Goal: Communication & Community: Participate in discussion

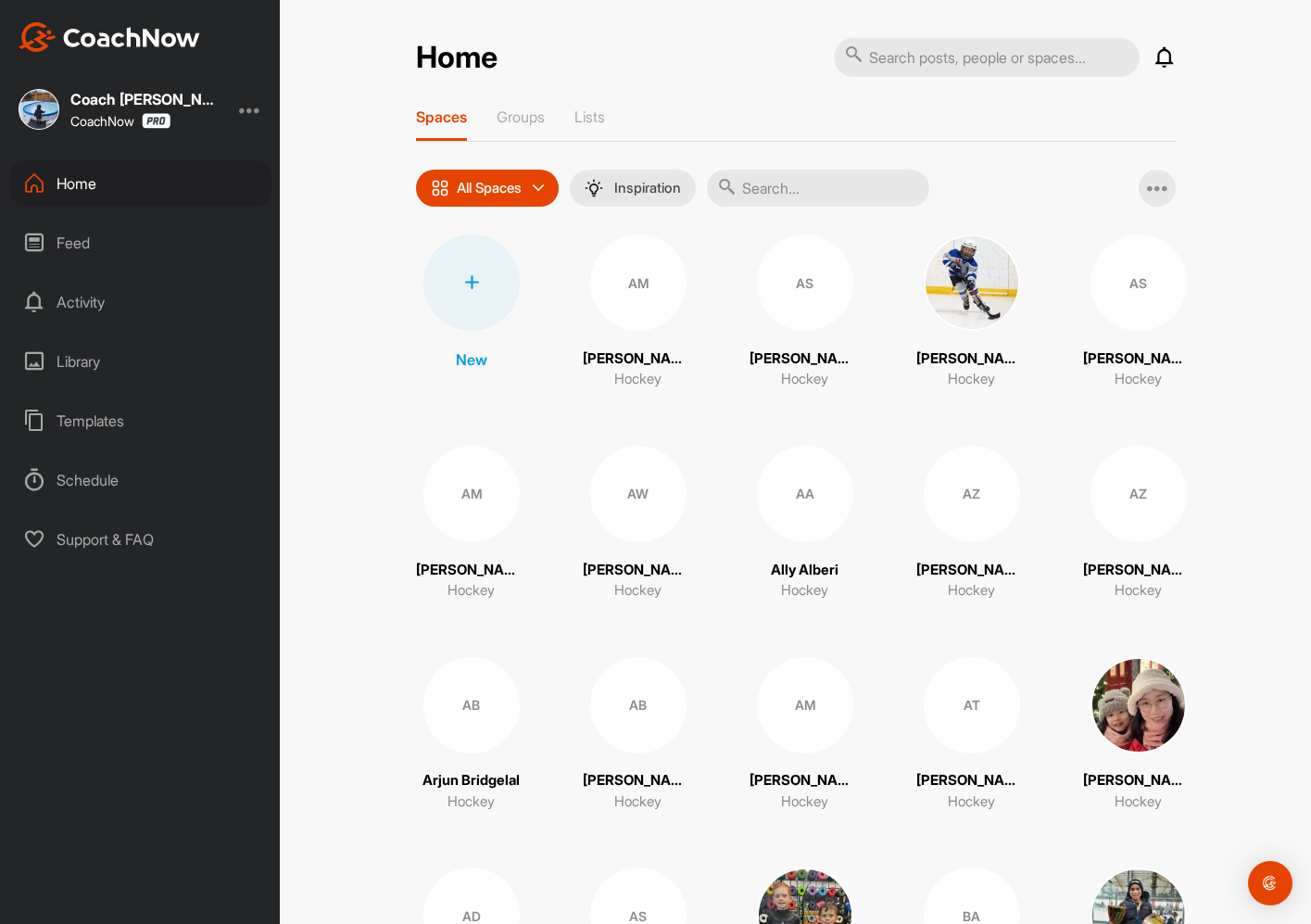
click at [105, 304] on div "Activity" at bounding box center [141, 302] width 261 height 46
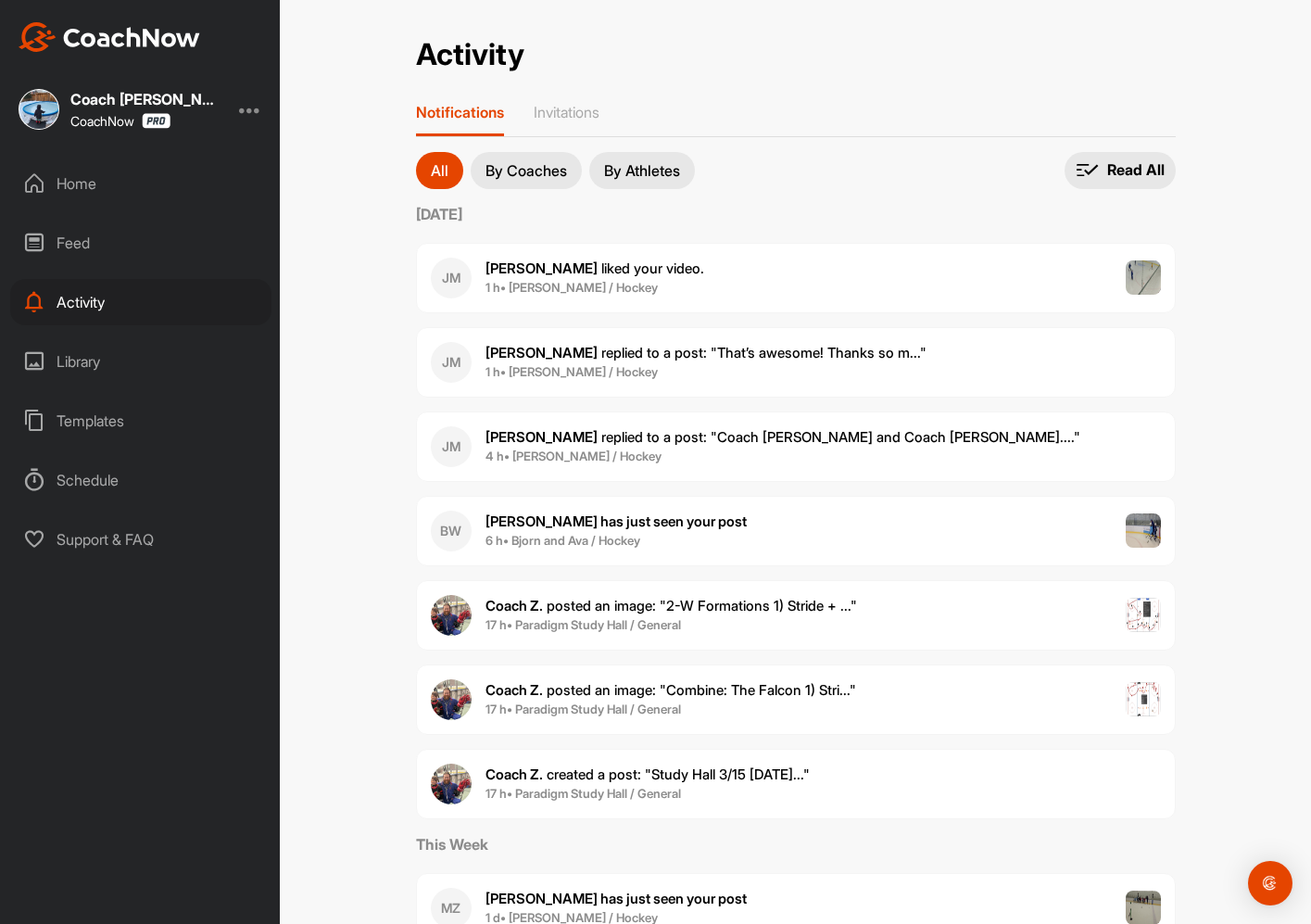
click at [795, 359] on span "Joseph M. replied to a post : "That’s awesome! Thanks so m..."" at bounding box center [706, 353] width 441 height 18
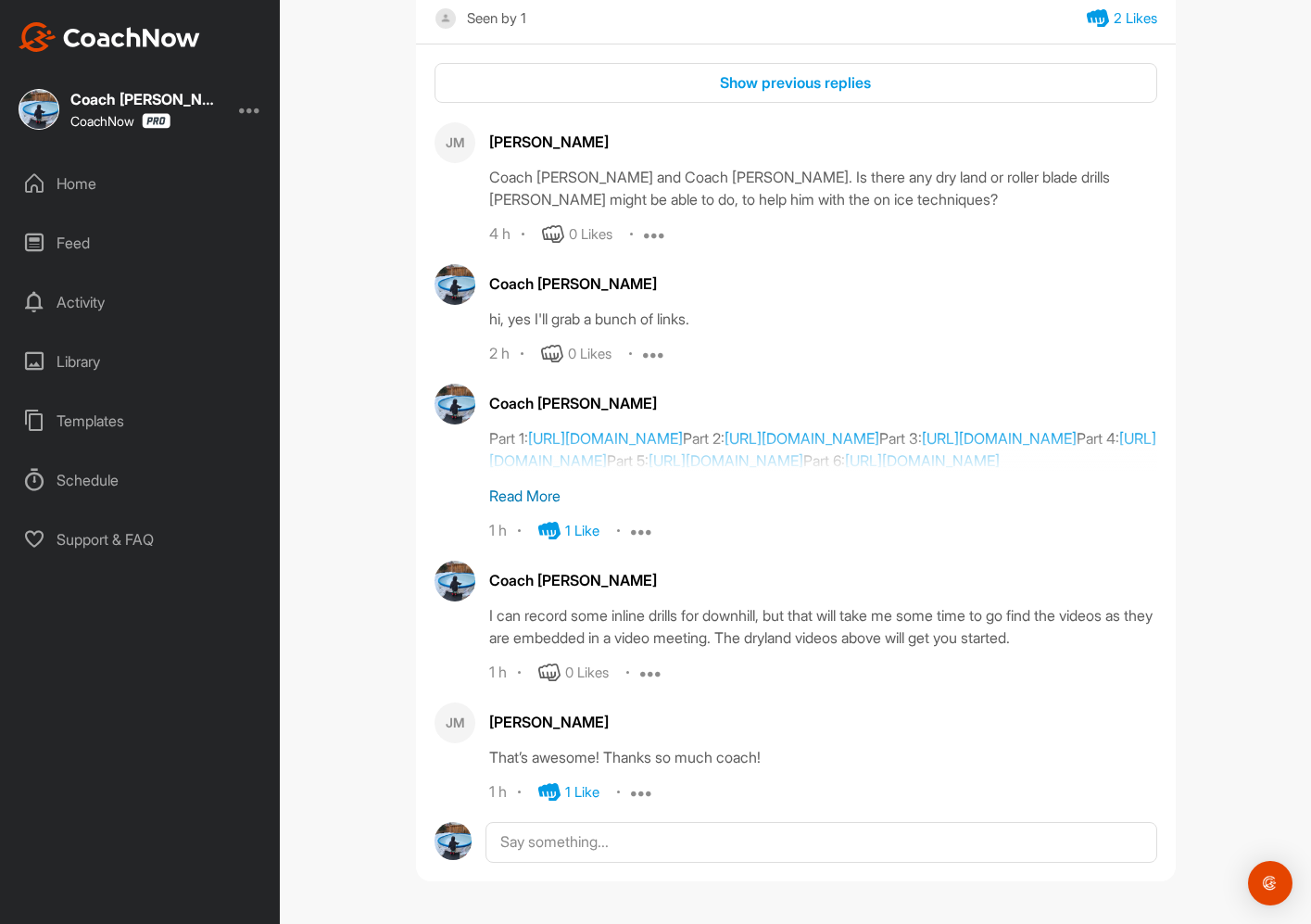
scroll to position [973, 0]
click at [534, 492] on p "Read More" at bounding box center [823, 495] width 668 height 22
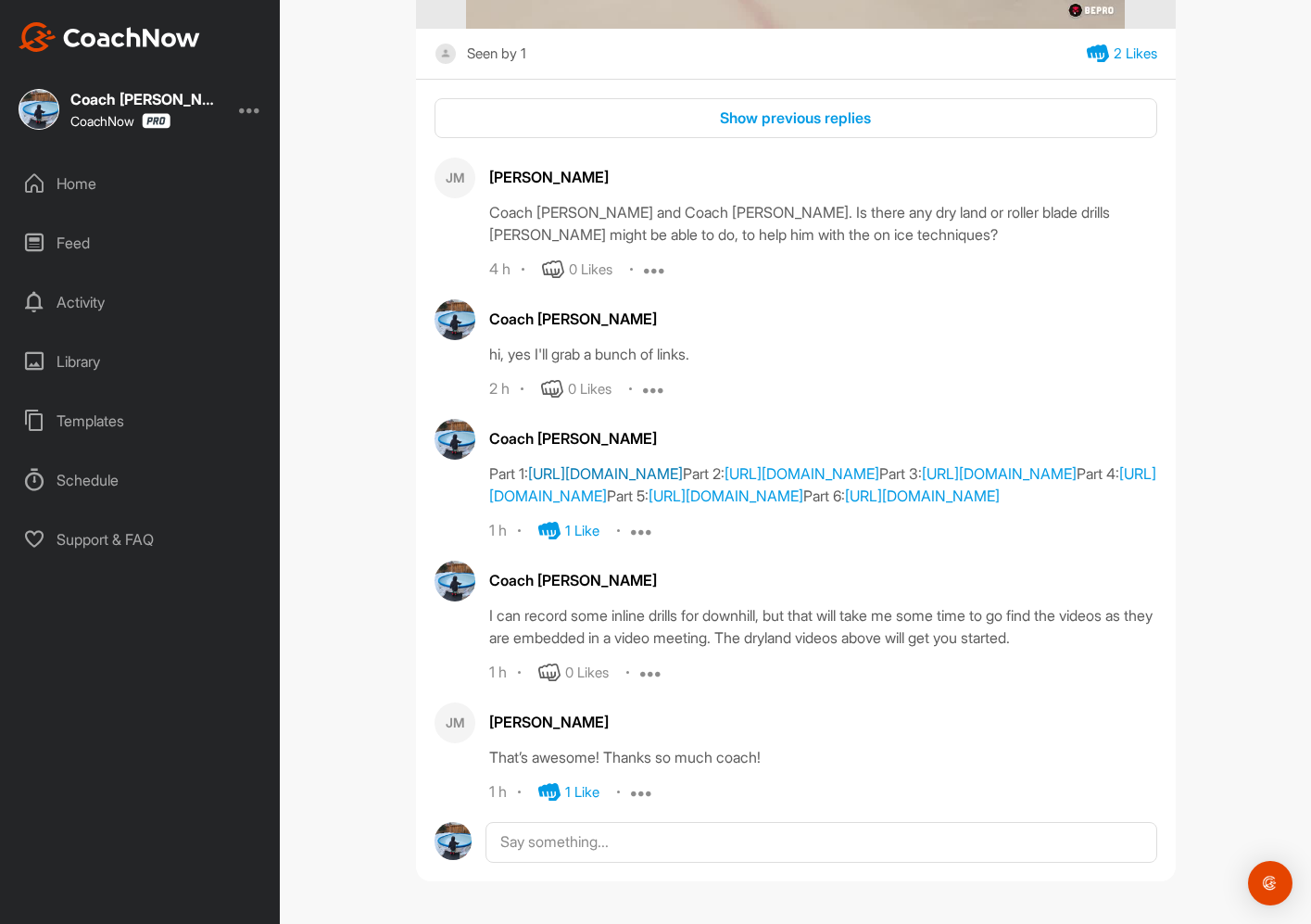
click at [683, 464] on link "https://link.getonform.com/view?id=pjuzP01aCCMLeymwmZs6" at bounding box center [605, 473] width 155 height 19
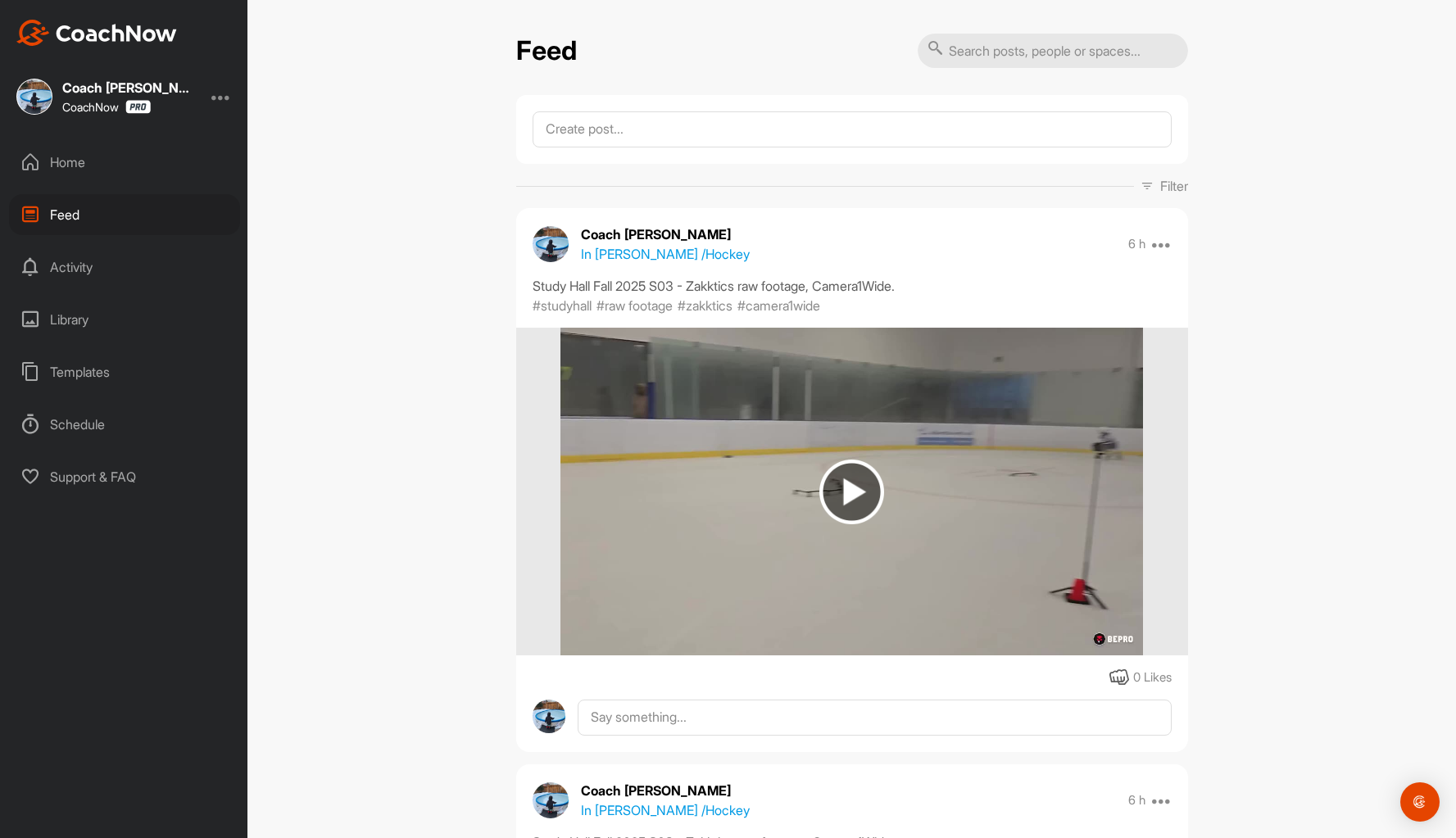
click at [69, 264] on div "Activity" at bounding box center [124, 267] width 231 height 41
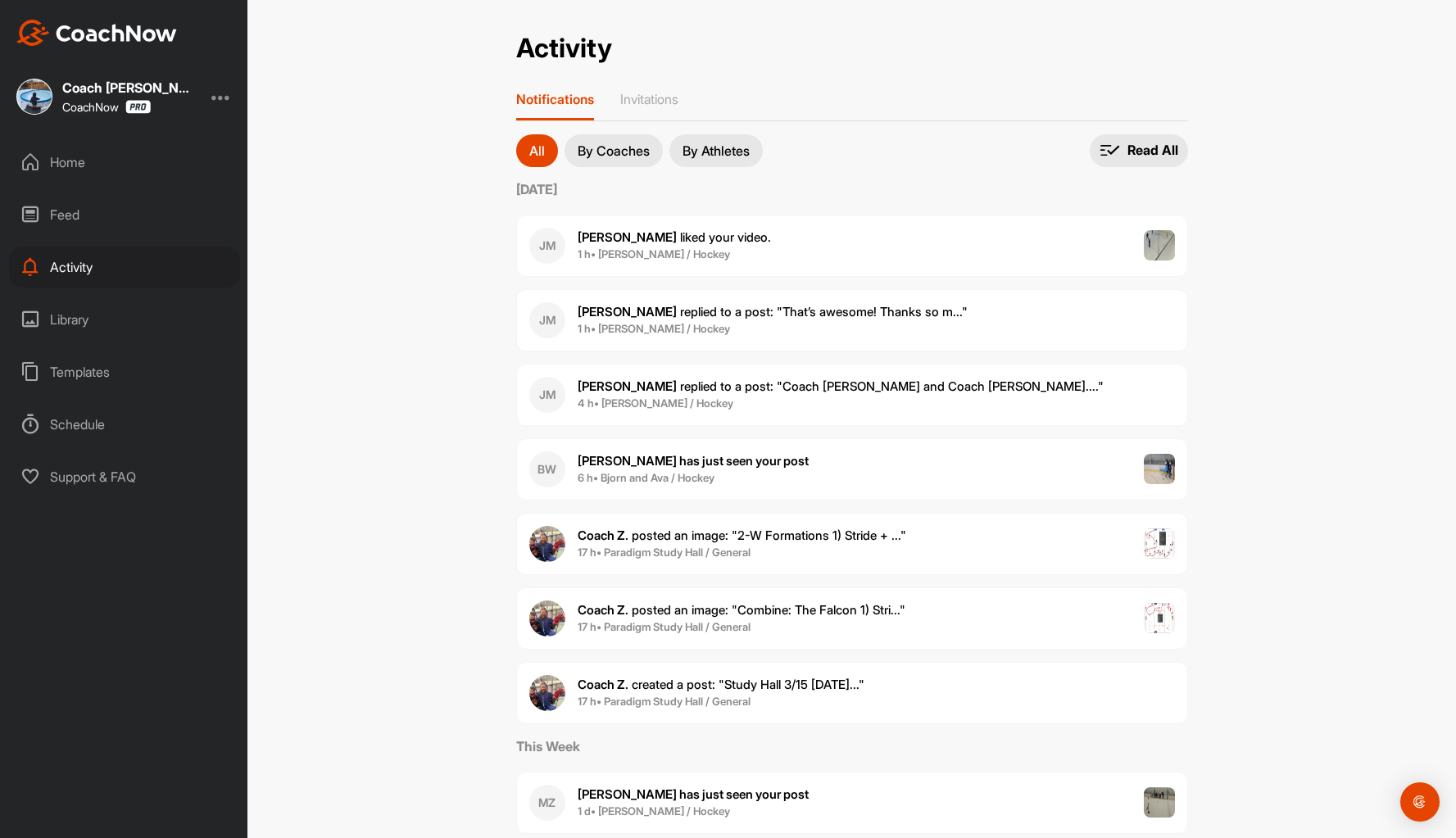
click at [83, 155] on div "Home" at bounding box center [124, 162] width 231 height 41
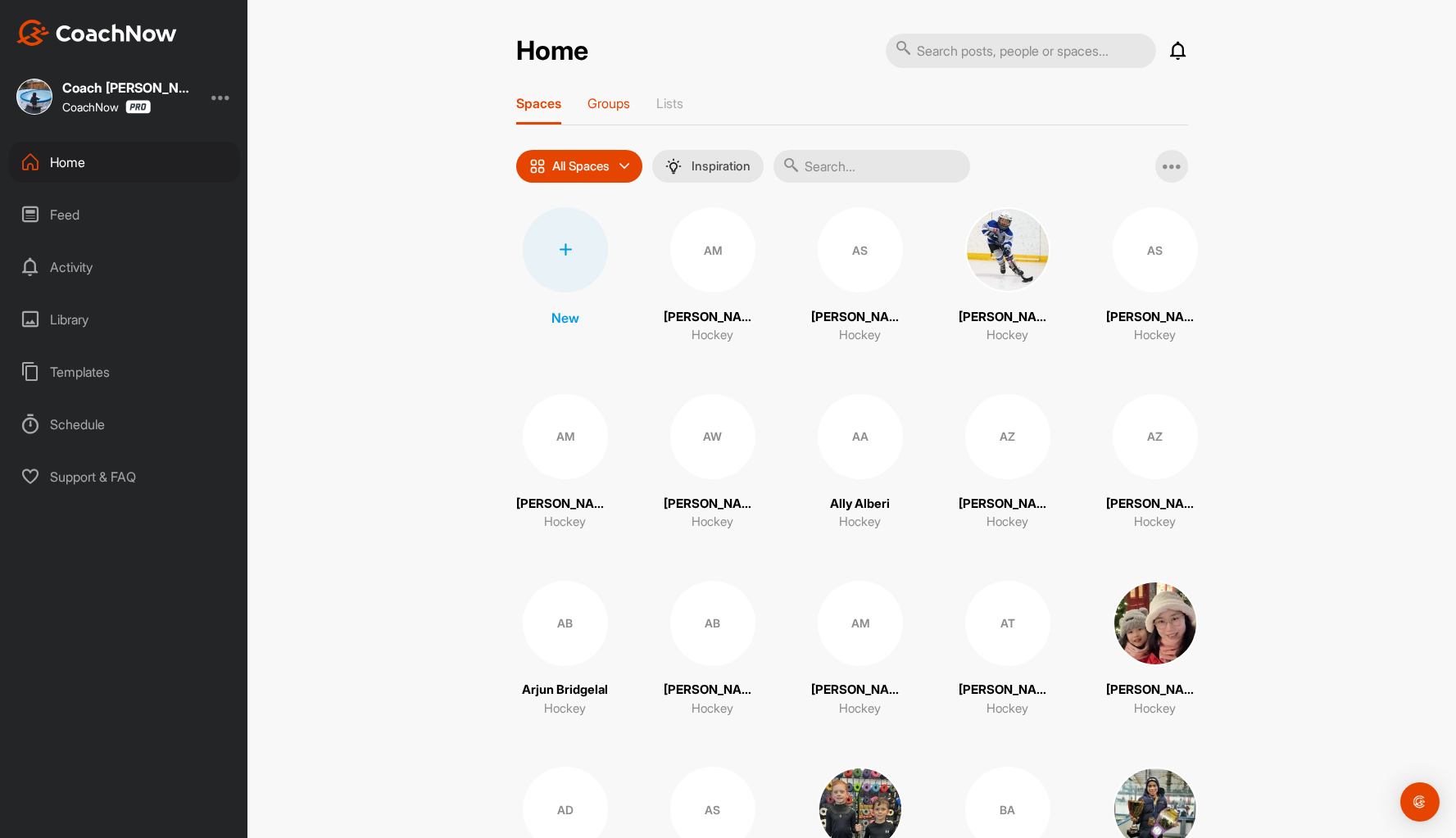
click at [605, 99] on p "Groups" at bounding box center [608, 103] width 42 height 17
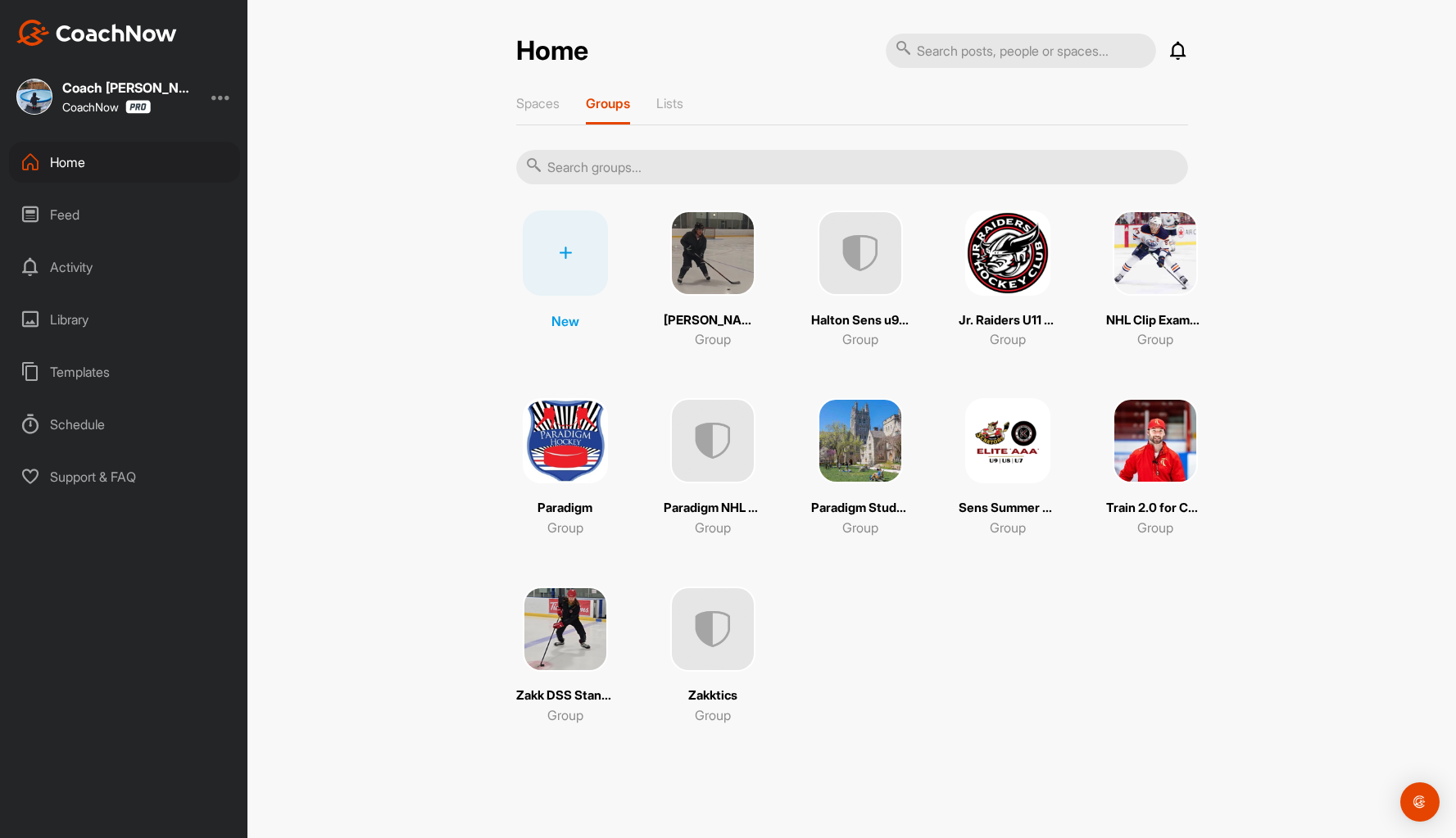
click at [571, 443] on img at bounding box center [565, 441] width 85 height 85
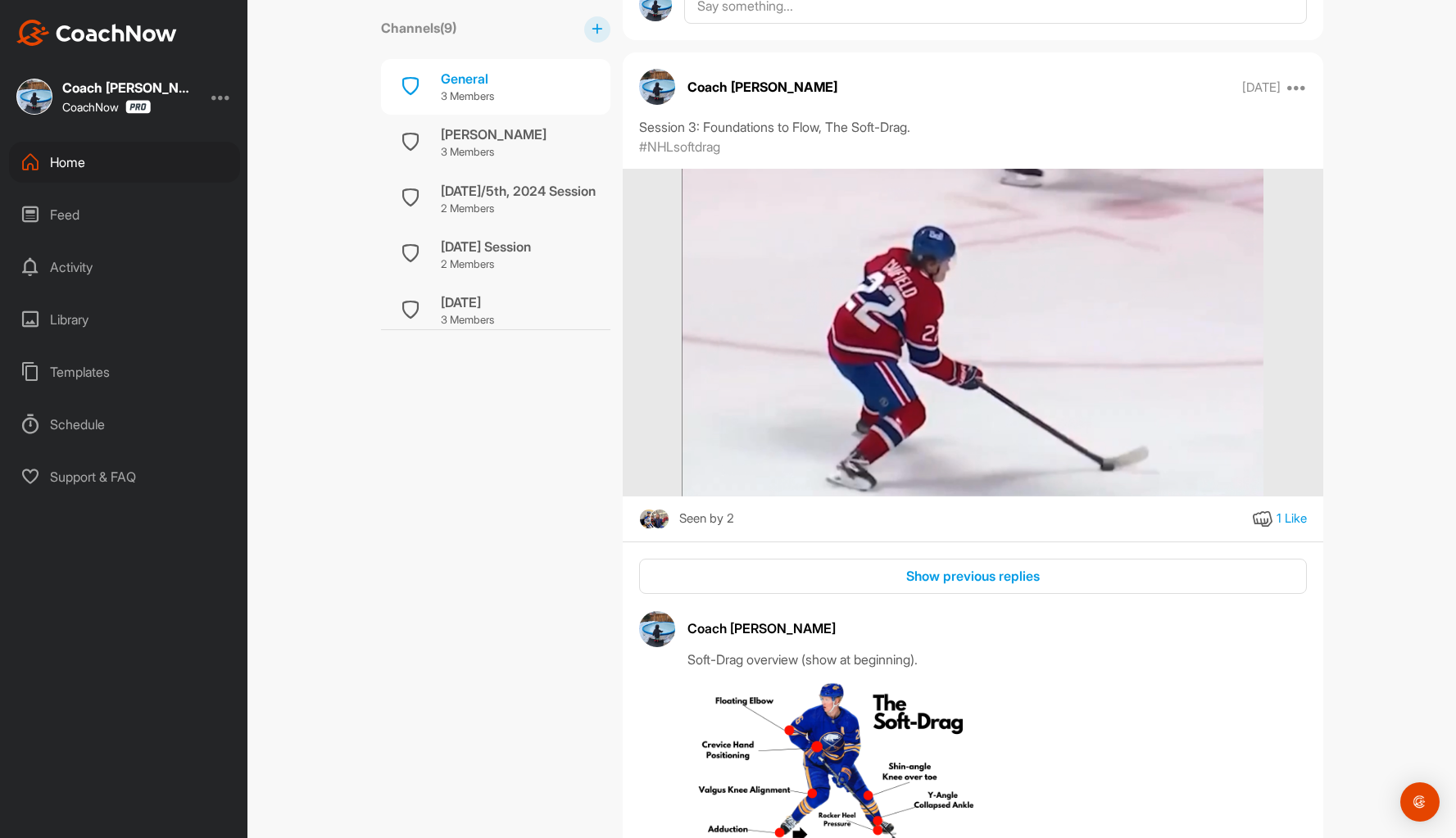
scroll to position [50224, 0]
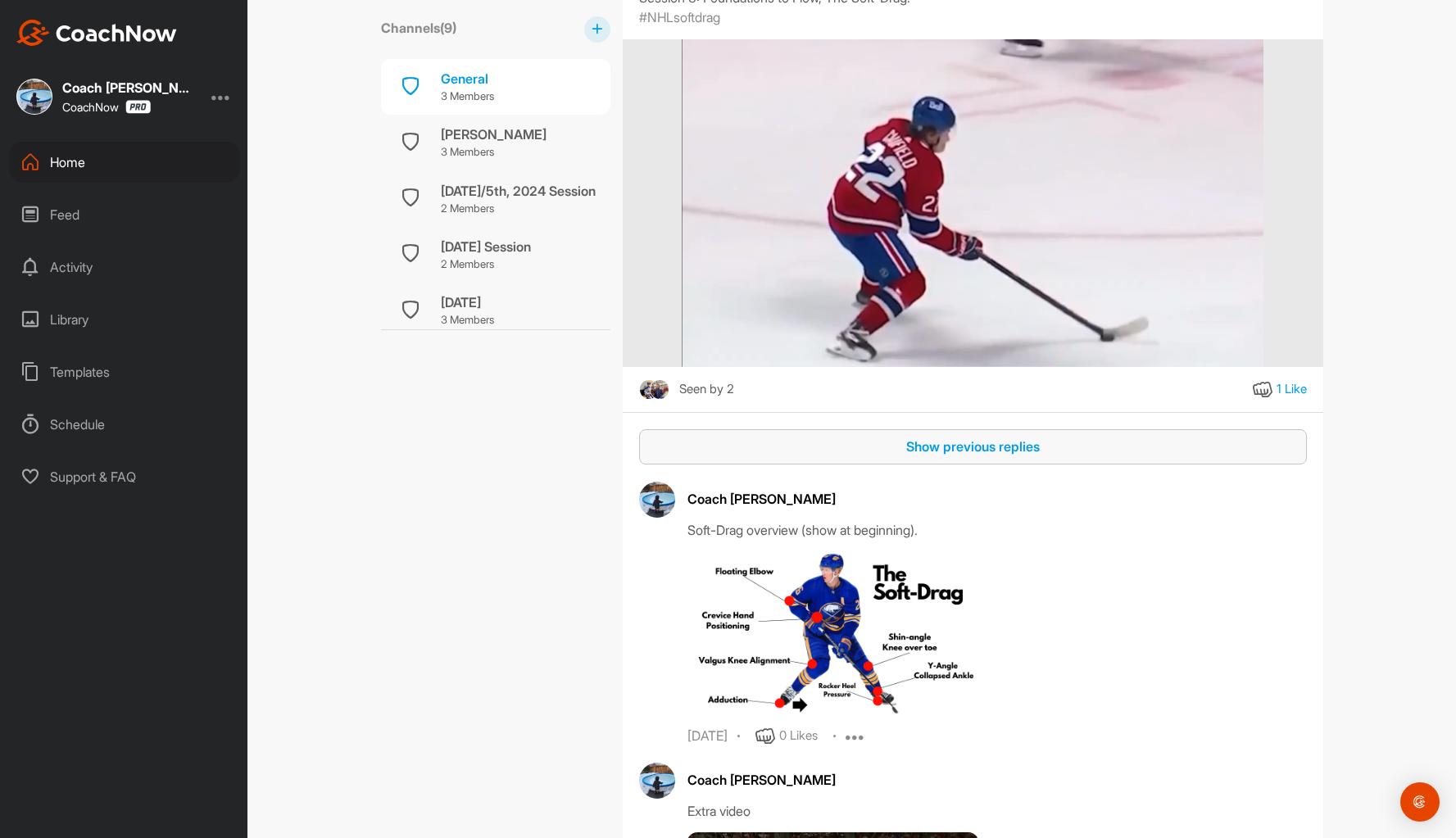
click at [946, 453] on div "Show previous replies" at bounding box center [973, 446] width 642 height 19
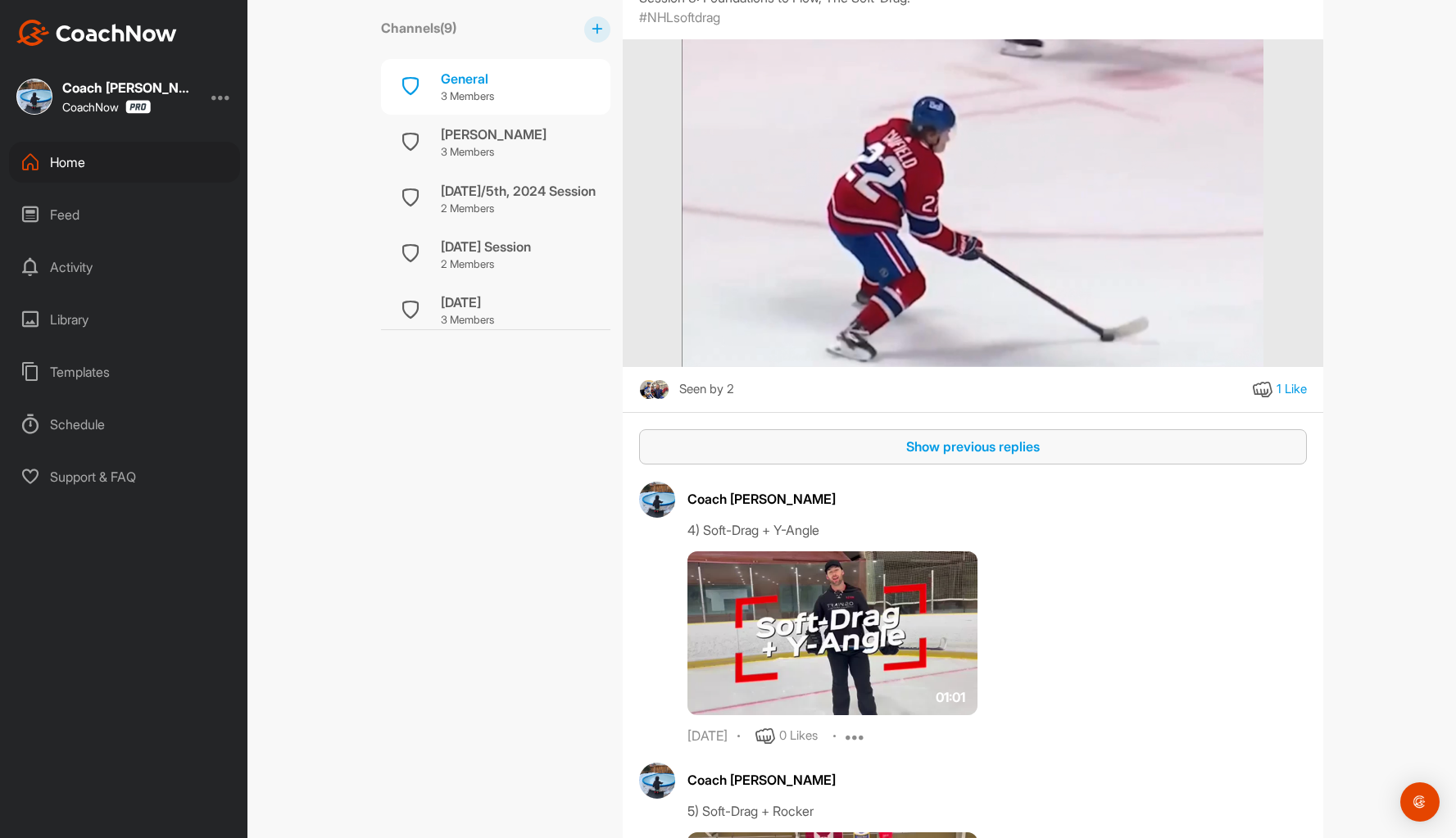
click at [980, 447] on div "Show previous replies" at bounding box center [973, 446] width 642 height 19
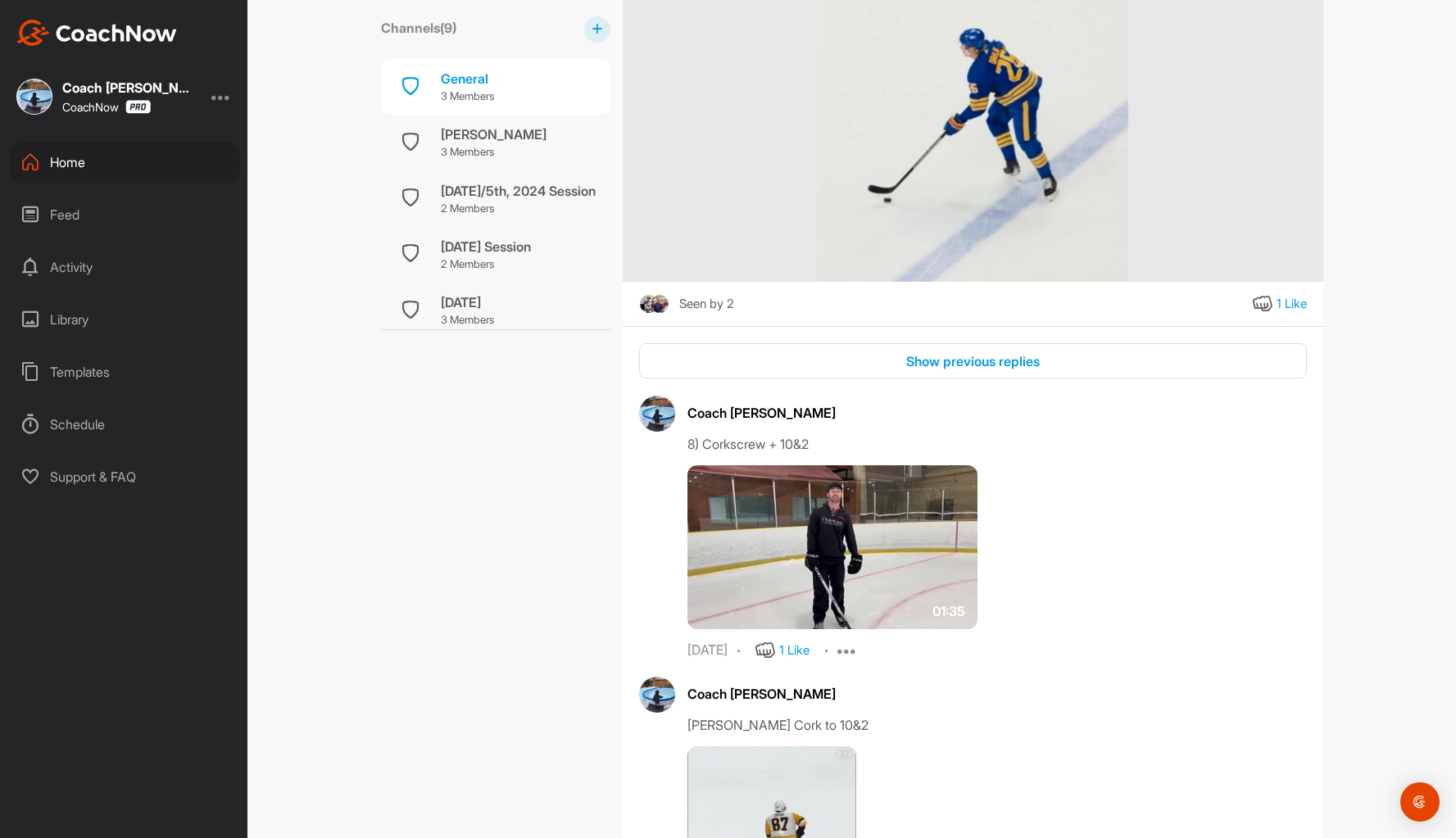
scroll to position [47439, 0]
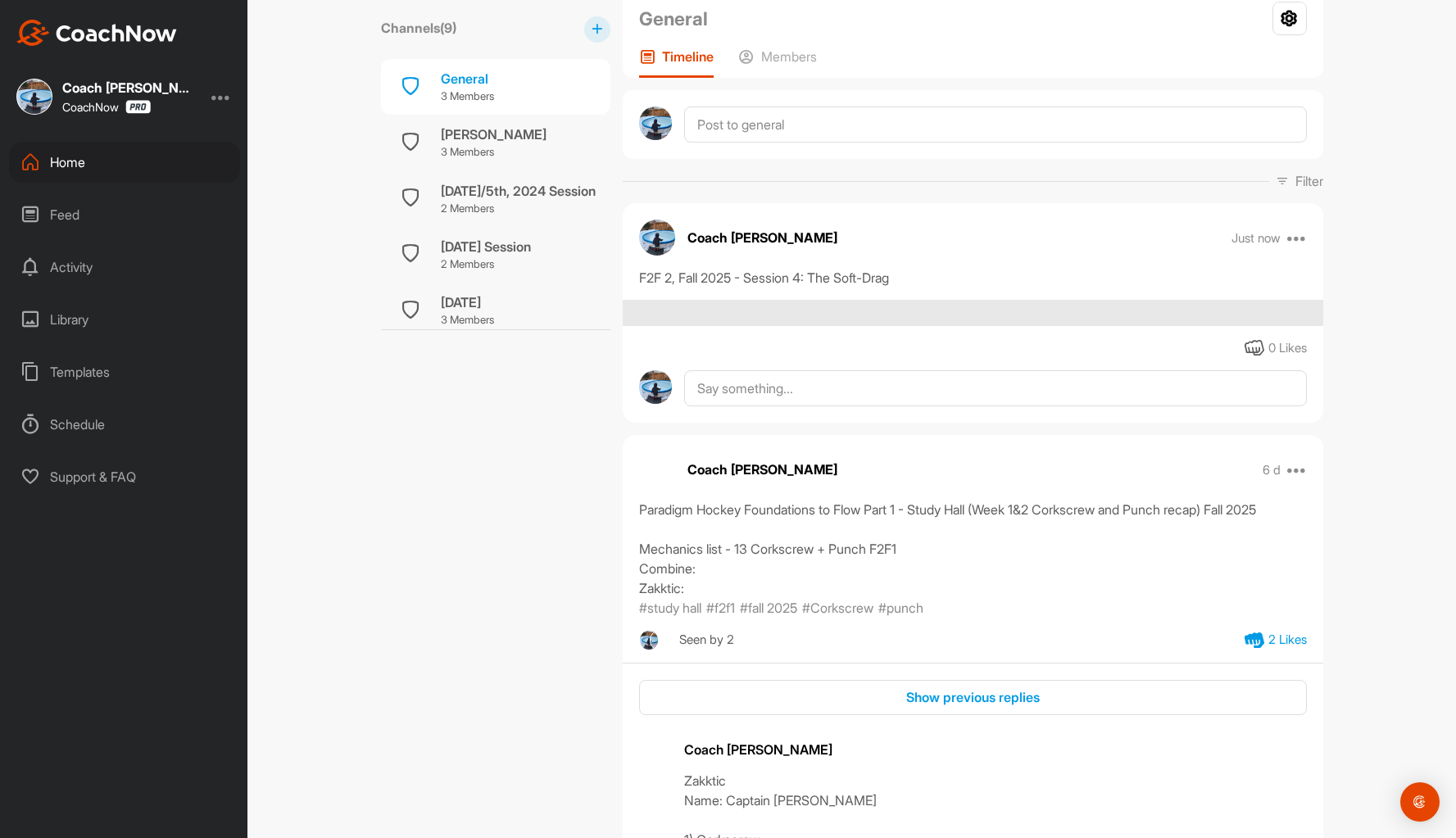
scroll to position [164, 0]
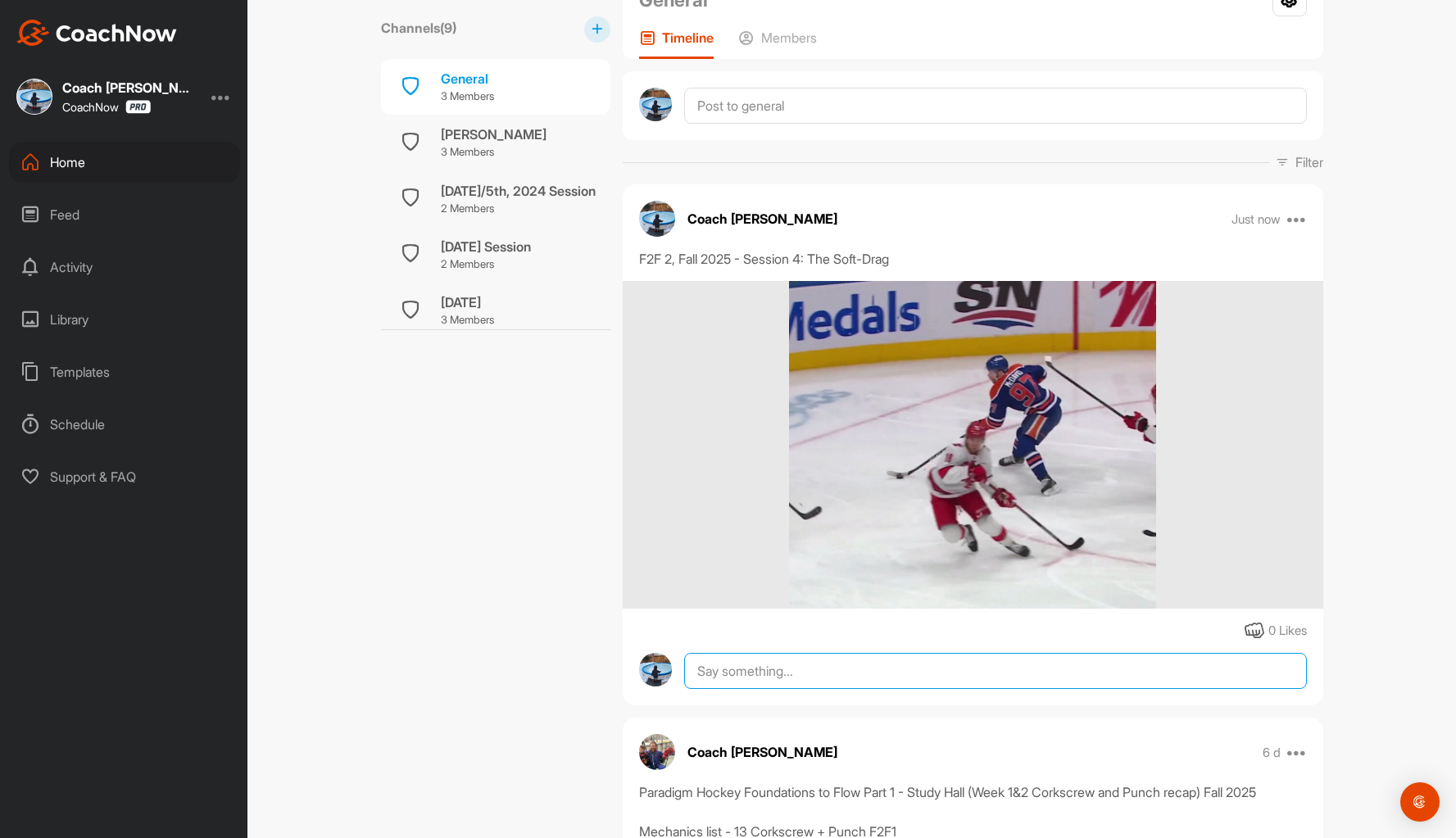
click at [1006, 684] on textarea at bounding box center [994, 671] width 621 height 36
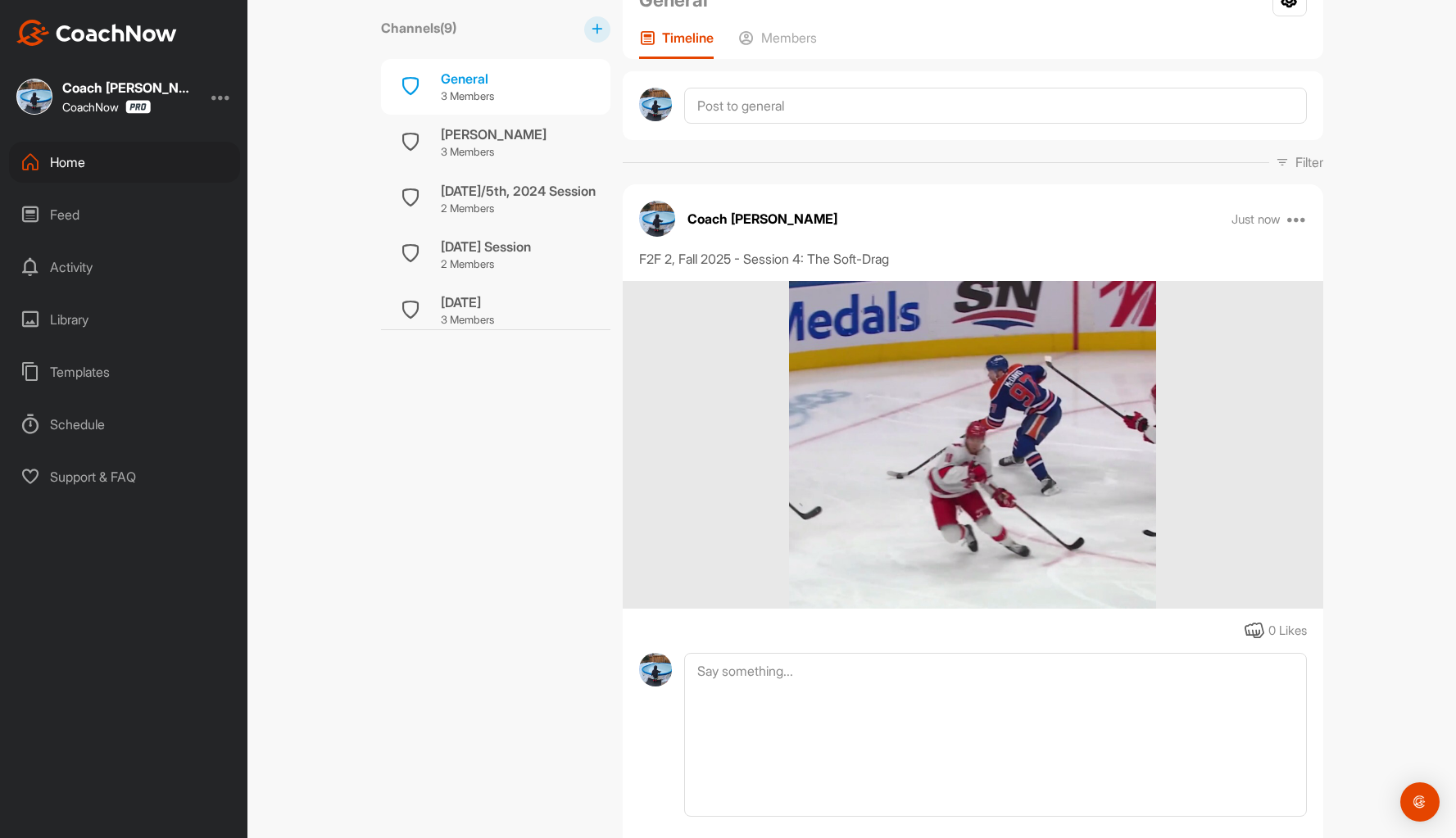
drag, startPoint x: 1368, startPoint y: 46, endPoint x: 1357, endPoint y: 63, distance: 20.2
click at [1368, 46] on div "Paradigm Hockey Channels ( 9 ) General 3 Members Nathan Dyke 3 Members November…" at bounding box center [851, 419] width 1208 height 838
click at [734, 692] on textarea at bounding box center [994, 735] width 621 height 164
paste textarea "Session 4 - F2F 2 - The Soft-Drag Warm Up: 1) Corkscrew + Puck Control 2) Backw…"
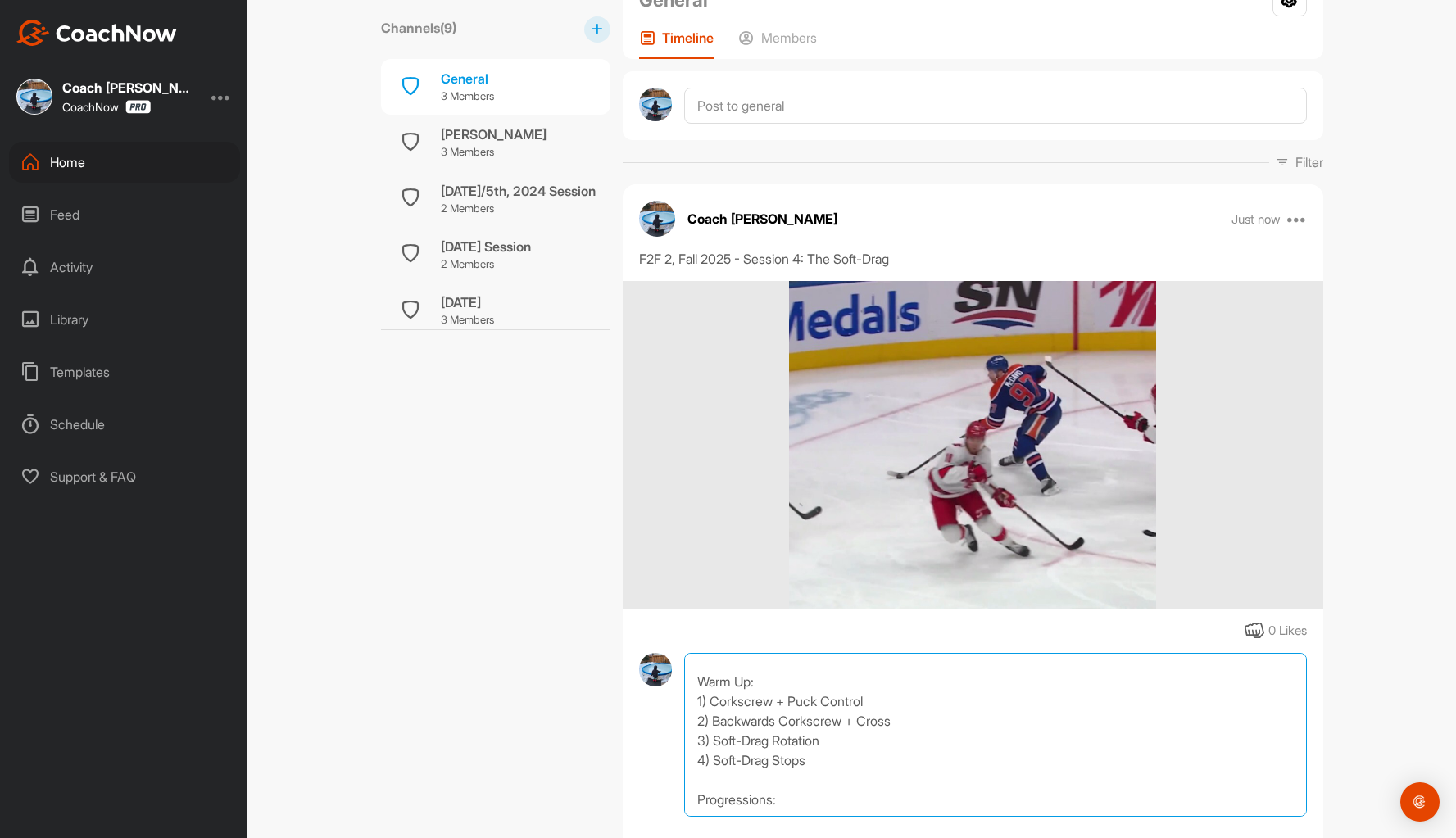
scroll to position [60, 0]
drag, startPoint x: 354, startPoint y: 535, endPoint x: 406, endPoint y: 568, distance: 61.6
click at [354, 535] on div "Paradigm Hockey Channels ( 9 ) General 3 Members Nathan Dyke 3 Members November…" at bounding box center [851, 419] width 1208 height 838
click at [710, 800] on textarea "Session 4 - F2F 2 - The Soft-Drag Warm Up: 1) Corkscrew + Puck Control 2) Backw…" at bounding box center [994, 735] width 621 height 164
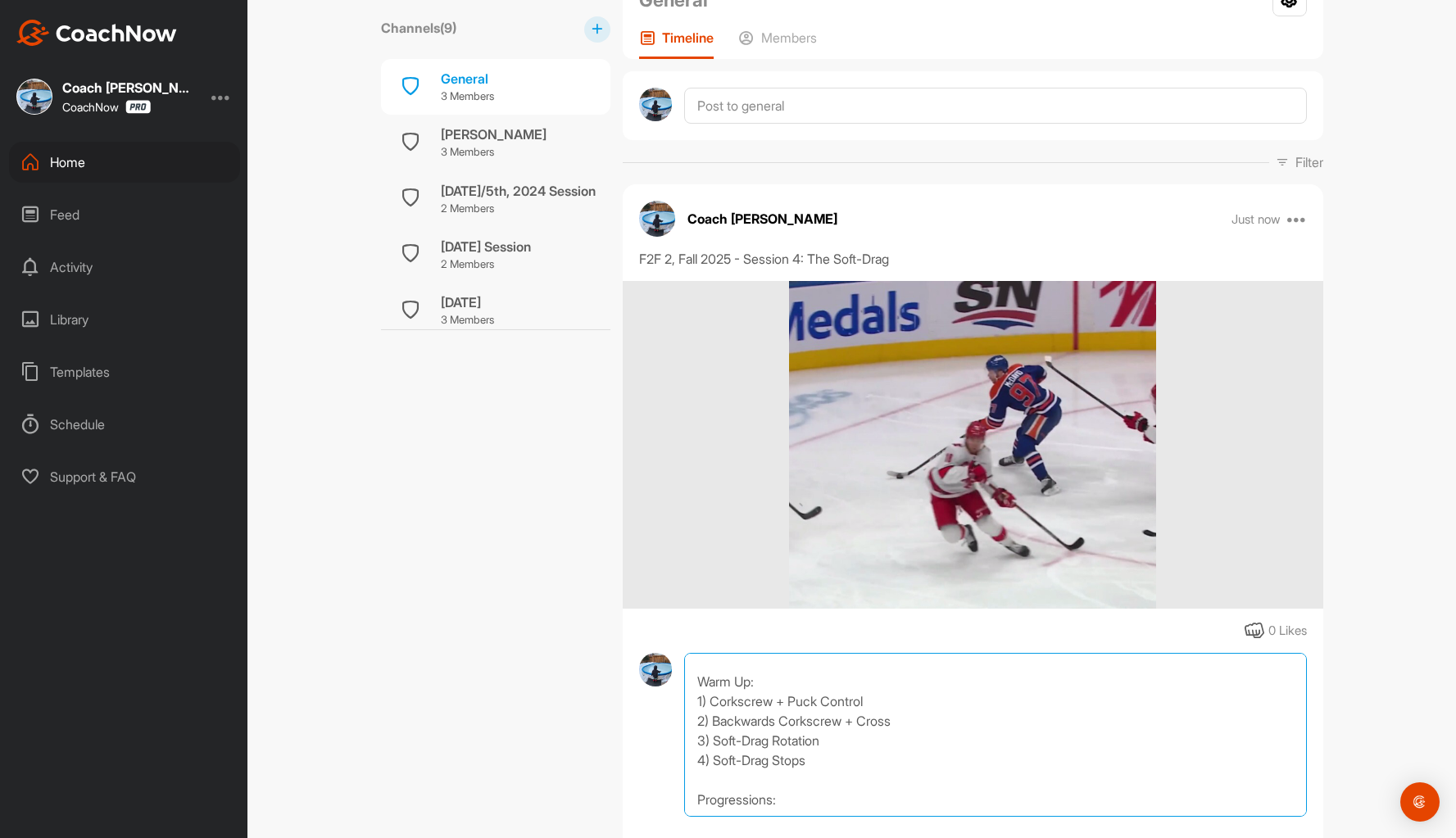
paste textarea "1. Soft-Drag + Quick Handles 2. Soft-Drag + Backhand Punt 3. Soft-Drag + McDavi…"
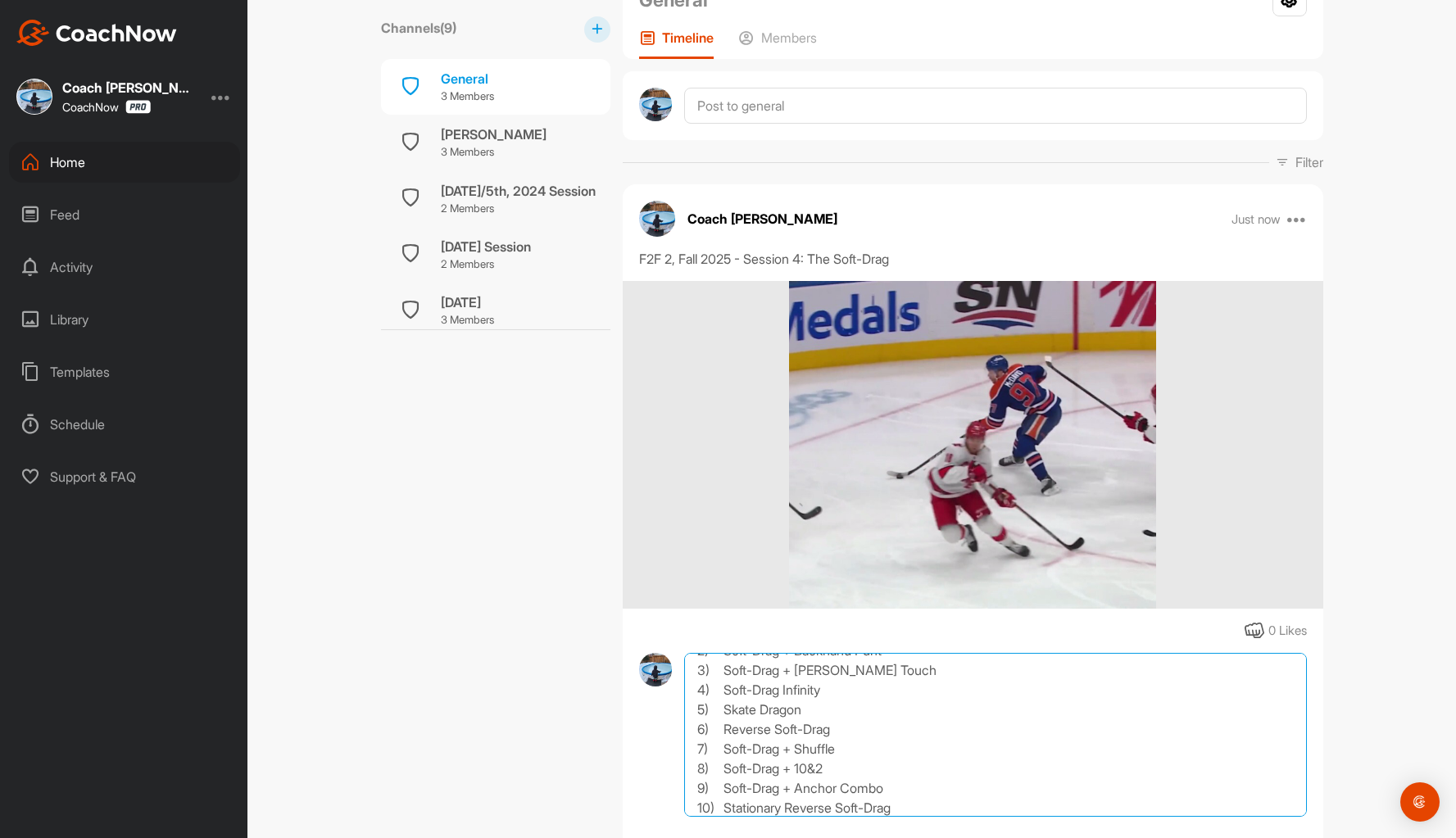
scroll to position [256, 0]
click at [788, 800] on textarea "Session 4 - F2F 2 - The Soft-Drag Warm Up: 1) Corkscrew + Puck Control 2) Backw…" at bounding box center [994, 735] width 621 height 164
paste textarea "Corkscrew + Soft-Drag Knobside (Final Mech Filmed)"
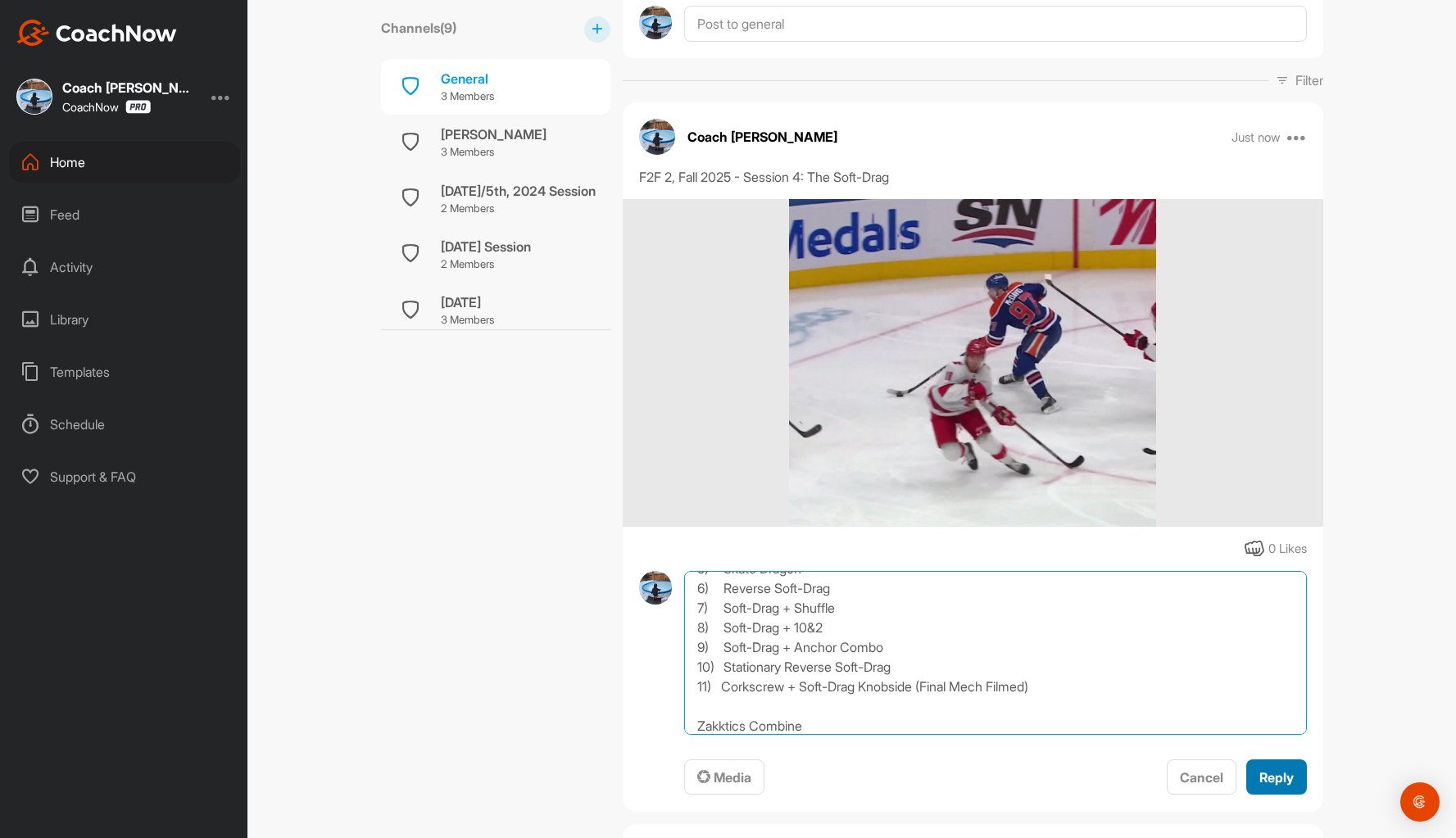
scroll to position [315, 0]
type textarea "Session 4 - F2F 2 - The Soft-Drag Warm Up: 1) Corkscrew + Puck Control 2) Backw…"
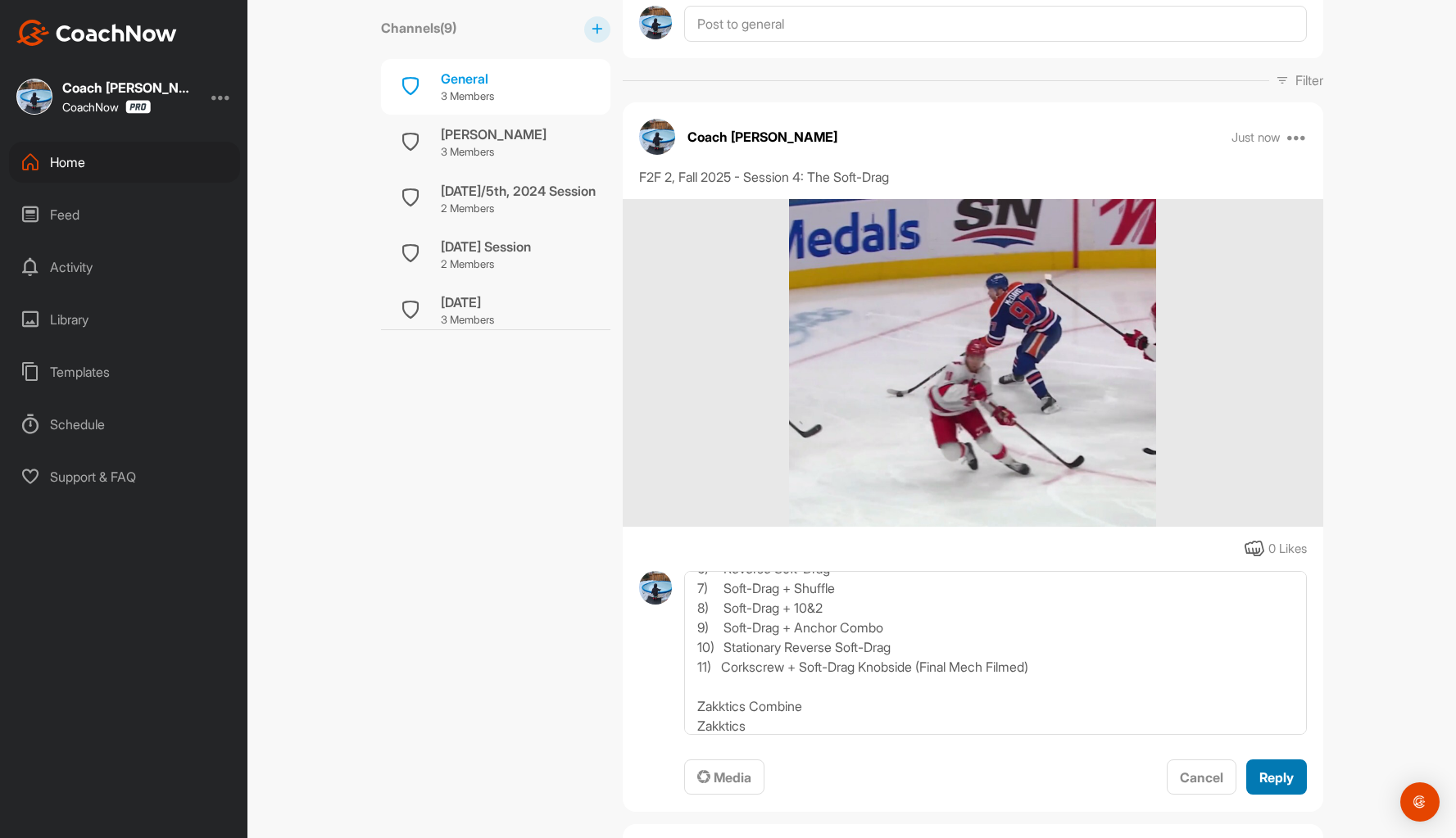
click at [1275, 782] on span "Reply" at bounding box center [1276, 777] width 34 height 17
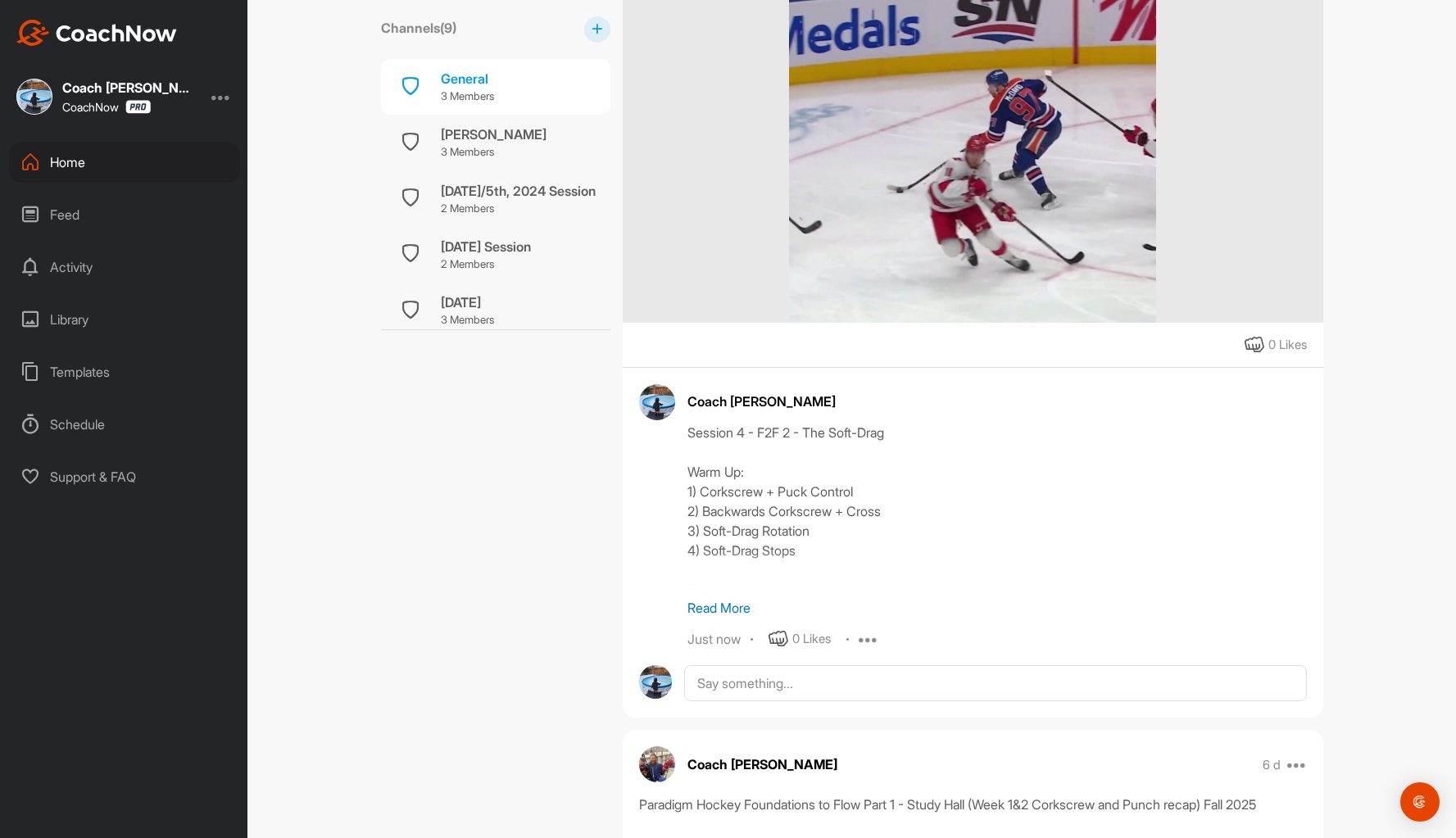
scroll to position [492, 0]
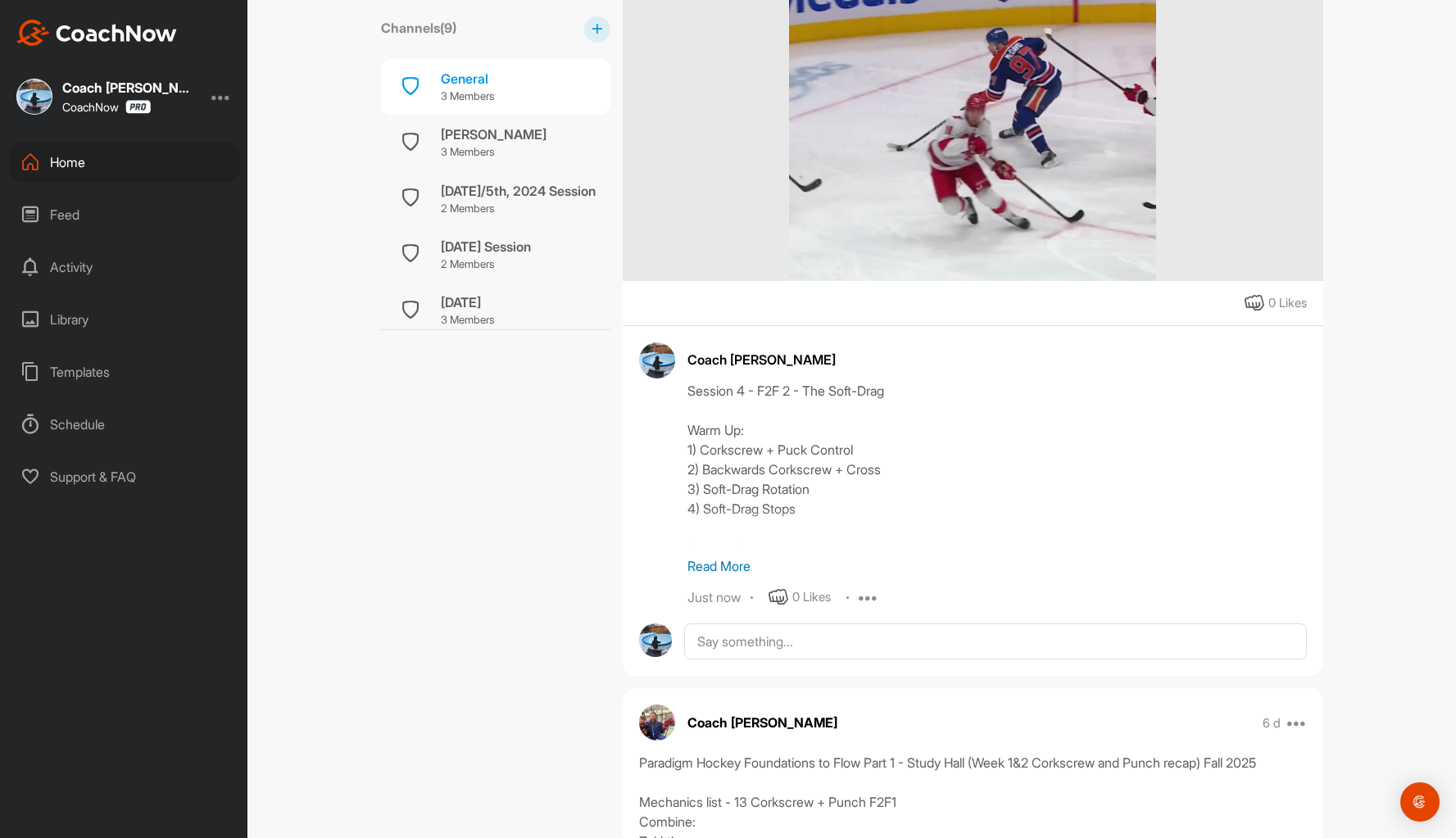
click at [707, 564] on p "Read More" at bounding box center [997, 566] width 620 height 19
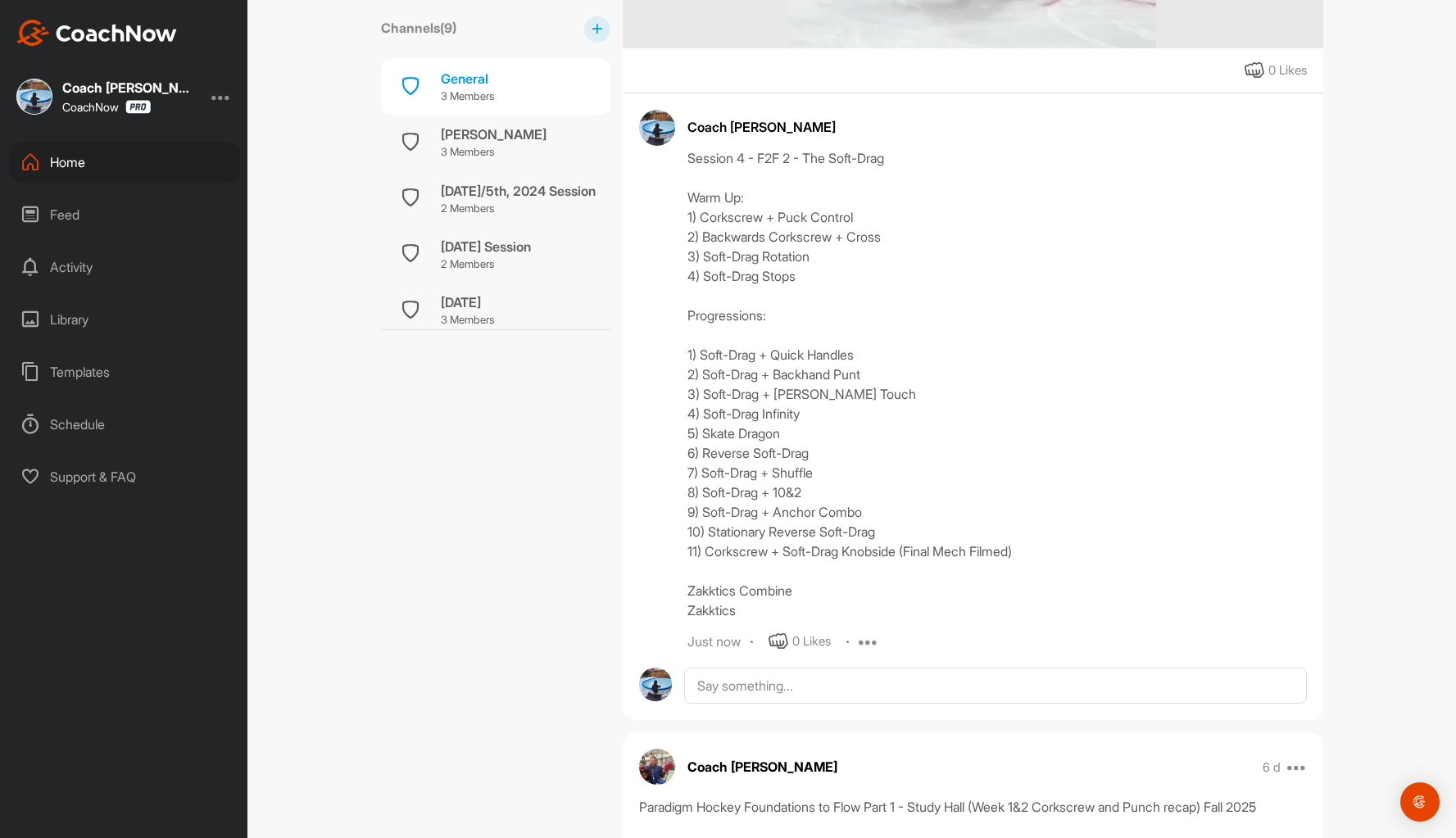
scroll to position [738, 0]
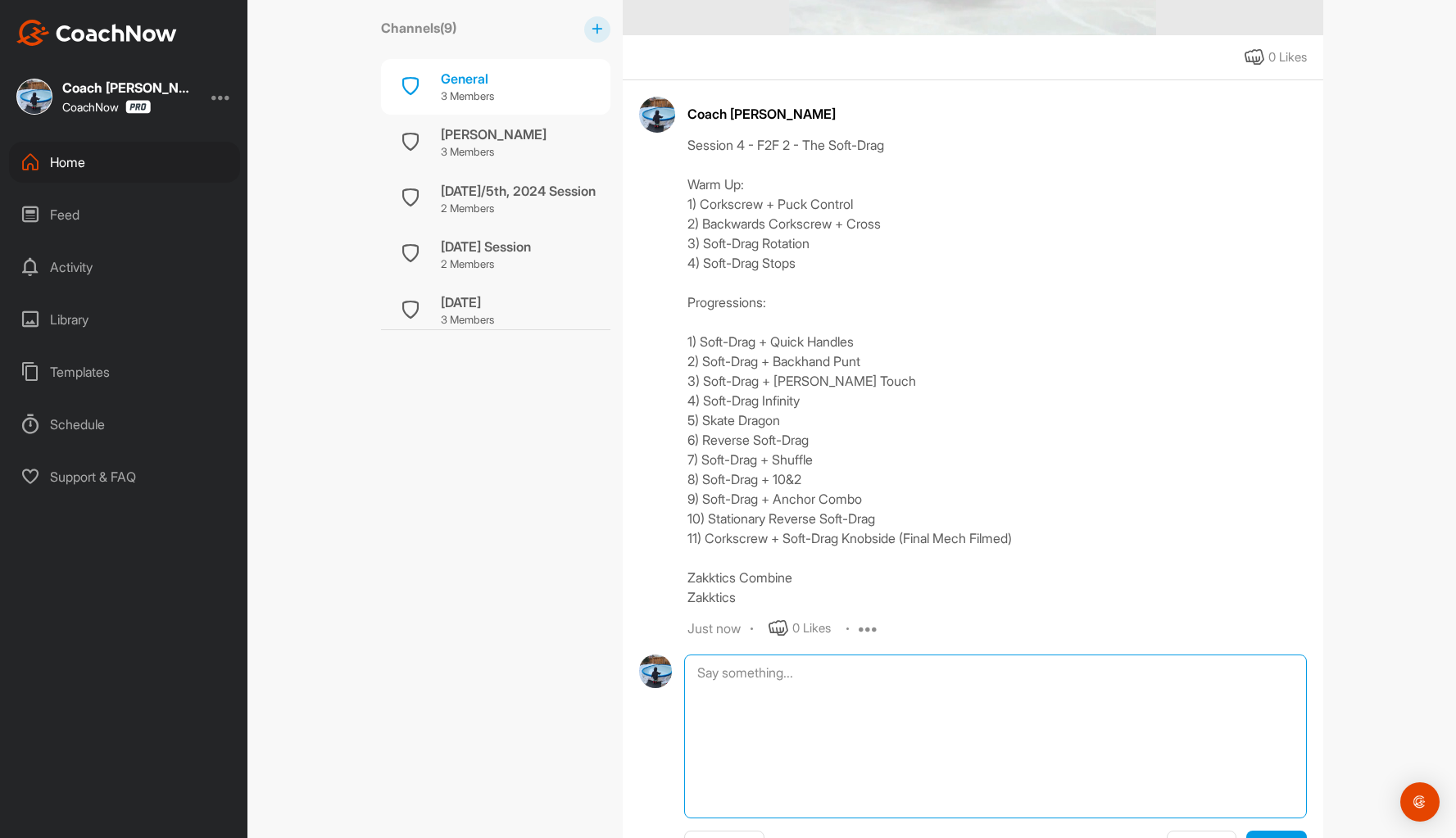
click at [803, 676] on textarea at bounding box center [994, 737] width 621 height 164
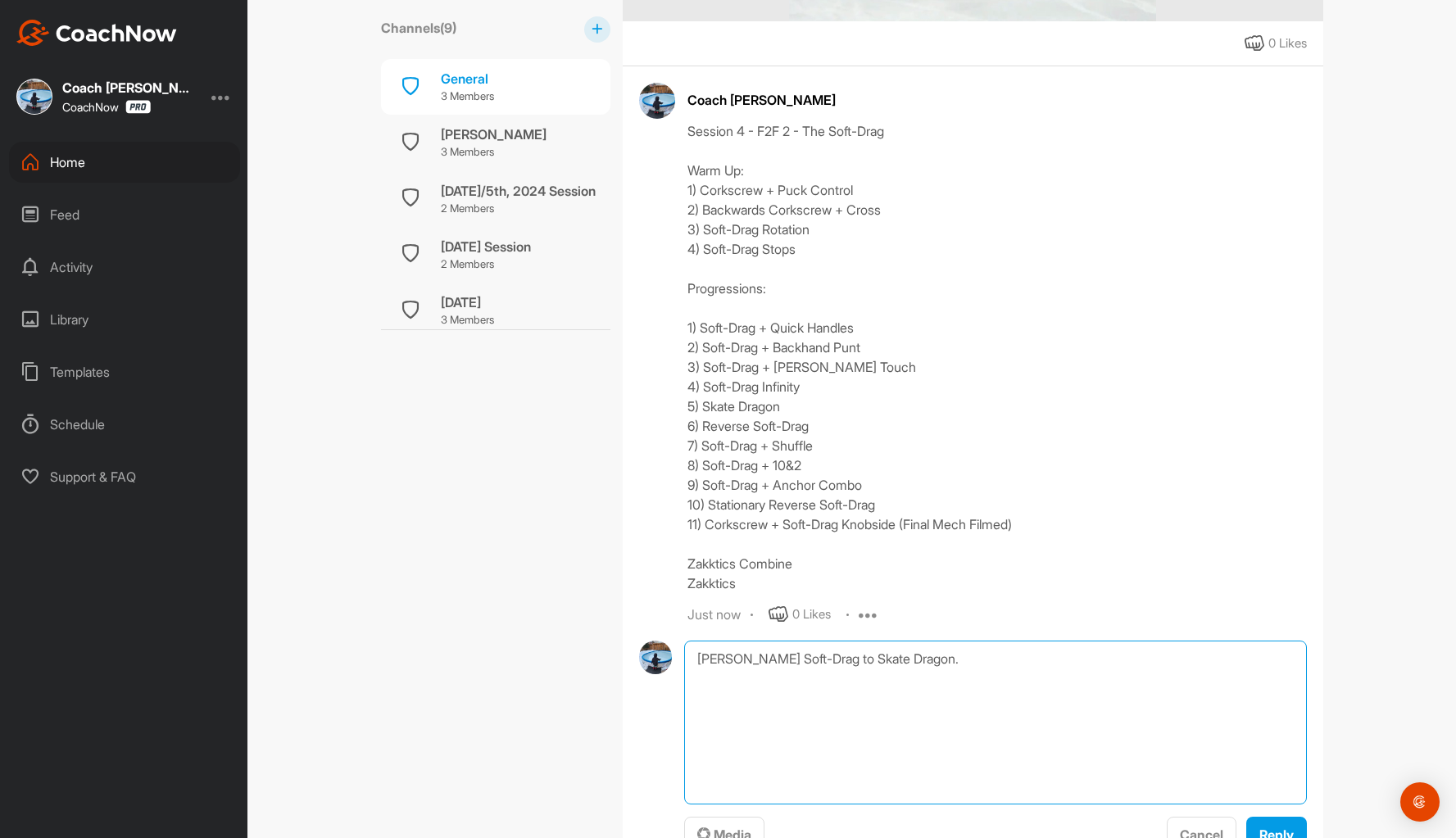
scroll to position [819, 0]
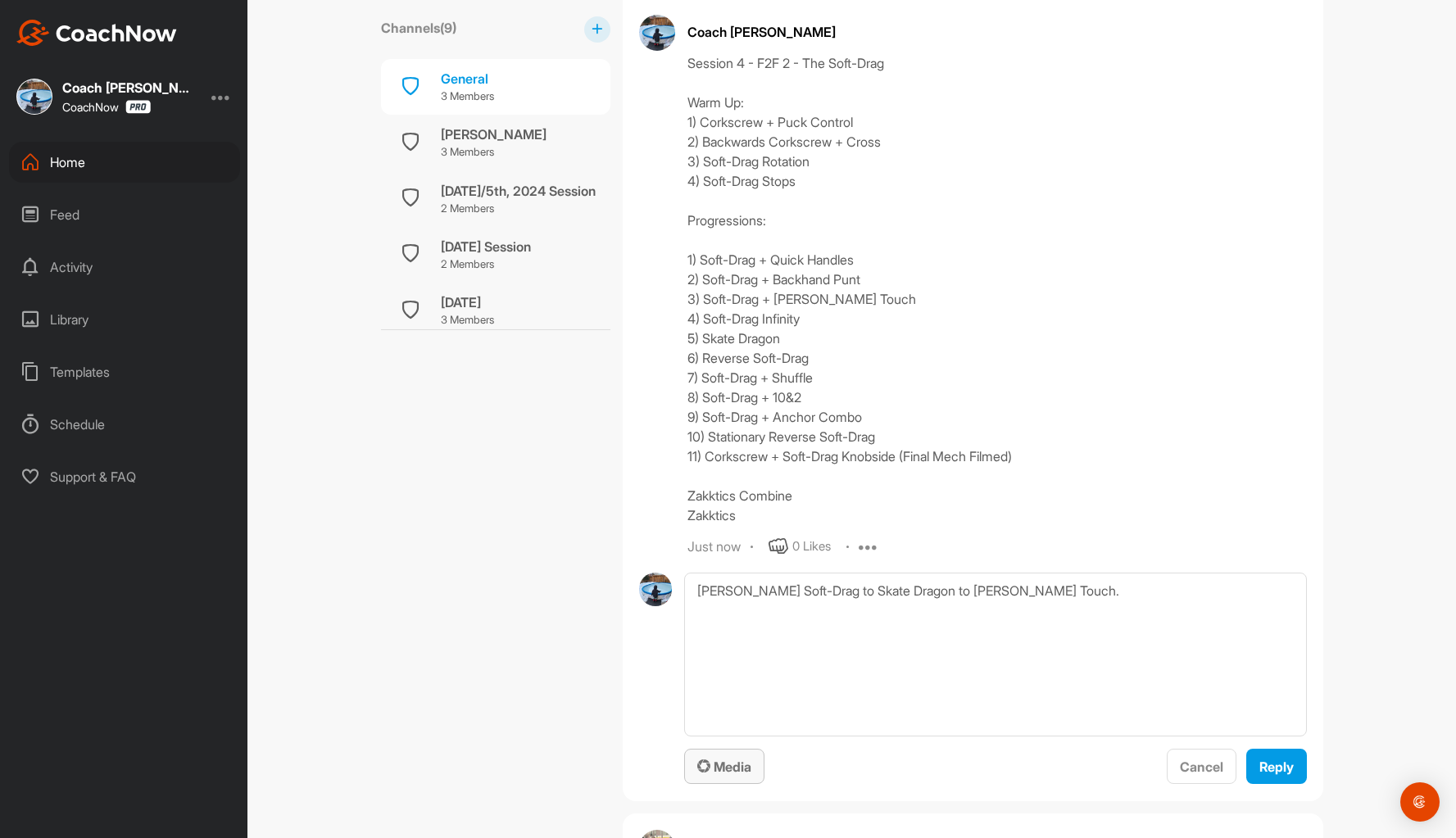
click at [727, 768] on span "Media" at bounding box center [724, 767] width 54 height 17
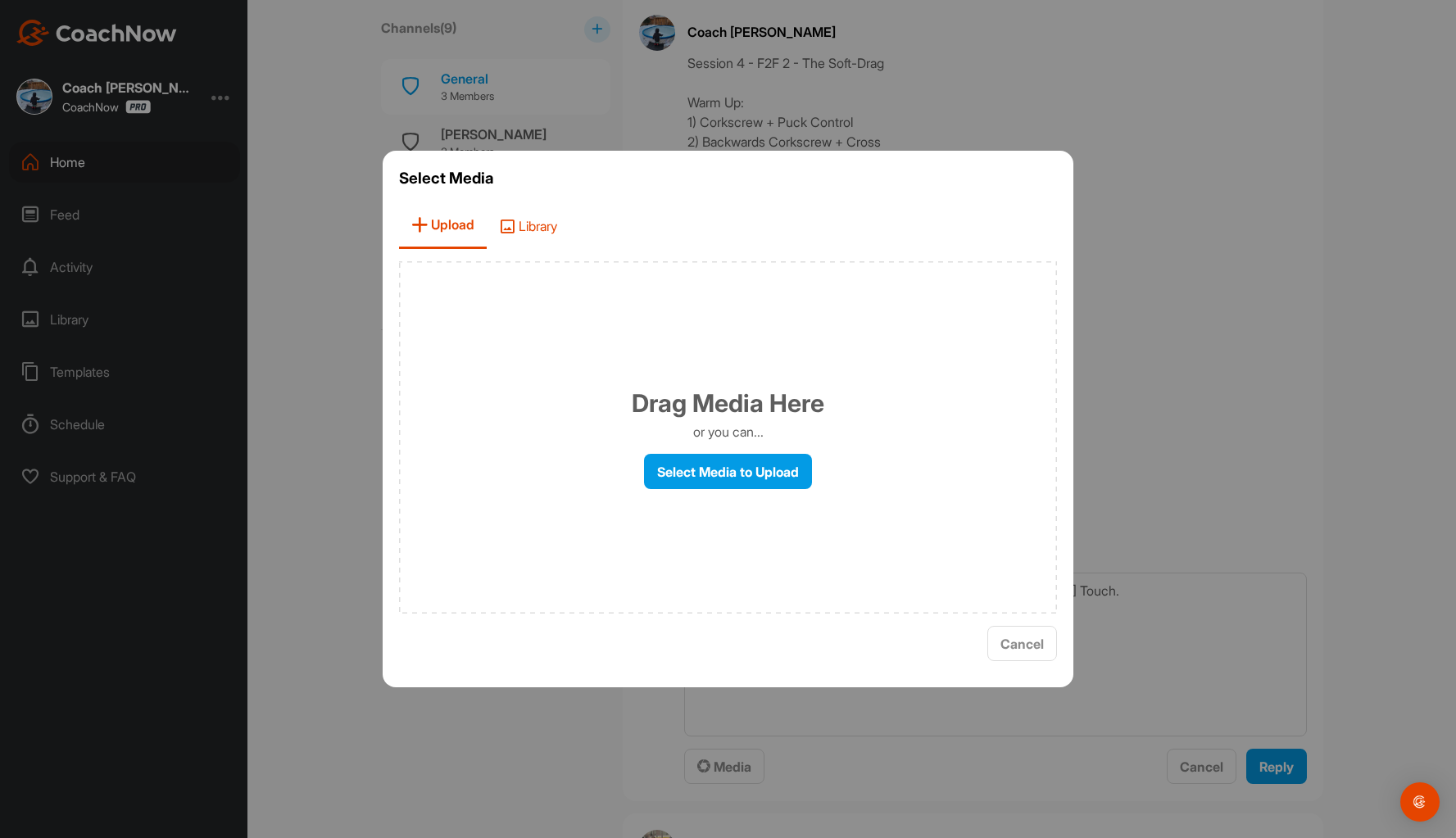
click at [535, 227] on span "Library" at bounding box center [528, 226] width 83 height 47
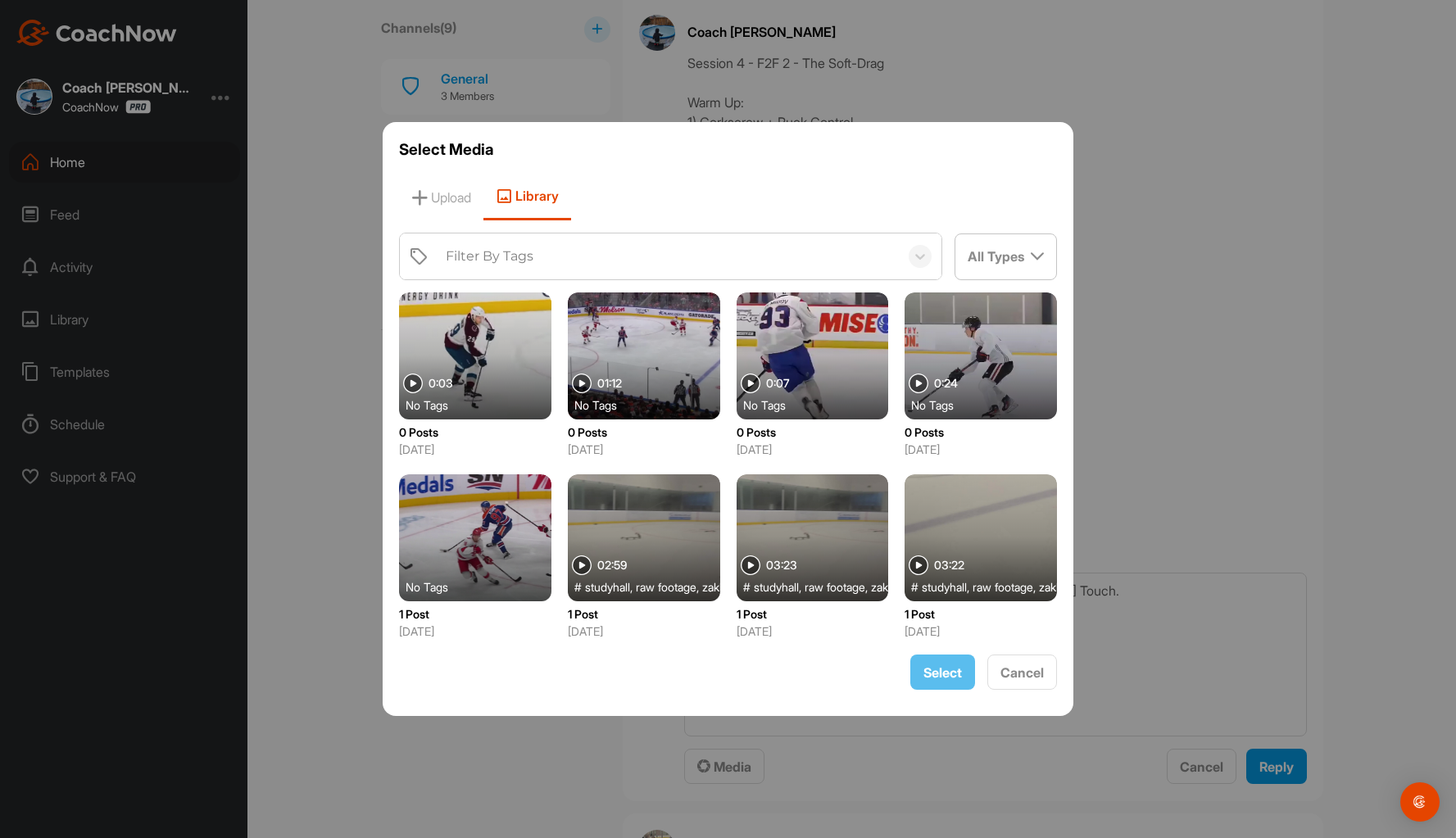
click at [642, 337] on div at bounding box center [643, 356] width 152 height 127
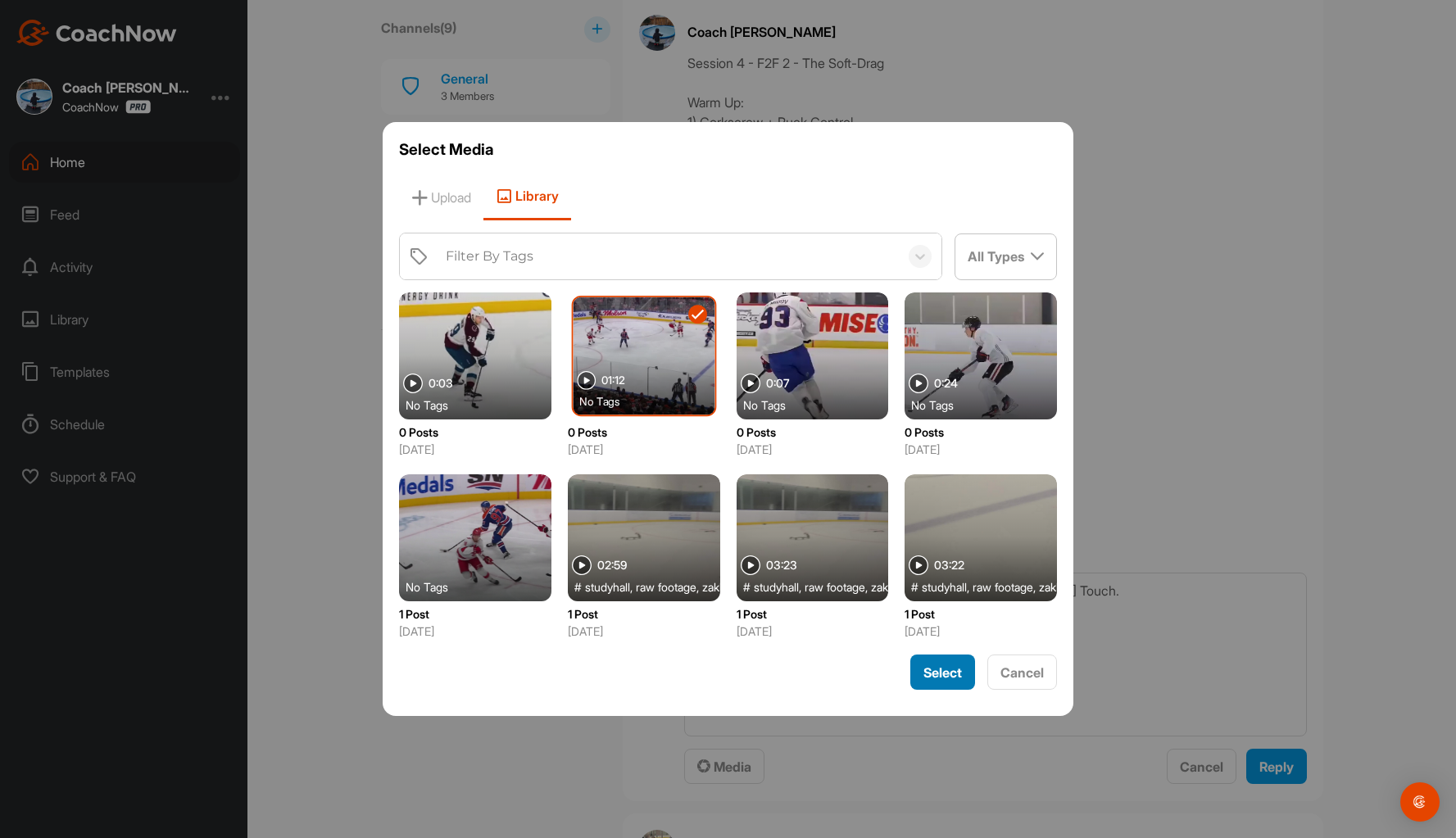
click at [935, 663] on div "Select" at bounding box center [943, 672] width 39 height 19
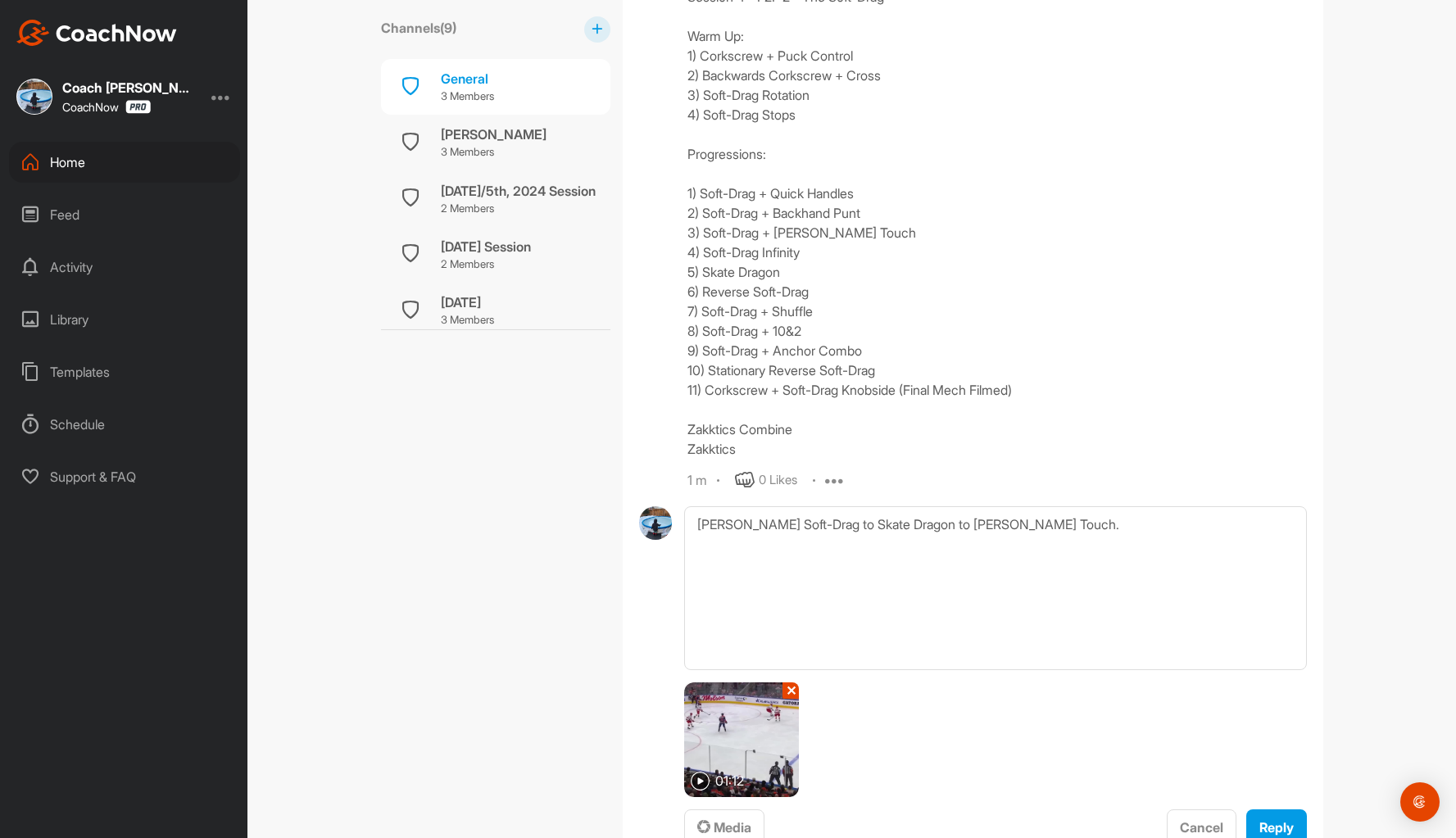
scroll to position [1146, 0]
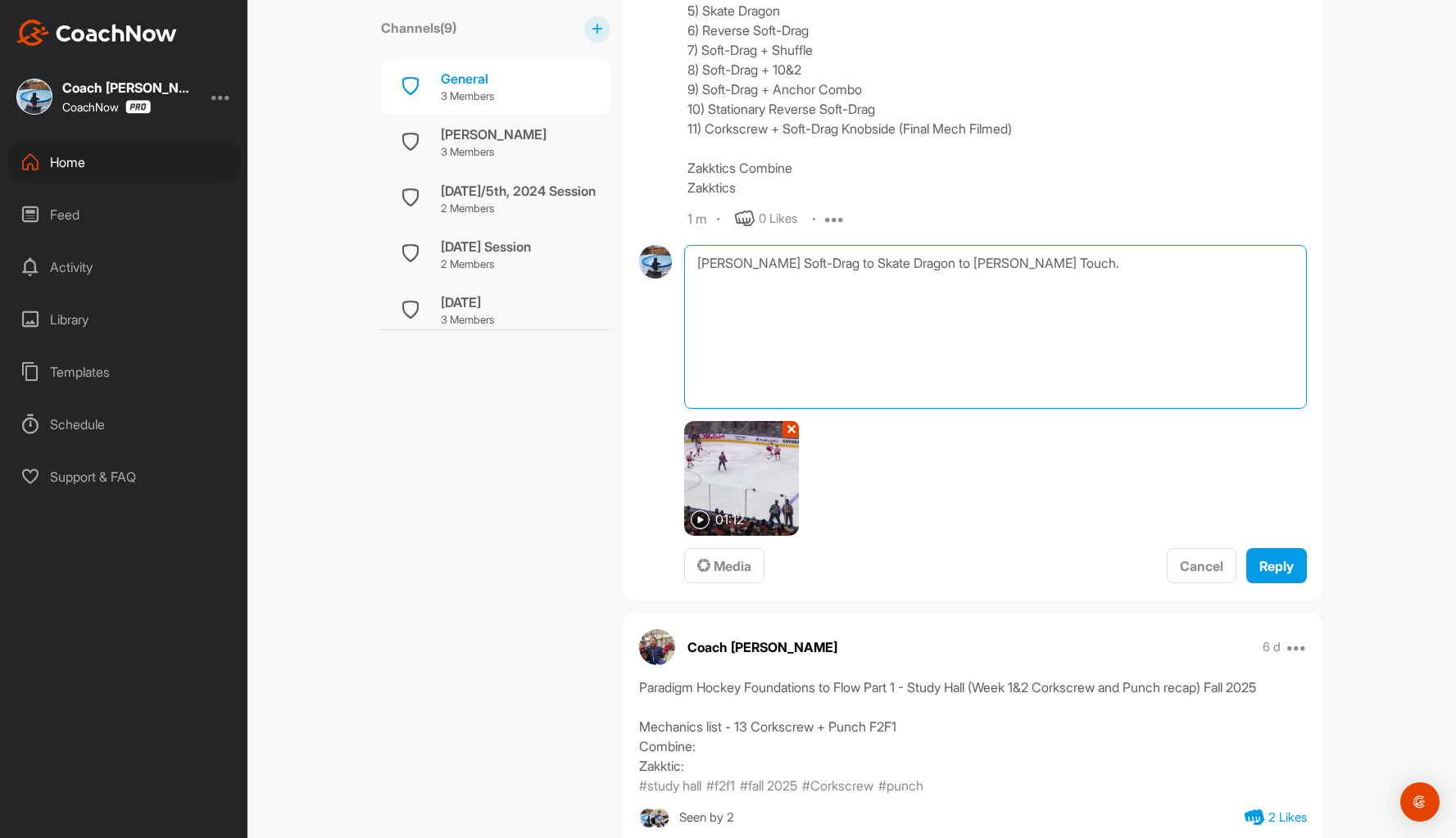
click at [1095, 263] on textarea "McDavid Soft-Drag to Skate Dragon to McDavid Touch." at bounding box center [994, 327] width 621 height 164
click at [1031, 261] on textarea "McDavid Soft-Drag to Skate Dragon to McDavid Touch, show before warm up." at bounding box center [994, 327] width 621 height 164
click at [1170, 262] on textarea "McDavid Soft-Drag to Skate Dragon to McDavid Touch (show before warm up." at bounding box center [994, 327] width 621 height 164
type textarea "[PERSON_NAME] Soft-Drag to Skate Dragon to [PERSON_NAME] Touch (show before war…"
click at [1281, 559] on span "Reply" at bounding box center [1276, 566] width 34 height 17
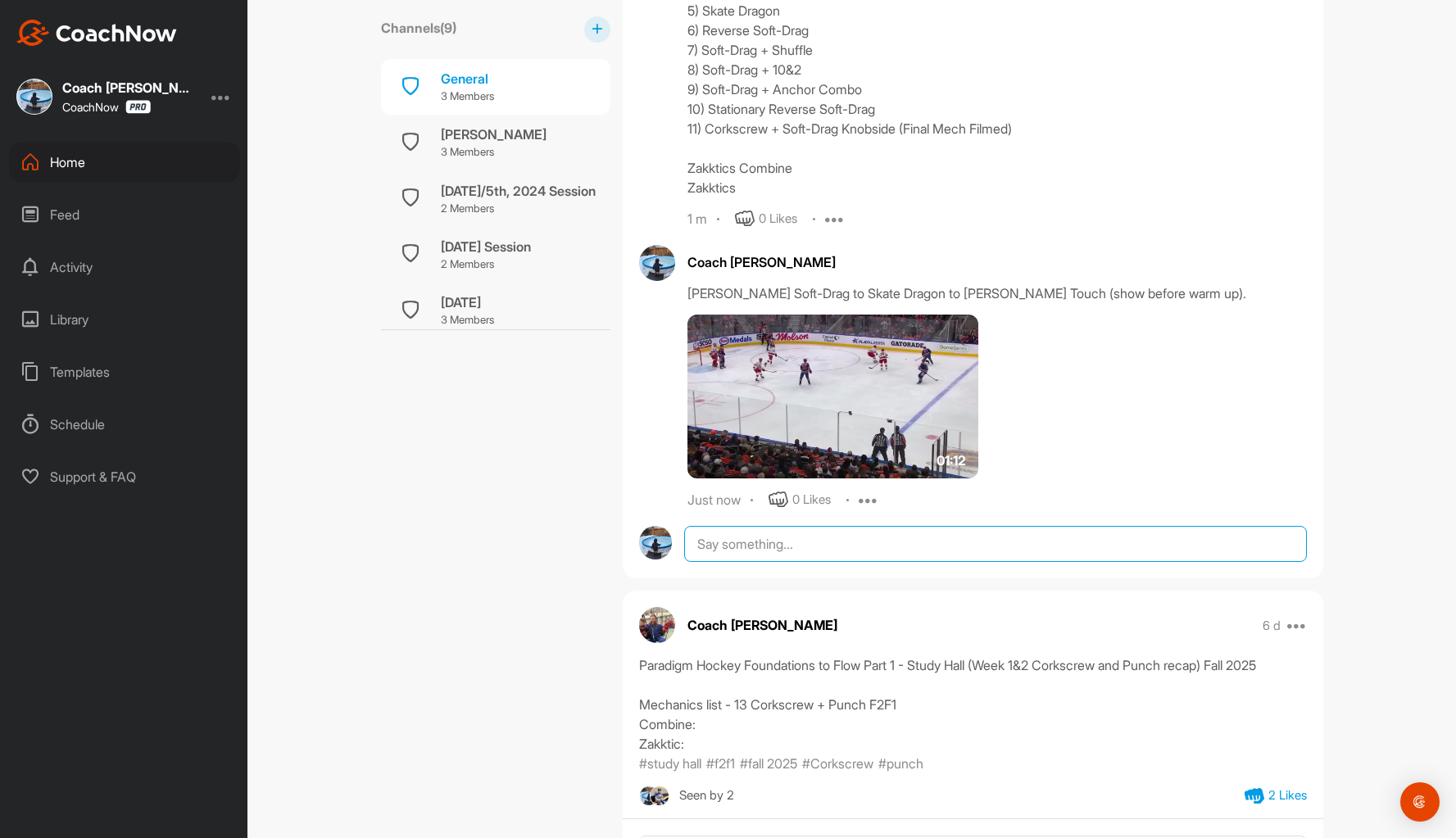
click at [756, 555] on textarea at bounding box center [994, 544] width 621 height 36
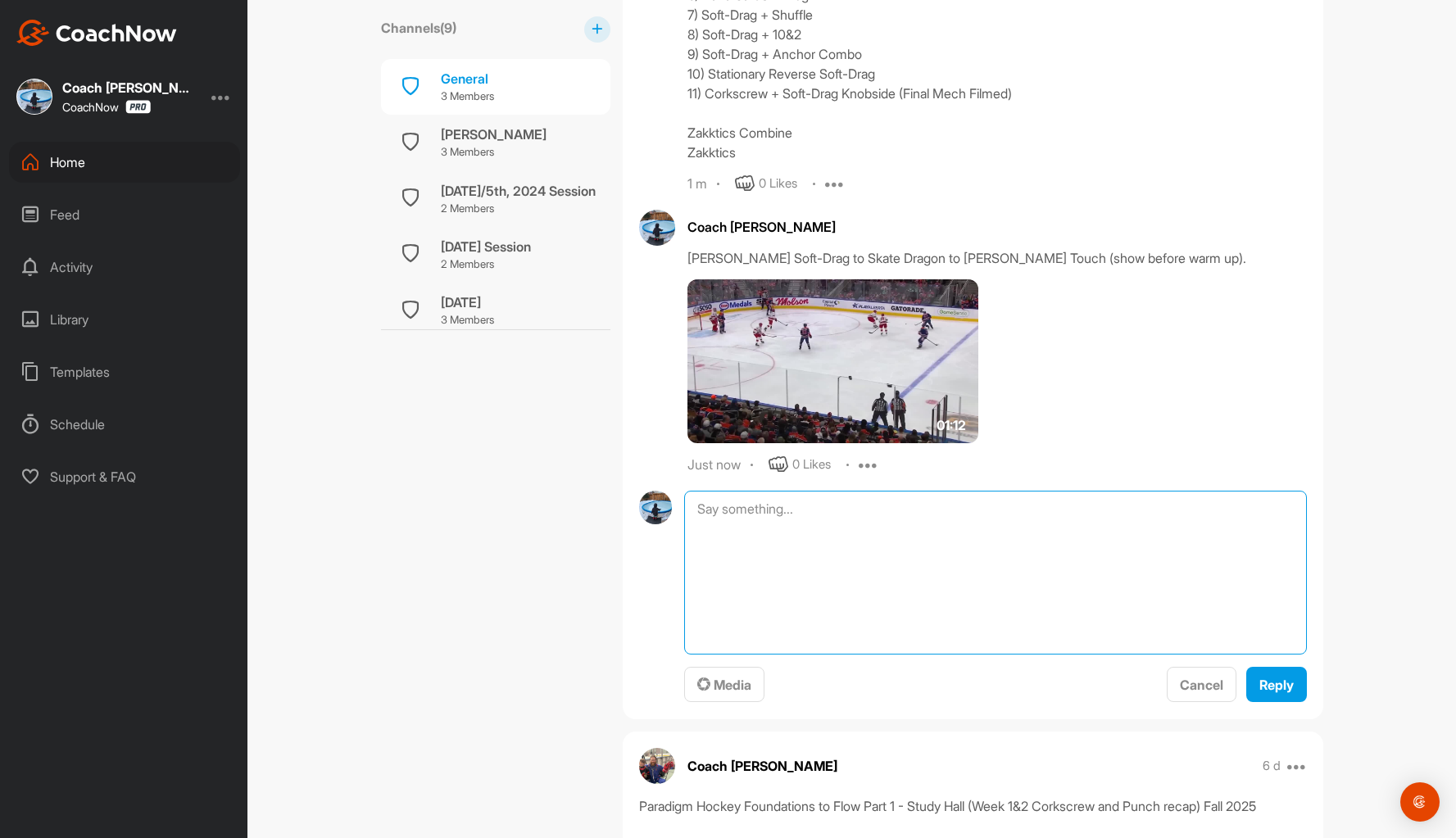
scroll to position [1228, 0]
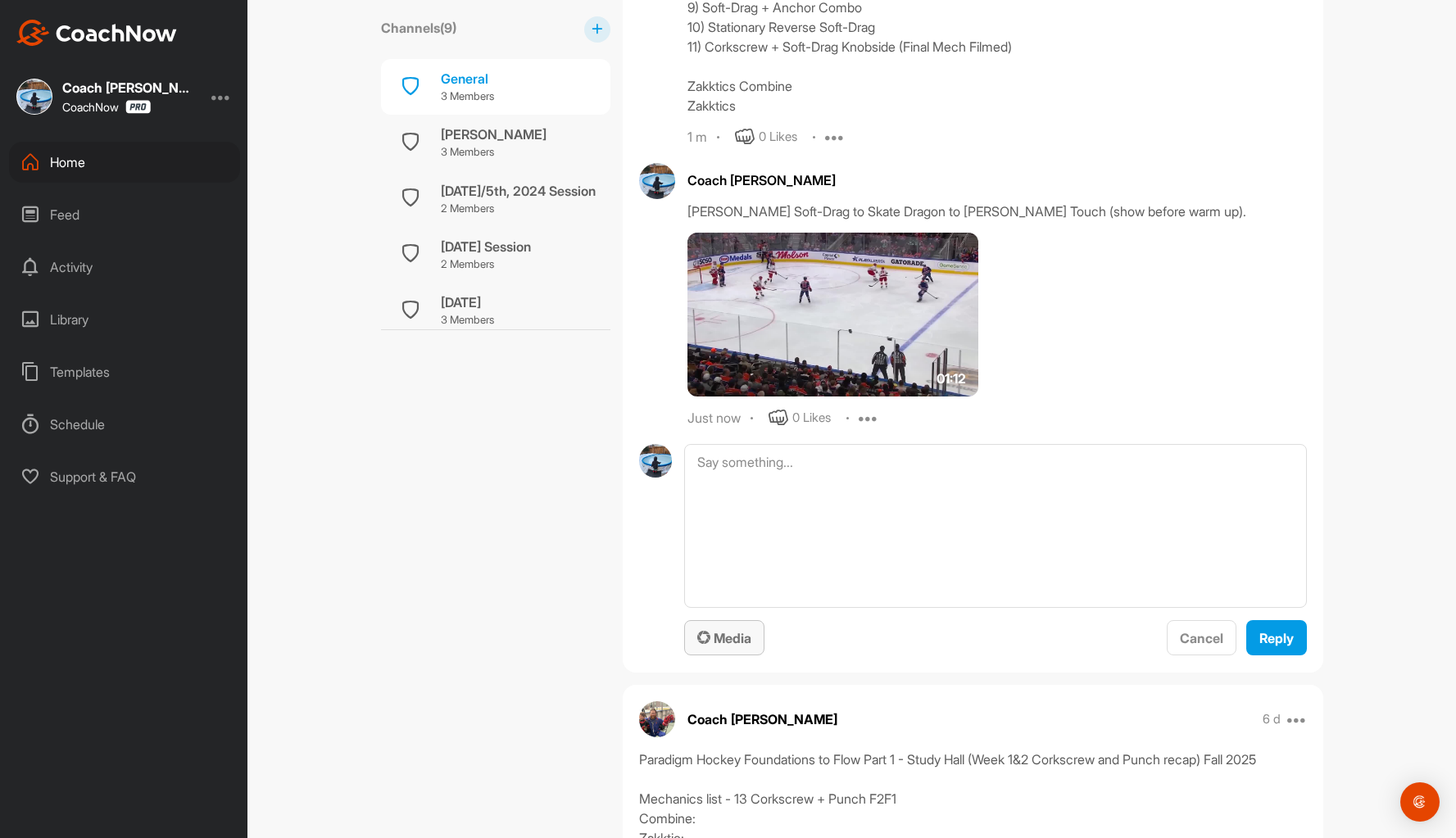
click at [726, 639] on span "Media" at bounding box center [724, 638] width 54 height 17
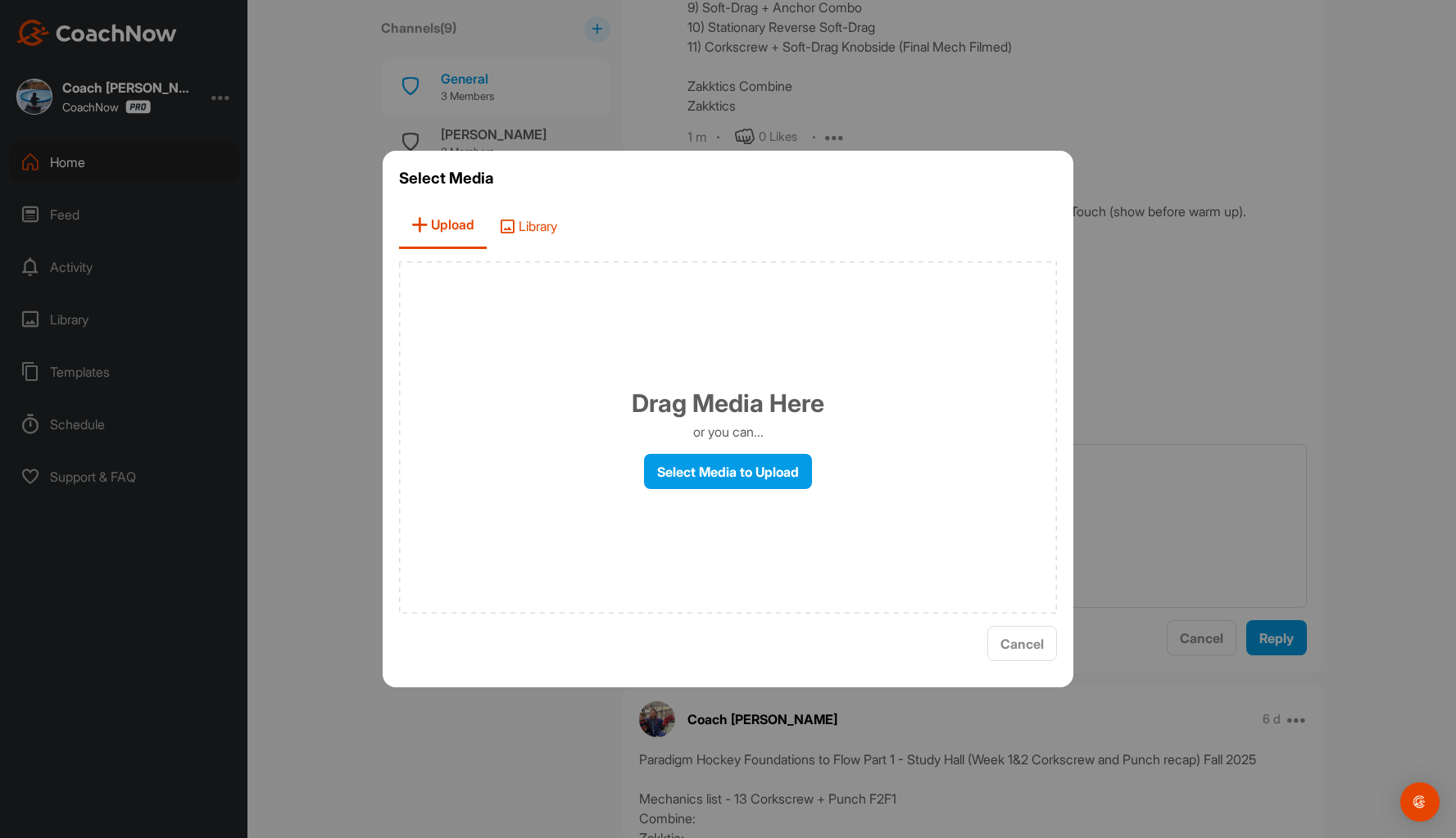
click at [539, 226] on span "Library" at bounding box center [528, 226] width 83 height 47
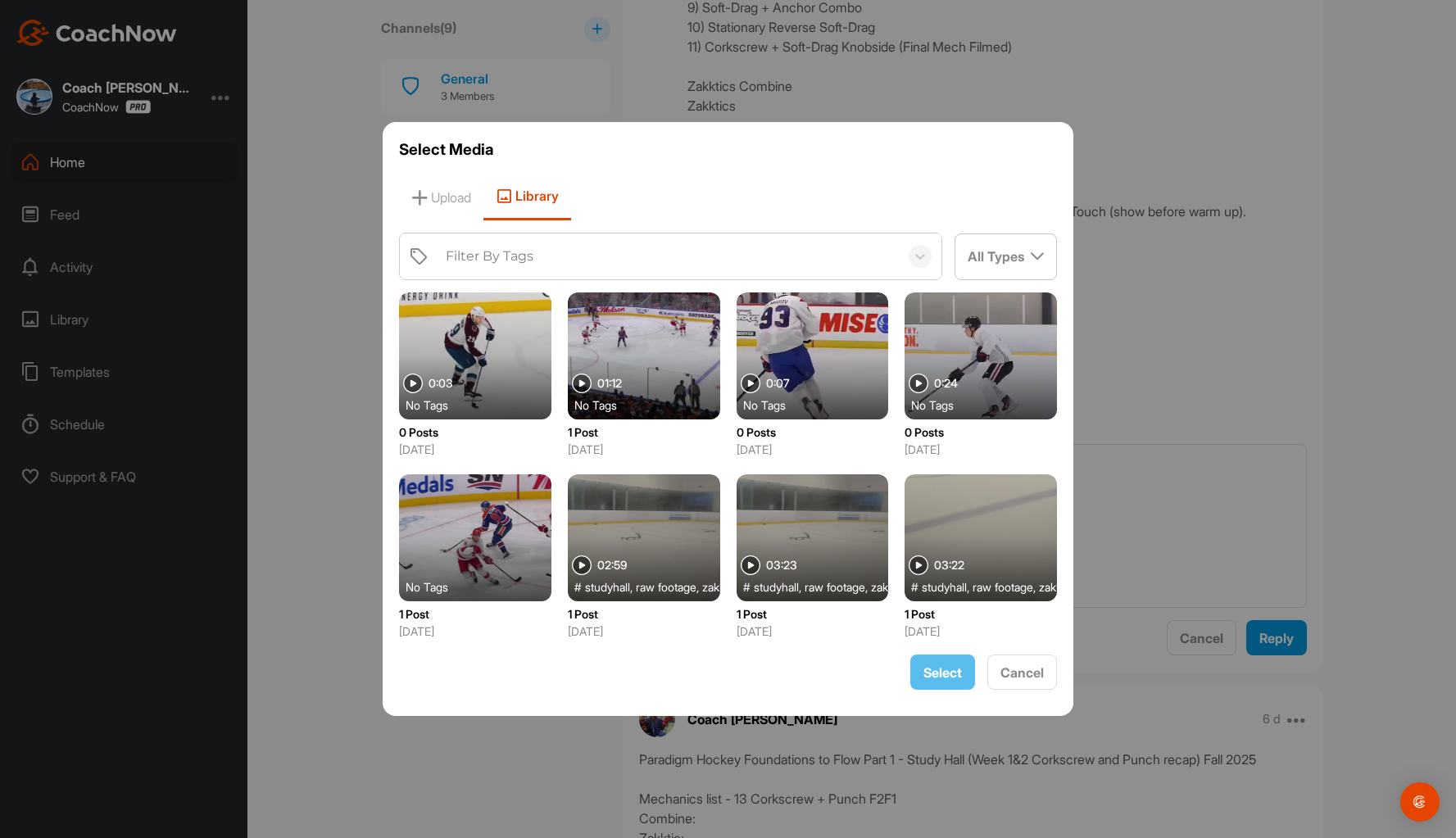
click at [997, 363] on div at bounding box center [980, 356] width 152 height 127
click at [939, 677] on span "Select" at bounding box center [943, 672] width 39 height 17
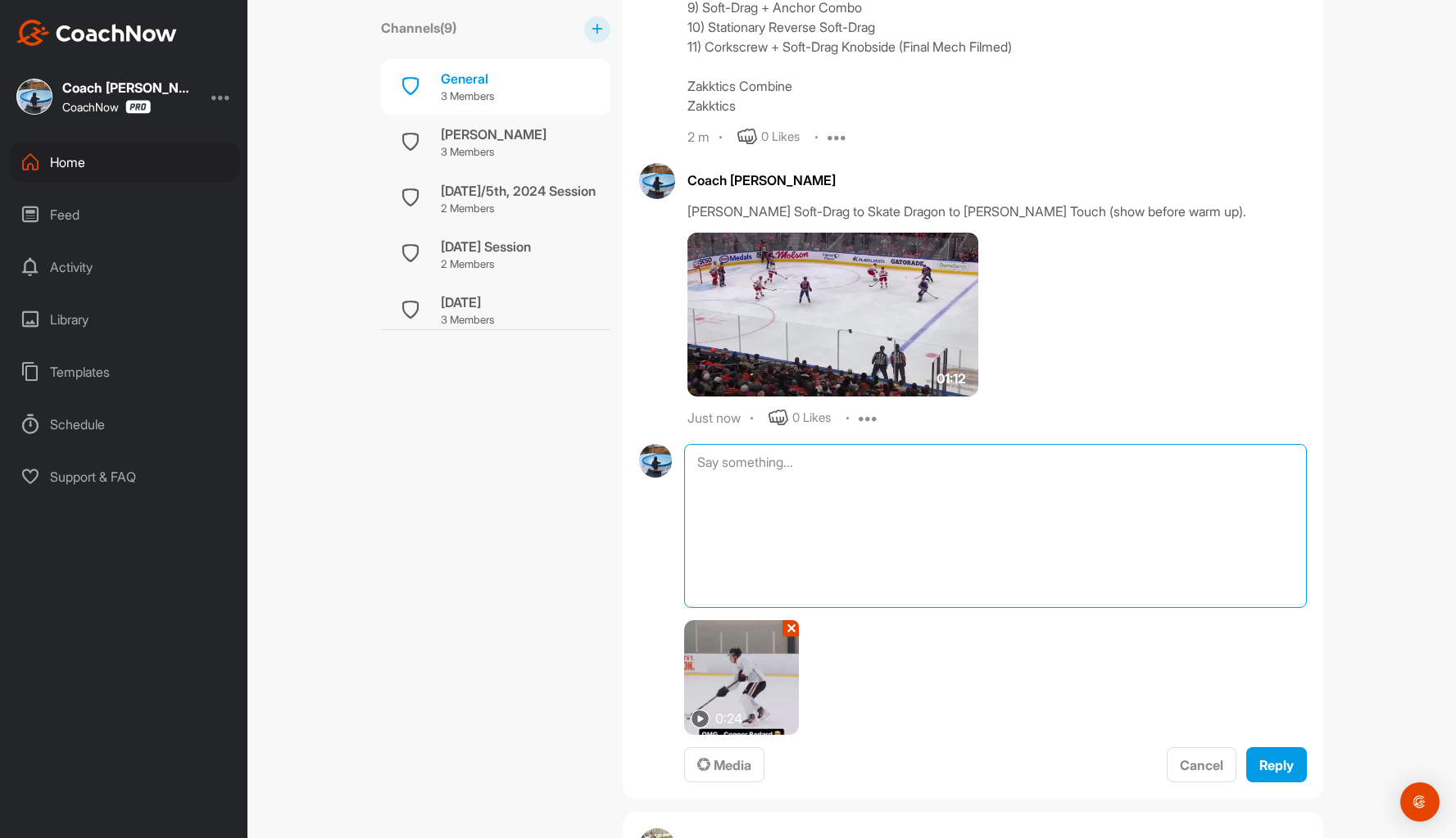
drag, startPoint x: 829, startPoint y: 518, endPoint x: 854, endPoint y: 517, distance: 25.0
click at [831, 518] on textarea at bounding box center [994, 526] width 621 height 164
type textarea "Bedard Soft-Drag mastery."
click at [1276, 755] on div "Reply" at bounding box center [1276, 765] width 34 height 19
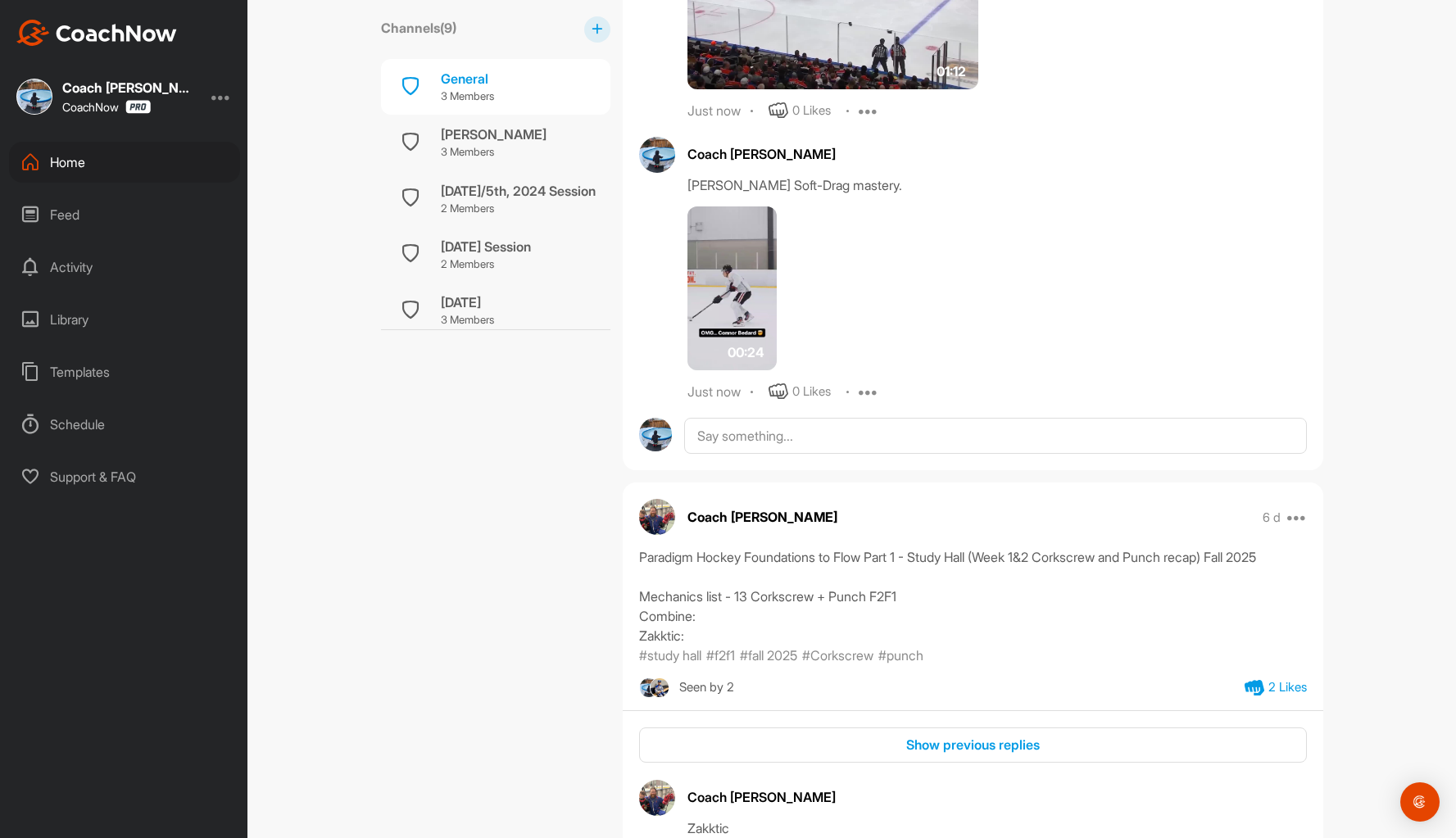
scroll to position [1556, 0]
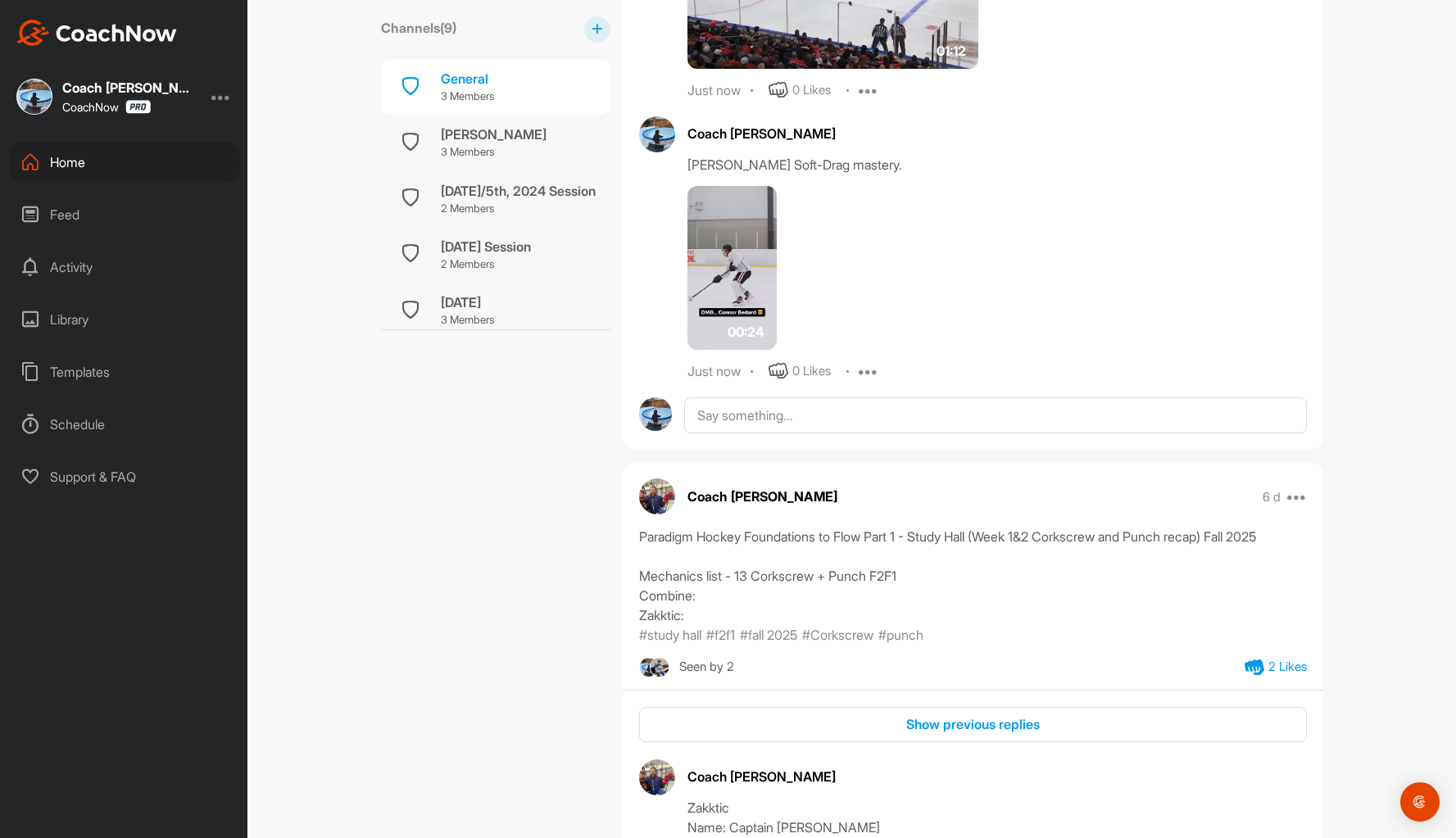
click at [865, 375] on icon at bounding box center [868, 371] width 19 height 19
click at [876, 477] on p "Delete" at bounding box center [873, 479] width 36 height 18
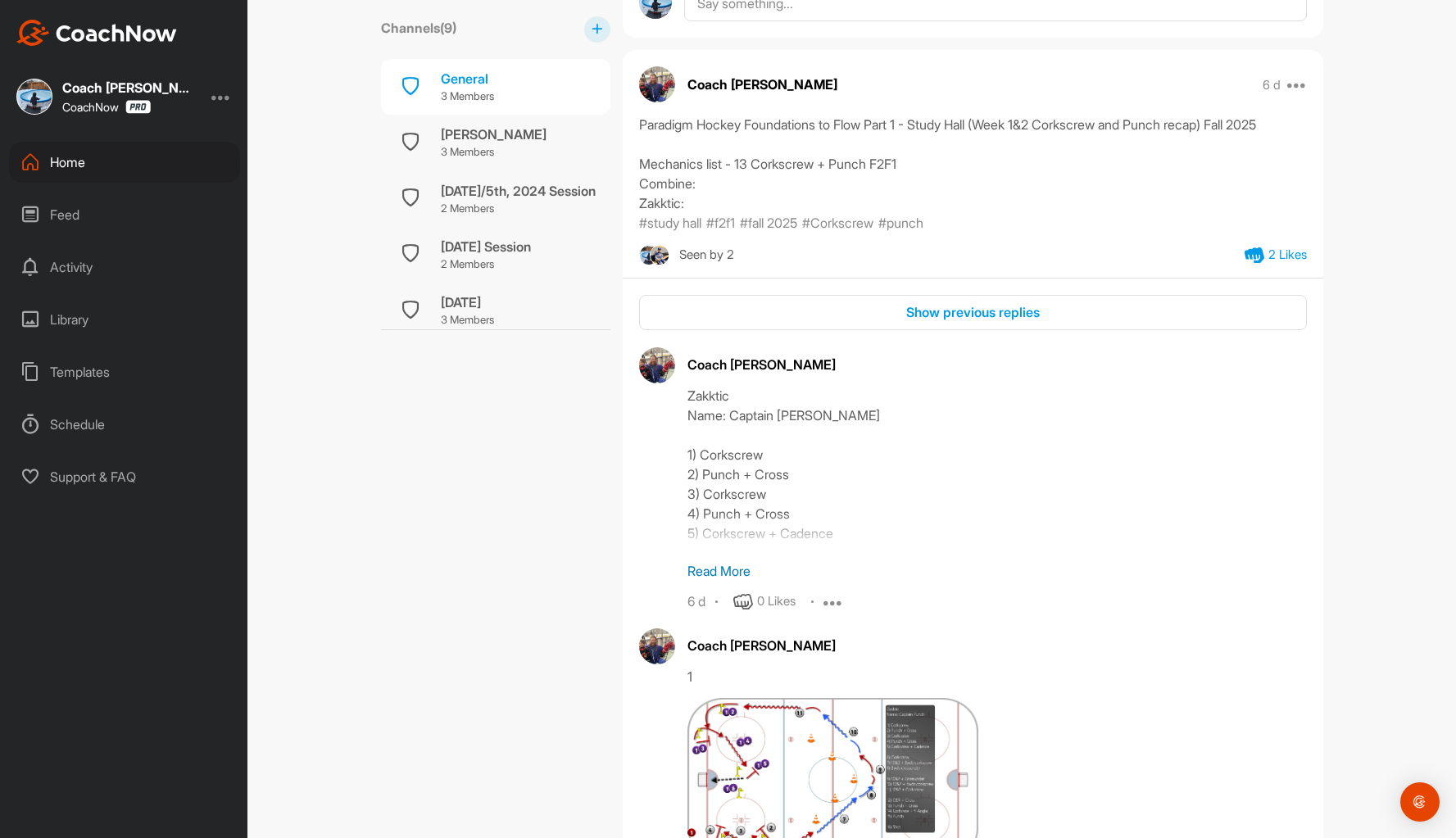
scroll to position [1638, 0]
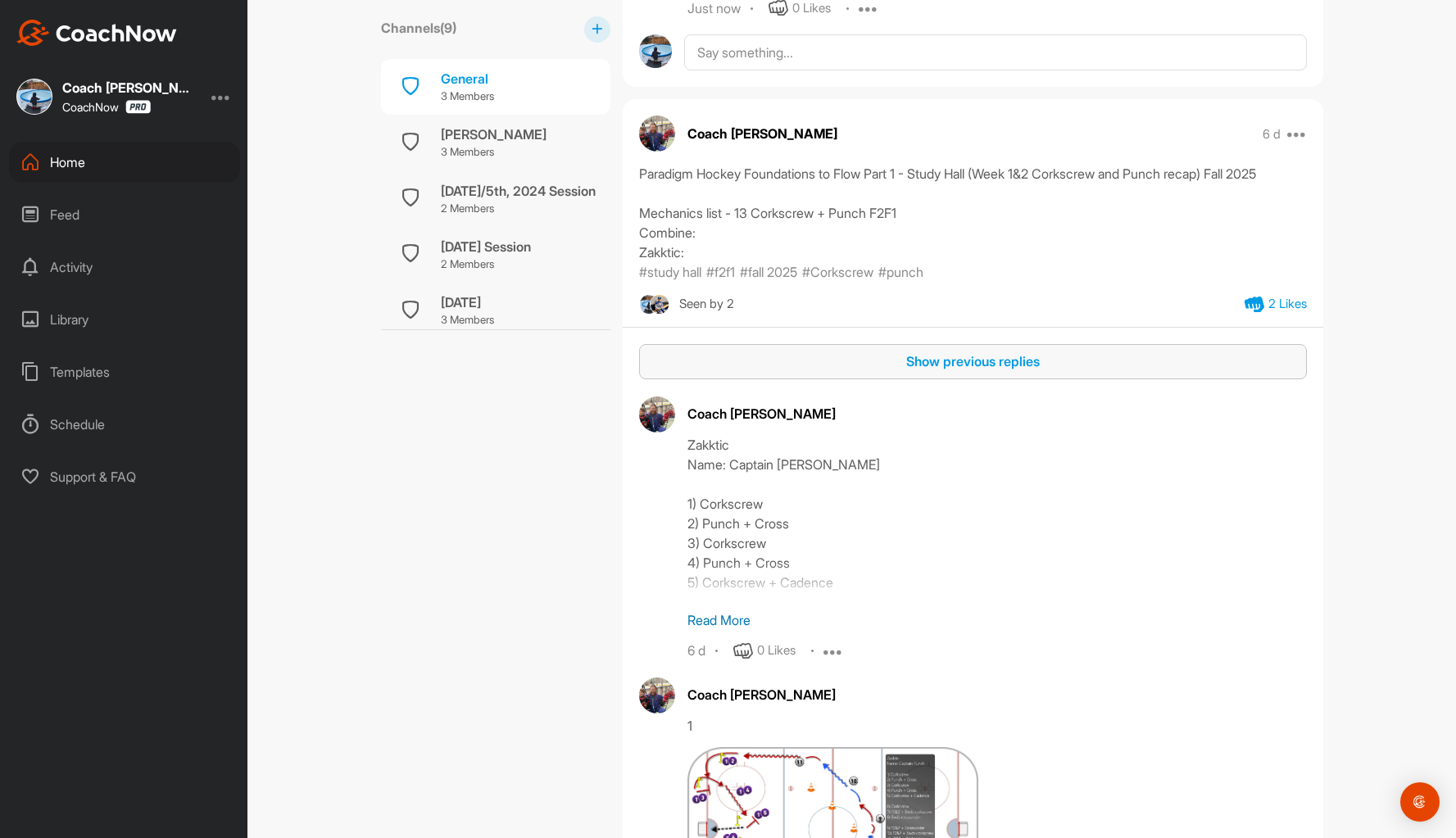
click at [959, 365] on div "Show previous replies" at bounding box center [973, 361] width 642 height 19
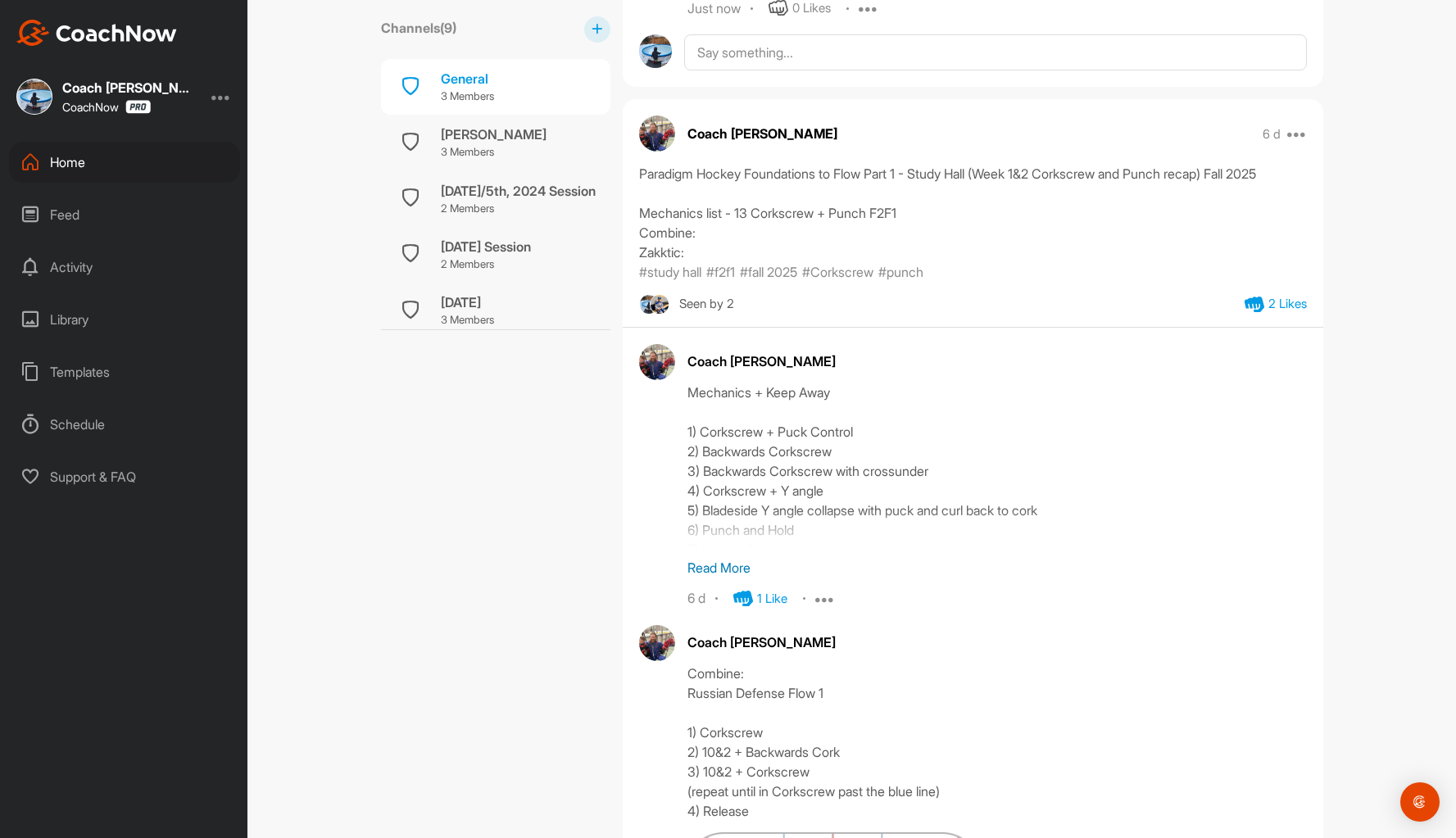
click at [718, 571] on p "Read More" at bounding box center [997, 567] width 620 height 19
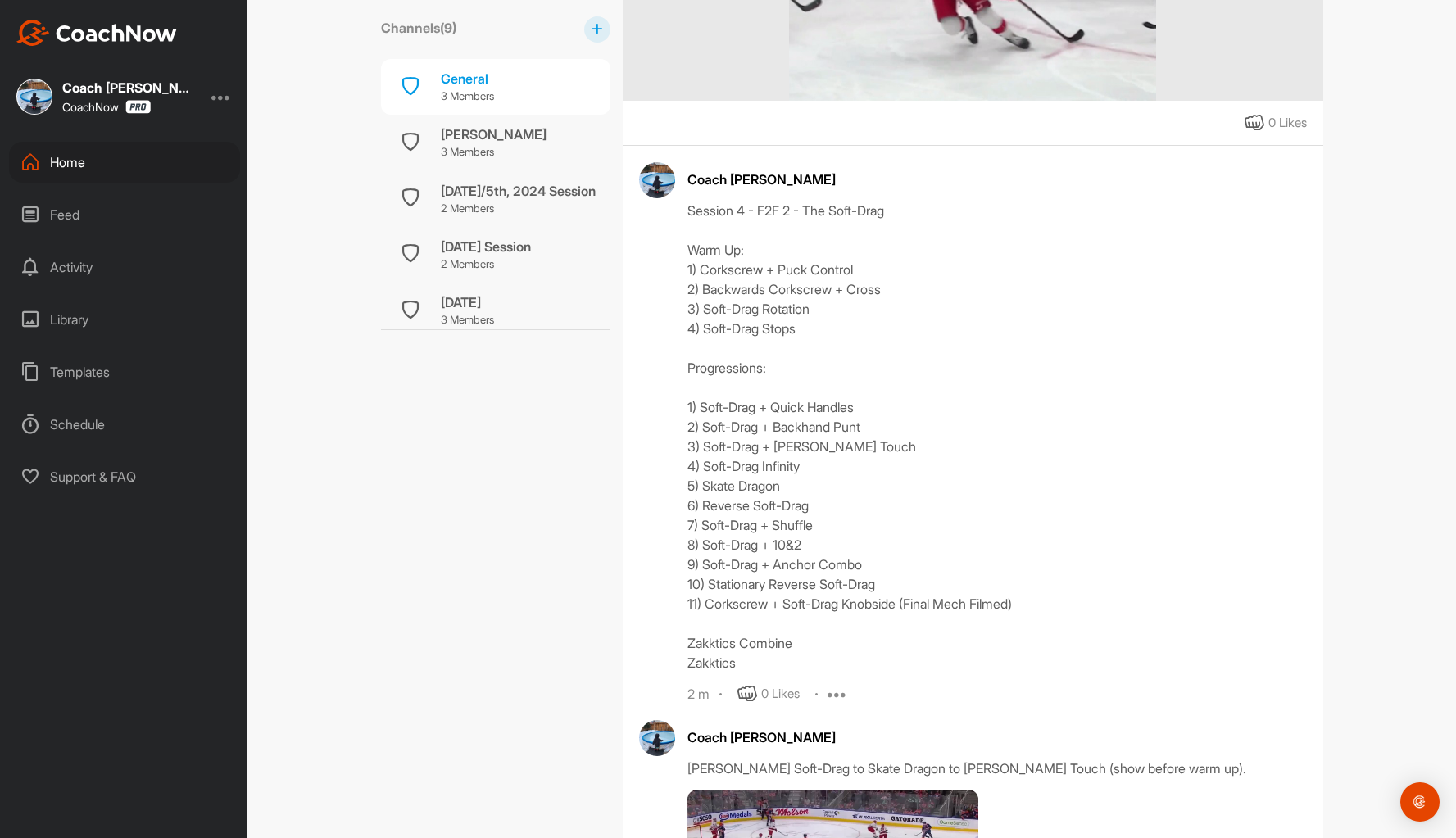
scroll to position [656, 0]
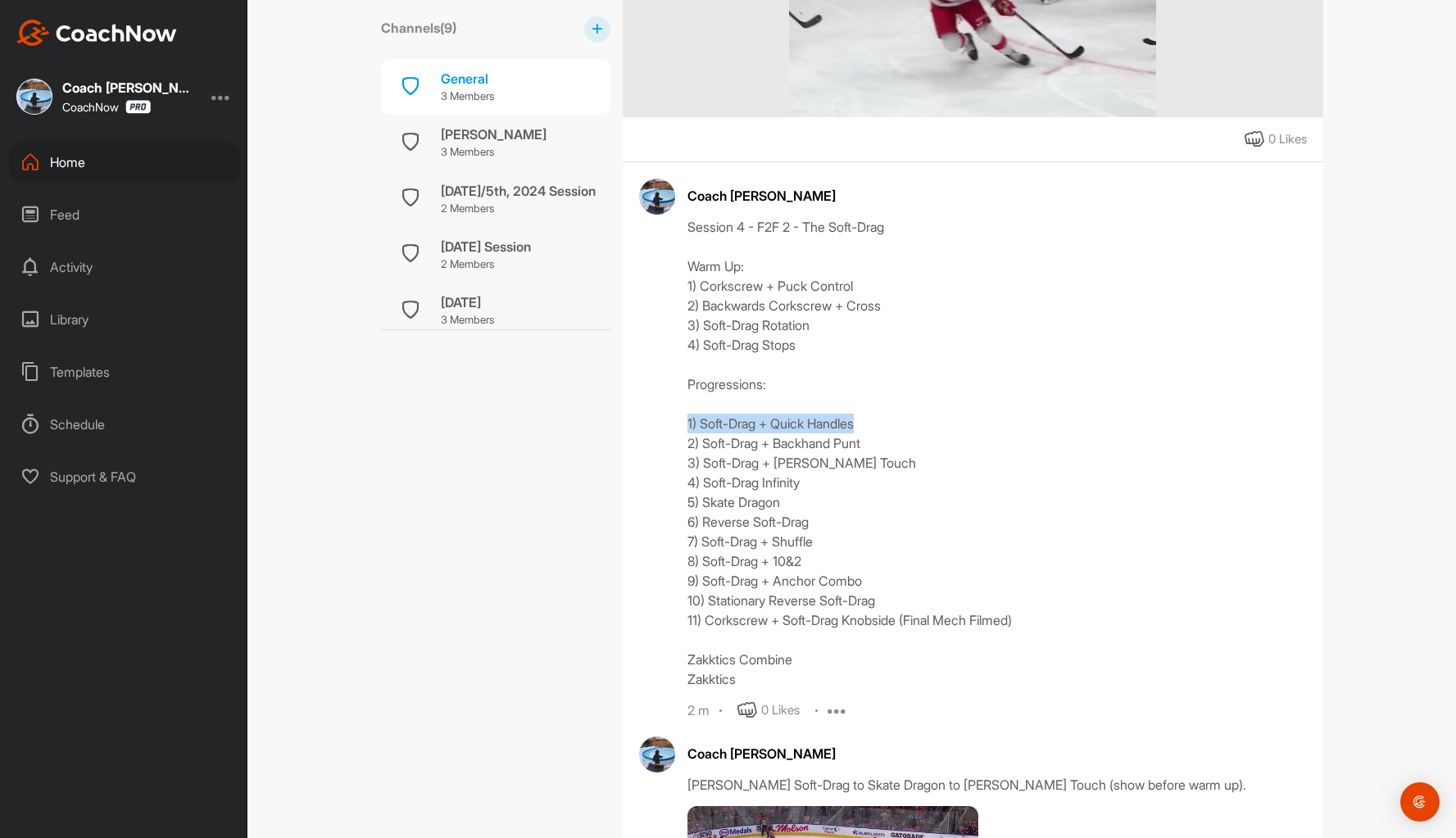
drag, startPoint x: 883, startPoint y: 426, endPoint x: 660, endPoint y: 424, distance: 223.0
click at [660, 424] on div "Coach Bruce Wayne Session 4 - F2F 2 - The Soft-Drag Warm Up: 1) Corkscrew + Puc…" at bounding box center [973, 449] width 668 height 541
copy div "1) Soft-Drag + Quick Handles"
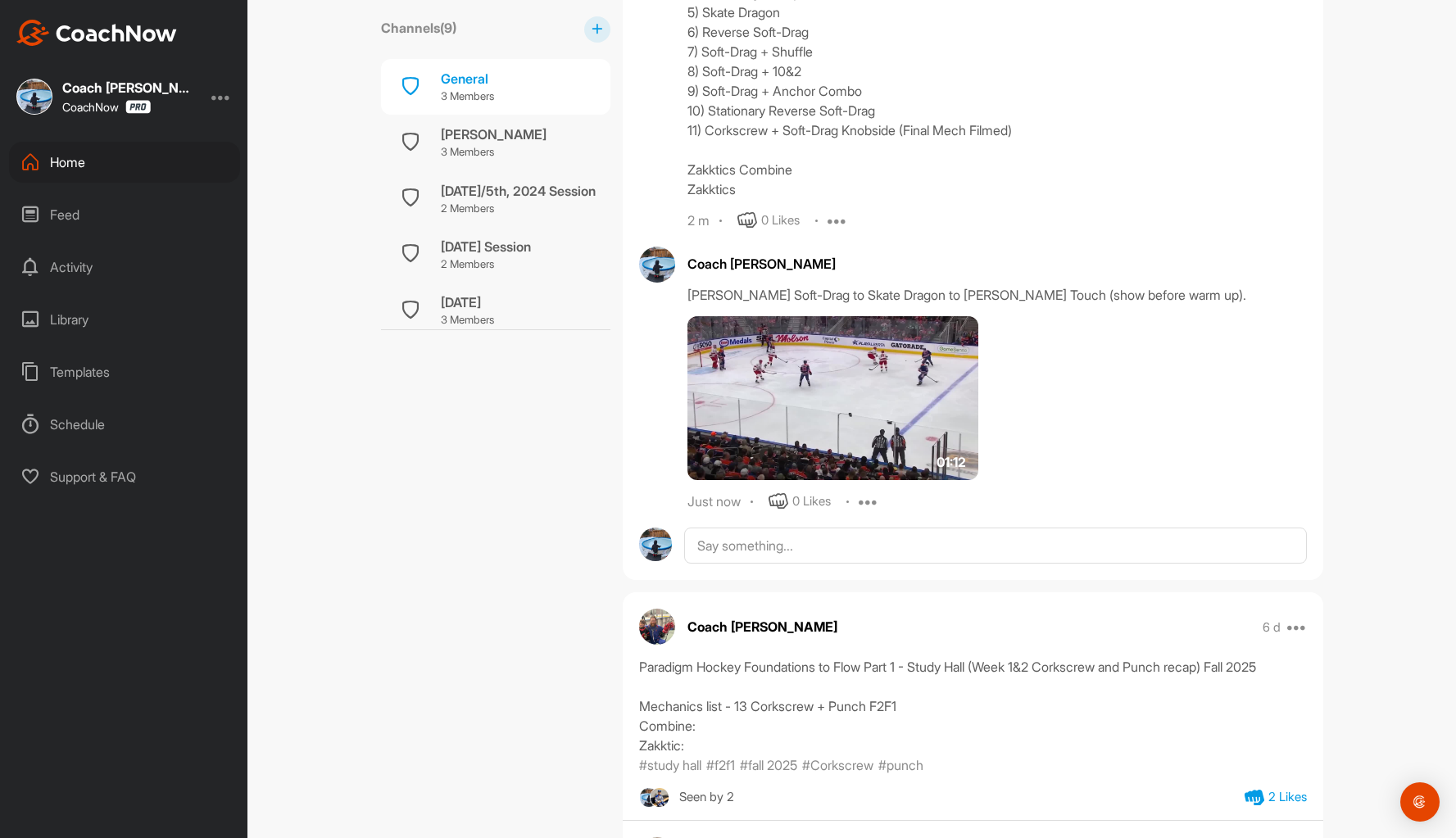
scroll to position [1146, 0]
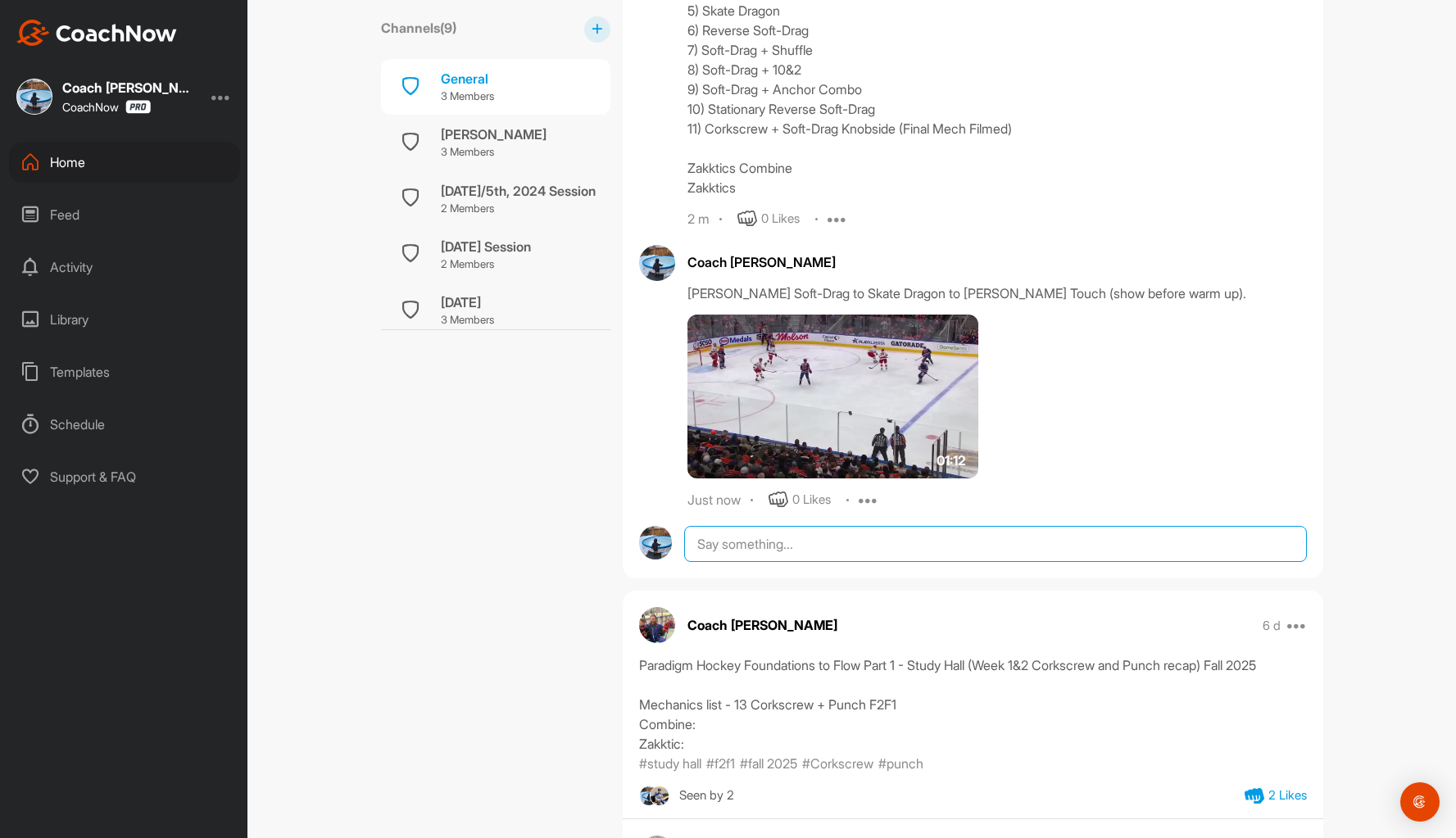
click at [726, 545] on textarea at bounding box center [994, 544] width 621 height 36
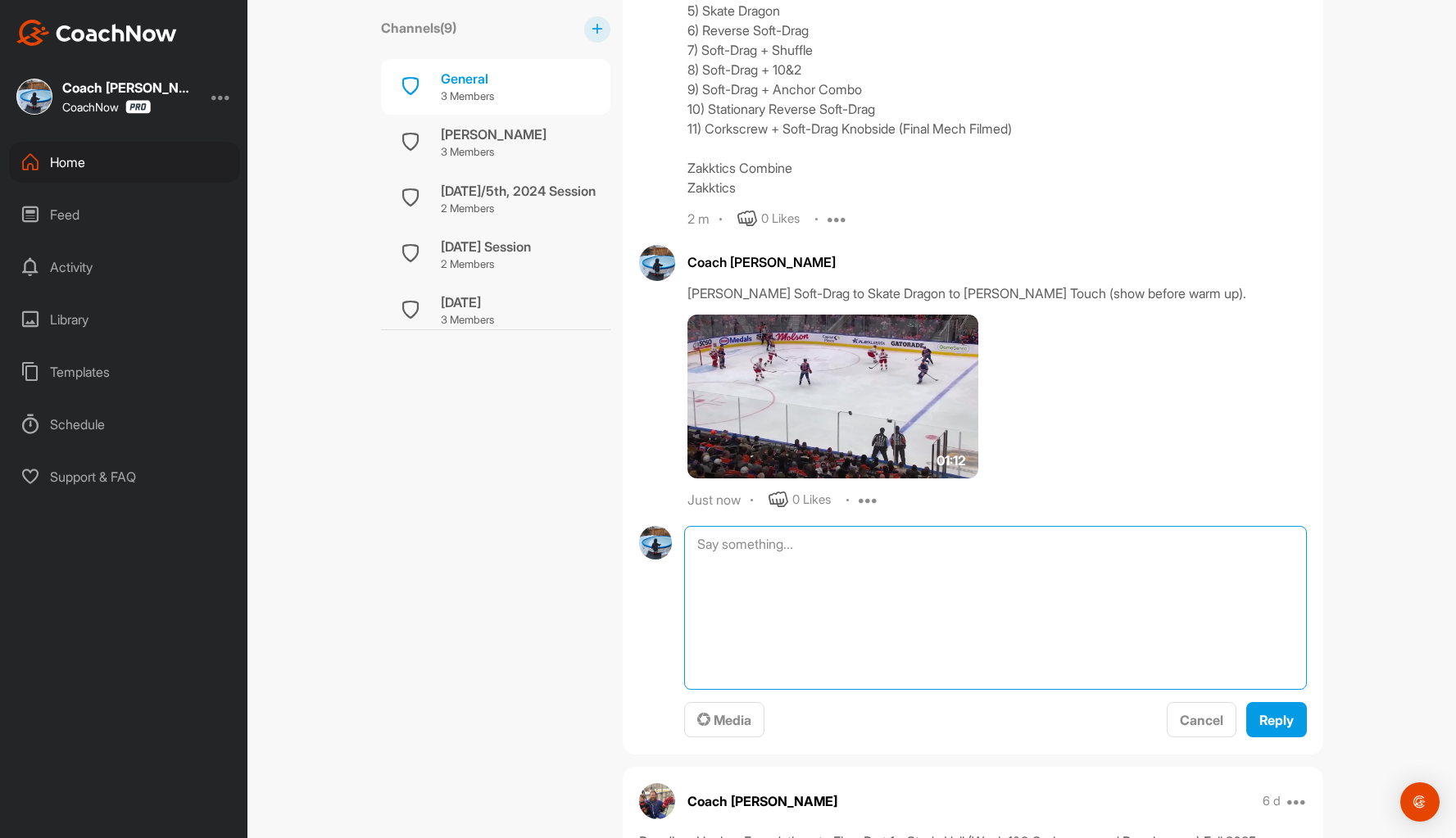
paste textarea "1) Soft-Drag + Quick Handles"
type textarea "1) Soft-Drag + Quick Handles"
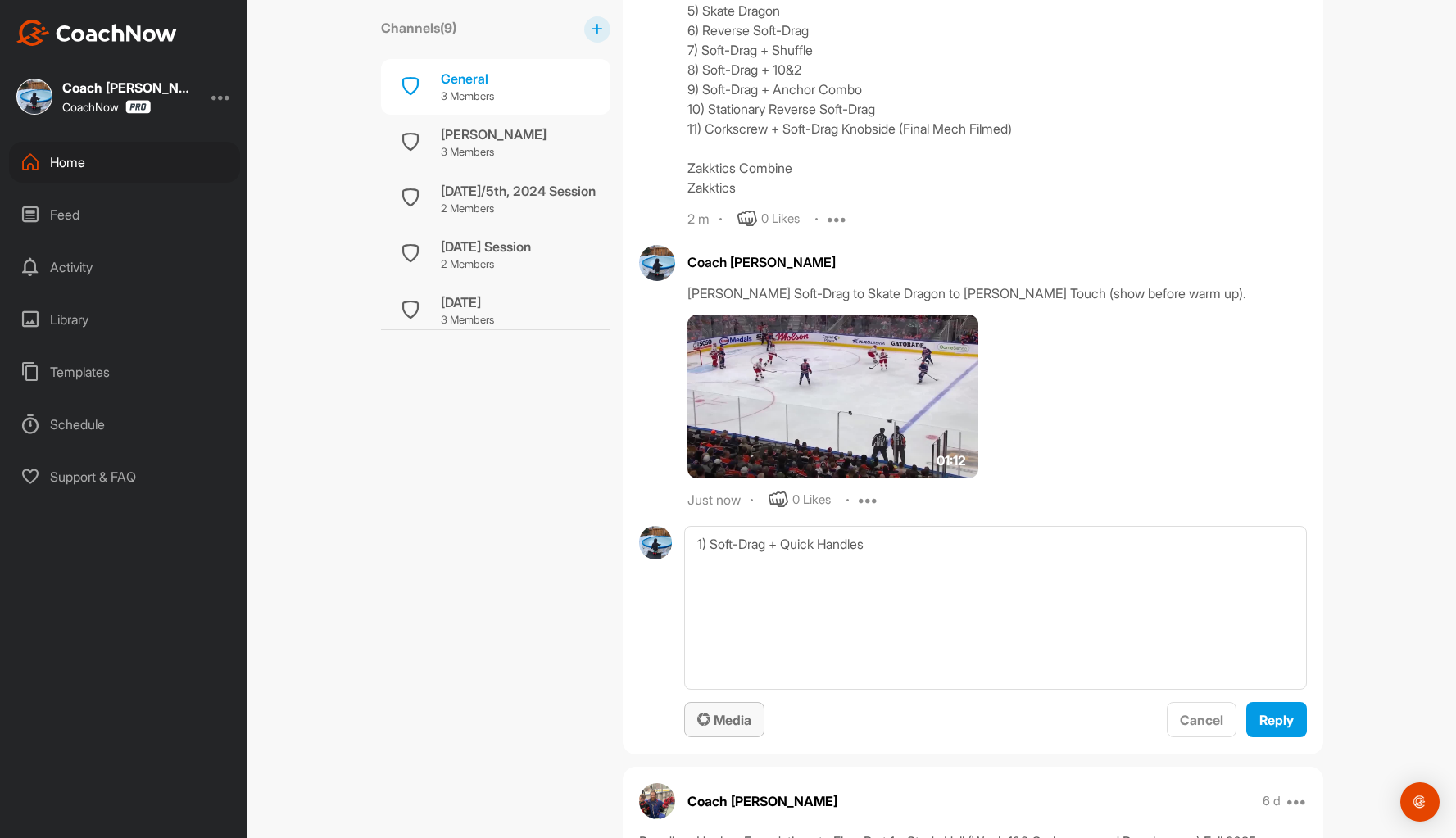
click at [713, 716] on span "Media" at bounding box center [724, 720] width 54 height 17
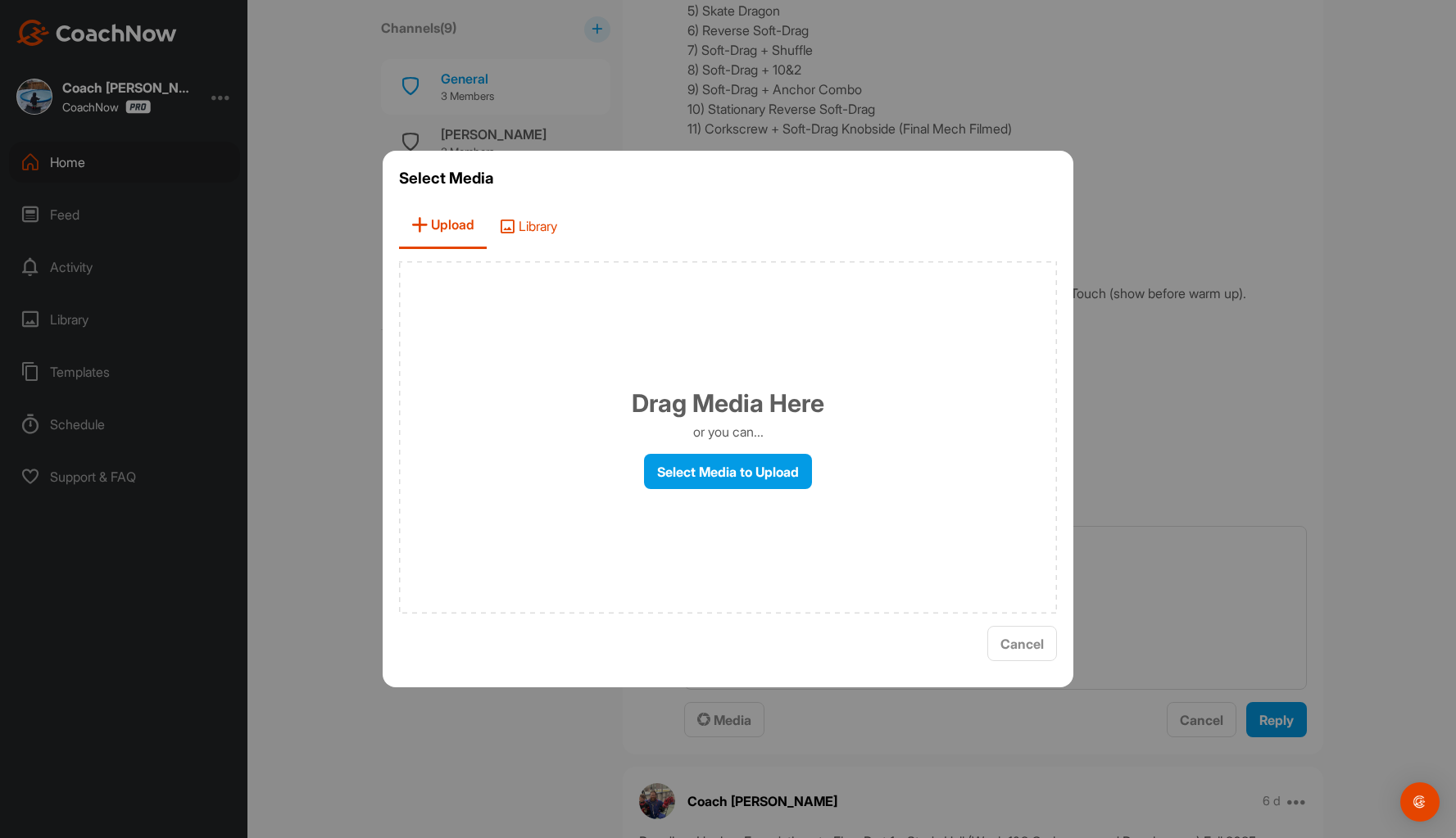
click at [539, 225] on span "Library" at bounding box center [528, 226] width 83 height 47
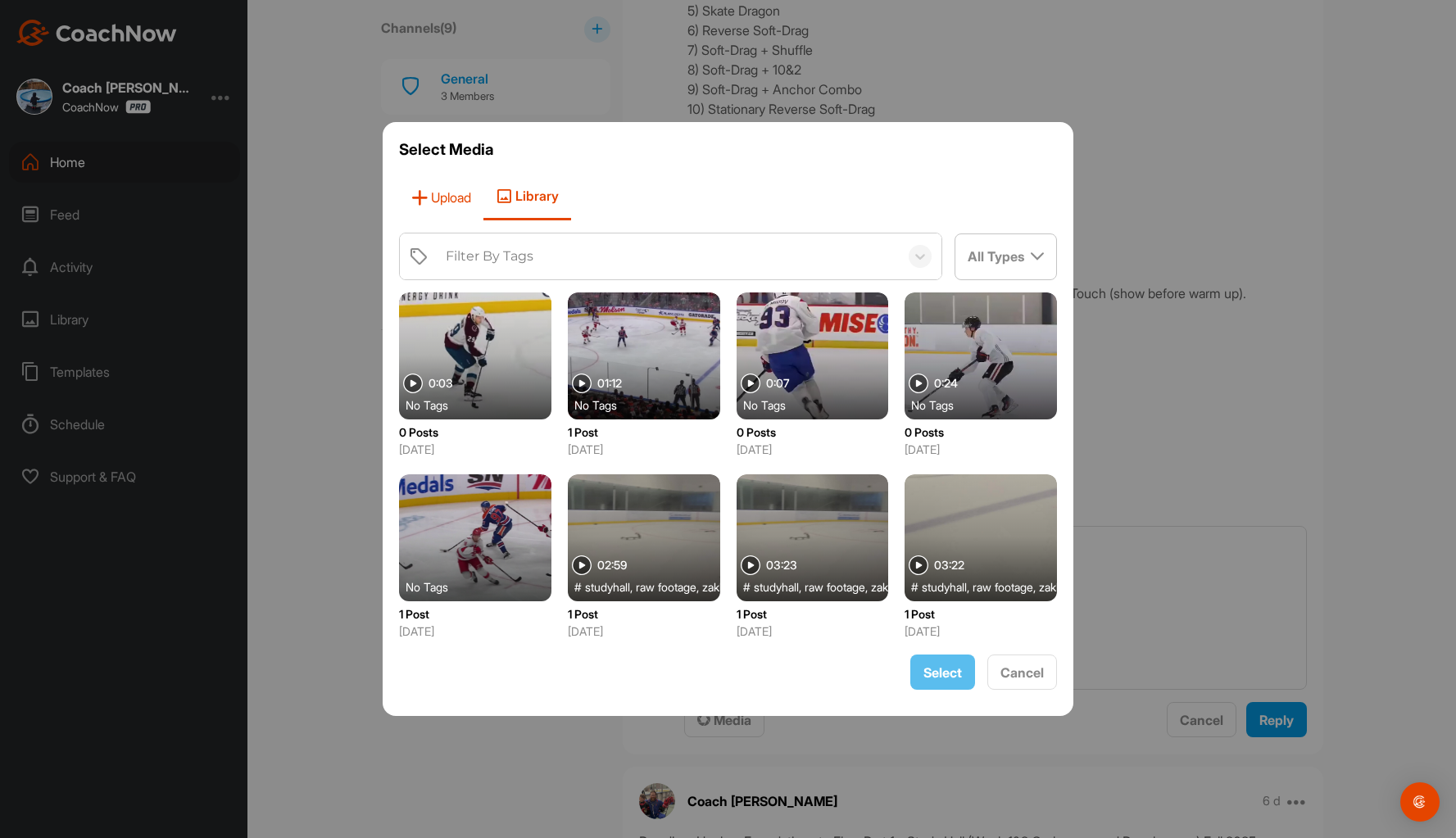
click at [437, 190] on span "Upload" at bounding box center [442, 197] width 85 height 47
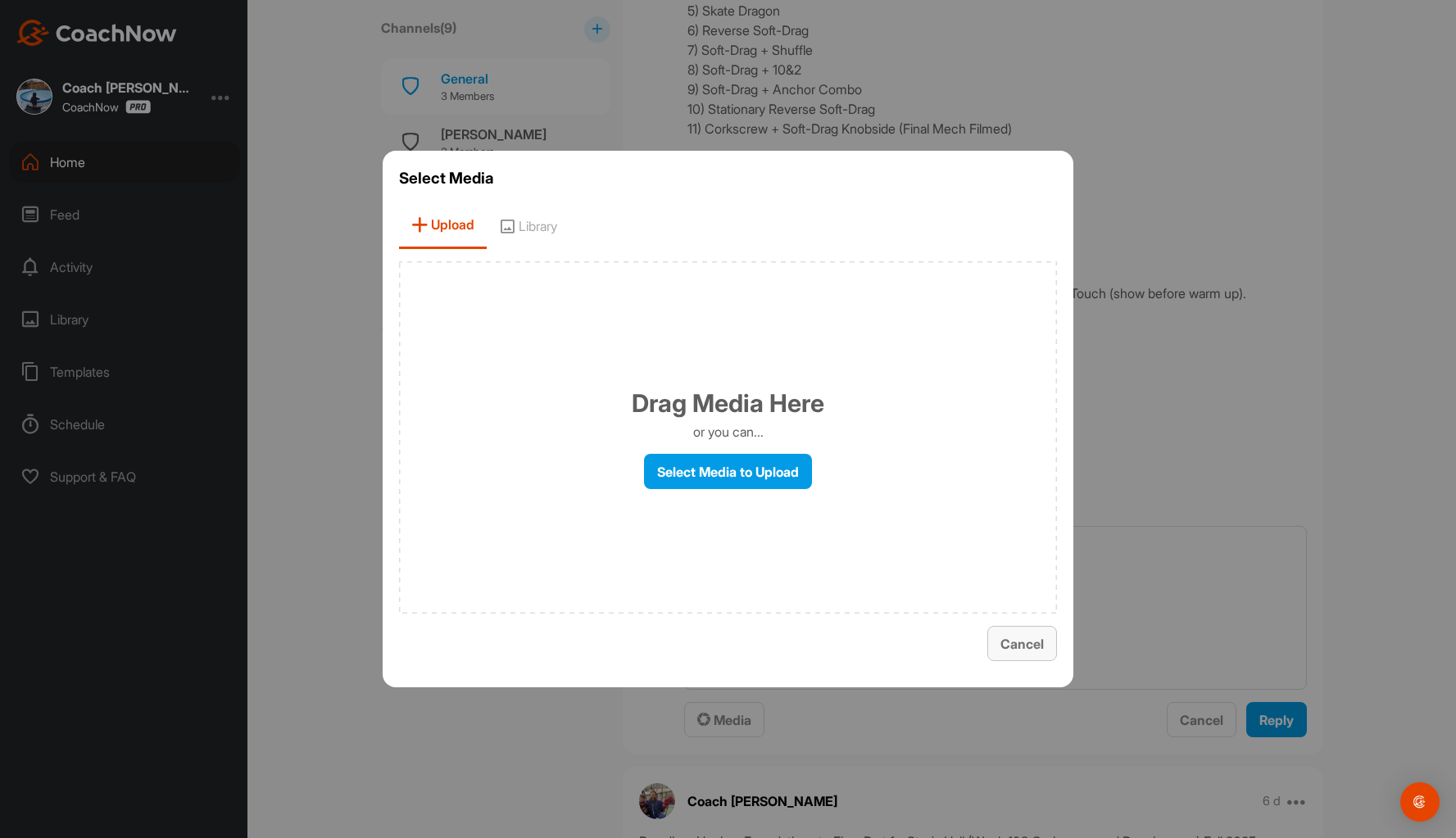
click at [1029, 635] on span "Cancel" at bounding box center [1021, 643] width 43 height 17
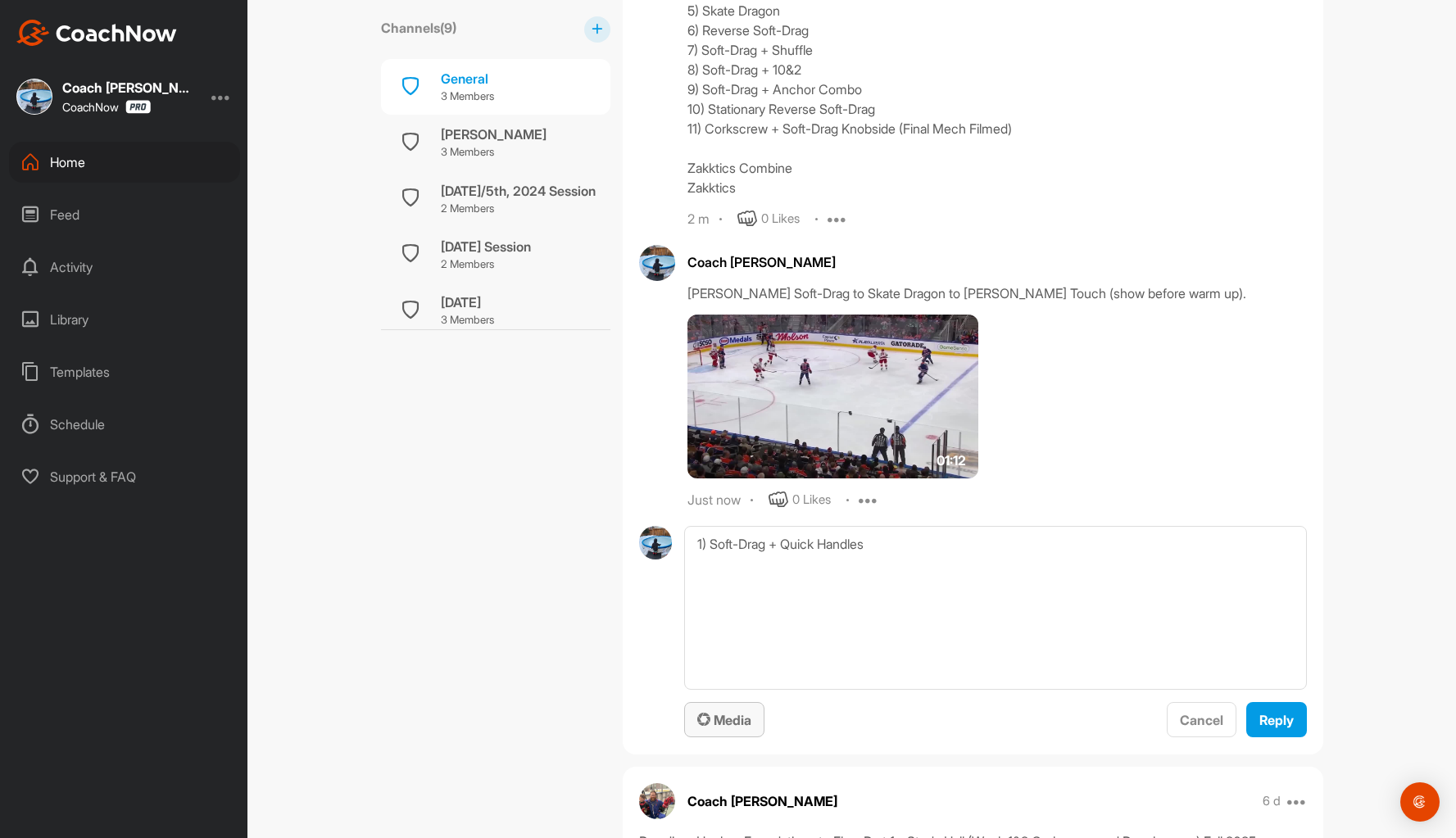
click at [732, 711] on button "Media" at bounding box center [724, 720] width 80 height 35
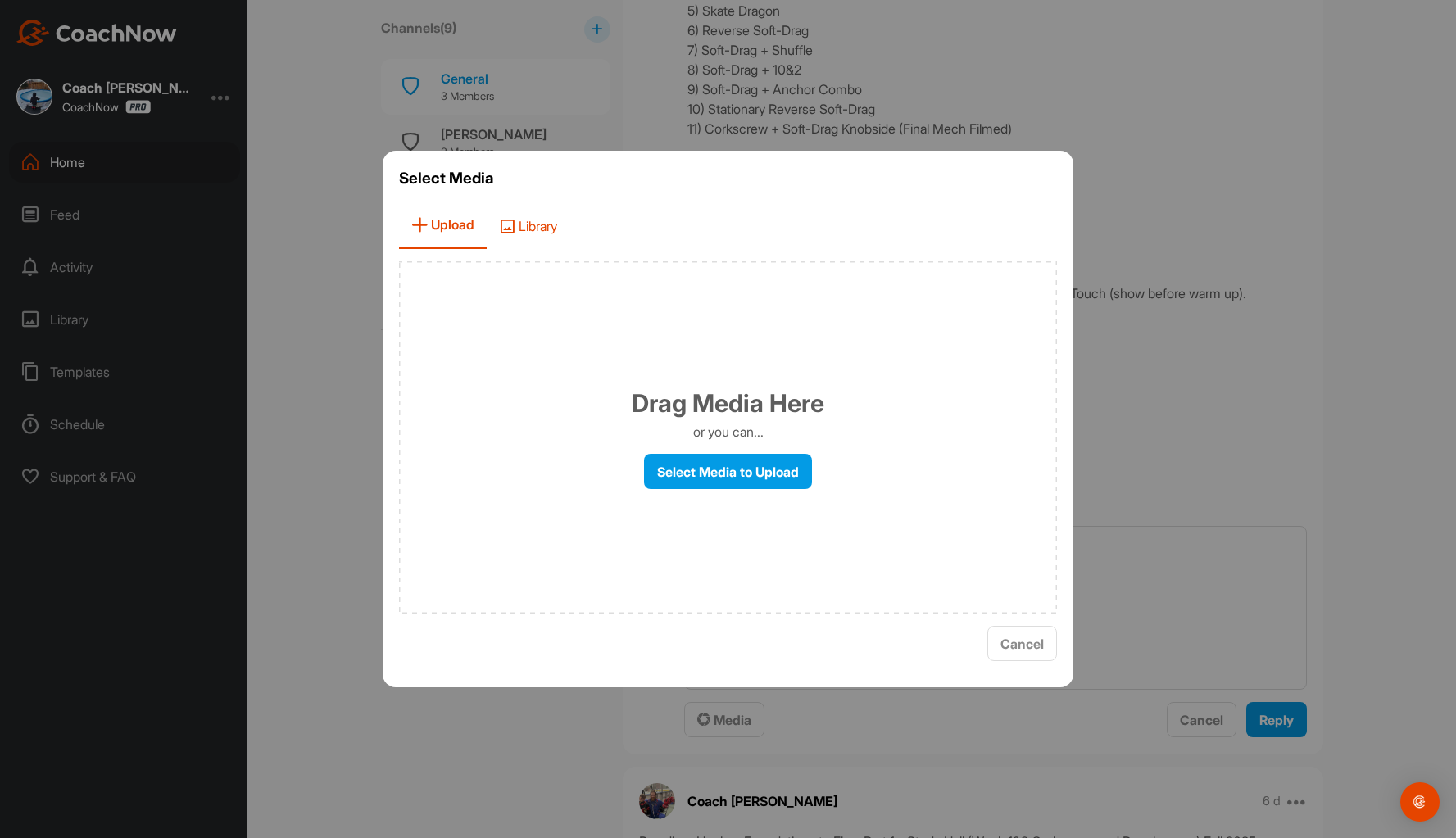
click at [536, 231] on span "Library" at bounding box center [528, 226] width 83 height 47
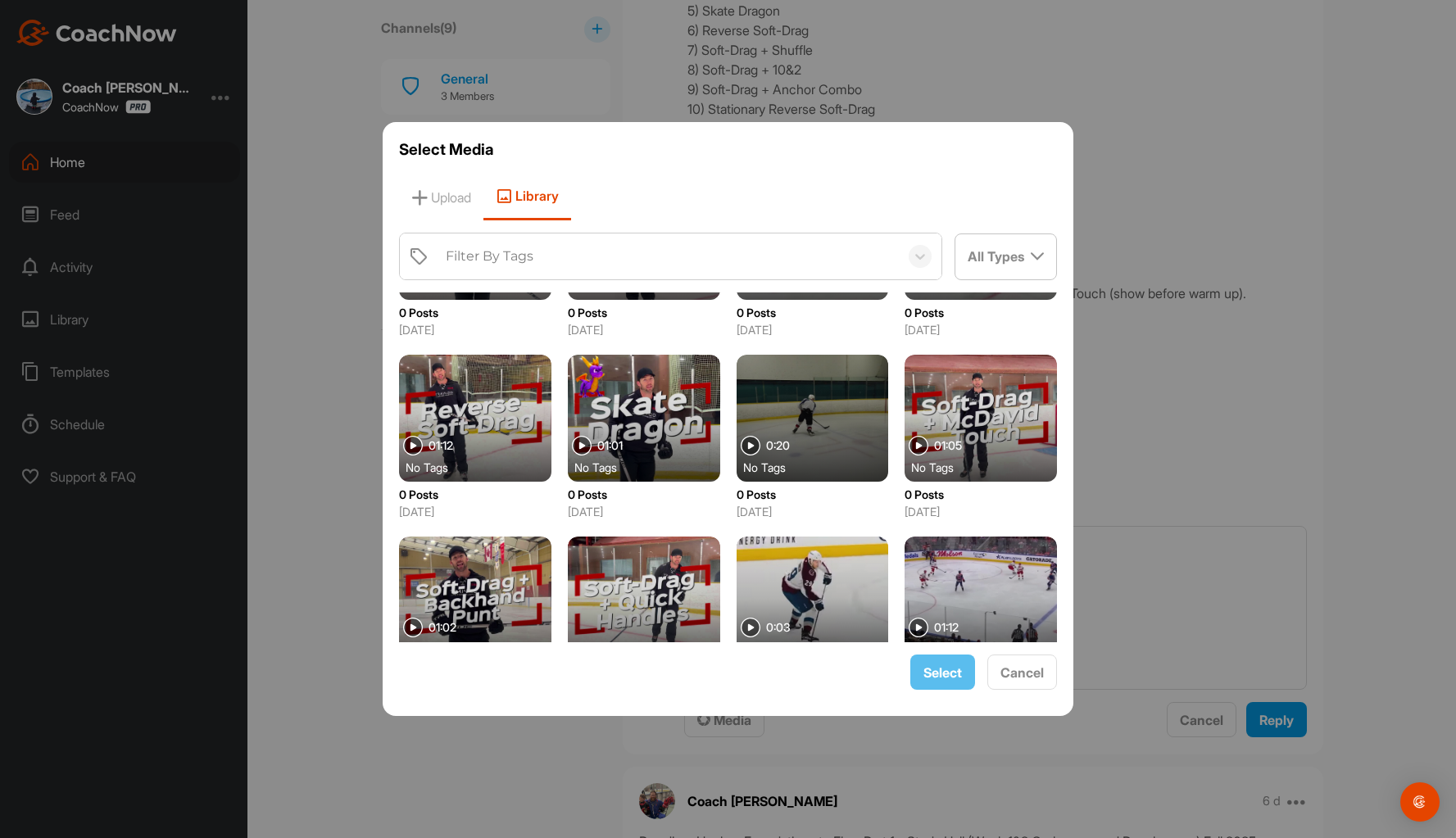
scroll to position [246, 0]
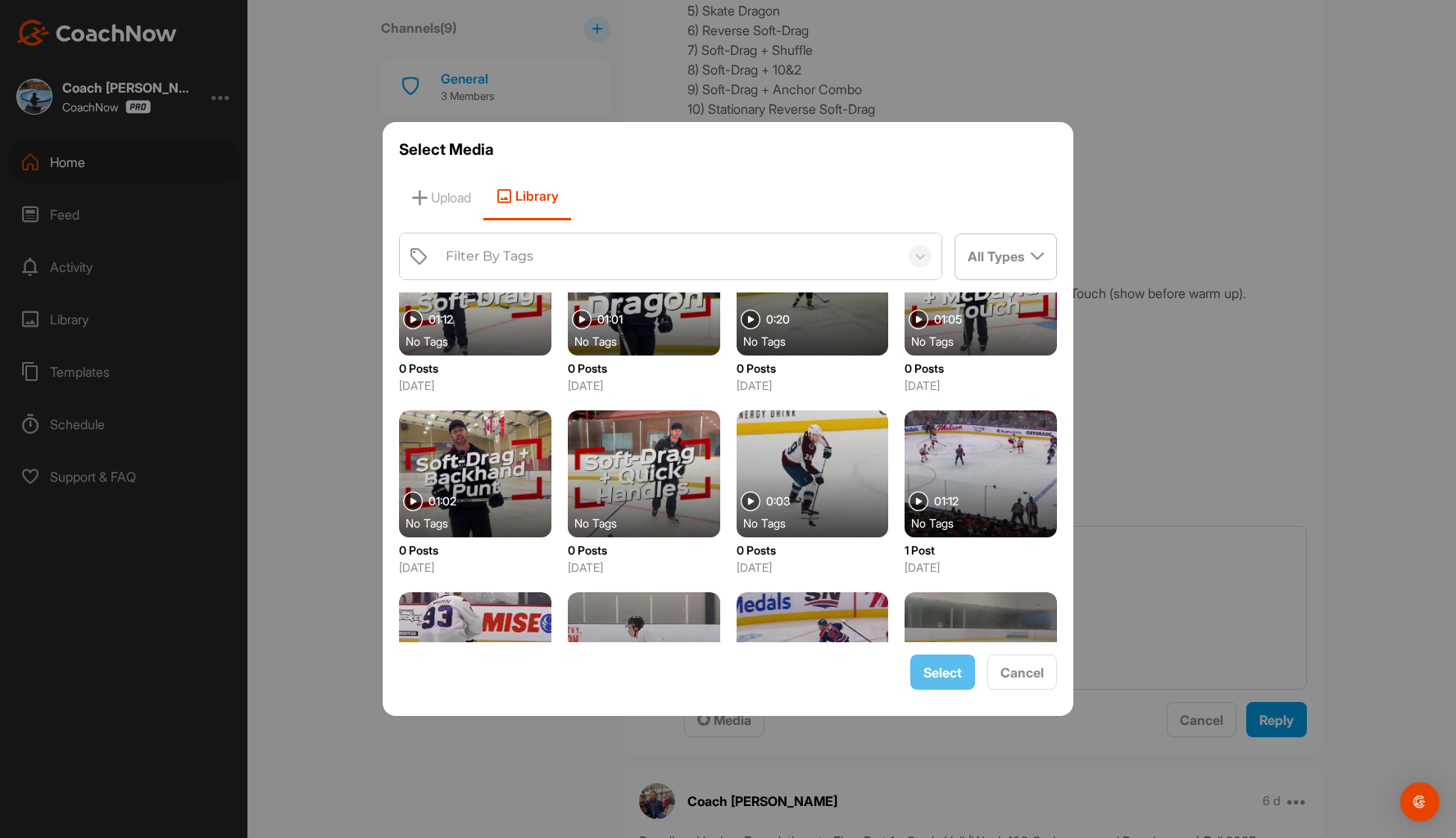
click at [627, 445] on div at bounding box center [643, 474] width 152 height 127
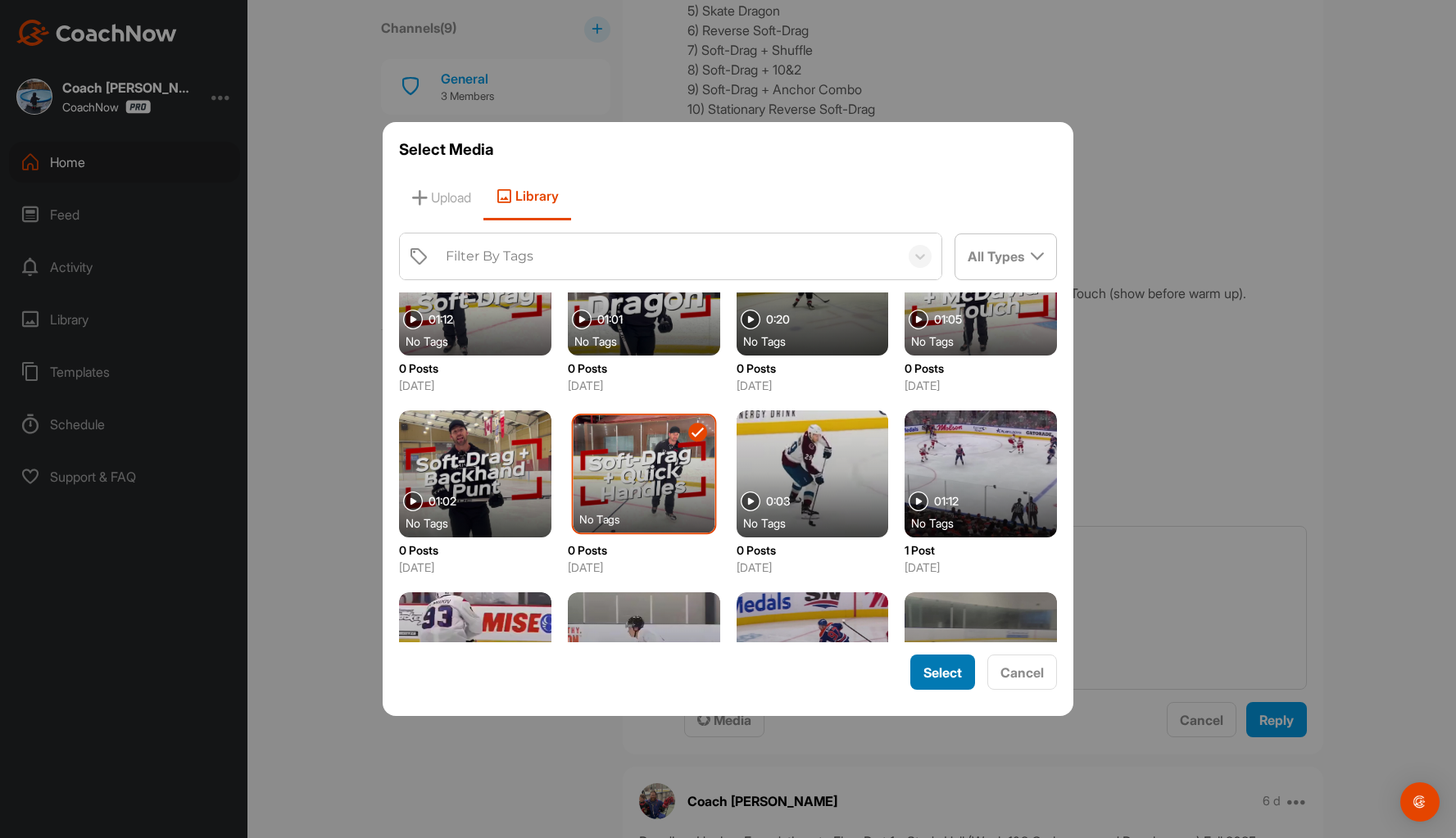
click at [943, 671] on span "Select" at bounding box center [943, 672] width 39 height 17
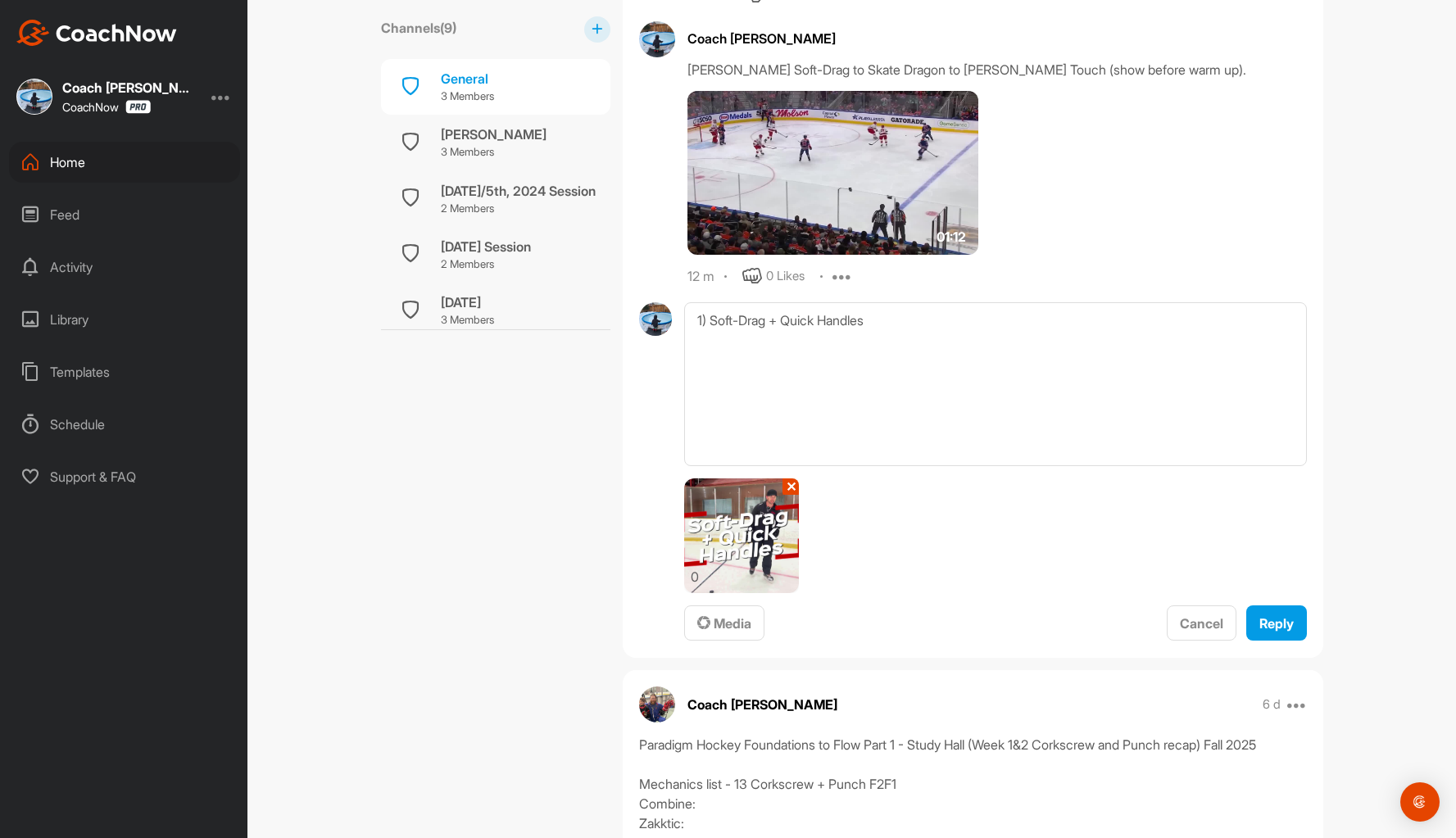
scroll to position [1392, 0]
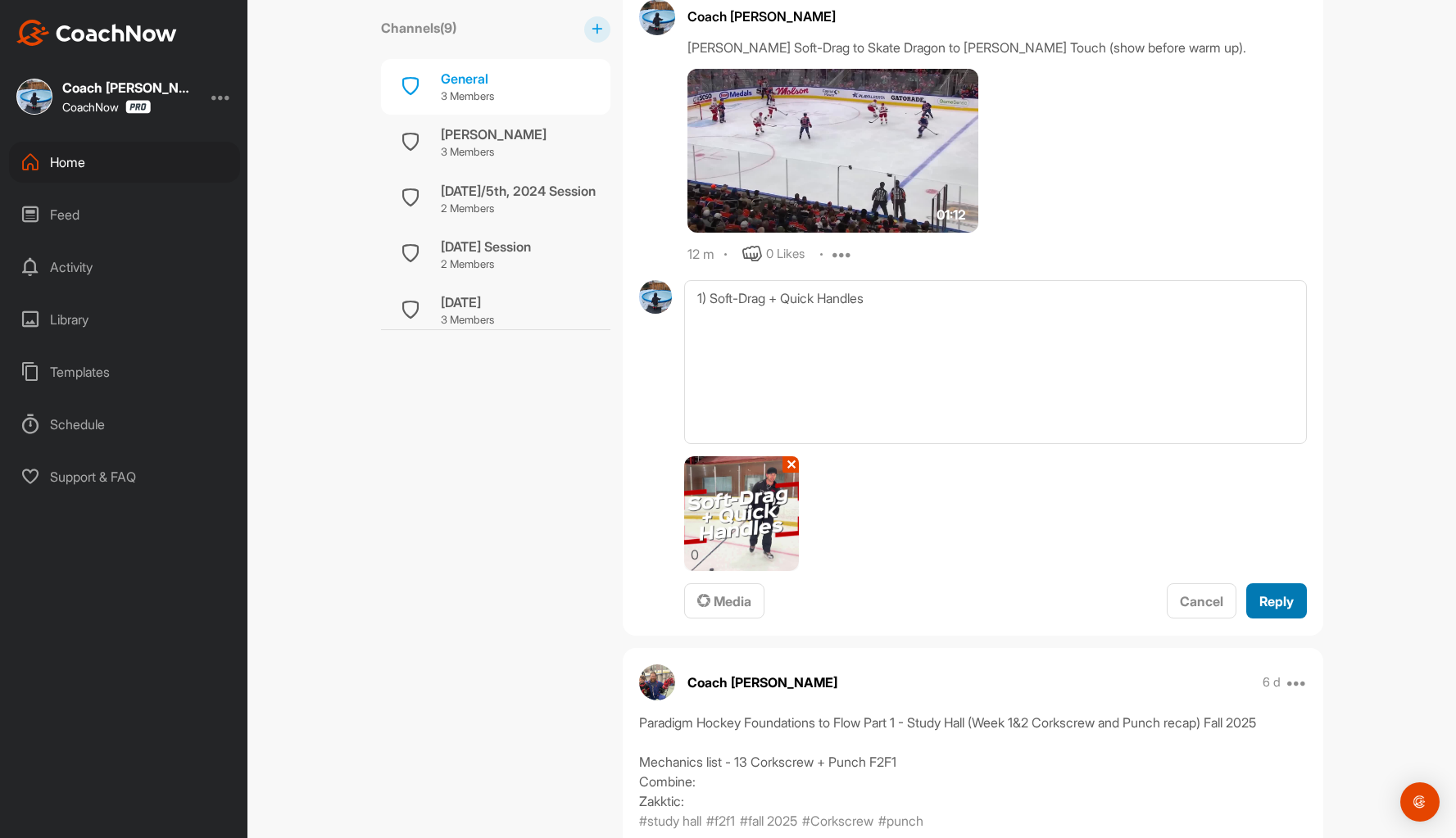
click at [1274, 594] on span "Reply" at bounding box center [1276, 601] width 34 height 17
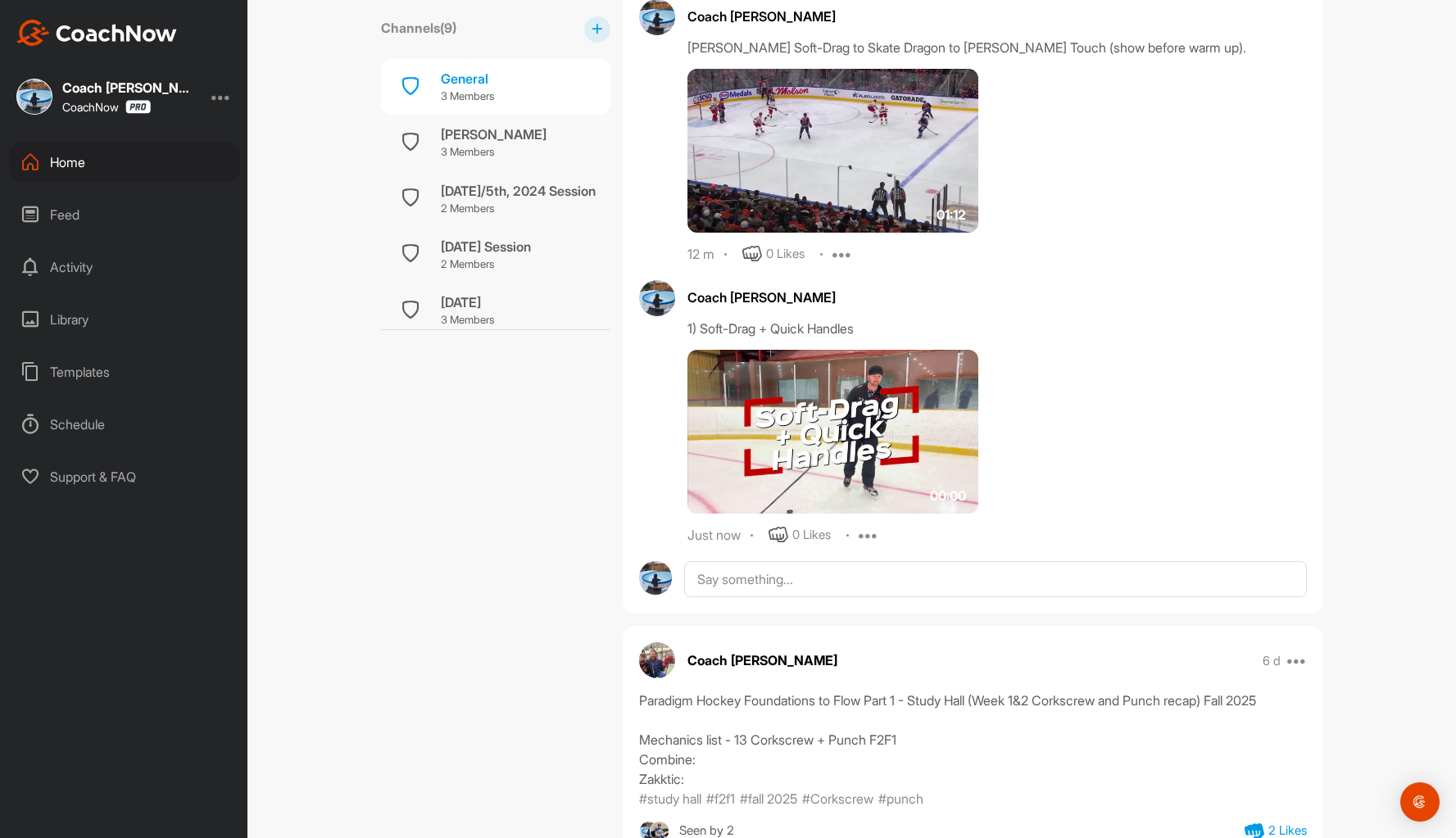
click at [841, 417] on img at bounding box center [833, 432] width 292 height 164
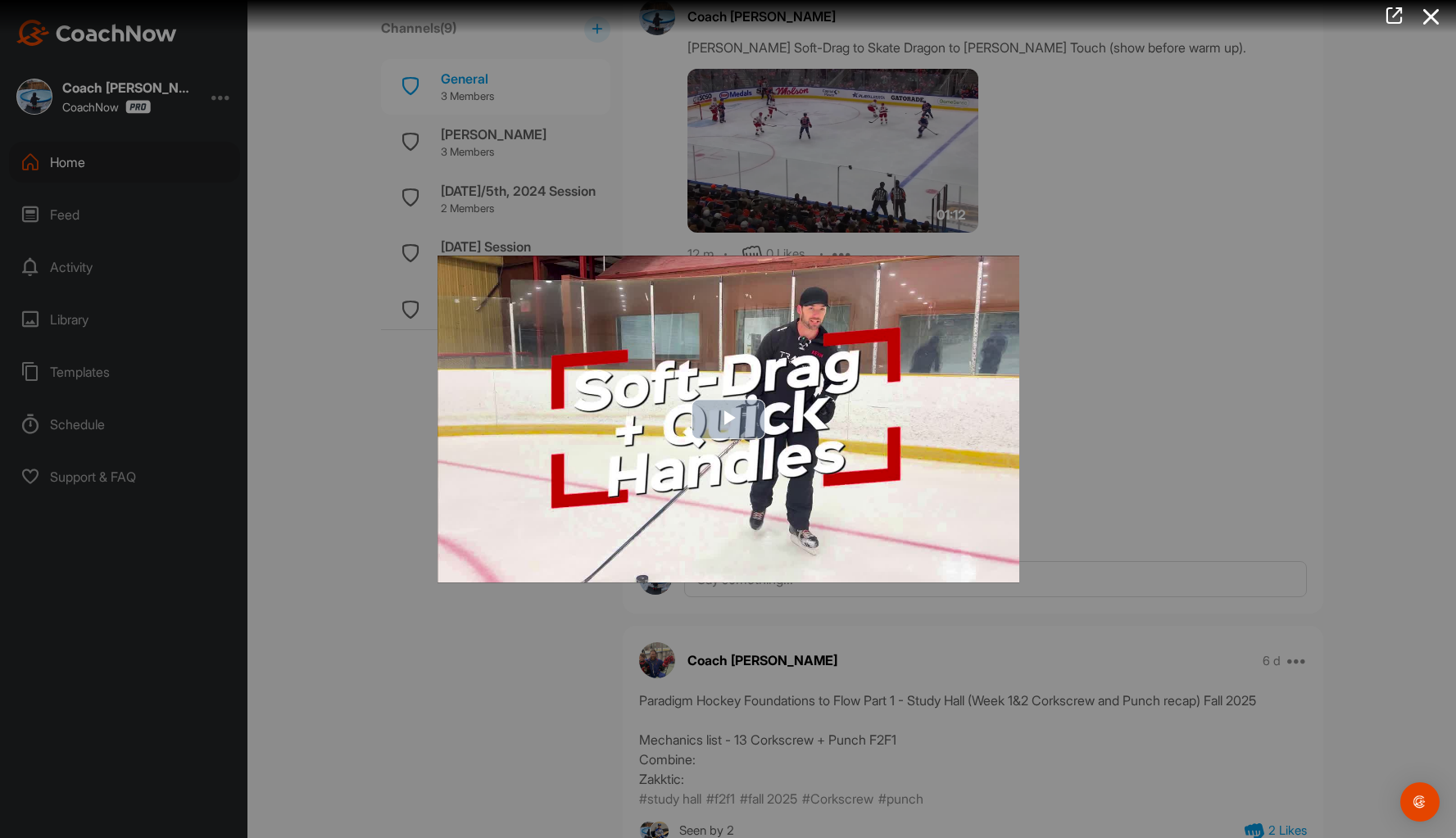
drag, startPoint x: 729, startPoint y: 412, endPoint x: 749, endPoint y: 418, distance: 20.9
click at [728, 419] on span "Video Player" at bounding box center [728, 419] width 0 height 0
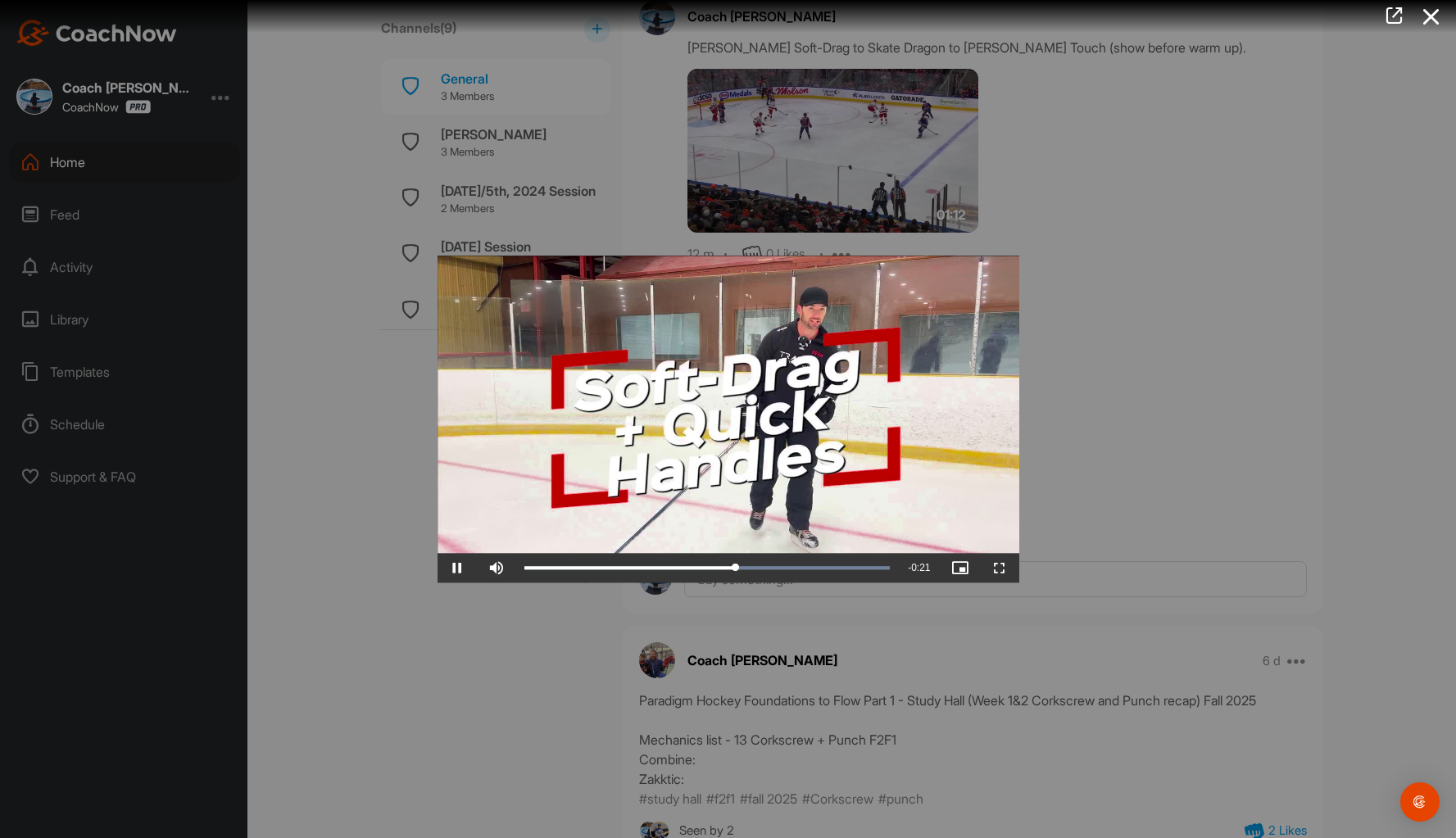
drag, startPoint x: 1192, startPoint y: 337, endPoint x: 1194, endPoint y: 322, distance: 15.1
click at [1192, 337] on div at bounding box center [728, 419] width 1456 height 838
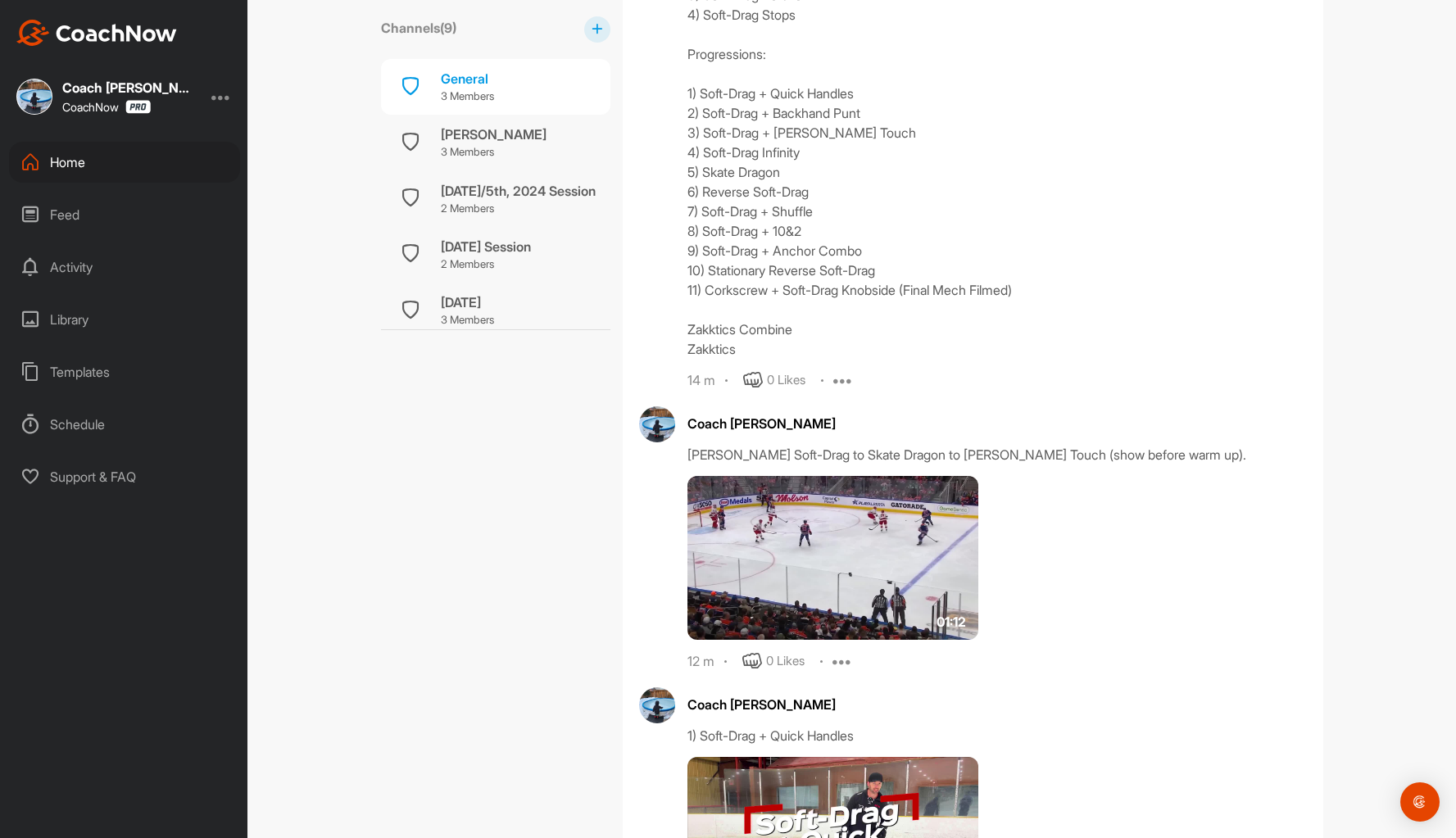
scroll to position [738, 0]
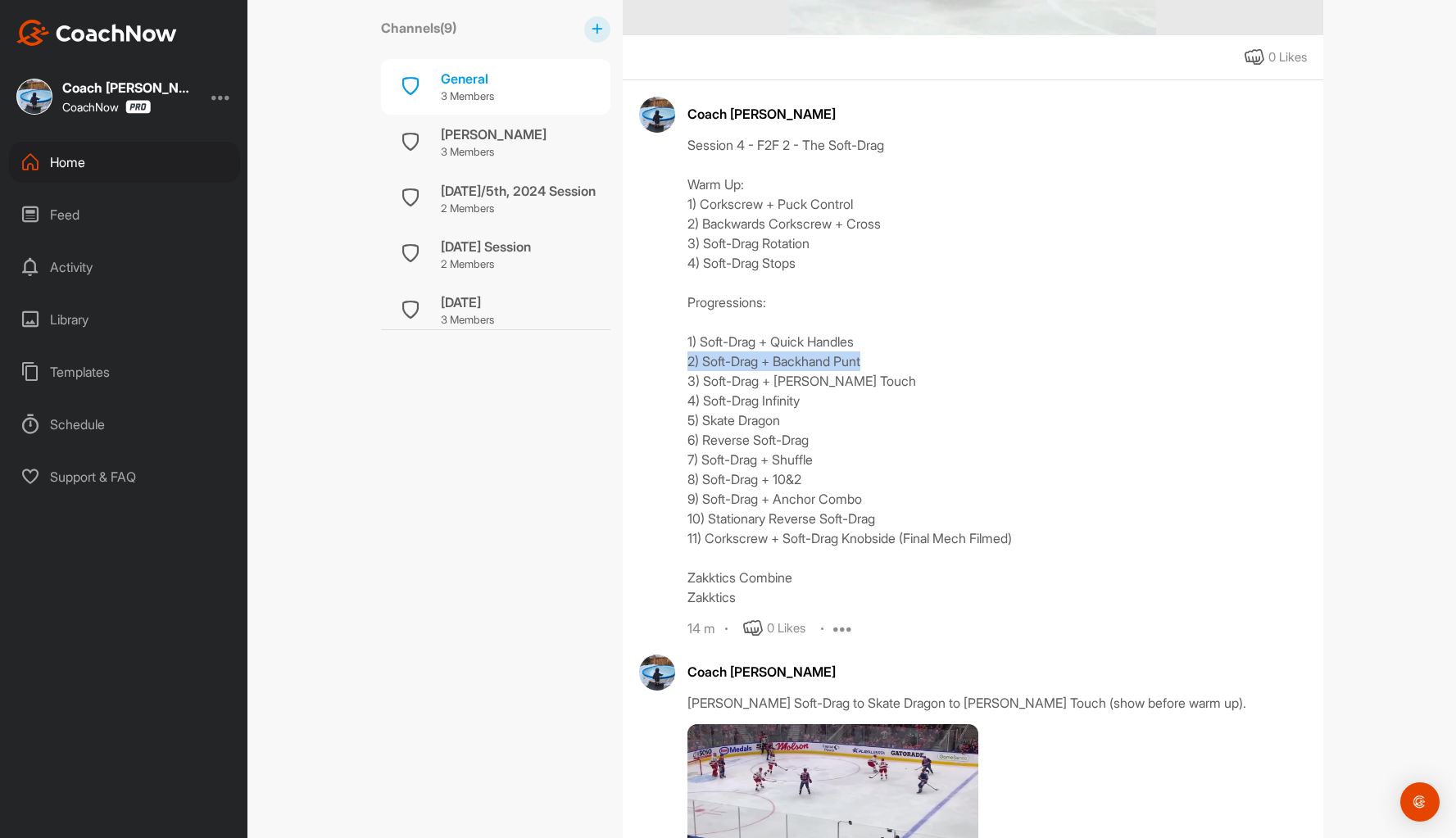
drag, startPoint x: 914, startPoint y: 360, endPoint x: 681, endPoint y: 362, distance: 233.0
click at [687, 362] on div "Session 4 - F2F 2 - The Soft-Drag Warm Up: 1) Corkscrew + Puck Control 2) Backw…" at bounding box center [997, 370] width 620 height 471
copy div "2) Soft-Drag + Backhand Punt"
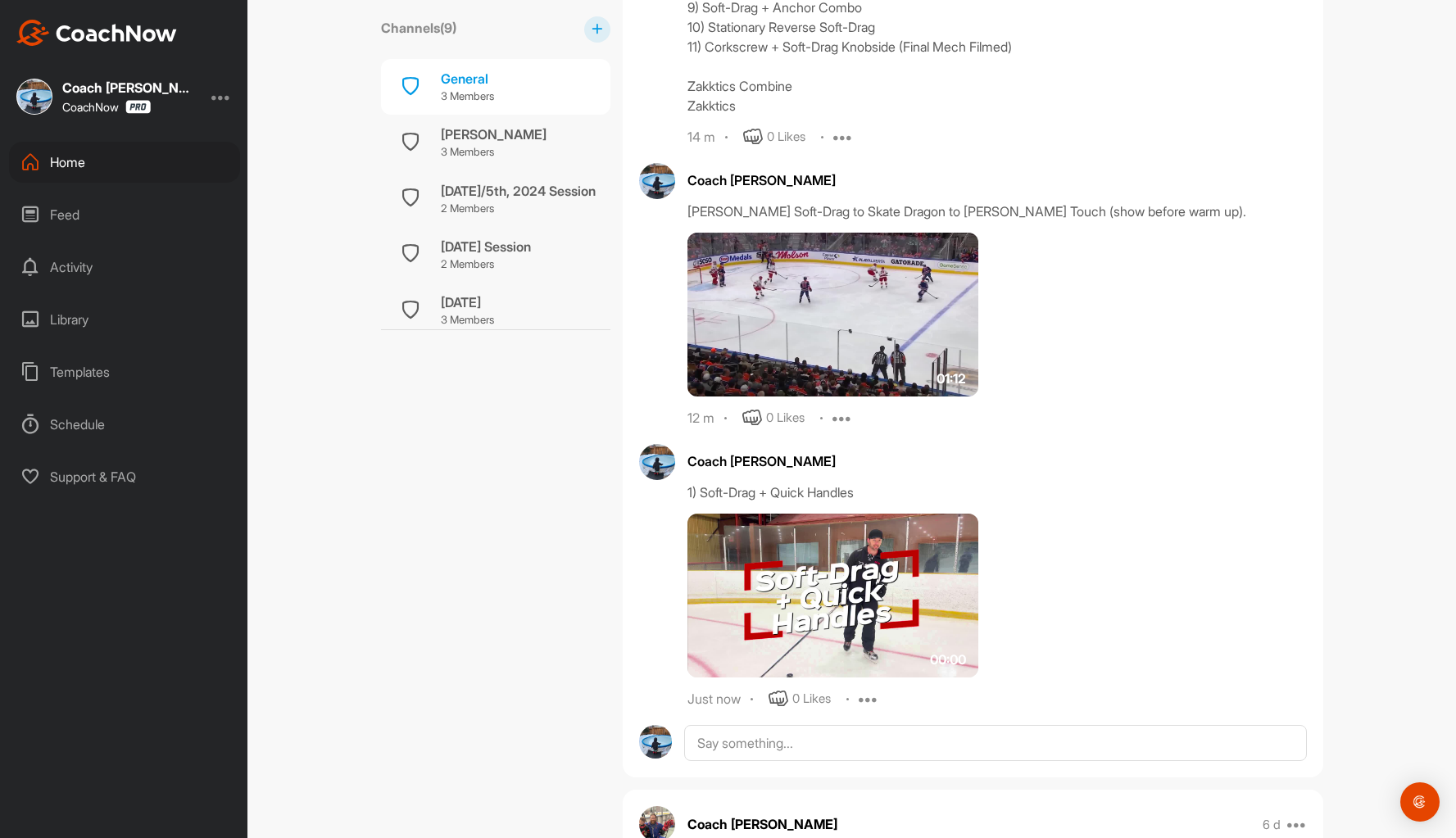
scroll to position [1638, 0]
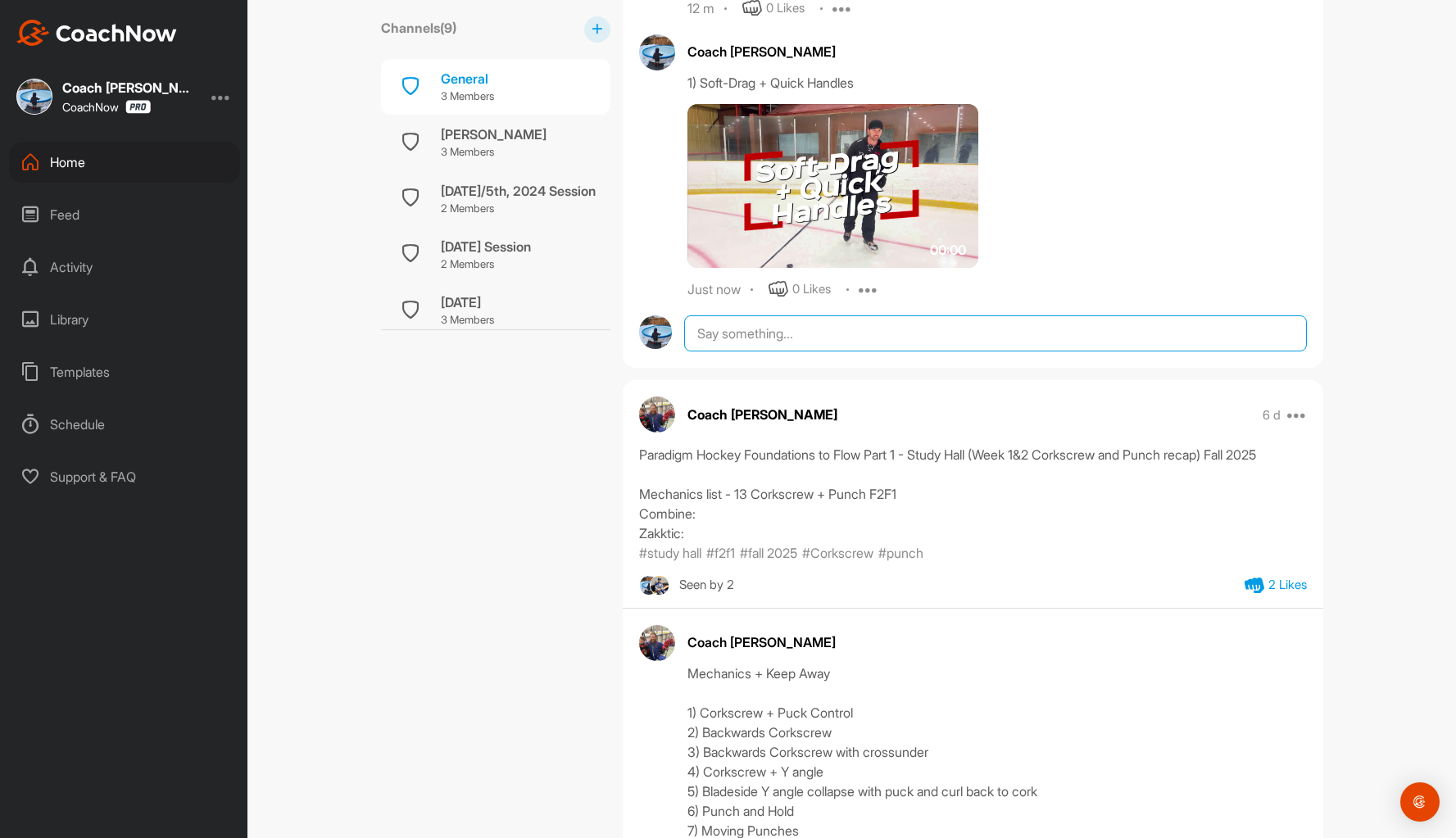
click at [740, 336] on textarea at bounding box center [994, 333] width 621 height 36
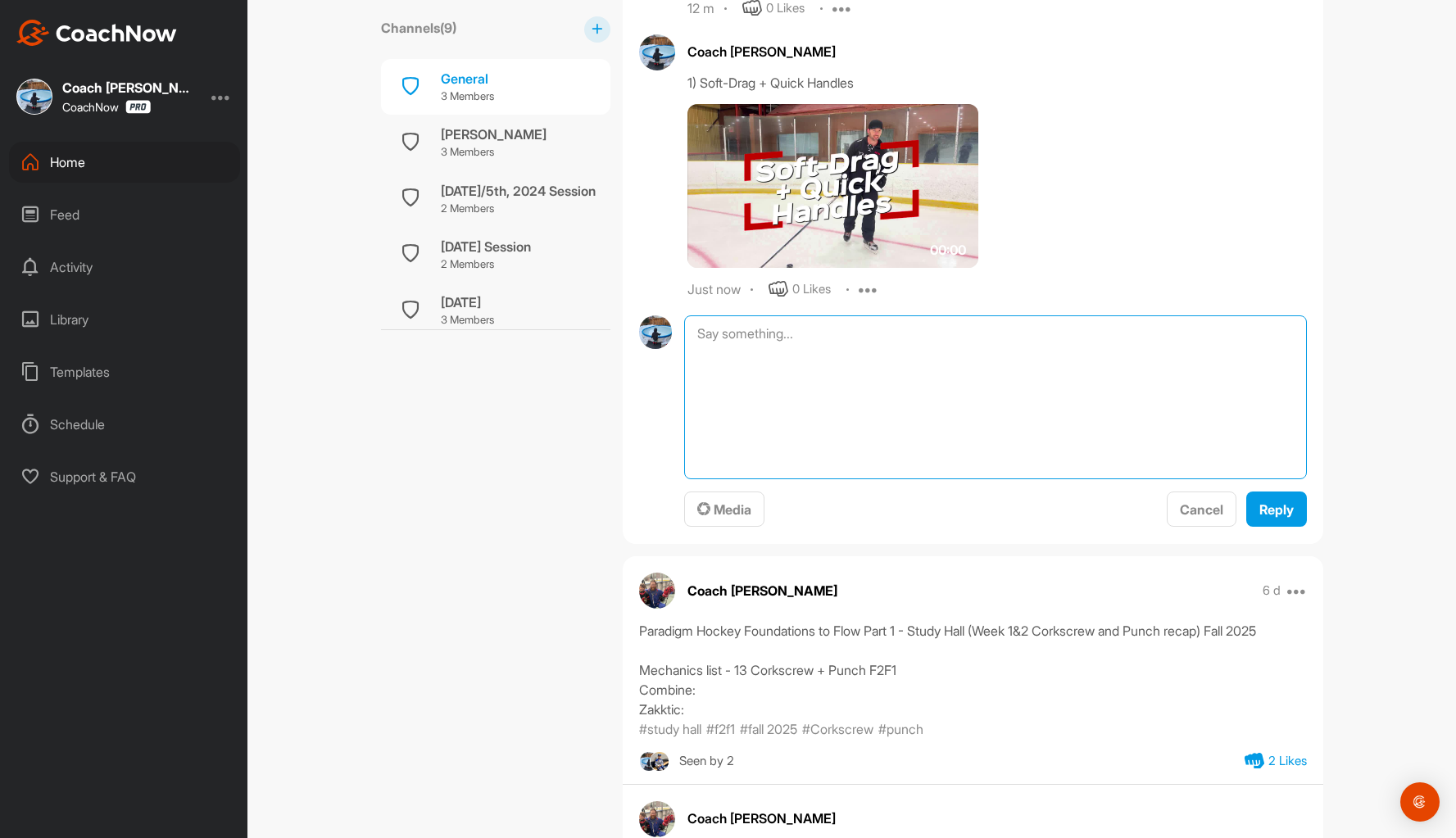
paste textarea "2) Soft-Drag + Backhand Punt"
type textarea "2) Soft-Drag + Backhand Punt"
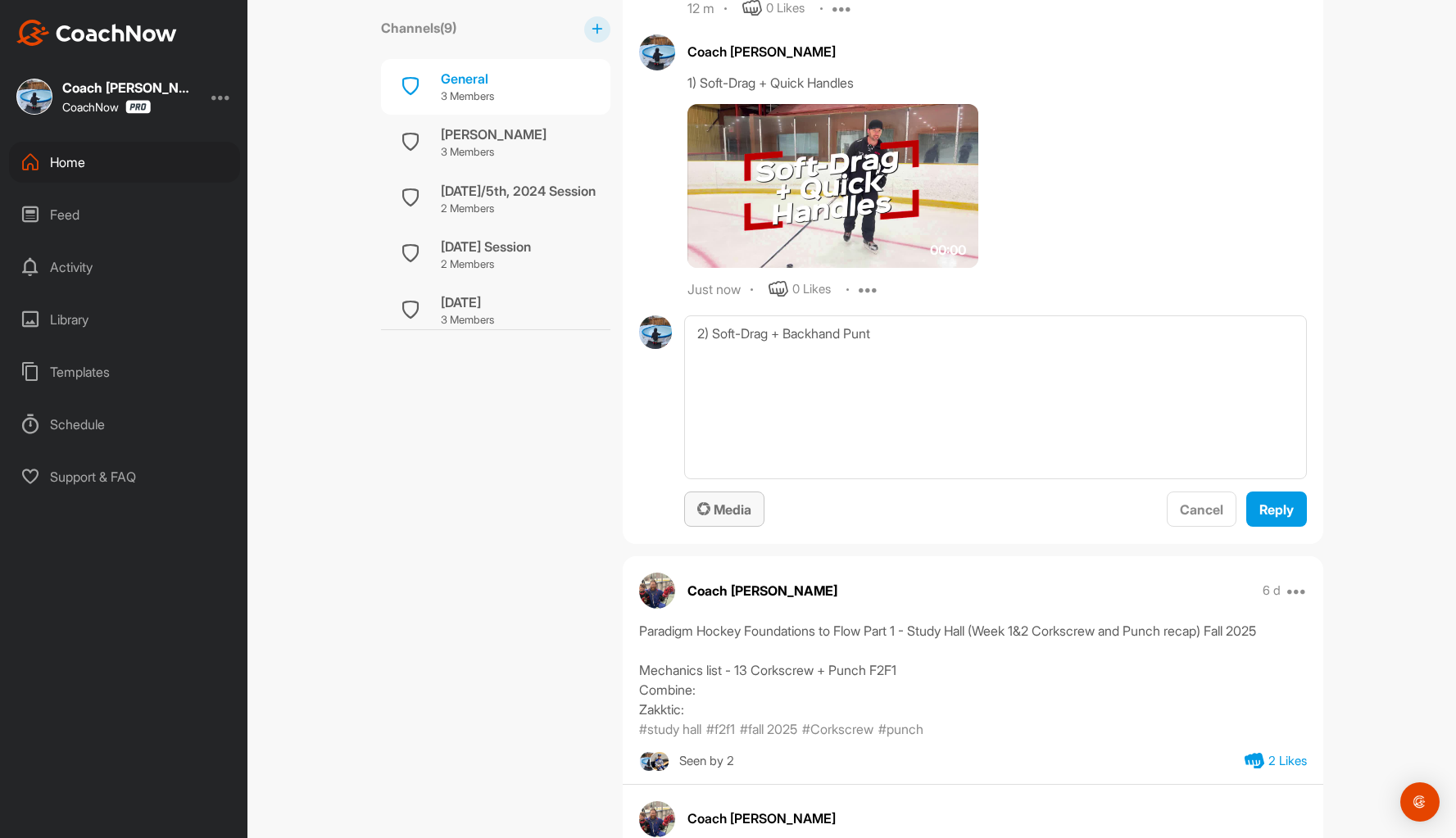
click at [725, 500] on div "Media" at bounding box center [724, 509] width 54 height 19
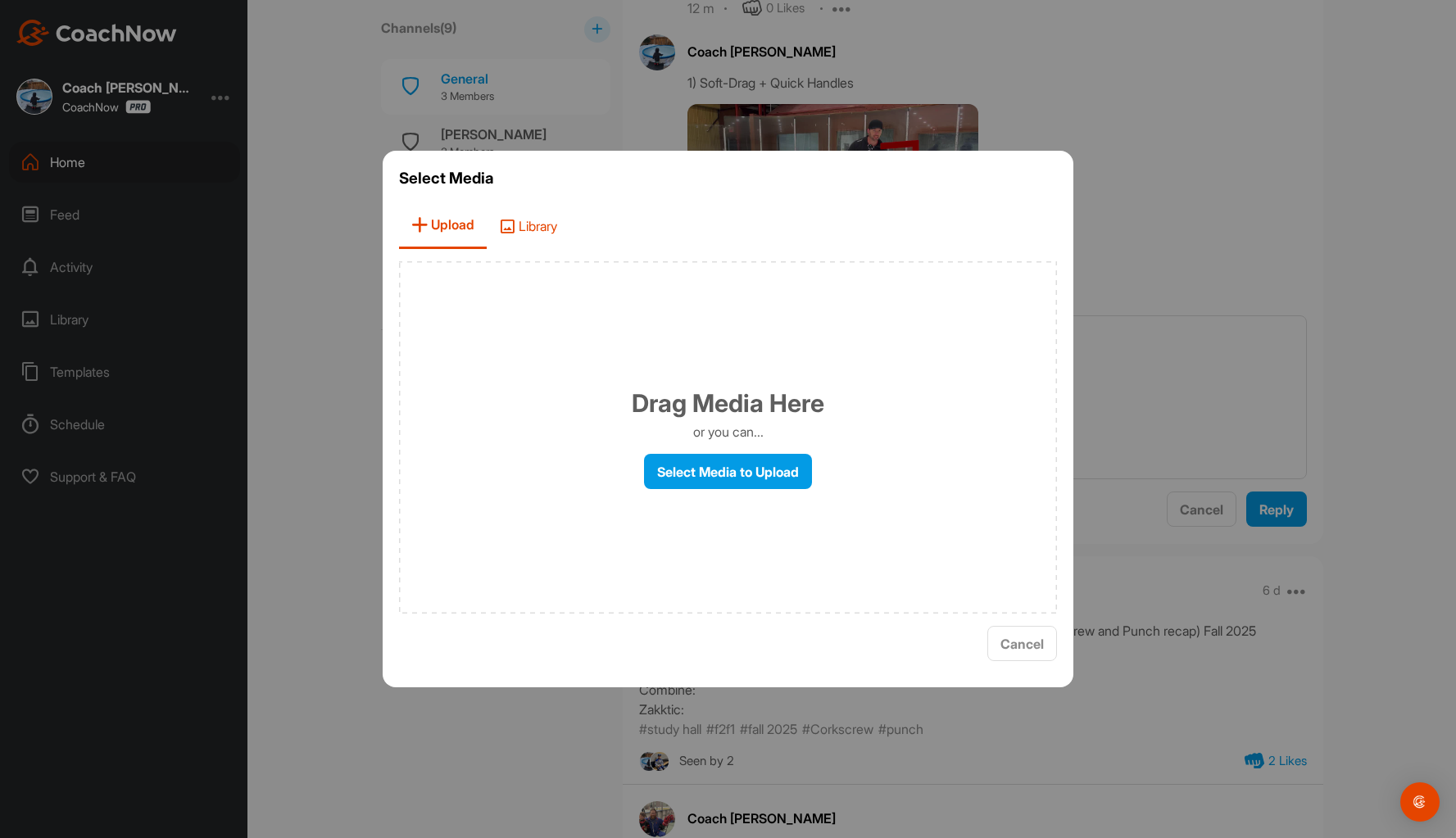
click at [520, 216] on span "Library" at bounding box center [528, 226] width 83 height 47
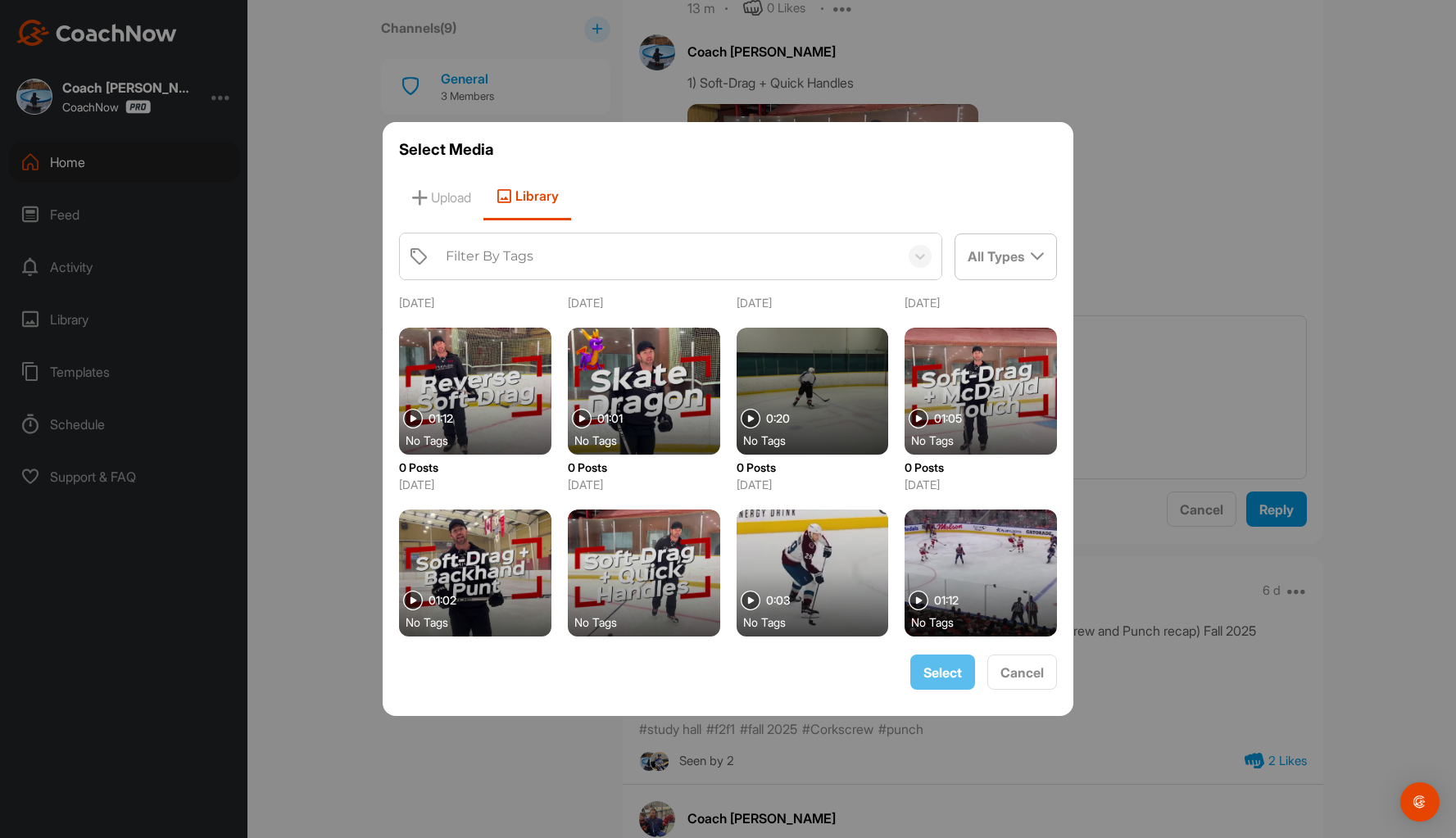
scroll to position [164, 0]
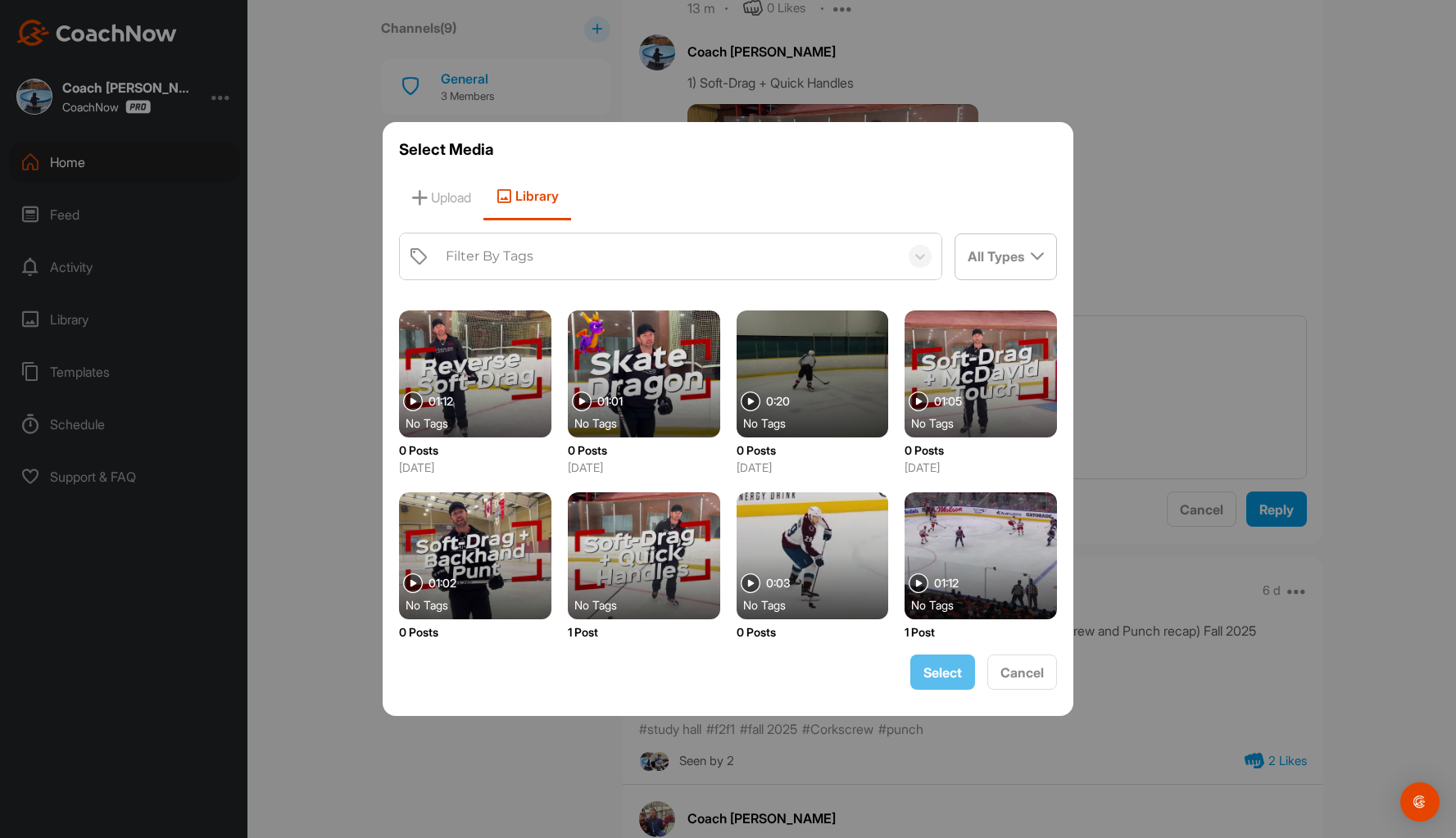
click at [461, 552] on div at bounding box center [475, 556] width 152 height 127
click at [944, 668] on span "Select" at bounding box center [943, 672] width 39 height 17
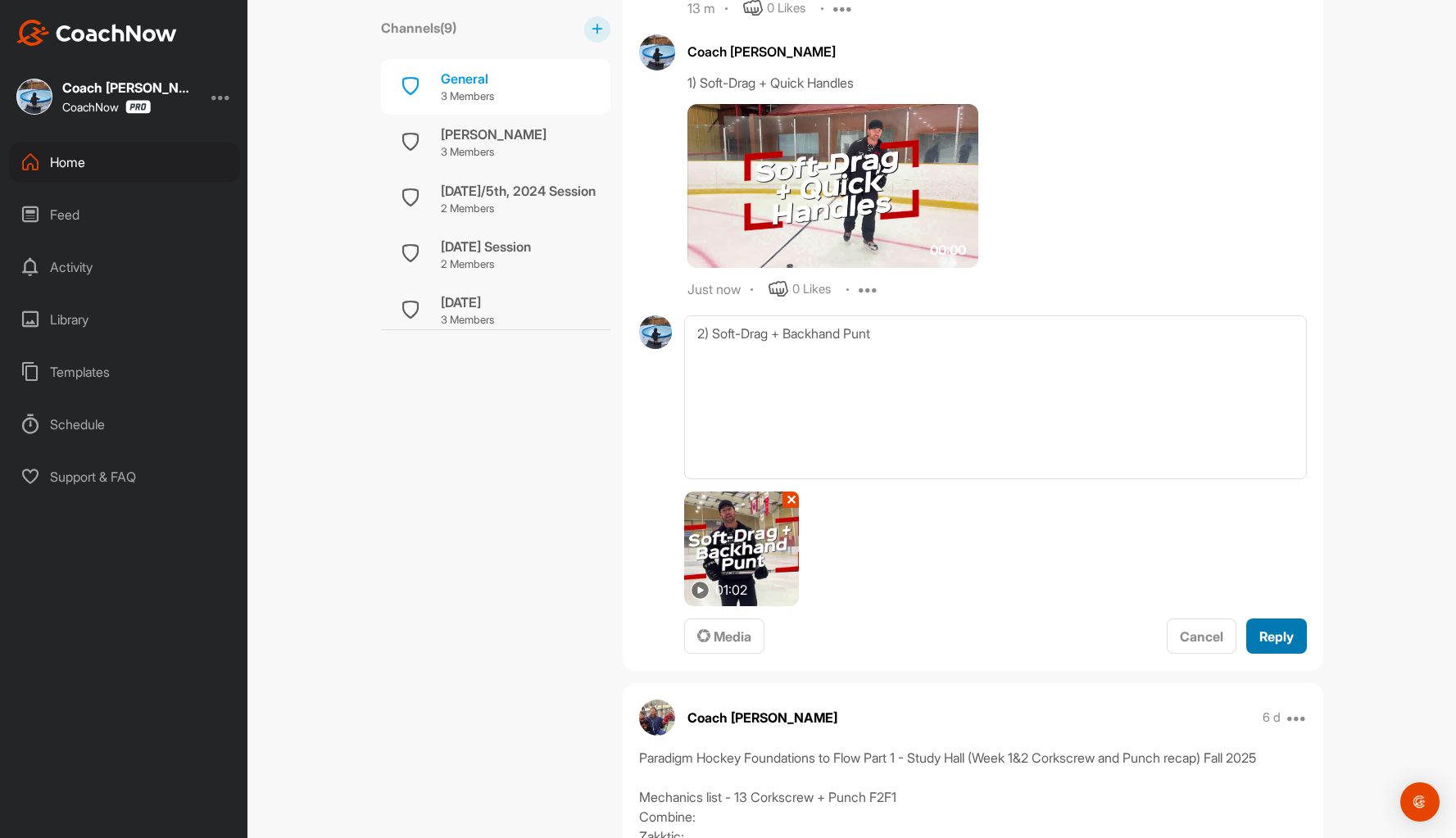
click at [1286, 633] on span "Reply" at bounding box center [1276, 636] width 34 height 17
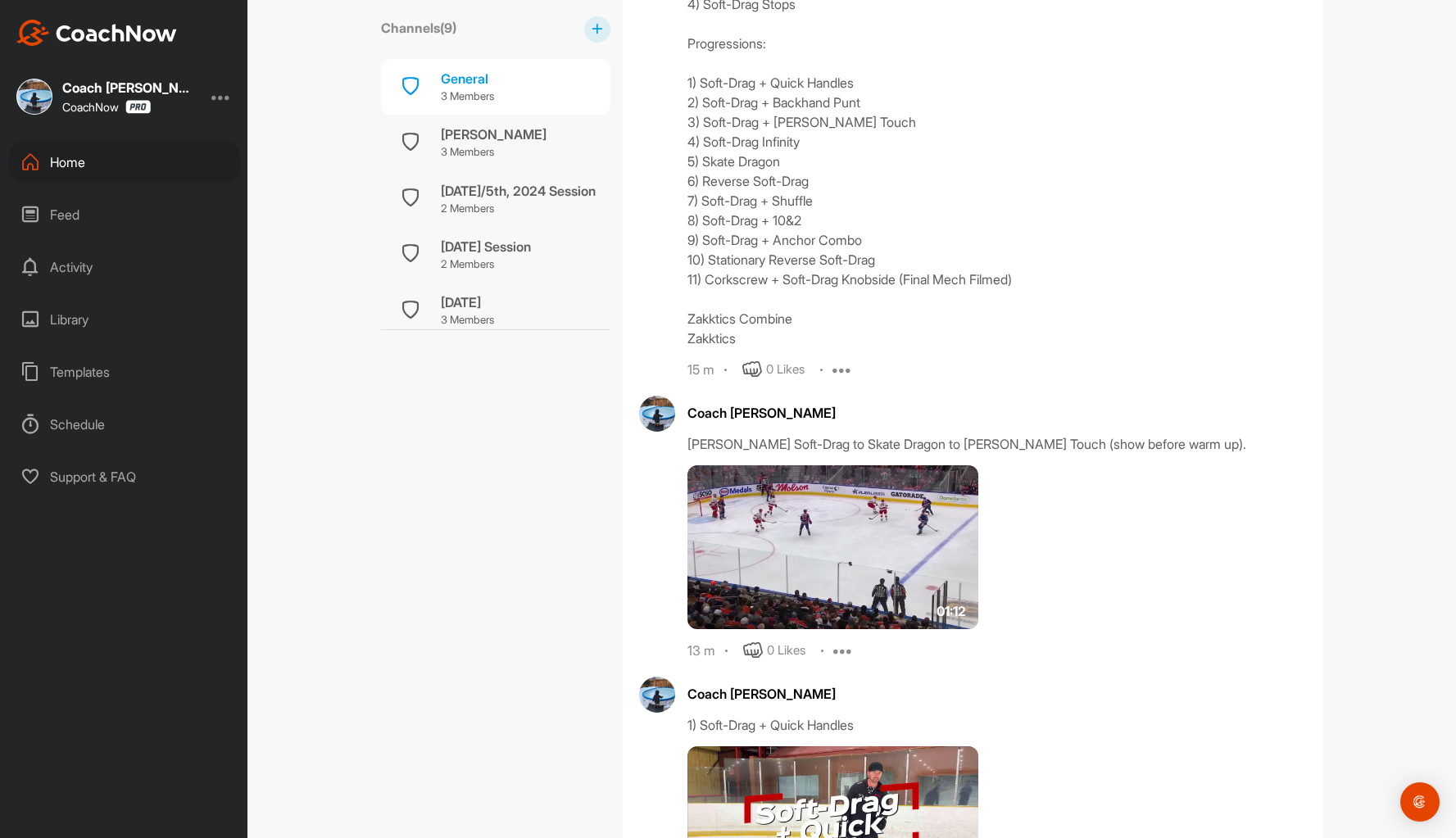
scroll to position [901, 0]
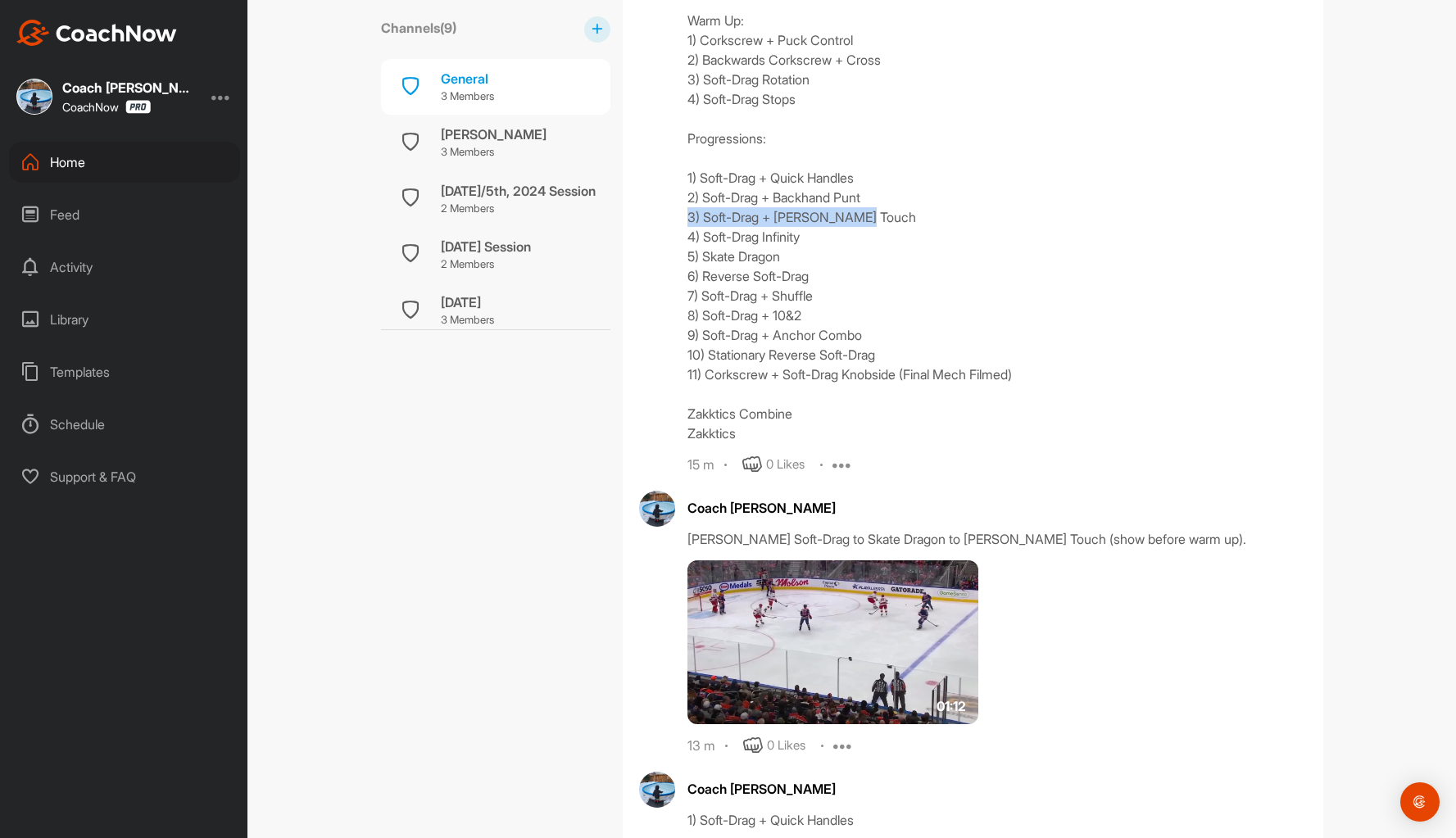
drag, startPoint x: 902, startPoint y: 219, endPoint x: 677, endPoint y: 218, distance: 225.0
click at [677, 218] on div "Coach Bruce Wayne Session 4 - F2F 2 - The Soft-Drag Warm Up: 1) Corkscrew + Puc…" at bounding box center [973, 204] width 668 height 541
copy div "3) Soft-Drag + McDavid Touch"
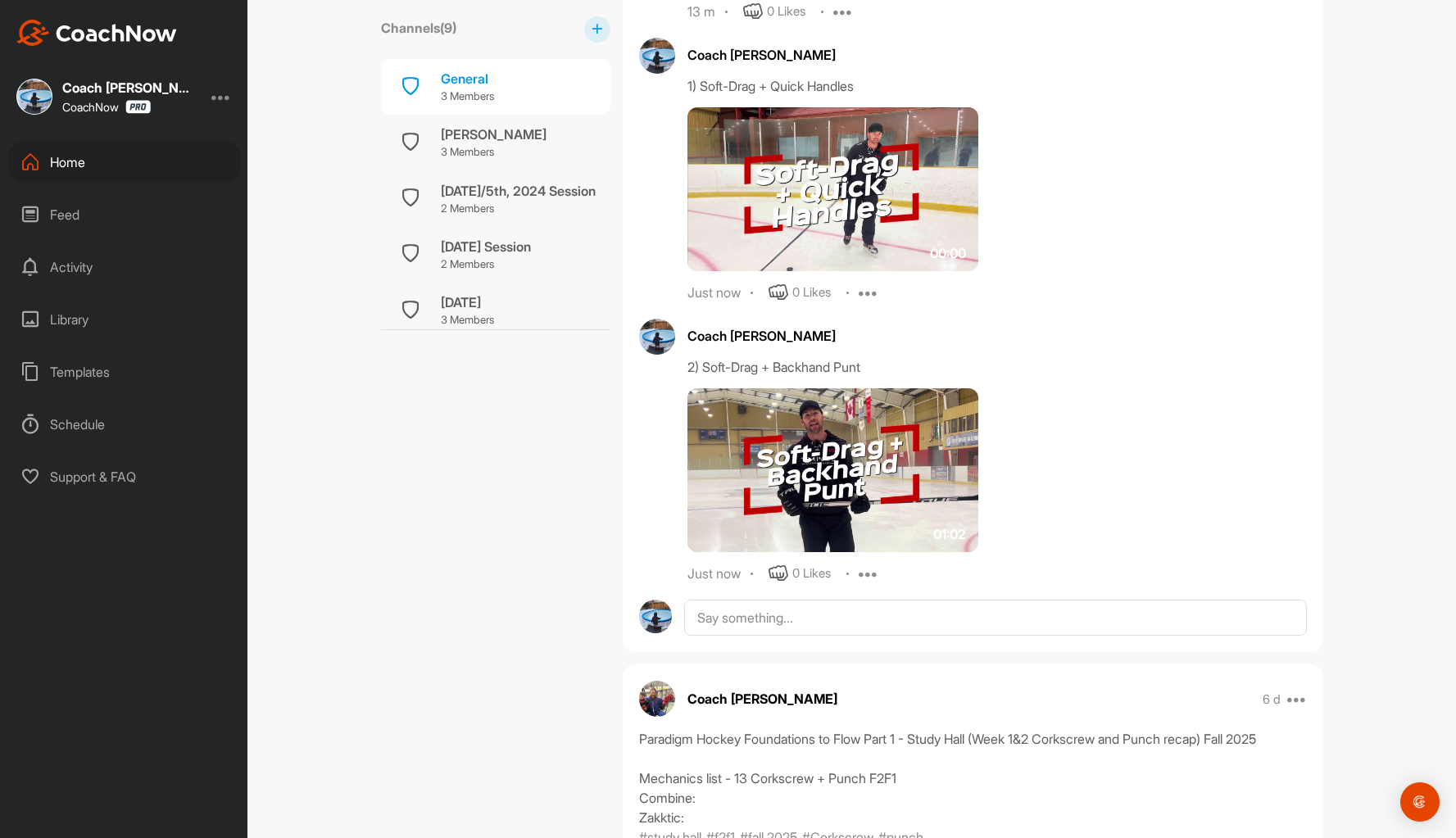
scroll to position [1638, 0]
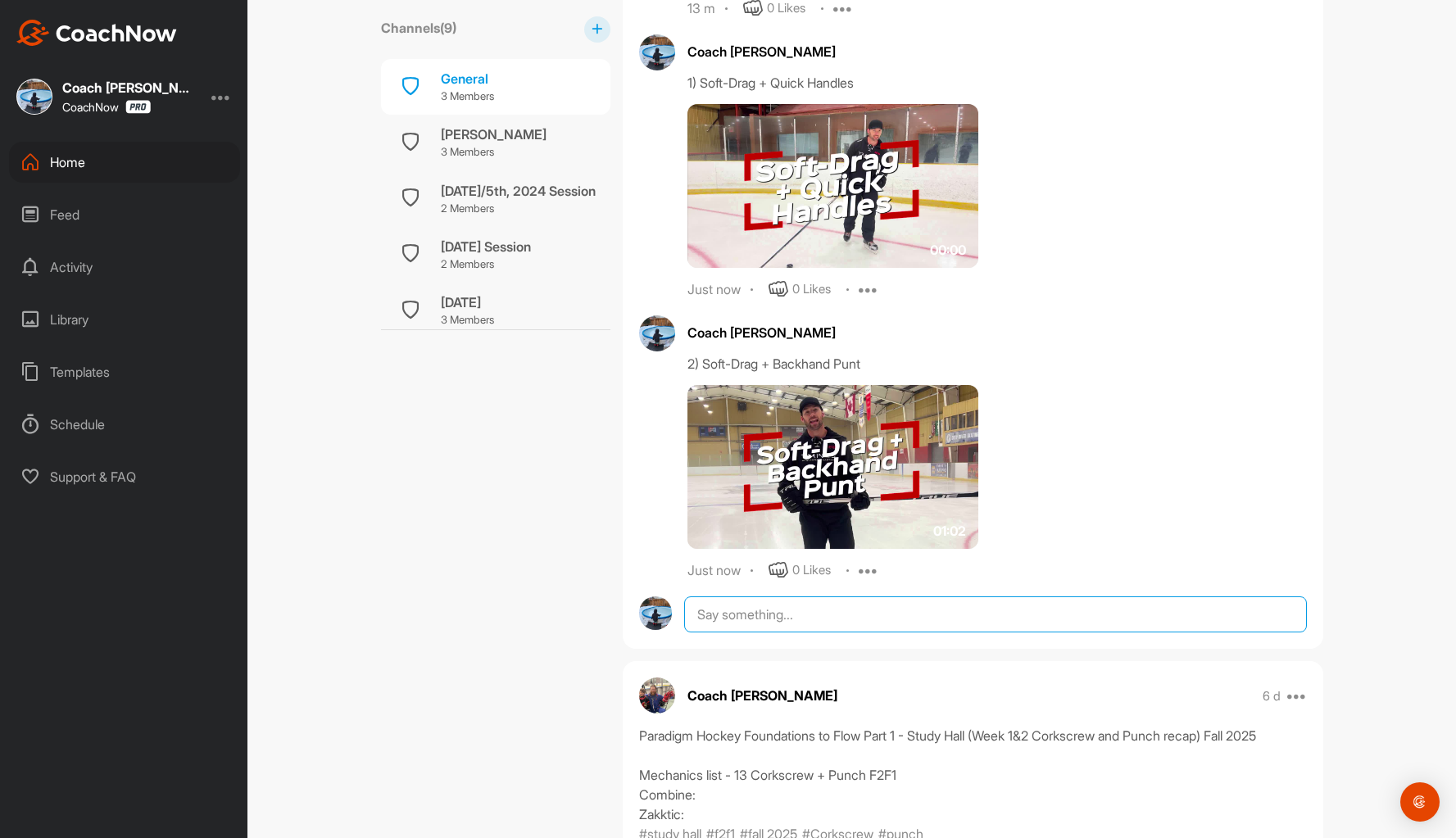
click at [740, 610] on textarea at bounding box center [994, 614] width 621 height 36
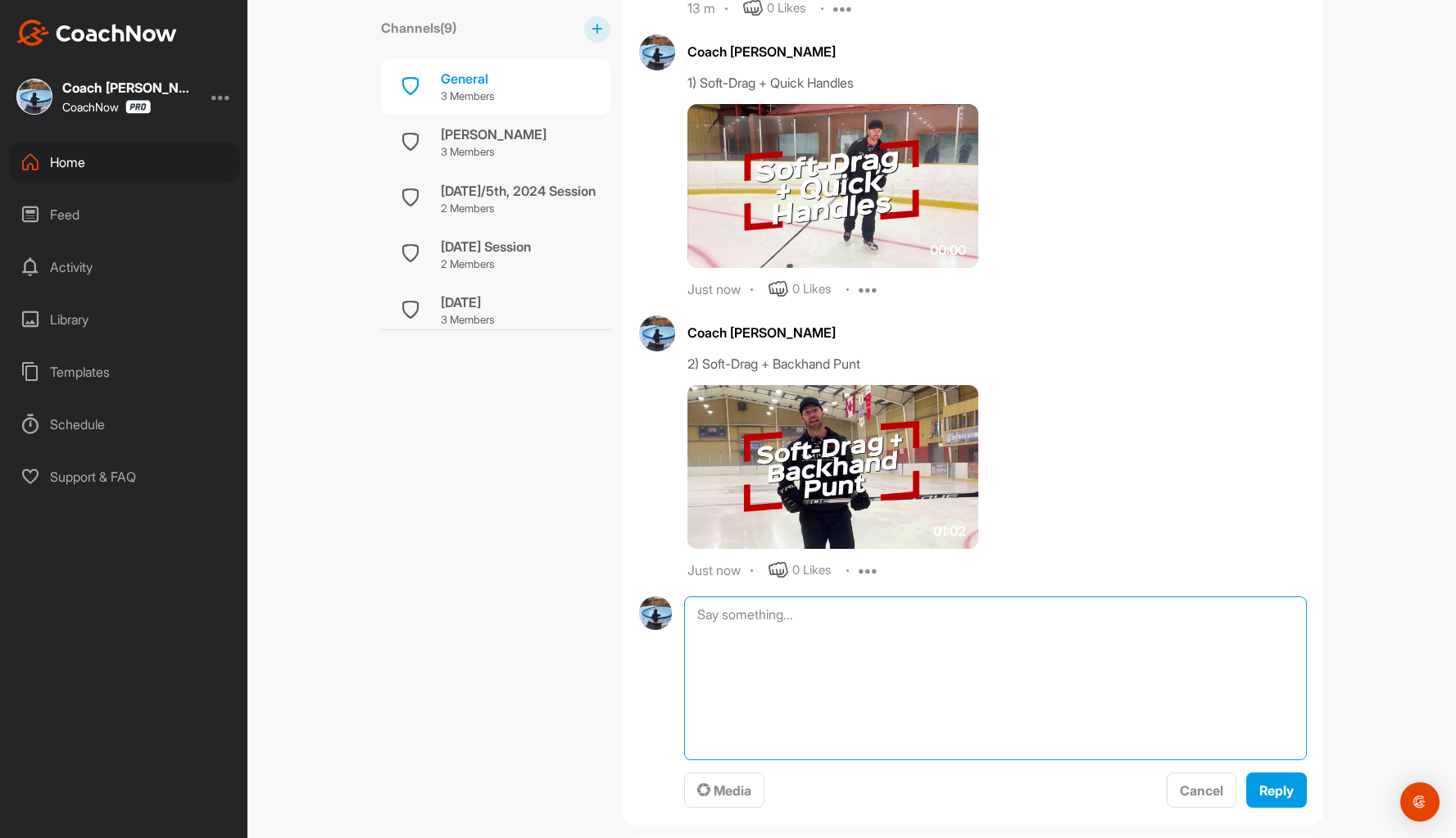
paste textarea "3) Soft-Drag + [PERSON_NAME] Touch"
type textarea "3) Soft-Drag + [PERSON_NAME] Touch"
click at [715, 794] on span "Media" at bounding box center [724, 790] width 54 height 17
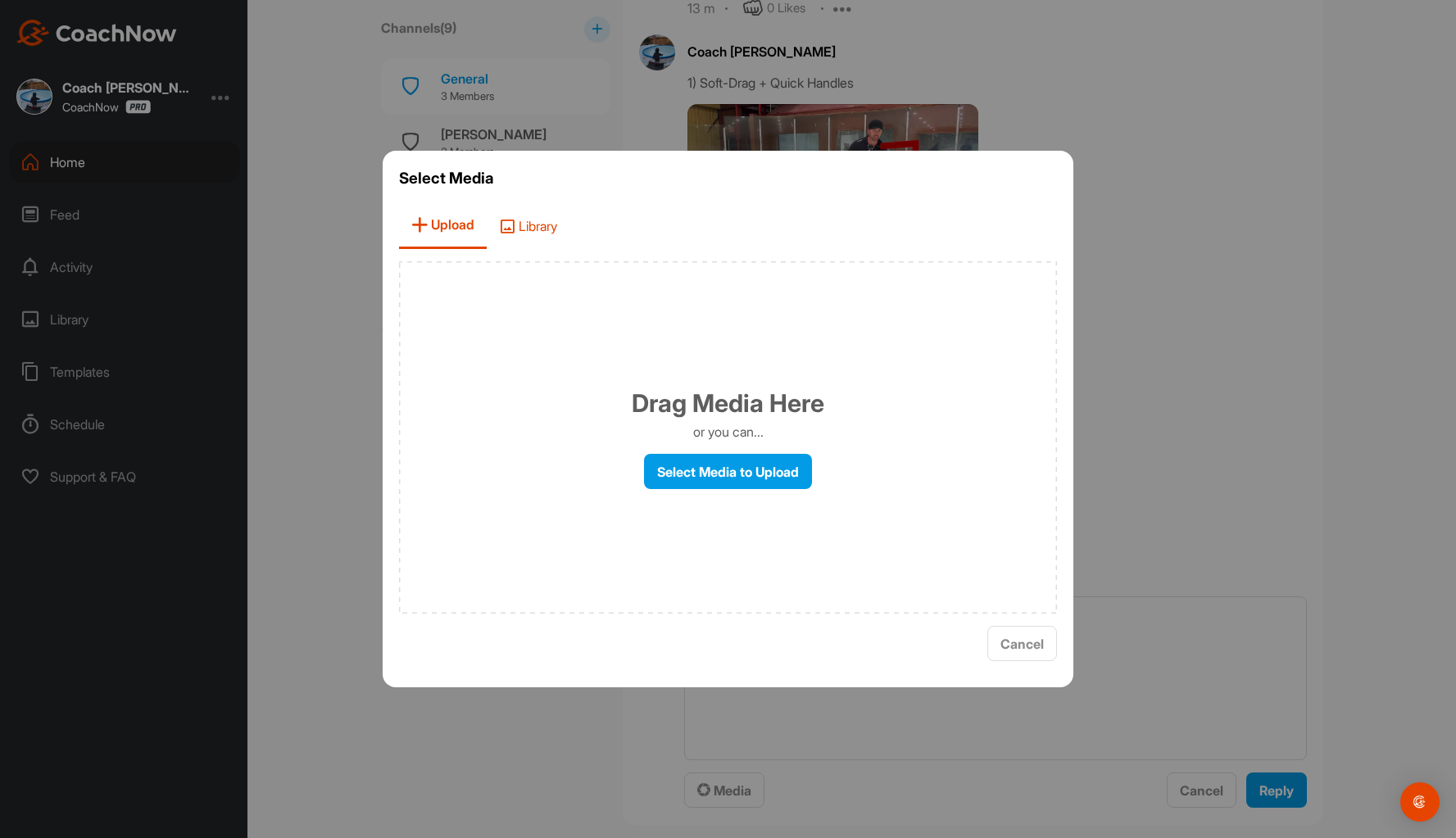
click at [537, 226] on span "Library" at bounding box center [528, 226] width 83 height 47
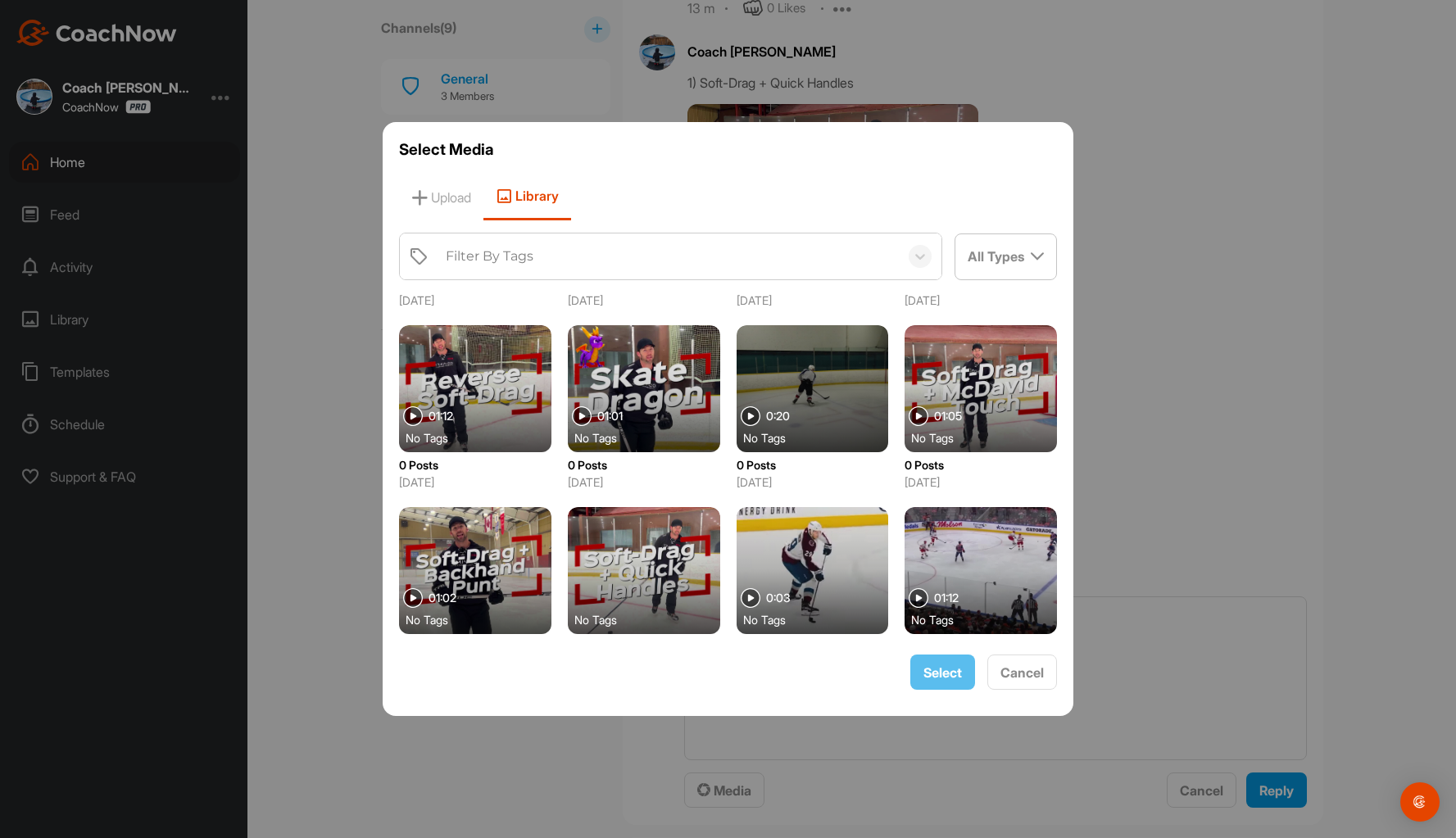
scroll to position [164, 0]
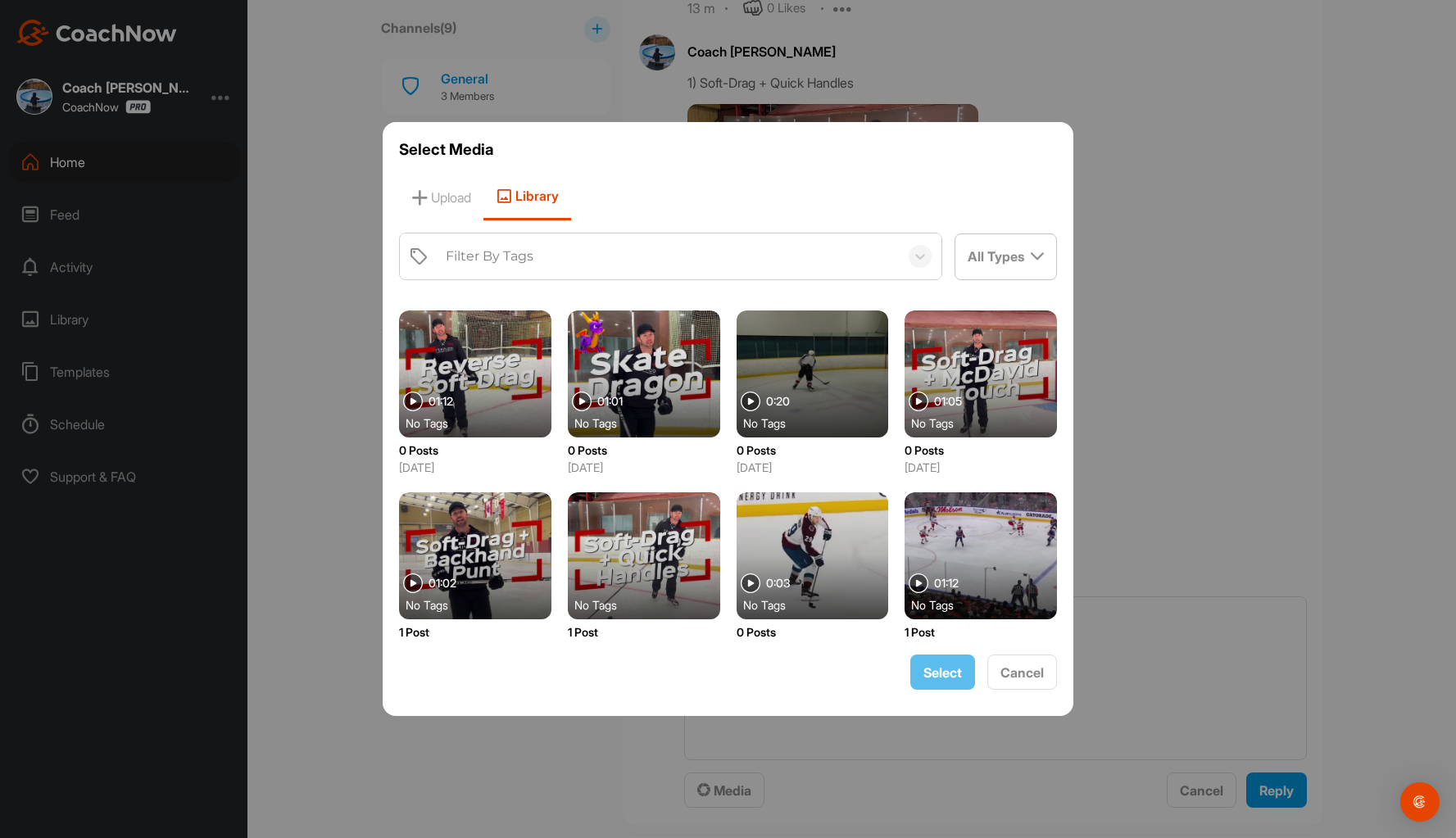
click at [962, 354] on div at bounding box center [980, 374] width 152 height 127
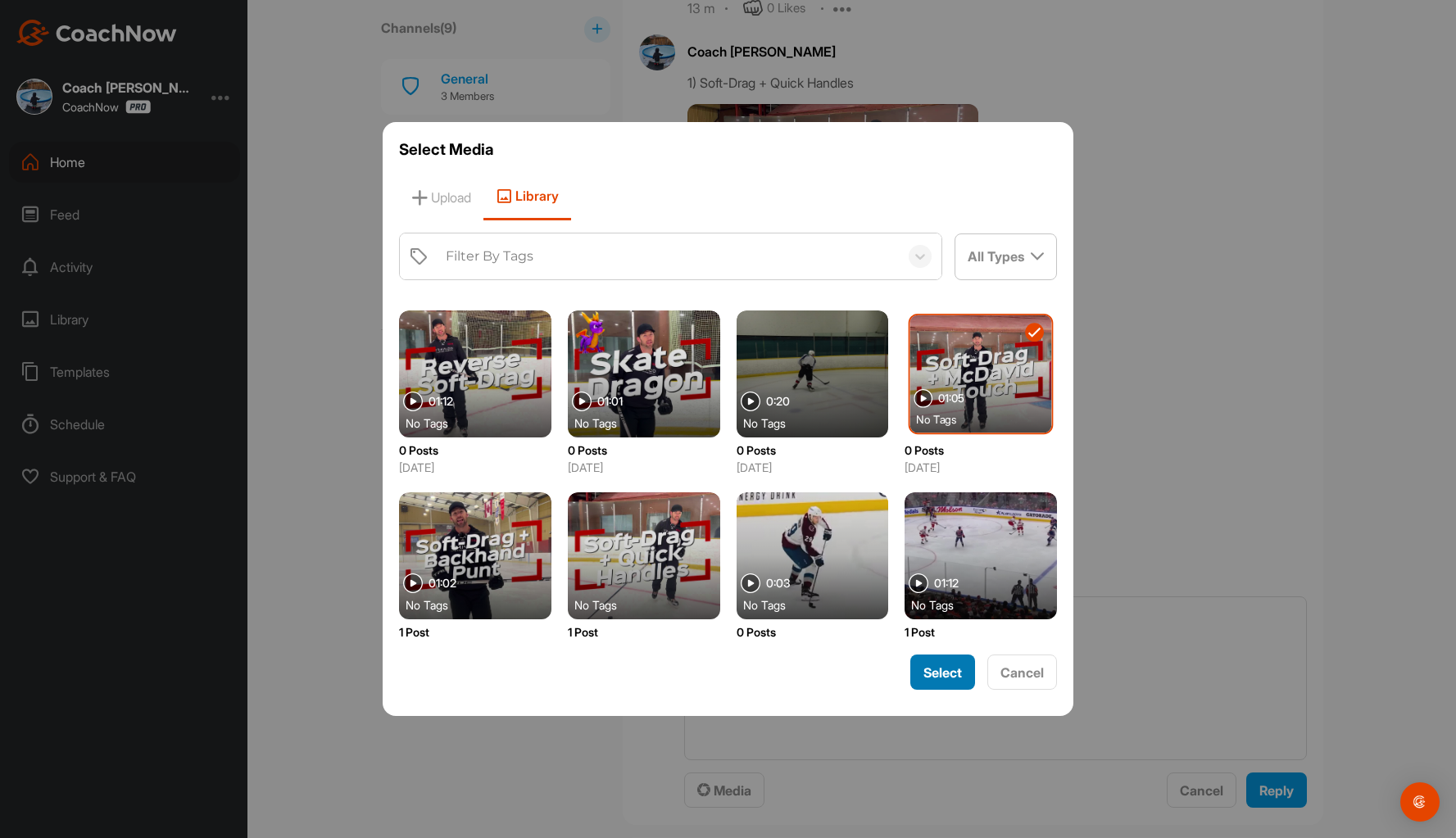
click at [949, 667] on span "Select" at bounding box center [943, 672] width 39 height 17
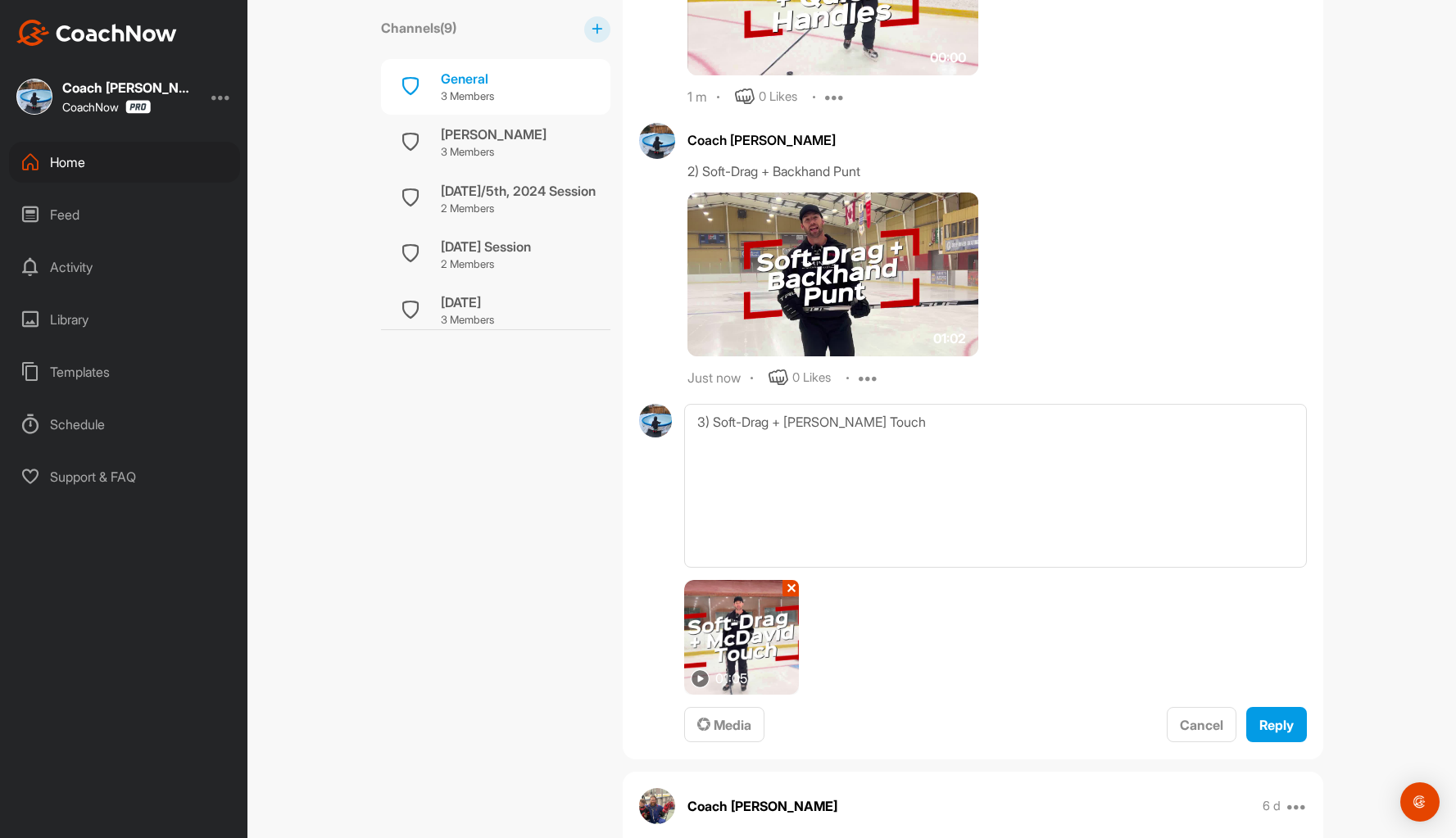
scroll to position [1884, 0]
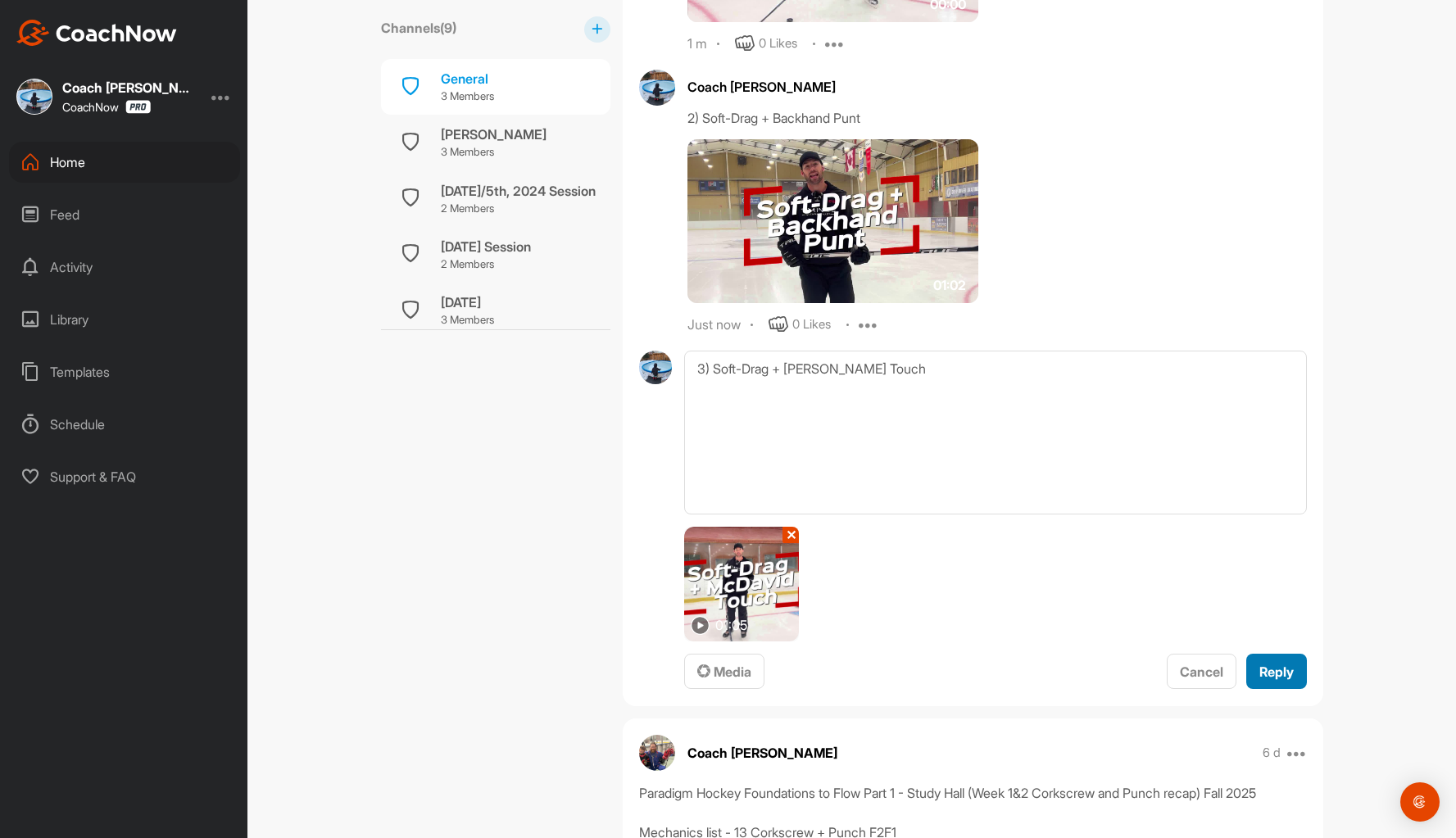
click at [1269, 667] on span "Reply" at bounding box center [1276, 671] width 34 height 17
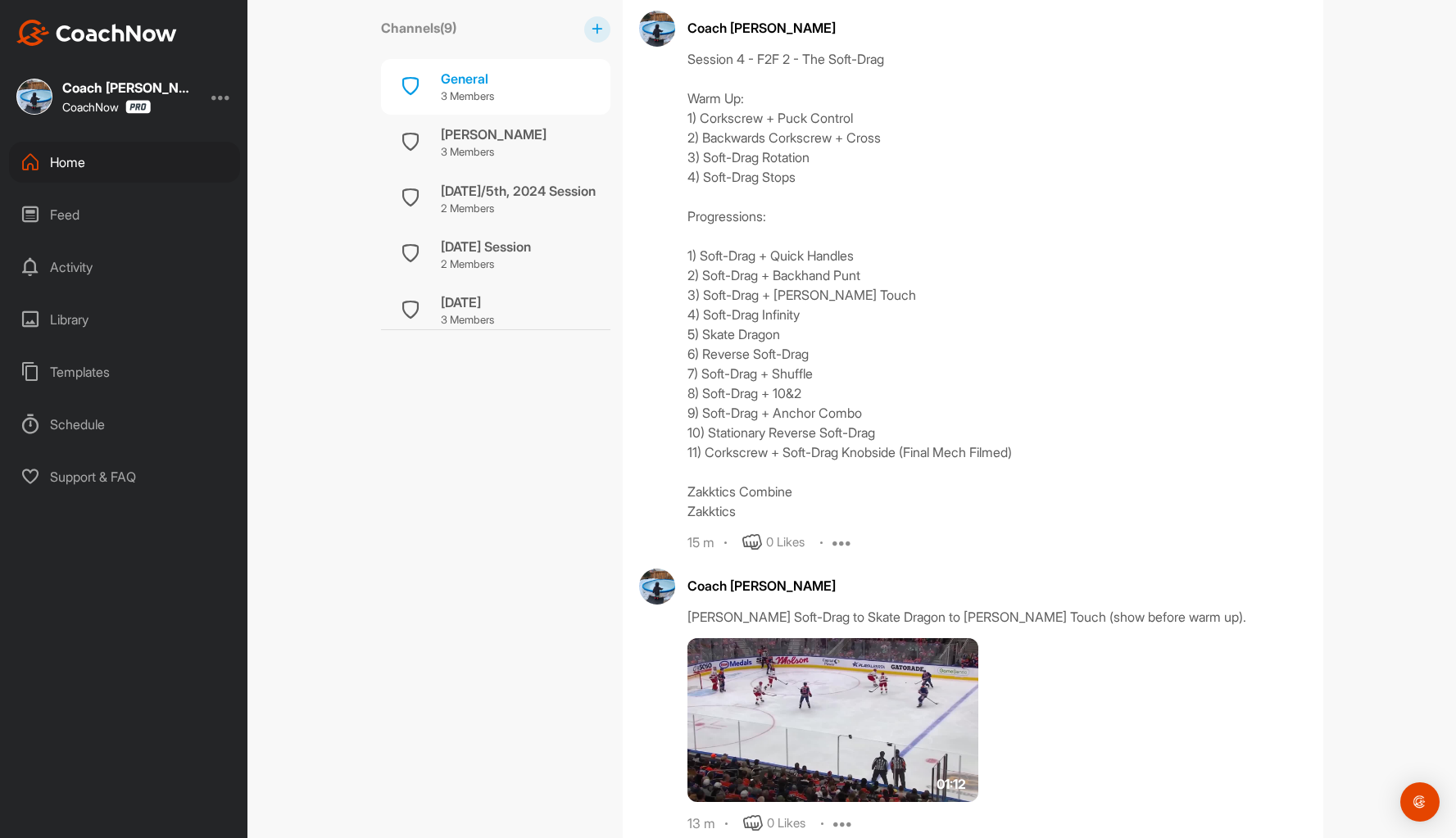
scroll to position [819, 0]
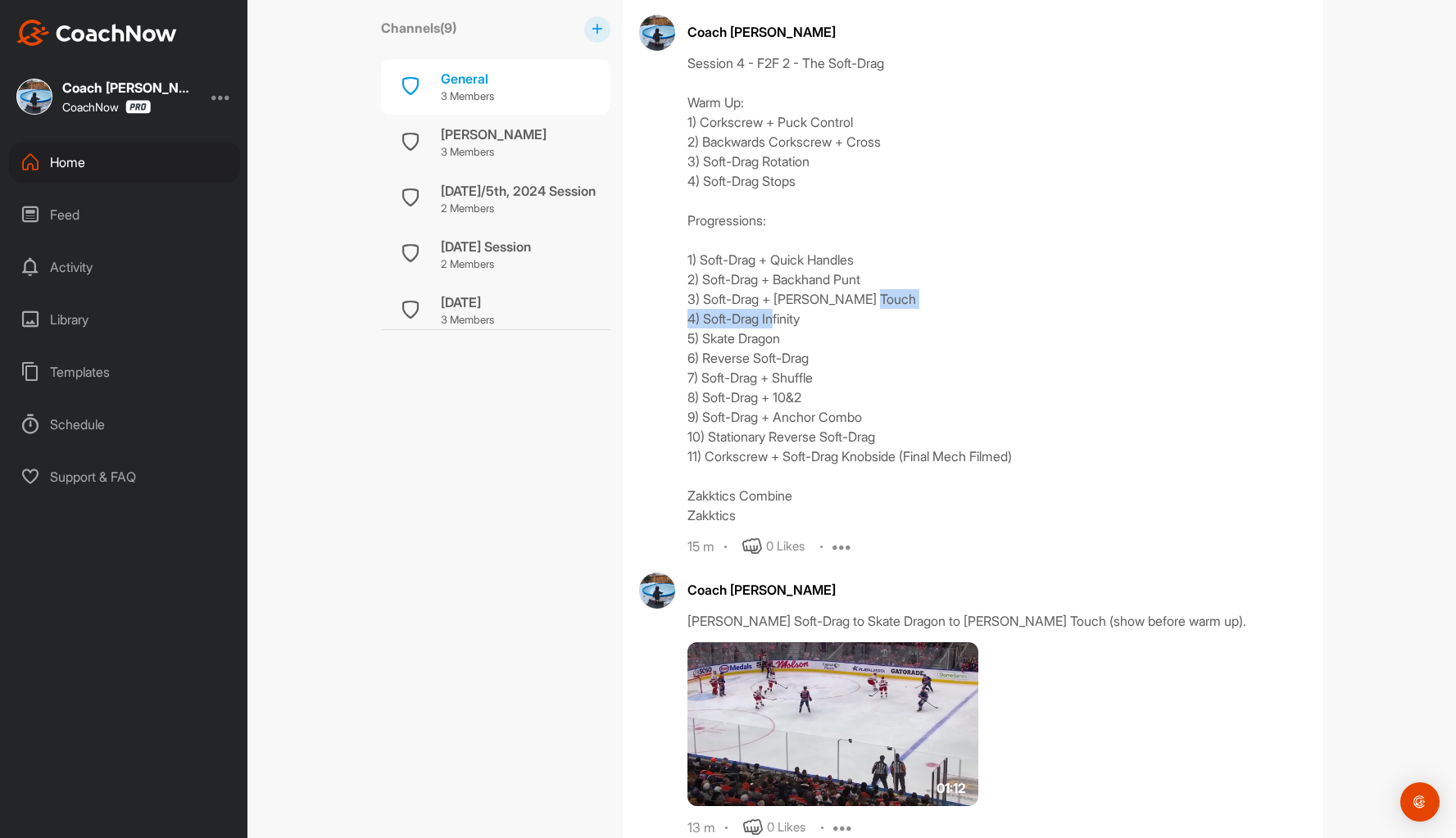
drag, startPoint x: 824, startPoint y: 321, endPoint x: 667, endPoint y: 317, distance: 157.1
click at [667, 317] on div "Coach Bruce Wayne Session 4 - F2F 2 - The Soft-Drag Warm Up: 1) Corkscrew + Puc…" at bounding box center [973, 286] width 668 height 541
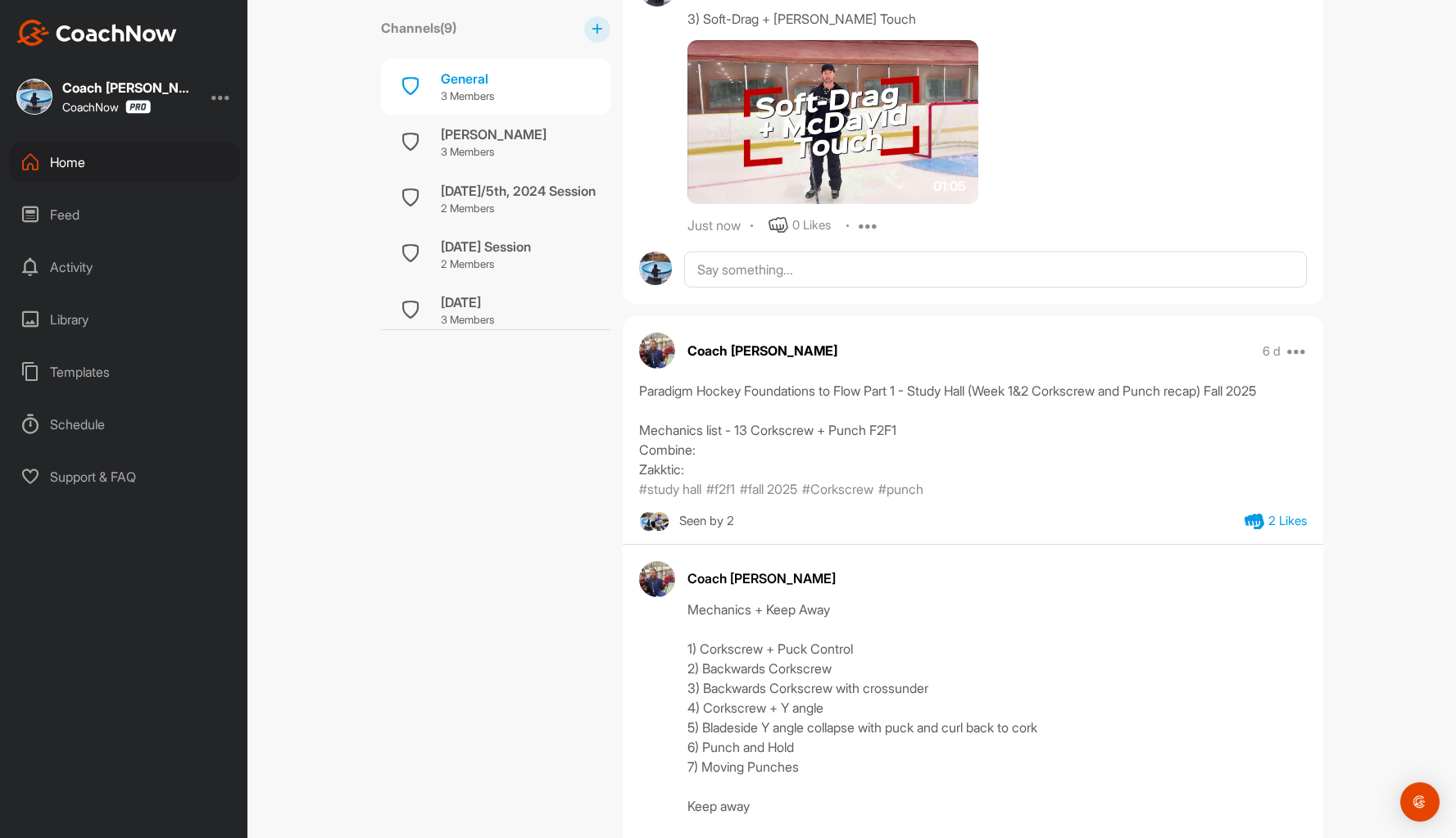
scroll to position [2294, 0]
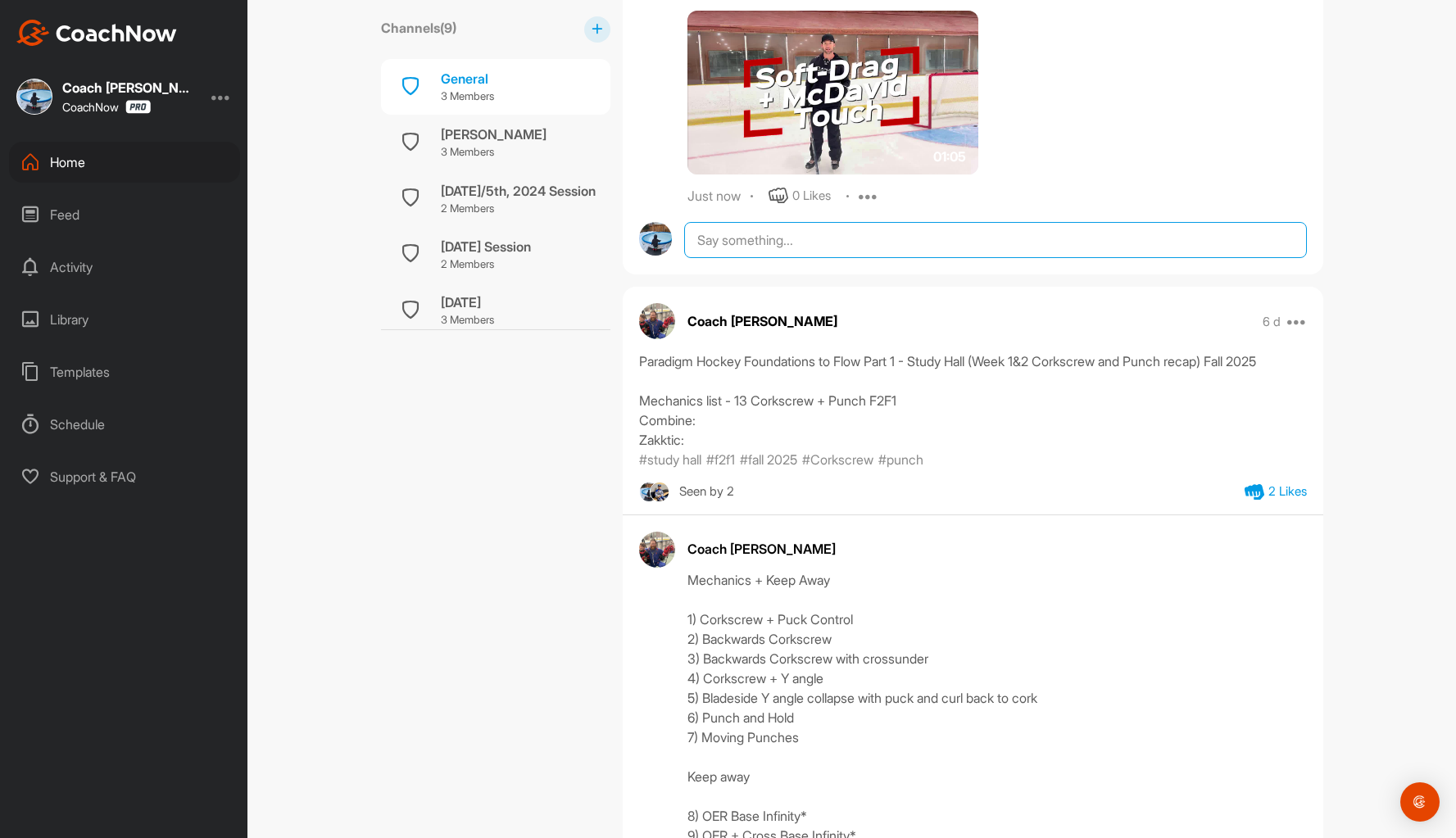
click at [730, 234] on textarea at bounding box center [994, 240] width 621 height 36
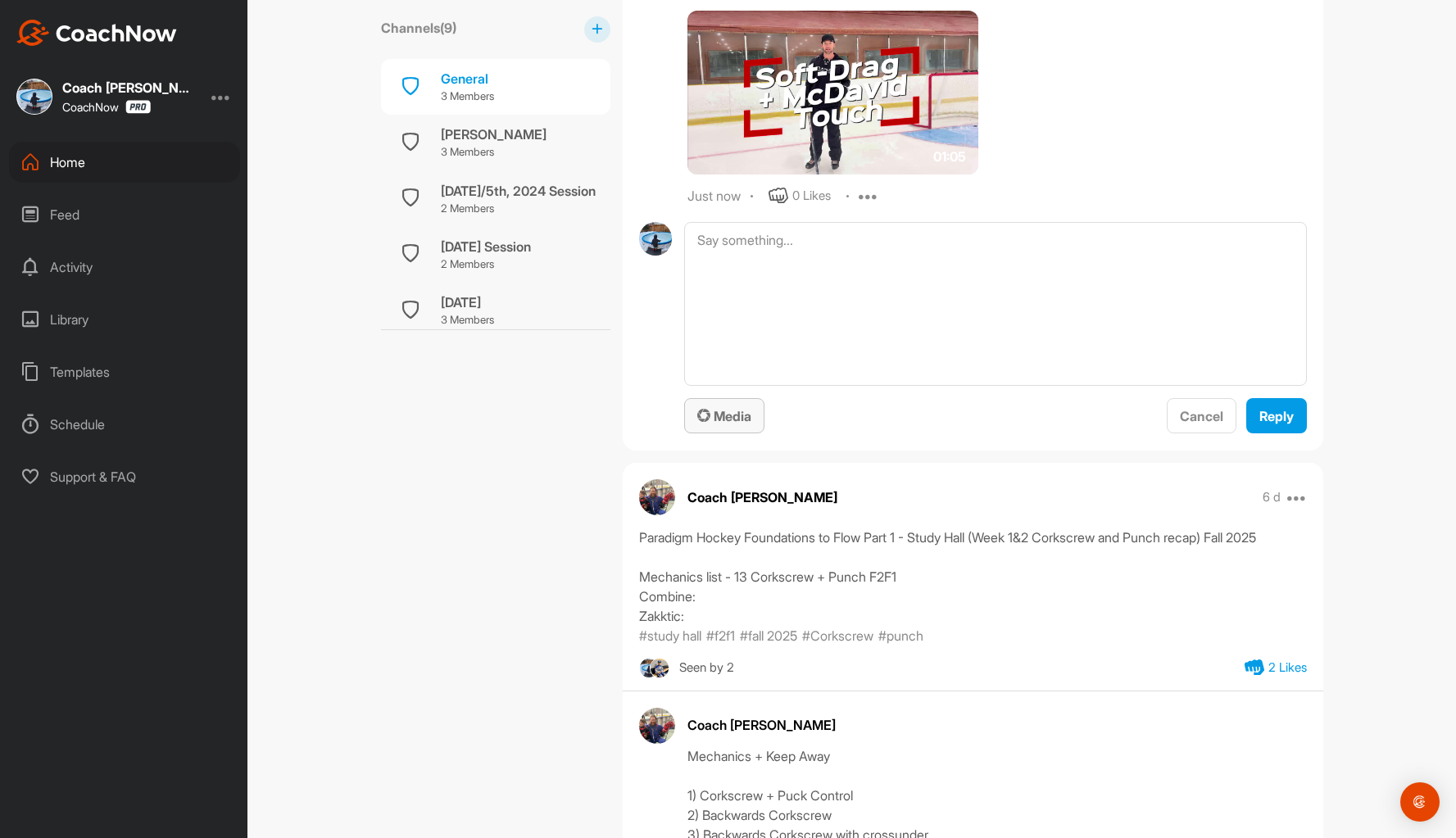
click at [722, 412] on span "Media" at bounding box center [724, 416] width 54 height 17
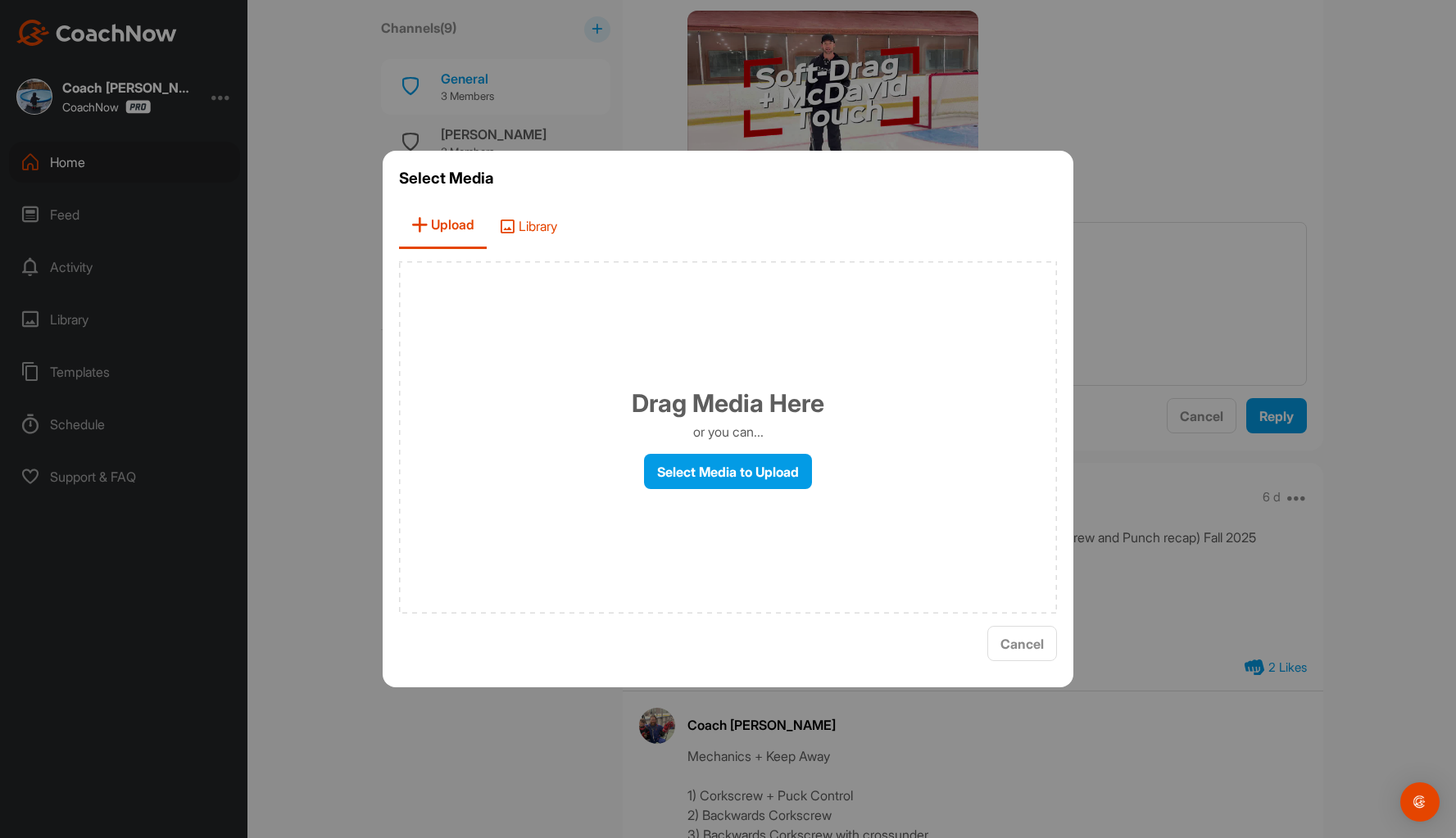
click at [539, 227] on span "Library" at bounding box center [528, 226] width 83 height 47
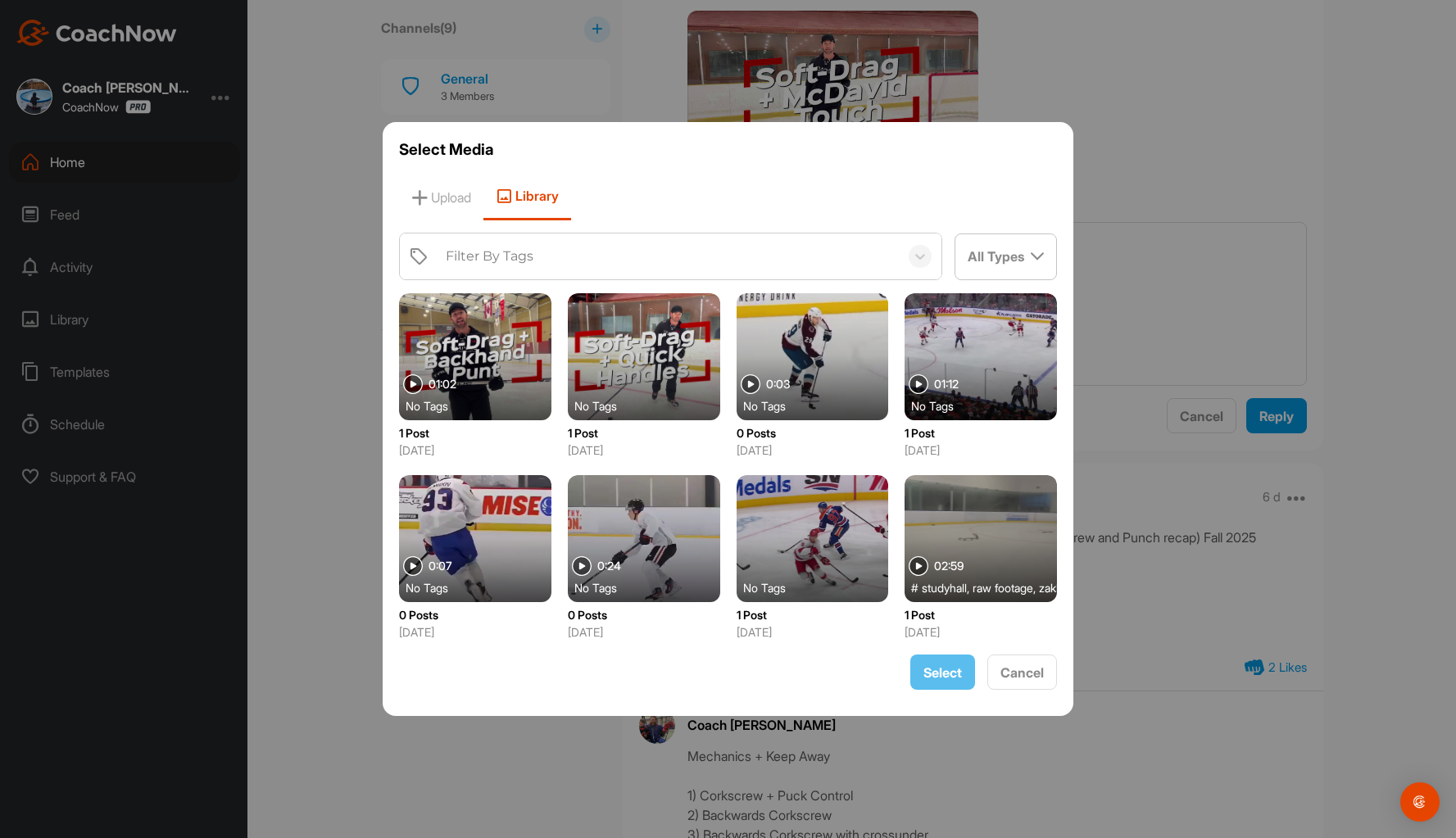
scroll to position [410, 0]
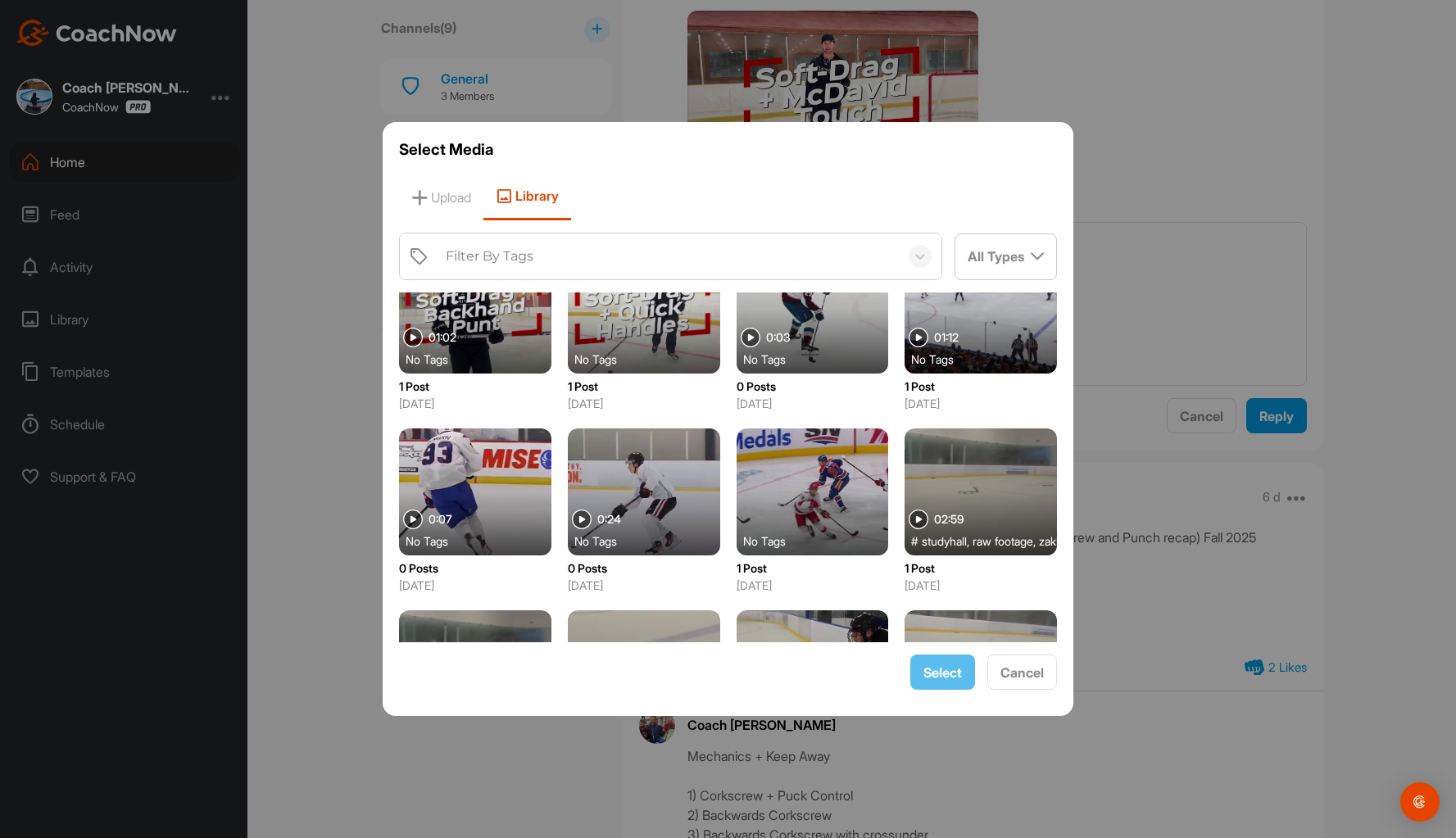
click at [643, 458] on div at bounding box center [643, 492] width 152 height 127
drag, startPoint x: 941, startPoint y: 669, endPoint x: 959, endPoint y: 646, distance: 29.2
click at [941, 667] on span "Select" at bounding box center [943, 672] width 39 height 17
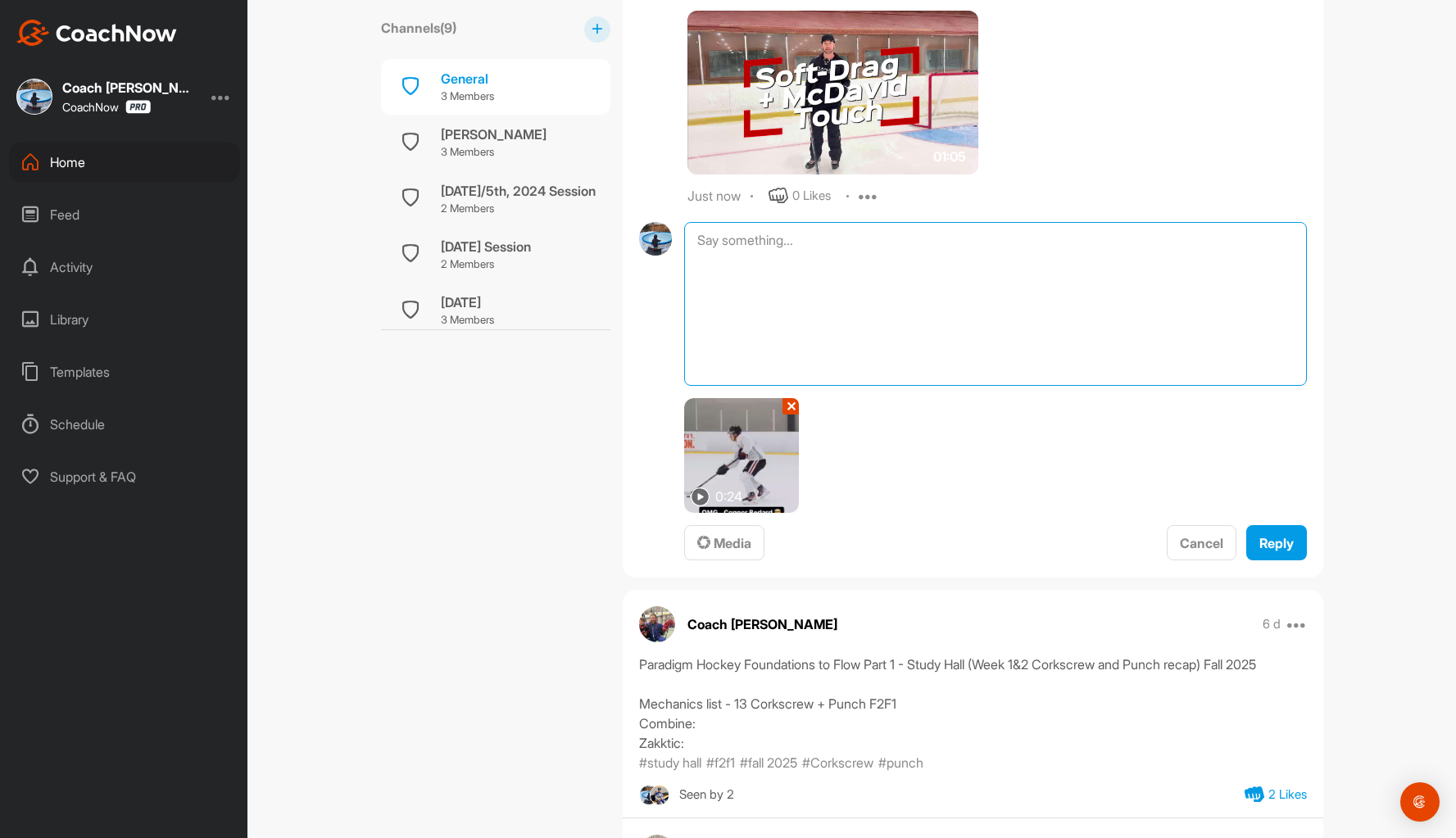
drag, startPoint x: 787, startPoint y: 293, endPoint x: 816, endPoint y: 285, distance: 30.1
click at [788, 291] on textarea at bounding box center [994, 304] width 621 height 164
type textarea "[PERSON_NAME] Soft-Drag Mastery."
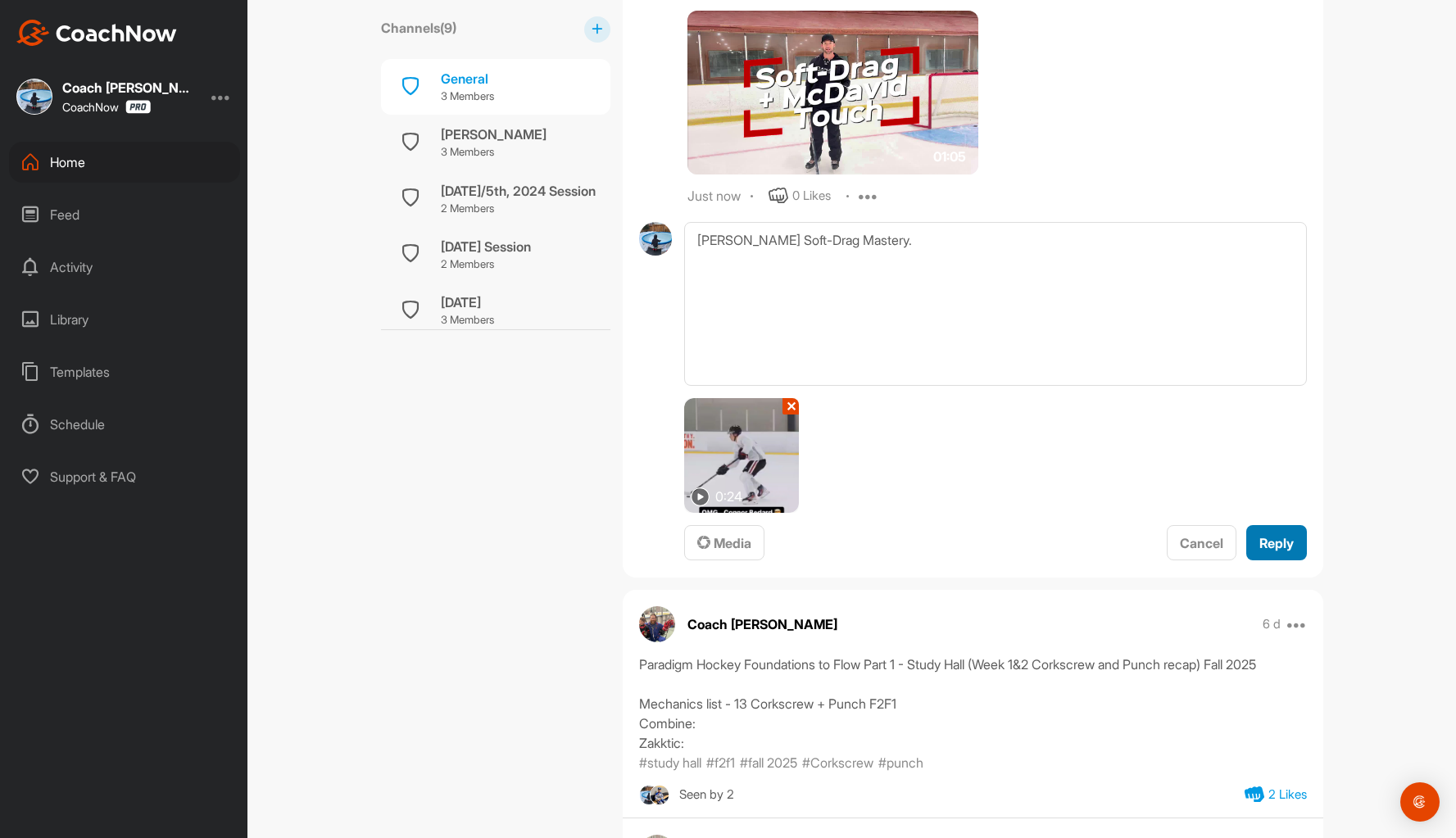
click at [1275, 545] on span "Reply" at bounding box center [1276, 543] width 34 height 17
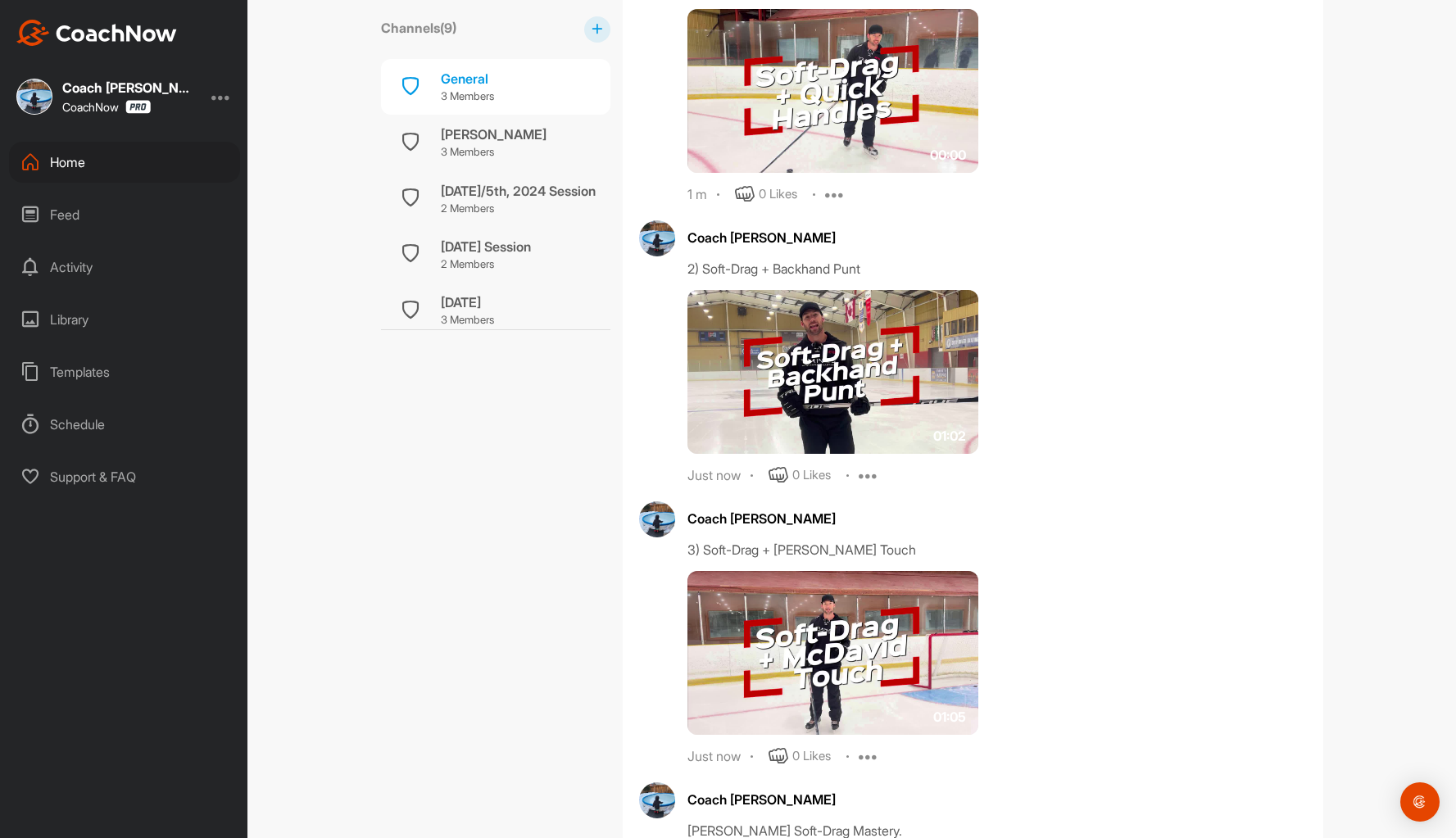
scroll to position [1720, 0]
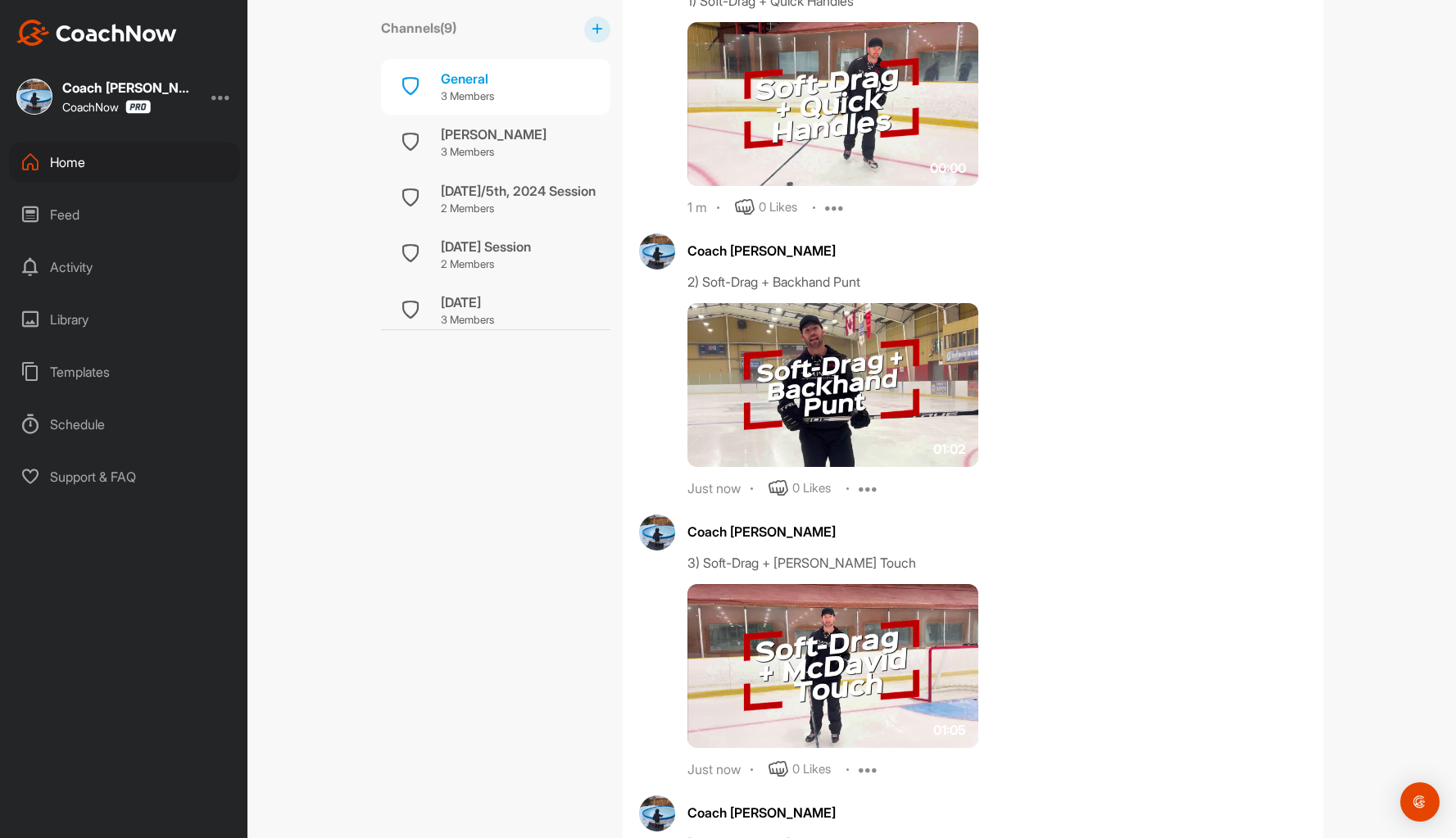
click at [811, 354] on img at bounding box center [833, 385] width 292 height 164
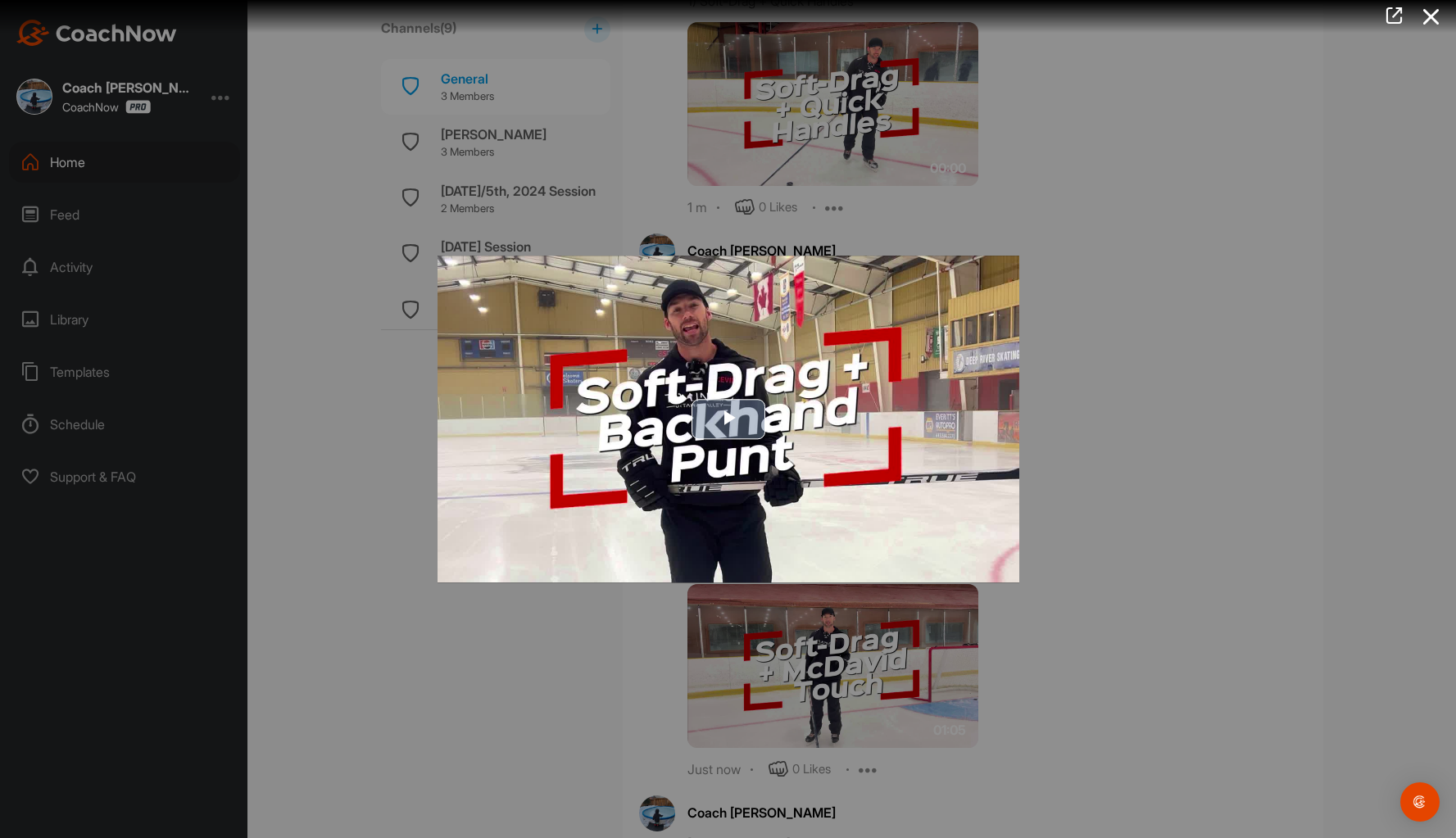
click at [728, 419] on span "Video Player" at bounding box center [728, 419] width 0 height 0
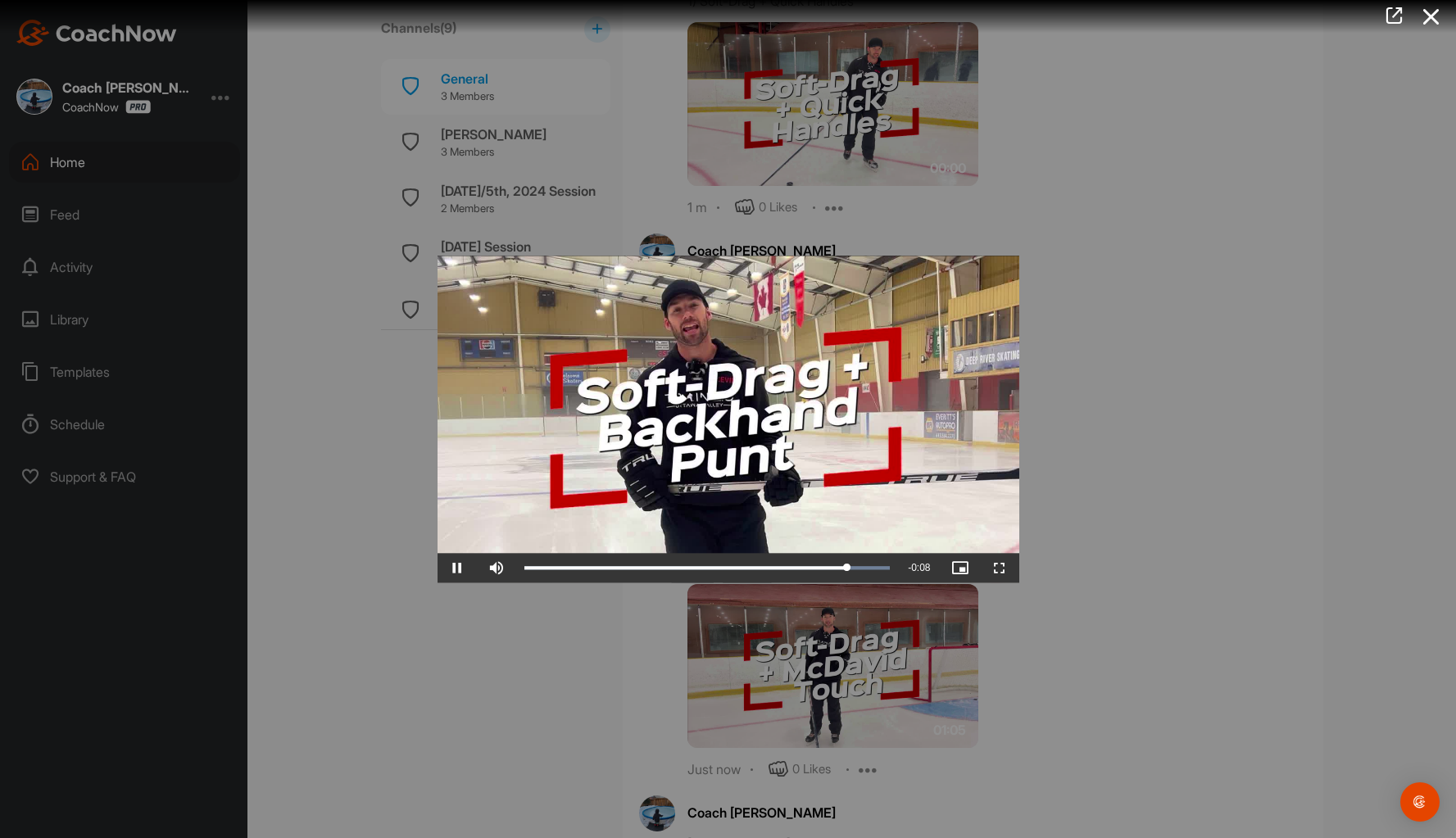
click at [1205, 265] on div at bounding box center [728, 419] width 1456 height 838
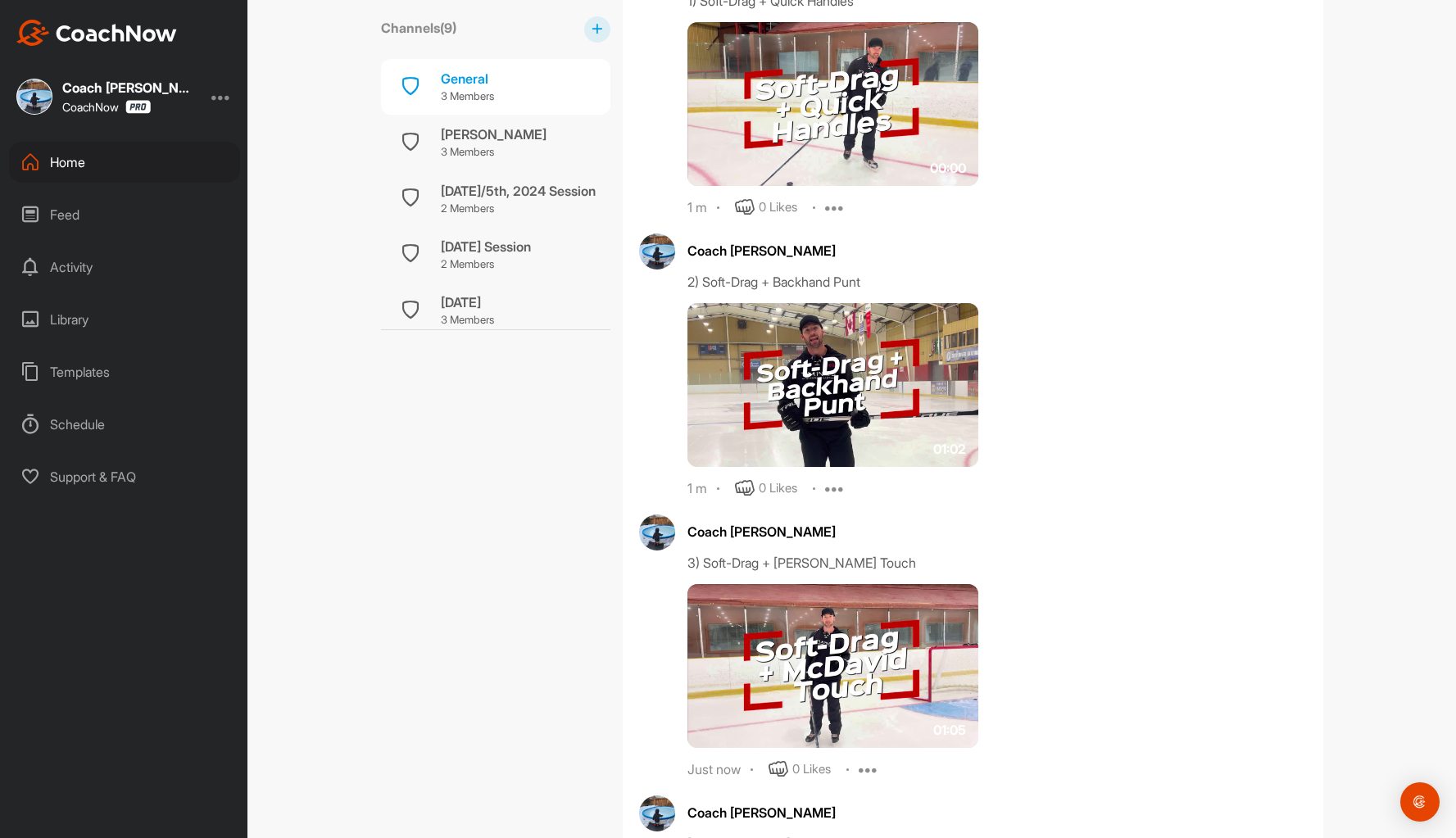
click at [809, 655] on img at bounding box center [833, 666] width 292 height 164
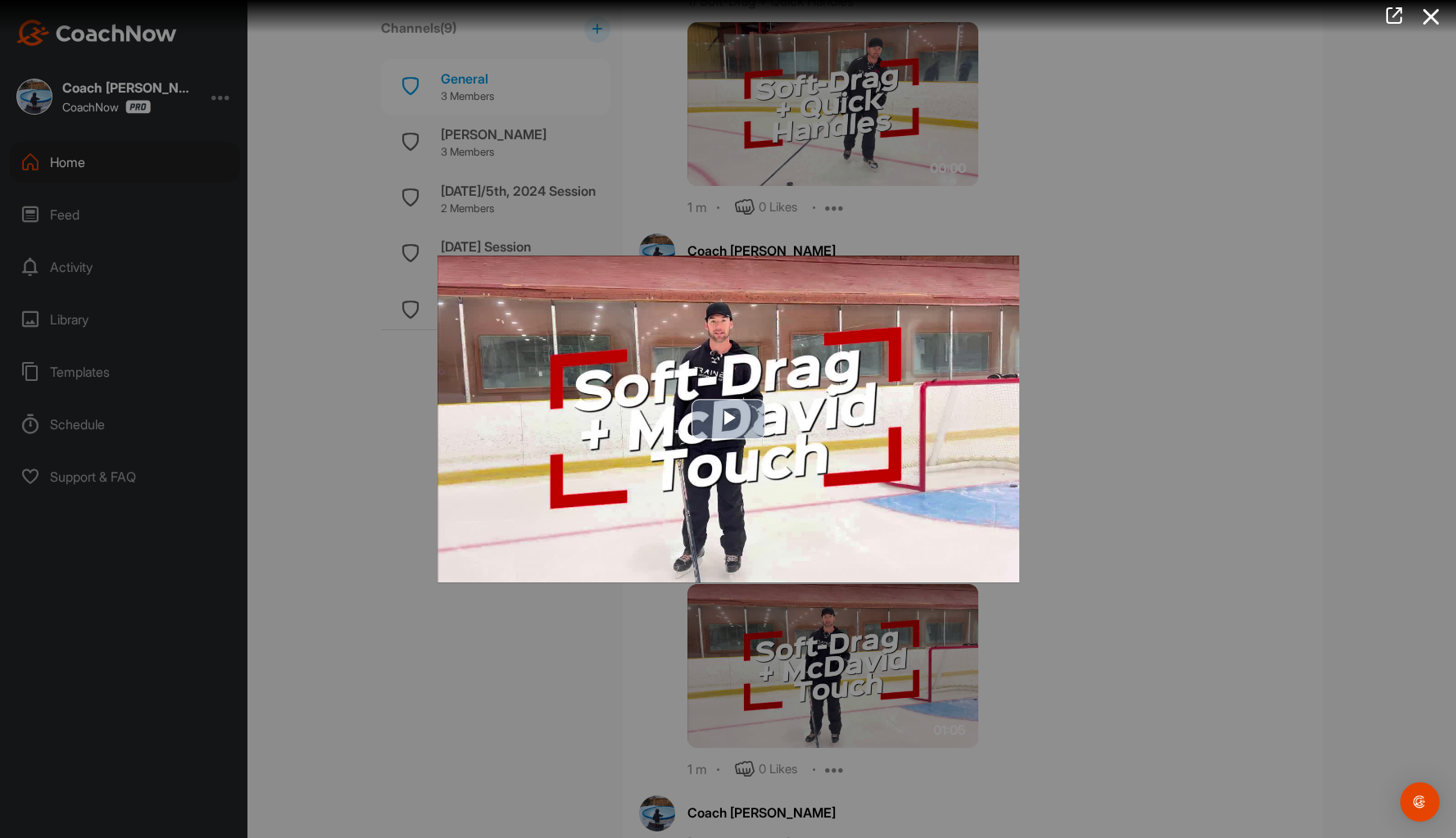
click at [728, 419] on span "Video Player" at bounding box center [728, 419] width 0 height 0
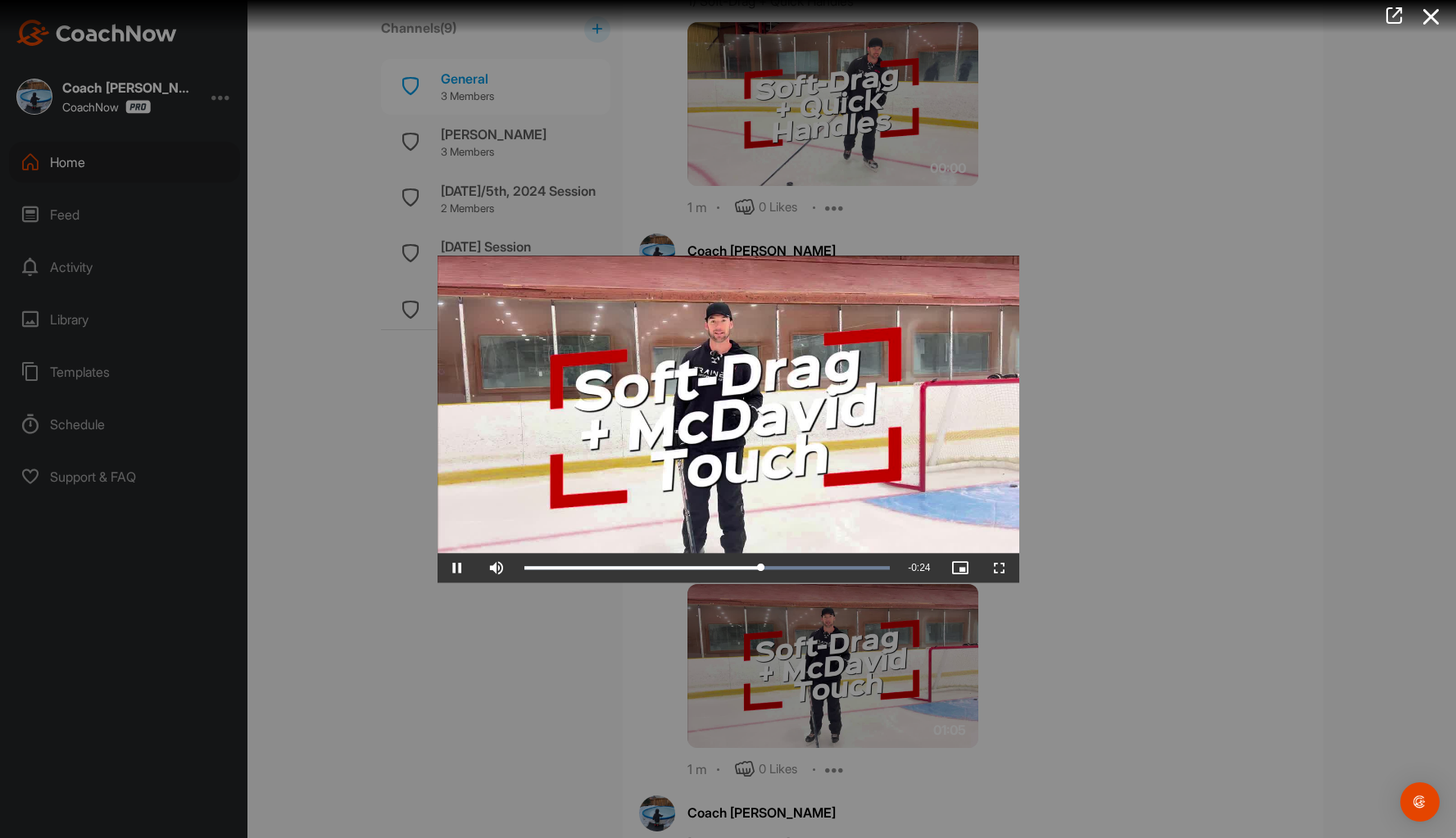
click at [1205, 252] on div at bounding box center [728, 419] width 1456 height 838
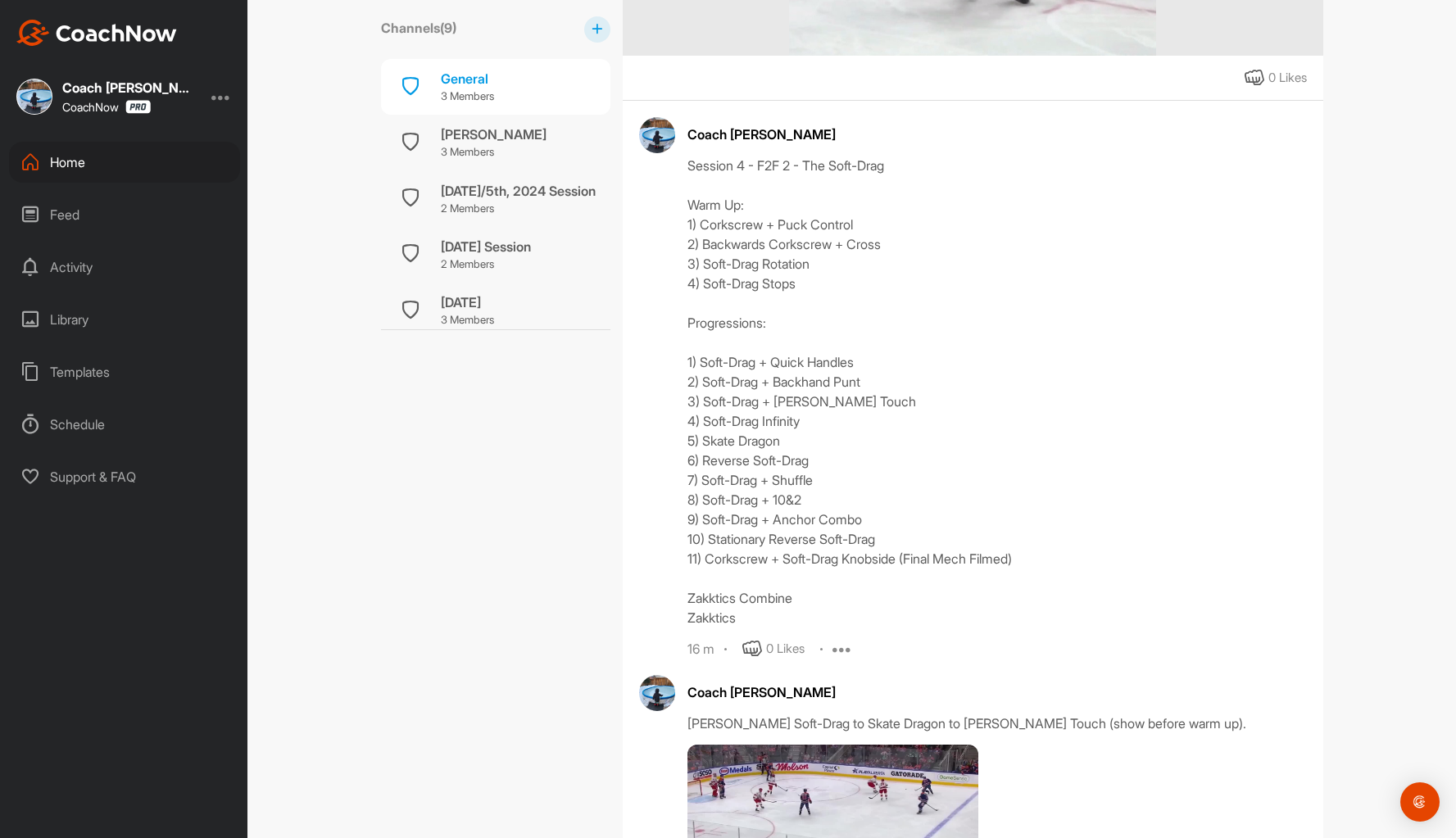
scroll to position [656, 0]
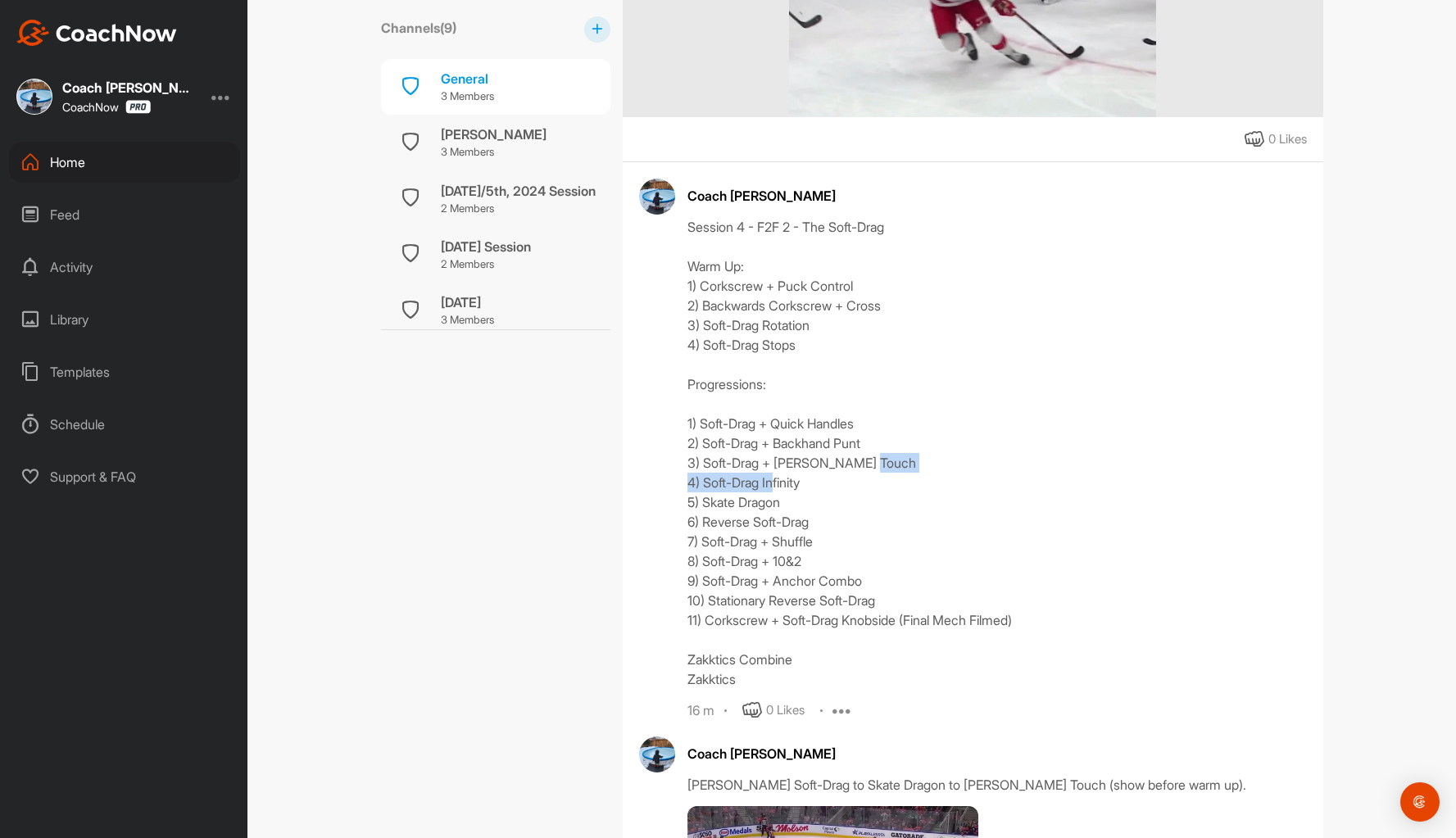
drag, startPoint x: 825, startPoint y: 481, endPoint x: 678, endPoint y: 479, distance: 147.0
click at [678, 479] on div "Coach Bruce Wayne Session 4 - F2F 2 - The Soft-Drag Warm Up: 1) Corkscrew + Puc…" at bounding box center [973, 449] width 668 height 541
copy div "4) Soft-Drag Infinity"
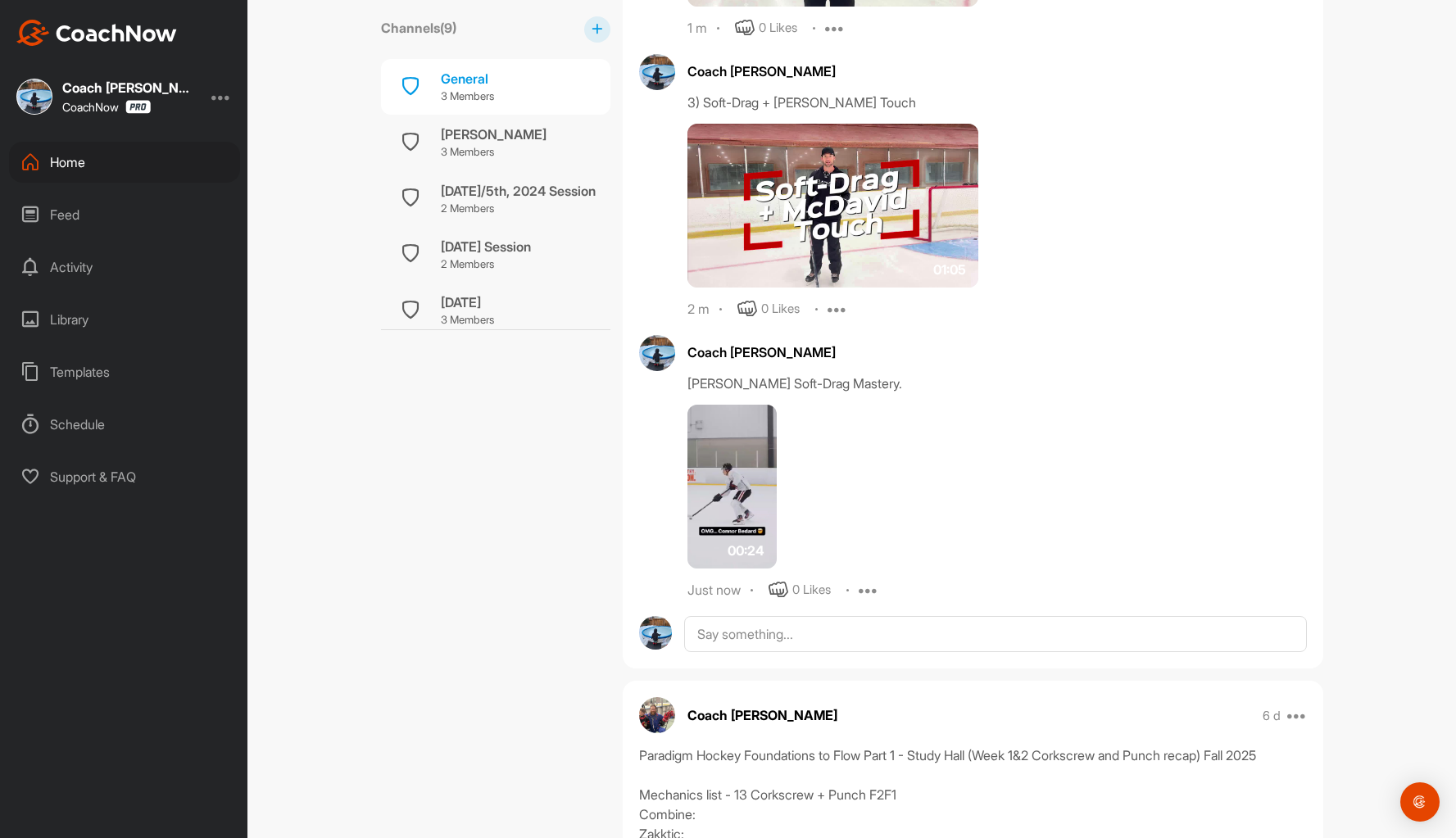
scroll to position [2212, 0]
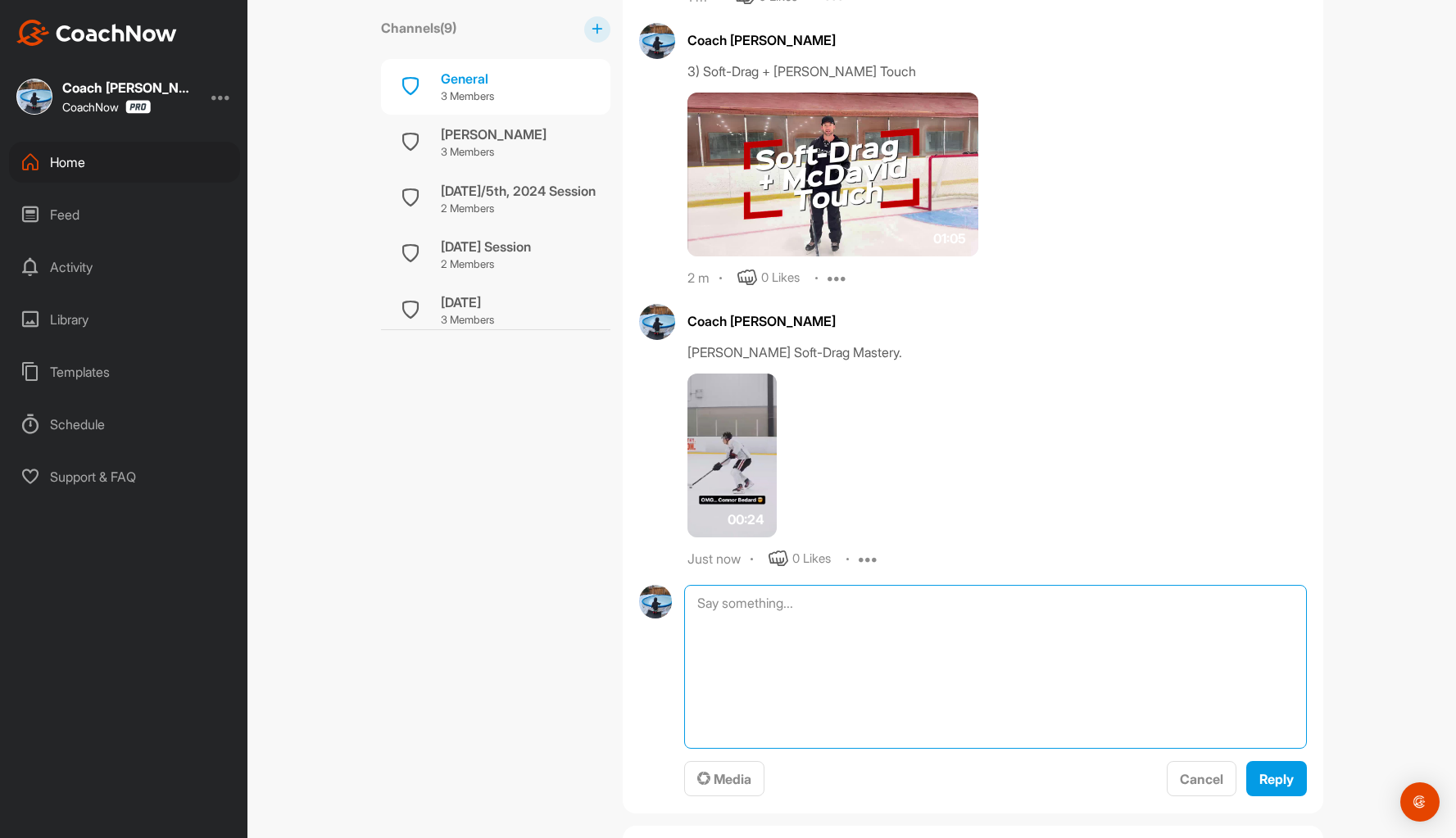
click at [748, 599] on textarea at bounding box center [994, 667] width 621 height 164
paste textarea "4) Soft-Drag Infinity"
type textarea "4) Soft-Drag Infinity"
click at [718, 782] on span "Media" at bounding box center [724, 779] width 54 height 17
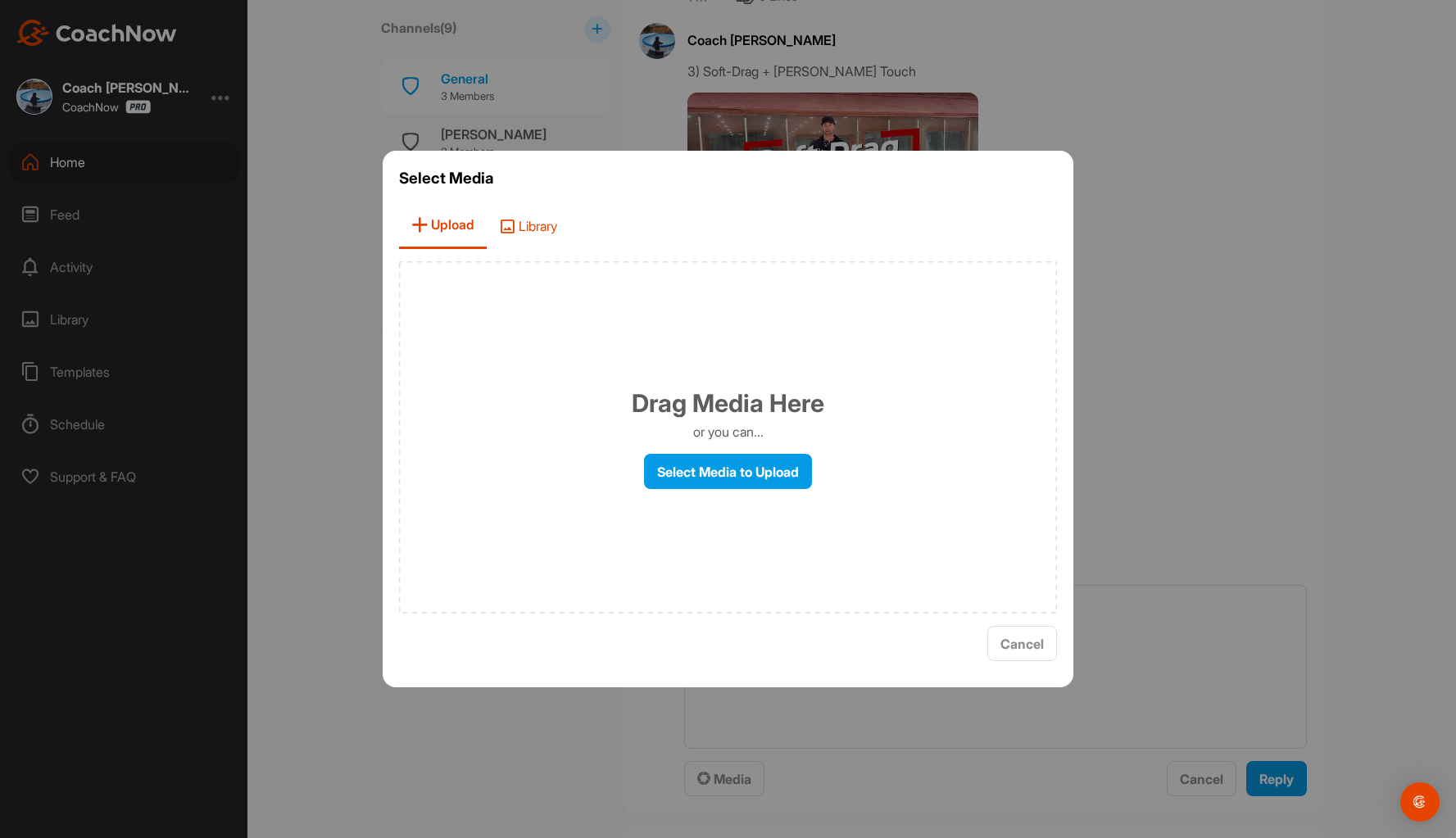
click at [549, 219] on span "Library" at bounding box center [528, 226] width 83 height 47
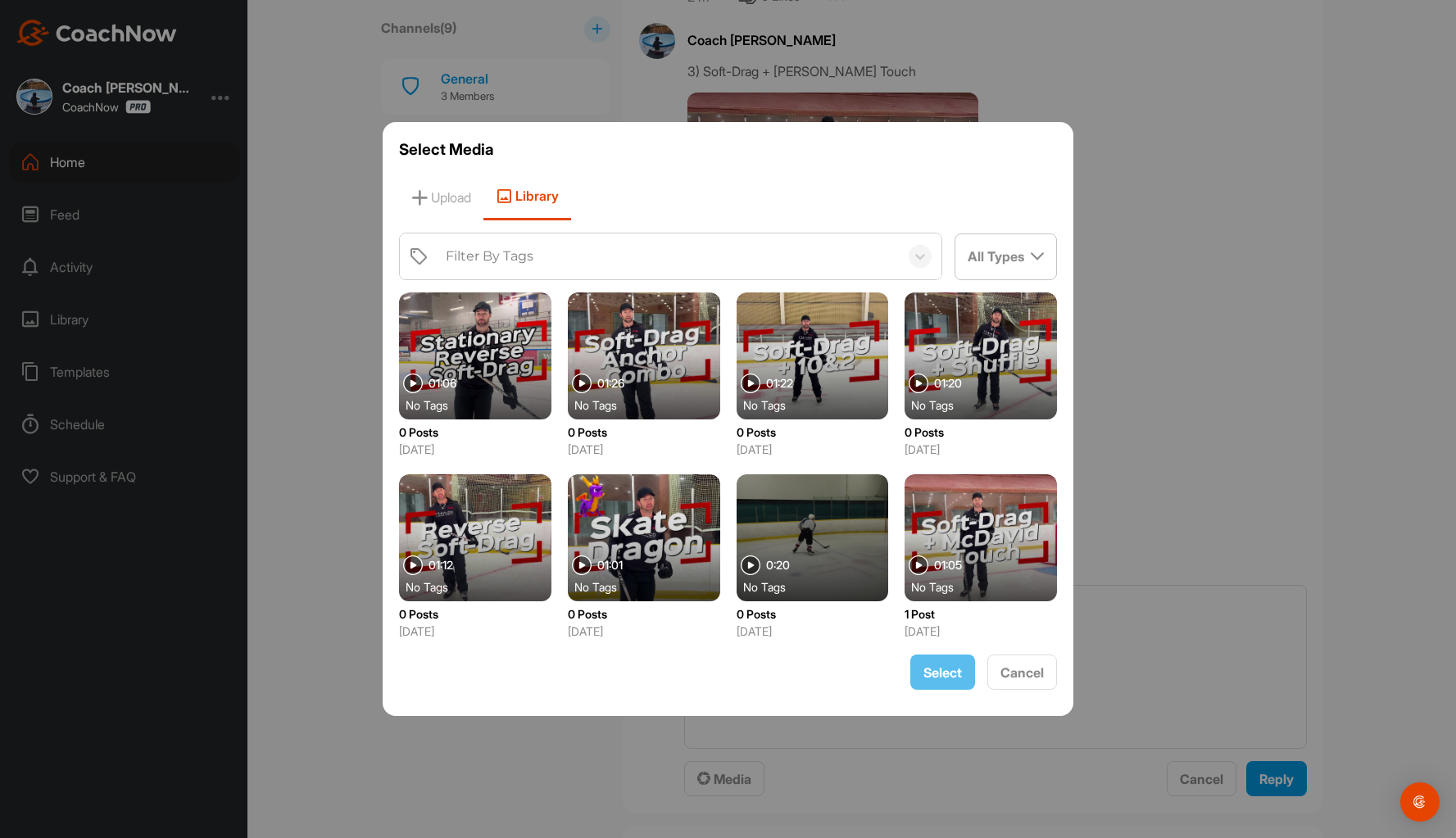
click at [805, 516] on div at bounding box center [813, 538] width 152 height 127
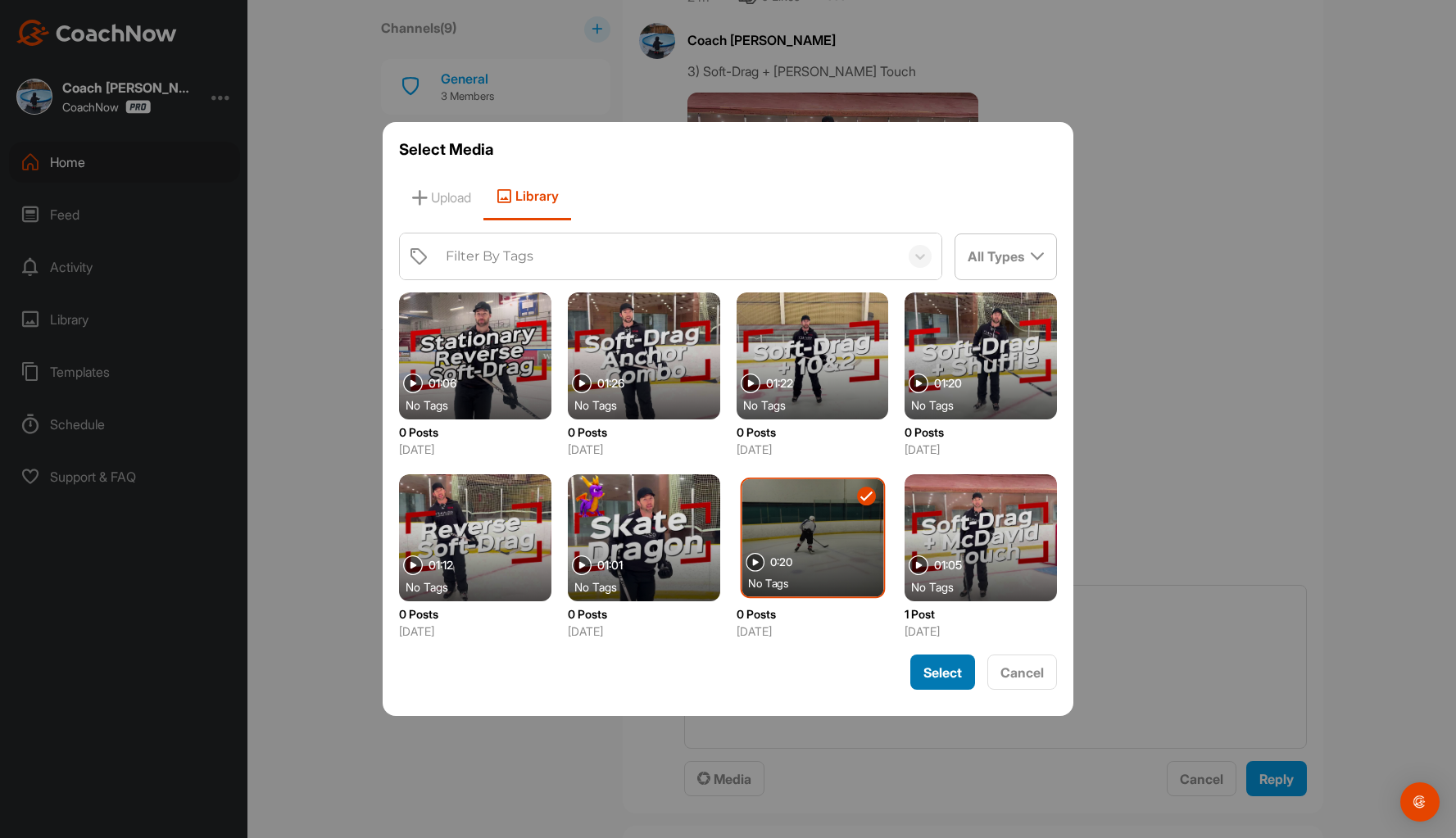
click at [938, 668] on span "Select" at bounding box center [943, 672] width 39 height 17
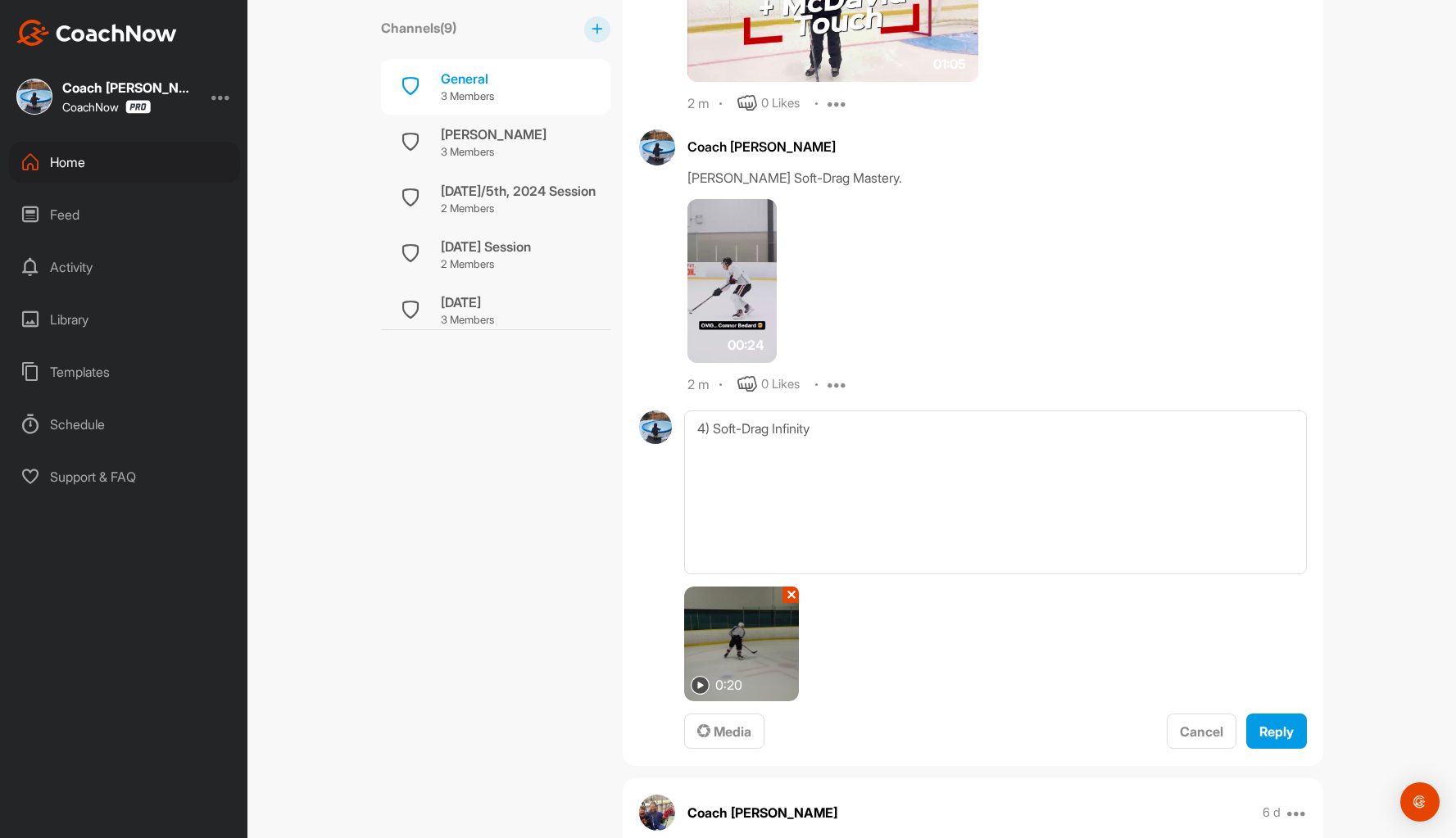
scroll to position [2457, 0]
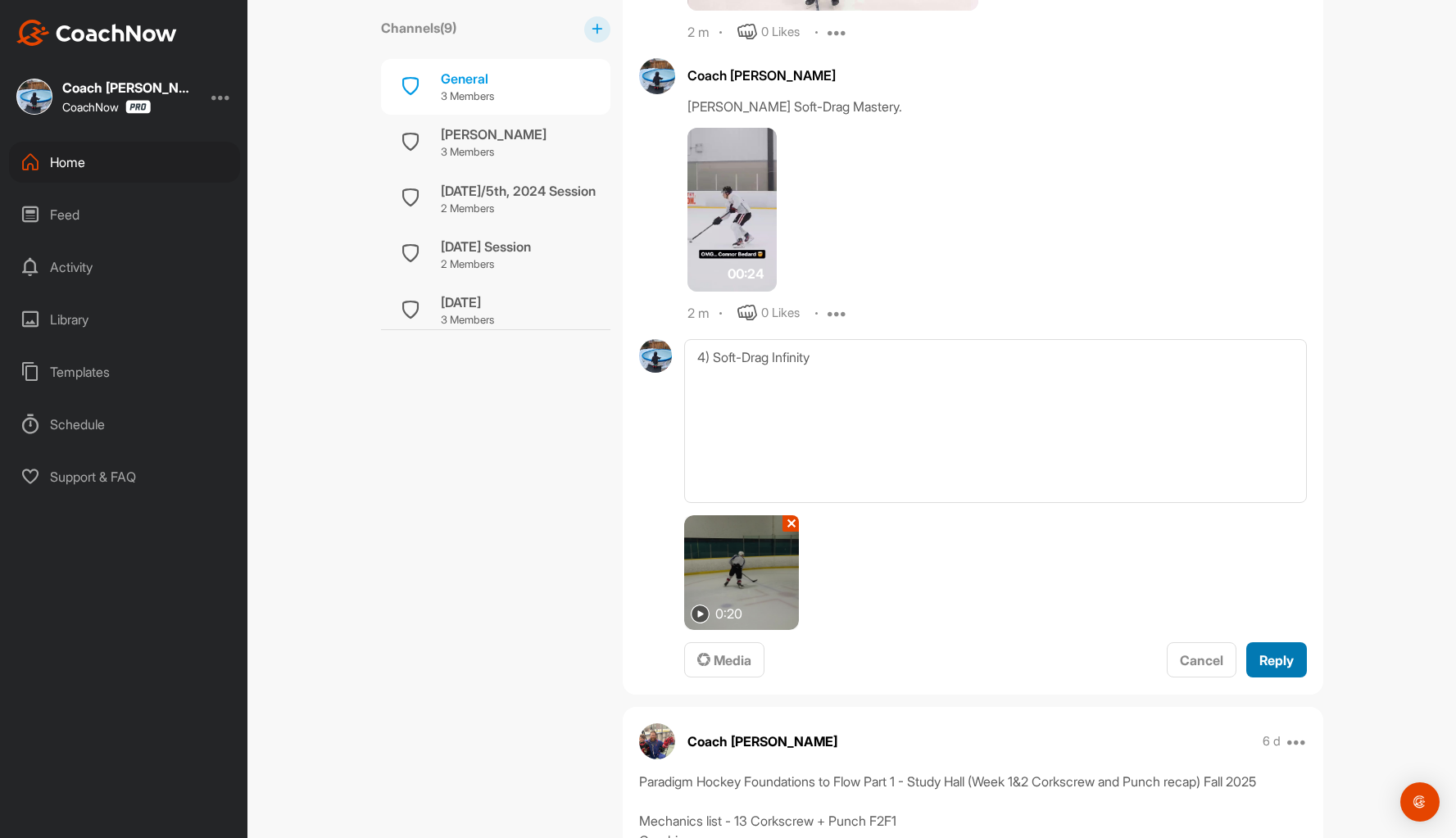
click at [1272, 656] on span "Reply" at bounding box center [1276, 660] width 34 height 17
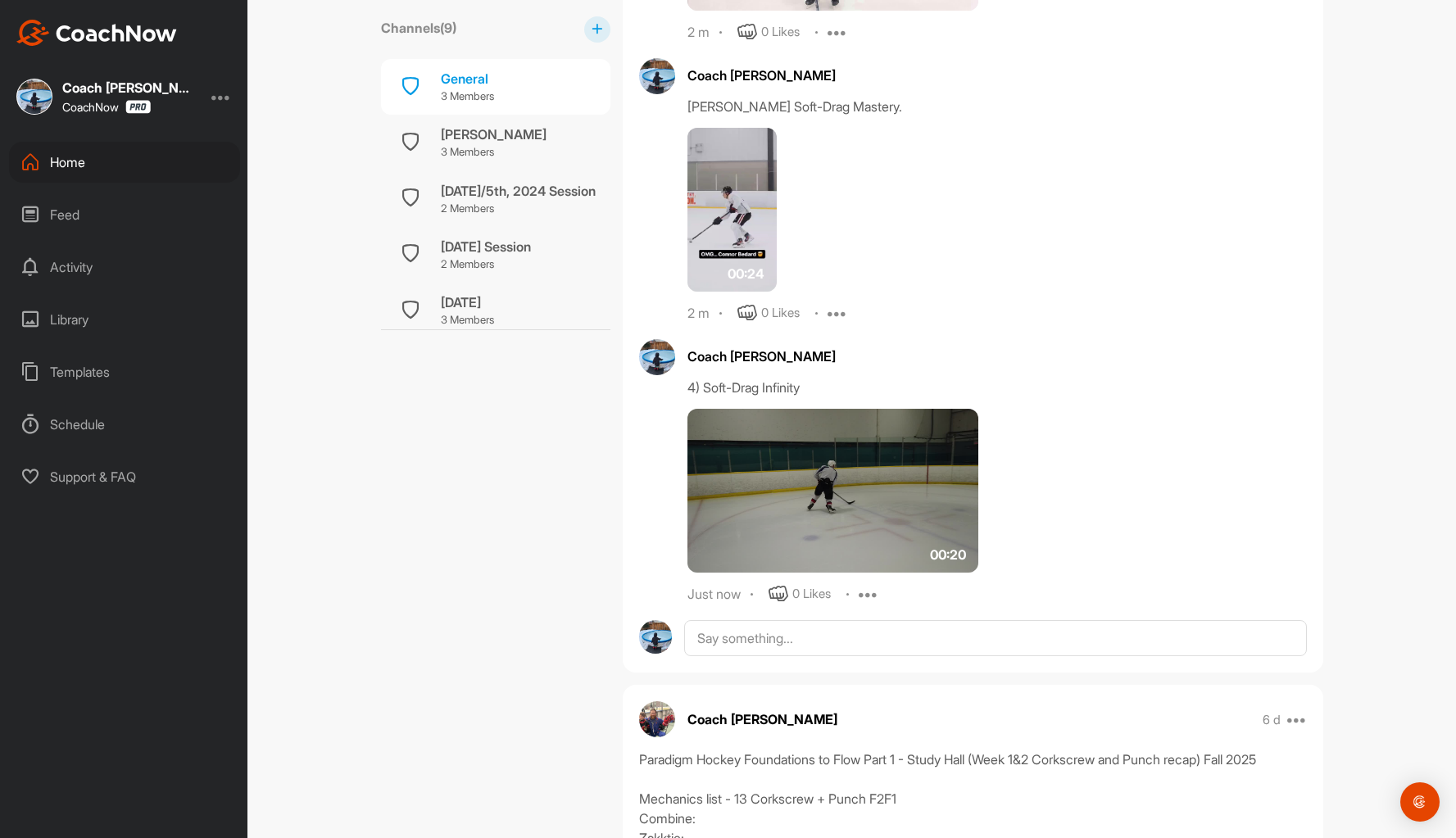
click at [851, 485] on img at bounding box center [833, 491] width 292 height 164
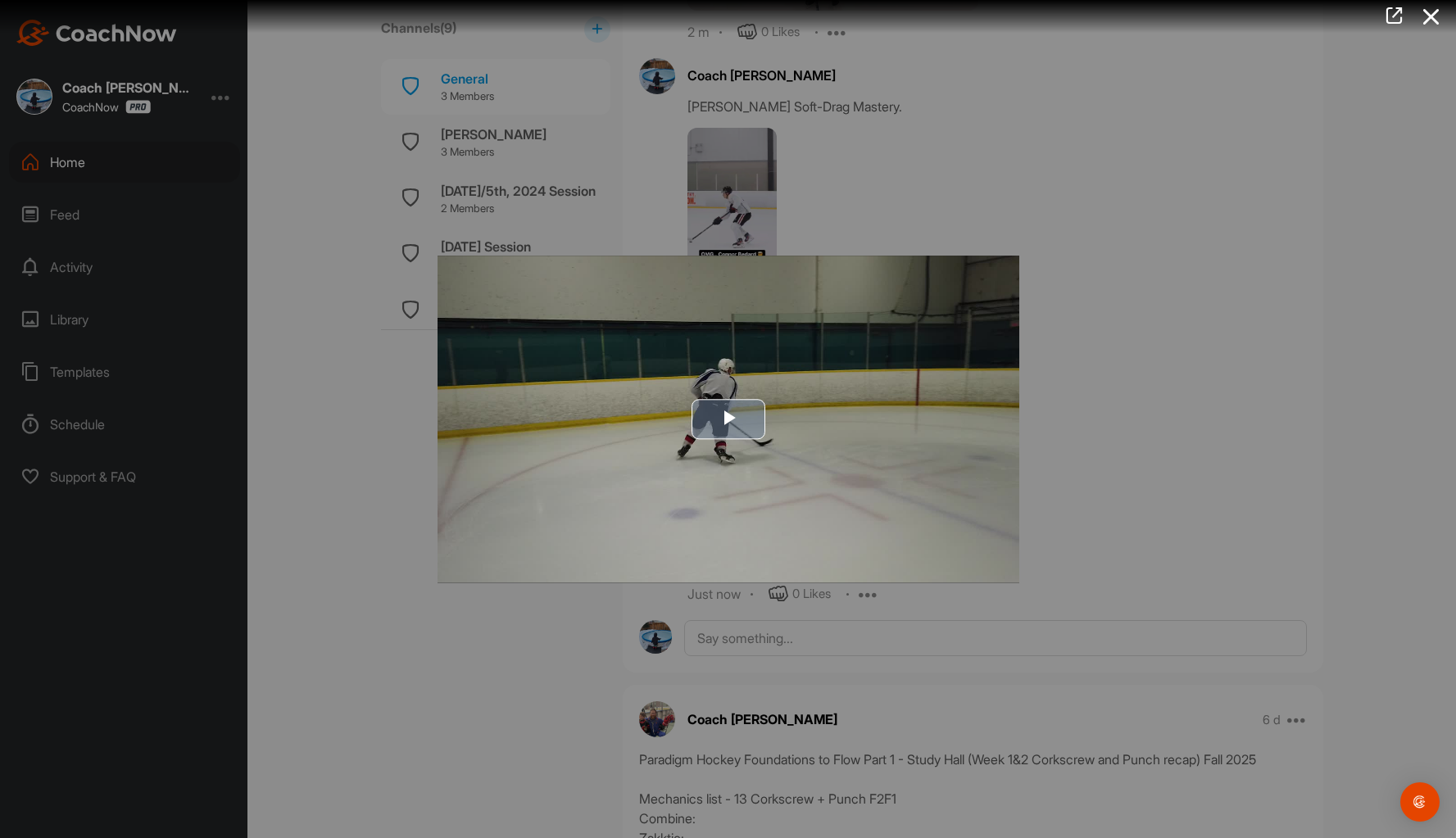
click at [728, 419] on span "Video Player" at bounding box center [728, 419] width 0 height 0
click at [1250, 436] on div at bounding box center [728, 419] width 1456 height 838
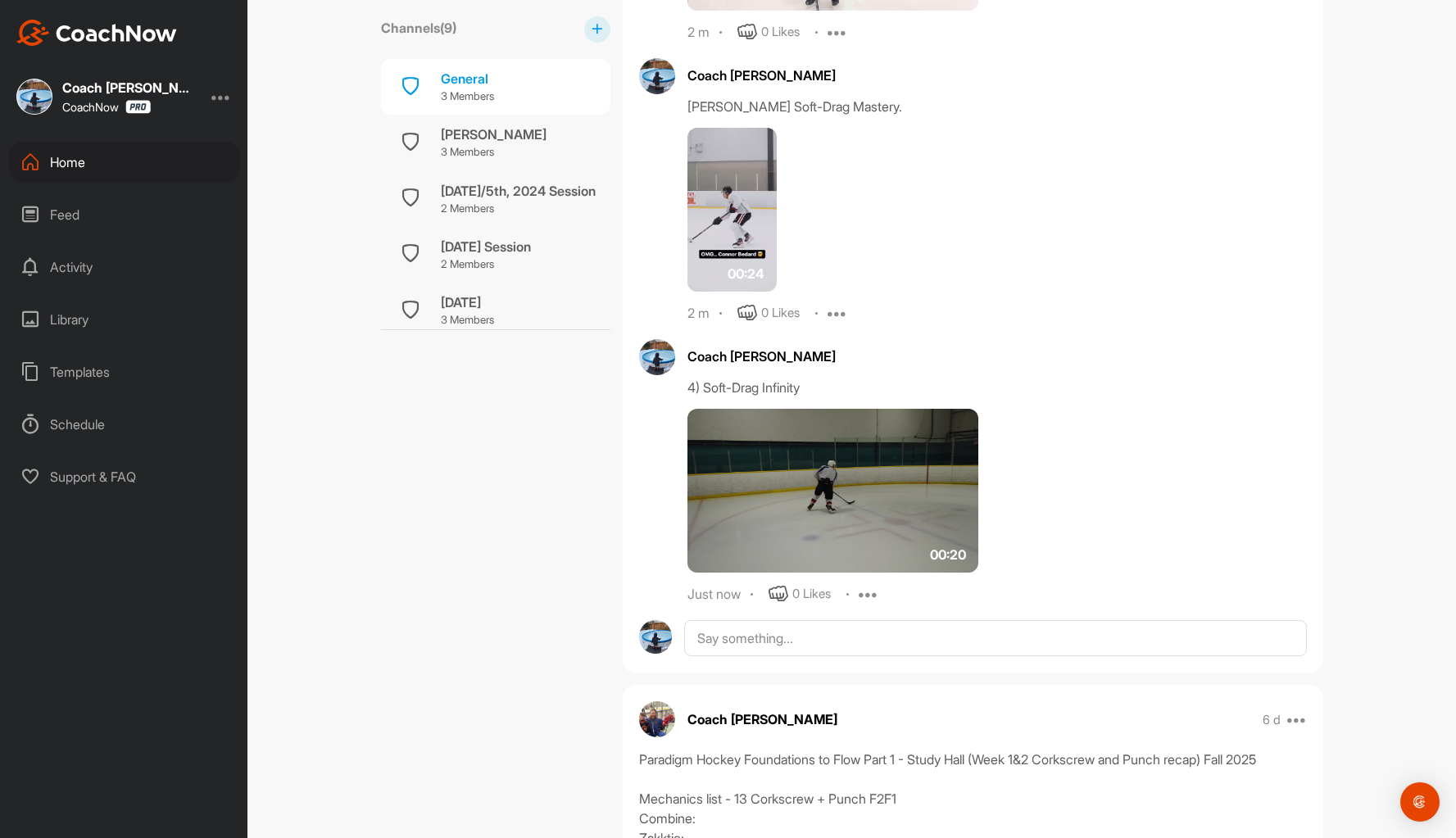
click at [865, 593] on icon at bounding box center [868, 594] width 19 height 19
click at [863, 649] on p "Edit" at bounding box center [865, 649] width 22 height 18
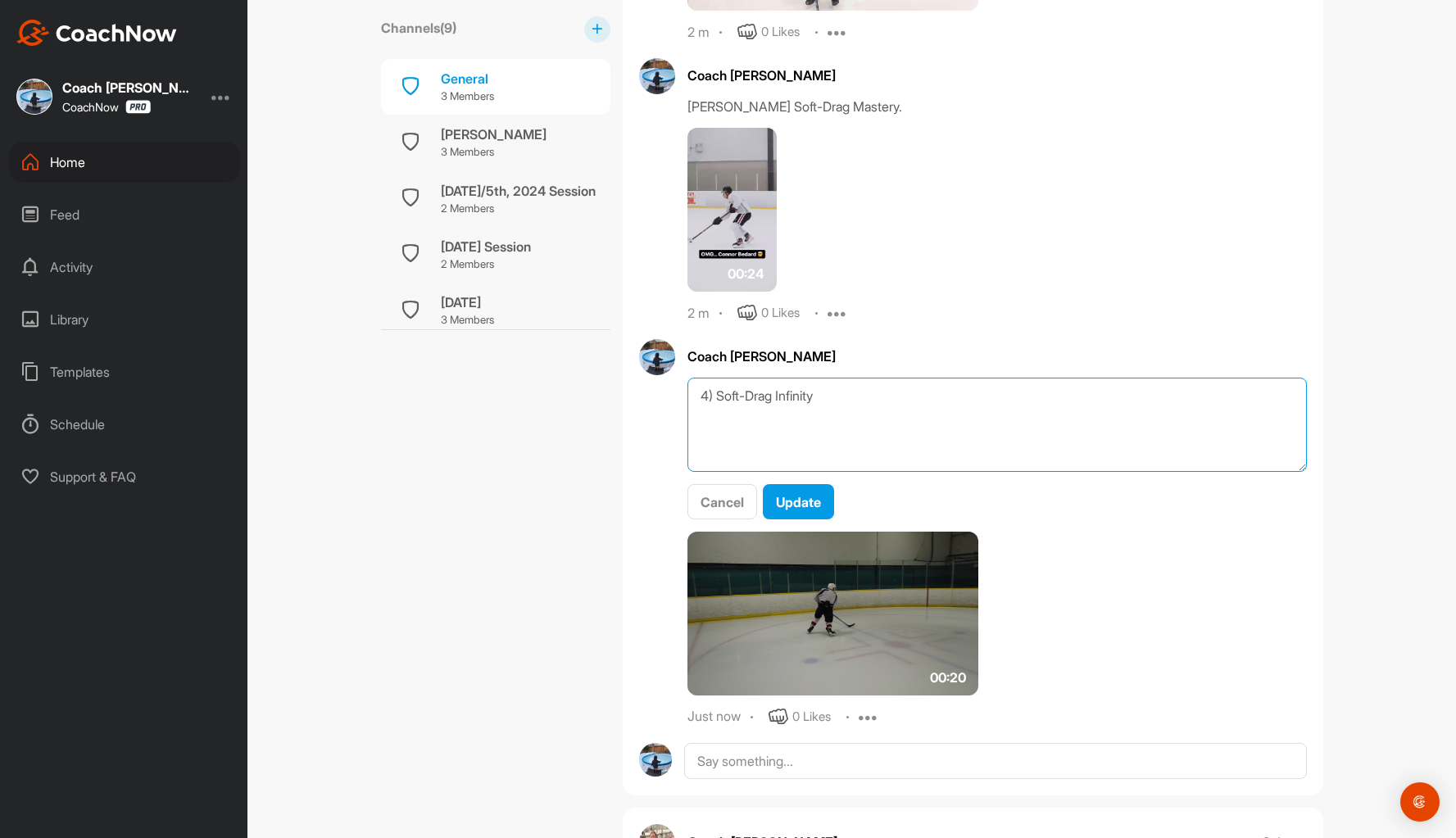
drag, startPoint x: 897, startPoint y: 399, endPoint x: 957, endPoint y: 397, distance: 60.0
click at [898, 397] on textarea "4) Soft-Drag Infinity" at bounding box center [997, 424] width 620 height 94
type textarea "4) Soft-Drag Infinity. Can combine [PERSON_NAME] touch and Quick Handles."
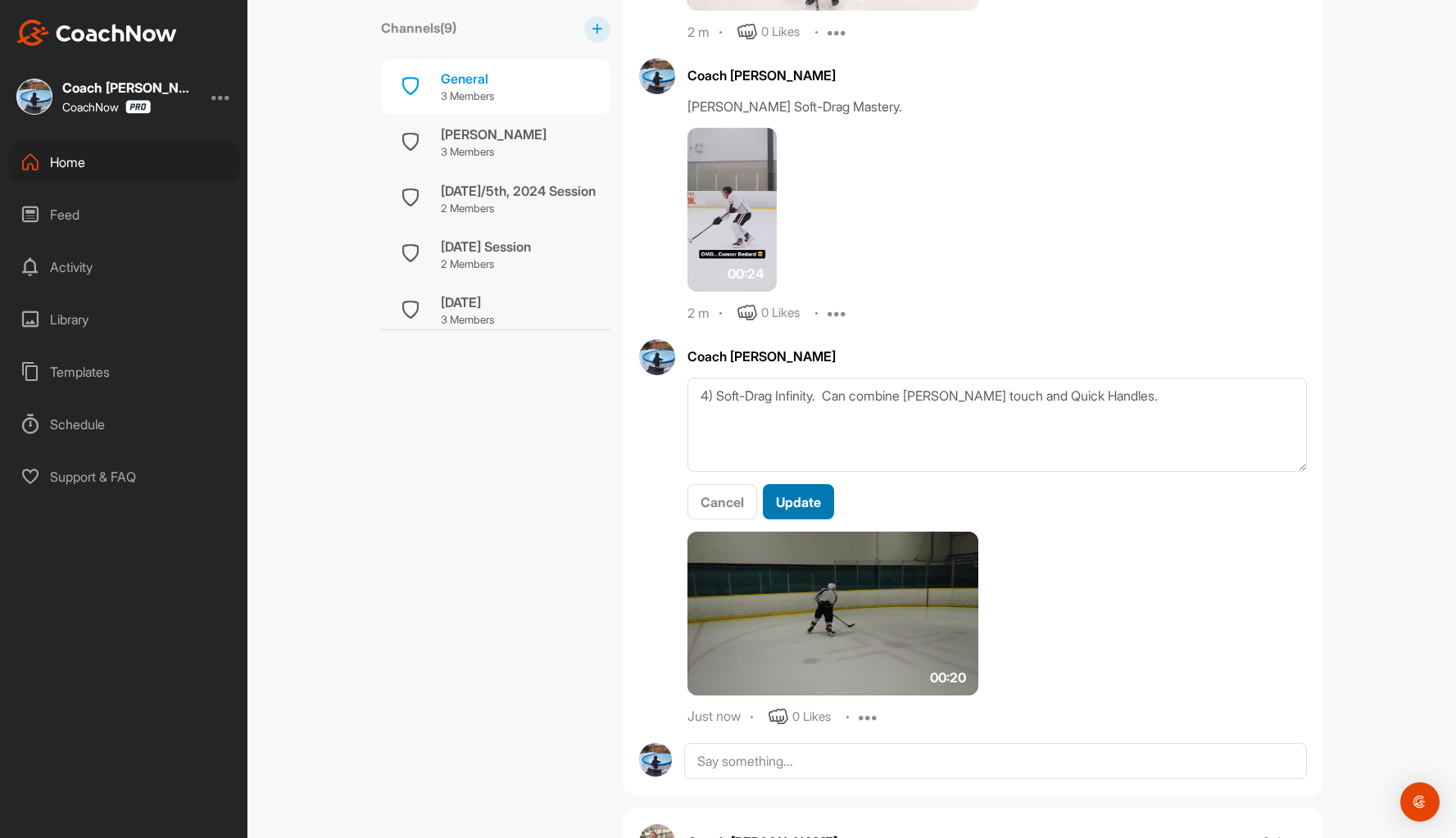
drag, startPoint x: 791, startPoint y: 501, endPoint x: 956, endPoint y: 465, distance: 168.9
click at [792, 501] on span "Update" at bounding box center [798, 501] width 45 height 17
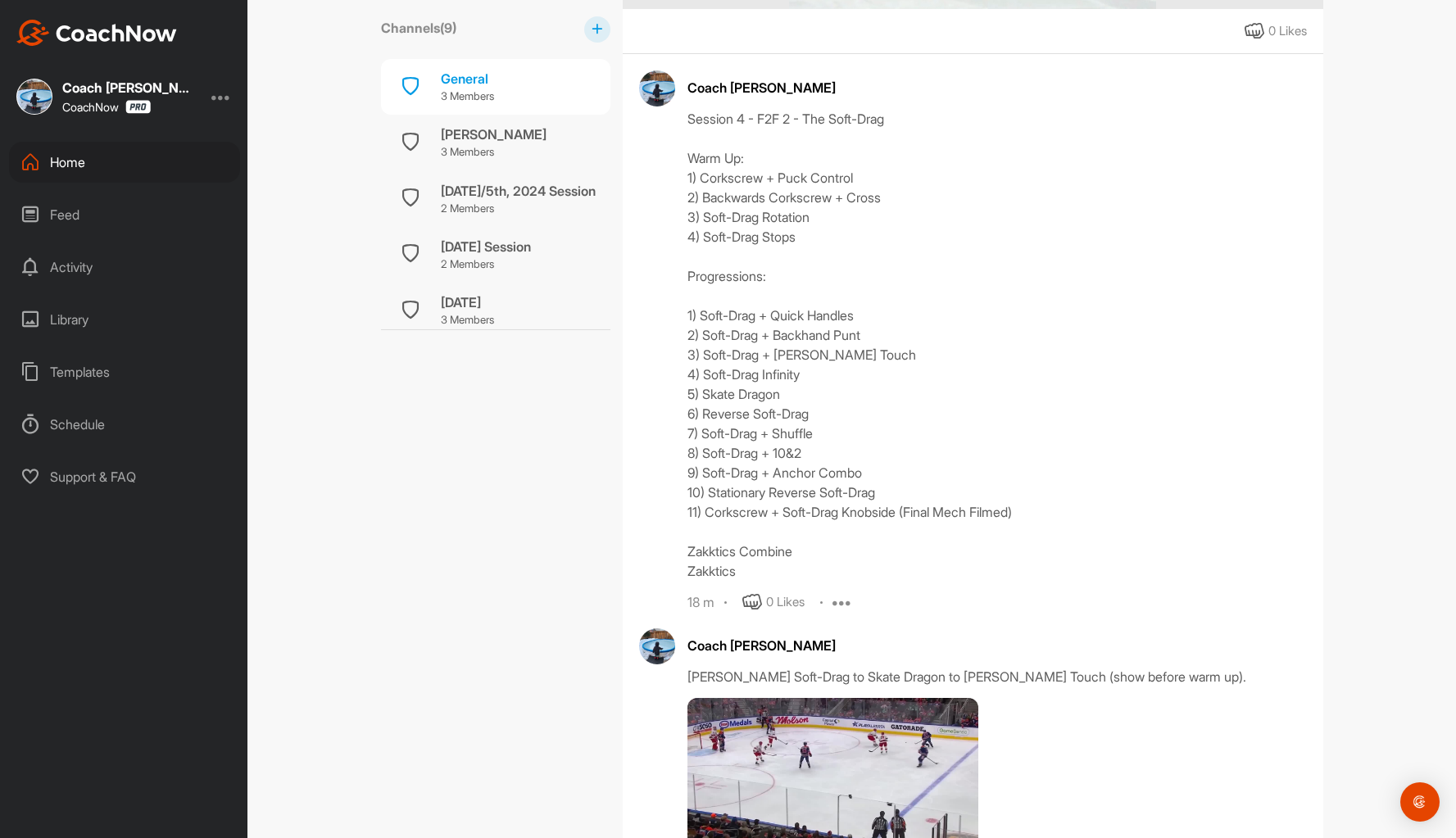
scroll to position [738, 0]
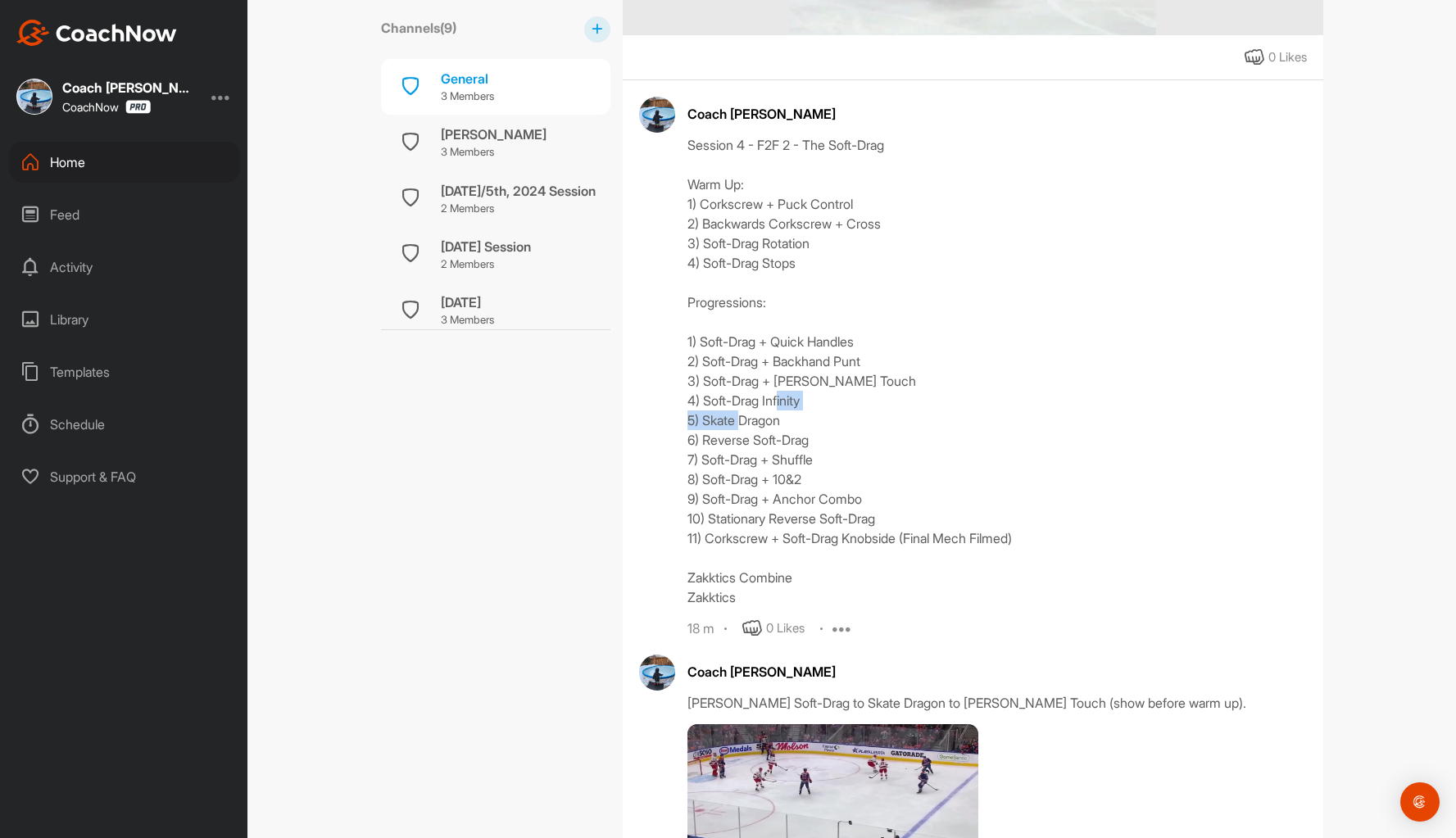
drag, startPoint x: 826, startPoint y: 419, endPoint x: 680, endPoint y: 420, distance: 146.0
click at [680, 420] on div "Coach Bruce Wayne Session 4 - F2F 2 - The Soft-Drag Warm Up: 1) Corkscrew + Puc…" at bounding box center [973, 367] width 668 height 541
copy div "5) Skate Dragon"
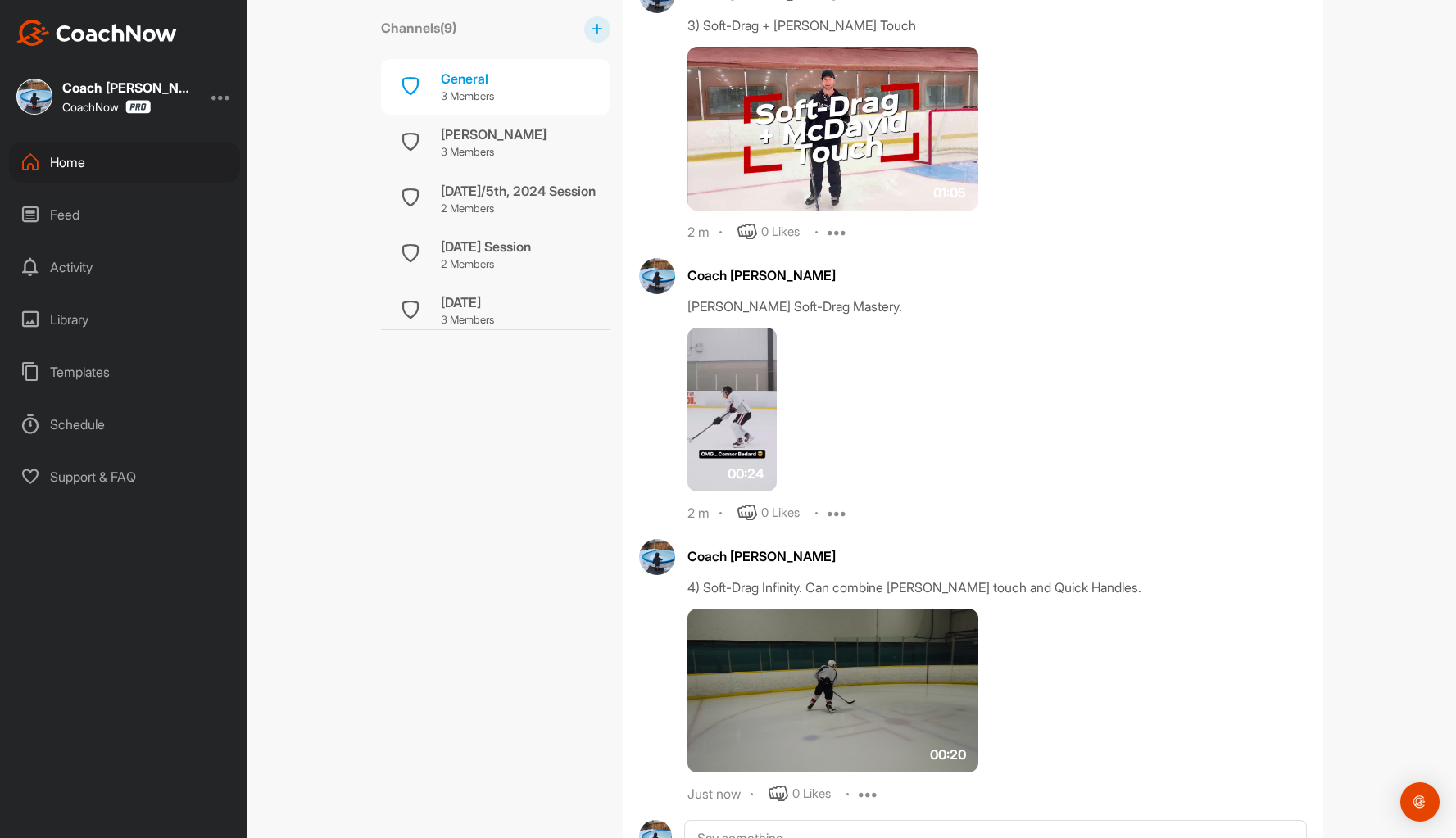
scroll to position [2539, 0]
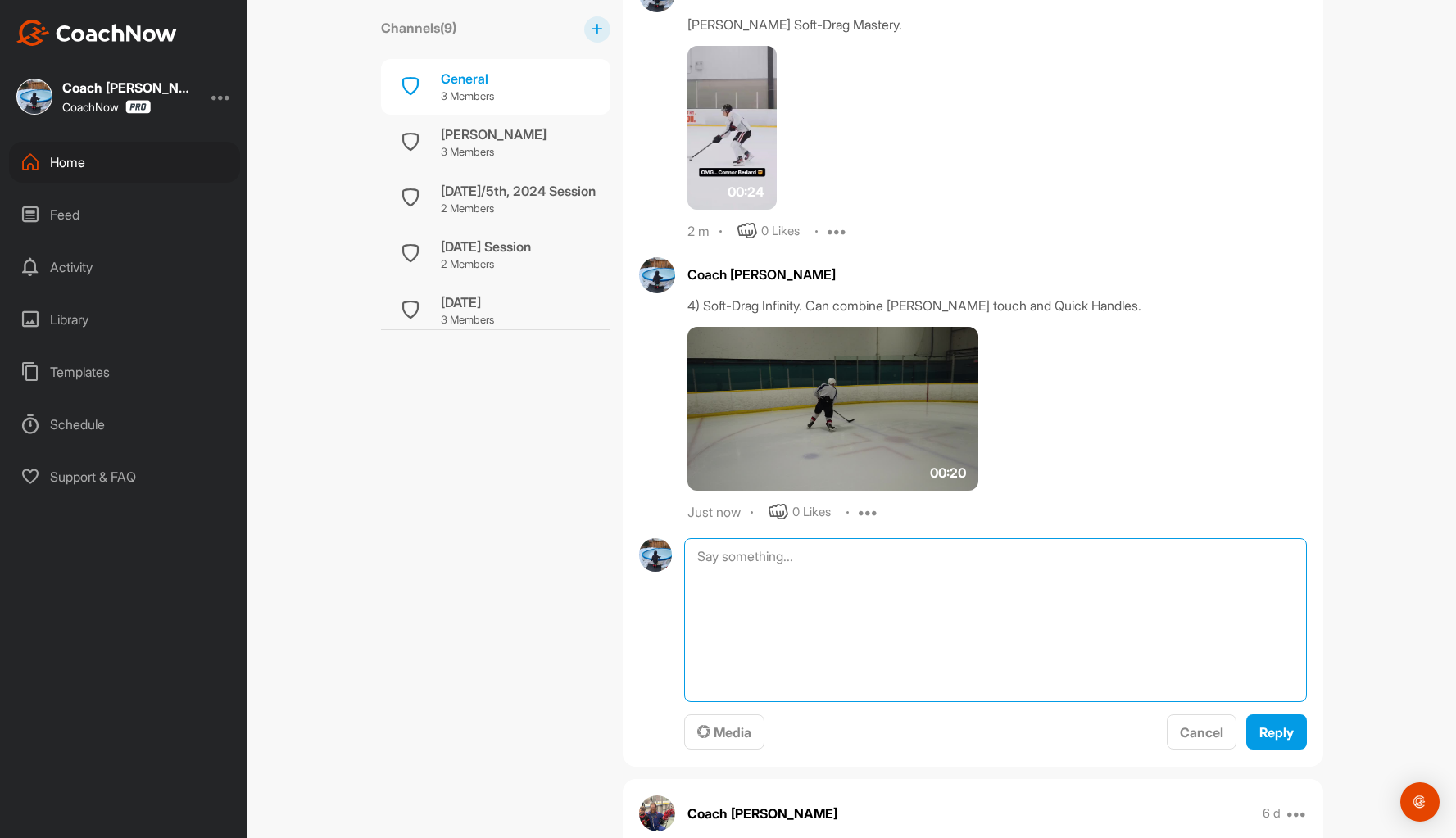
click at [761, 564] on textarea at bounding box center [994, 620] width 621 height 164
paste textarea "5) Skate Dragon"
type textarea "5) Skate Dragon"
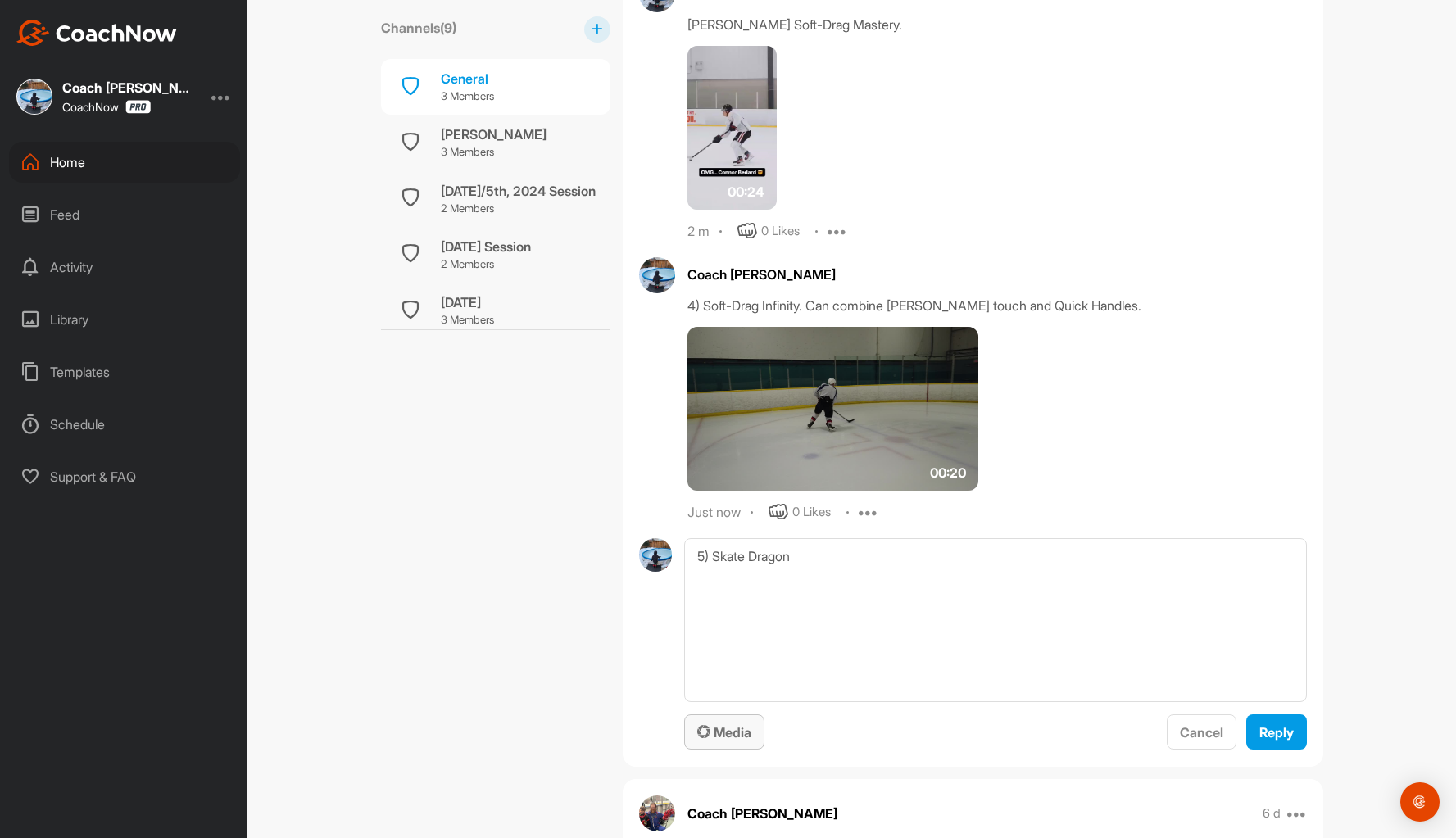
click at [719, 731] on span "Media" at bounding box center [724, 732] width 54 height 17
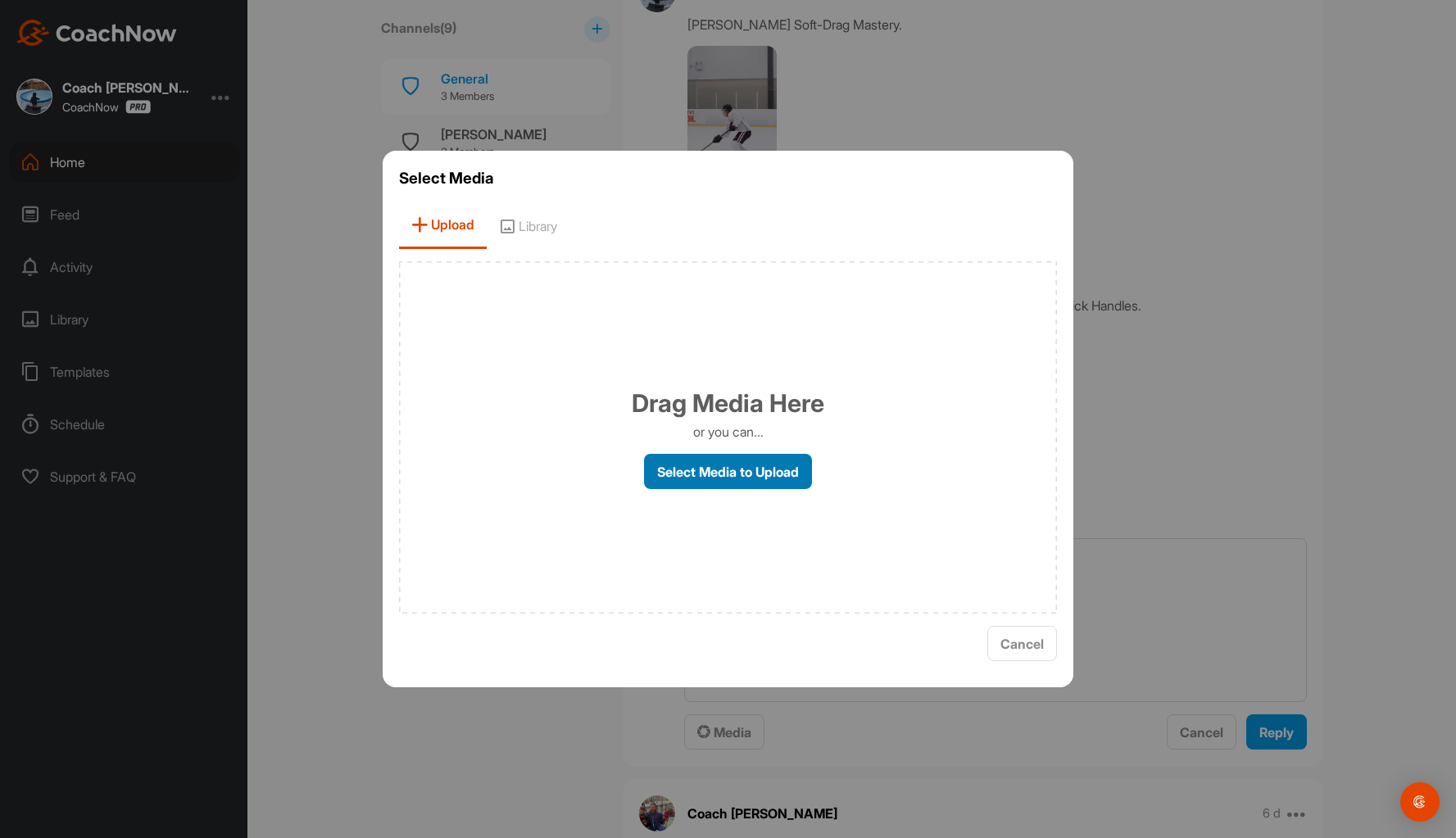
click at [730, 464] on label "Select Media to Upload" at bounding box center [728, 471] width 168 height 35
click at [0, 0] on input "Select Media to Upload" at bounding box center [0, 0] width 0 height 0
click at [539, 221] on span "Library" at bounding box center [528, 226] width 83 height 47
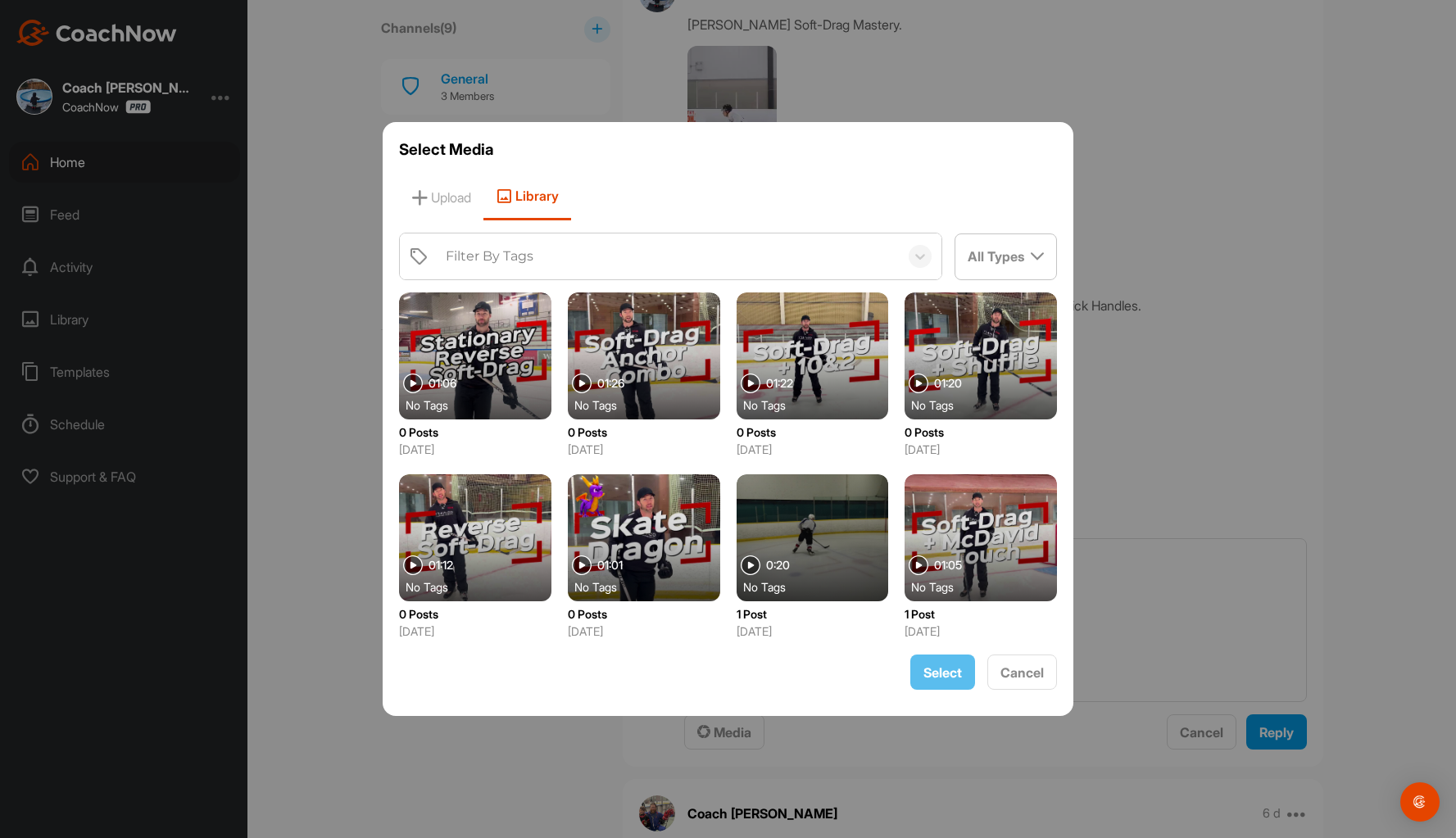
click at [618, 520] on div at bounding box center [643, 538] width 152 height 127
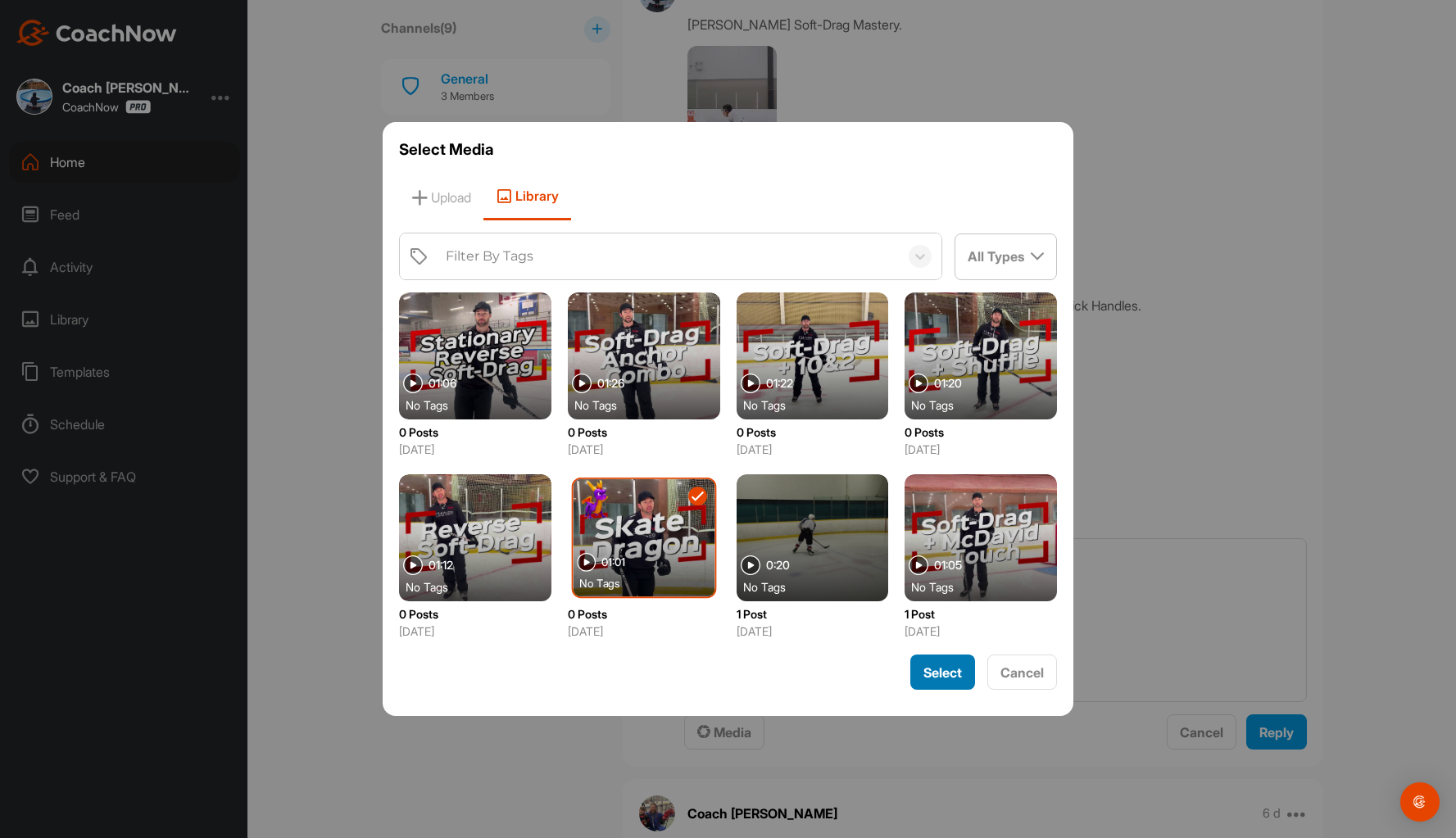
click at [933, 663] on div "Select" at bounding box center [943, 672] width 39 height 19
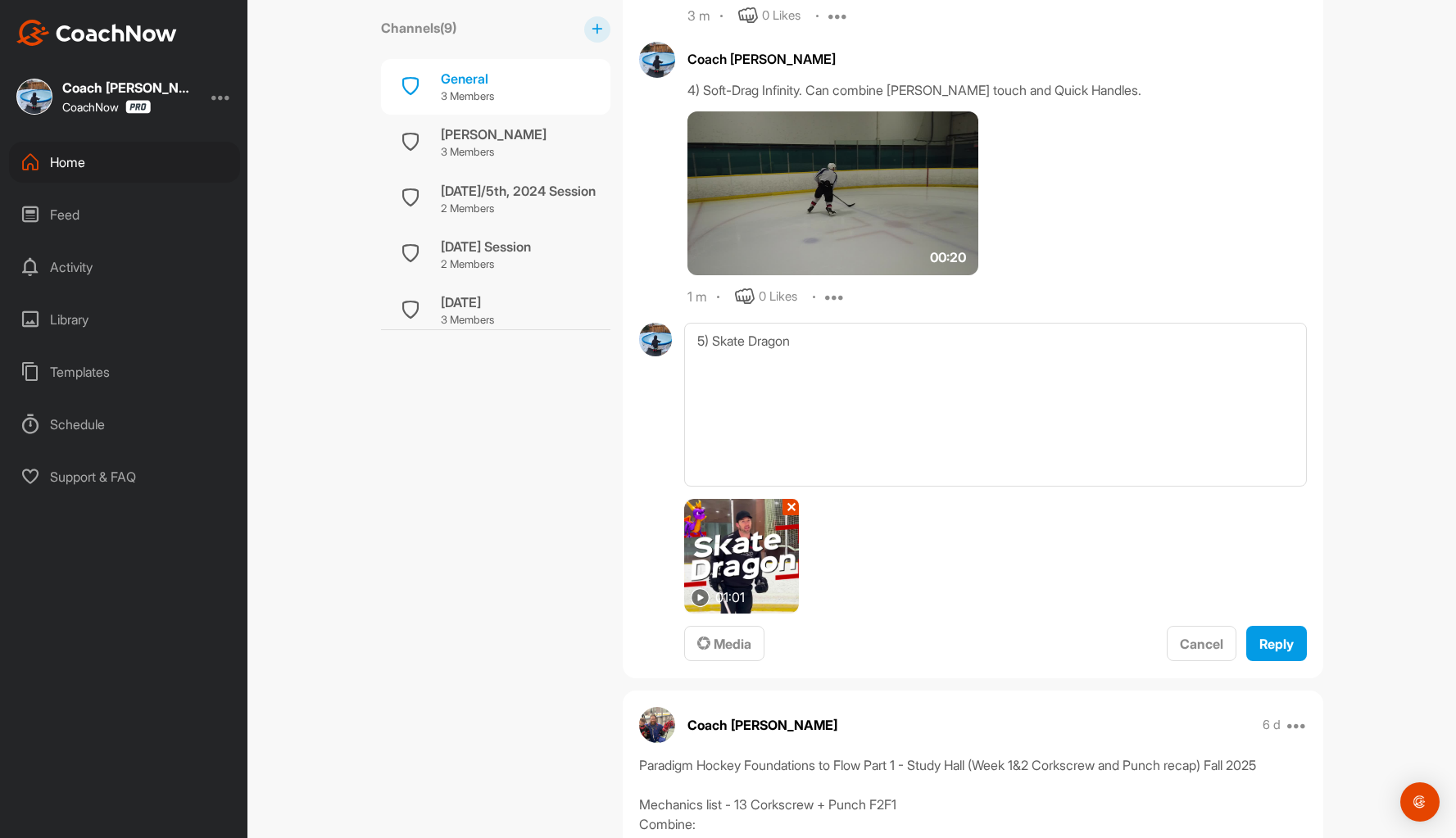
scroll to position [2785, 0]
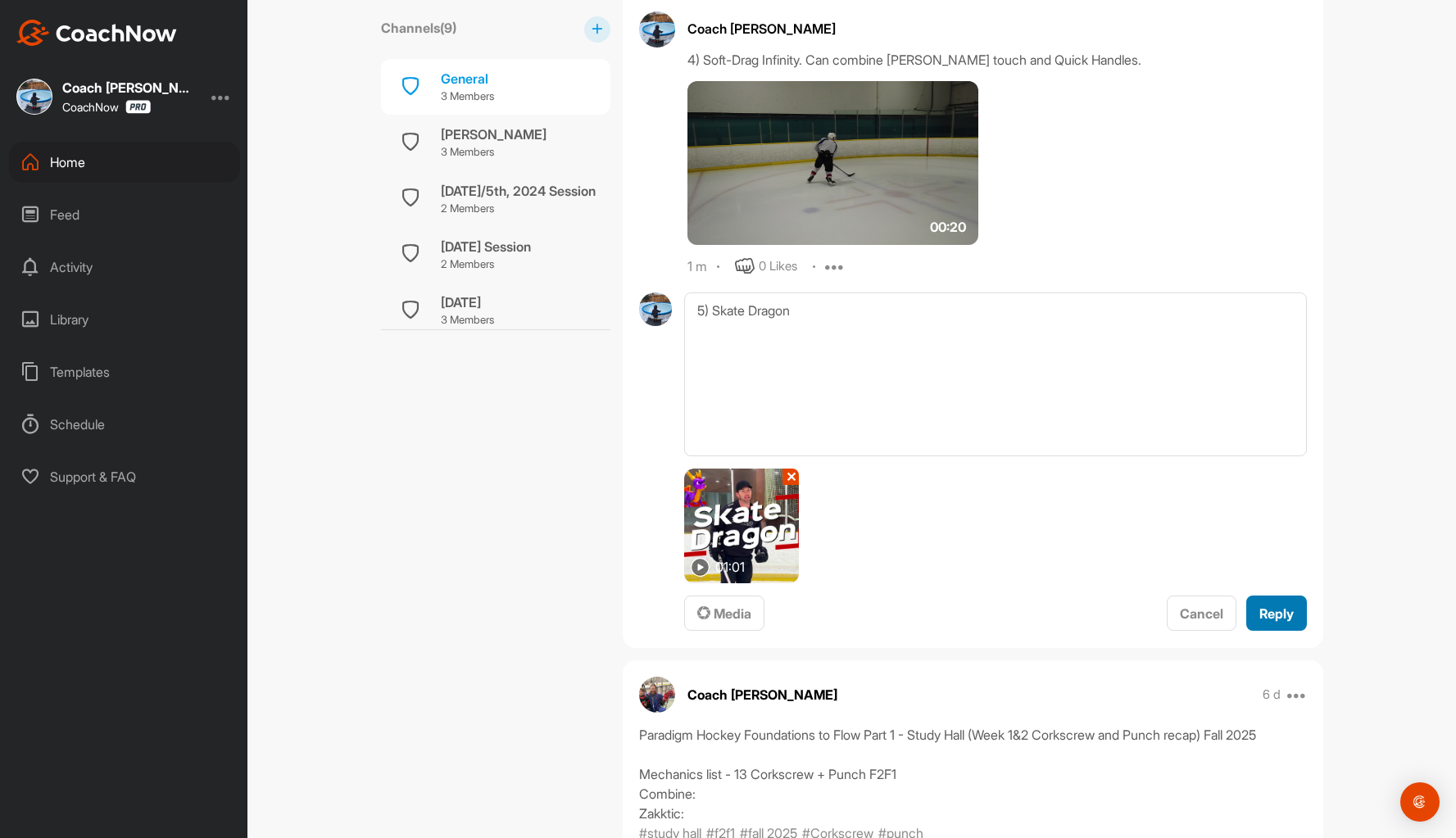
click at [1268, 613] on span "Reply" at bounding box center [1276, 613] width 34 height 17
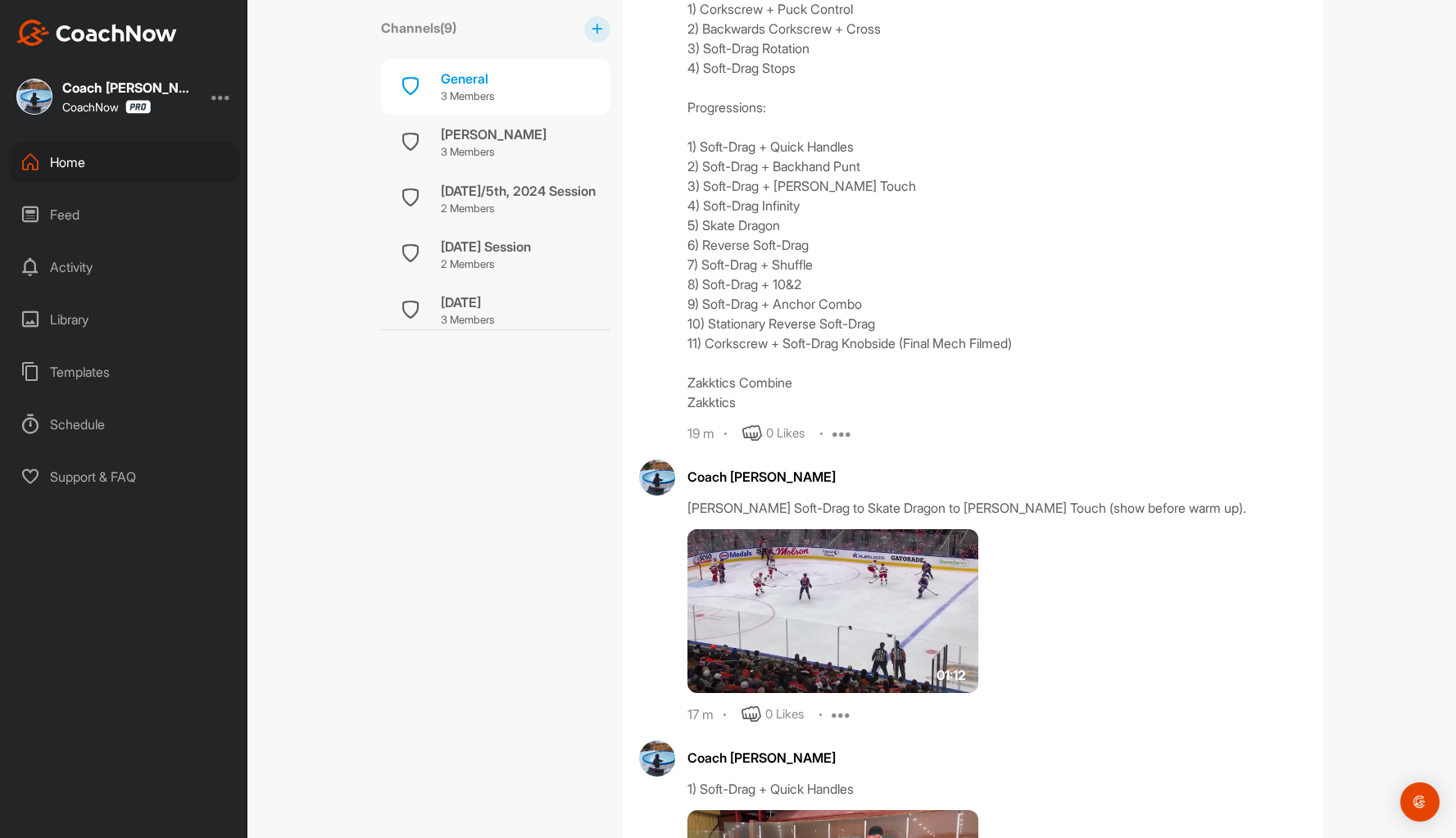
scroll to position [901, 0]
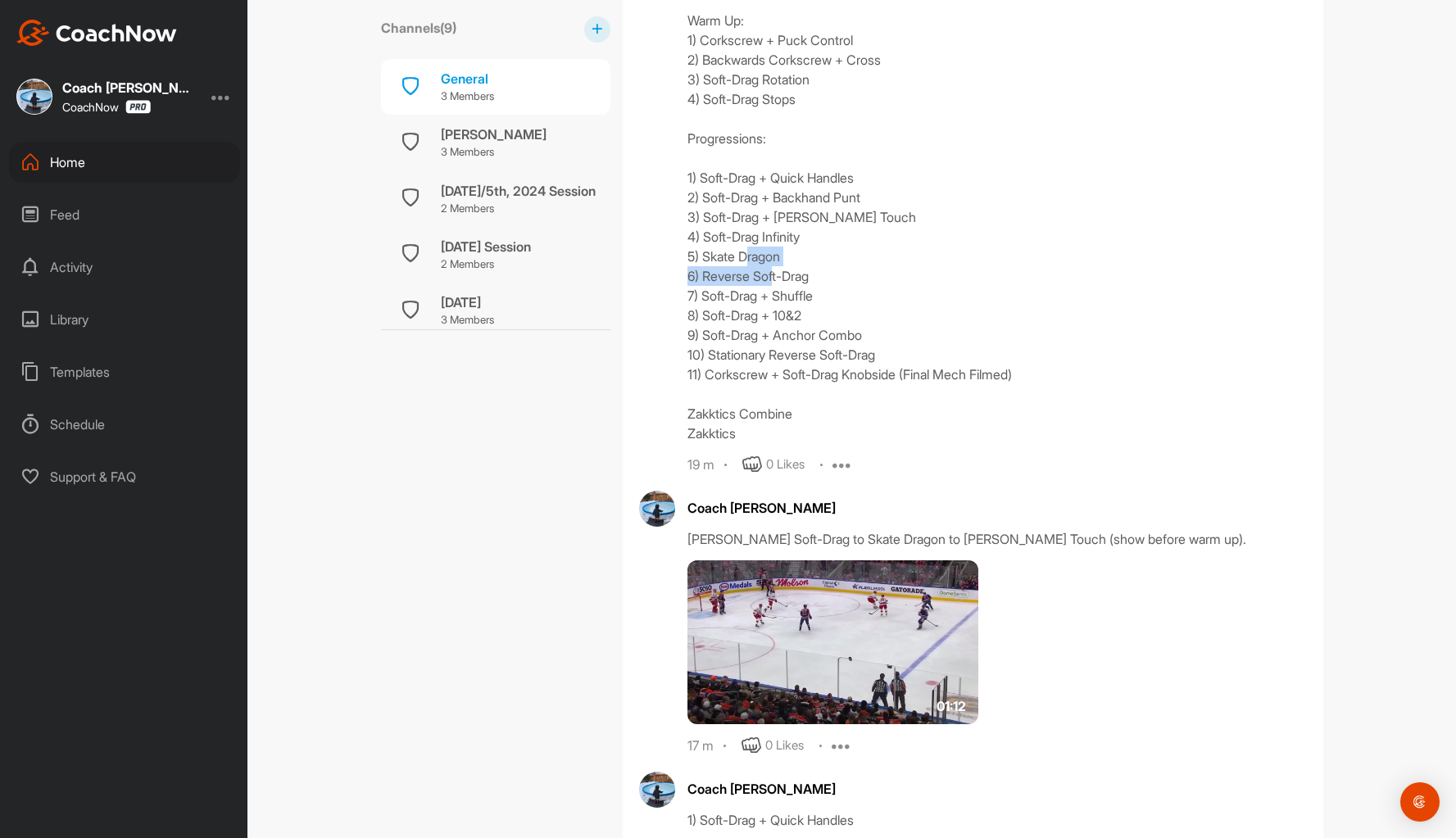
drag, startPoint x: 833, startPoint y: 279, endPoint x: 679, endPoint y: 283, distance: 154.1
click at [679, 283] on div "Coach Bruce Wayne Session 4 - F2F 2 - The Soft-Drag Warm Up: 1) Corkscrew + Puc…" at bounding box center [973, 204] width 668 height 541
copy div "6) Reverse Soft-Drag"
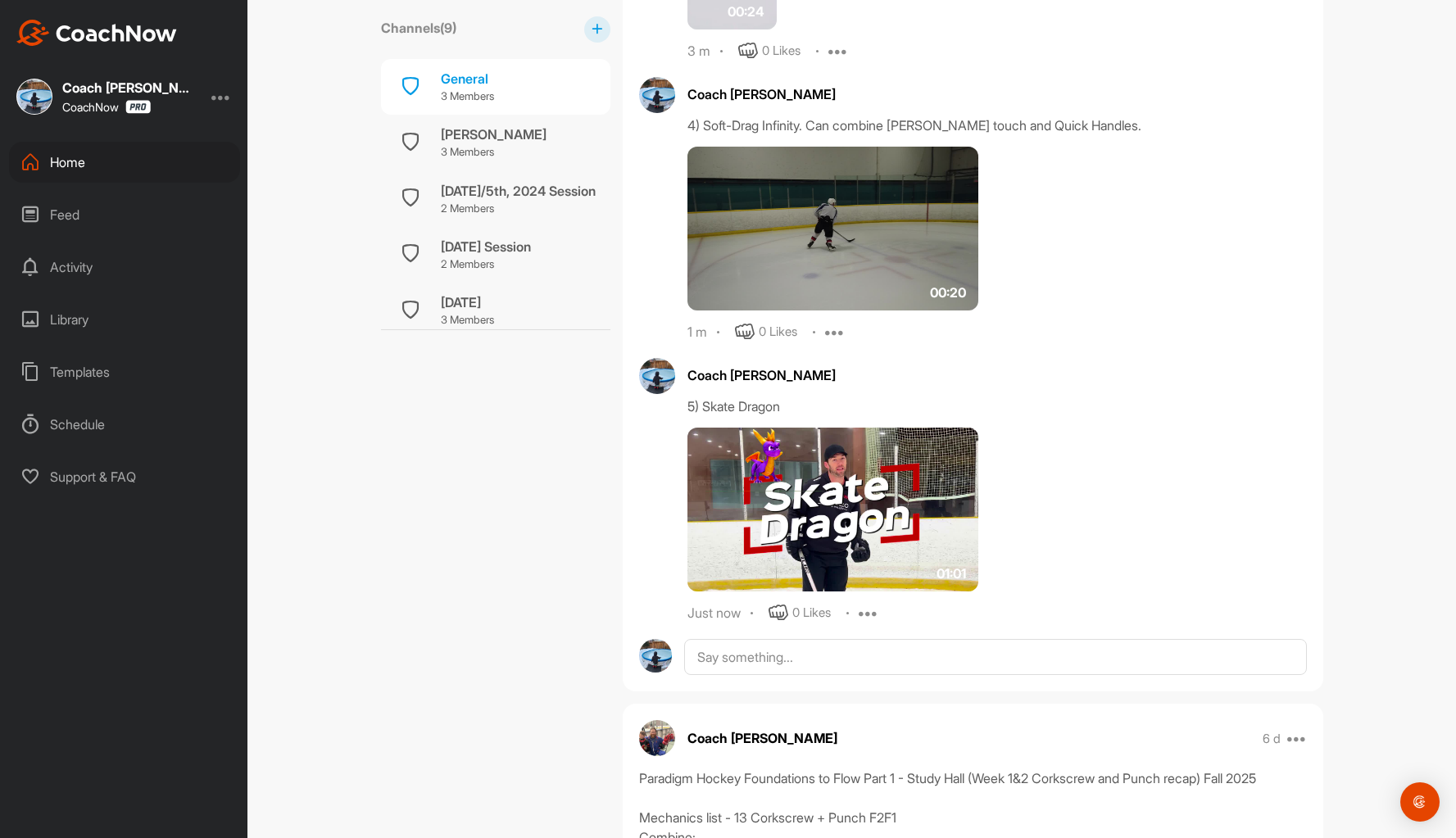
scroll to position [2785, 0]
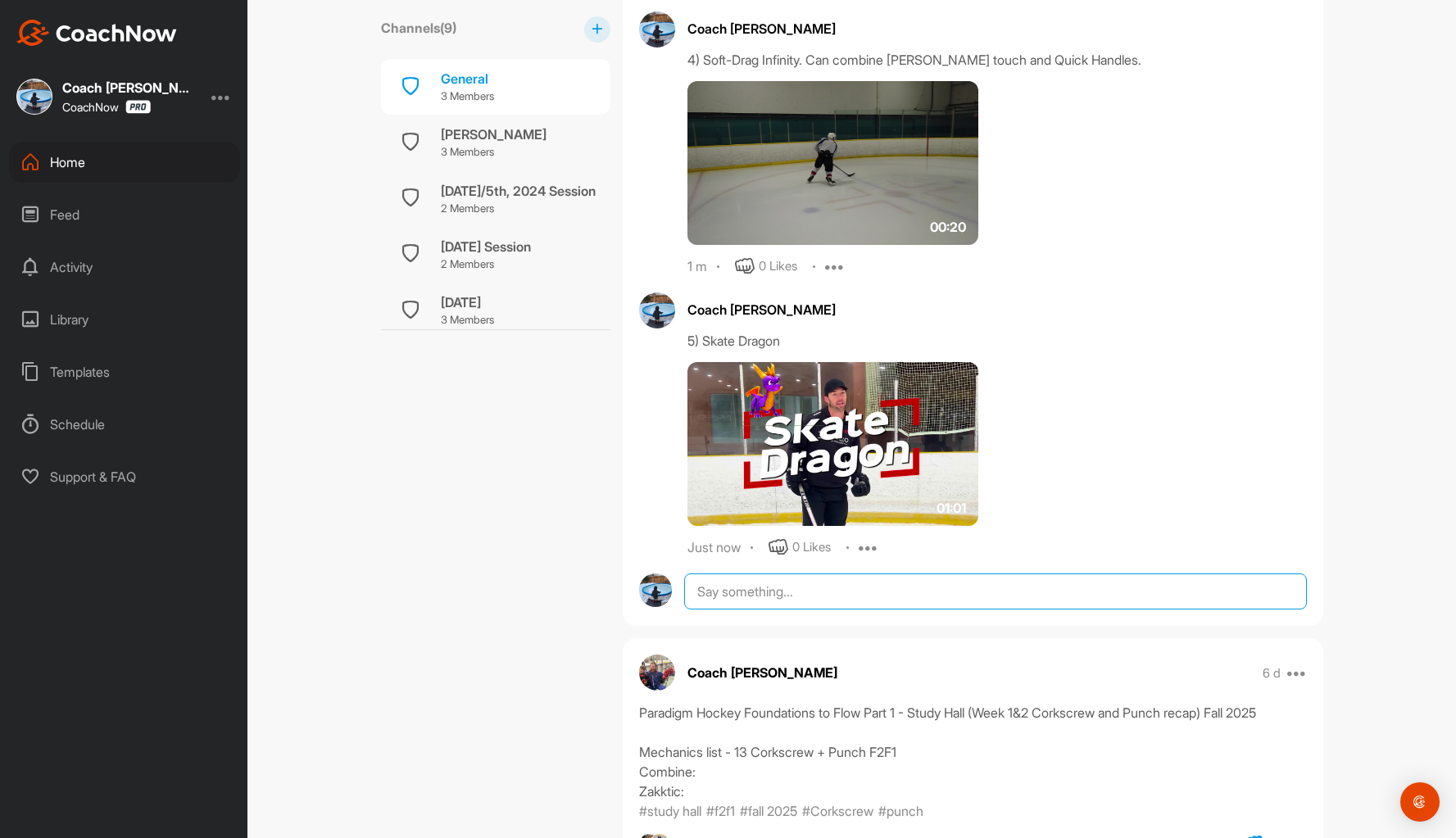
click at [729, 596] on textarea at bounding box center [994, 591] width 621 height 36
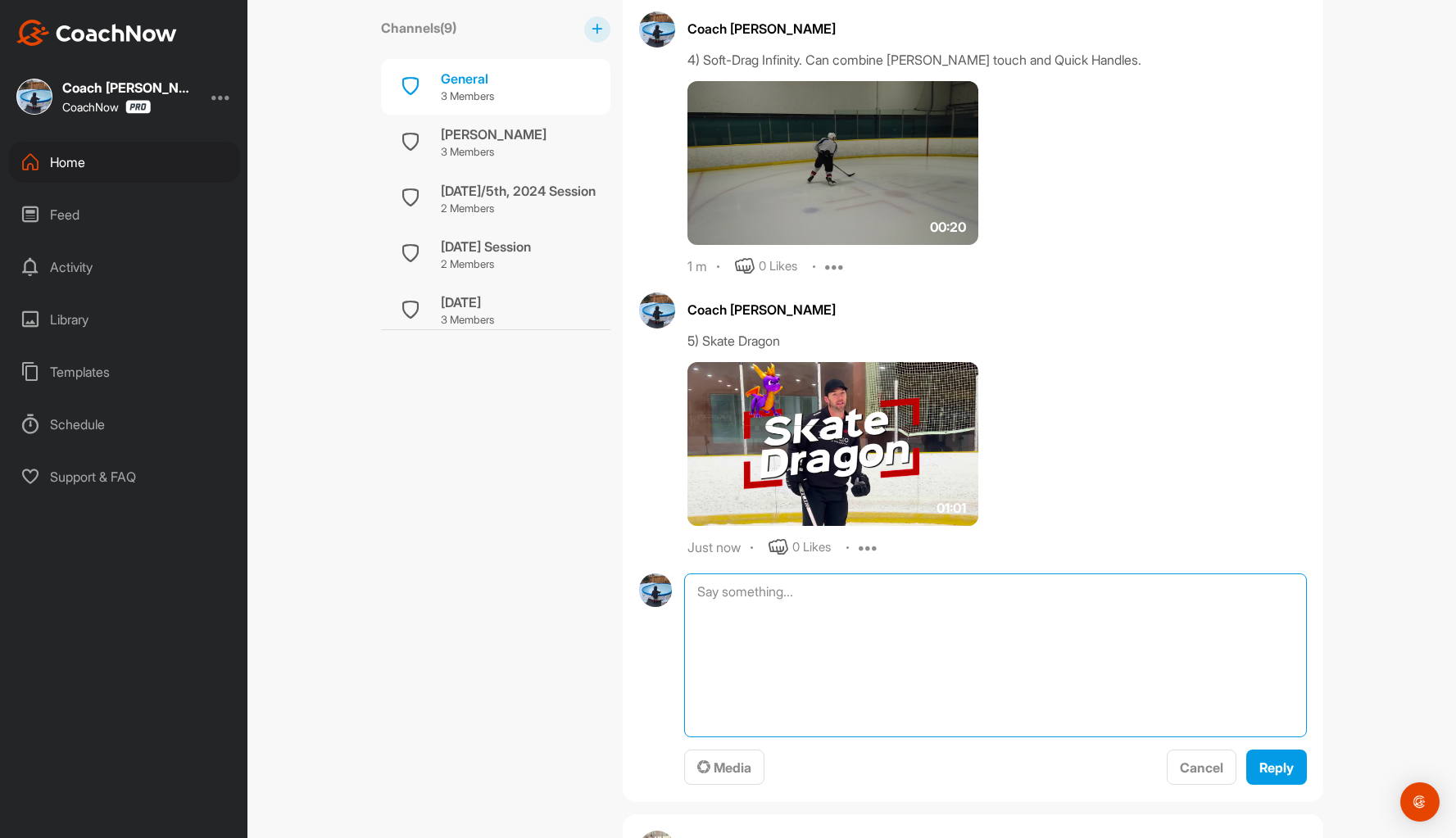
drag, startPoint x: 729, startPoint y: 596, endPoint x: 708, endPoint y: 665, distance: 72.1
click at [701, 668] on textarea at bounding box center [994, 656] width 621 height 164
click at [721, 770] on span "Media" at bounding box center [724, 768] width 54 height 17
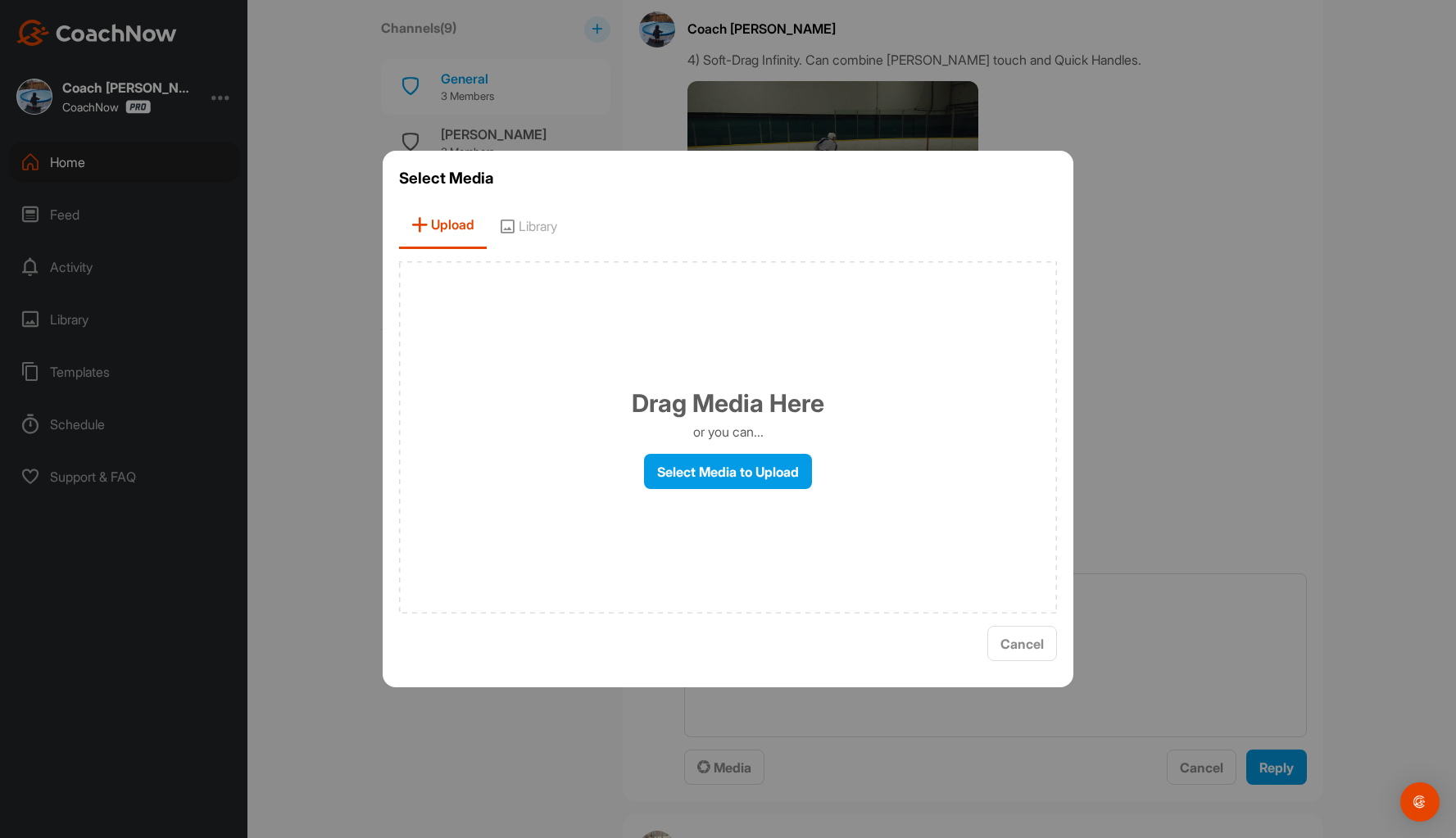
drag, startPoint x: 531, startPoint y: 221, endPoint x: 558, endPoint y: 231, distance: 28.8
click at [531, 221] on span "Library" at bounding box center [528, 226] width 83 height 47
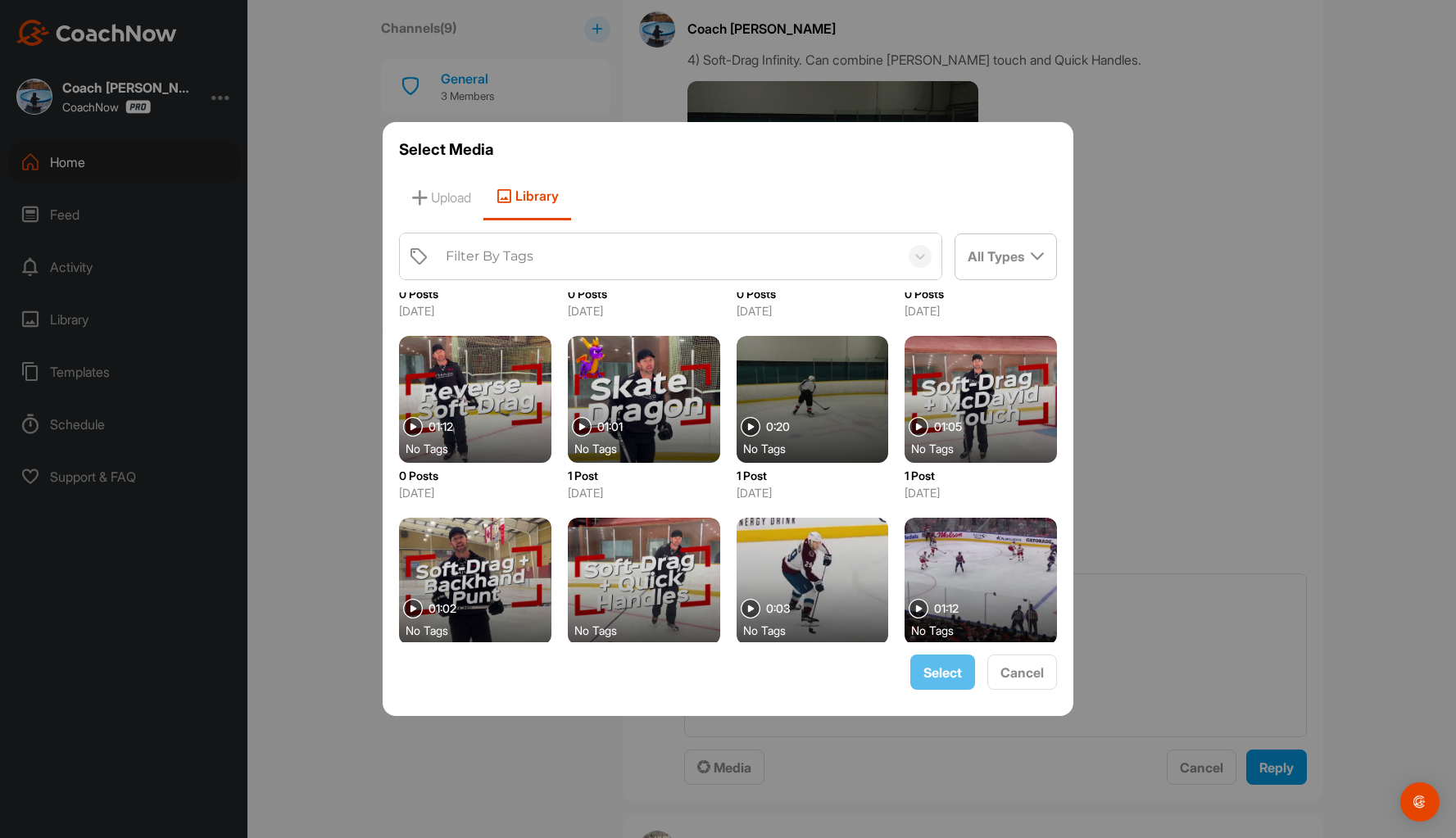
scroll to position [164, 0]
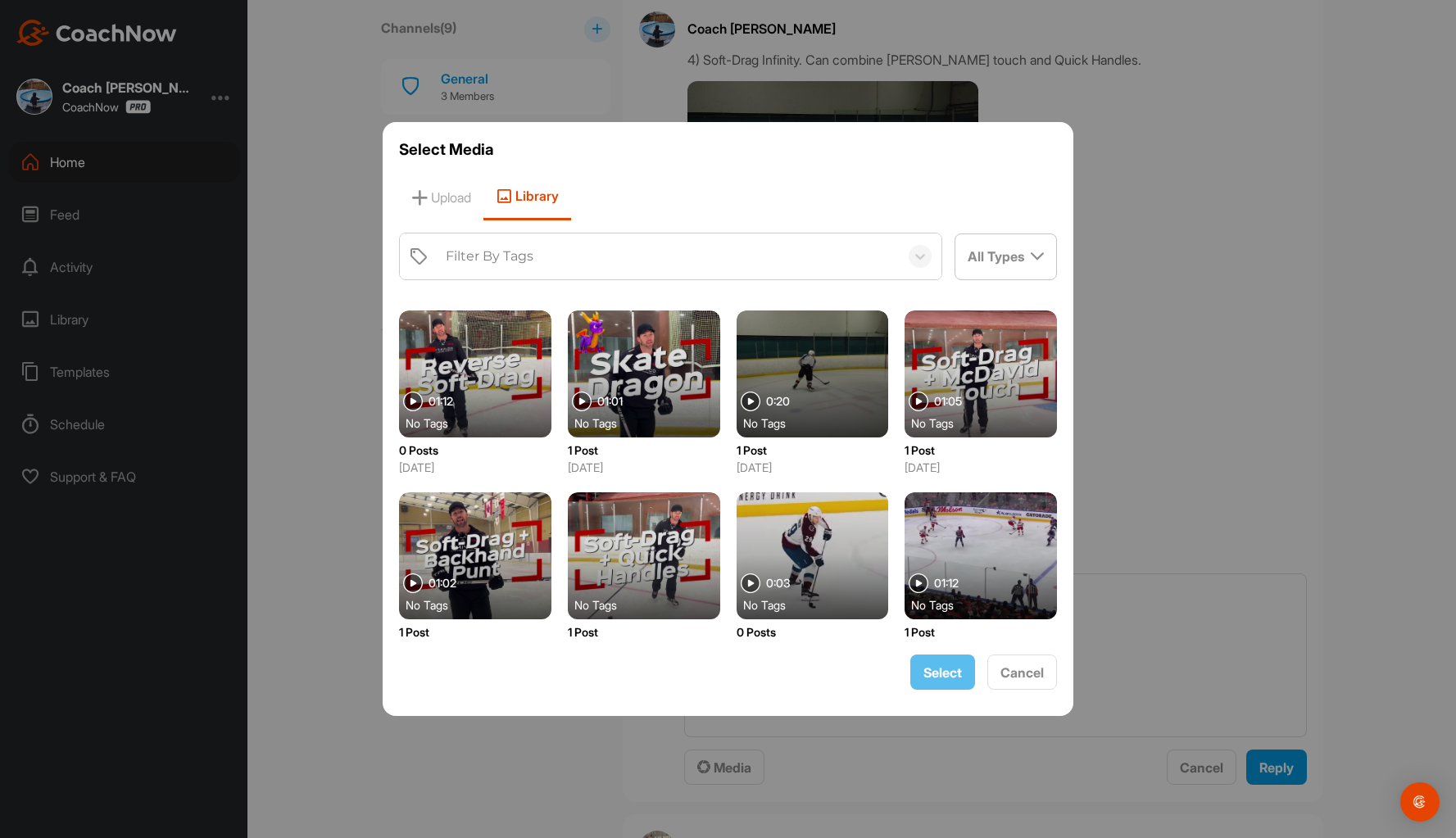
click at [787, 544] on div at bounding box center [813, 556] width 152 height 127
click at [943, 668] on span "Select" at bounding box center [943, 672] width 39 height 17
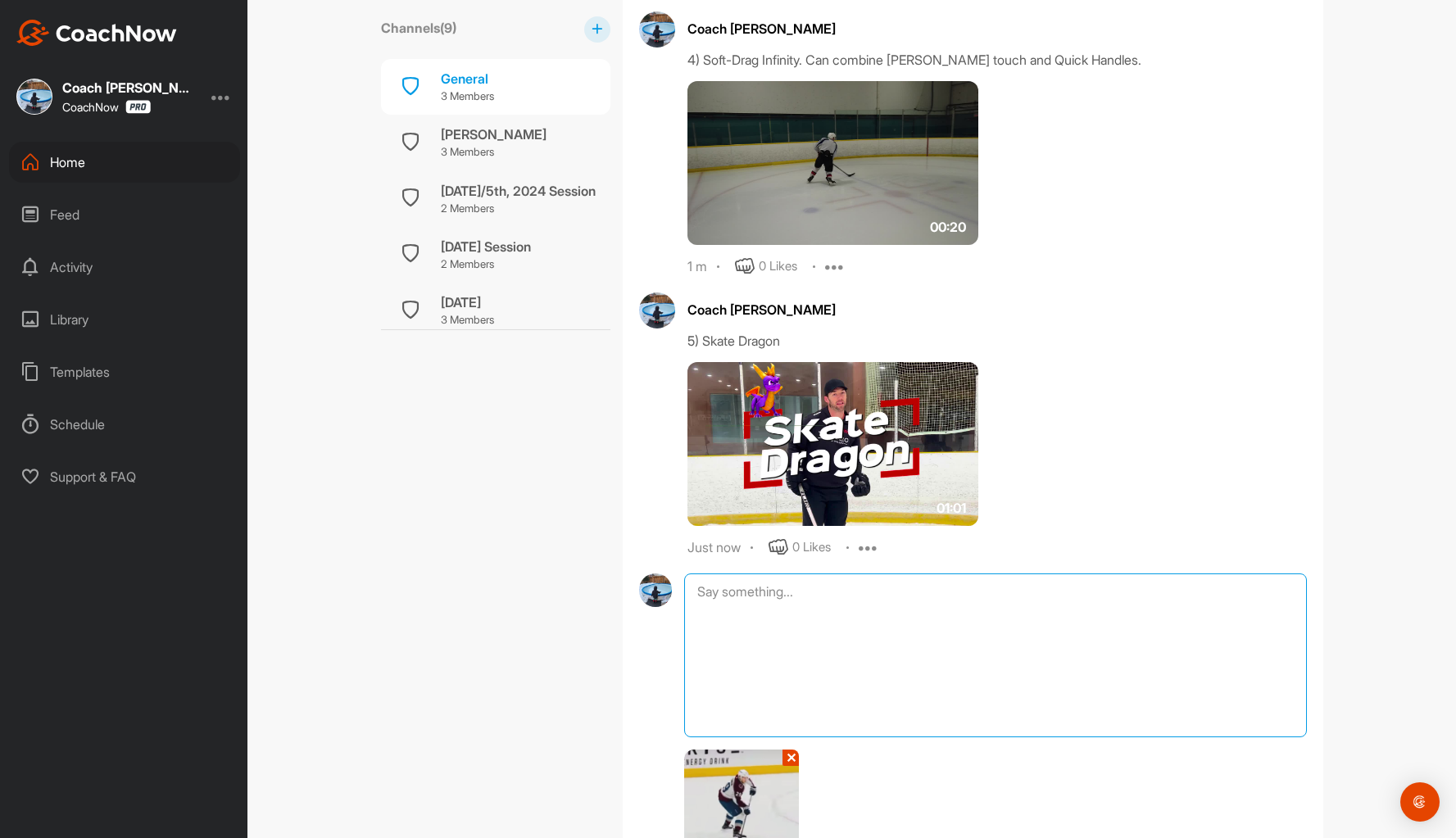
drag, startPoint x: 778, startPoint y: 628, endPoint x: 868, endPoint y: 610, distance: 91.8
click at [780, 627] on textarea at bounding box center [994, 656] width 621 height 164
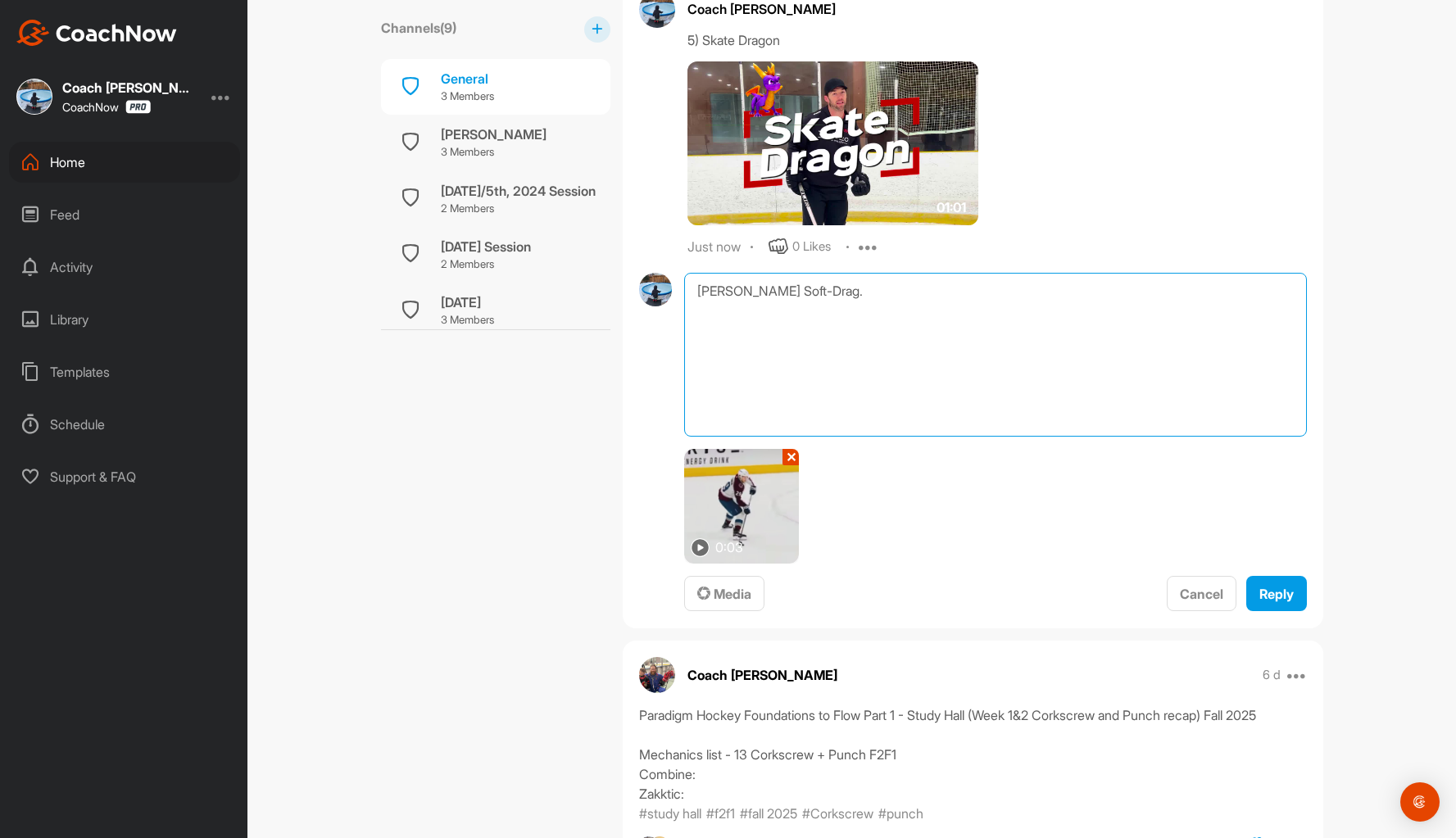
scroll to position [3112, 0]
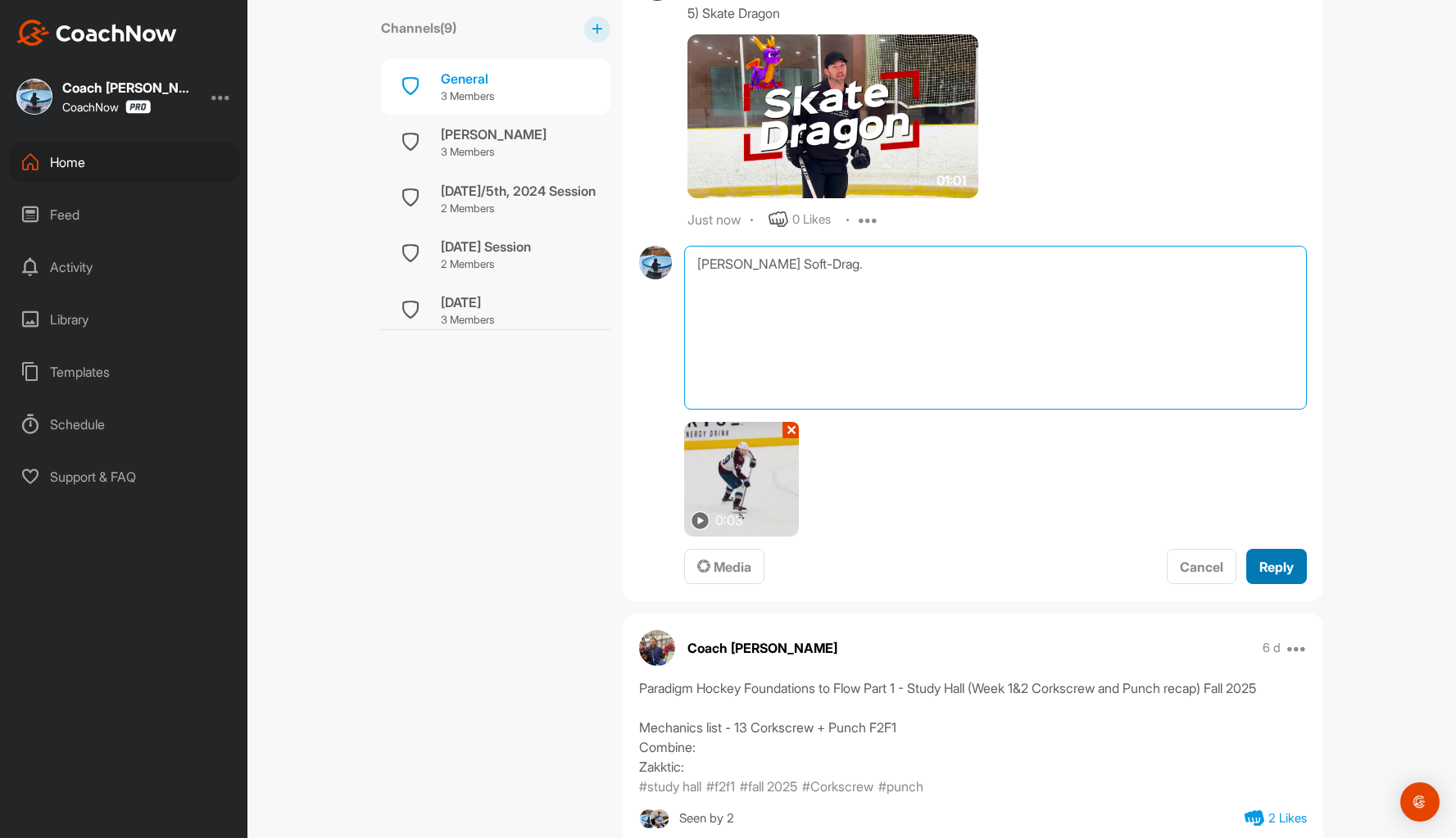
type textarea "[PERSON_NAME] Soft-Drag."
click at [1267, 570] on span "Reply" at bounding box center [1276, 567] width 34 height 17
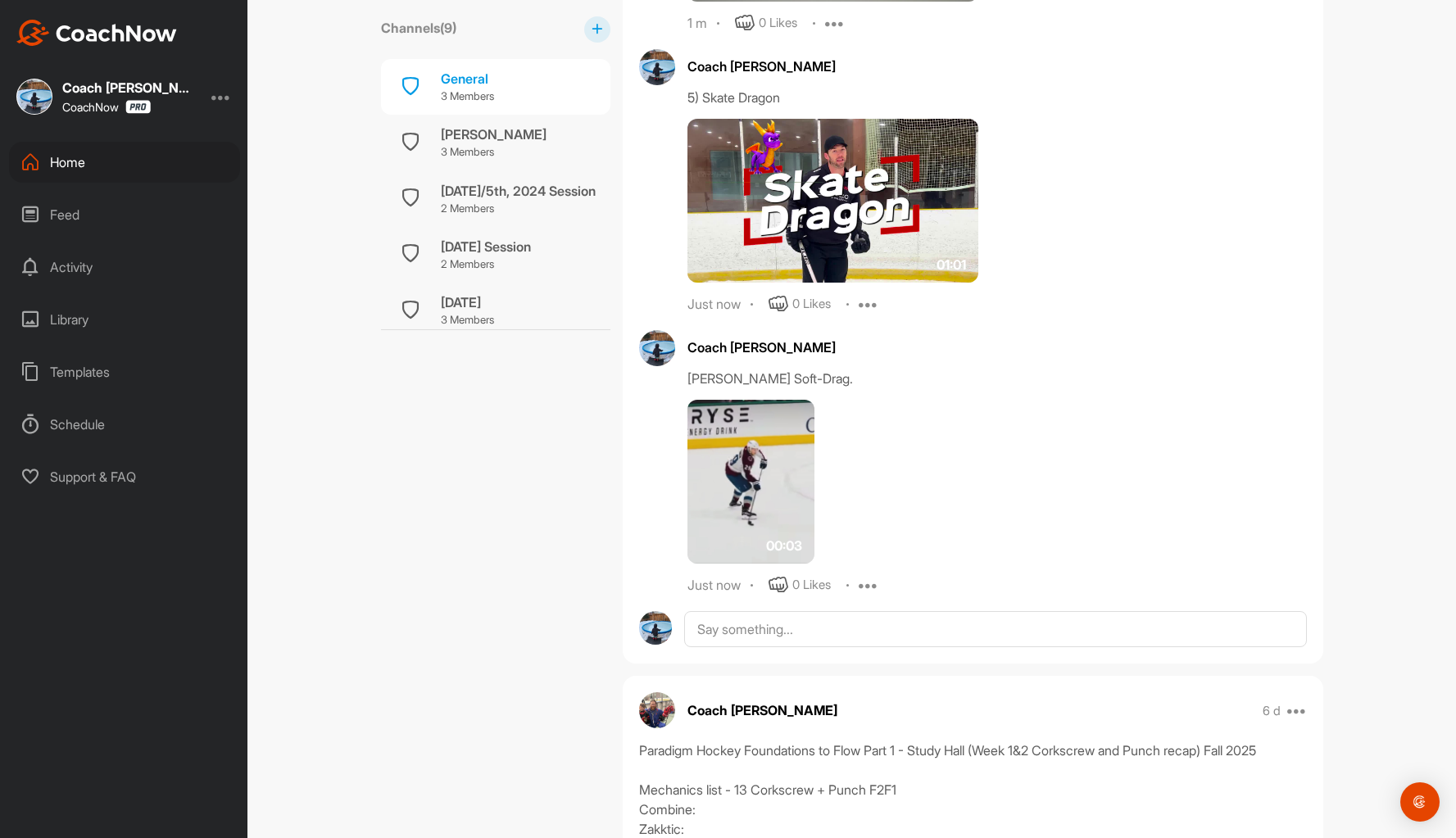
scroll to position [3030, 0]
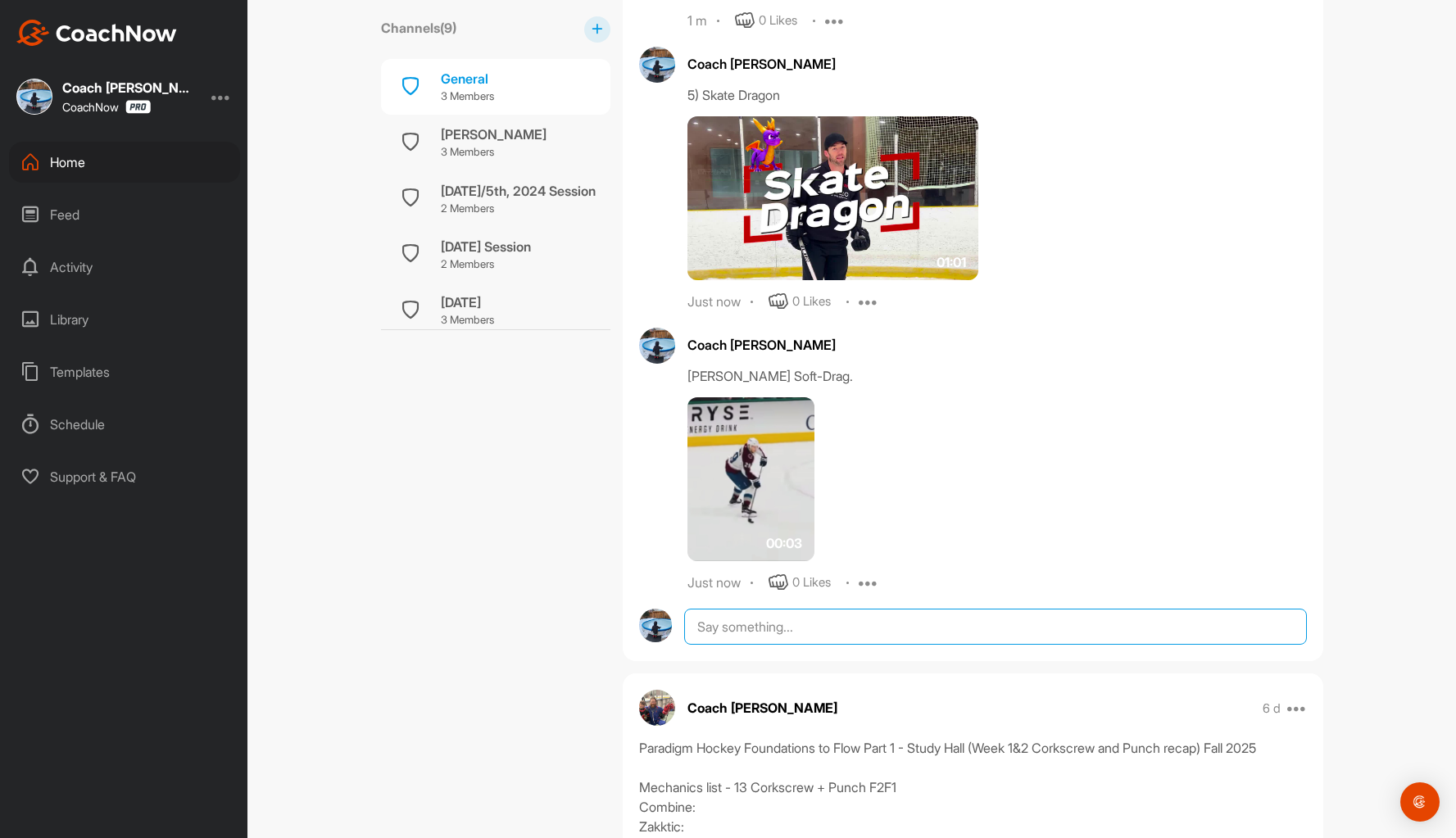
click at [761, 633] on textarea at bounding box center [994, 627] width 621 height 36
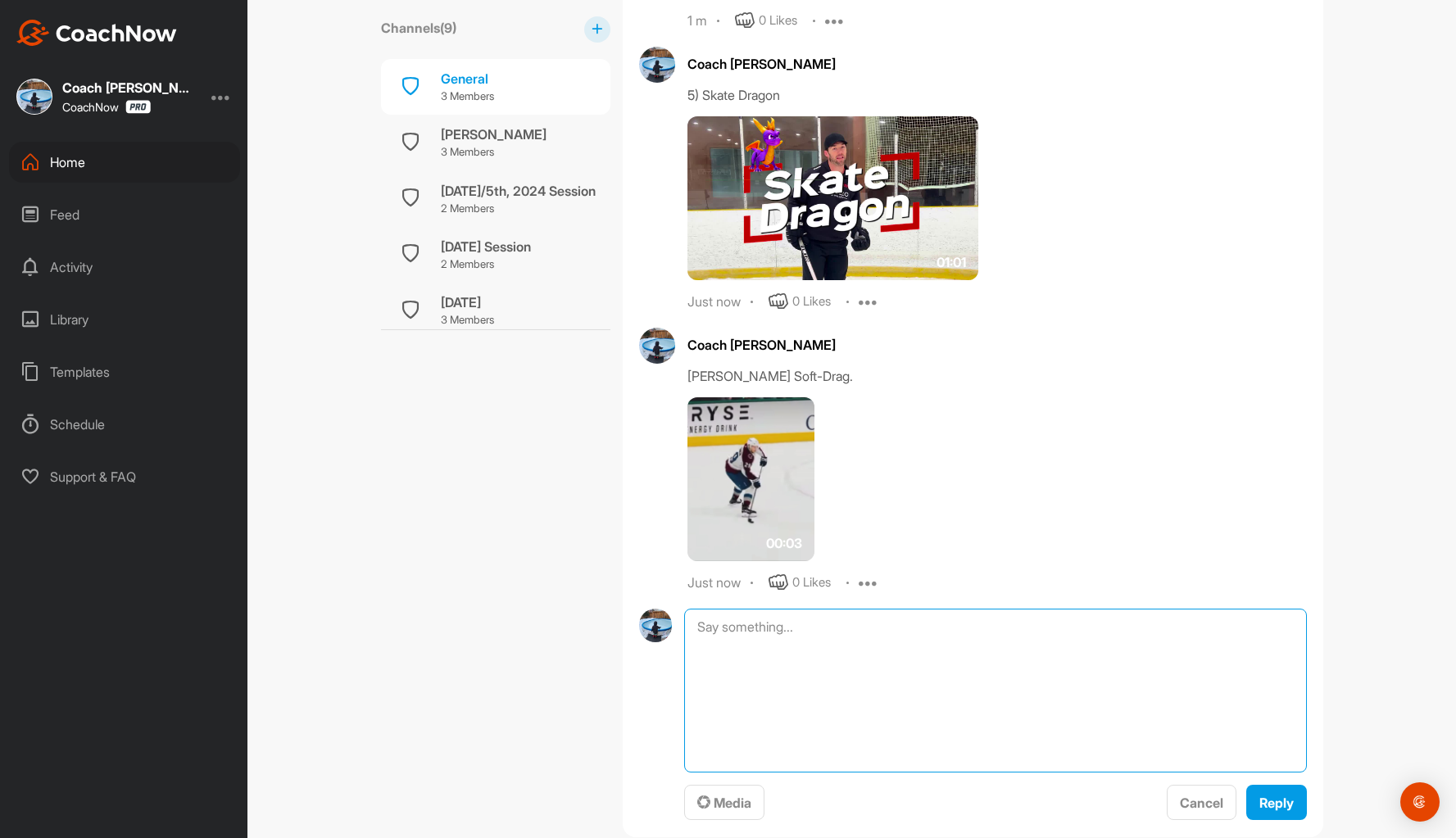
paste textarea "6) Reverse Soft-Drag"
type textarea "6) Reverse Soft-Drag"
click at [718, 809] on span "Media" at bounding box center [724, 803] width 54 height 17
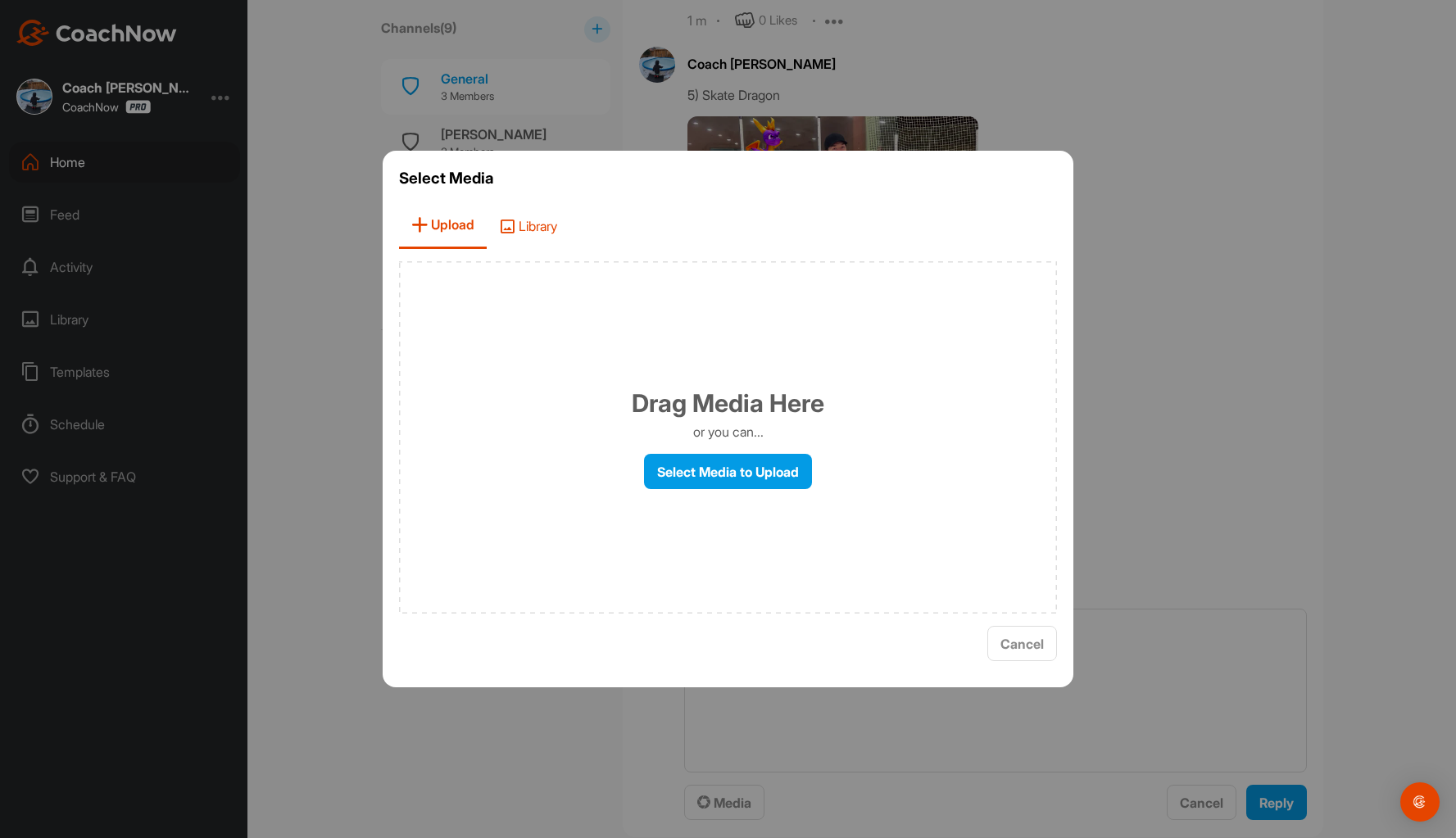
click at [537, 226] on span "Library" at bounding box center [528, 226] width 83 height 47
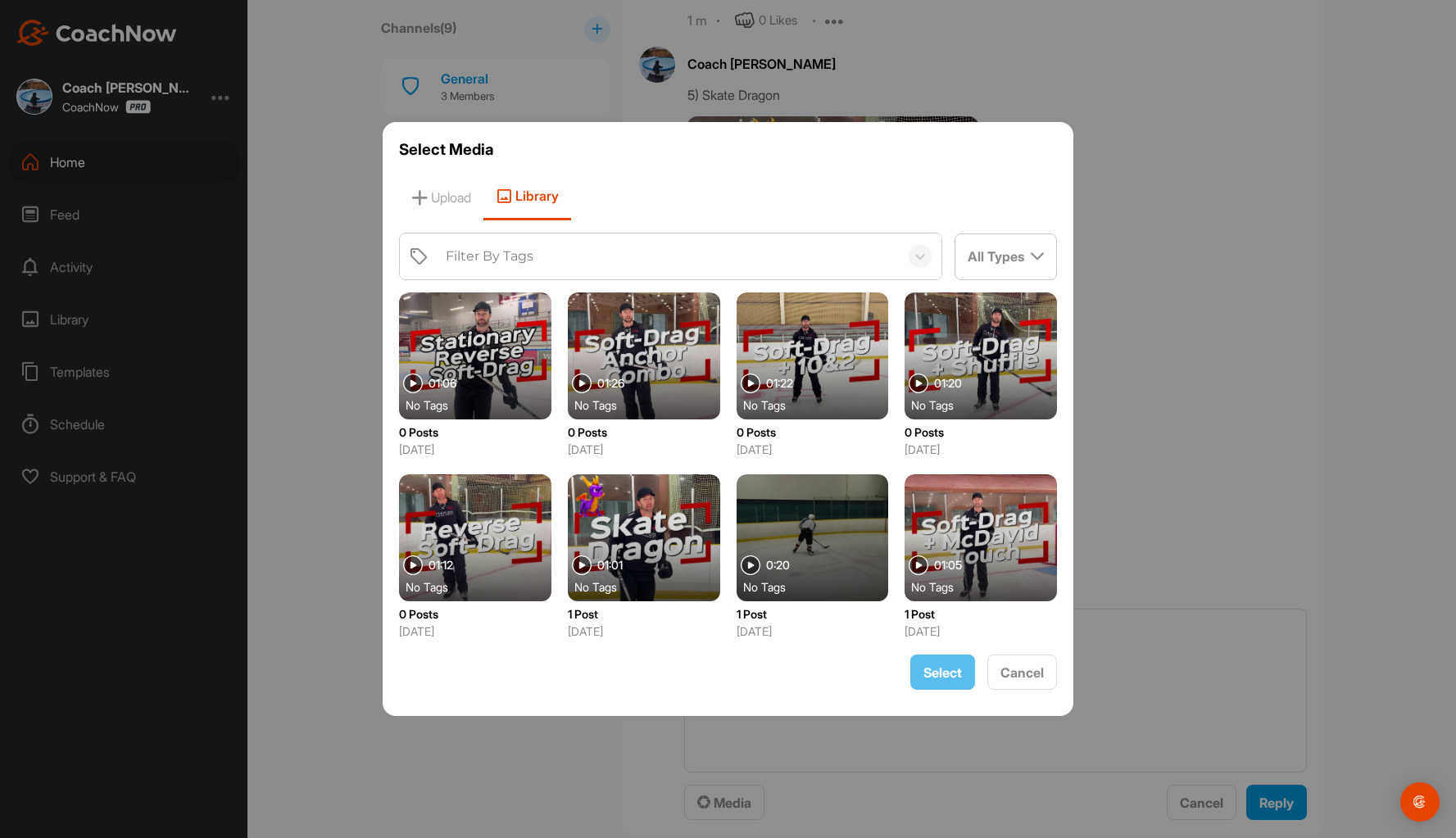
click at [440, 514] on div at bounding box center [475, 538] width 152 height 127
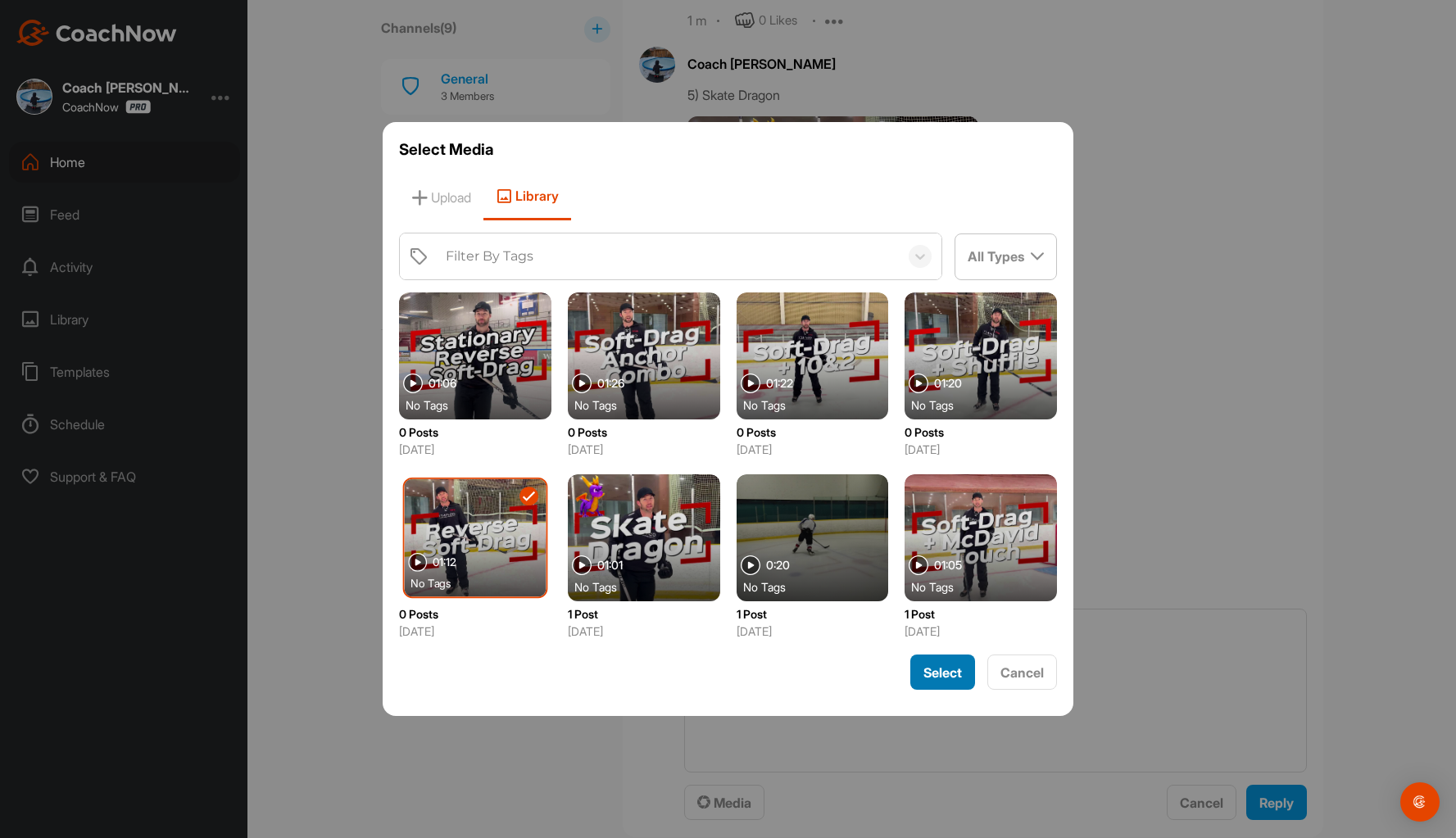
click at [924, 675] on span "Select" at bounding box center [943, 672] width 39 height 17
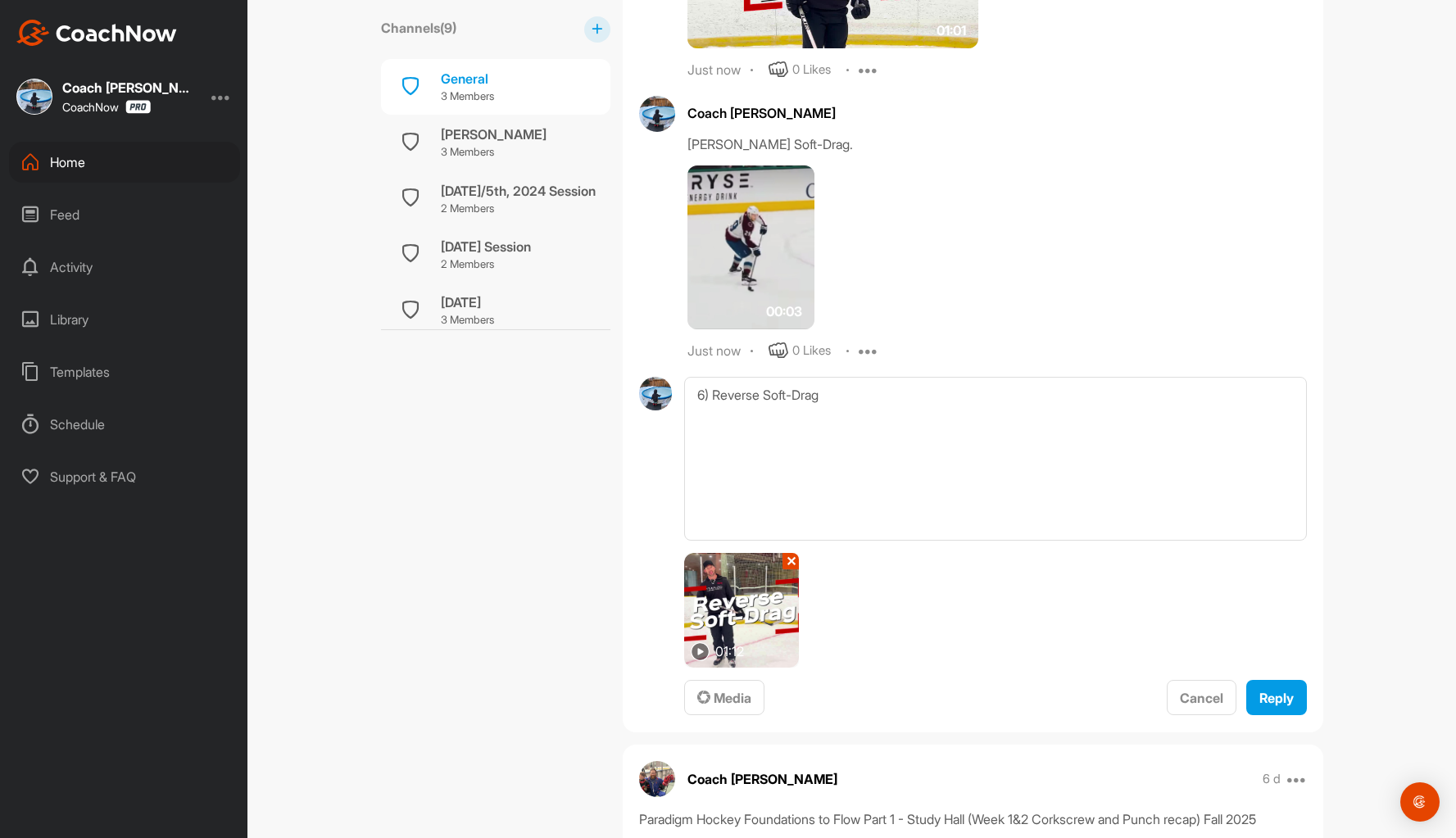
scroll to position [3276, 0]
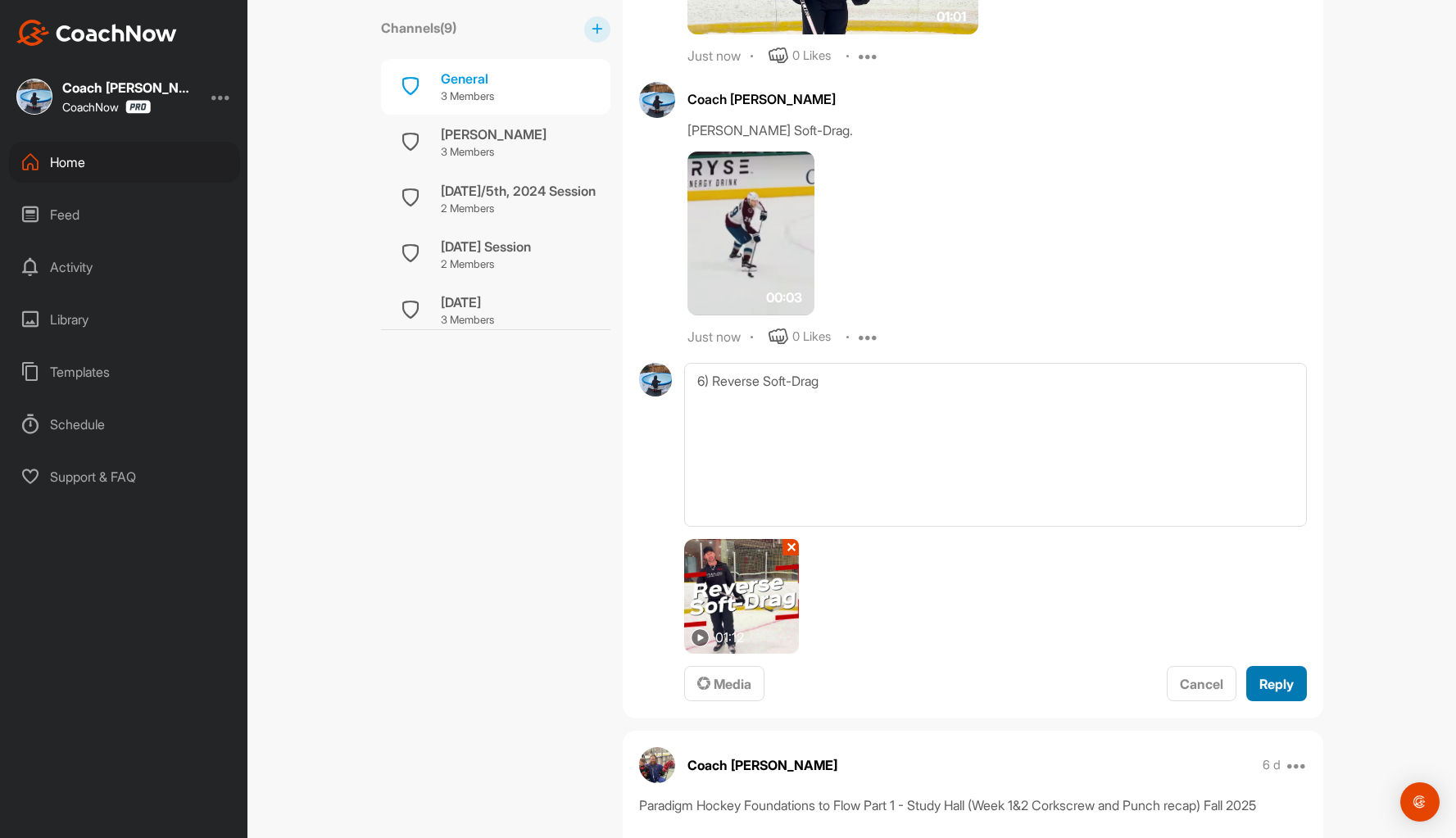
click at [1259, 678] on span "Reply" at bounding box center [1276, 684] width 34 height 17
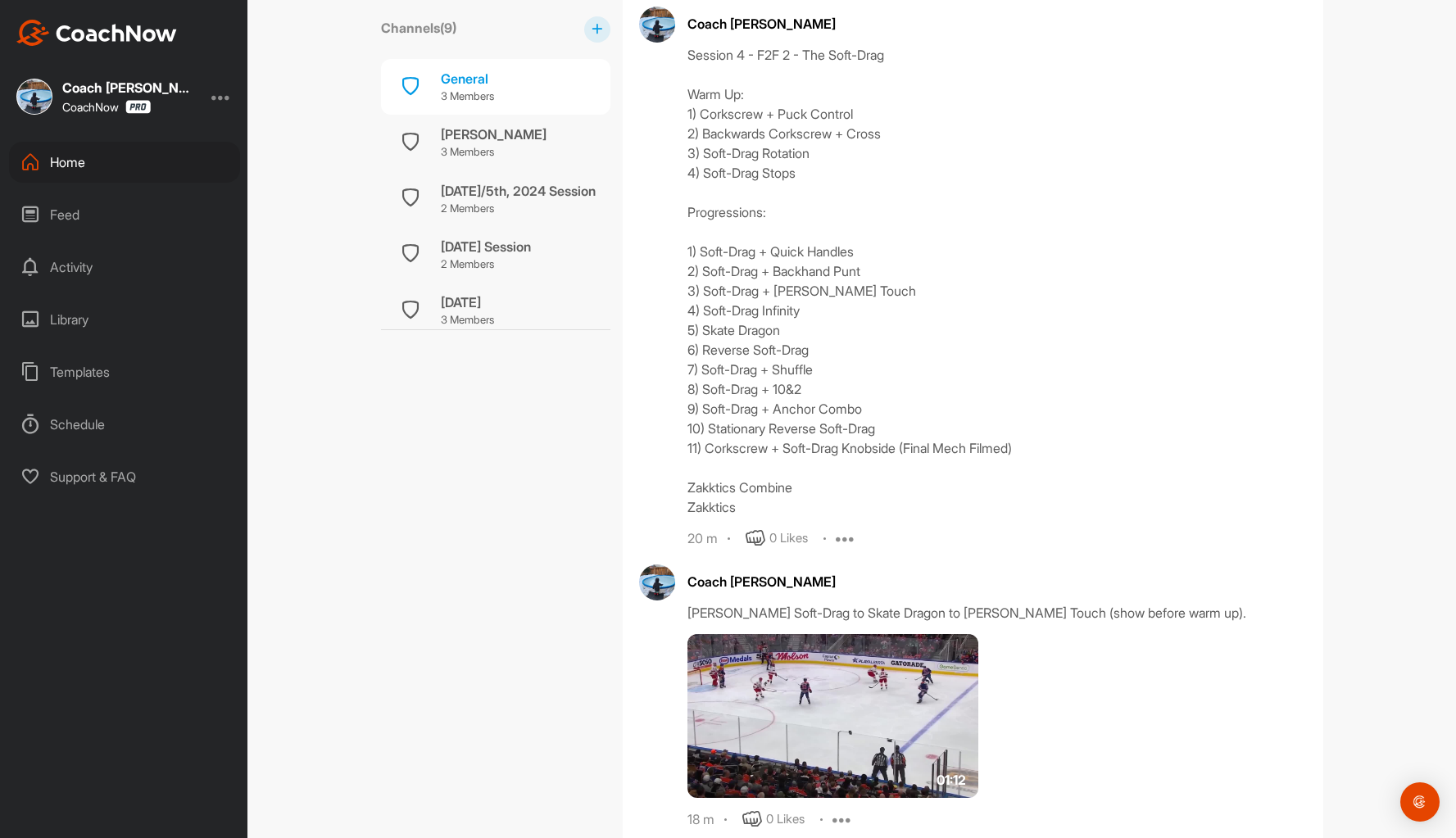
scroll to position [819, 0]
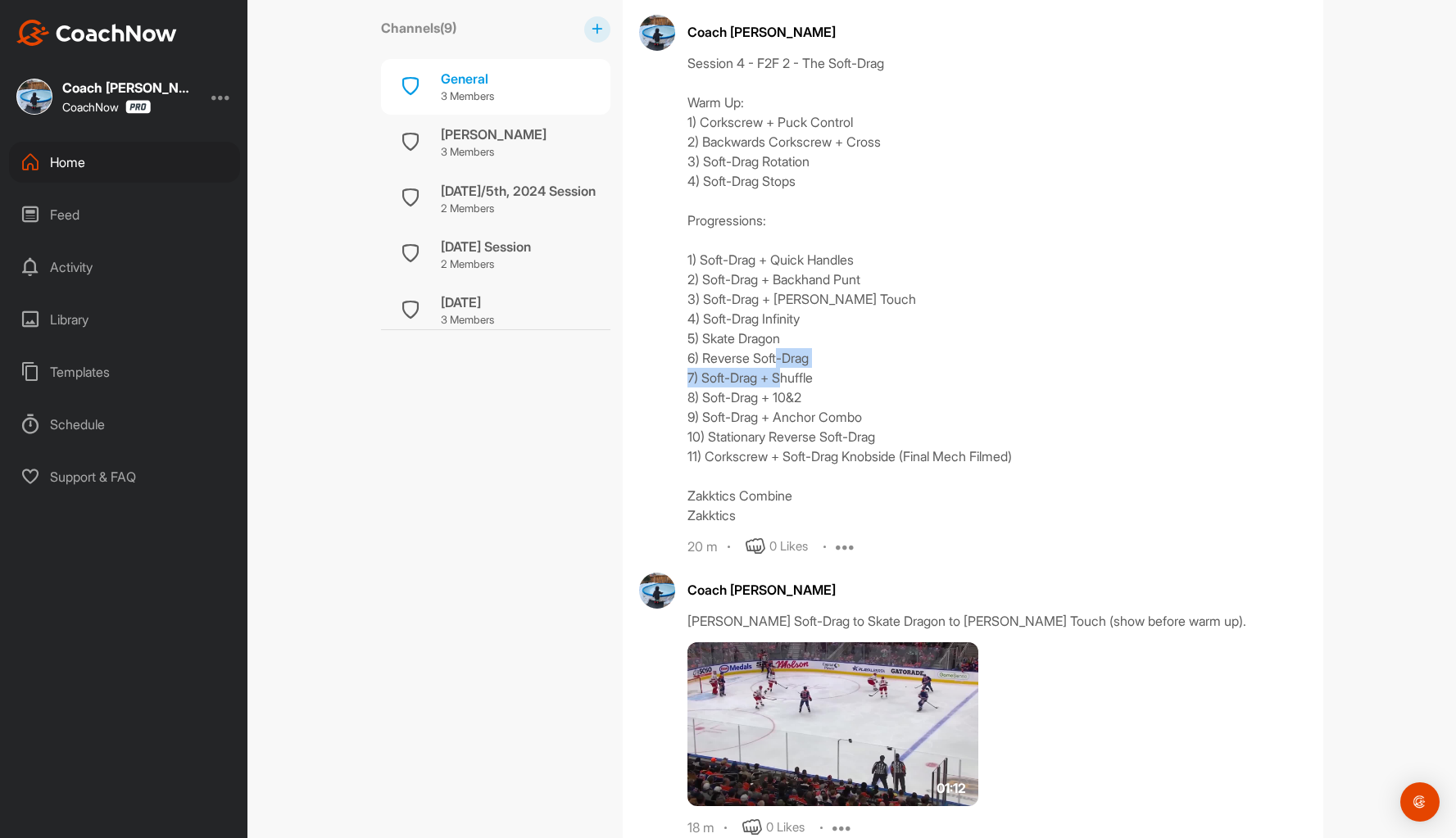
drag, startPoint x: 830, startPoint y: 379, endPoint x: 668, endPoint y: 382, distance: 162.0
click at [668, 382] on div "Coach Bruce Wayne Session 4 - F2F 2 - The Soft-Drag Warm Up: 1) Corkscrew + Puc…" at bounding box center [973, 286] width 668 height 541
copy div "7) Soft-Drag + Shuffle"
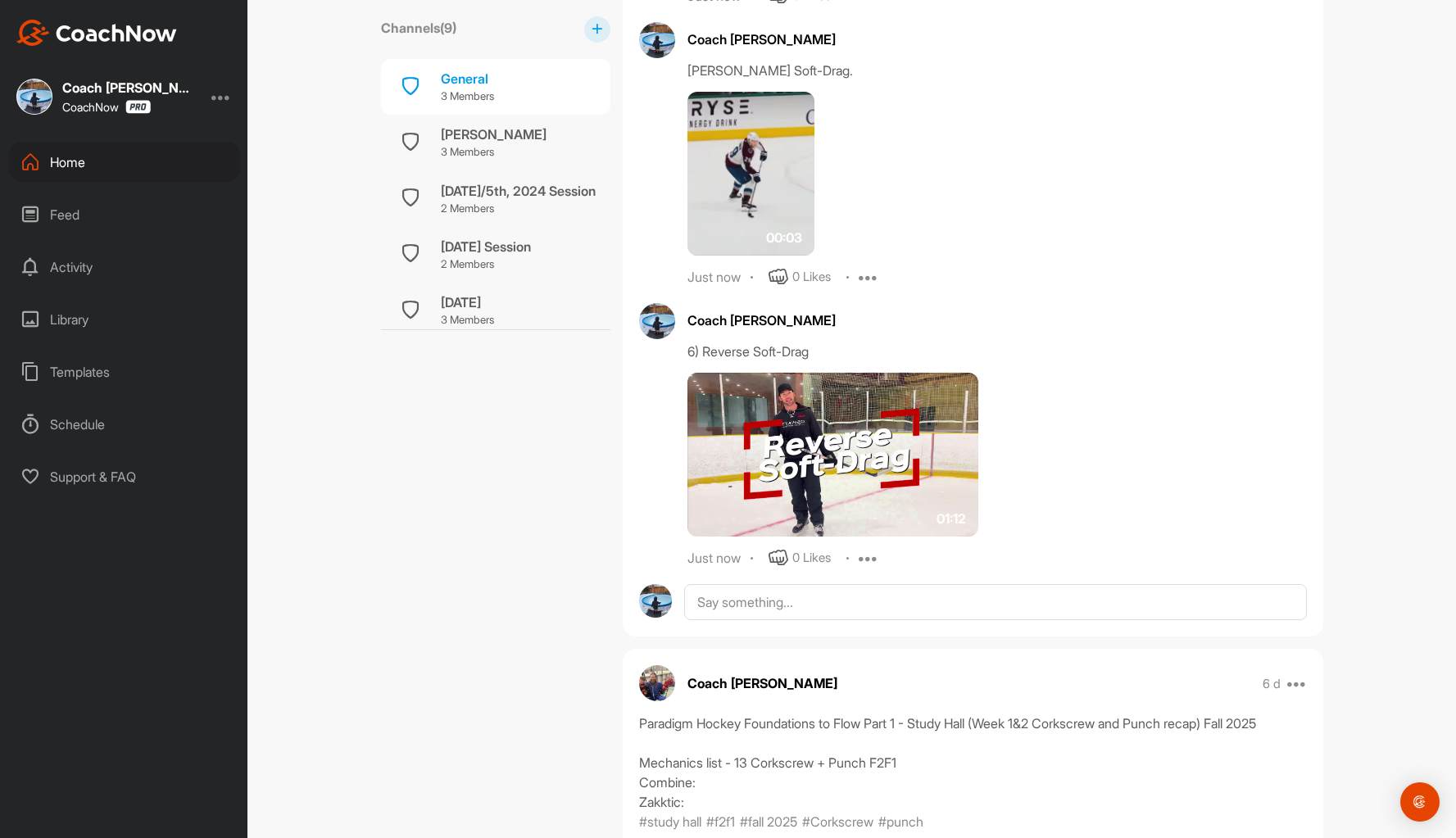
scroll to position [3568, 0]
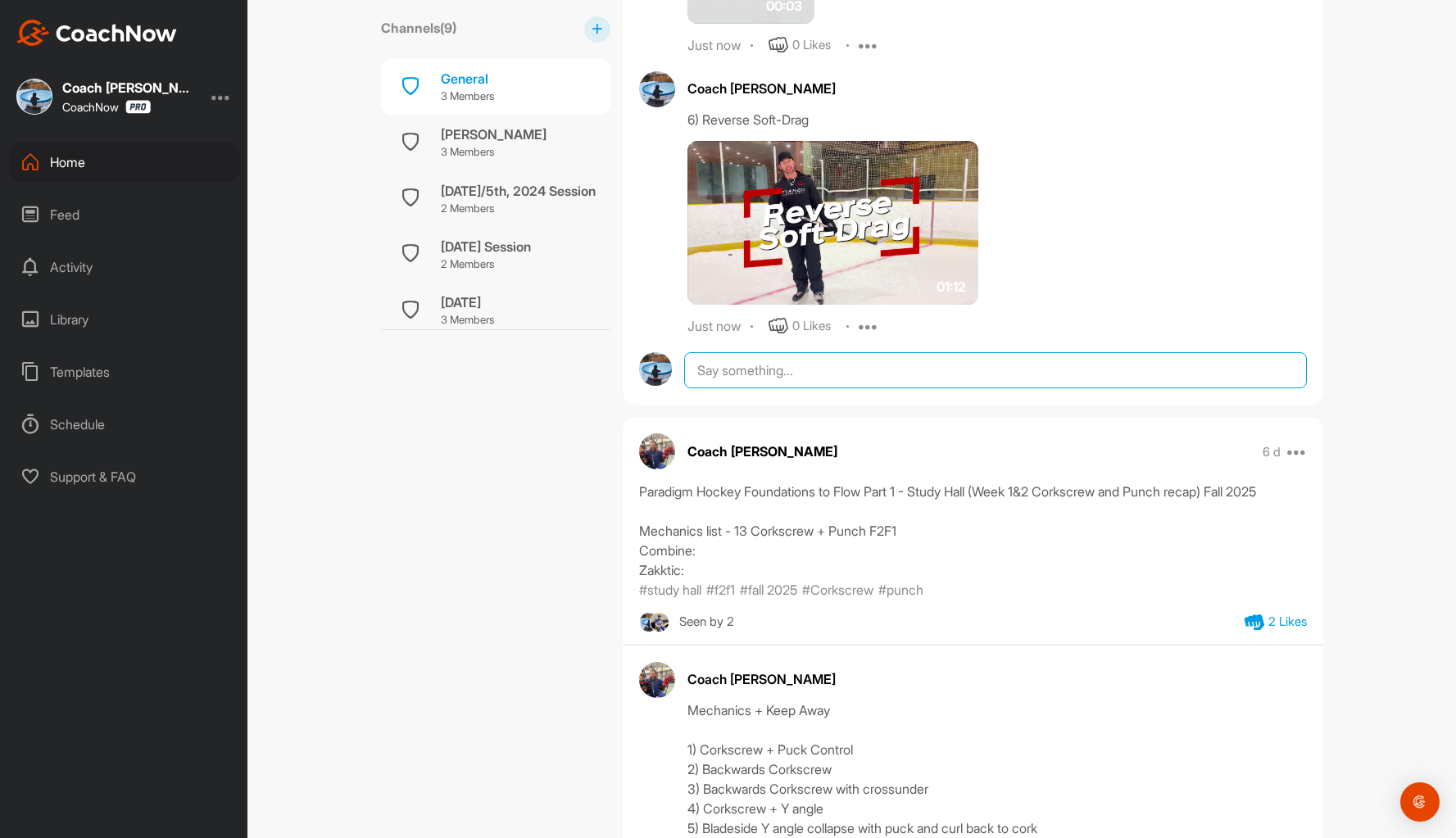
click at [709, 382] on textarea at bounding box center [994, 370] width 621 height 36
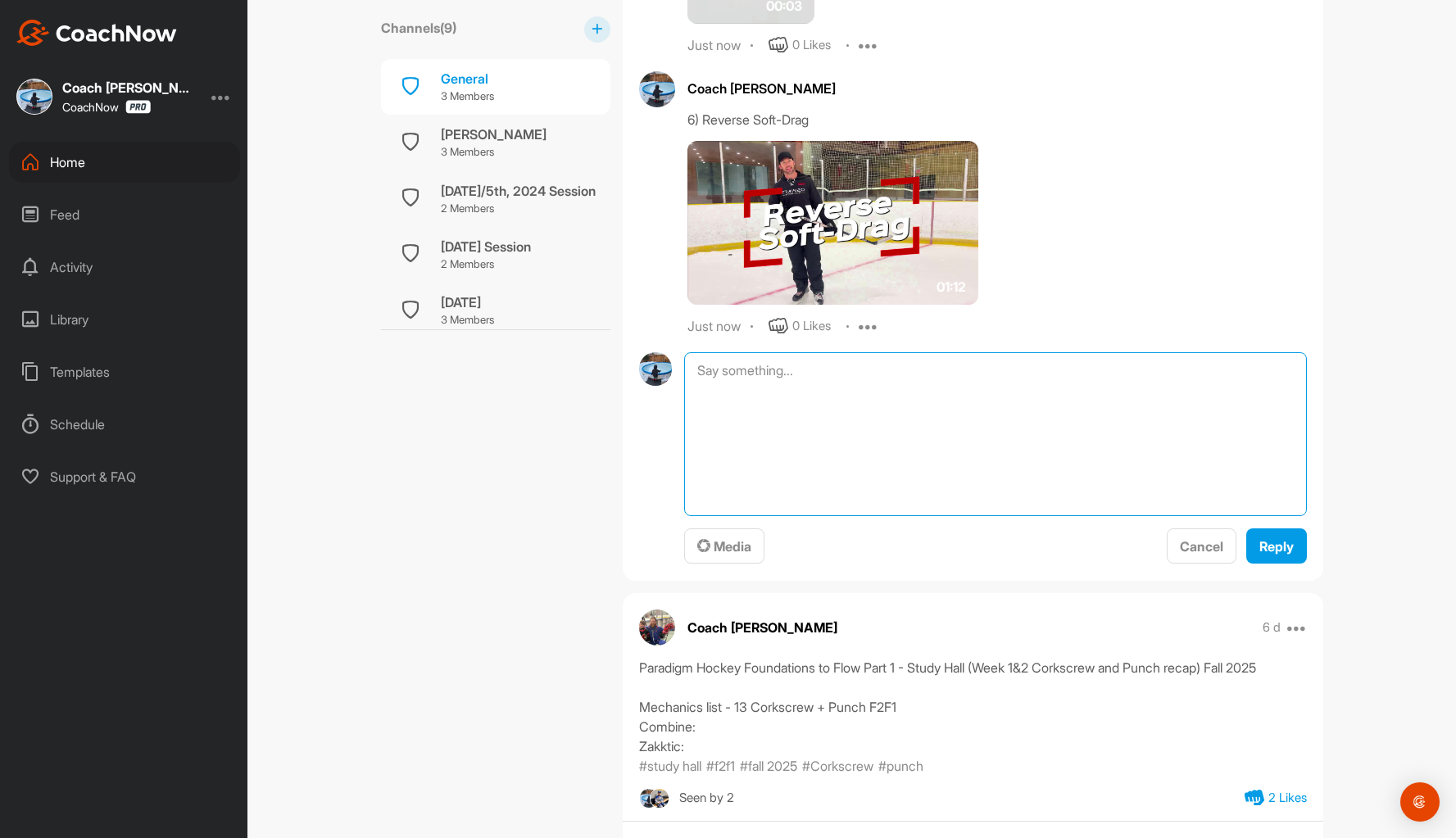
paste textarea "7) Soft-Drag + Shuffle"
type textarea "7) Soft-Drag + Shuffle"
click at [708, 551] on span "Media" at bounding box center [724, 546] width 54 height 17
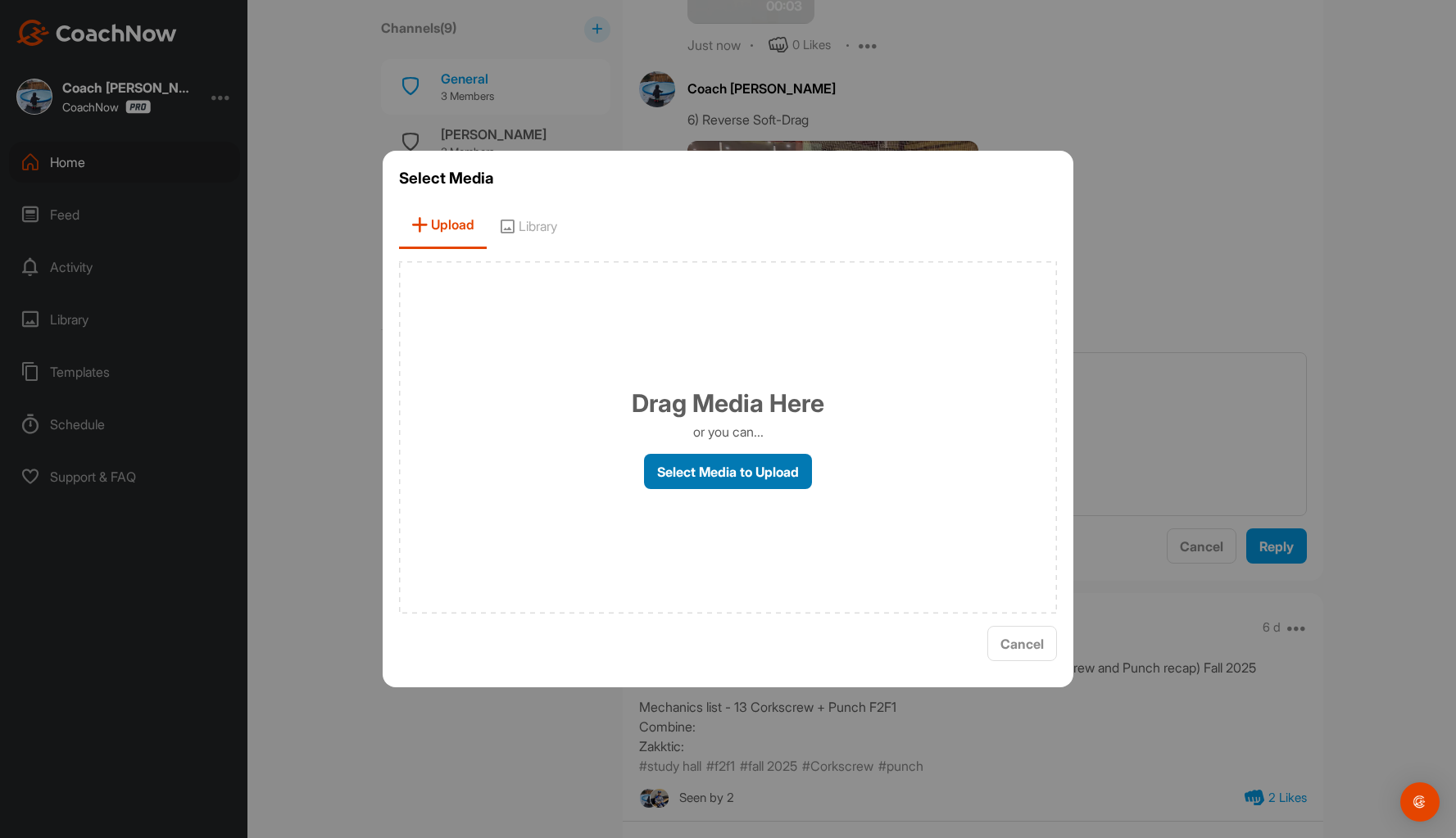
click at [710, 478] on label "Select Media to Upload" at bounding box center [728, 471] width 168 height 35
click at [0, 0] on input "Select Media to Upload" at bounding box center [0, 0] width 0 height 0
drag, startPoint x: 548, startPoint y: 229, endPoint x: 564, endPoint y: 231, distance: 16.1
click at [549, 229] on span "Library" at bounding box center [528, 226] width 83 height 47
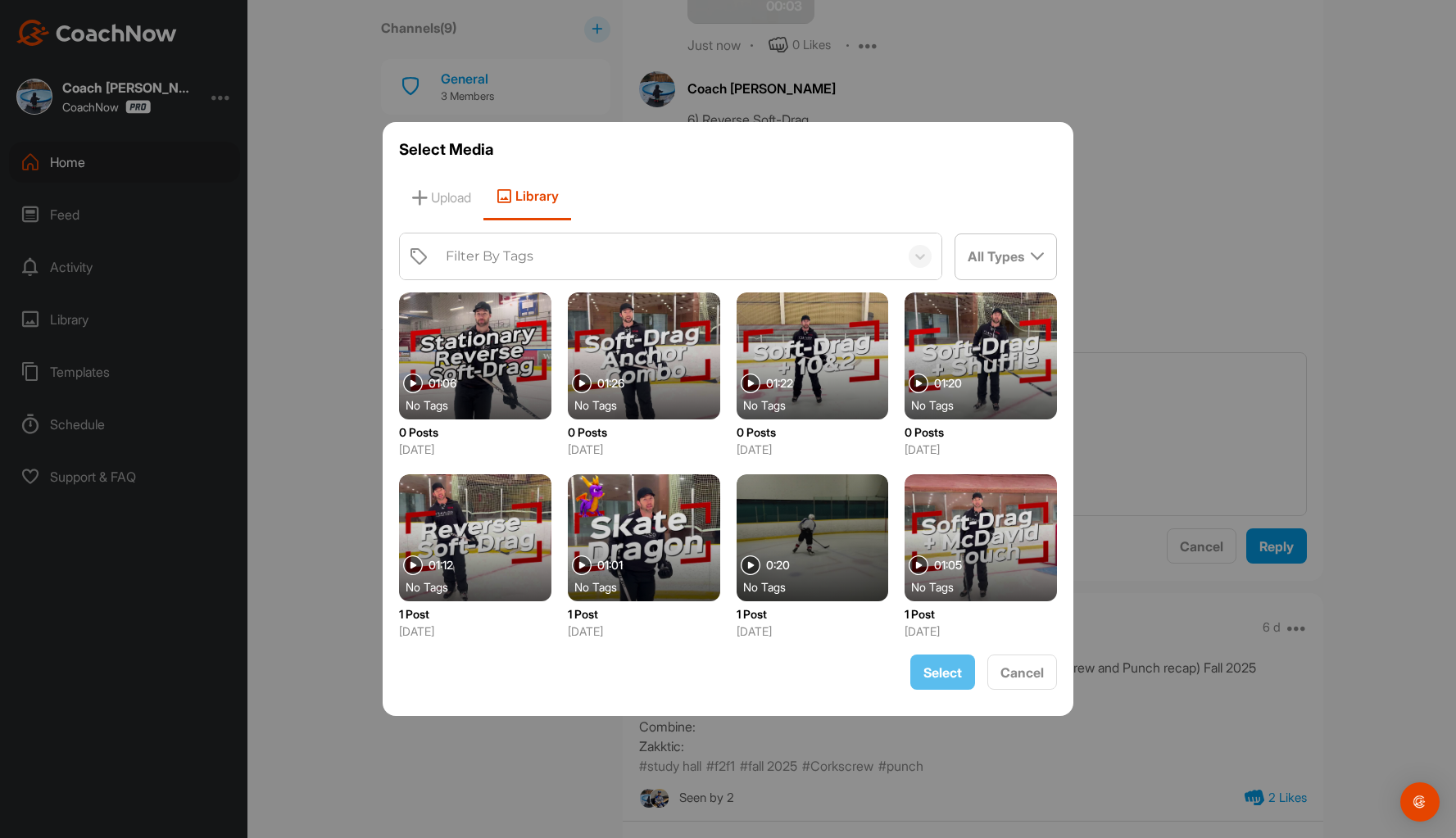
click at [967, 351] on div at bounding box center [980, 356] width 152 height 127
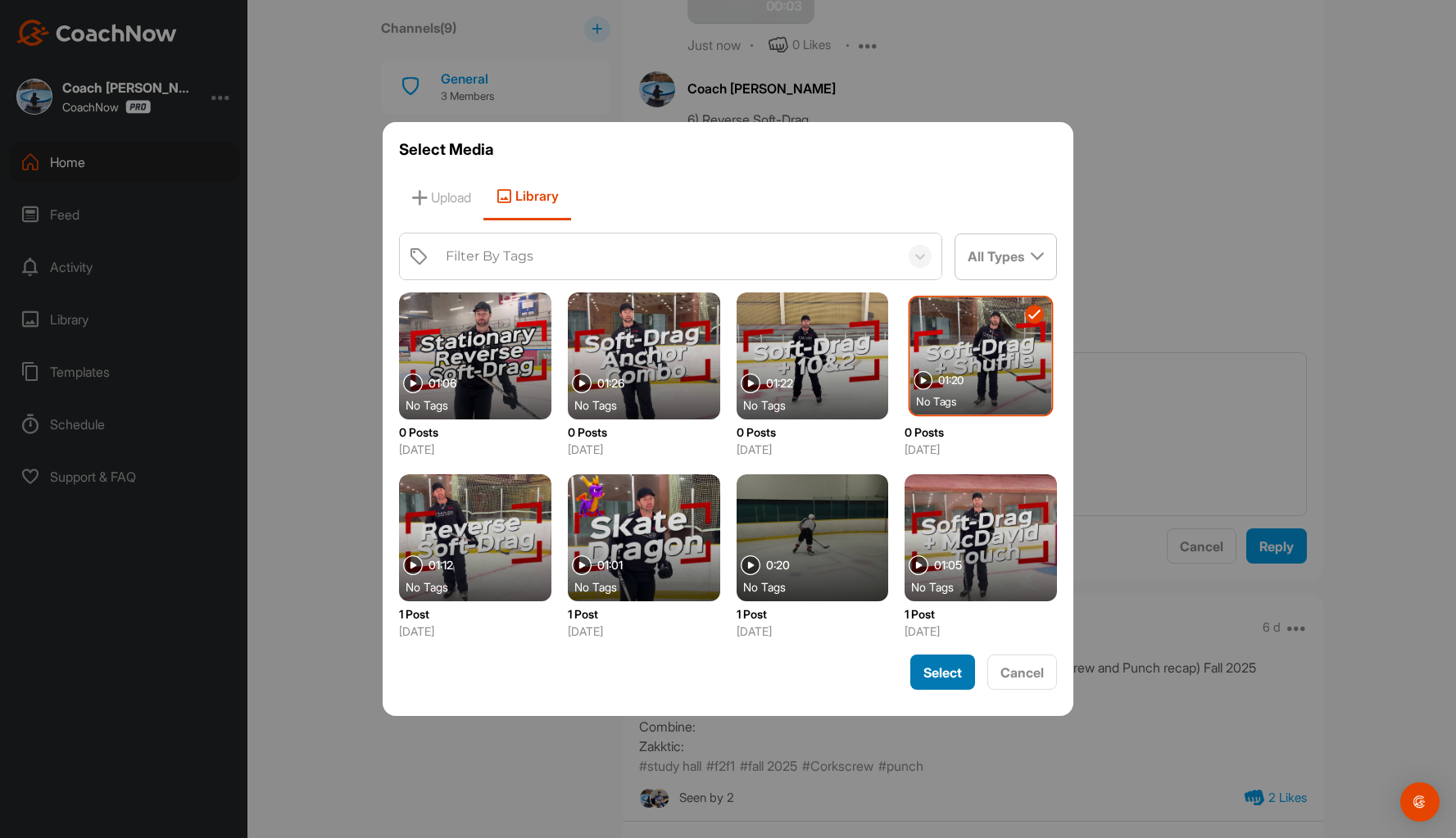
click at [937, 672] on span "Select" at bounding box center [943, 672] width 39 height 17
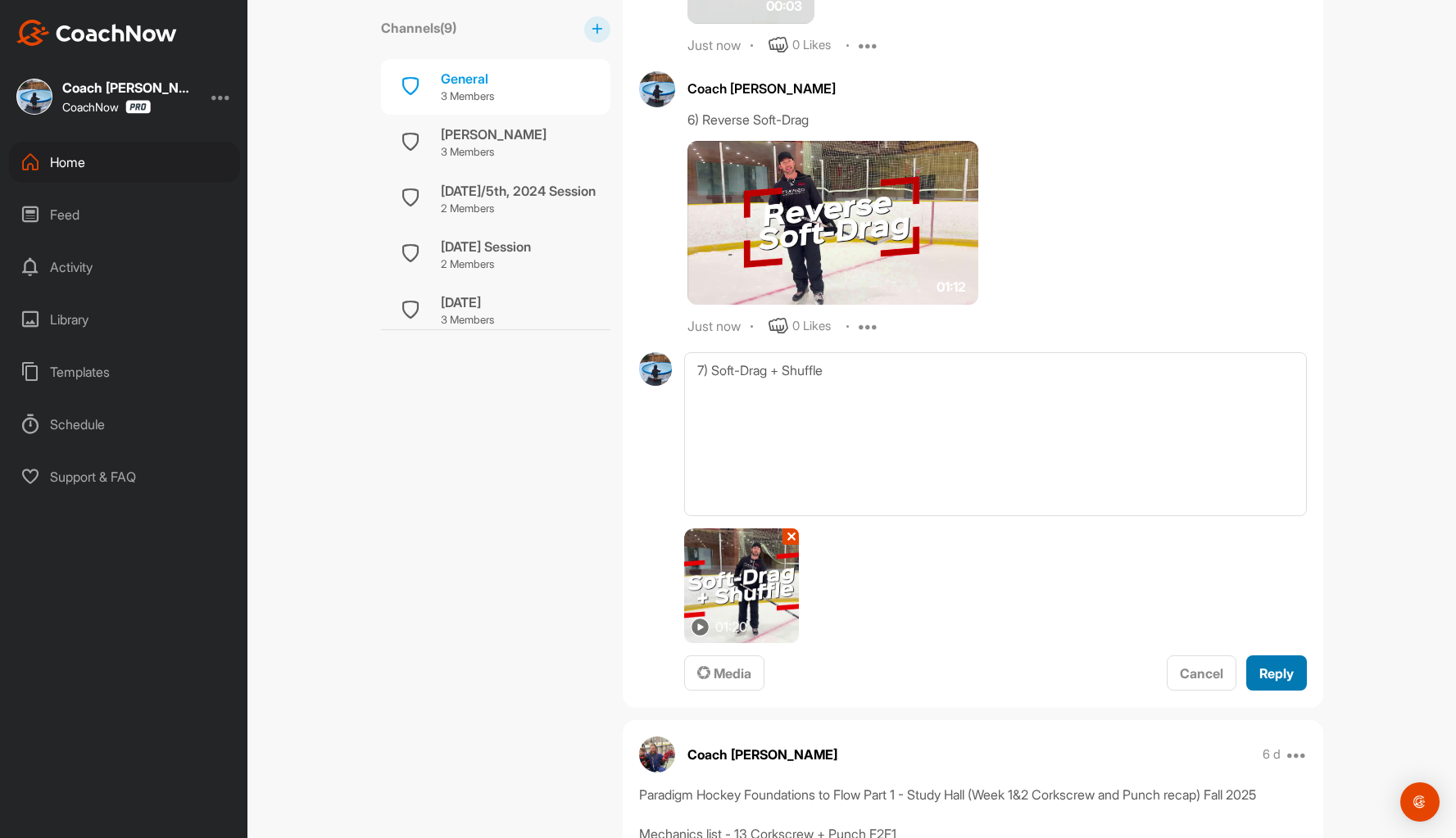
click at [1270, 671] on span "Reply" at bounding box center [1276, 673] width 34 height 17
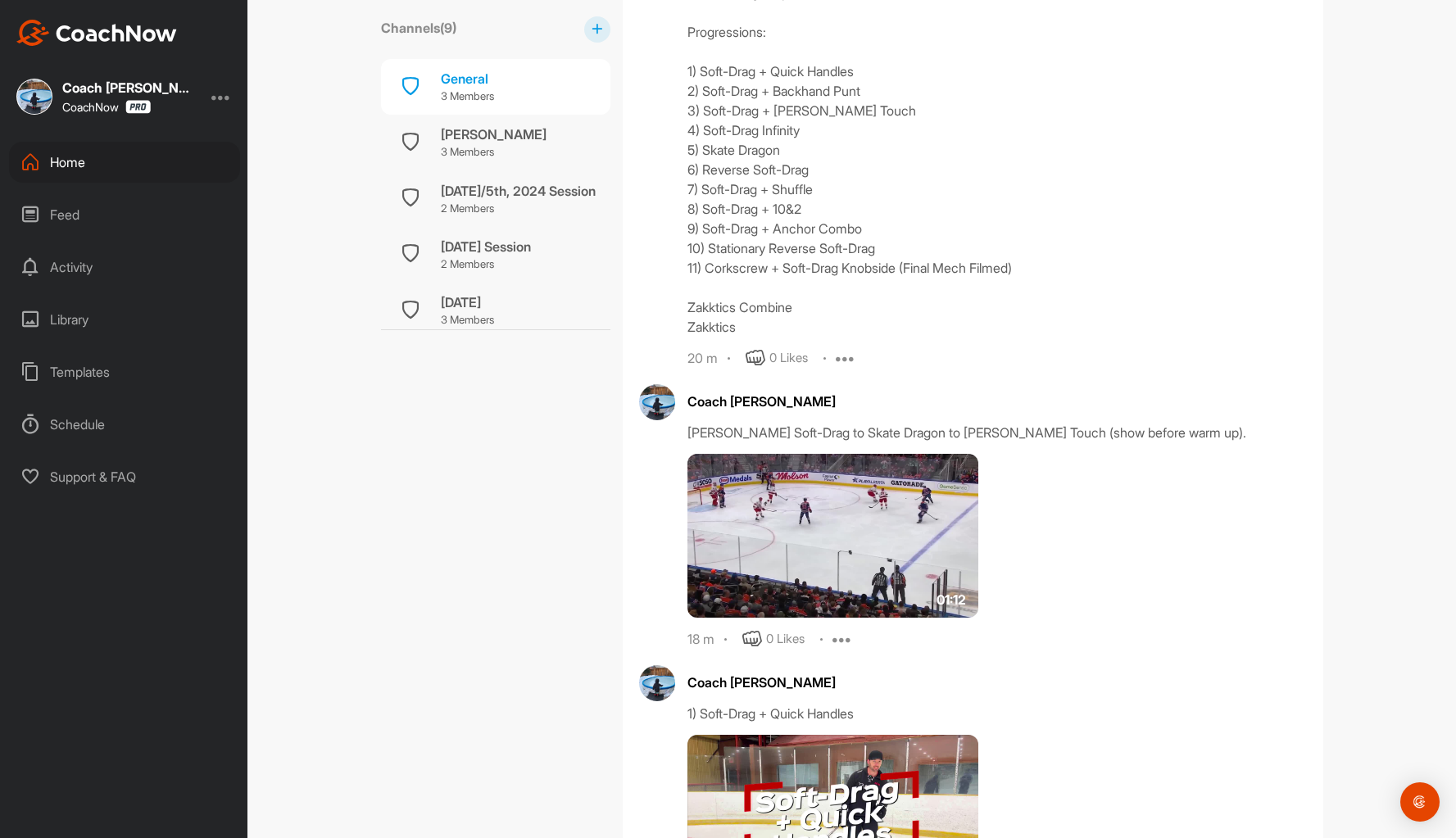
scroll to position [865, 0]
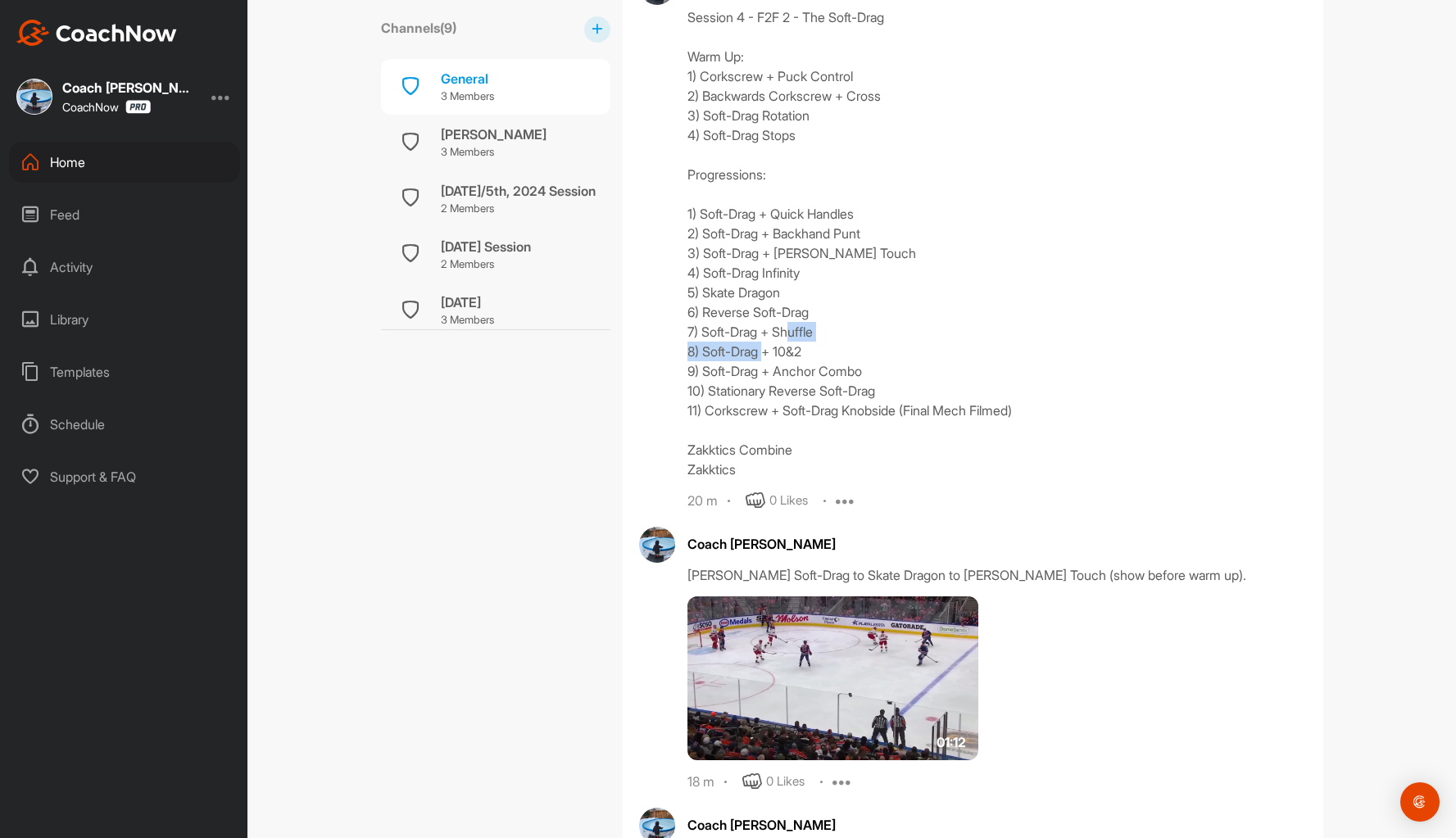
drag, startPoint x: 850, startPoint y: 352, endPoint x: 680, endPoint y: 357, distance: 170.1
click at [680, 357] on div "Coach Bruce Wayne Session 4 - F2F 2 - The Soft-Drag Warm Up: 1) Corkscrew + Puc…" at bounding box center [973, 240] width 668 height 541
copy div "8) Soft-Drag + 10&2"
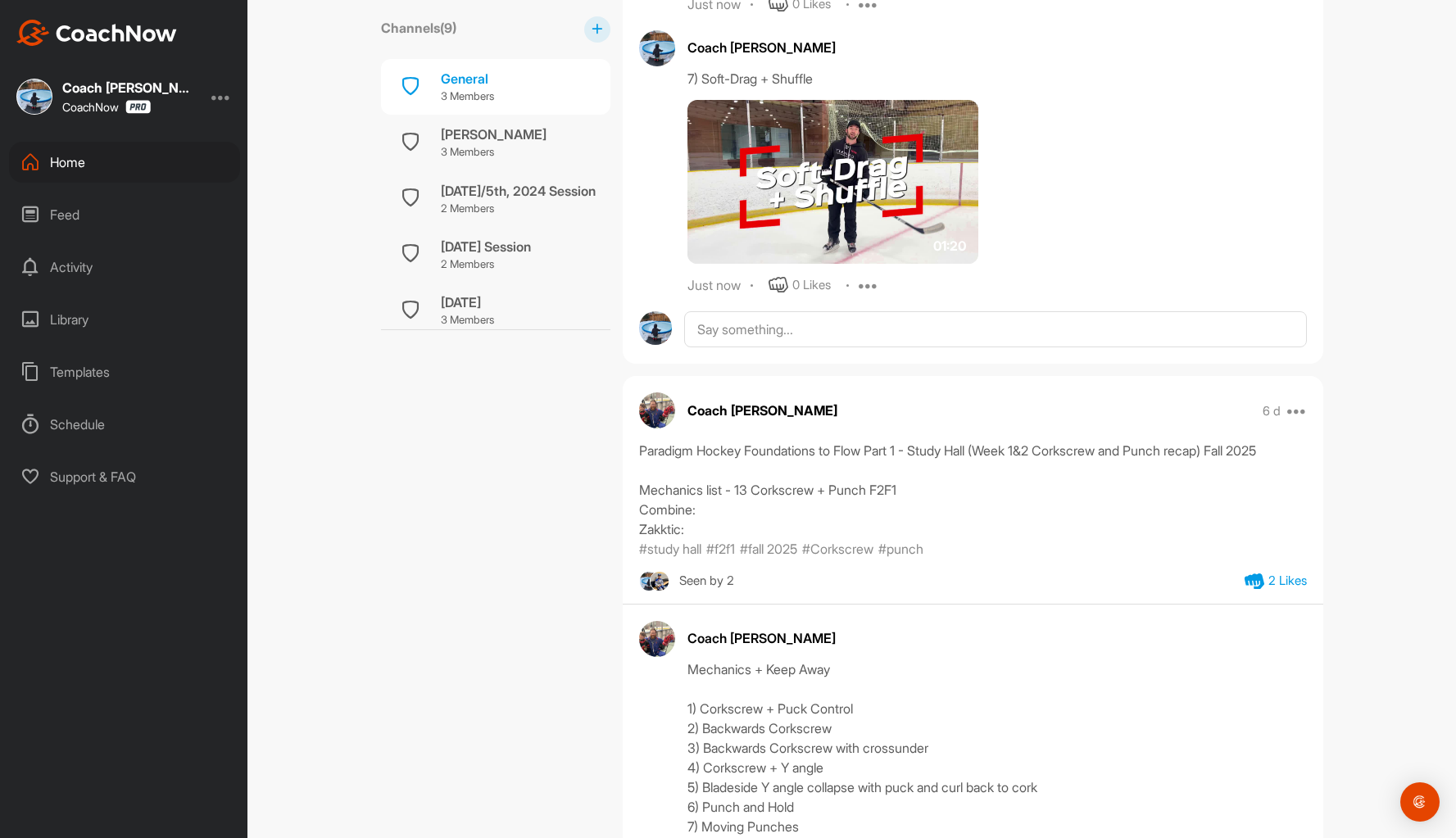
scroll to position [3896, 0]
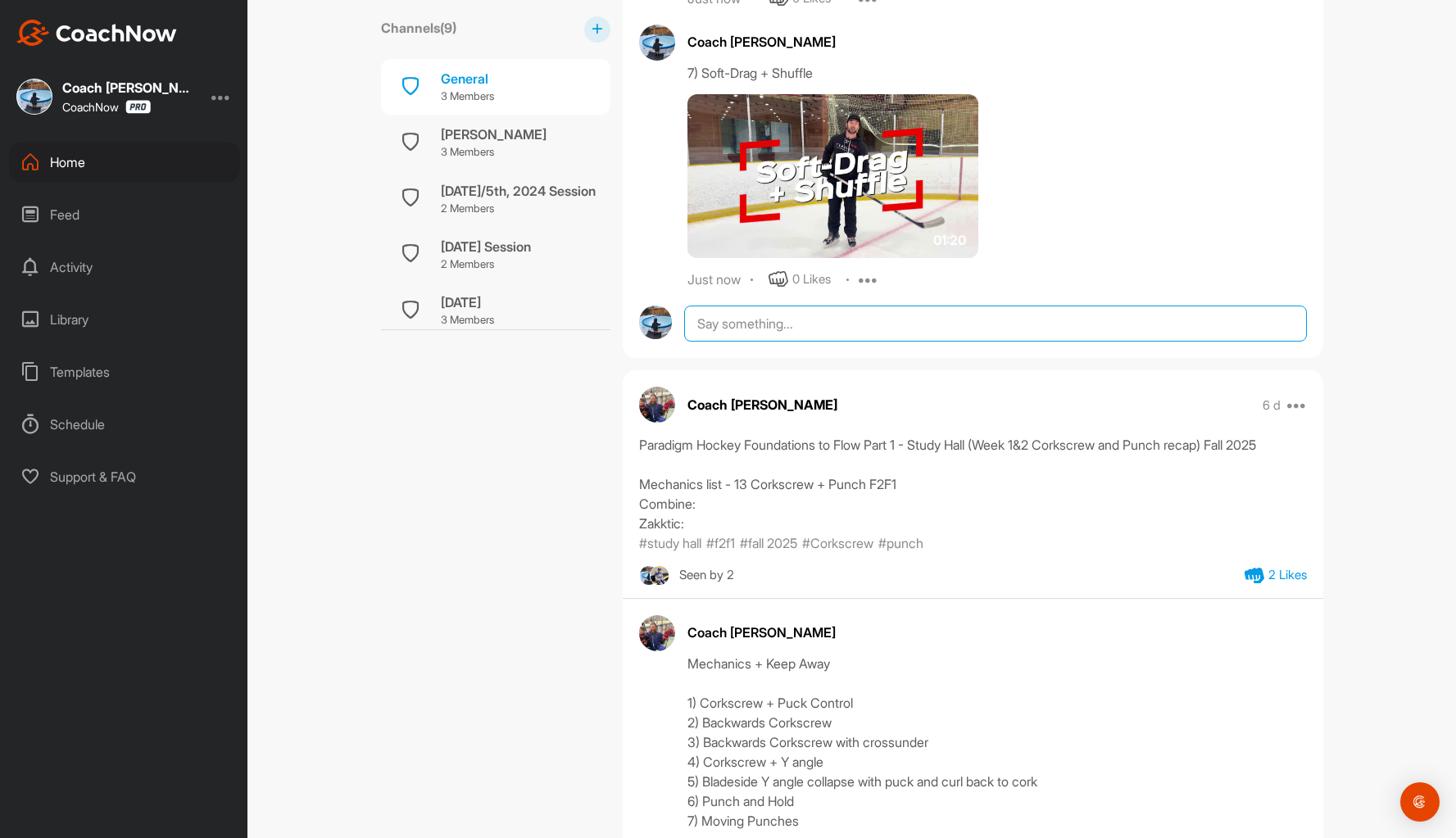
click at [724, 328] on textarea at bounding box center [994, 323] width 621 height 36
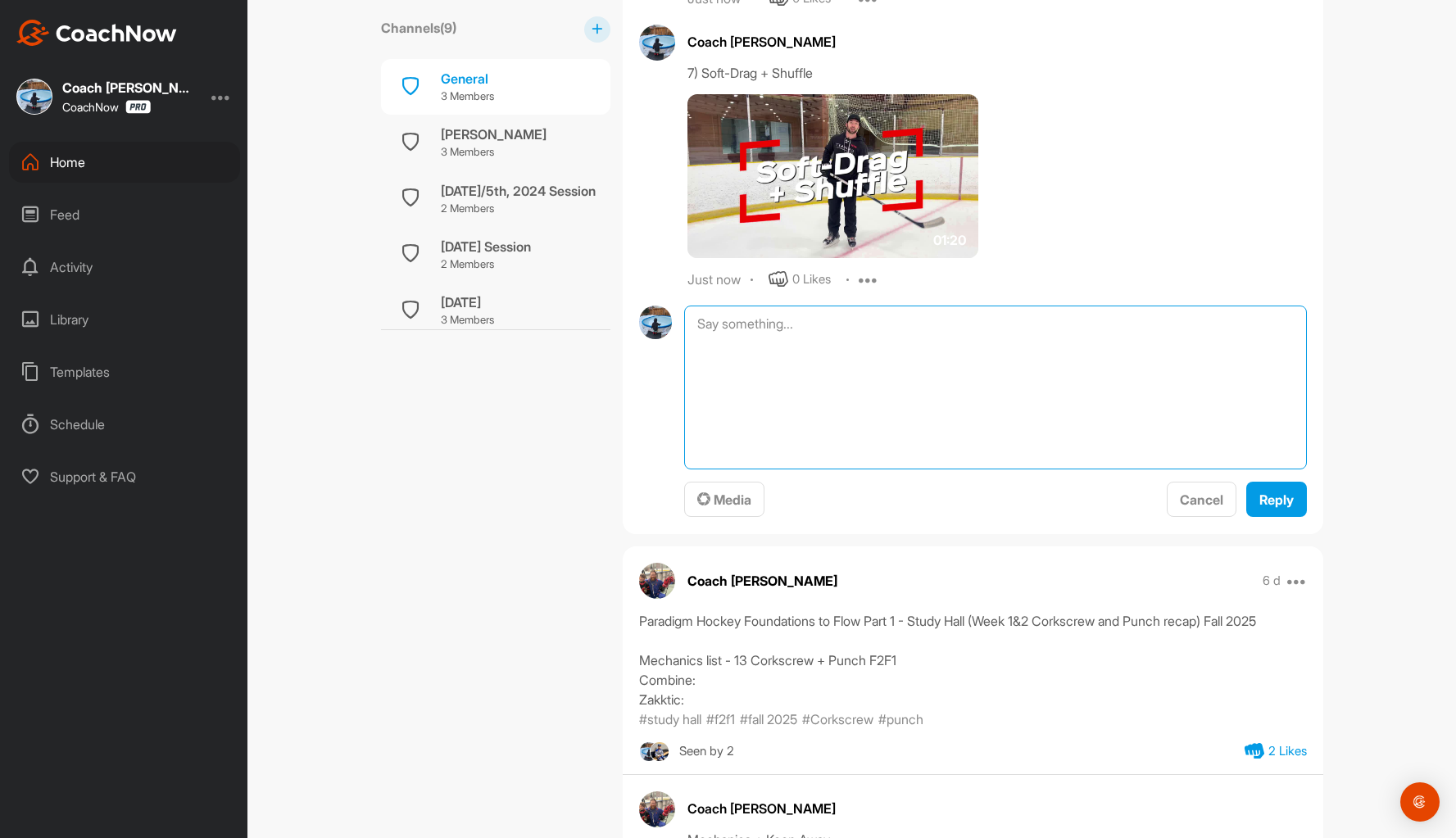
paste textarea "8) Soft-Drag + 10&2"
type textarea "8) Soft-Drag + 10&2"
click at [729, 498] on span "Media" at bounding box center [724, 500] width 54 height 17
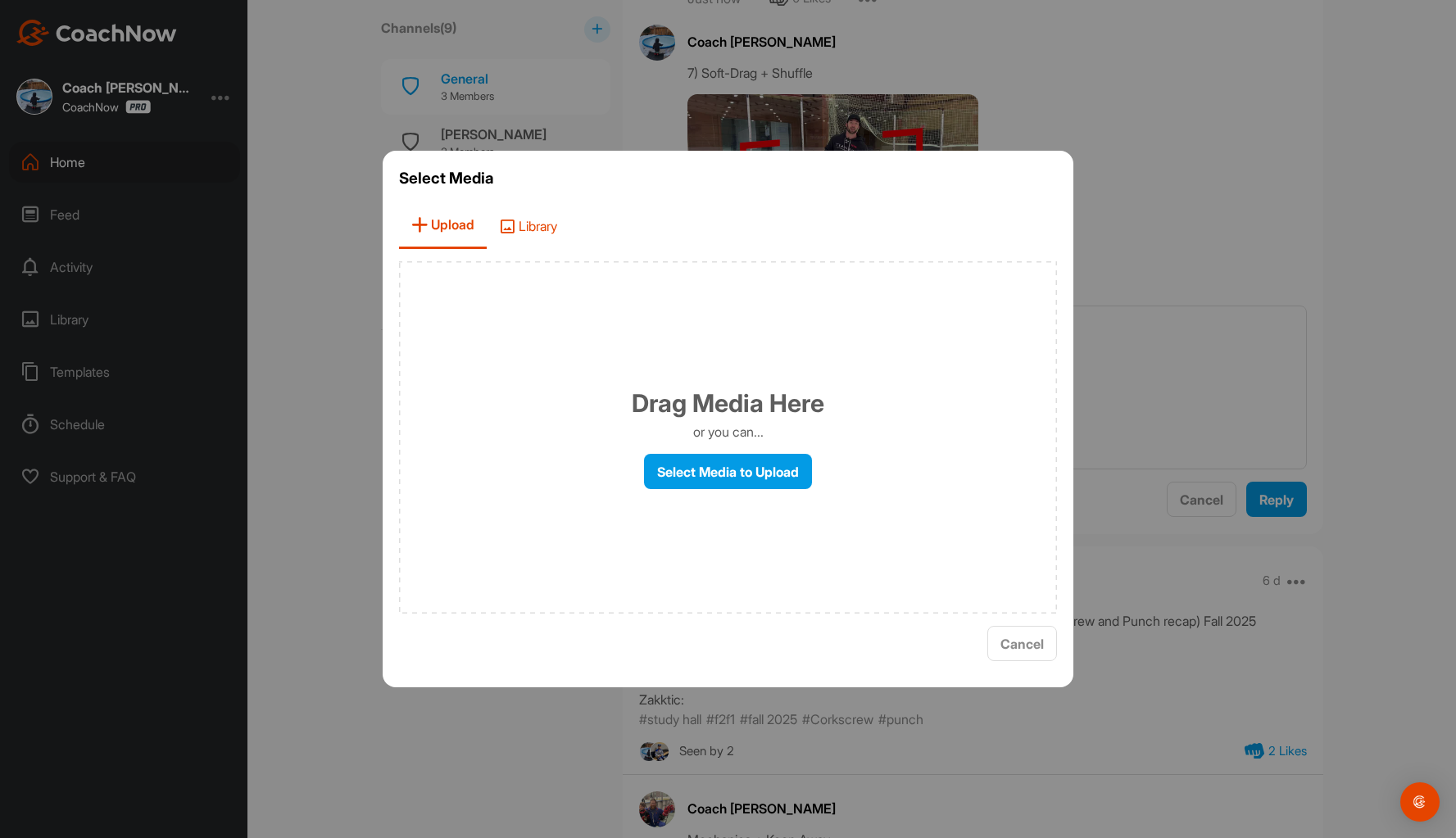
click at [538, 224] on span "Library" at bounding box center [528, 226] width 83 height 47
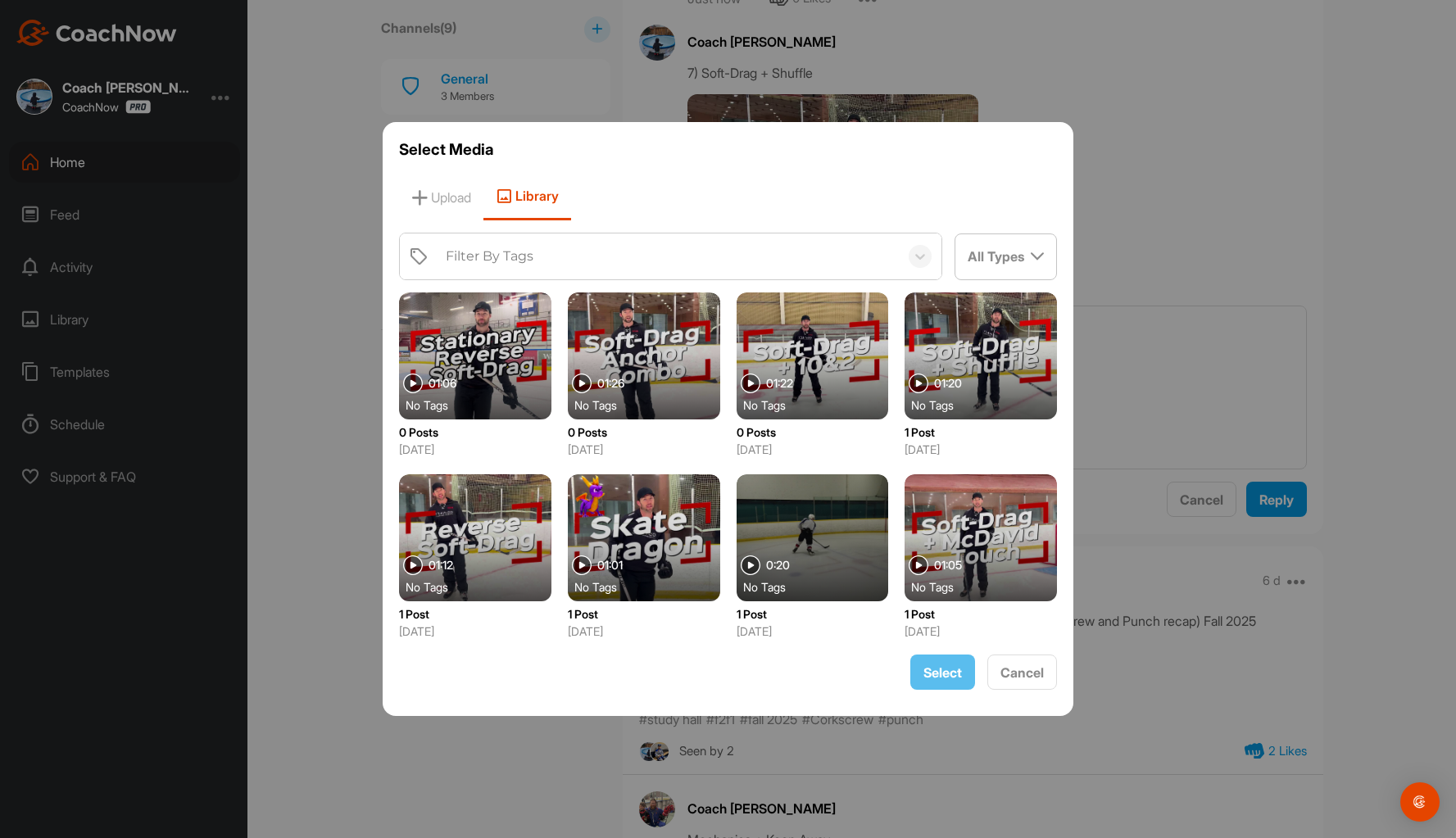
click at [792, 359] on div at bounding box center [813, 356] width 152 height 127
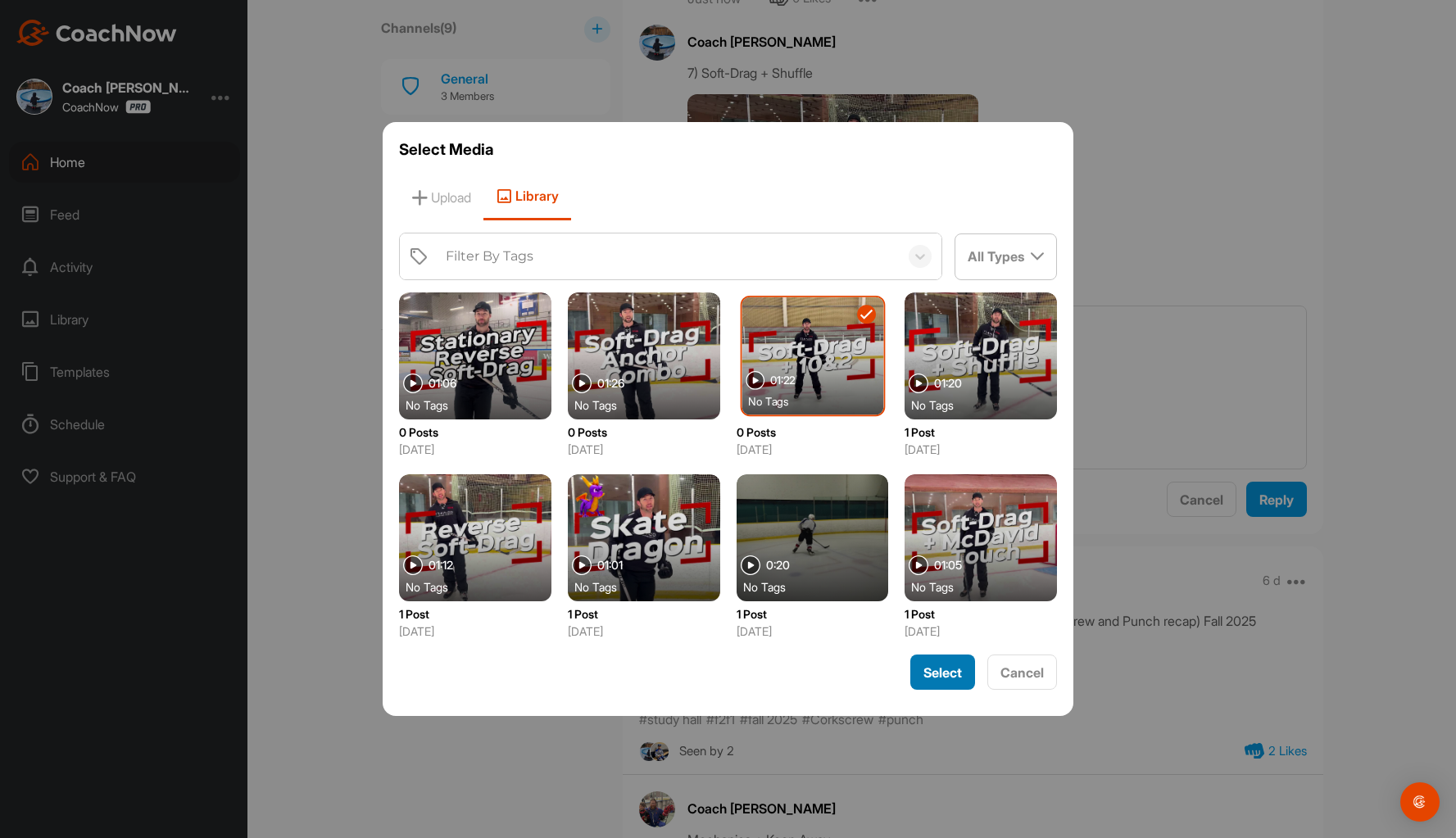
click at [943, 671] on span "Select" at bounding box center [943, 672] width 39 height 17
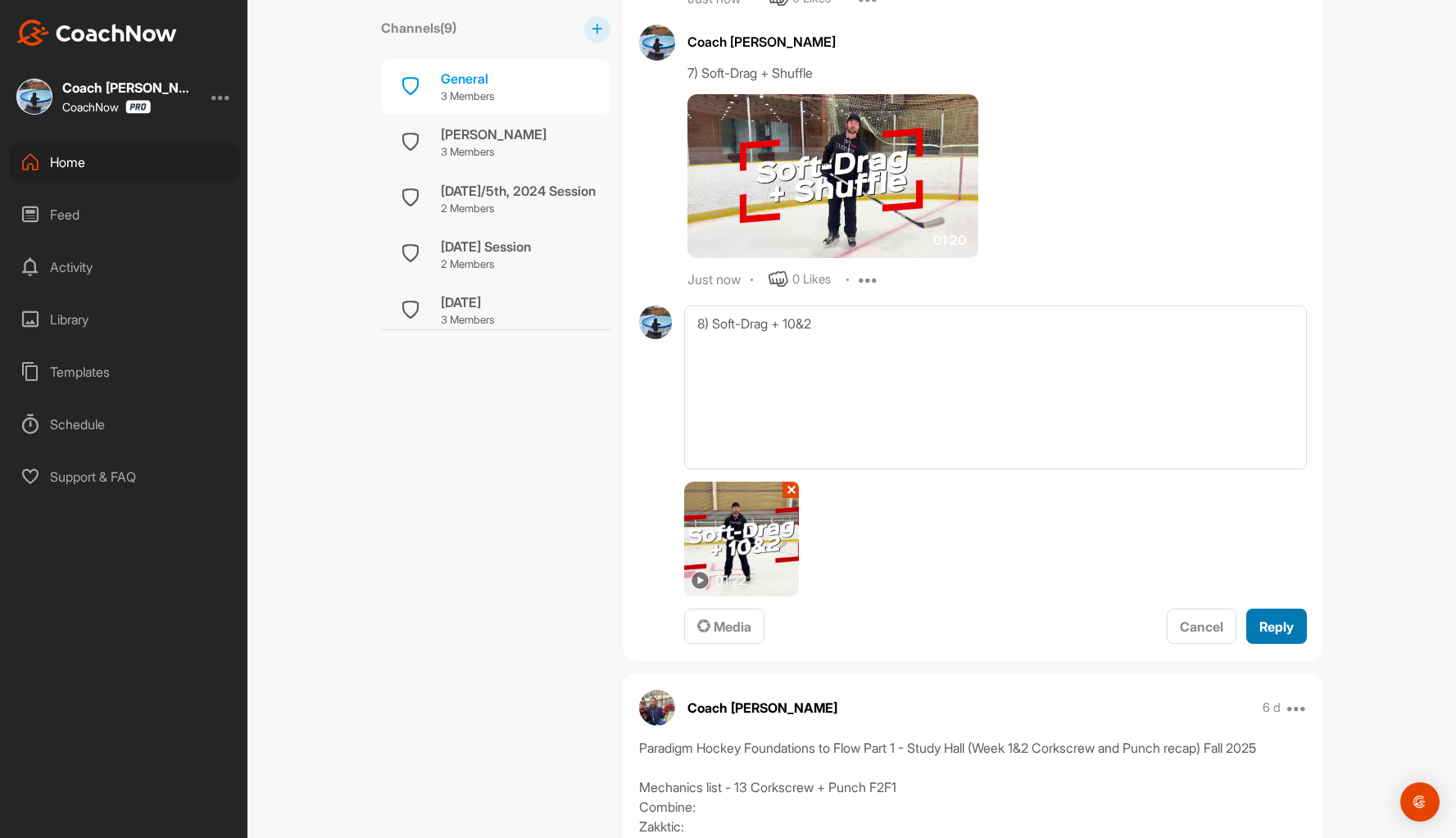
click at [1295, 624] on button "Reply" at bounding box center [1276, 627] width 61 height 35
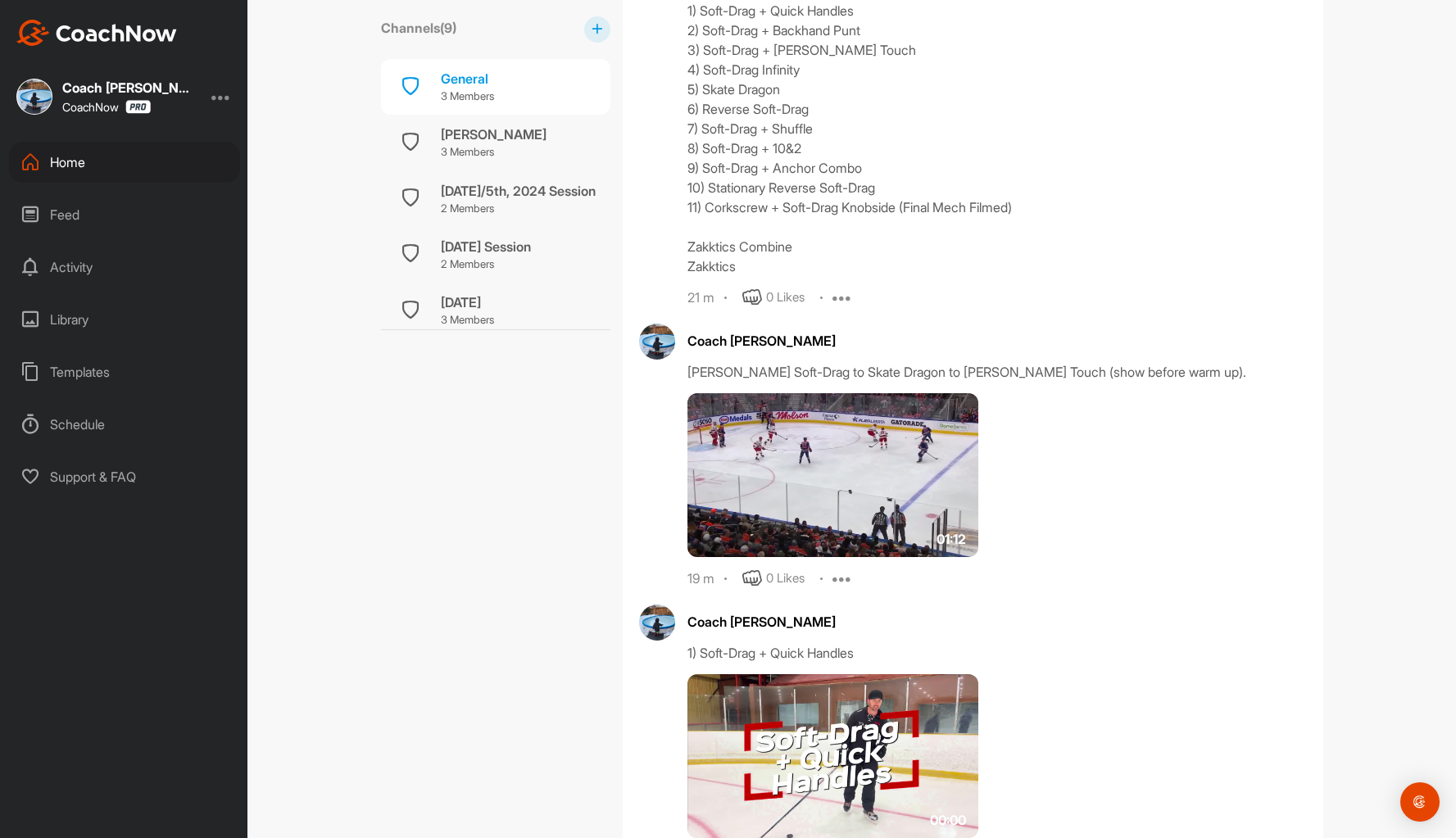
scroll to position [865, 0]
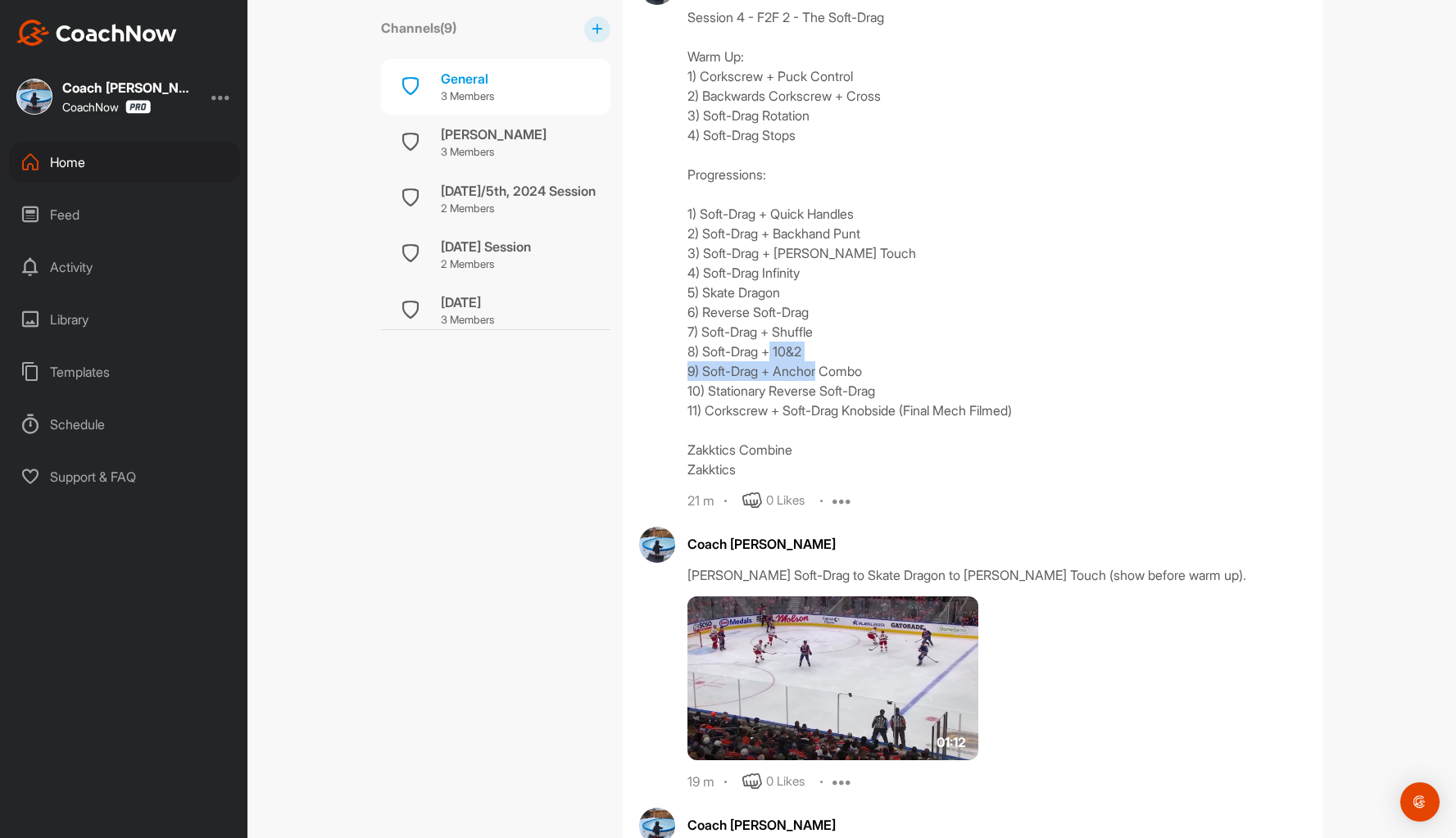
drag, startPoint x: 881, startPoint y: 376, endPoint x: 671, endPoint y: 376, distance: 210.0
click at [671, 376] on div "Coach Bruce Wayne Session 4 - F2F 2 - The Soft-Drag Warm Up: 1) Corkscrew + Puc…" at bounding box center [973, 240] width 668 height 541
copy div "9) Soft-Drag + Anchor Combo"
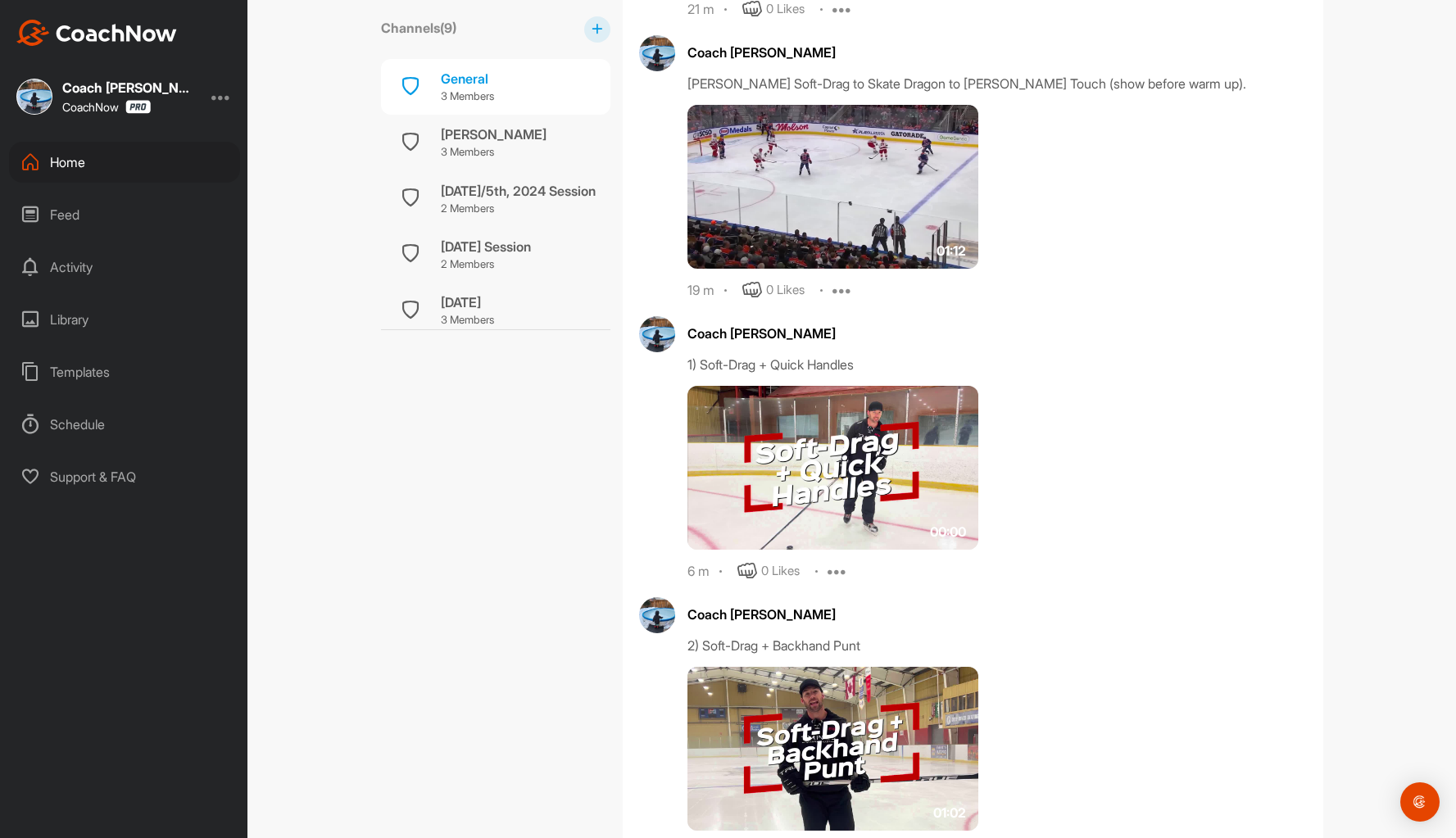
drag, startPoint x: 818, startPoint y: 535, endPoint x: 818, endPoint y: 545, distance: 10.0
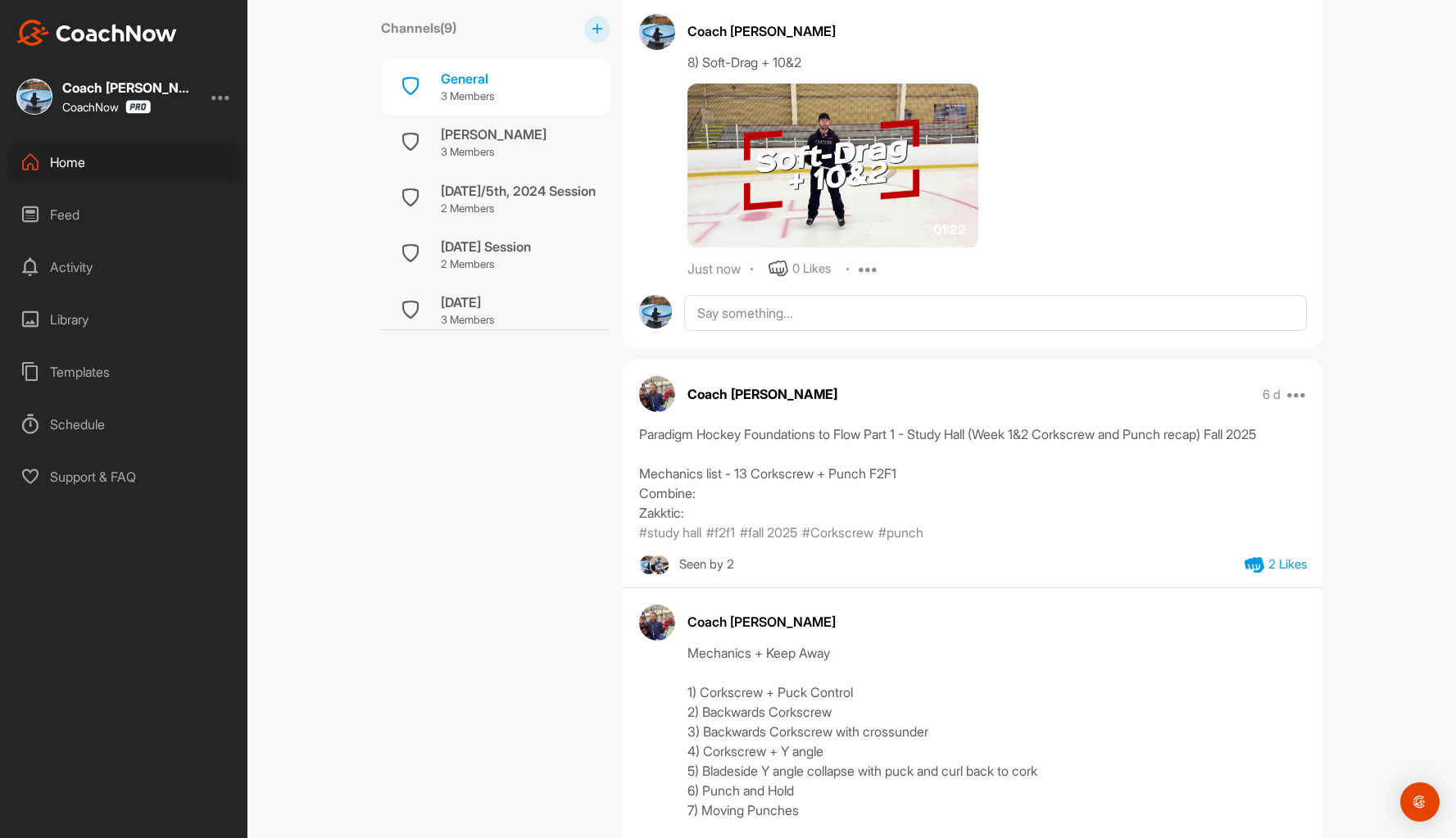
scroll to position [4209, 0]
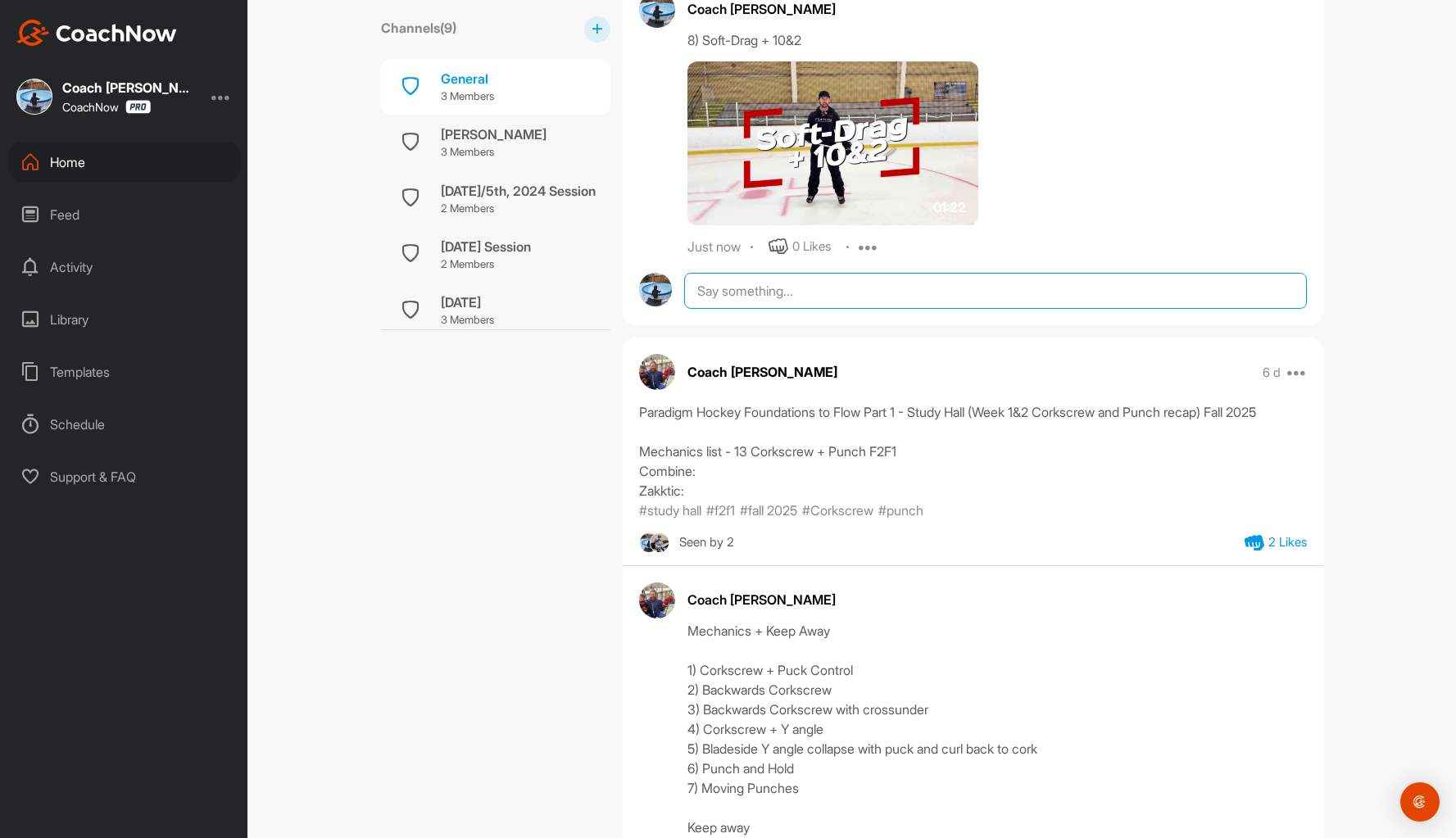
click at [709, 291] on textarea at bounding box center [994, 291] width 621 height 36
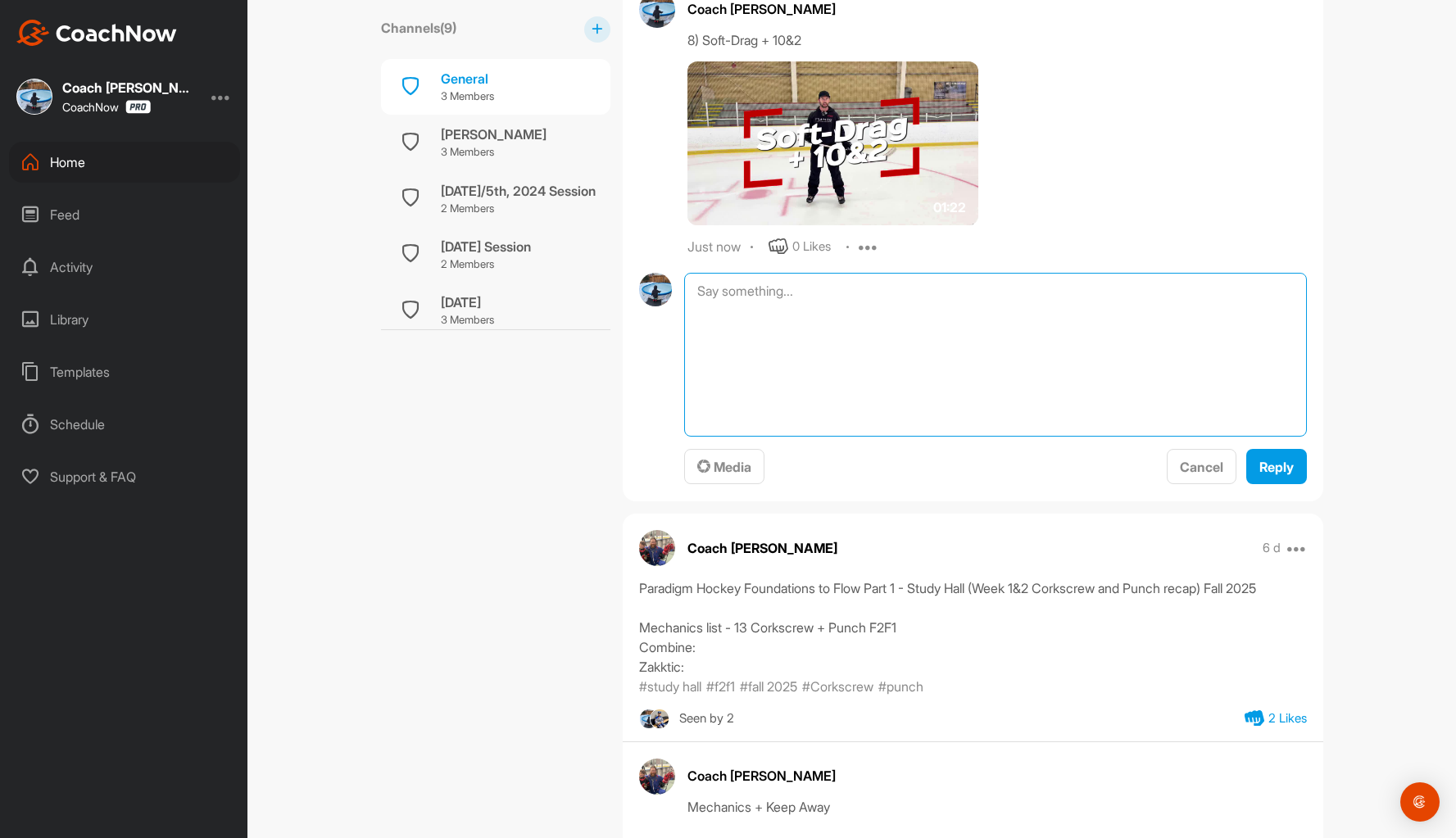
paste textarea "9) Soft-Drag + Anchor Combo"
type textarea "9) Soft-Drag + Anchor Combo"
click at [716, 459] on span "Media" at bounding box center [724, 467] width 54 height 17
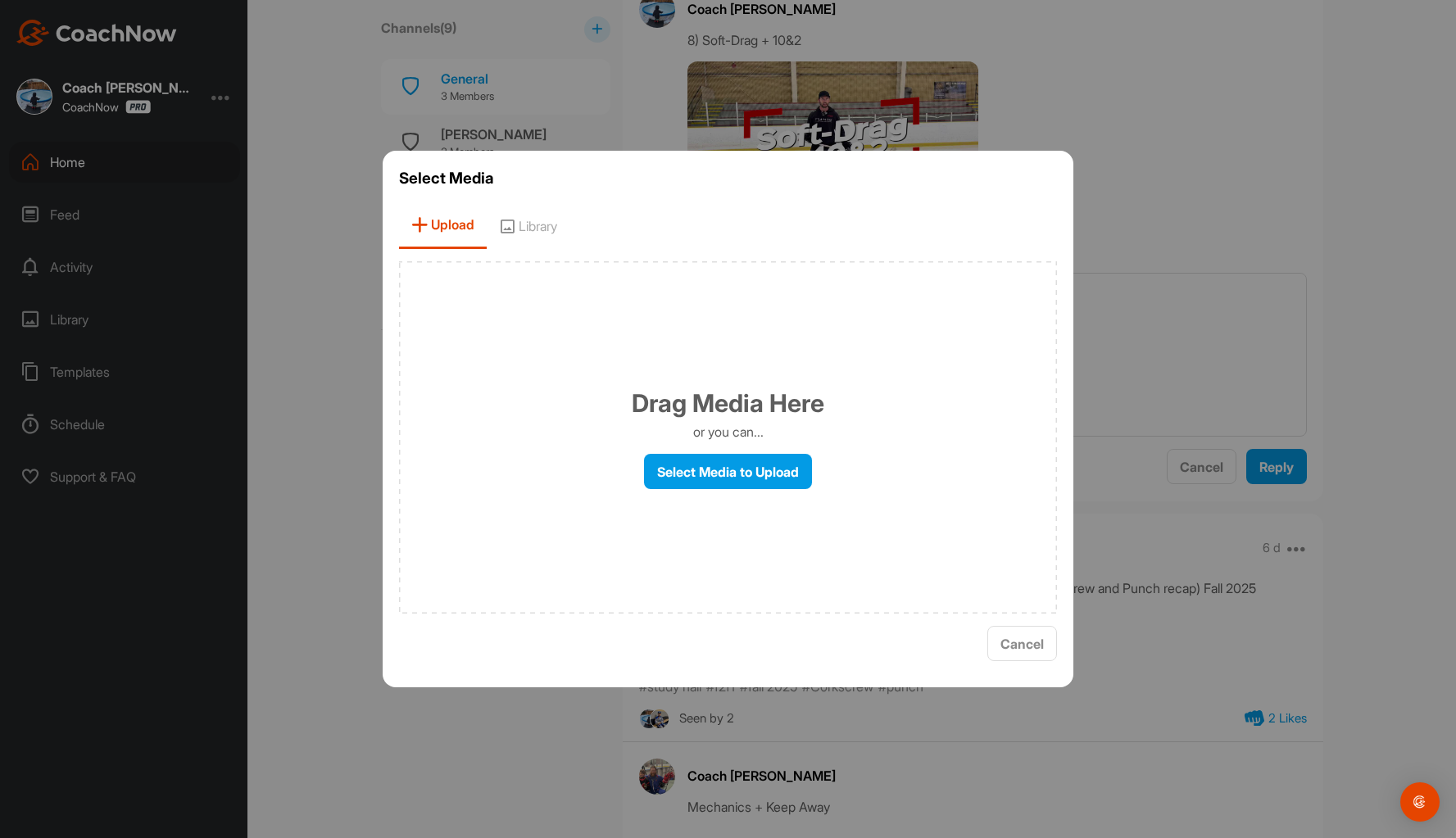
click at [553, 226] on span "Library" at bounding box center [528, 226] width 83 height 47
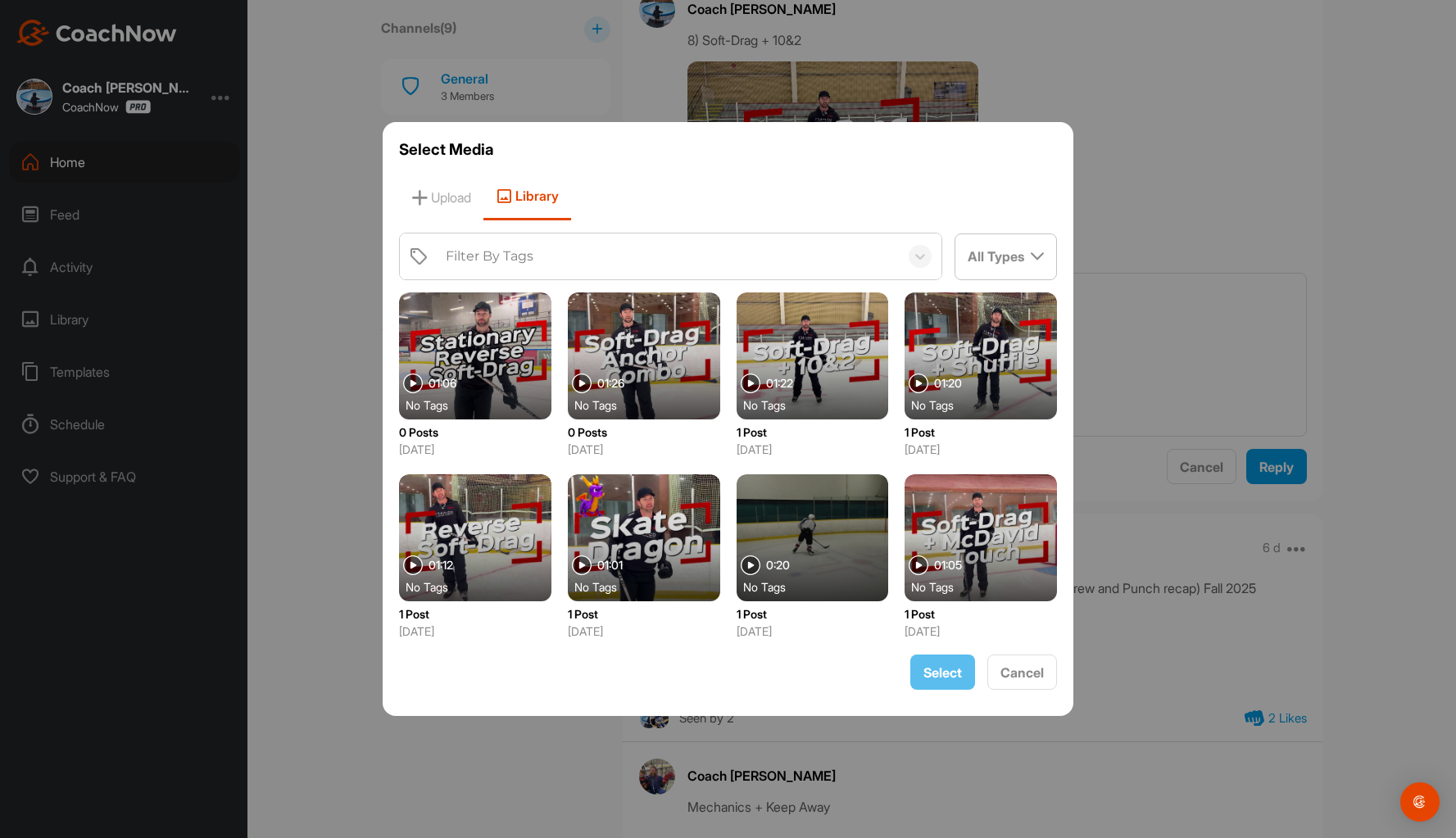
click at [617, 332] on div at bounding box center [643, 356] width 152 height 127
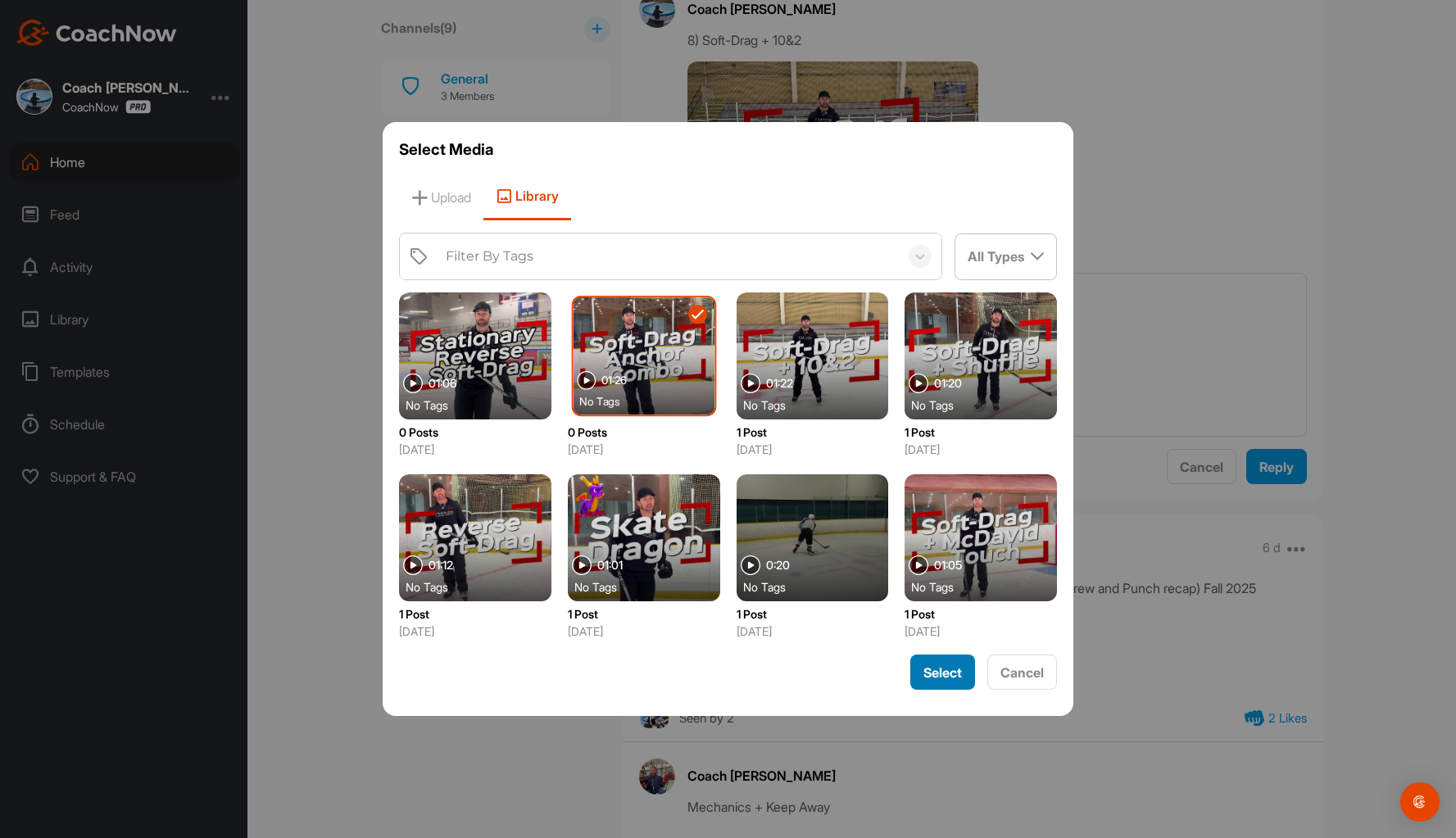
click at [937, 675] on span "Select" at bounding box center [943, 672] width 39 height 17
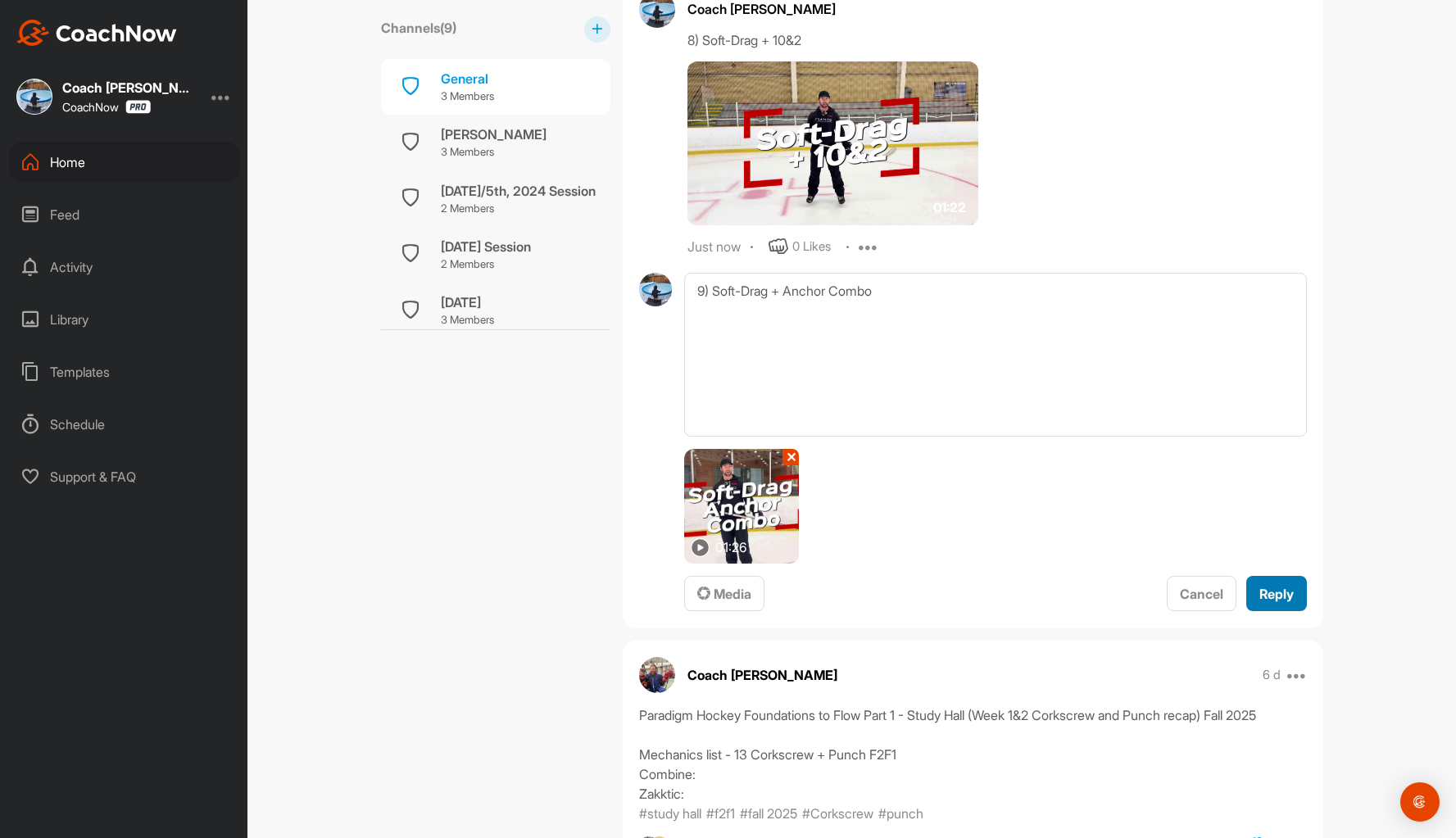
click at [1272, 581] on button "Reply" at bounding box center [1276, 593] width 61 height 35
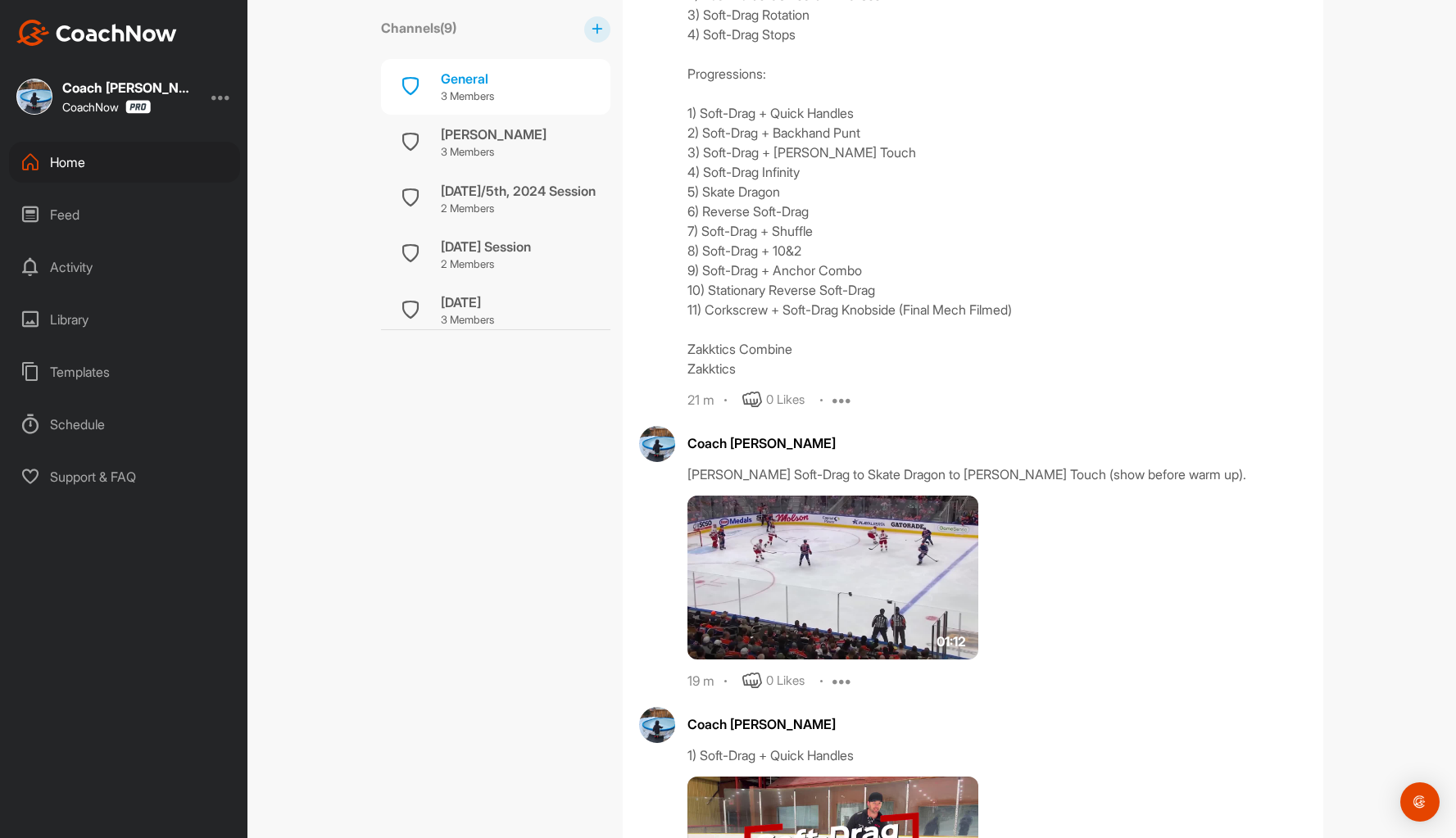
scroll to position [933, 0]
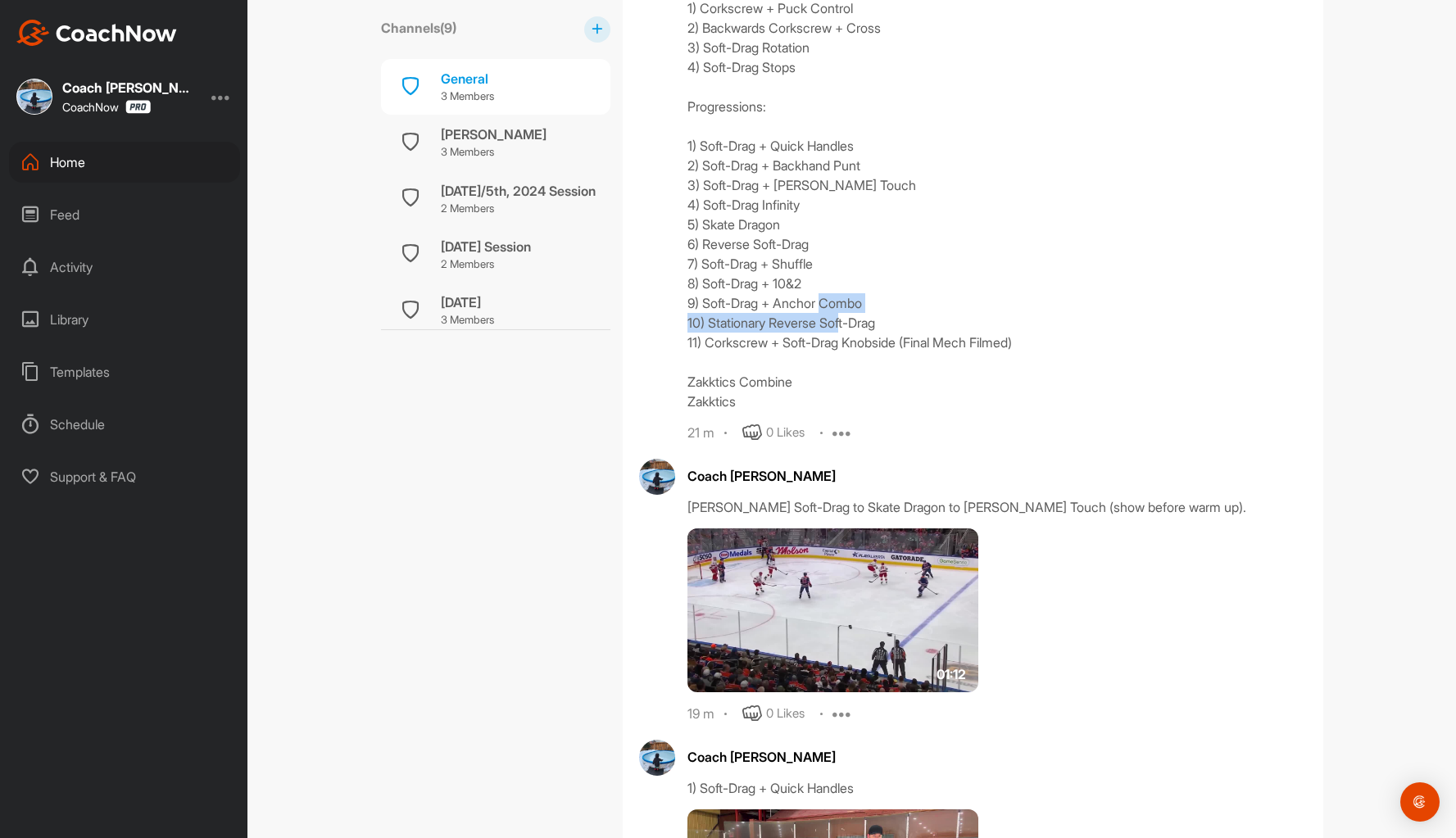
drag, startPoint x: 895, startPoint y: 320, endPoint x: 675, endPoint y: 319, distance: 220.0
click at [675, 319] on div "Coach Bruce Wayne Session 4 - F2F 2 - The Soft-Drag Warm Up: 1) Corkscrew + Puc…" at bounding box center [973, 172] width 668 height 541
copy div "10) Stationary Reverse Soft-Drag"
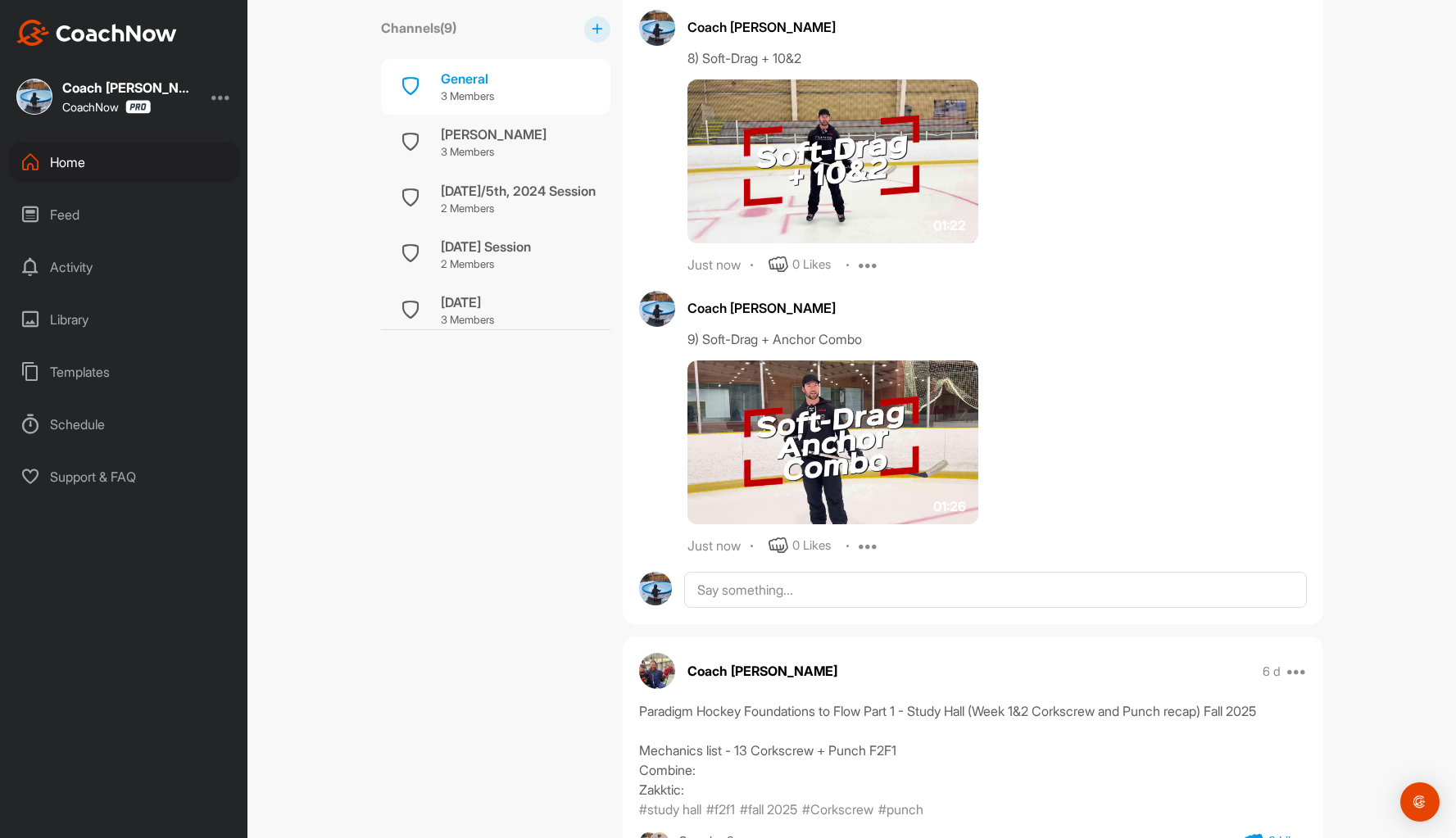
scroll to position [4454, 0]
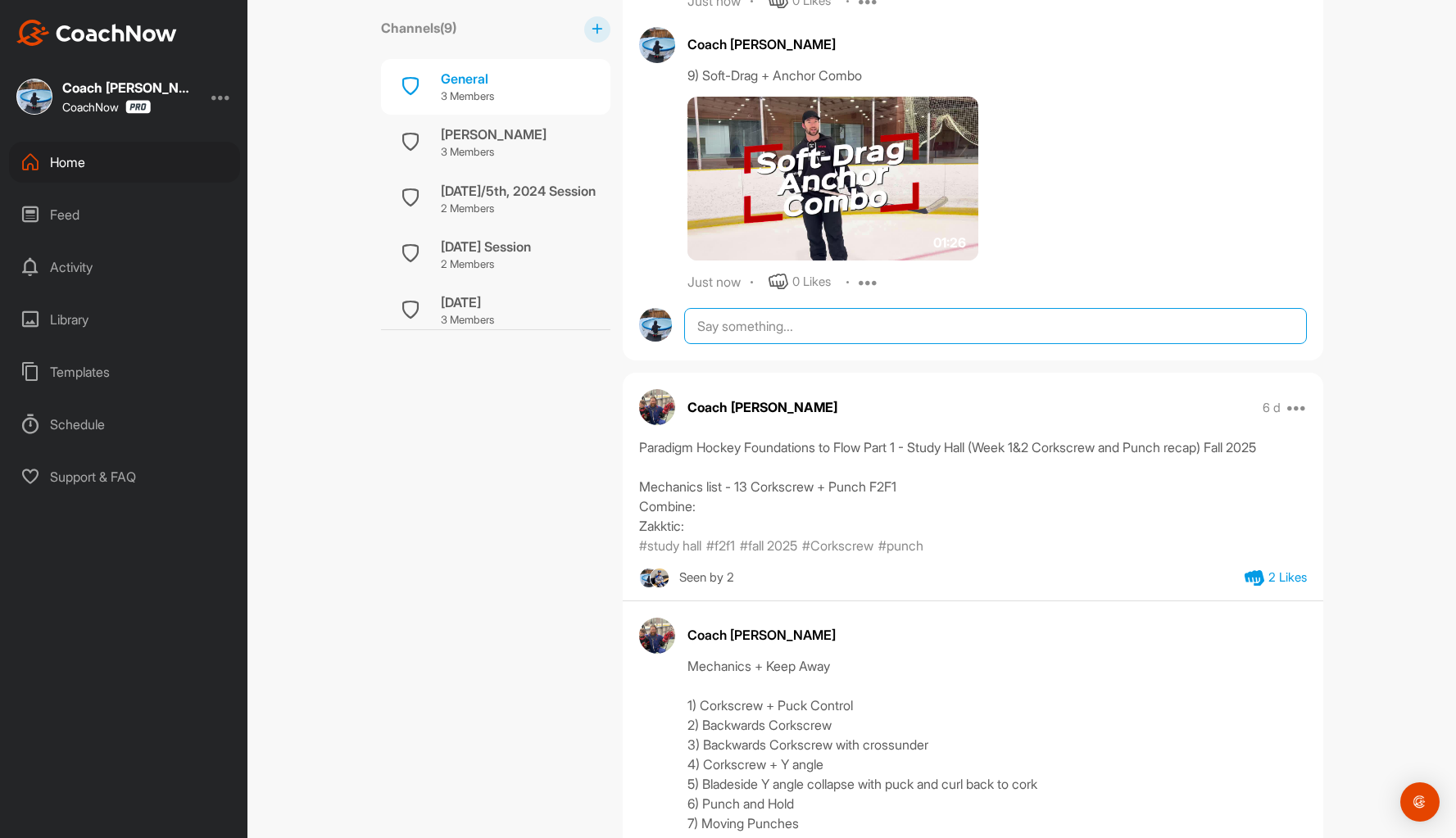
click at [734, 326] on textarea at bounding box center [994, 325] width 621 height 36
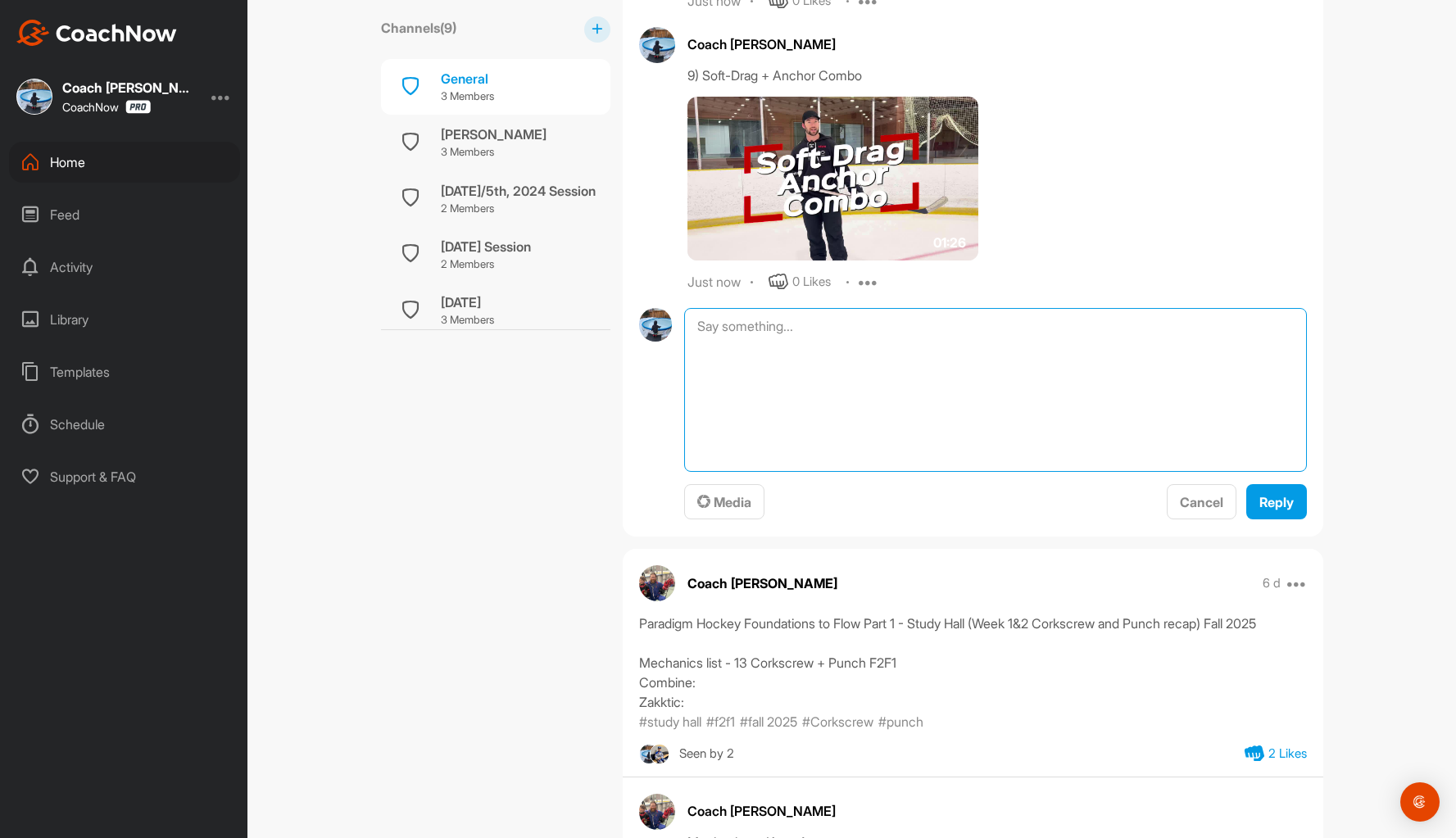
paste textarea "10) Stationary Reverse Soft-Drag"
type textarea "10) Stationary Reverse Soft-Drag"
click at [711, 505] on span "Media" at bounding box center [724, 501] width 54 height 17
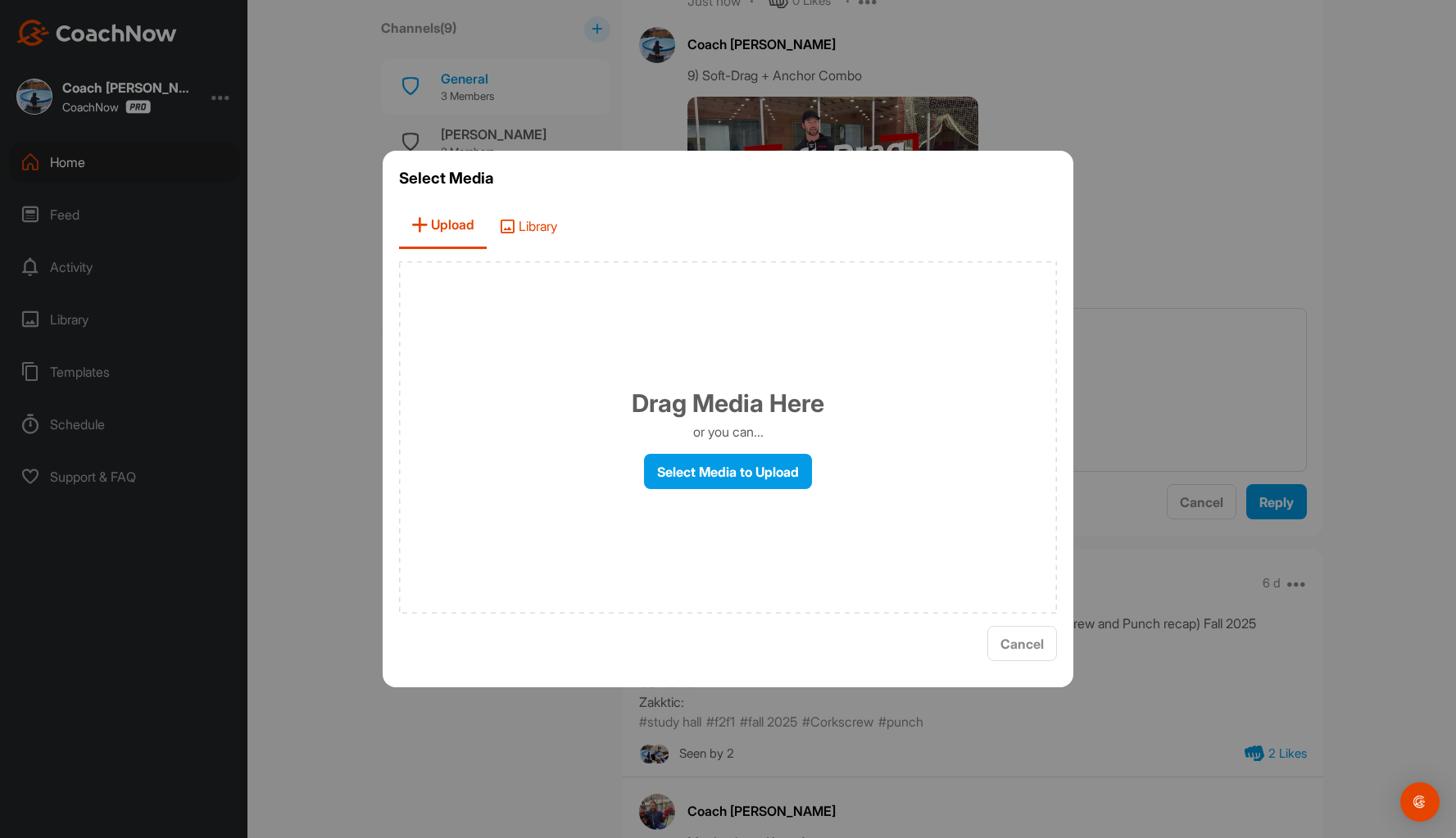
click at [542, 226] on span "Library" at bounding box center [528, 226] width 83 height 47
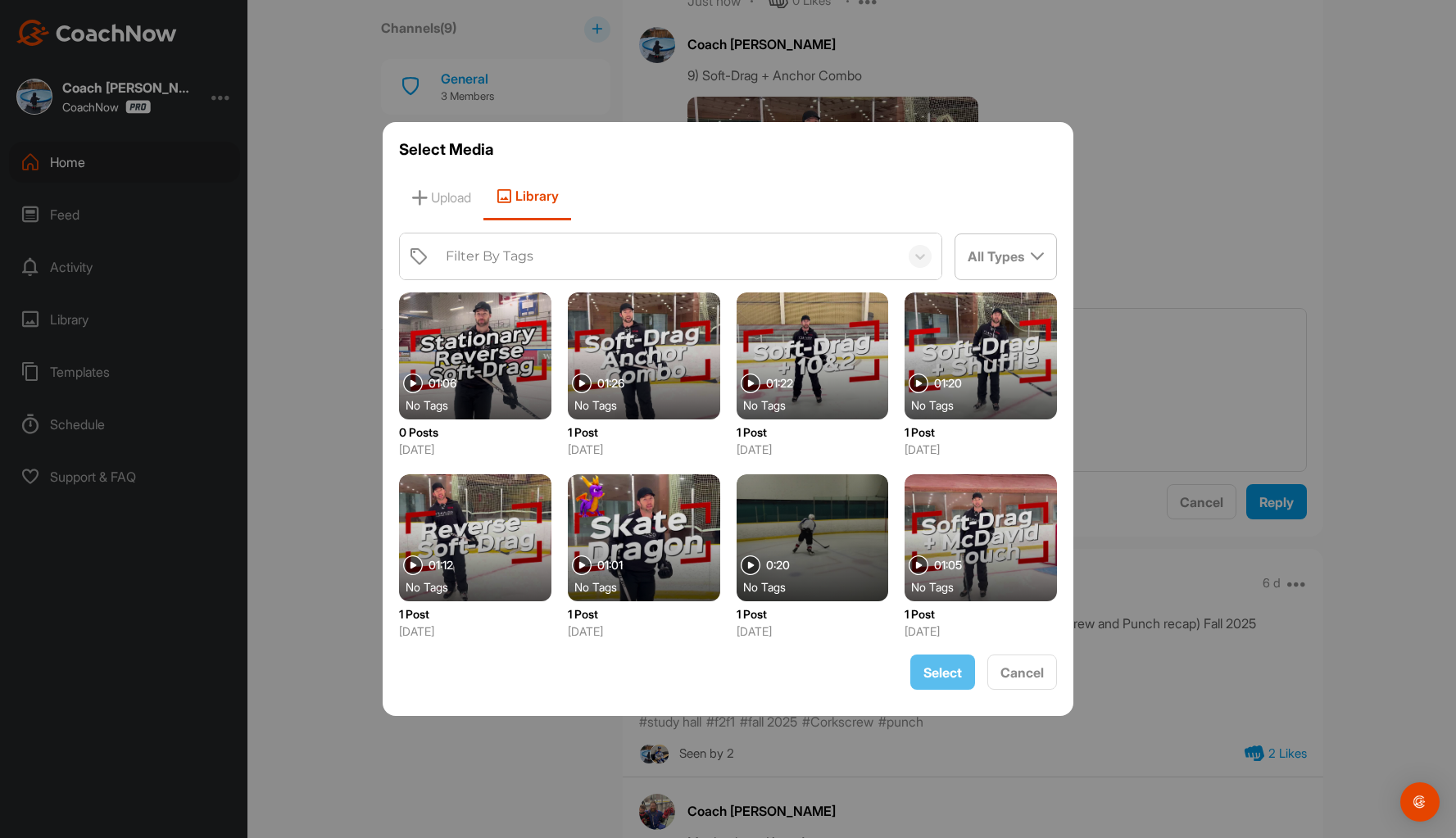
click at [1191, 205] on div at bounding box center [728, 419] width 1456 height 838
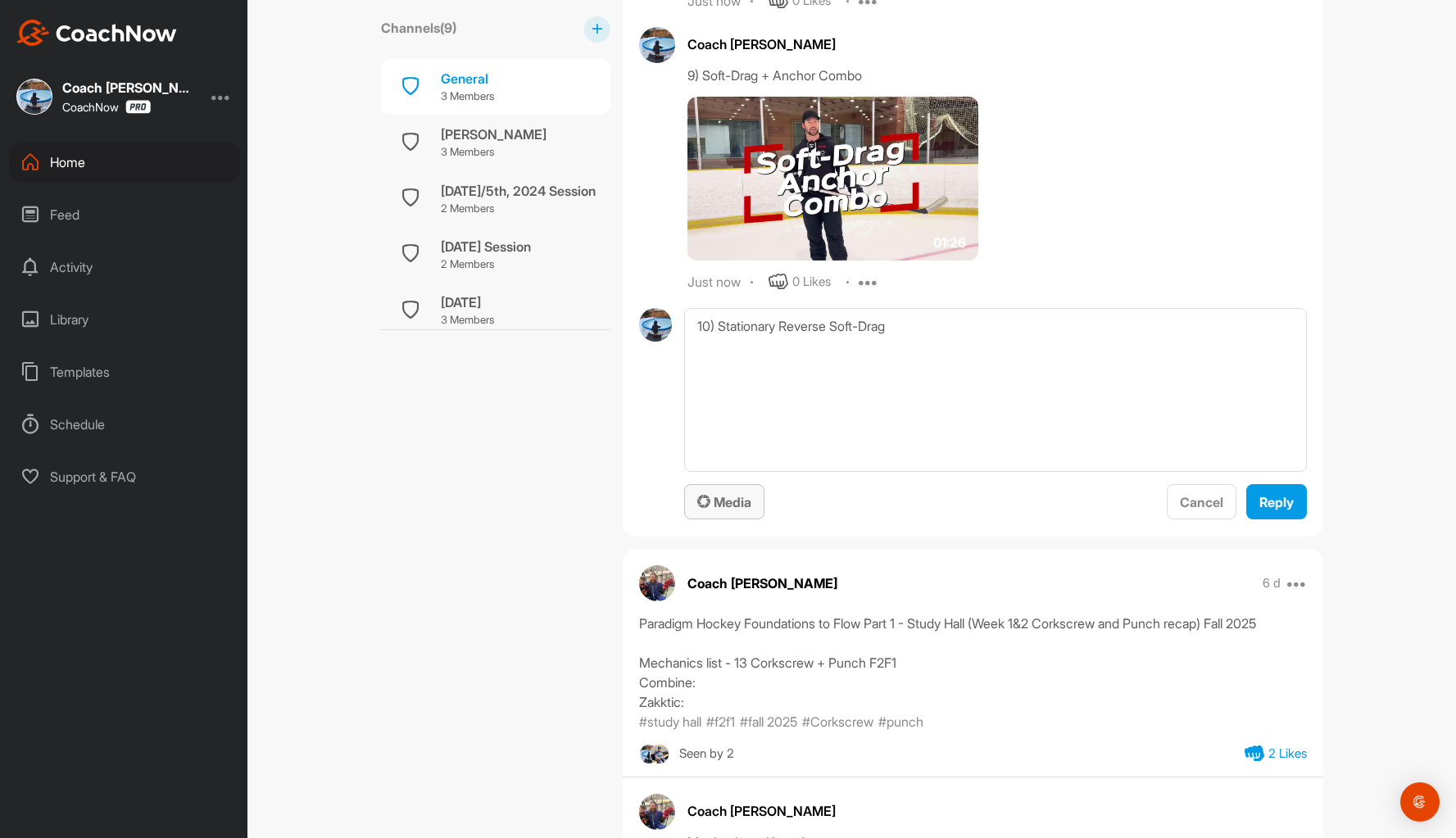
click at [724, 506] on span "Media" at bounding box center [724, 501] width 54 height 17
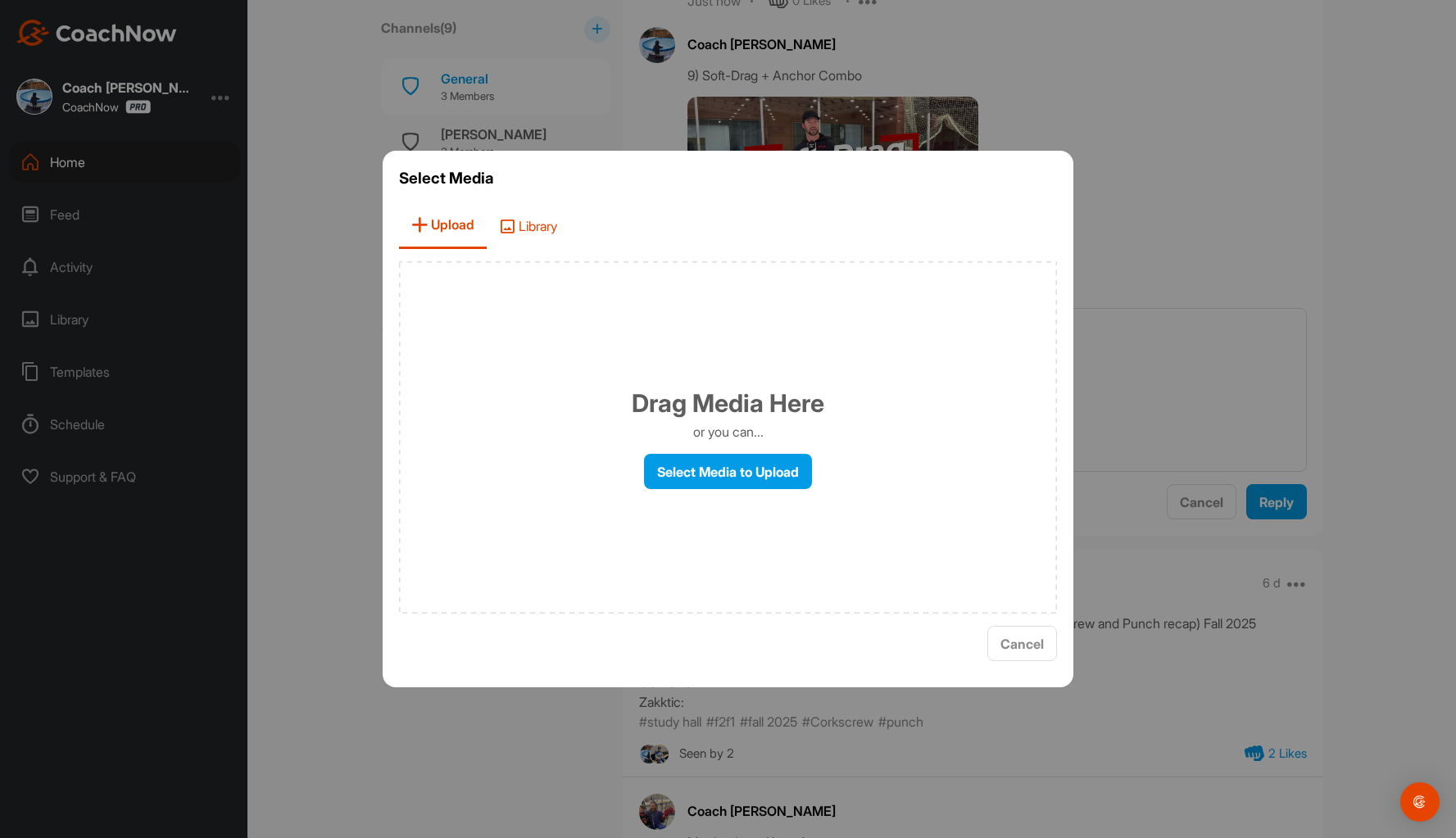
click at [552, 223] on span "Library" at bounding box center [528, 226] width 83 height 47
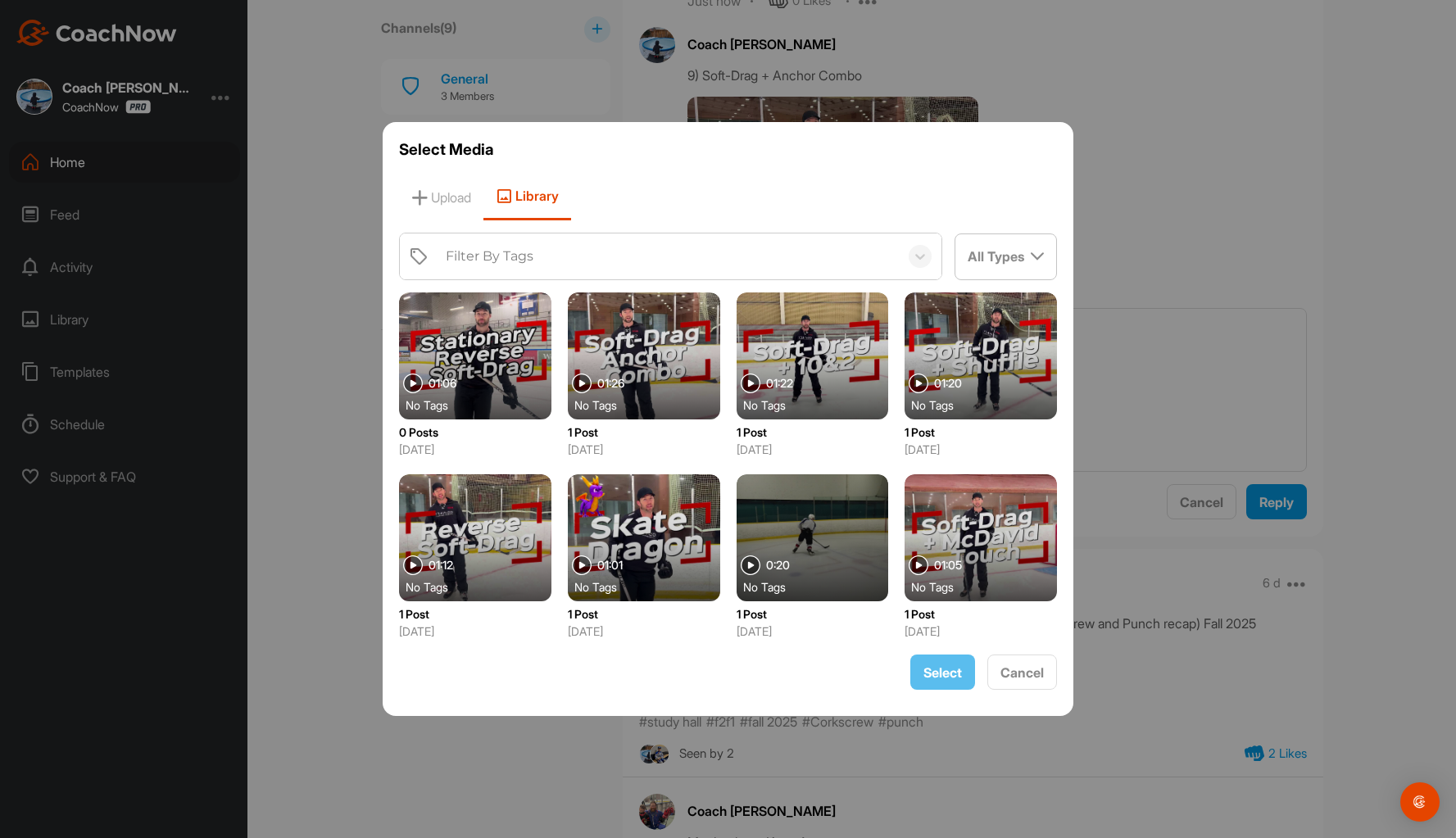
click at [499, 341] on div at bounding box center [475, 356] width 152 height 127
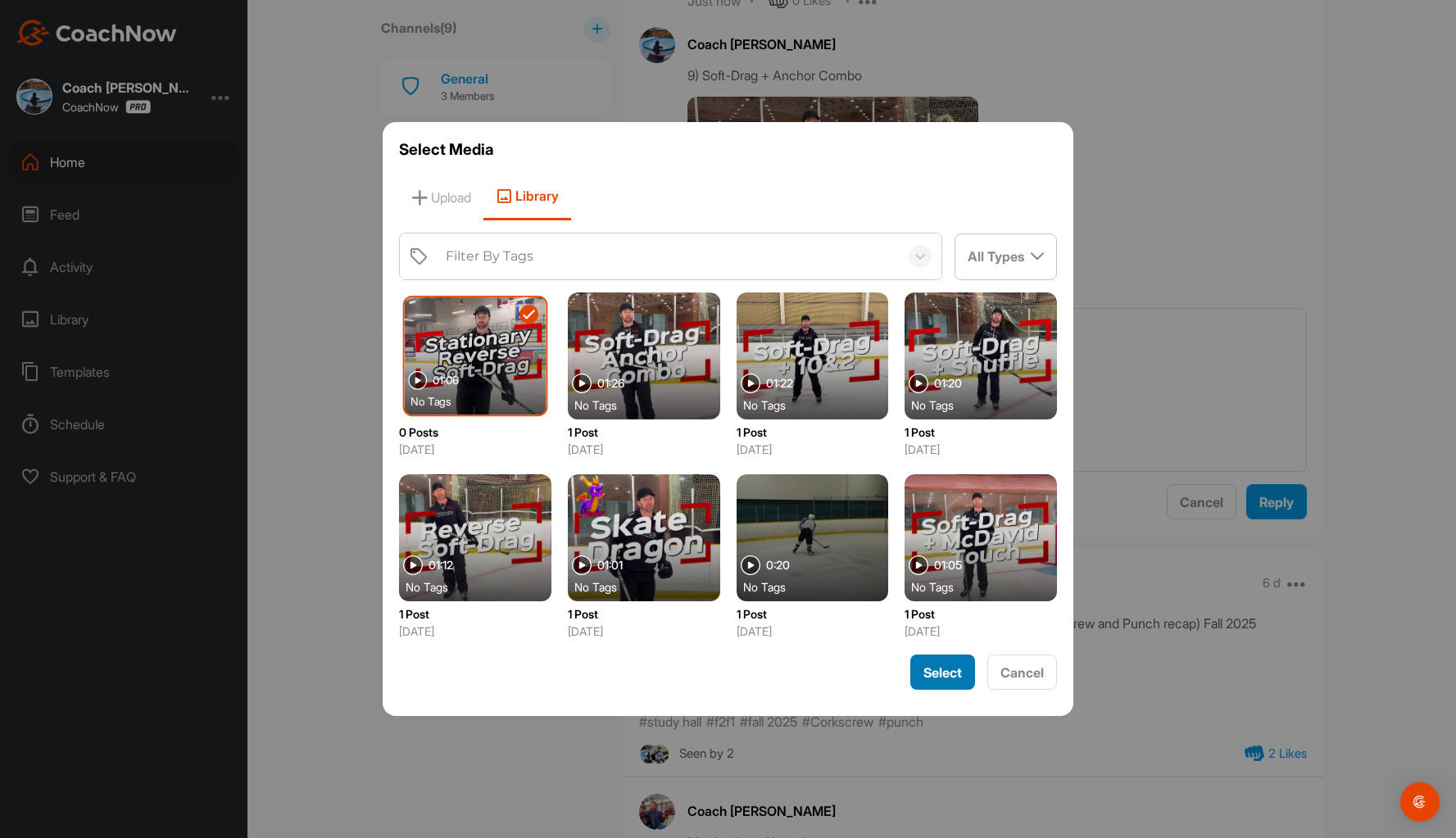
click at [942, 673] on span "Select" at bounding box center [943, 672] width 39 height 17
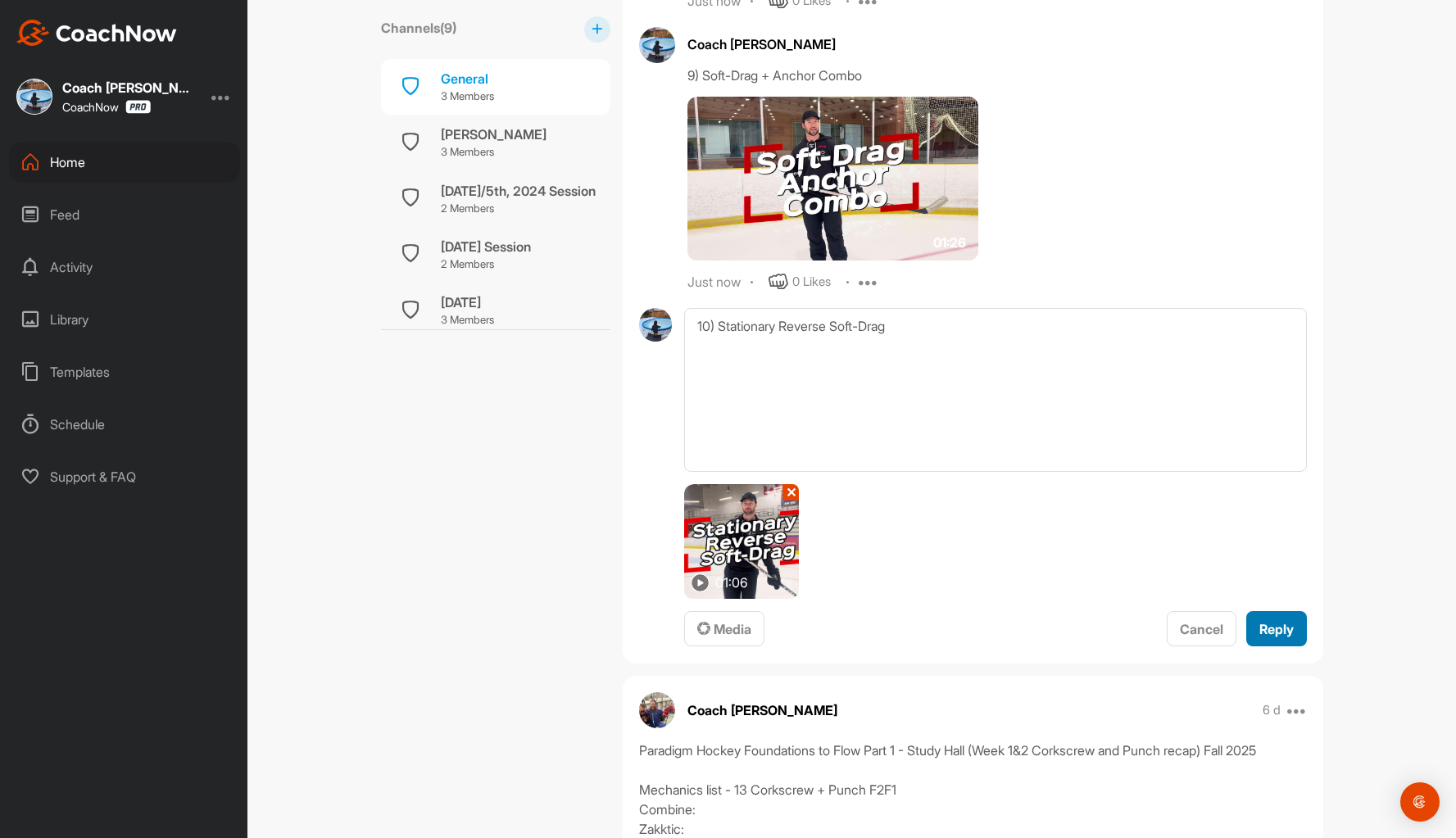
drag, startPoint x: 1285, startPoint y: 621, endPoint x: 1296, endPoint y: 620, distance: 11.0
click at [1286, 621] on span "Reply" at bounding box center [1276, 629] width 34 height 17
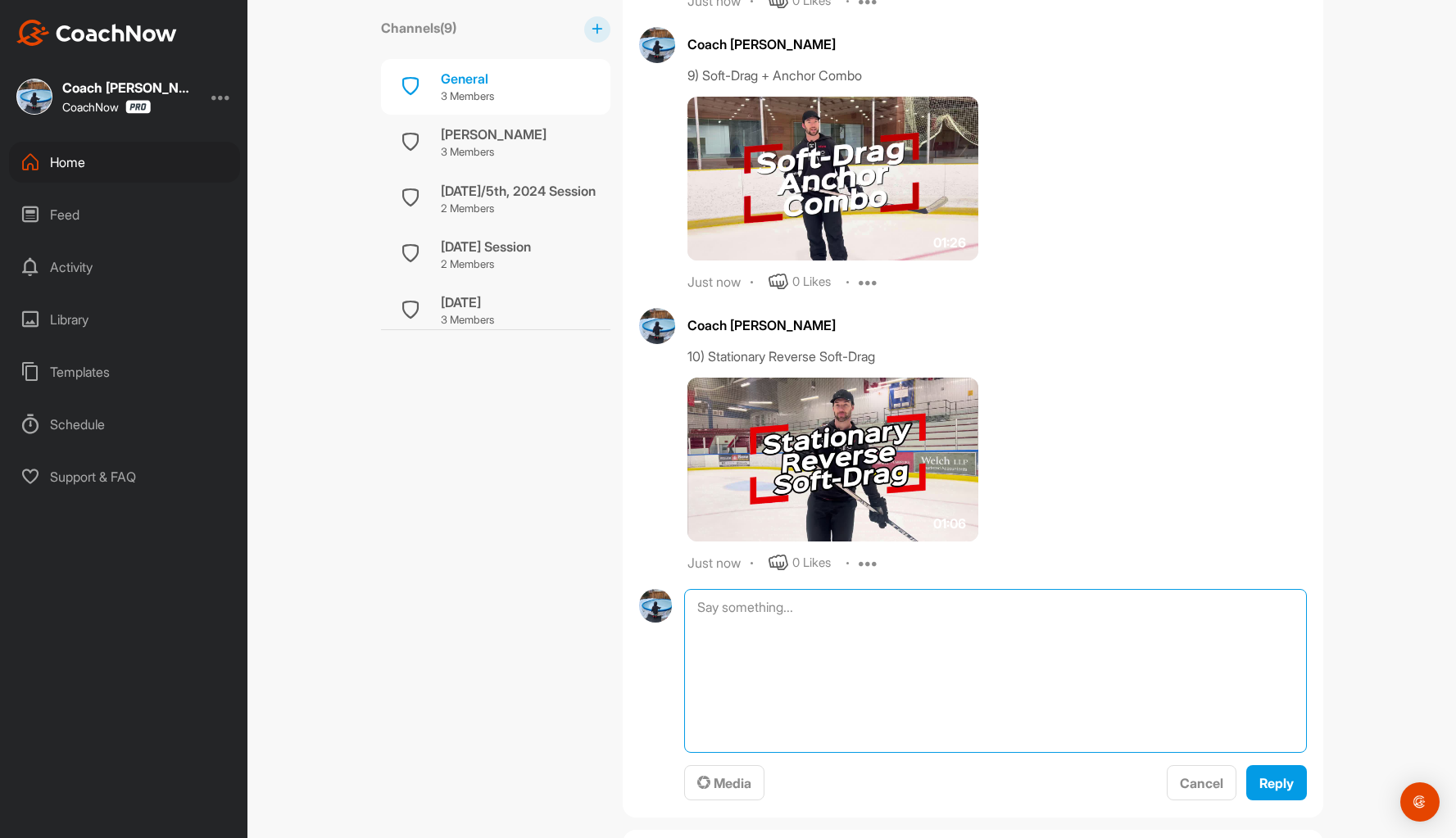
click at [843, 612] on textarea at bounding box center [994, 671] width 621 height 164
type textarea "11) Soft-Drag Knobside (Final Mech filmed)."
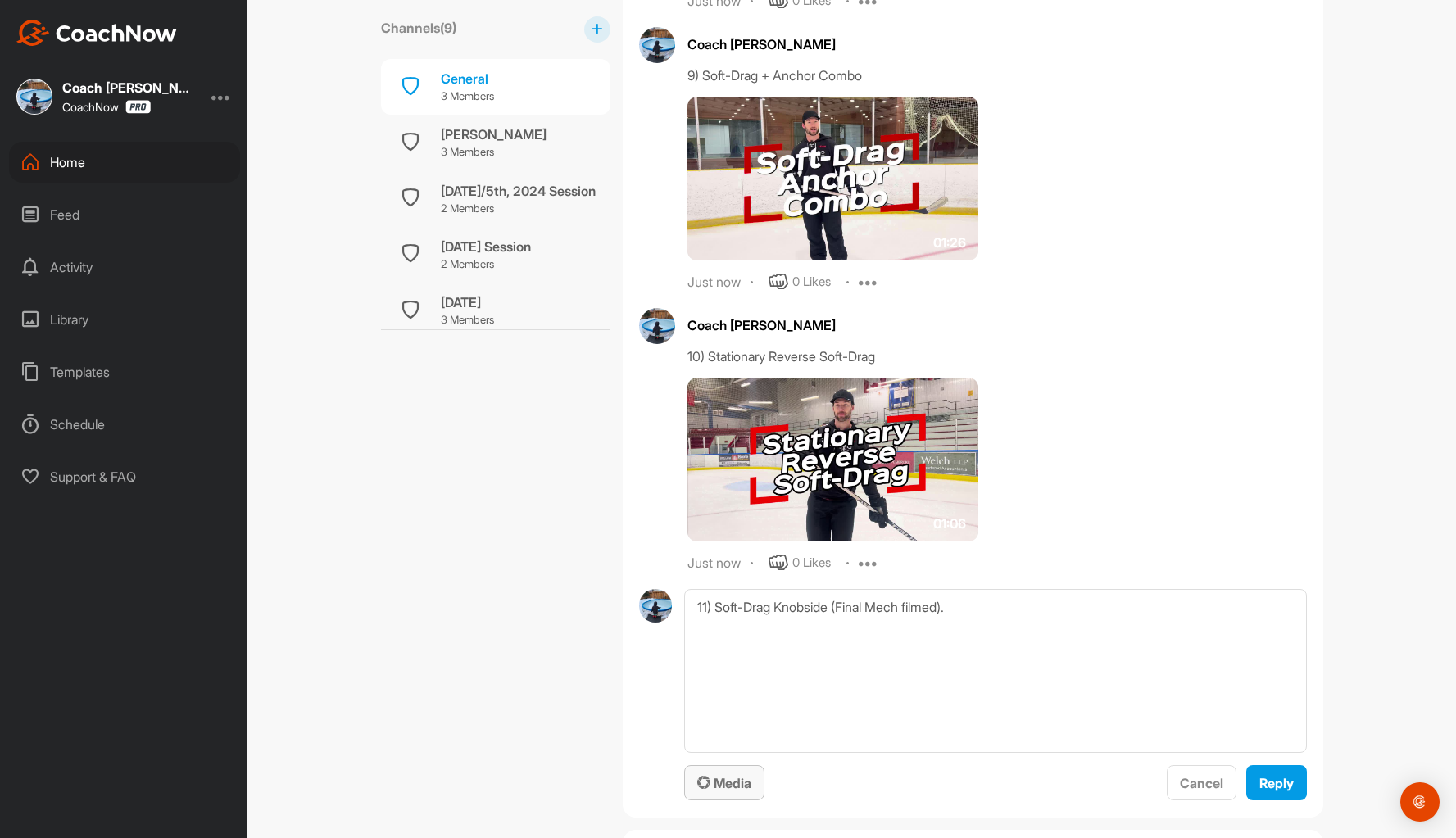
click at [702, 782] on icon "button" at bounding box center [703, 782] width 13 height 13
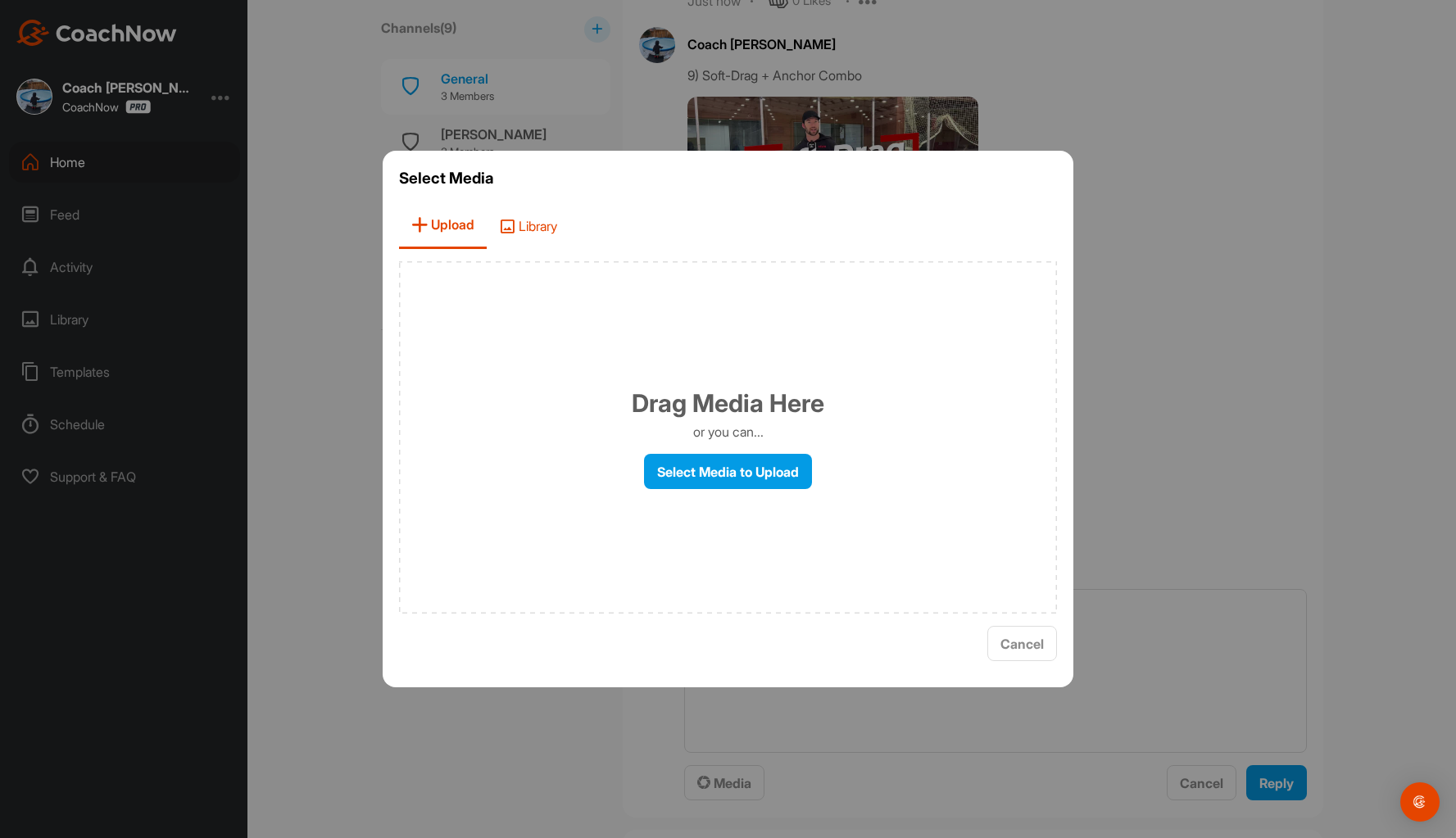
click at [529, 234] on span "Library" at bounding box center [528, 226] width 83 height 47
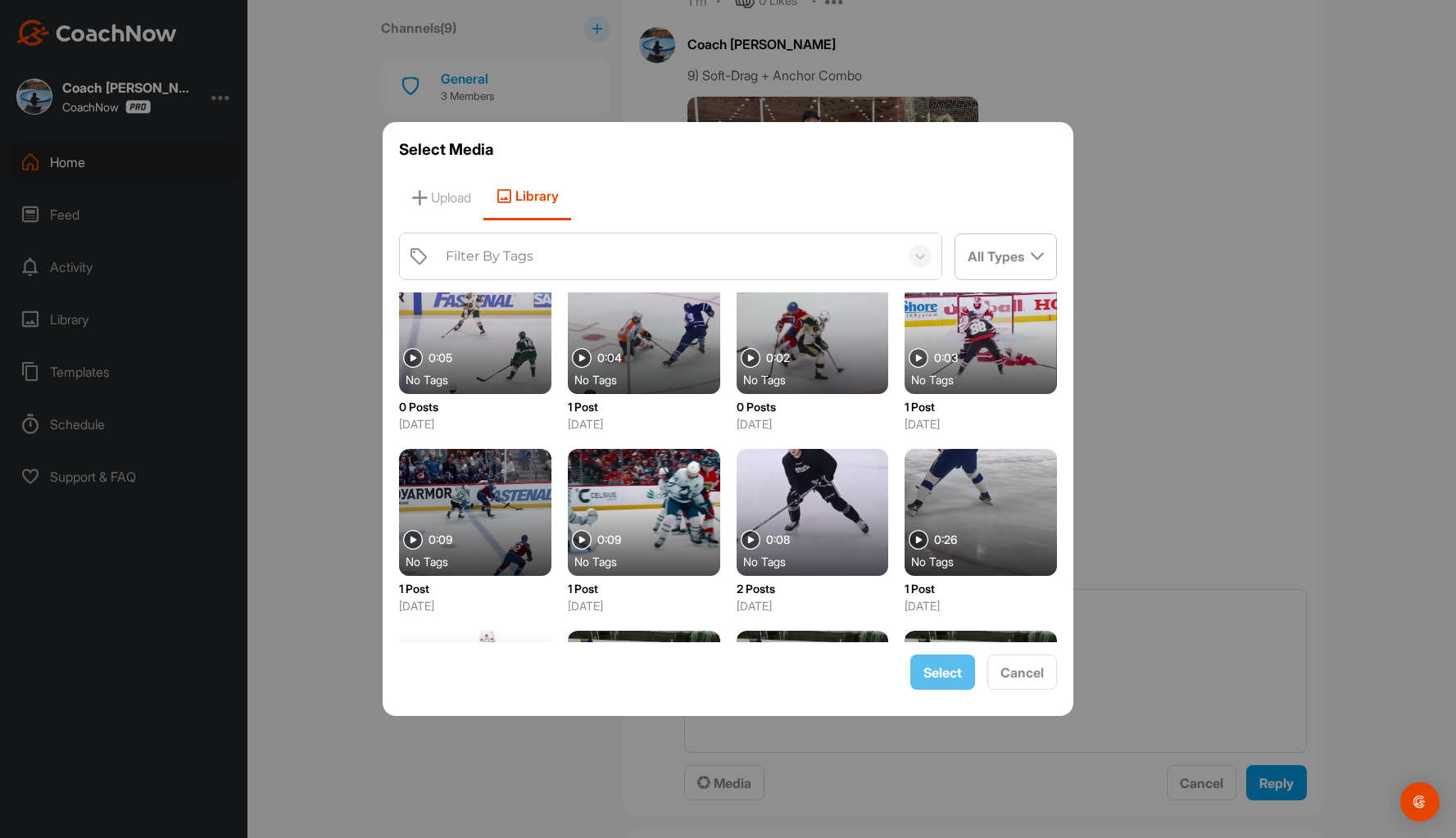
scroll to position [5253, 0]
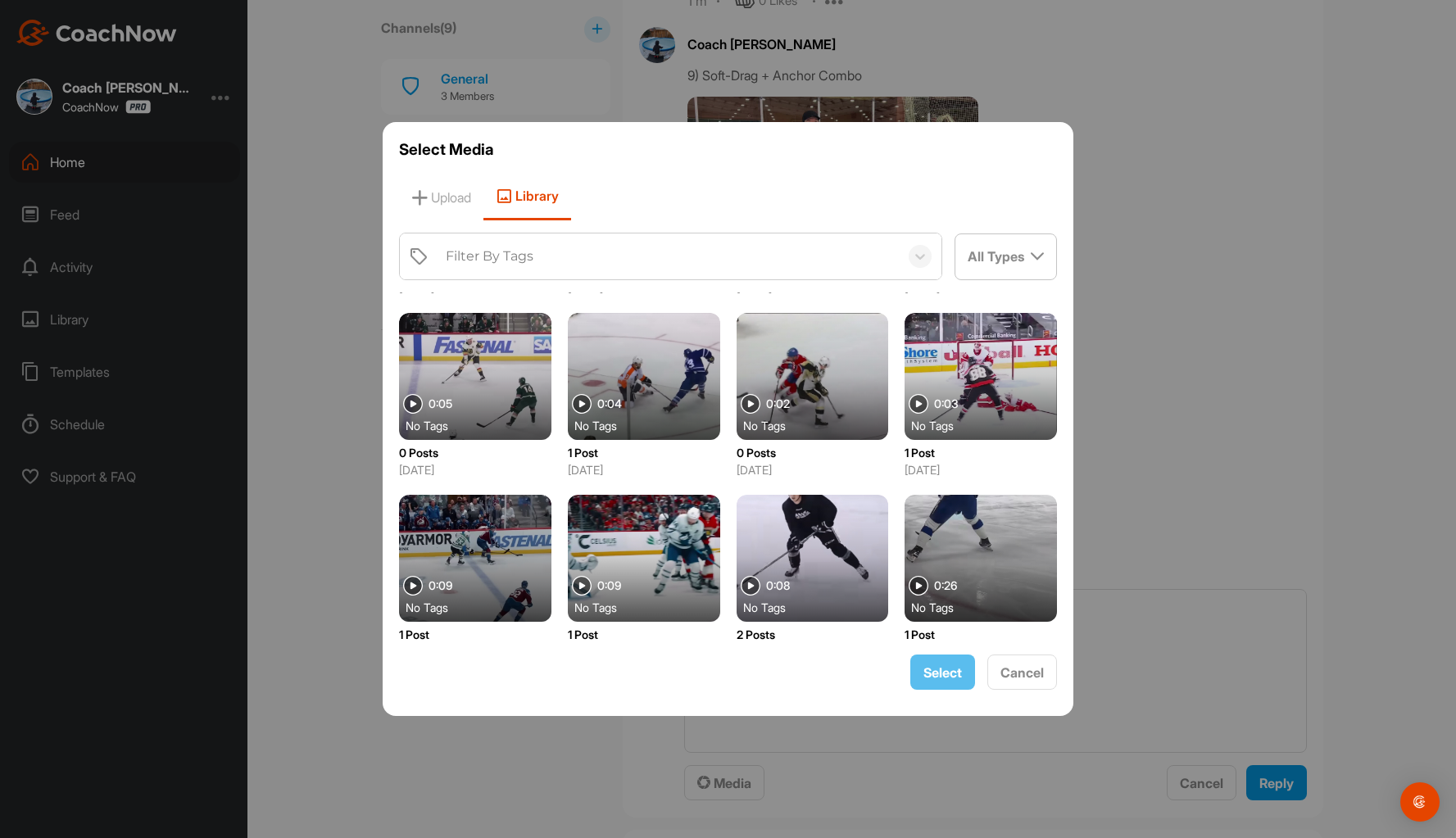
click at [813, 532] on div at bounding box center [813, 558] width 152 height 127
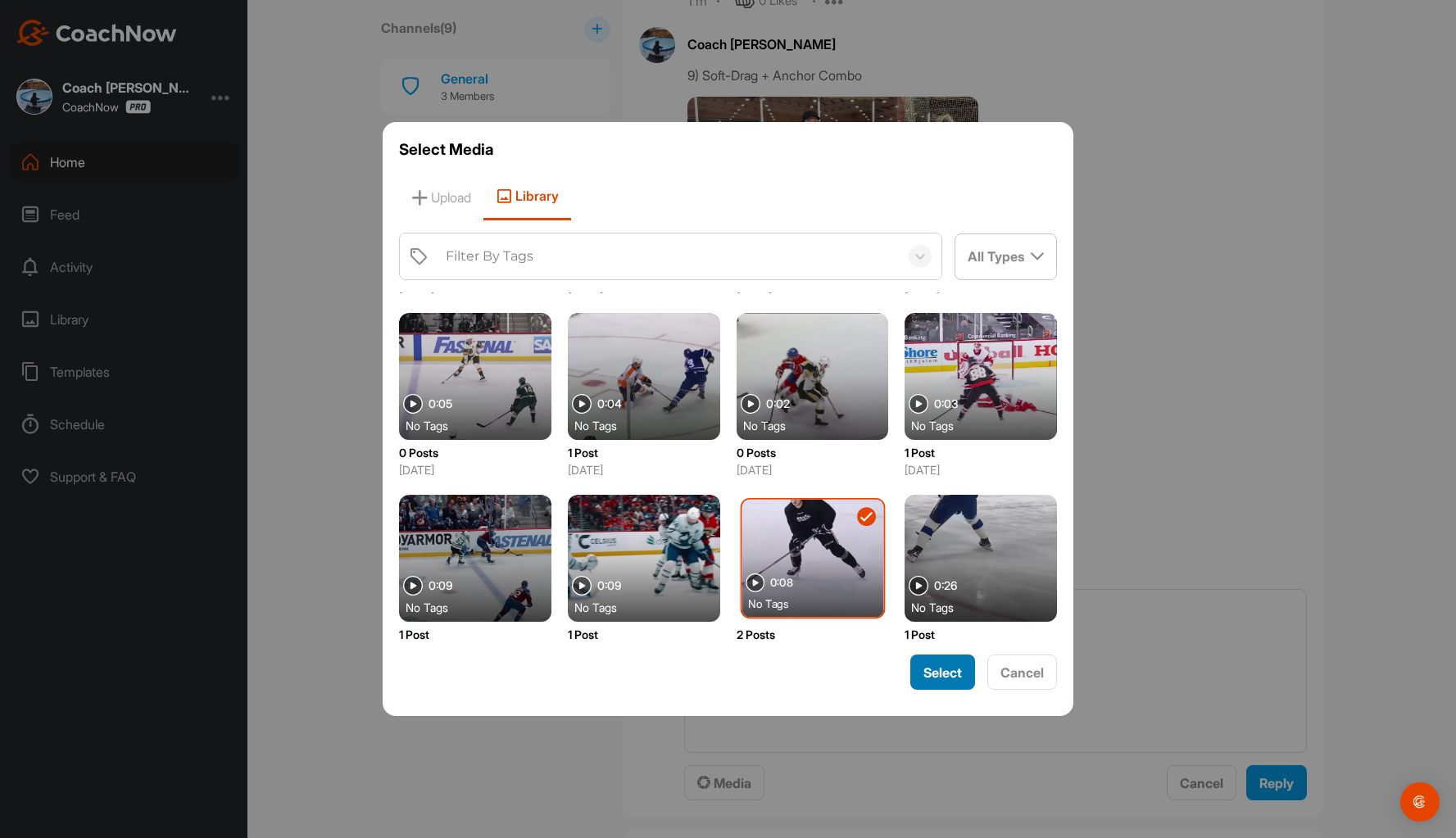
click at [940, 672] on span "Select" at bounding box center [943, 672] width 39 height 17
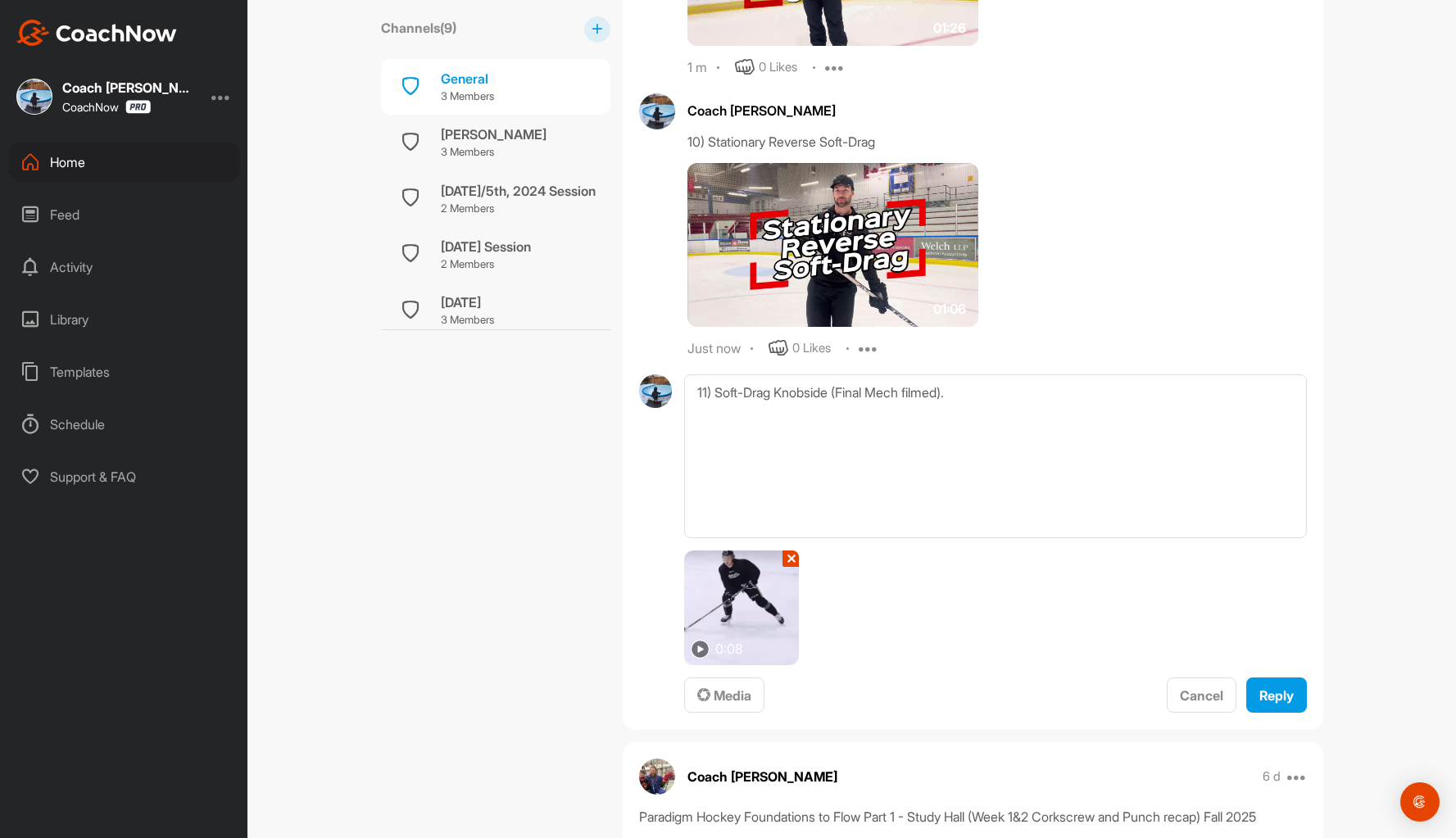
scroll to position [4700, 0]
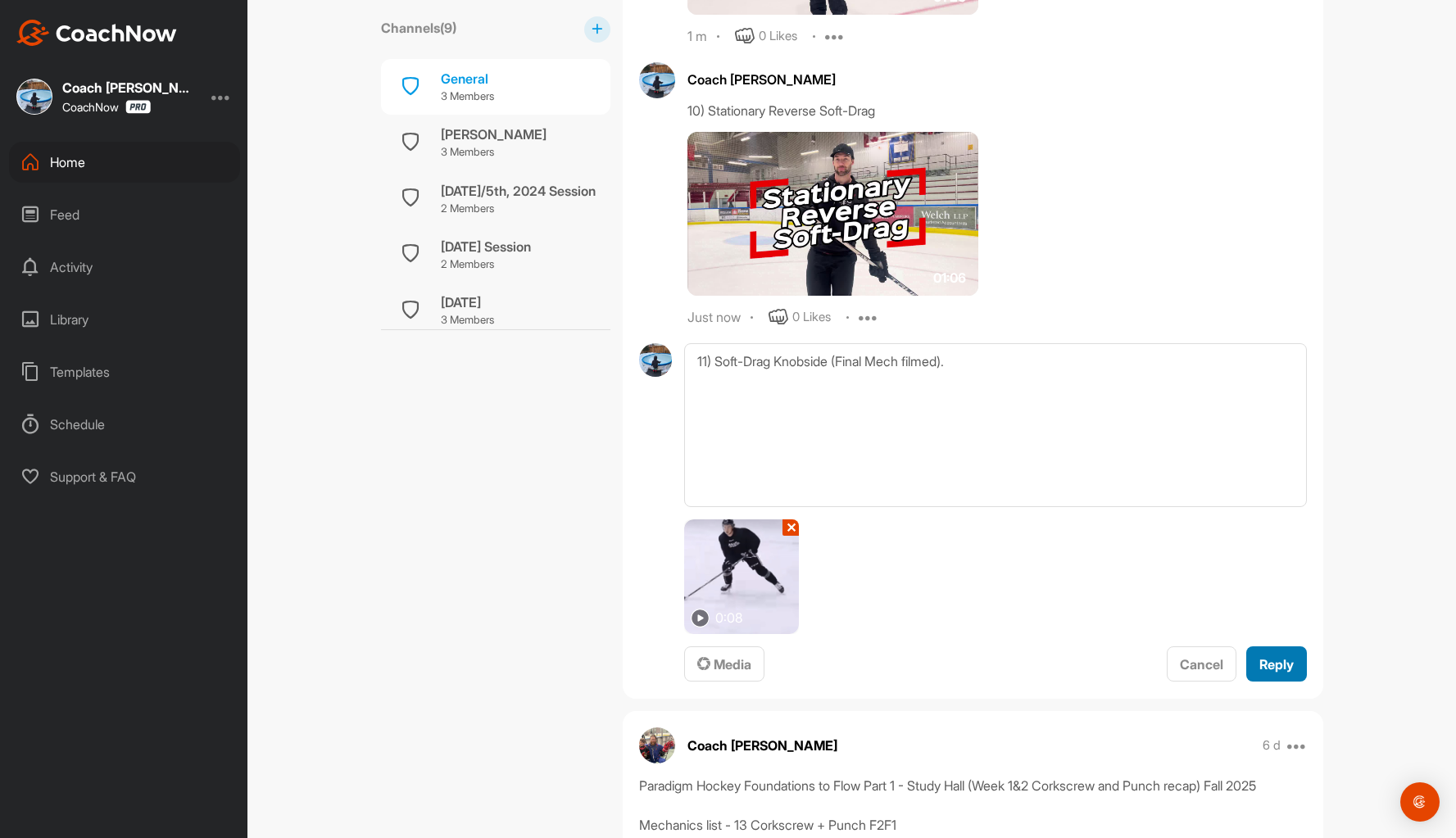
click at [1289, 668] on button "Reply" at bounding box center [1276, 664] width 61 height 35
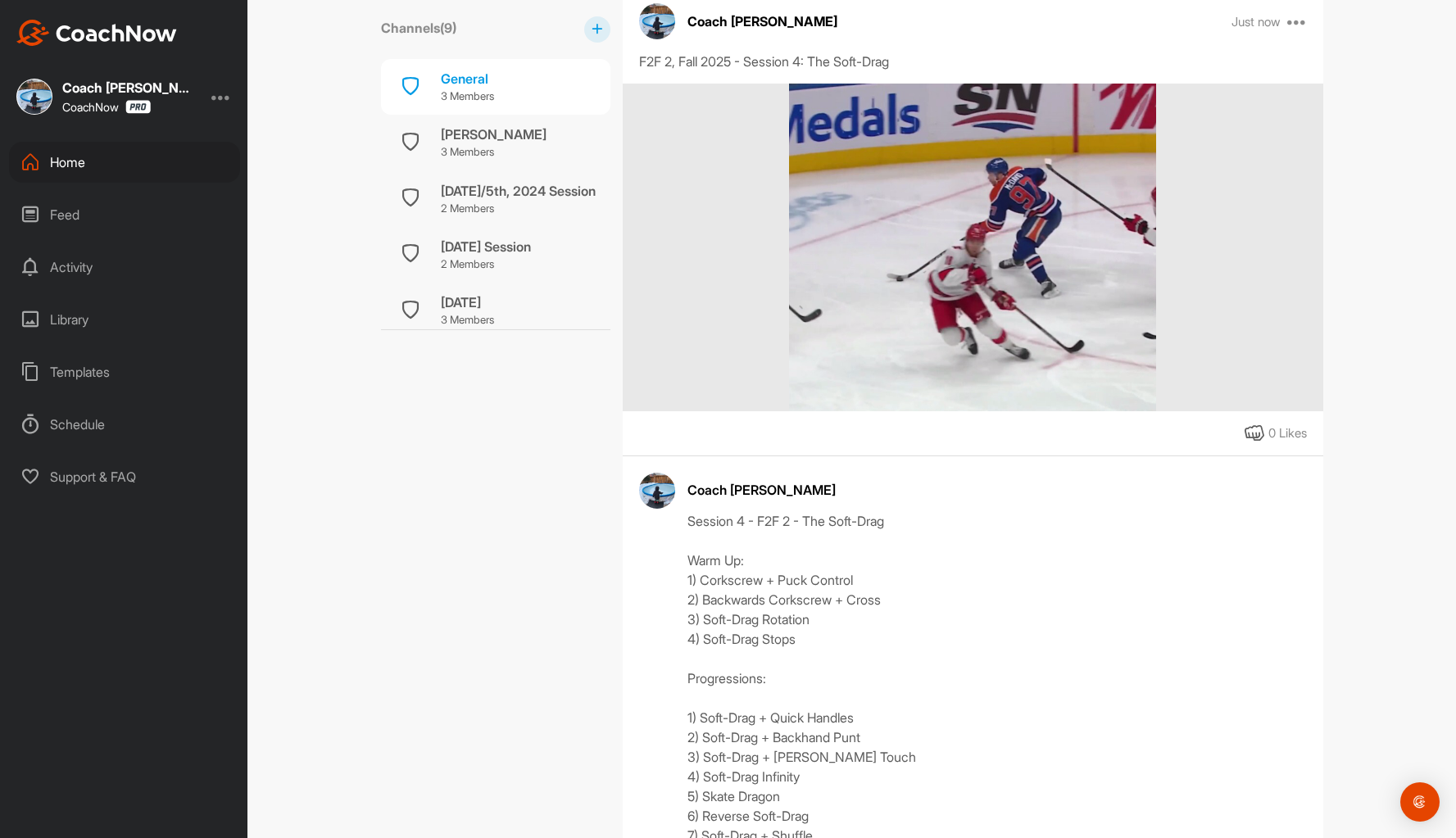
scroll to position [278, 0]
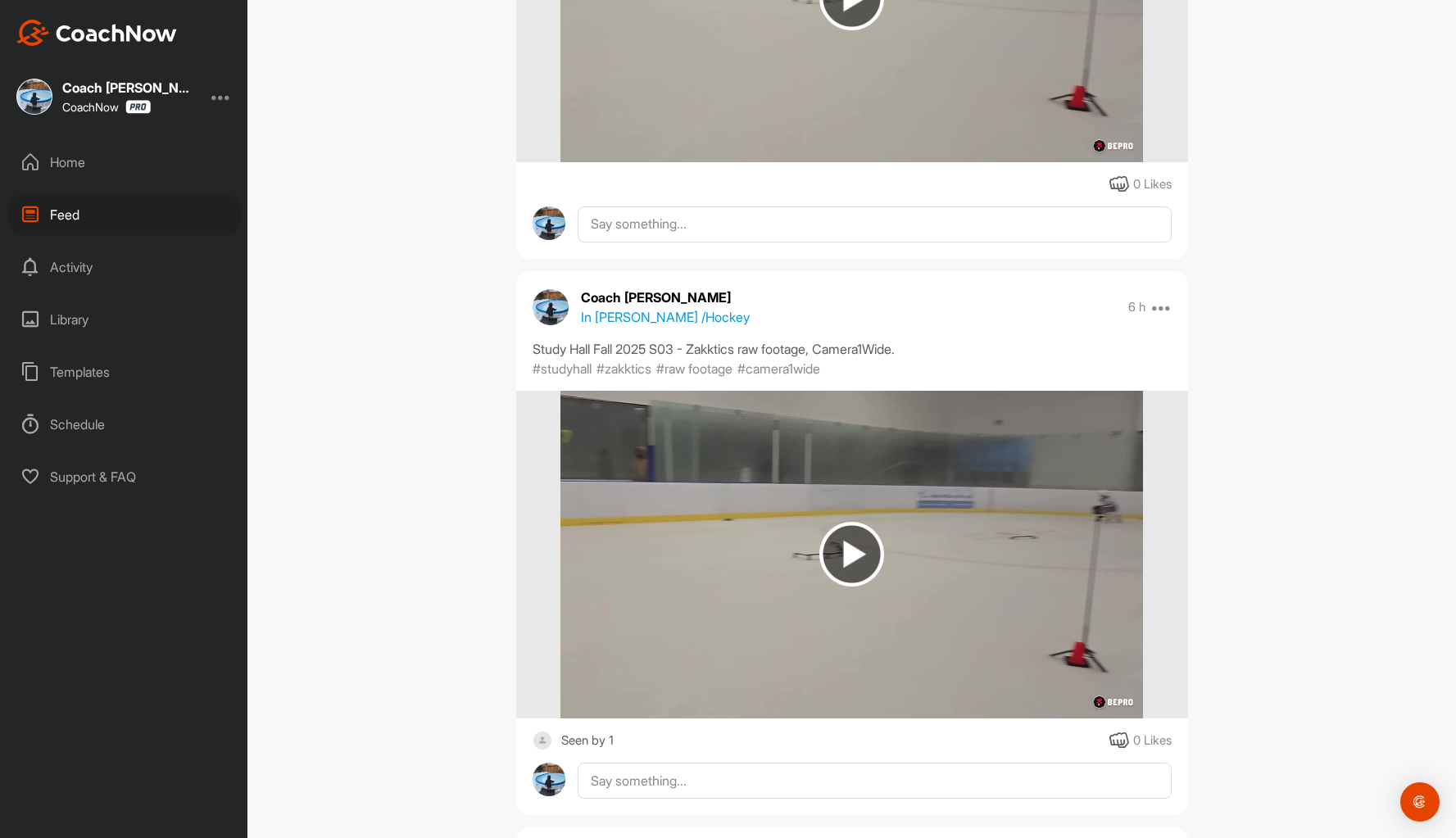
scroll to position [2376, 0]
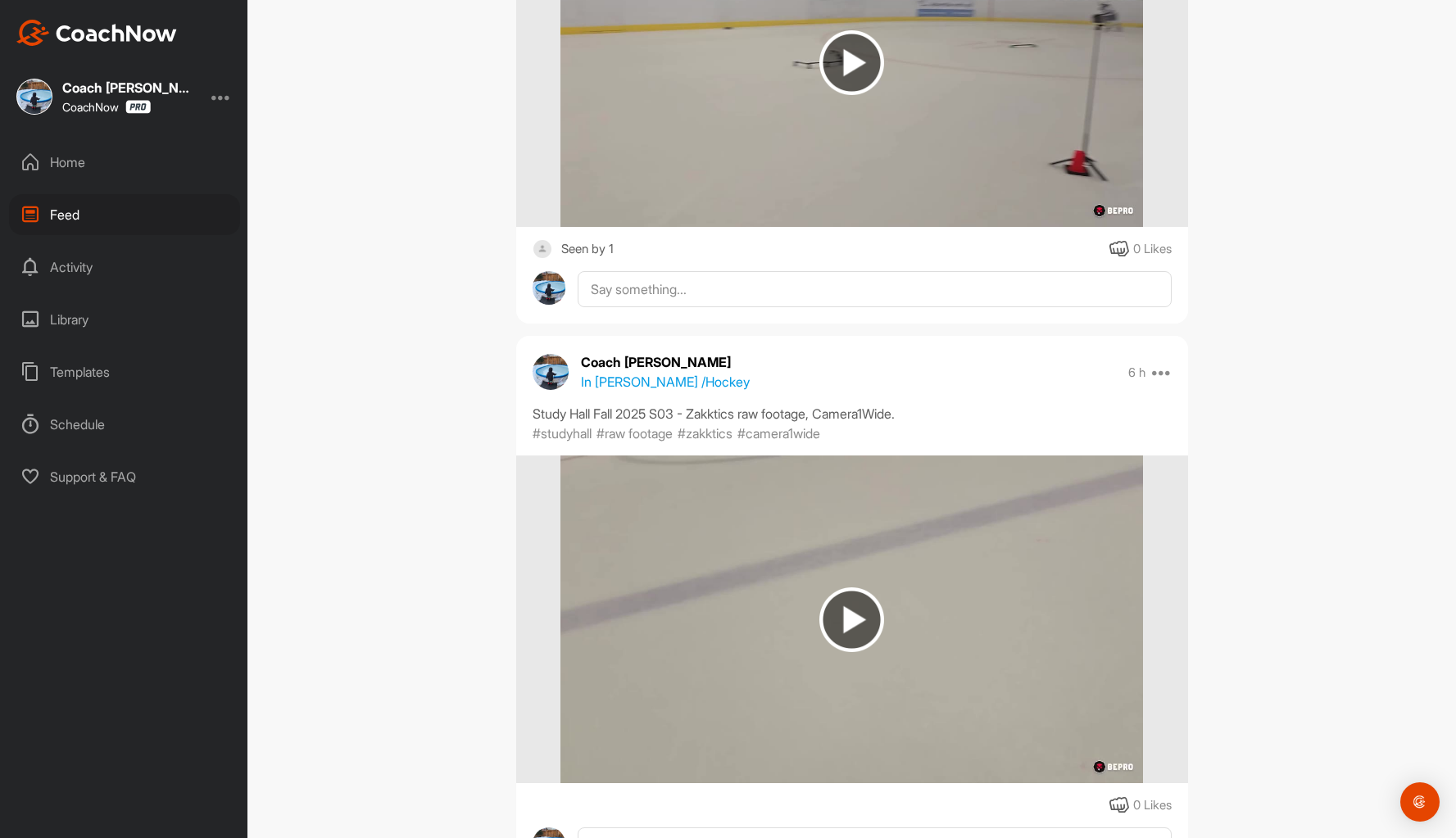
click at [63, 159] on div "Home" at bounding box center [124, 162] width 231 height 41
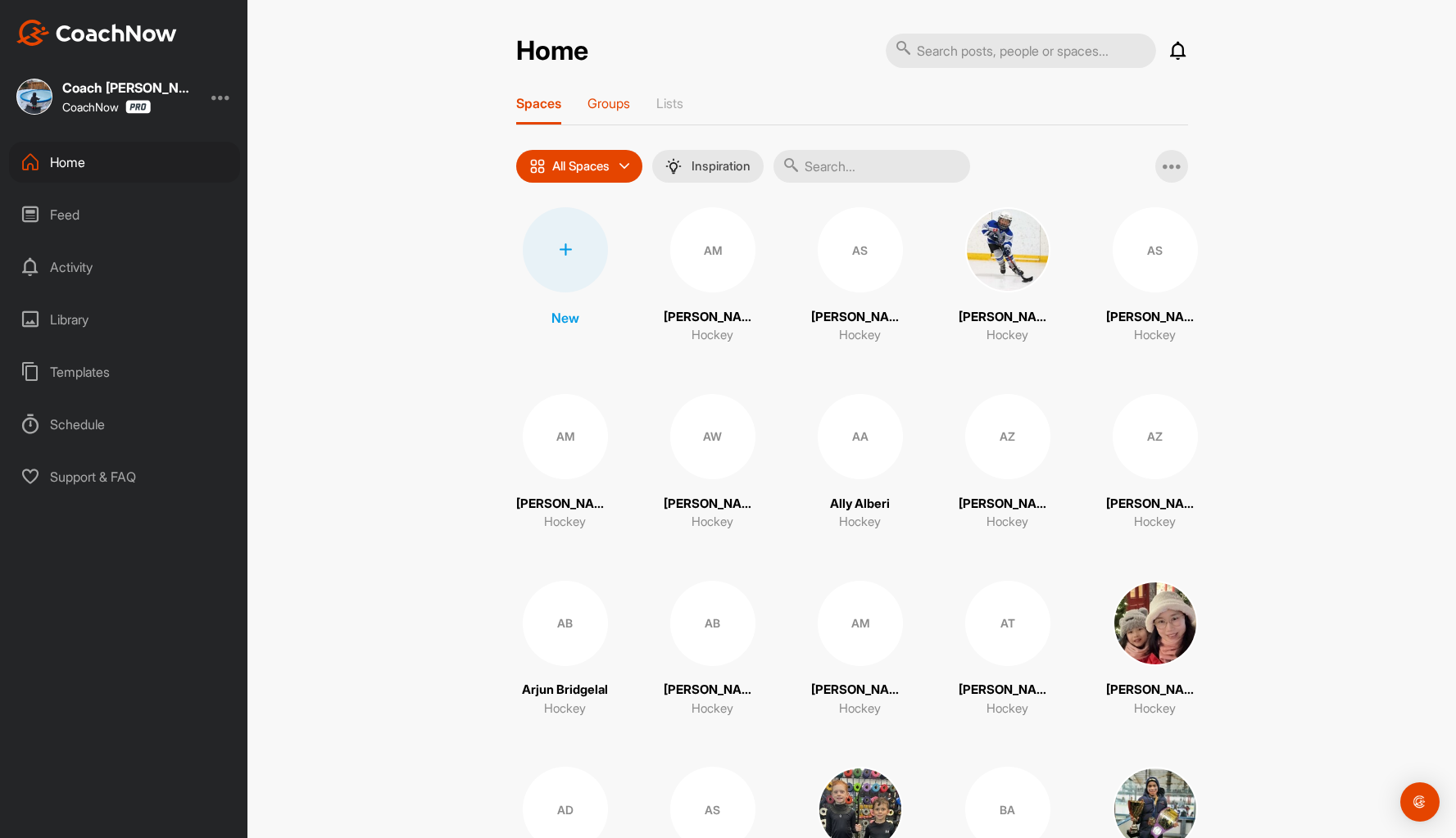
click at [614, 96] on p "Groups" at bounding box center [608, 103] width 42 height 17
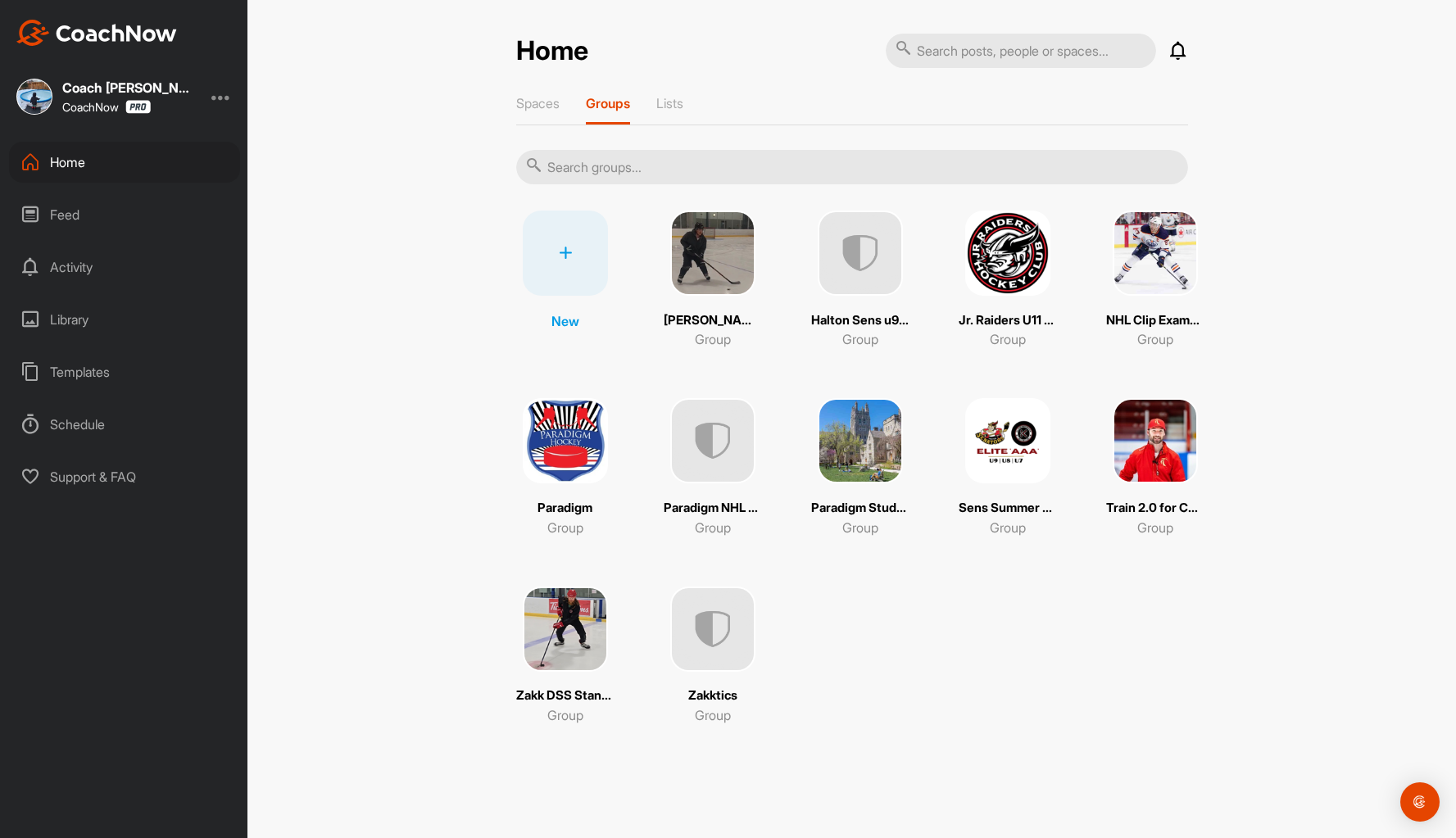
click at [566, 447] on img at bounding box center [565, 441] width 85 height 85
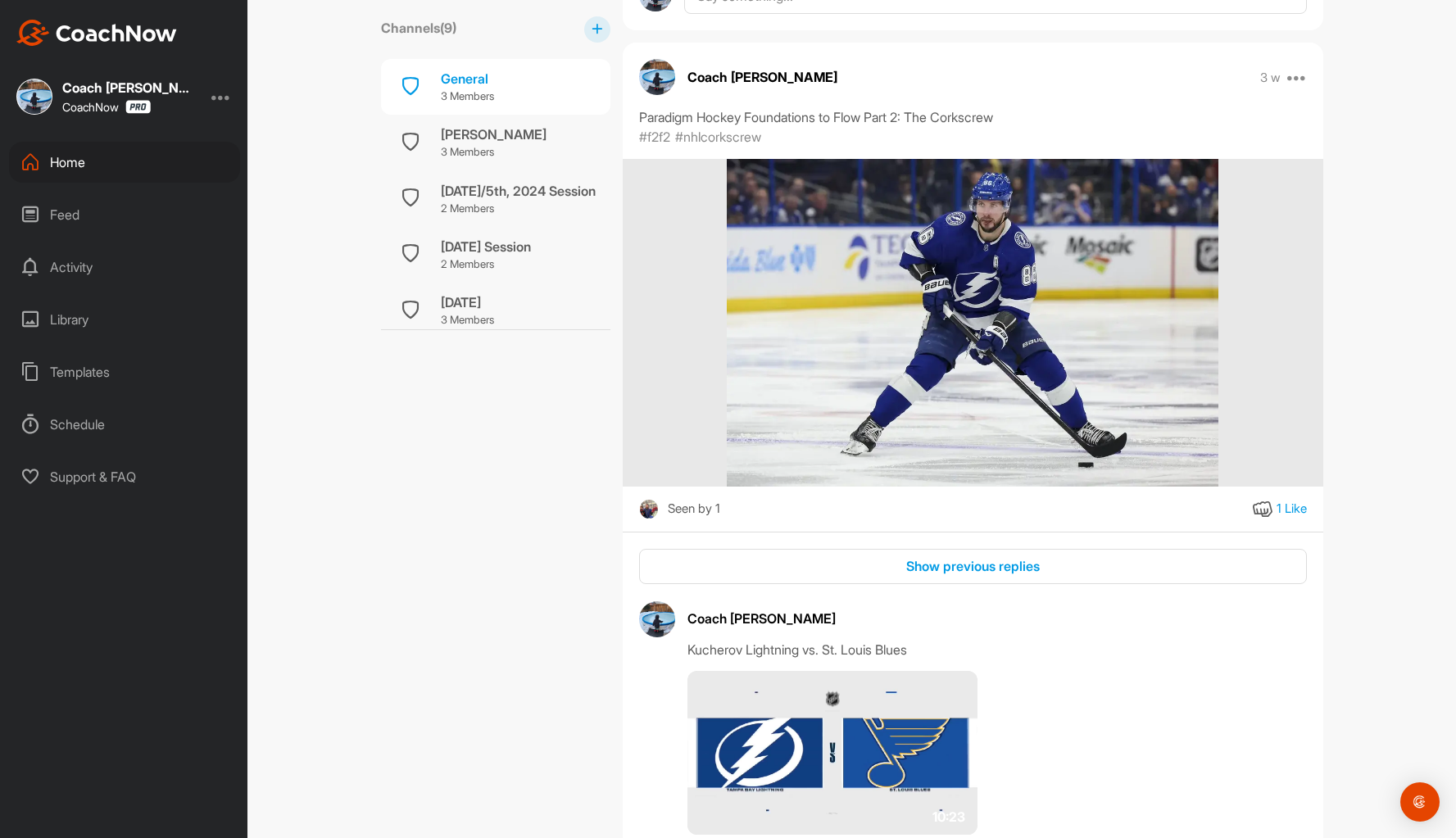
scroll to position [5160, 0]
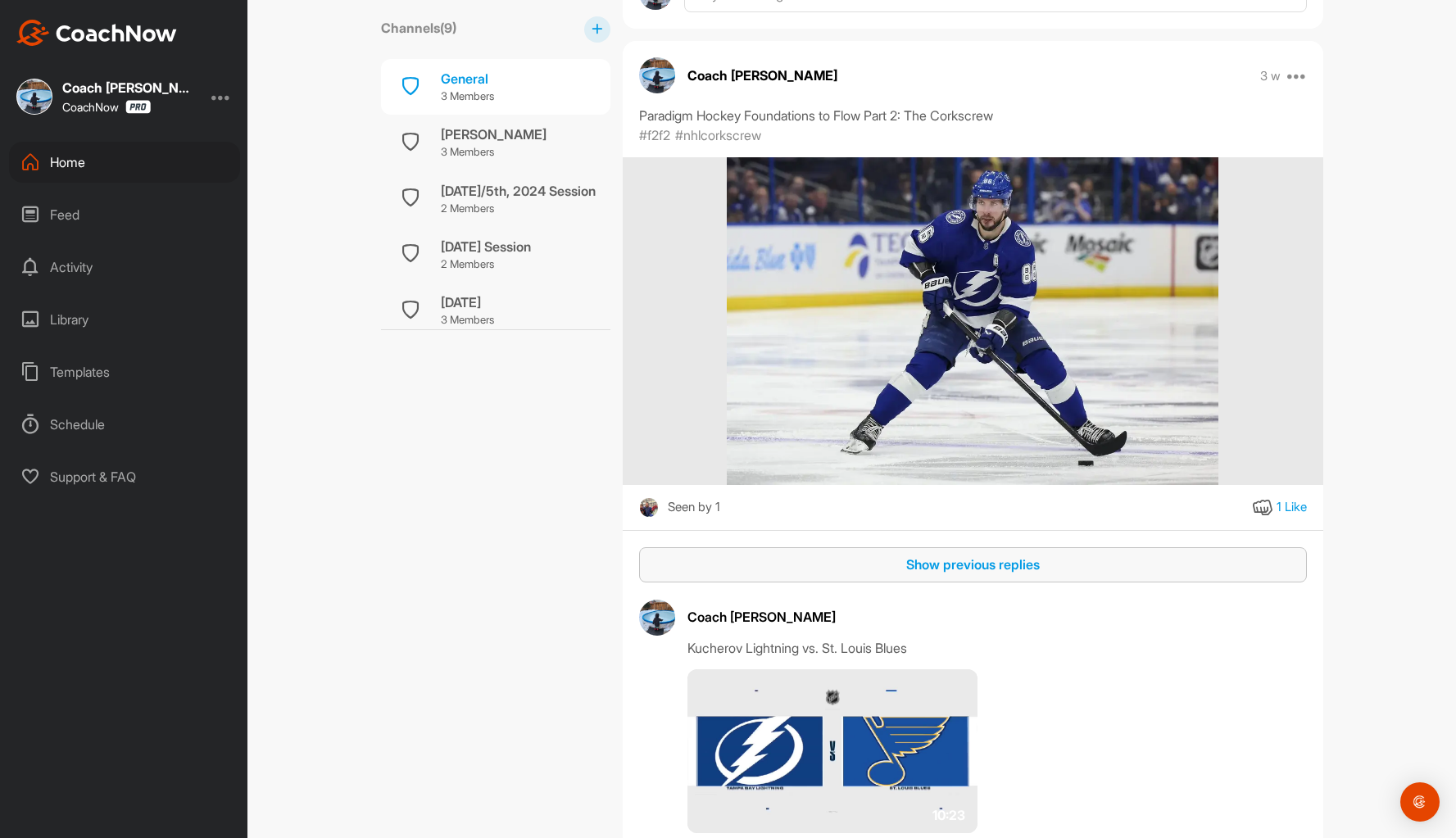
click at [942, 569] on div "Show previous replies" at bounding box center [973, 564] width 642 height 19
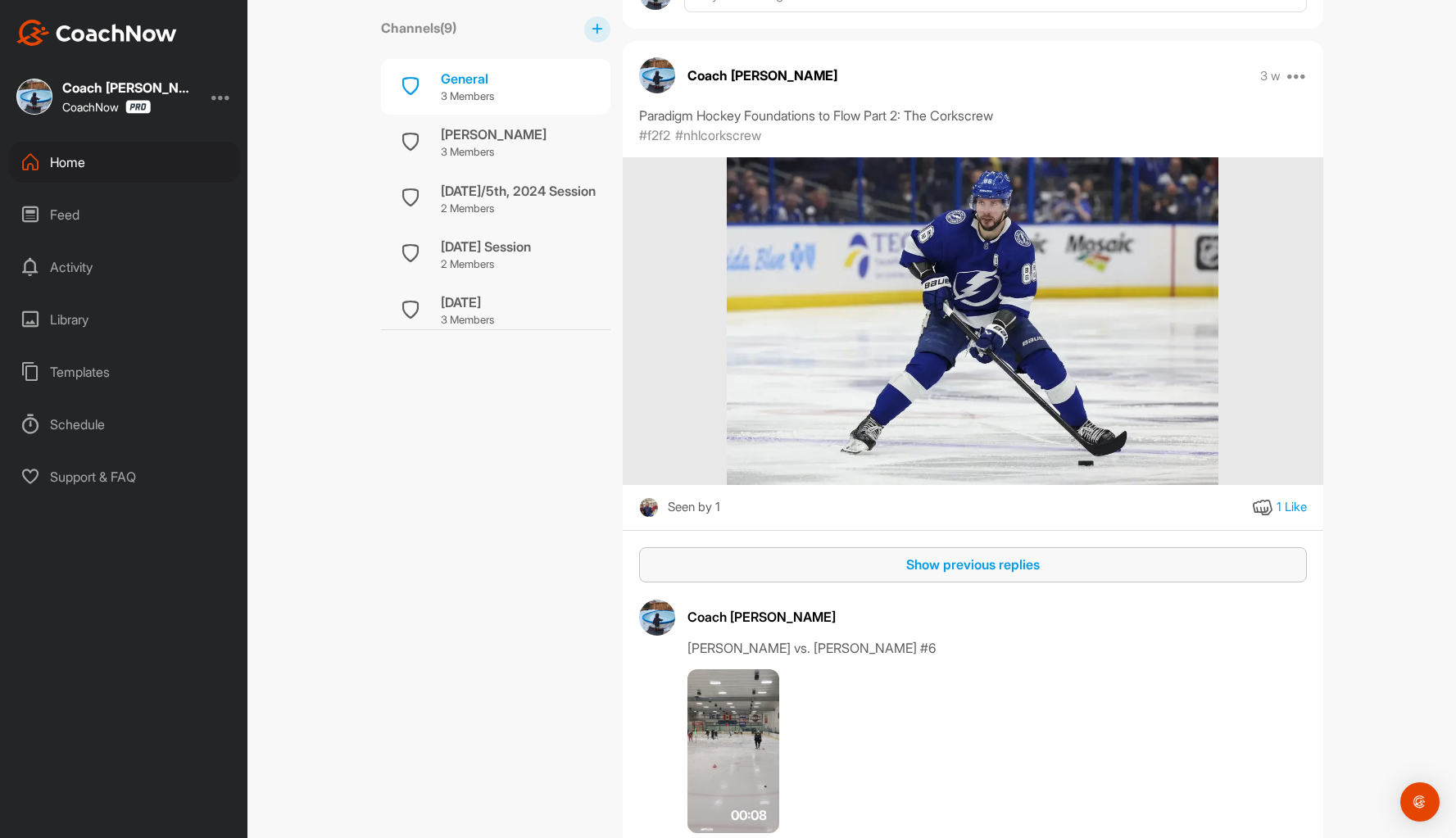
click at [964, 561] on div "Show previous replies" at bounding box center [973, 564] width 642 height 19
click at [962, 575] on button "Show previous replies" at bounding box center [973, 565] width 668 height 35
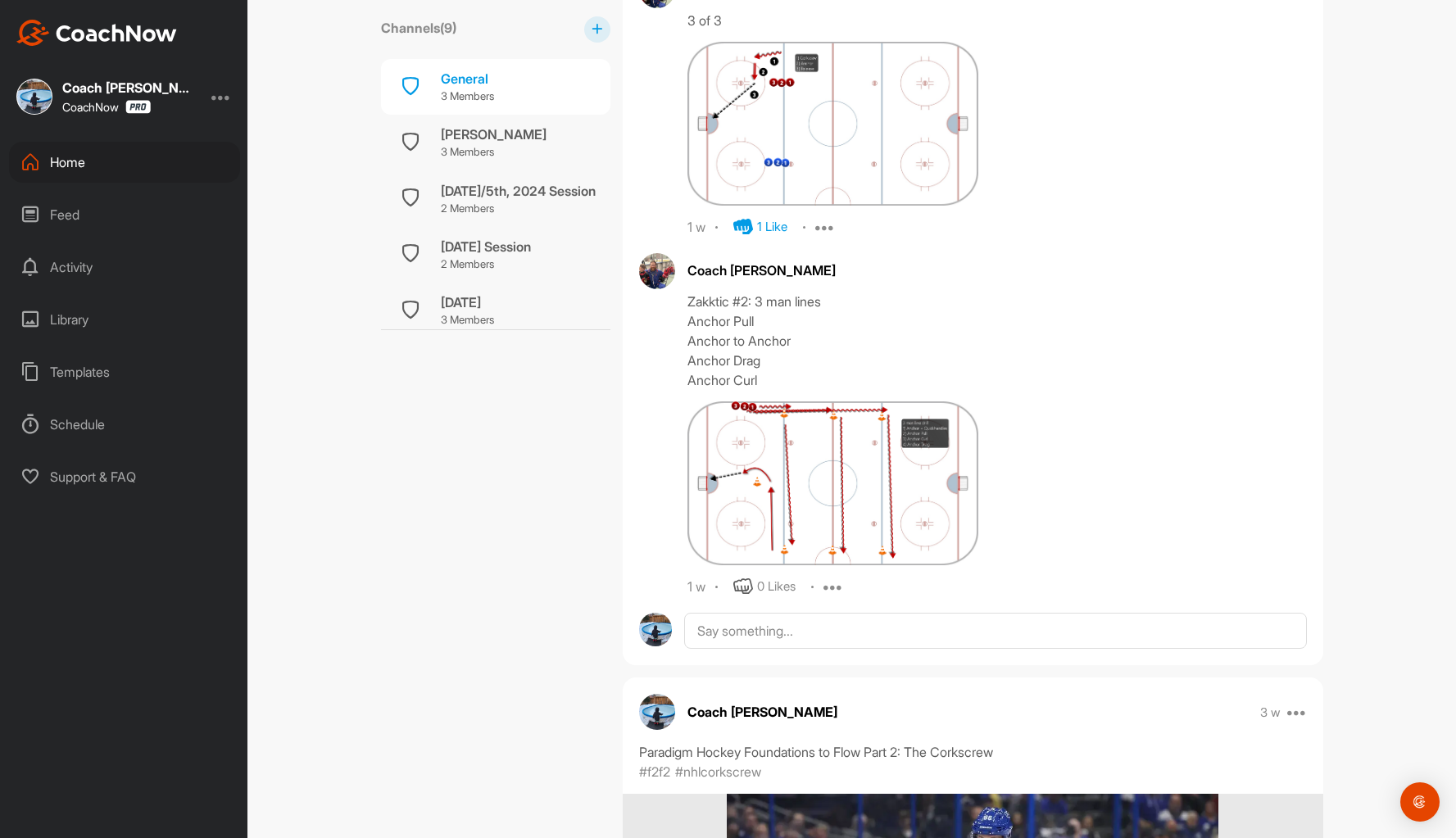
scroll to position [4259, 0]
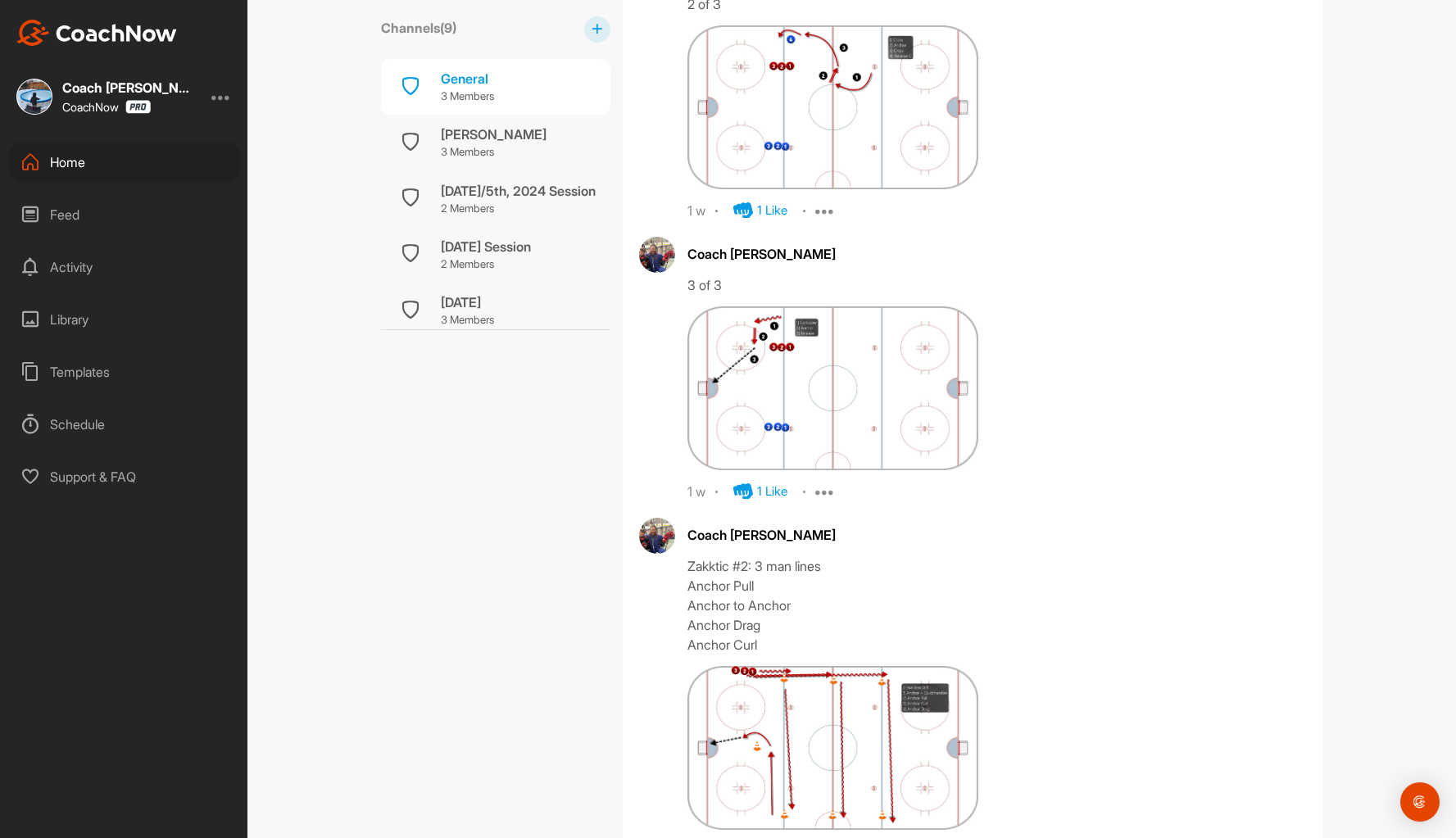
click at [78, 319] on div "Library" at bounding box center [124, 319] width 231 height 41
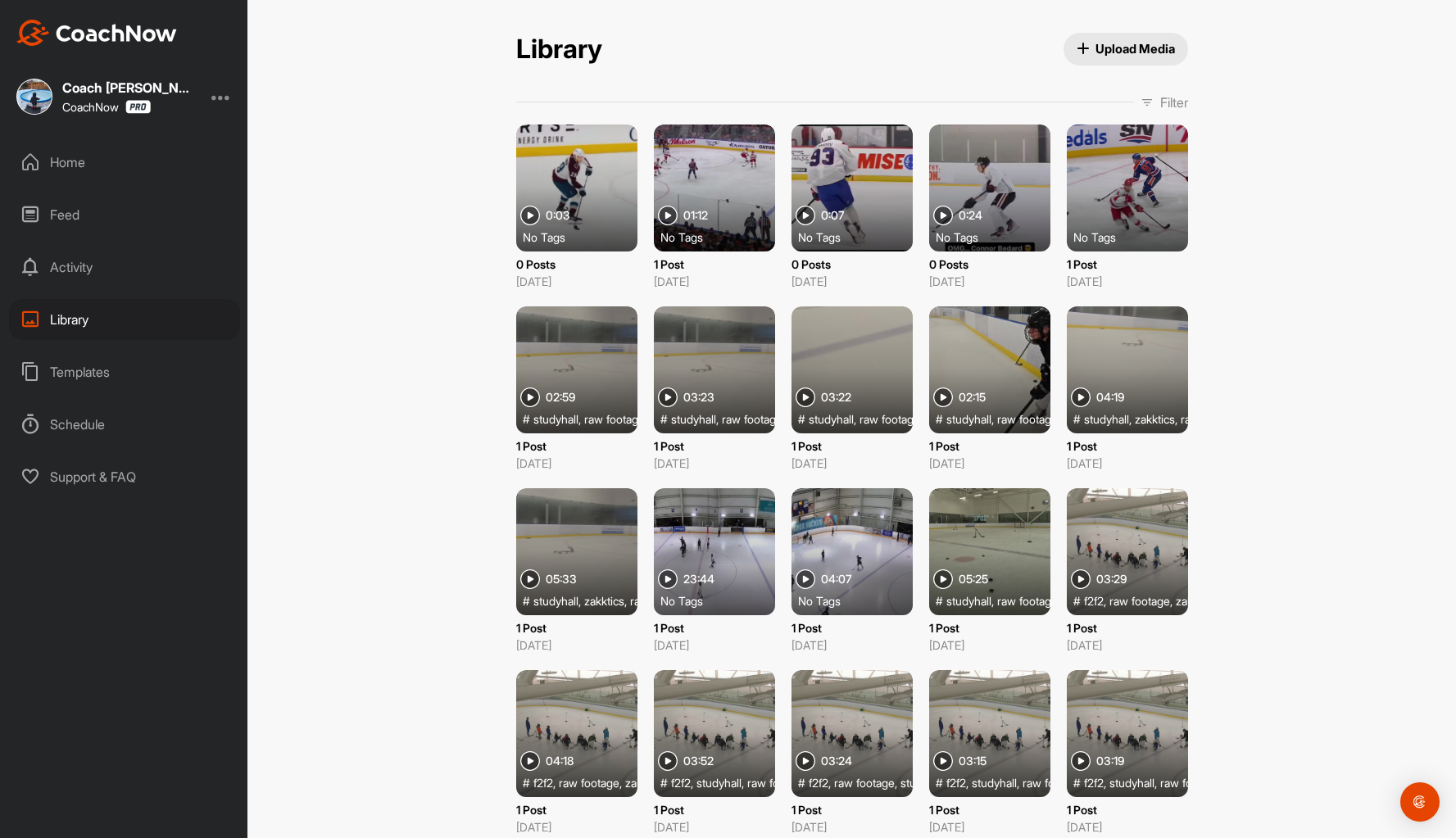
click at [1123, 52] on span "Upload Media" at bounding box center [1125, 49] width 99 height 18
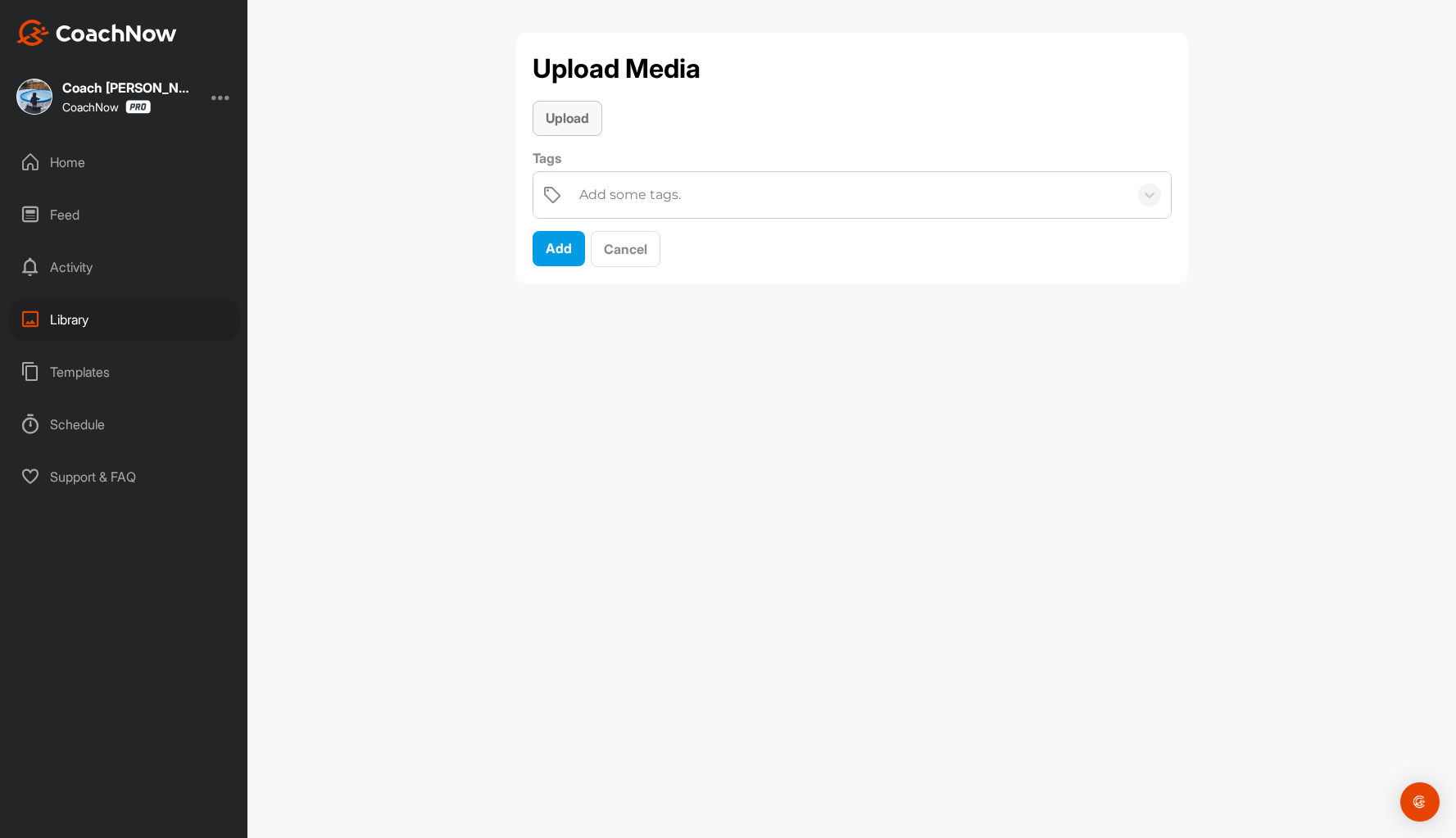
click at [552, 120] on span "Upload" at bounding box center [567, 118] width 43 height 17
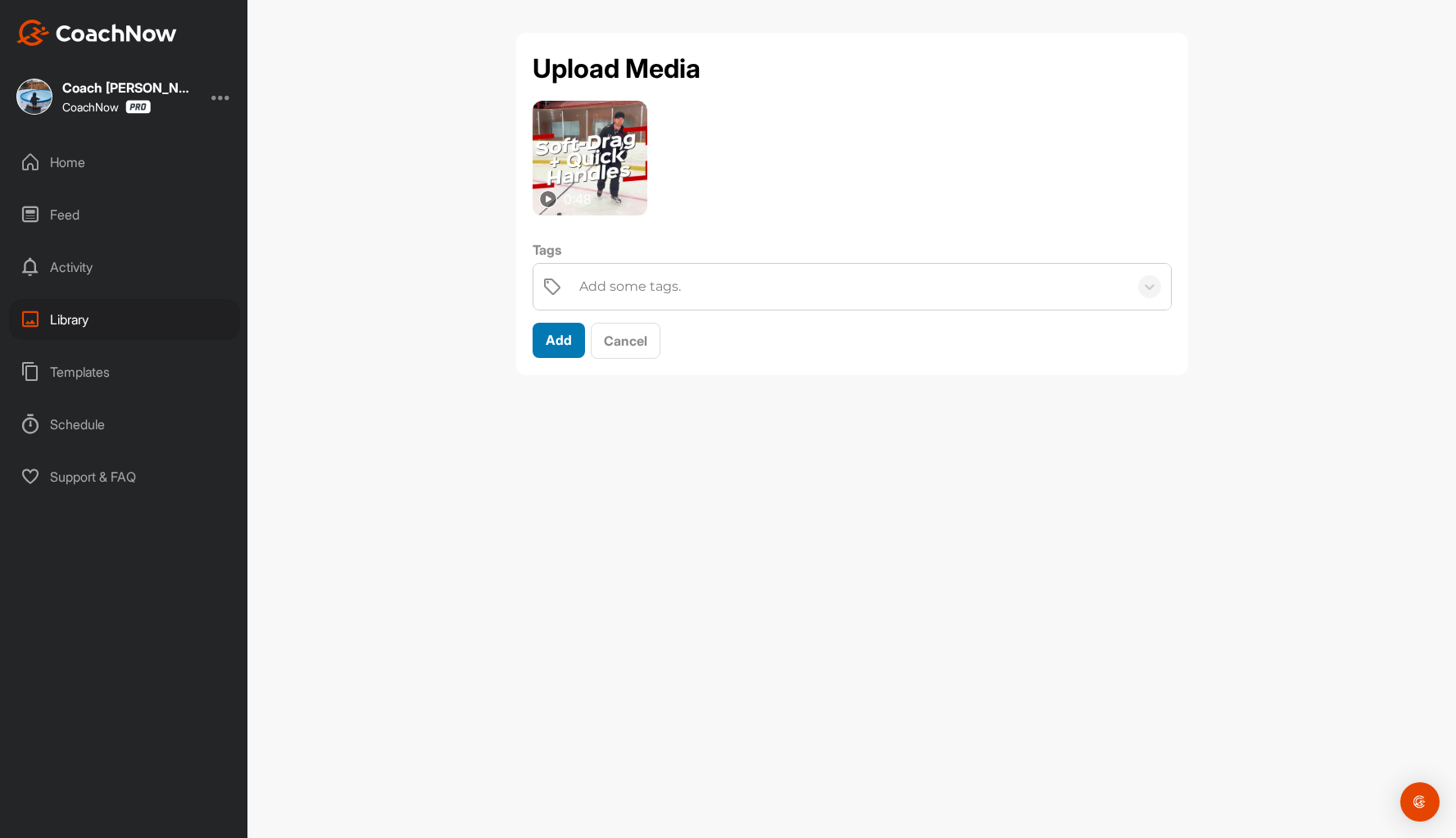
click at [553, 341] on span "Add" at bounding box center [559, 339] width 26 height 17
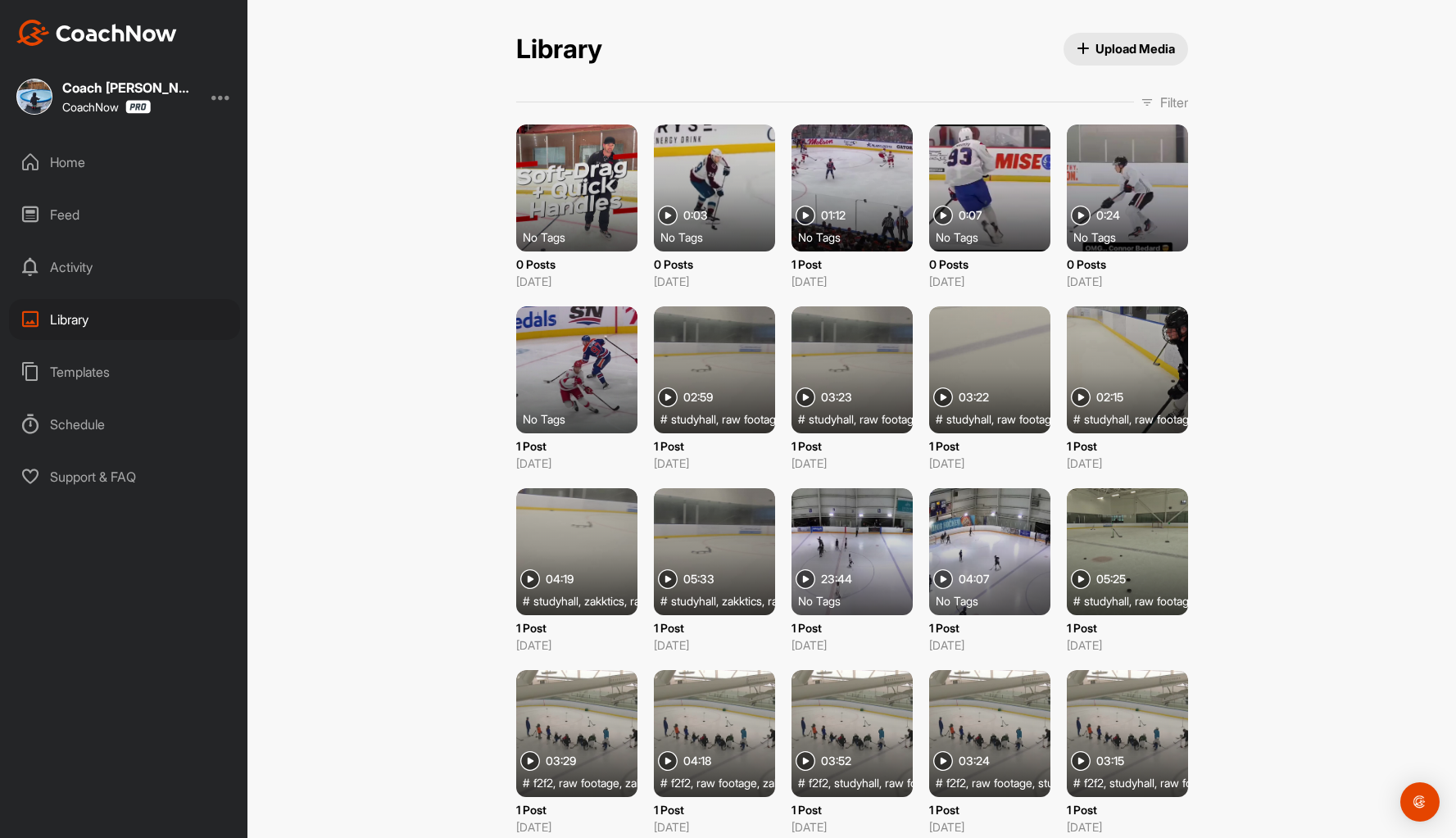
click at [1111, 48] on span "Upload Media" at bounding box center [1125, 49] width 99 height 18
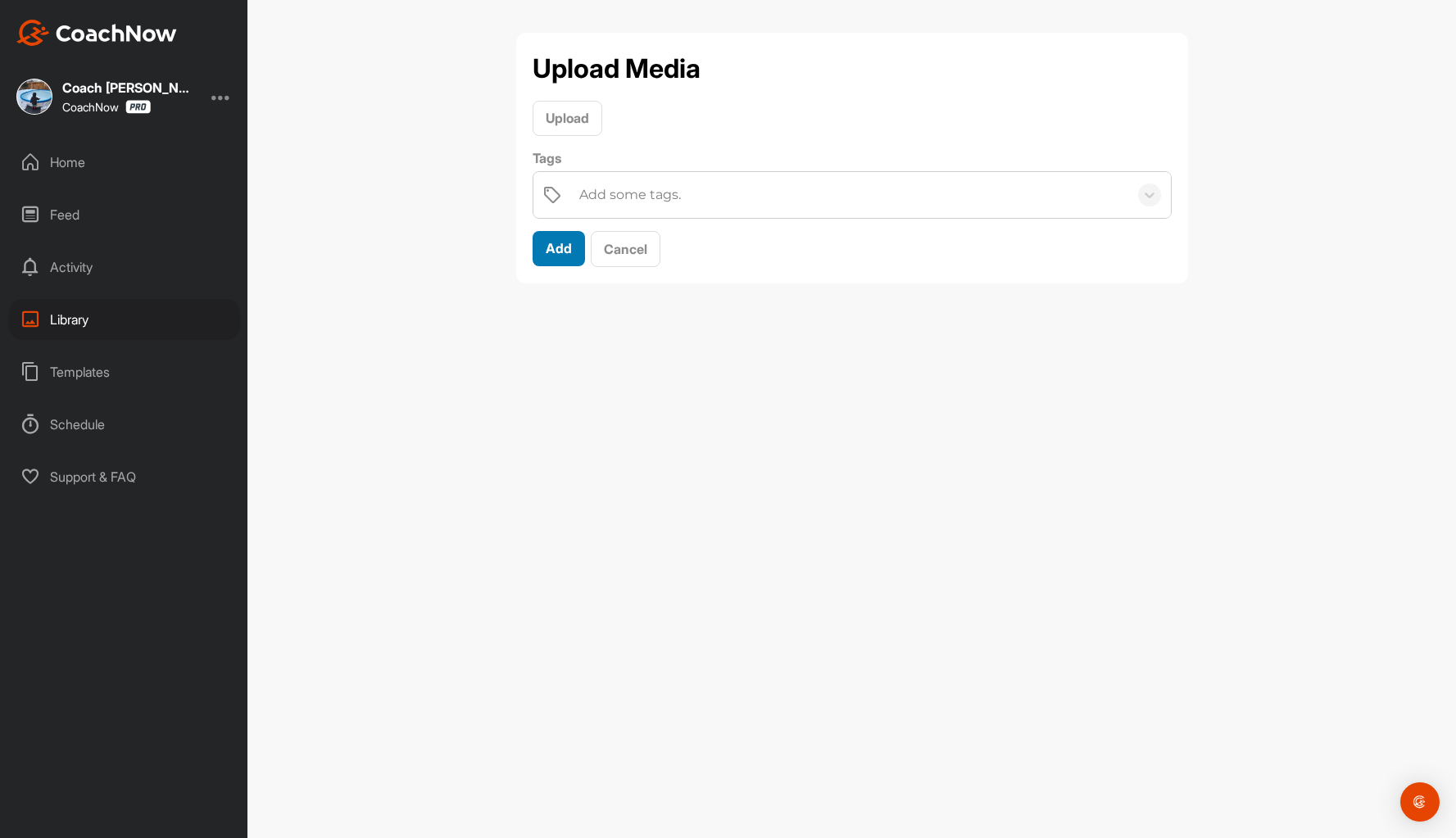
click at [546, 248] on span "Add" at bounding box center [559, 248] width 26 height 17
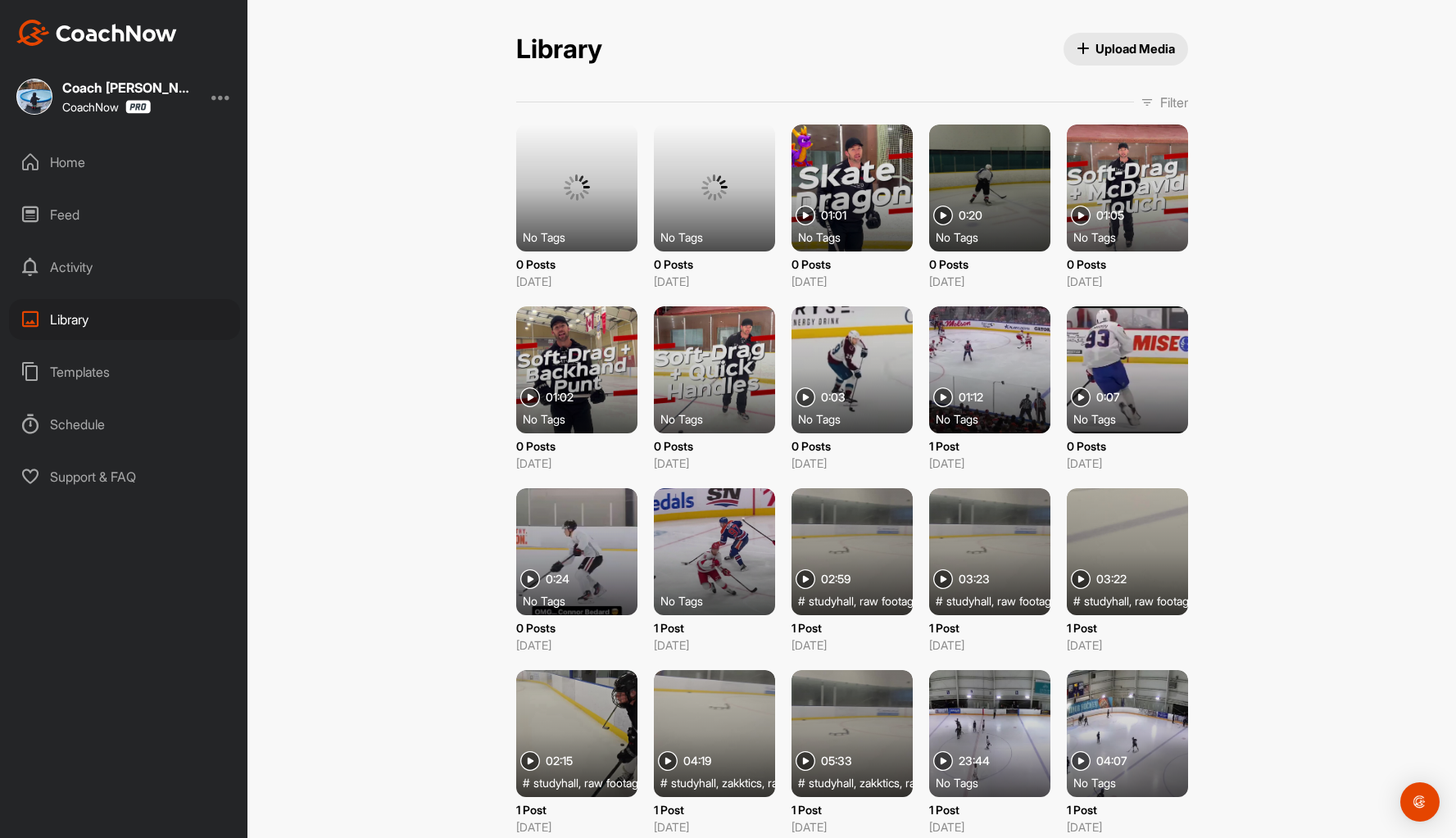
click at [1136, 33] on button "Upload Media" at bounding box center [1125, 48] width 124 height 33
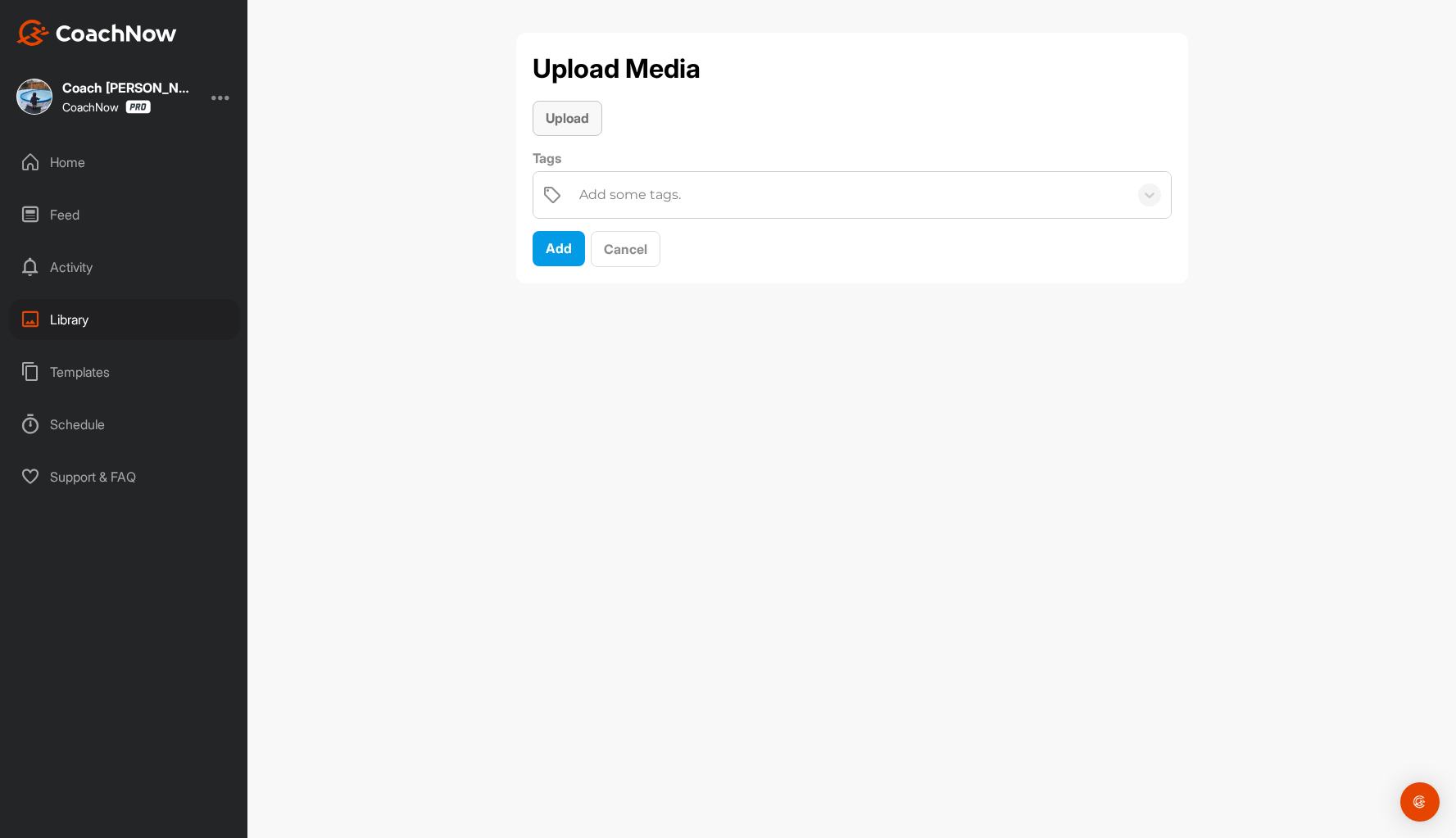
click at [569, 119] on span "Upload" at bounding box center [567, 118] width 43 height 17
click at [562, 340] on span "Add" at bounding box center [559, 339] width 26 height 17
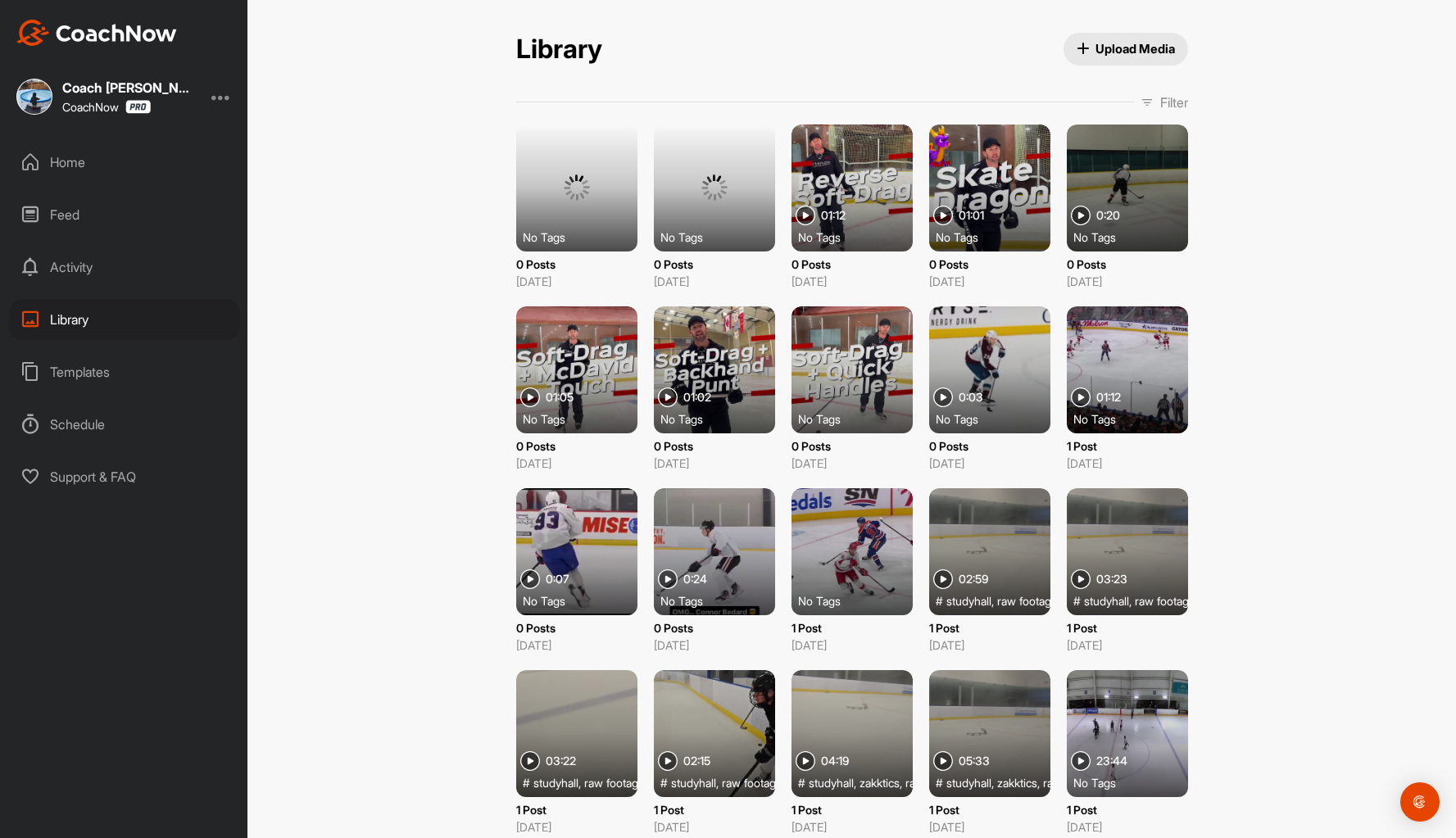
click at [1117, 49] on span "Upload Media" at bounding box center [1125, 49] width 99 height 18
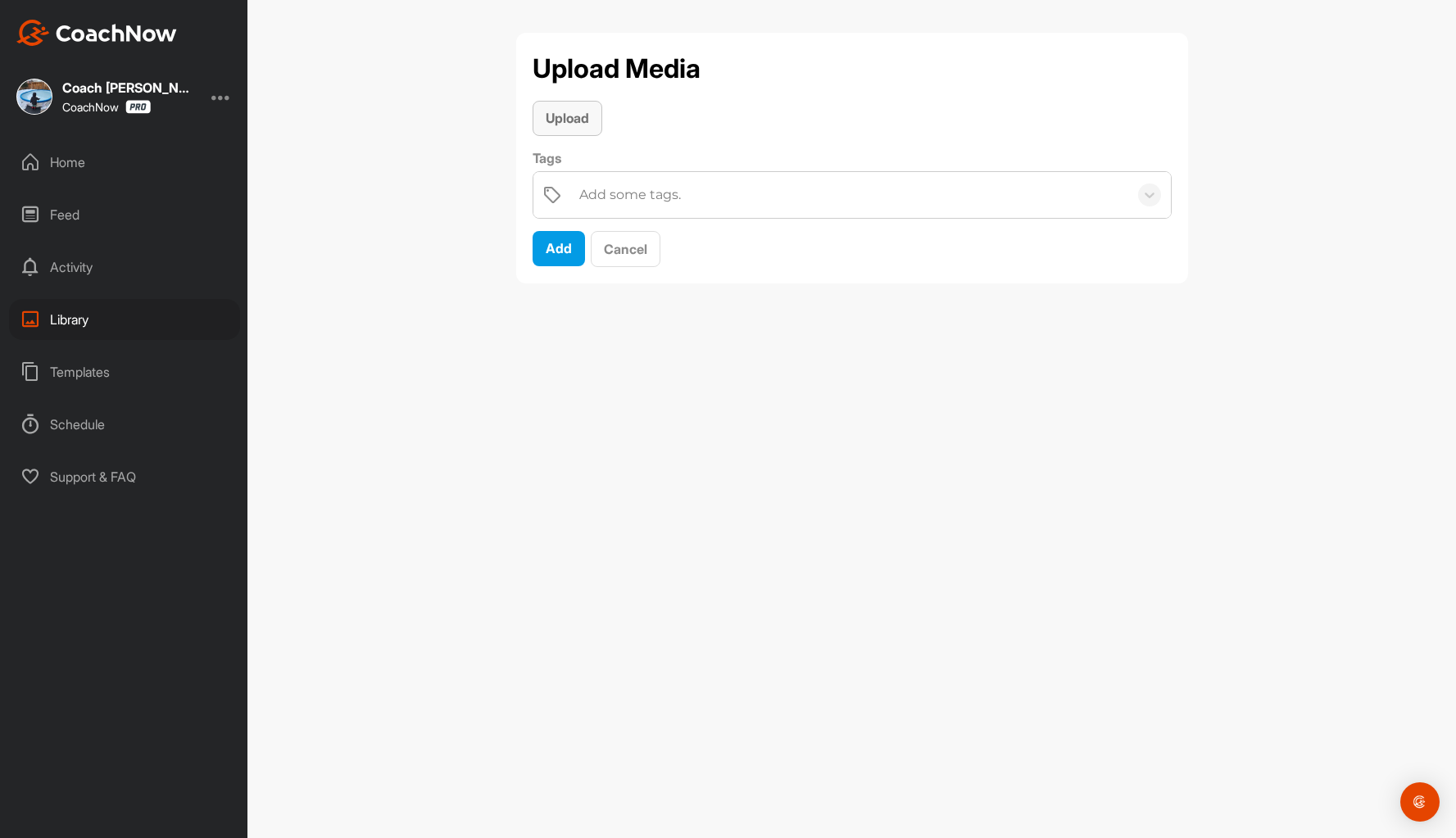
click at [564, 116] on span "Upload" at bounding box center [567, 118] width 43 height 17
click at [565, 341] on span "Add" at bounding box center [559, 339] width 26 height 17
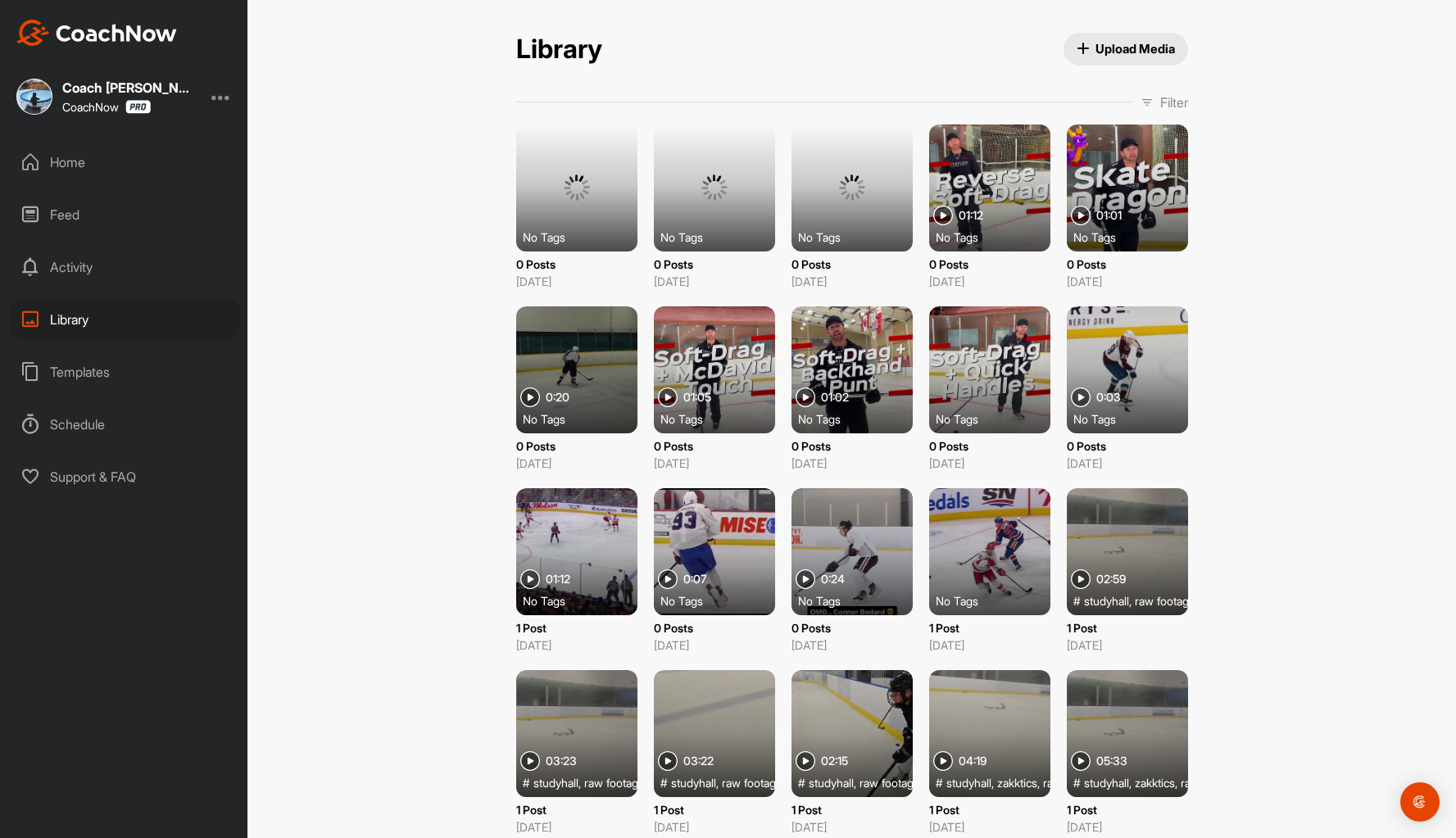
click at [1109, 42] on span "Upload Media" at bounding box center [1125, 49] width 99 height 18
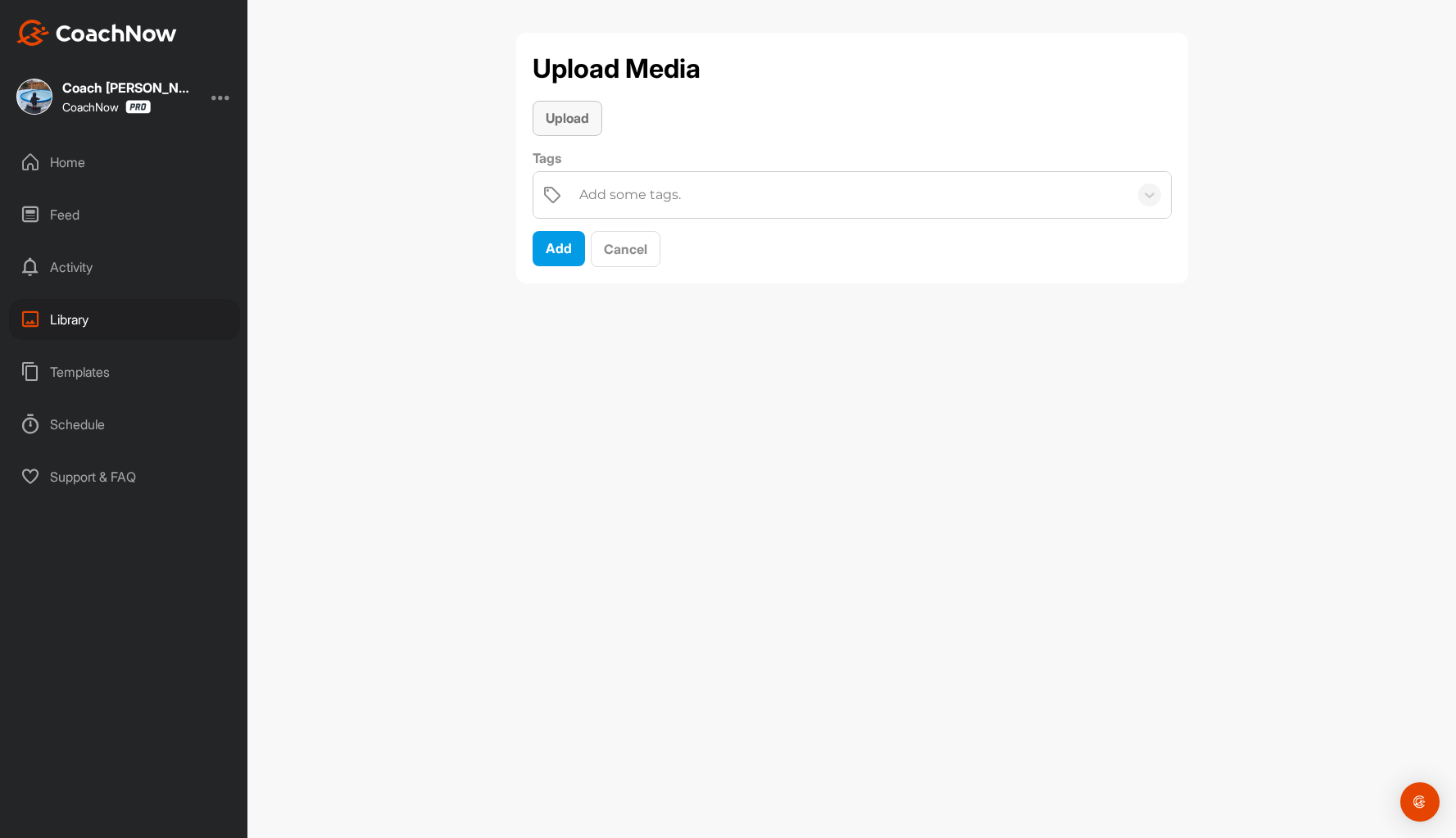
click at [572, 120] on span "Upload" at bounding box center [567, 118] width 43 height 17
click at [558, 337] on span "Add" at bounding box center [559, 339] width 26 height 17
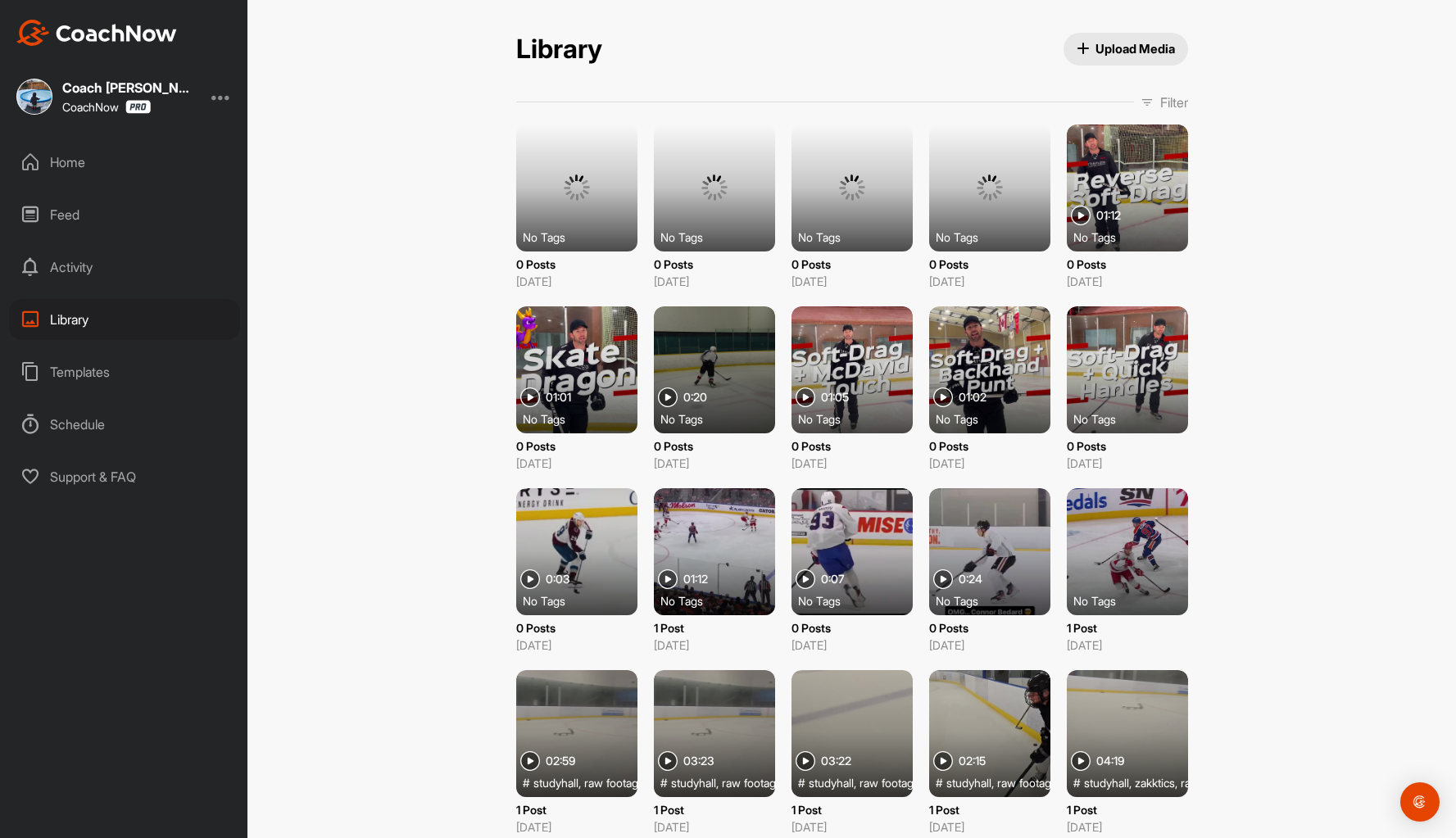
click at [420, 242] on div "Library Upload Media Library Upload Media Filter Media Type Images Videos Audio…" at bounding box center [851, 419] width 1208 height 838
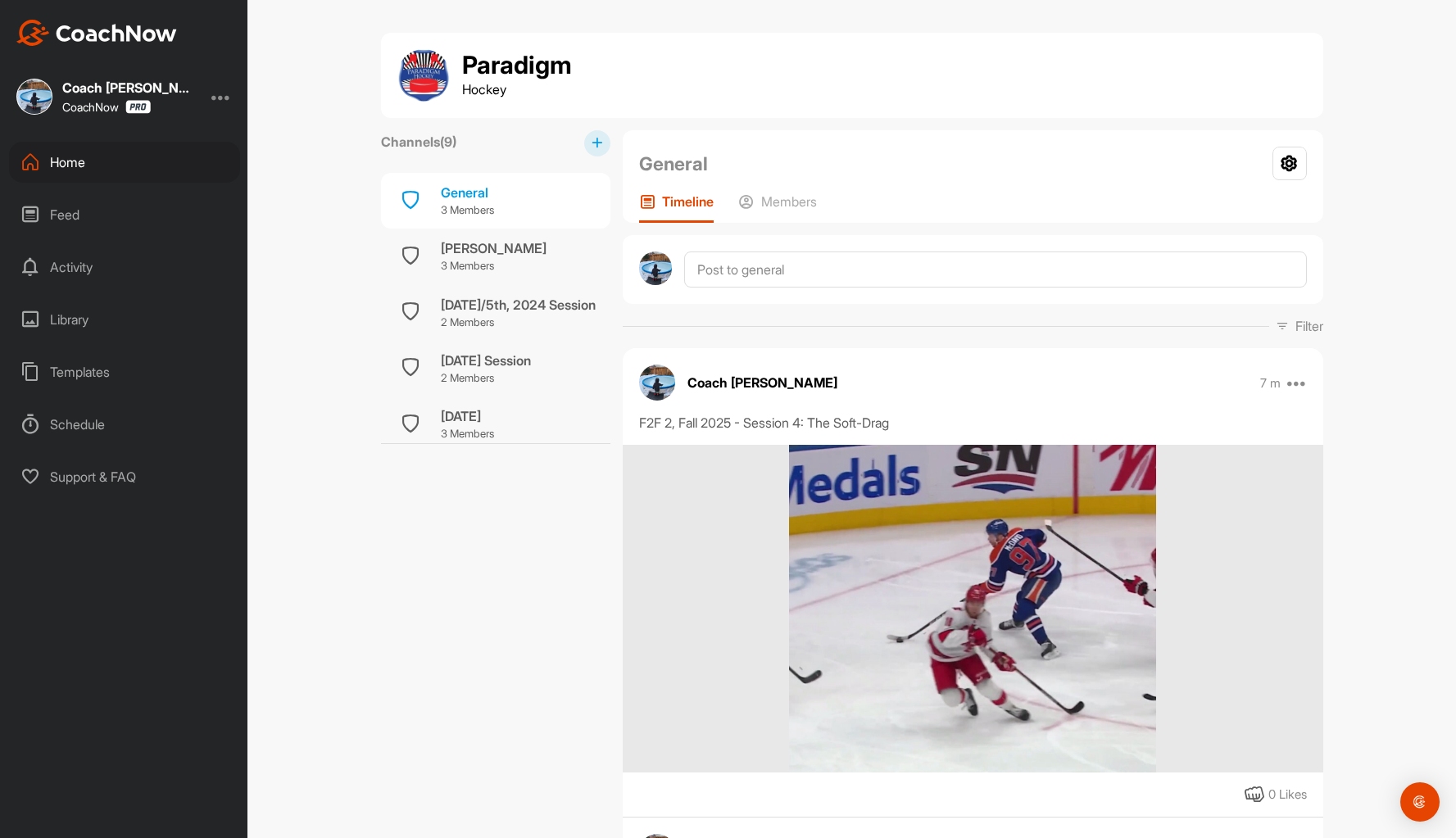
click at [66, 322] on div "Library" at bounding box center [124, 319] width 231 height 41
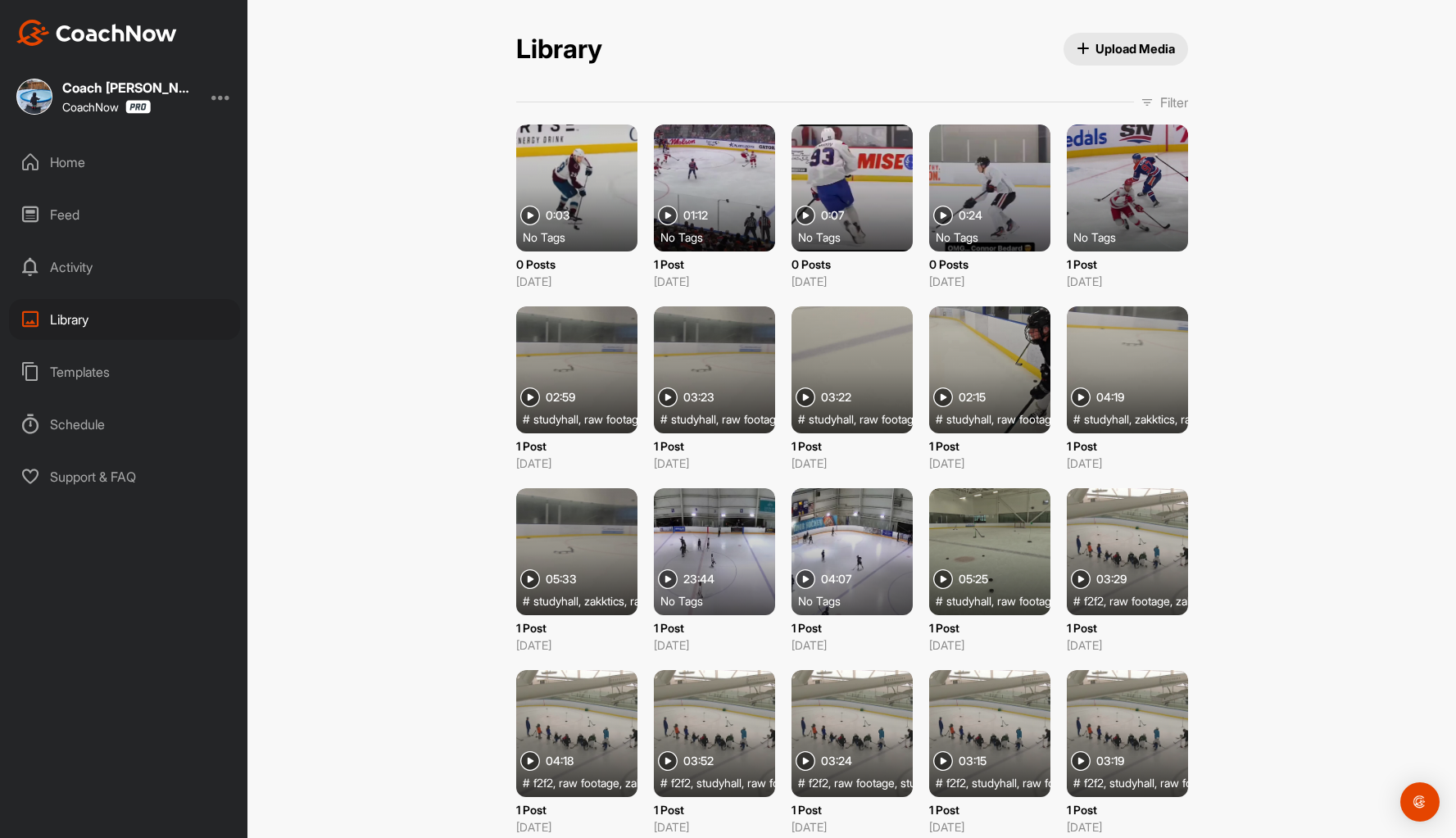
click at [1114, 48] on span "Upload Media" at bounding box center [1125, 49] width 99 height 18
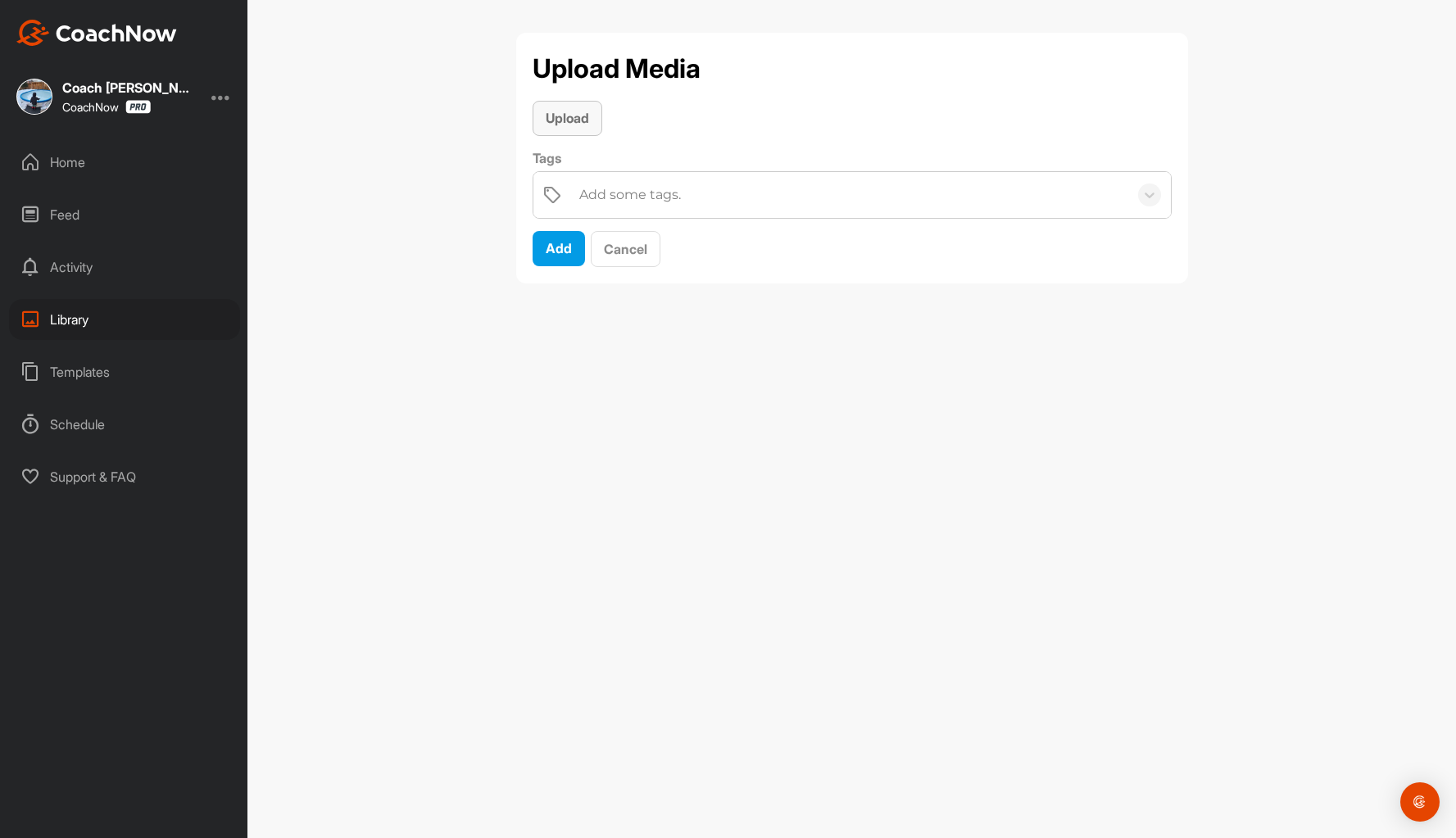
click at [569, 117] on span "Upload" at bounding box center [567, 118] width 43 height 17
click at [553, 341] on span "Add" at bounding box center [559, 339] width 26 height 17
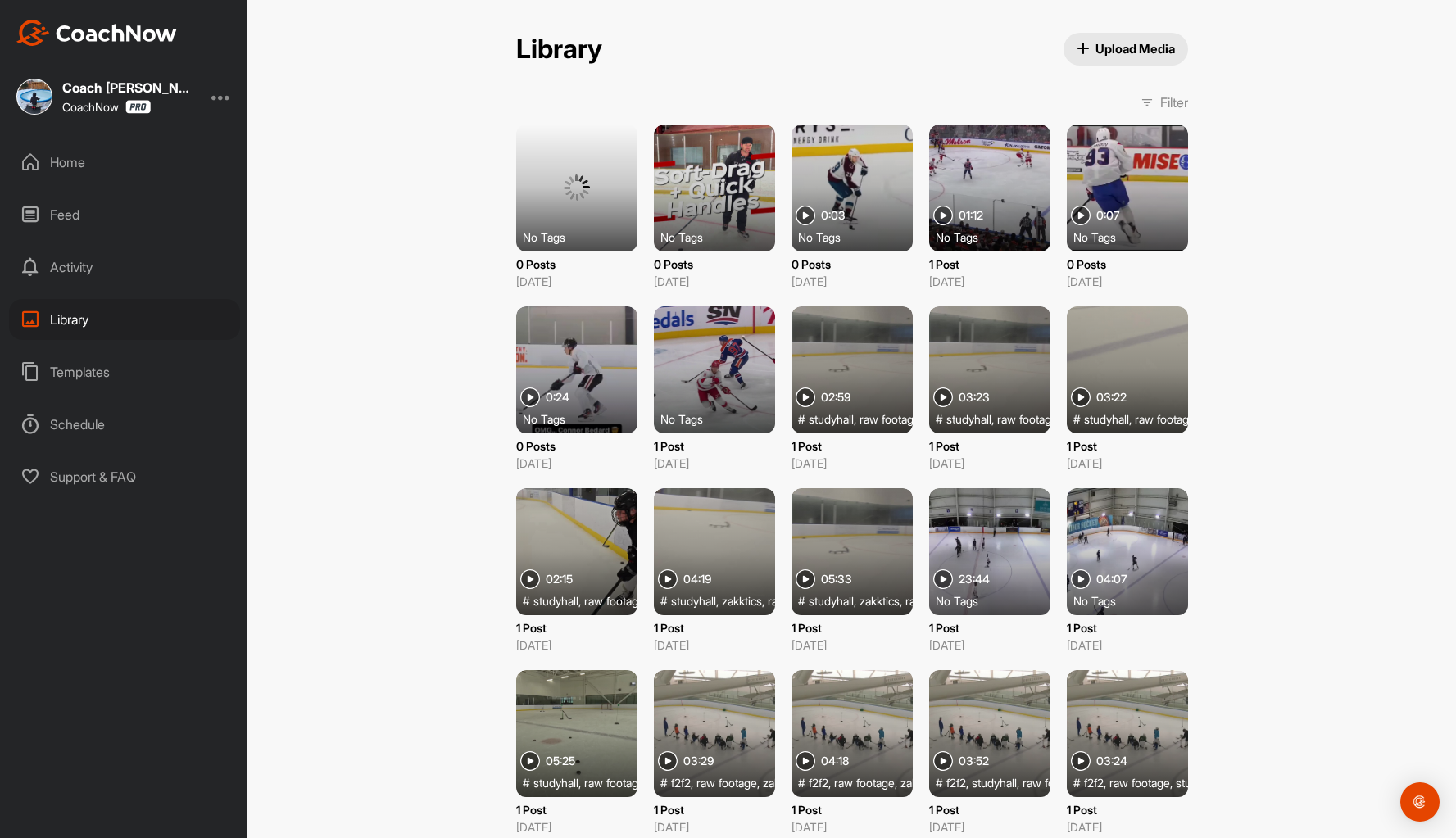
click at [1103, 37] on button "Upload Media" at bounding box center [1125, 48] width 124 height 33
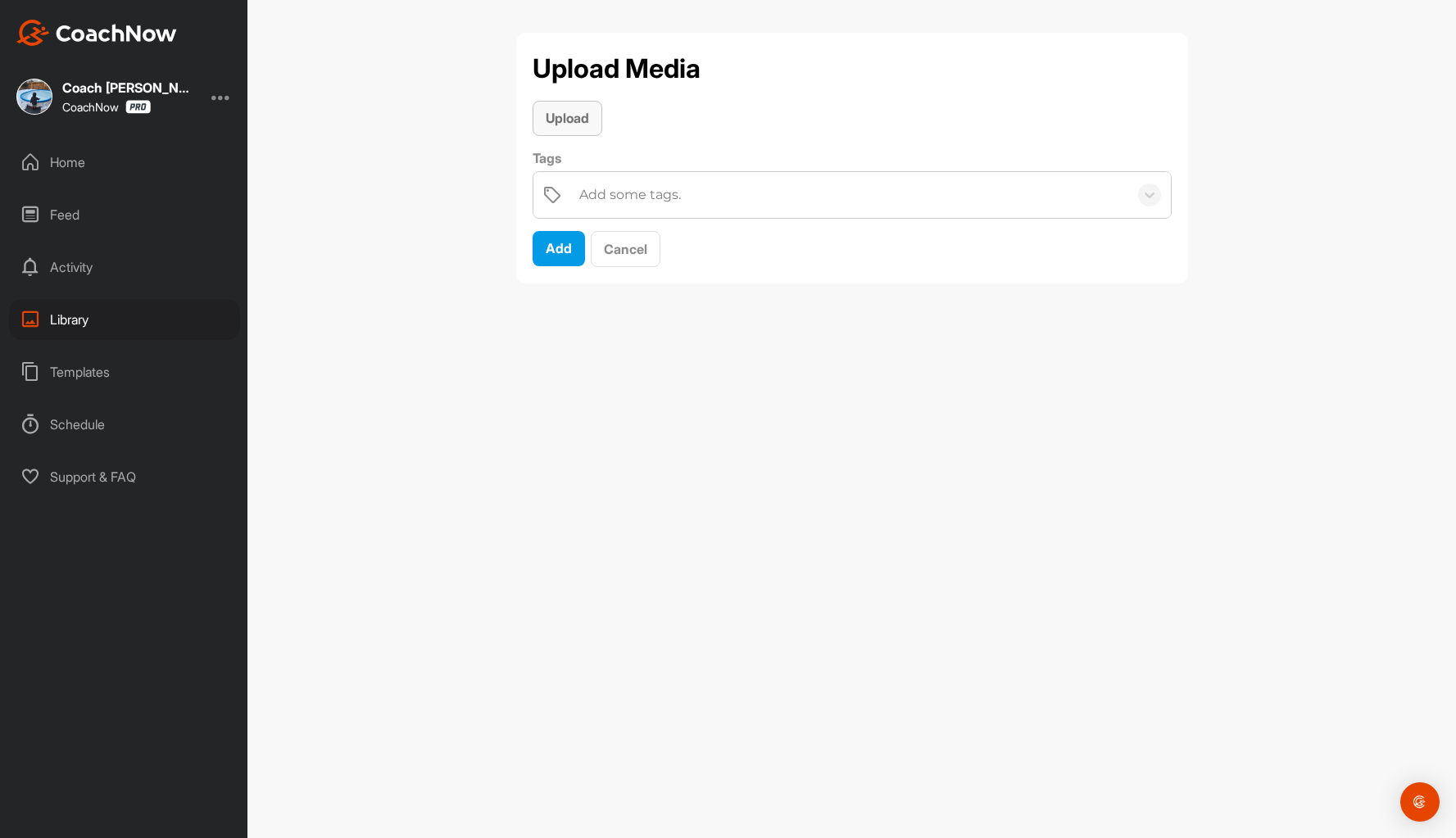
click at [568, 118] on span "Upload" at bounding box center [567, 118] width 43 height 17
click at [553, 336] on span "Add" at bounding box center [559, 339] width 26 height 17
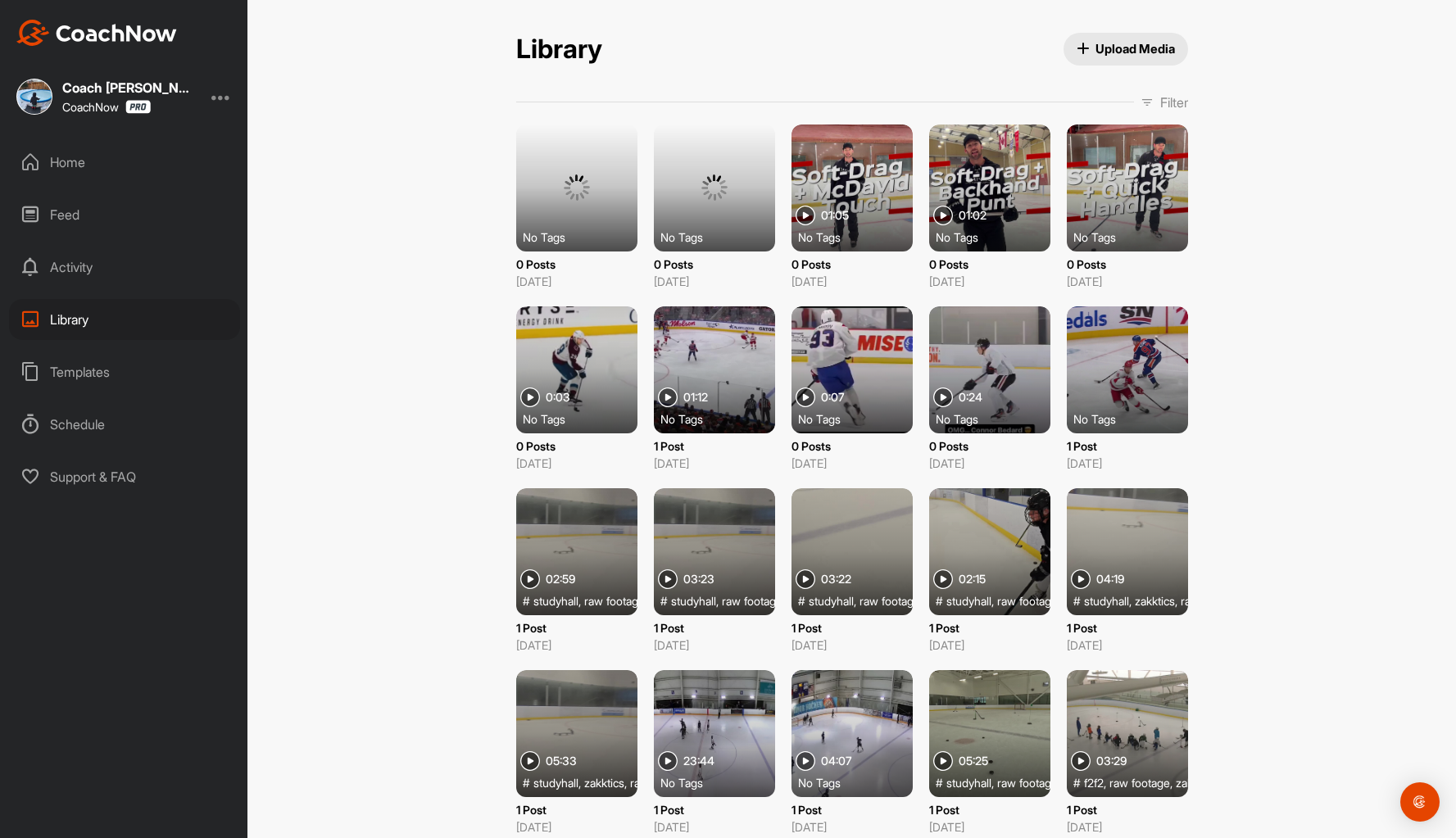
click at [1115, 41] on span "Upload Media" at bounding box center [1125, 49] width 99 height 18
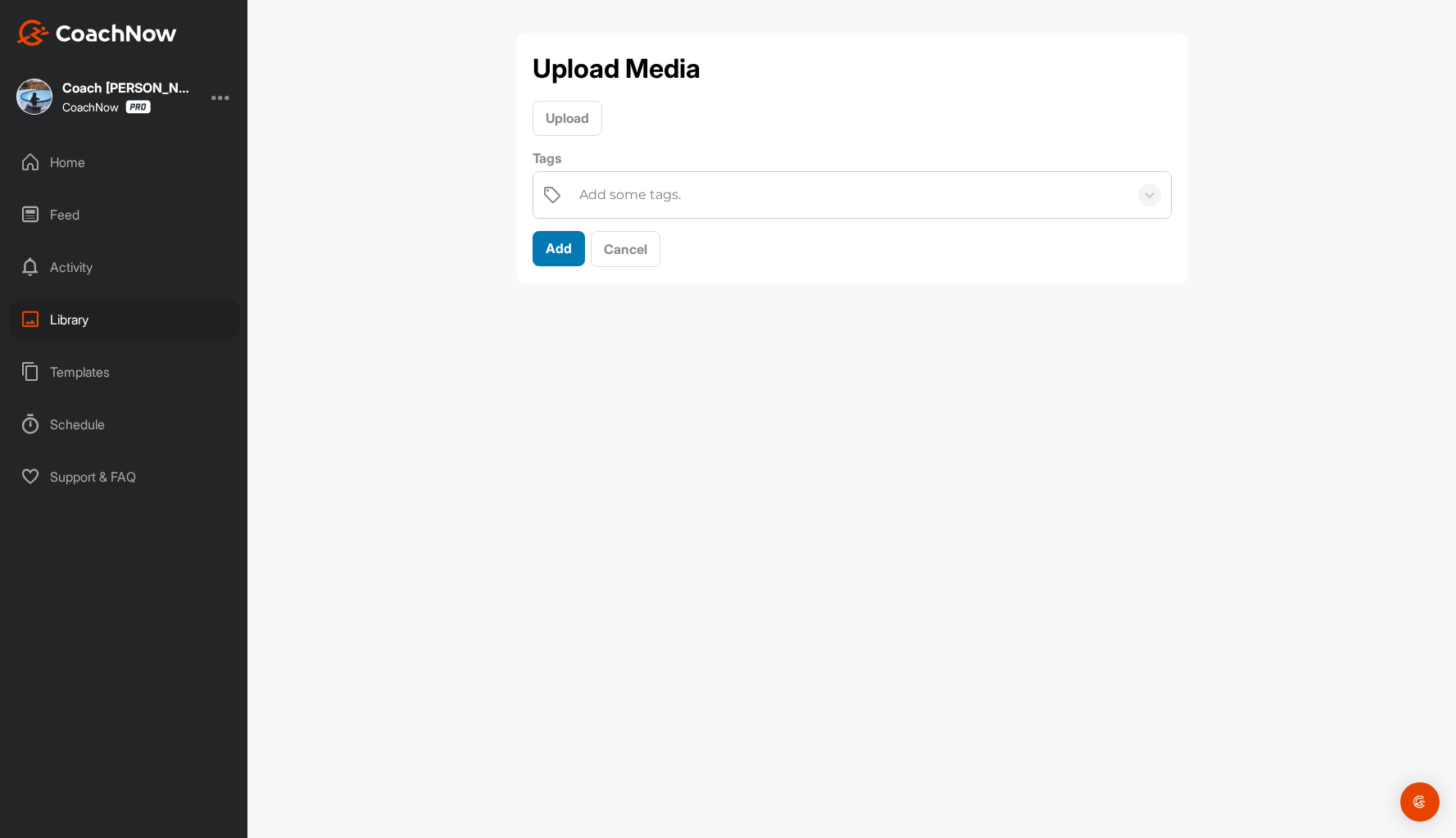
click at [562, 247] on span "Add" at bounding box center [559, 248] width 26 height 17
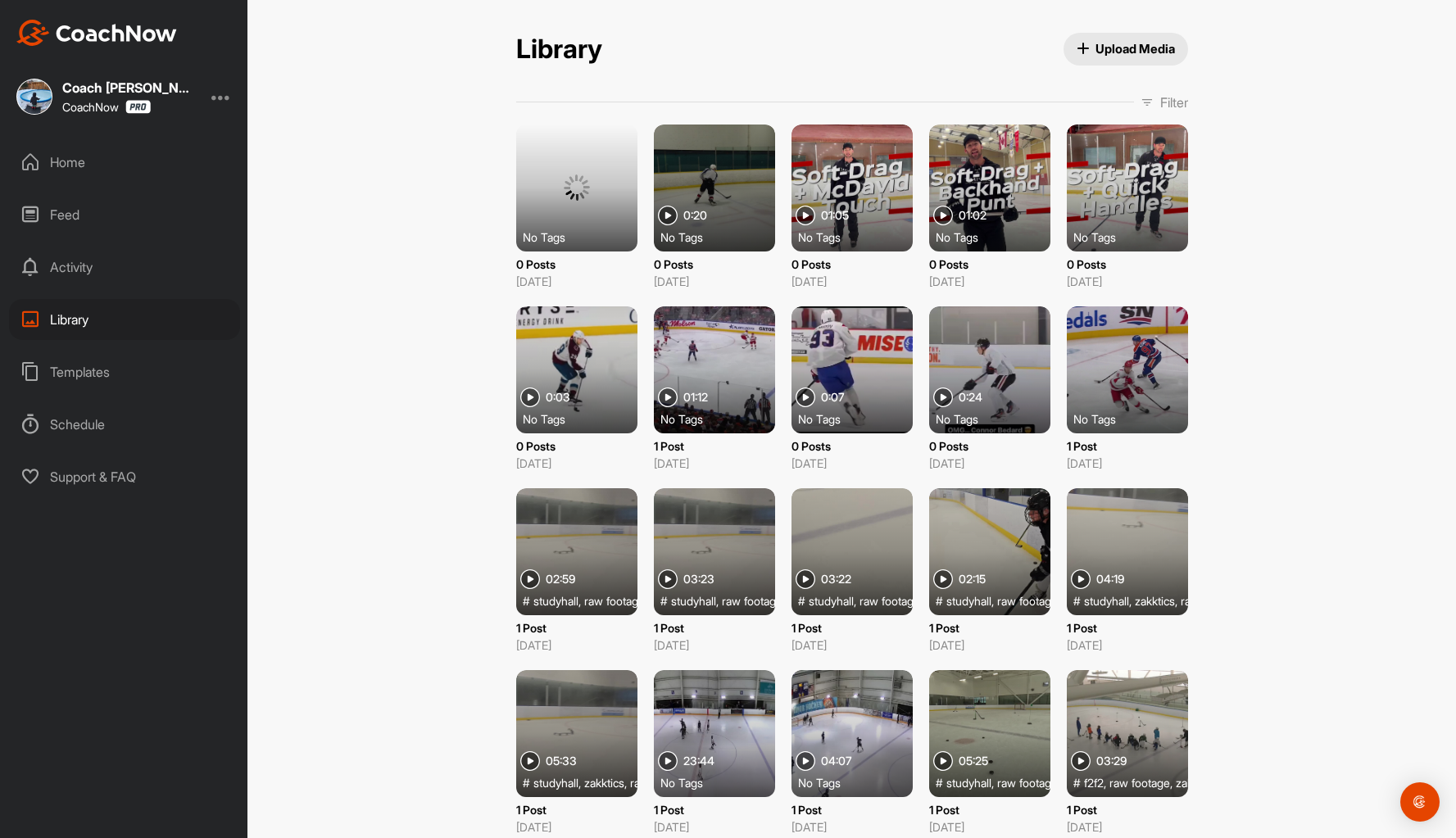
click at [1123, 43] on span "Upload Media" at bounding box center [1125, 49] width 99 height 18
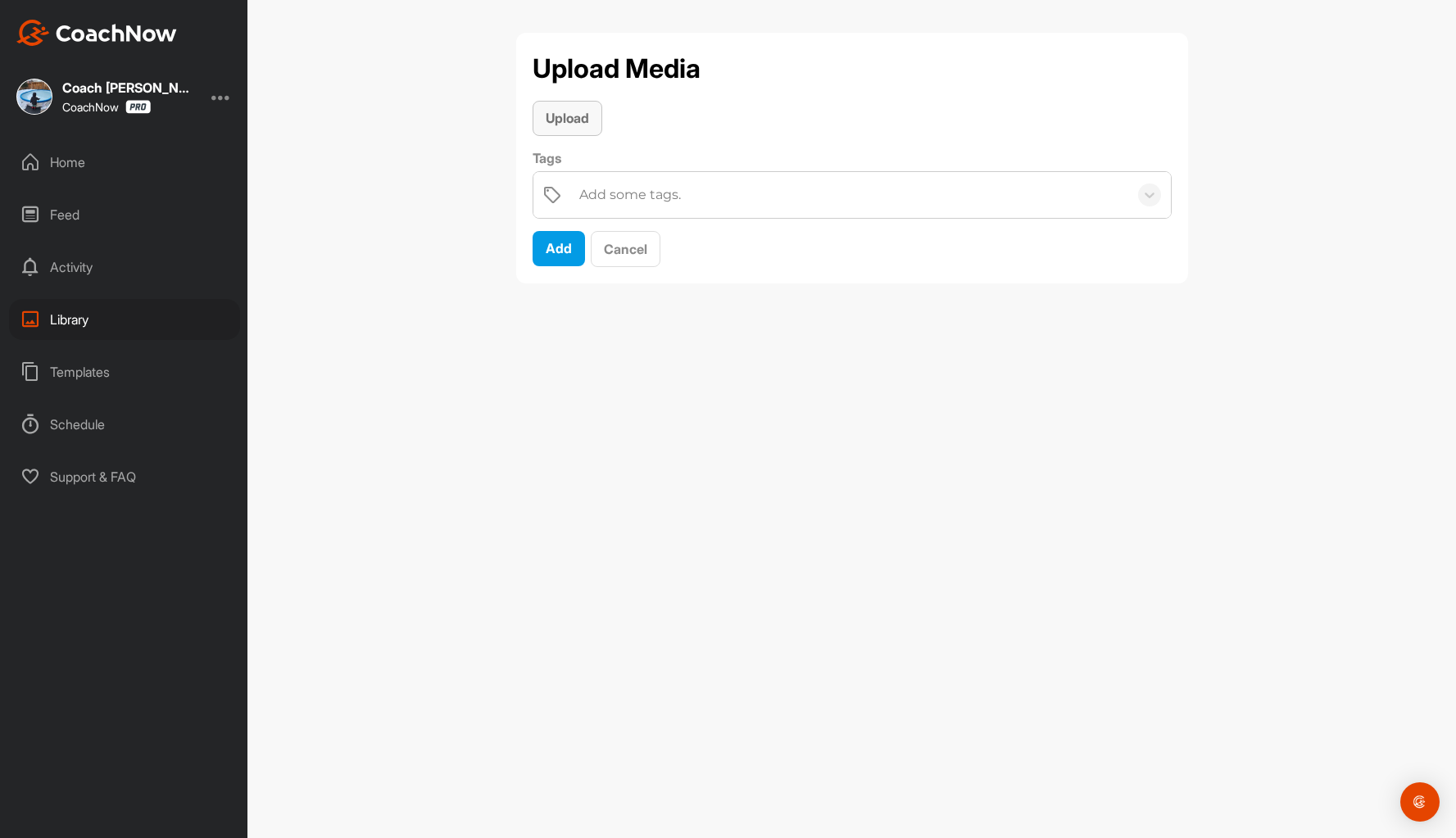
click at [563, 122] on span "Upload" at bounding box center [567, 118] width 43 height 17
click at [563, 337] on span "Add" at bounding box center [559, 339] width 26 height 17
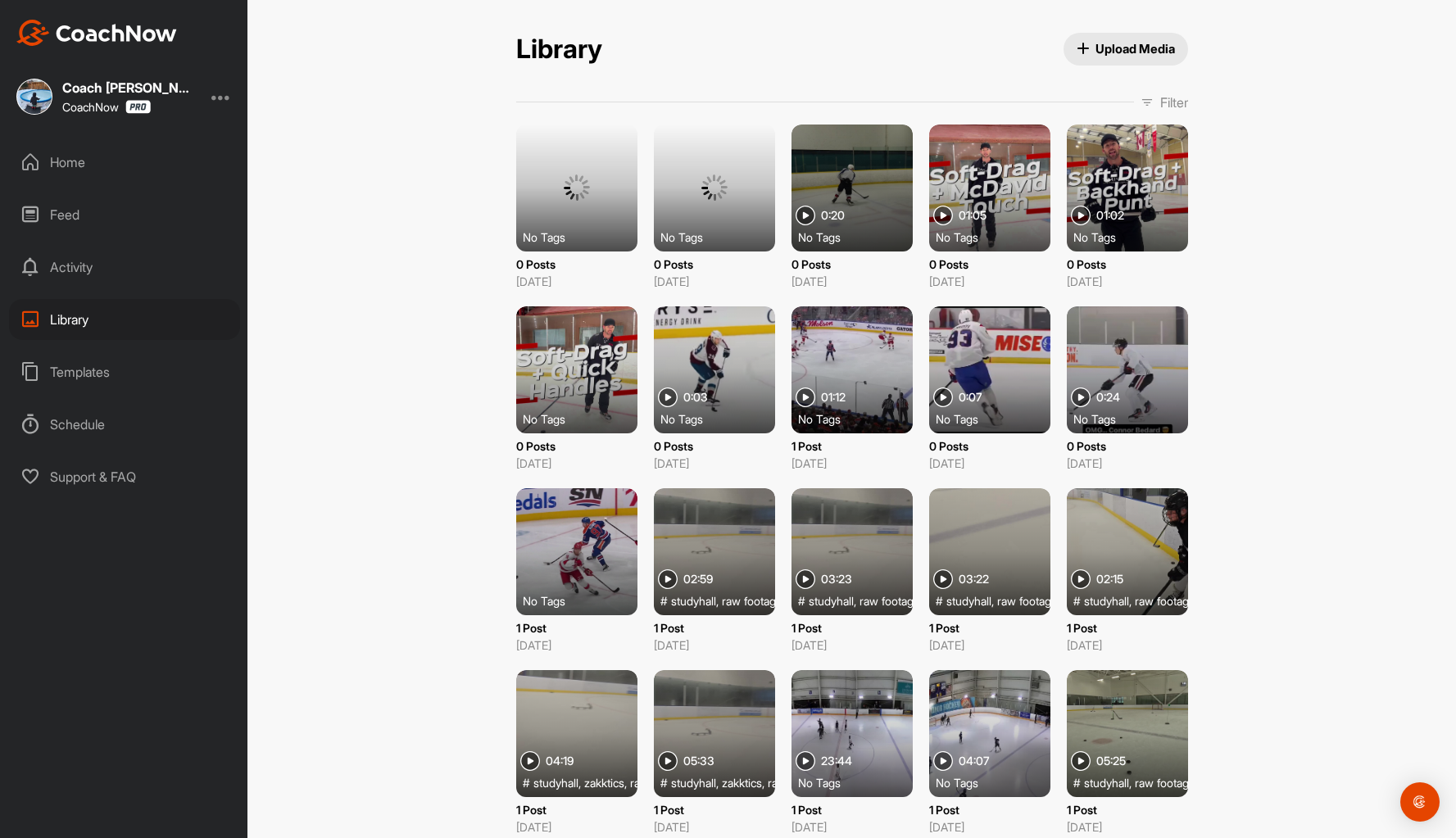
click at [1105, 47] on span "Upload Media" at bounding box center [1125, 49] width 99 height 18
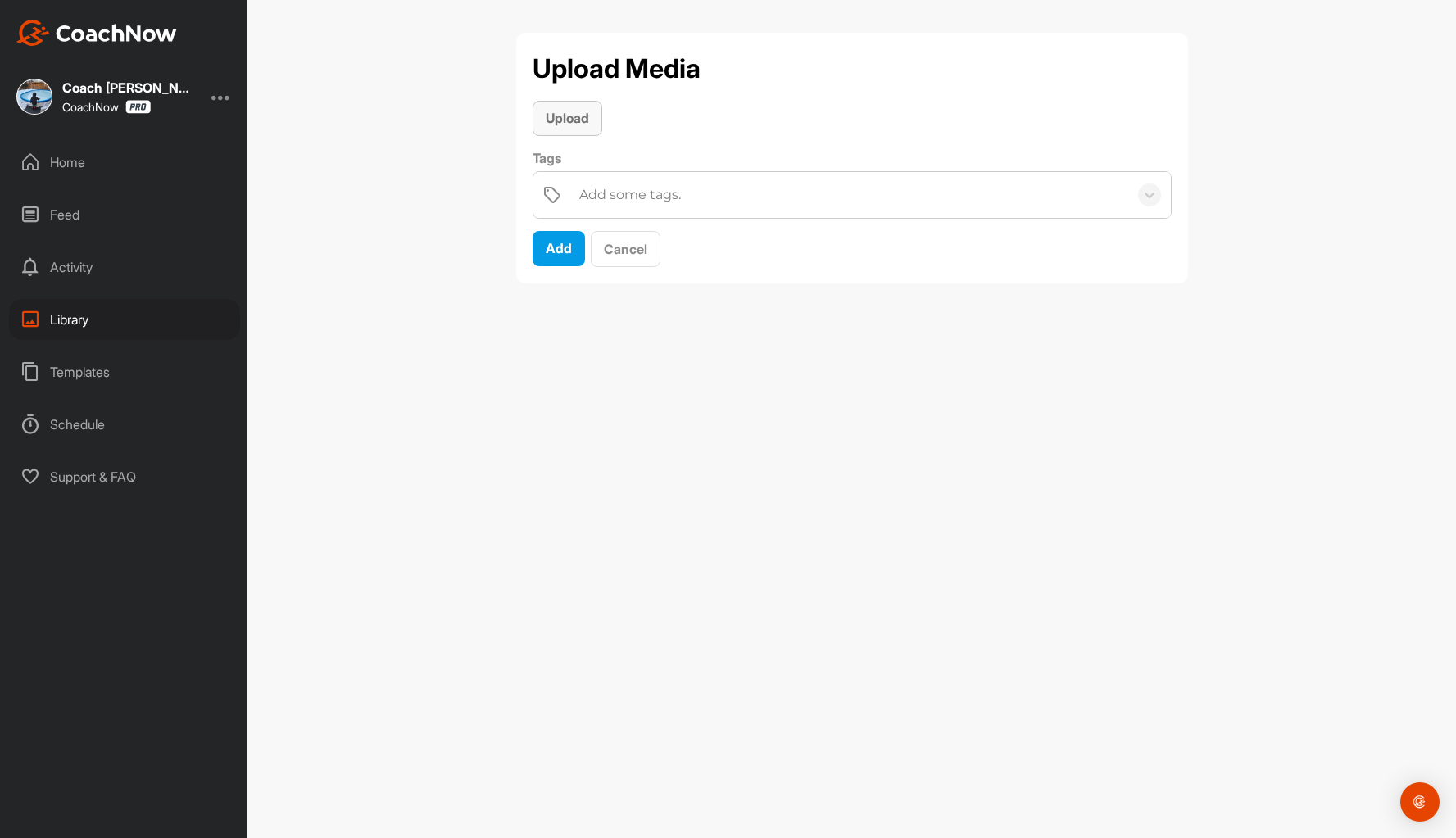
click at [572, 120] on span "Upload" at bounding box center [567, 118] width 43 height 17
click at [556, 342] on span "Add" at bounding box center [559, 339] width 26 height 17
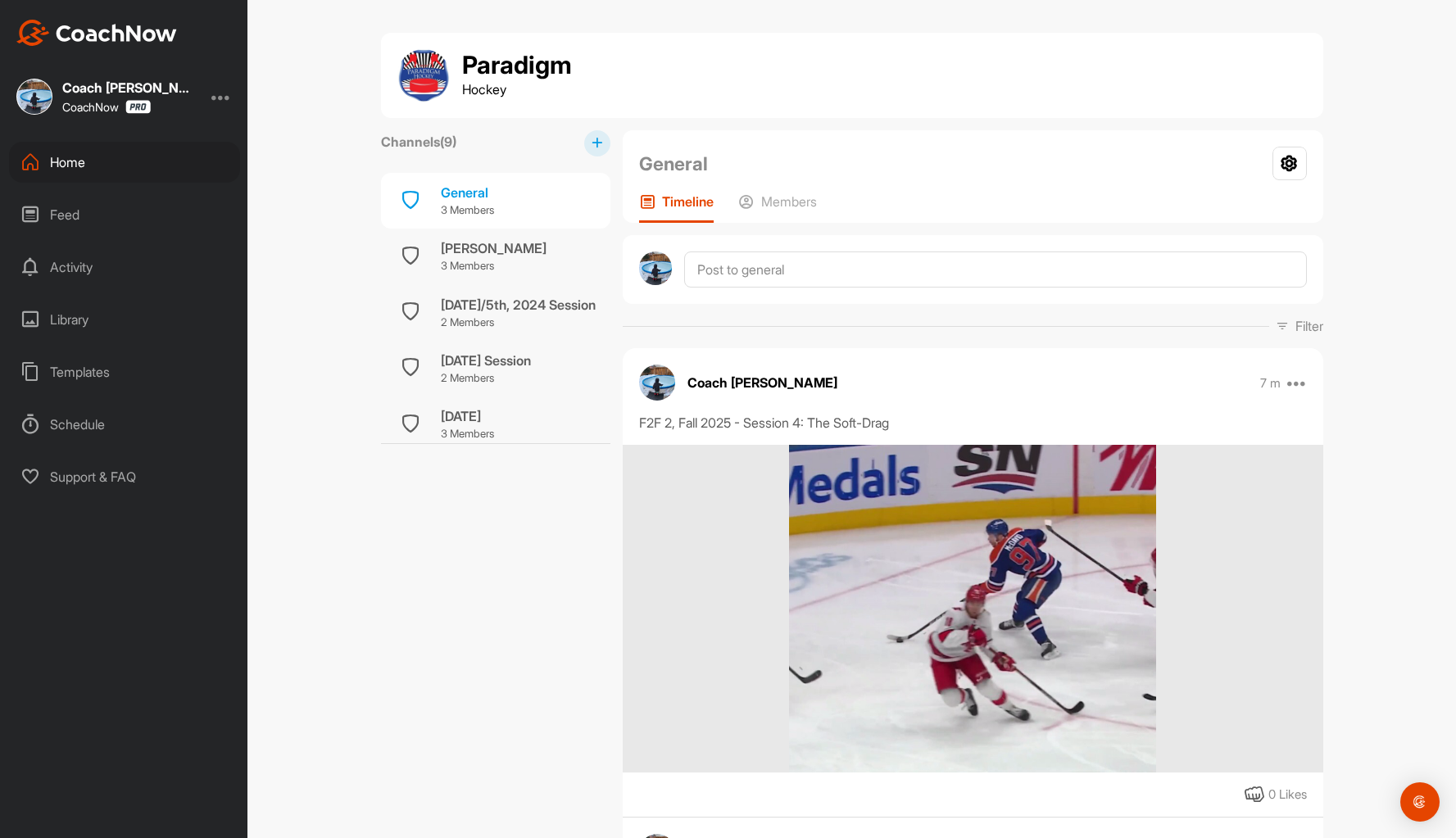
click at [55, 317] on div "Library" at bounding box center [124, 319] width 231 height 41
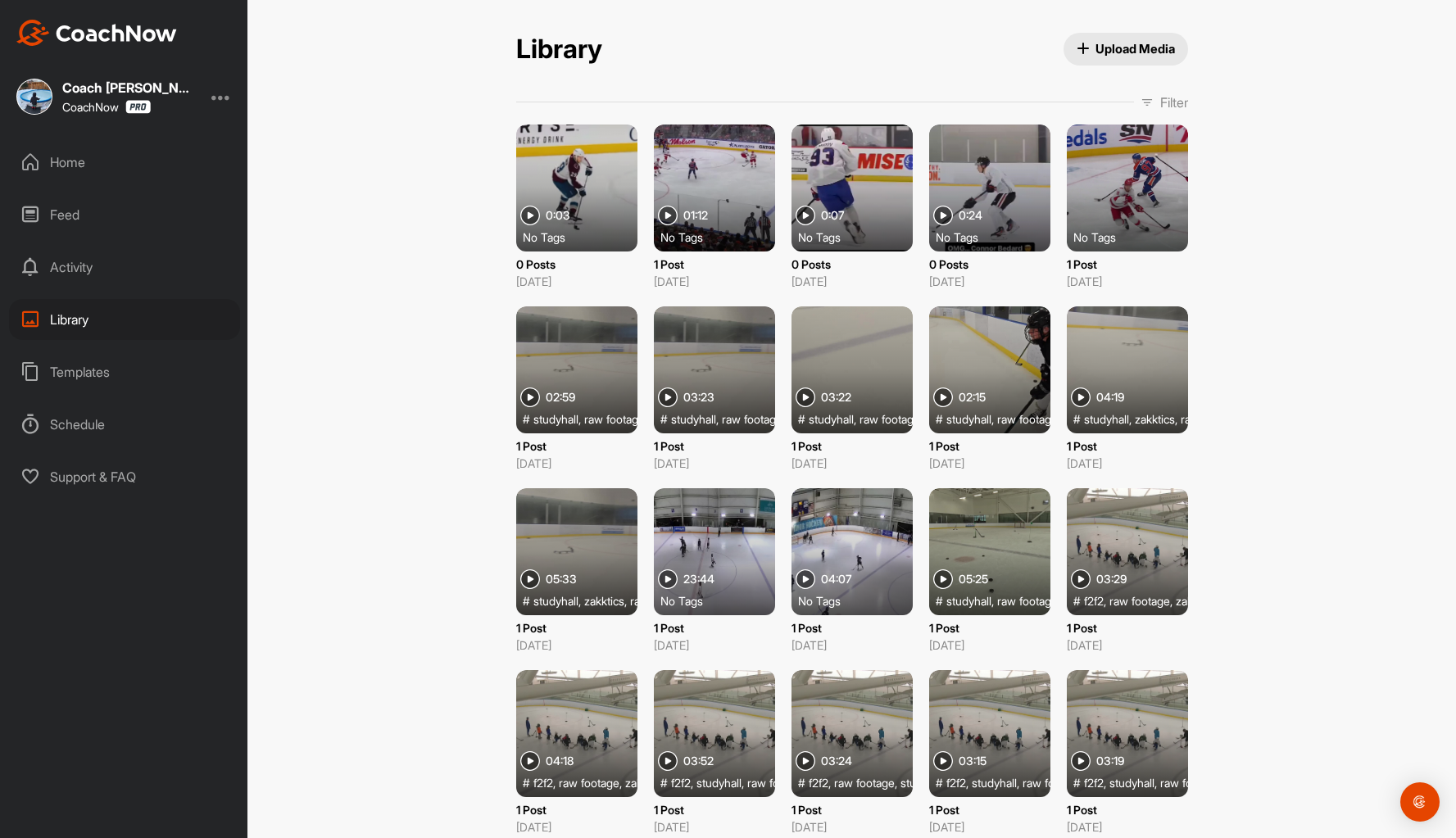
click at [1126, 45] on span "Upload Media" at bounding box center [1125, 49] width 99 height 18
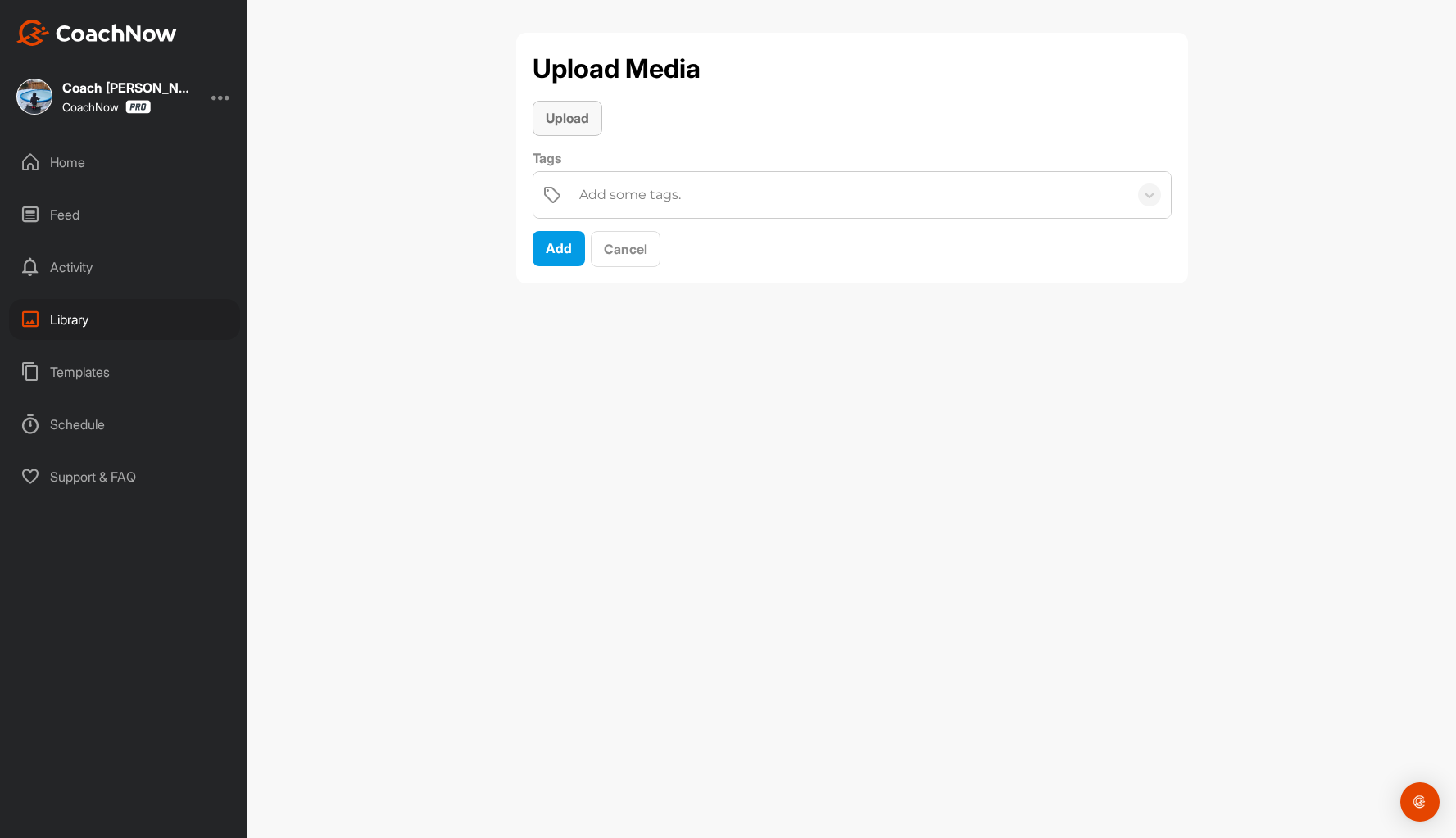
click at [584, 123] on span "Upload" at bounding box center [567, 118] width 43 height 17
drag, startPoint x: 557, startPoint y: 340, endPoint x: 574, endPoint y: 330, distance: 19.7
click at [558, 340] on span "Add" at bounding box center [559, 339] width 26 height 17
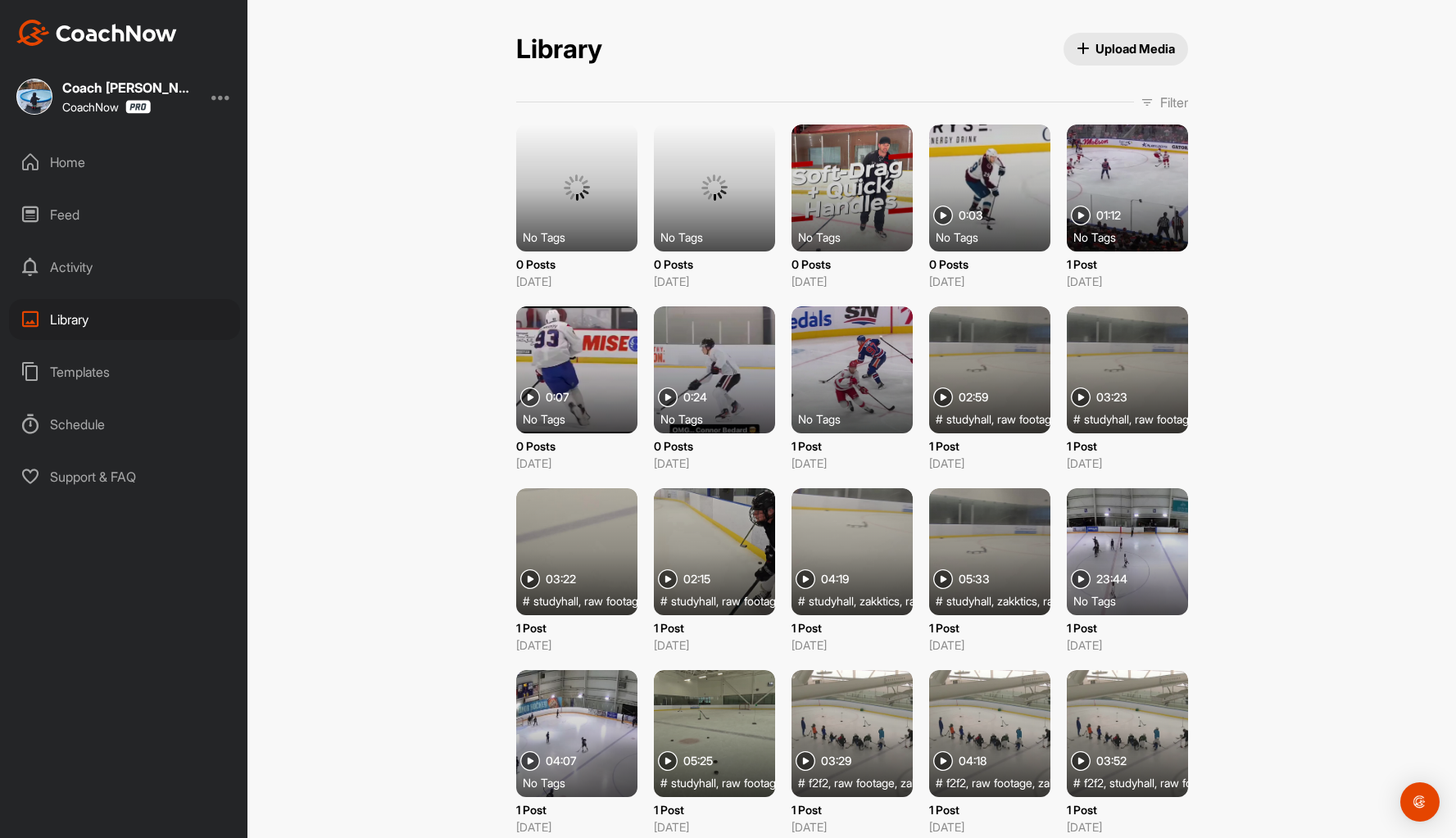
click at [1111, 41] on span "Upload Media" at bounding box center [1125, 49] width 99 height 18
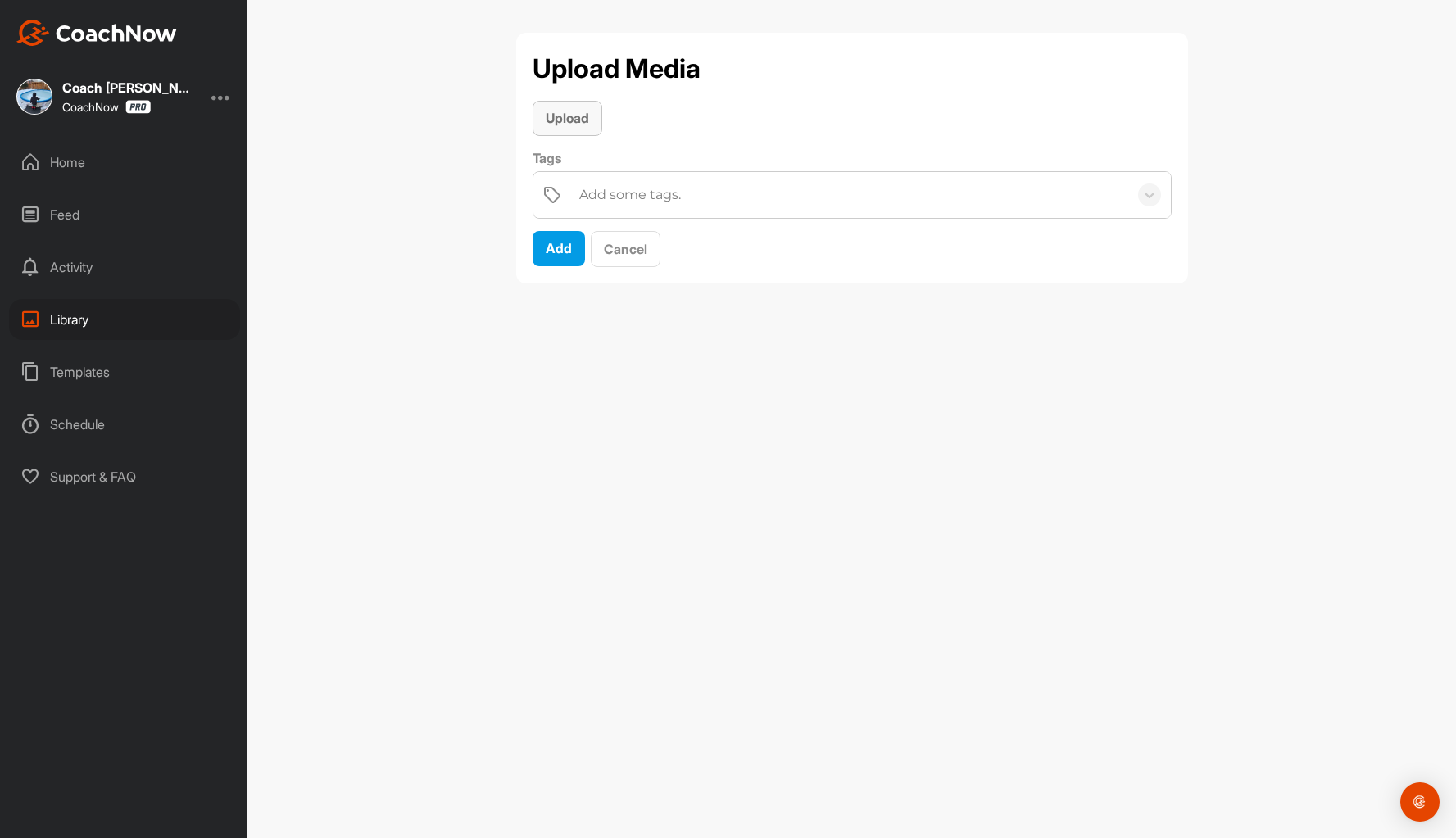
click at [577, 123] on span "Upload" at bounding box center [567, 118] width 43 height 17
click at [549, 333] on span "Add" at bounding box center [559, 339] width 26 height 17
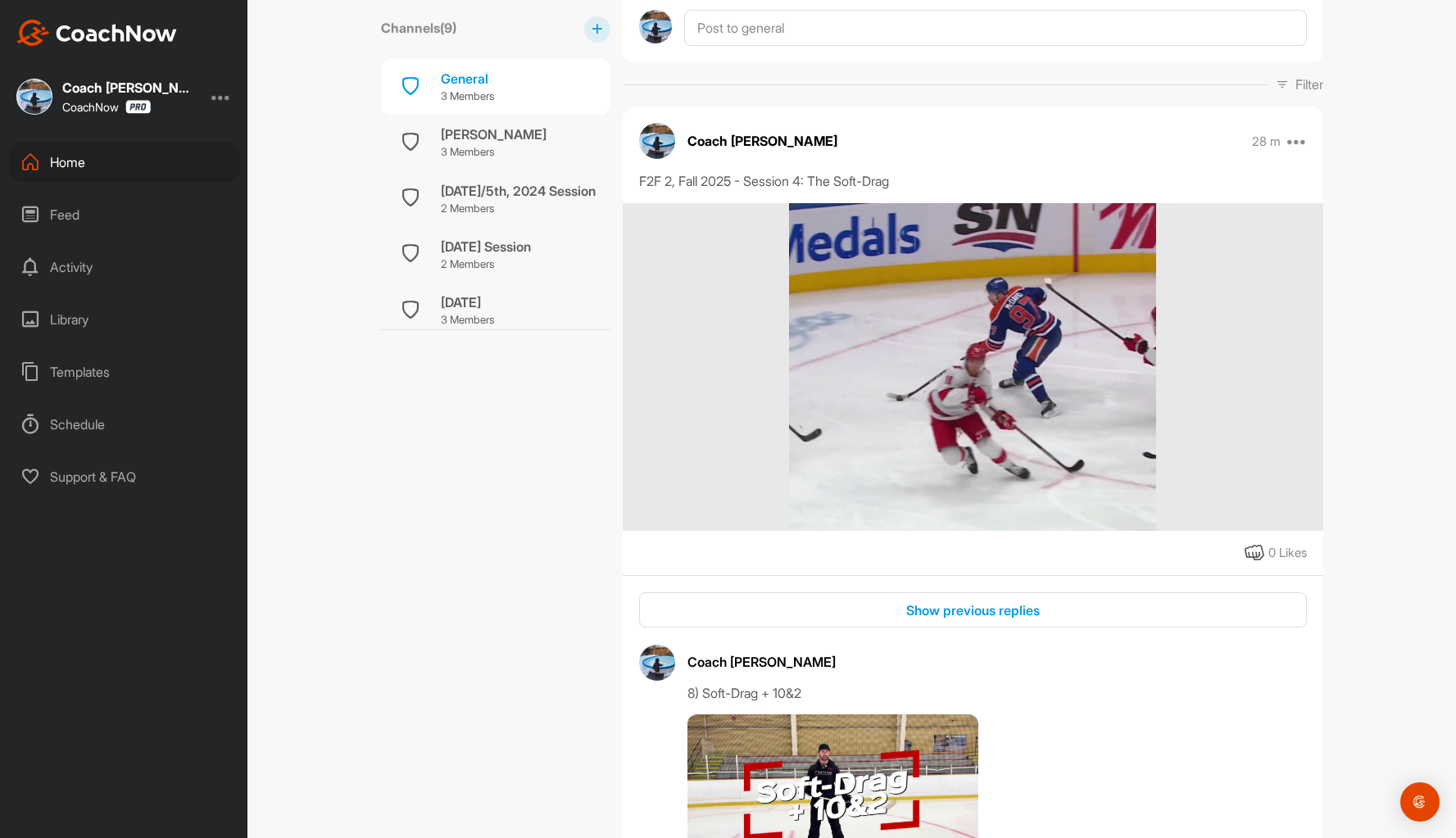
scroll to position [328, 0]
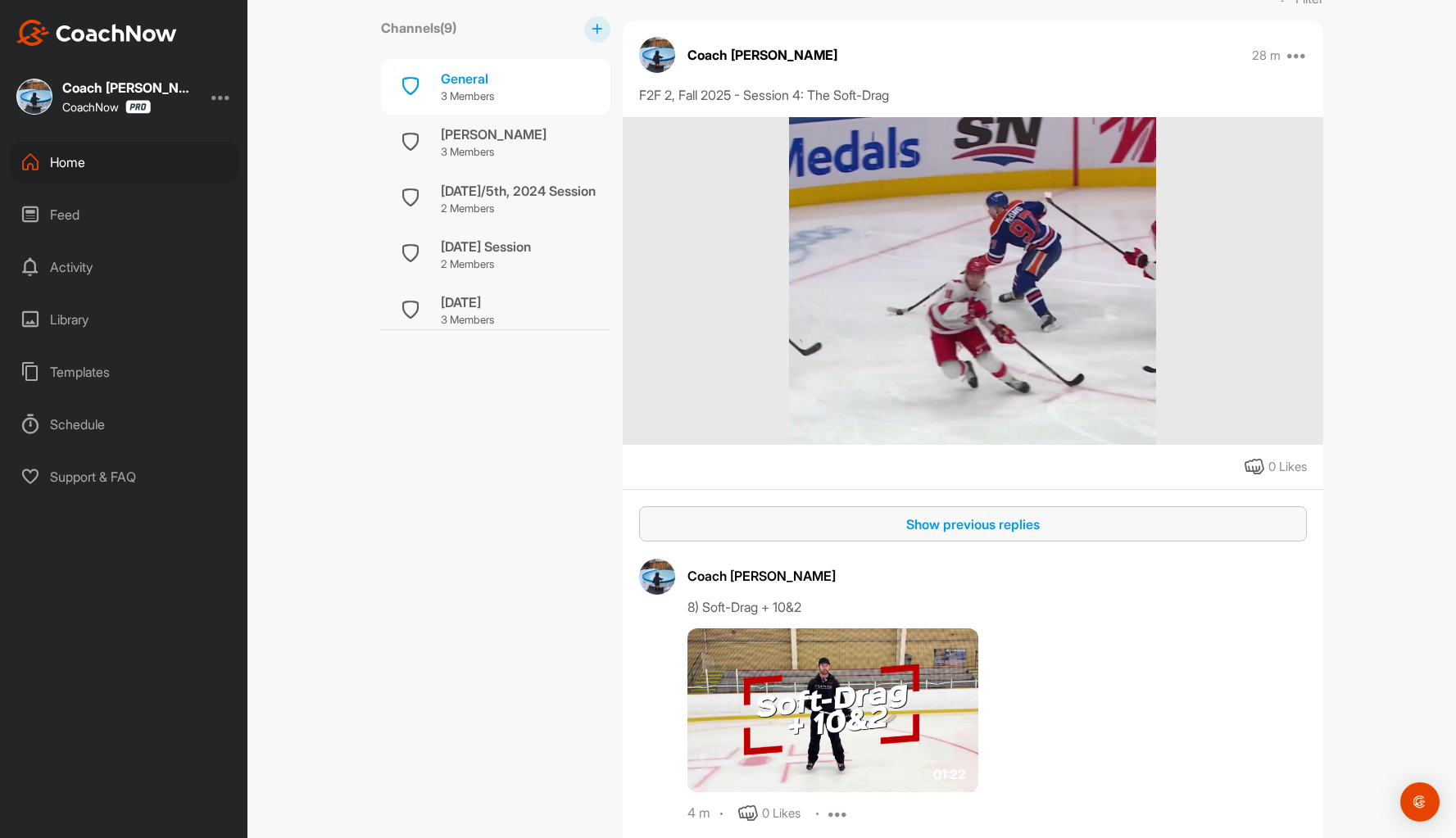
click at [1014, 521] on div "Show previous replies" at bounding box center [973, 524] width 642 height 19
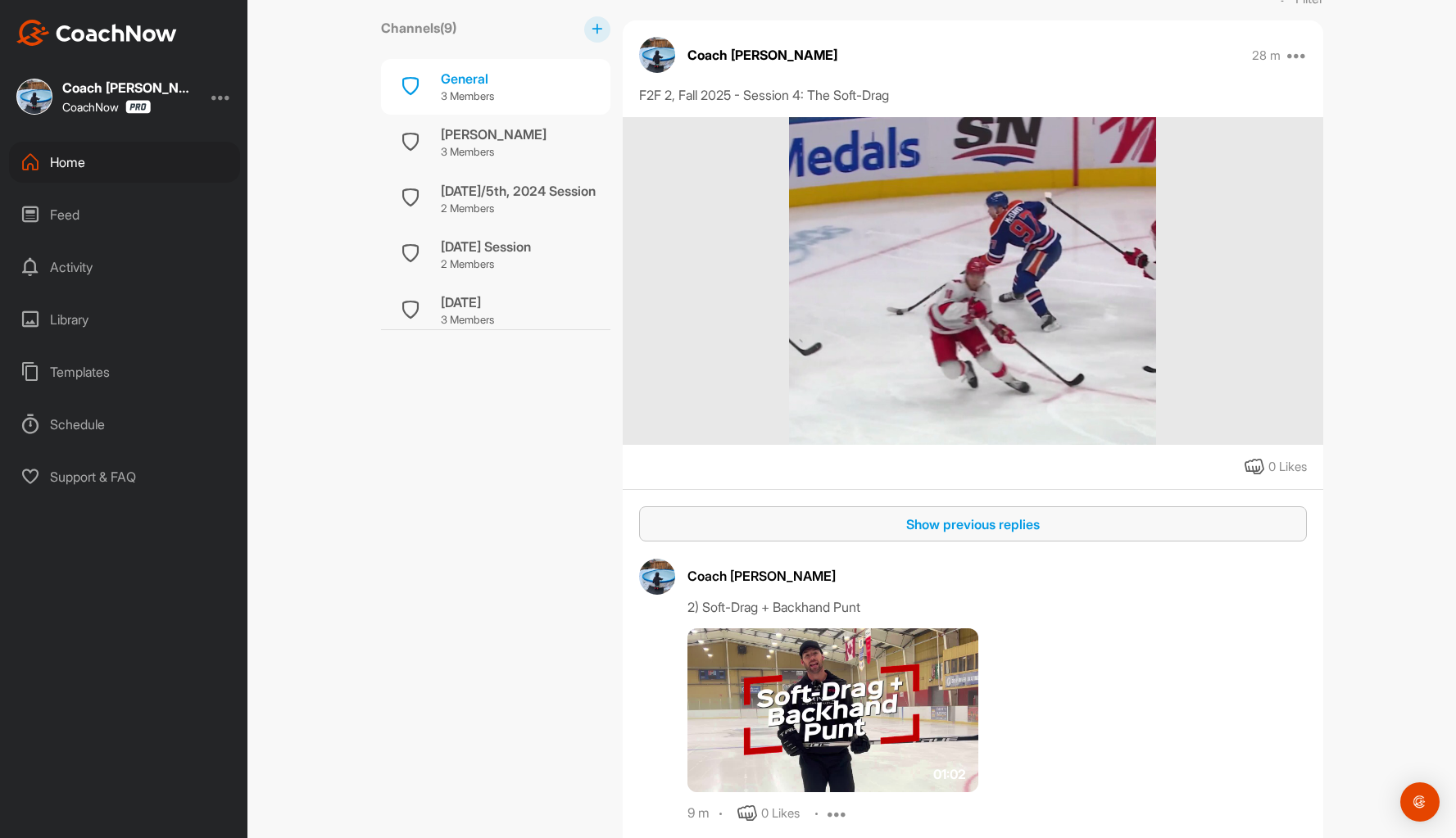
click at [977, 532] on div "Show previous replies" at bounding box center [973, 524] width 642 height 19
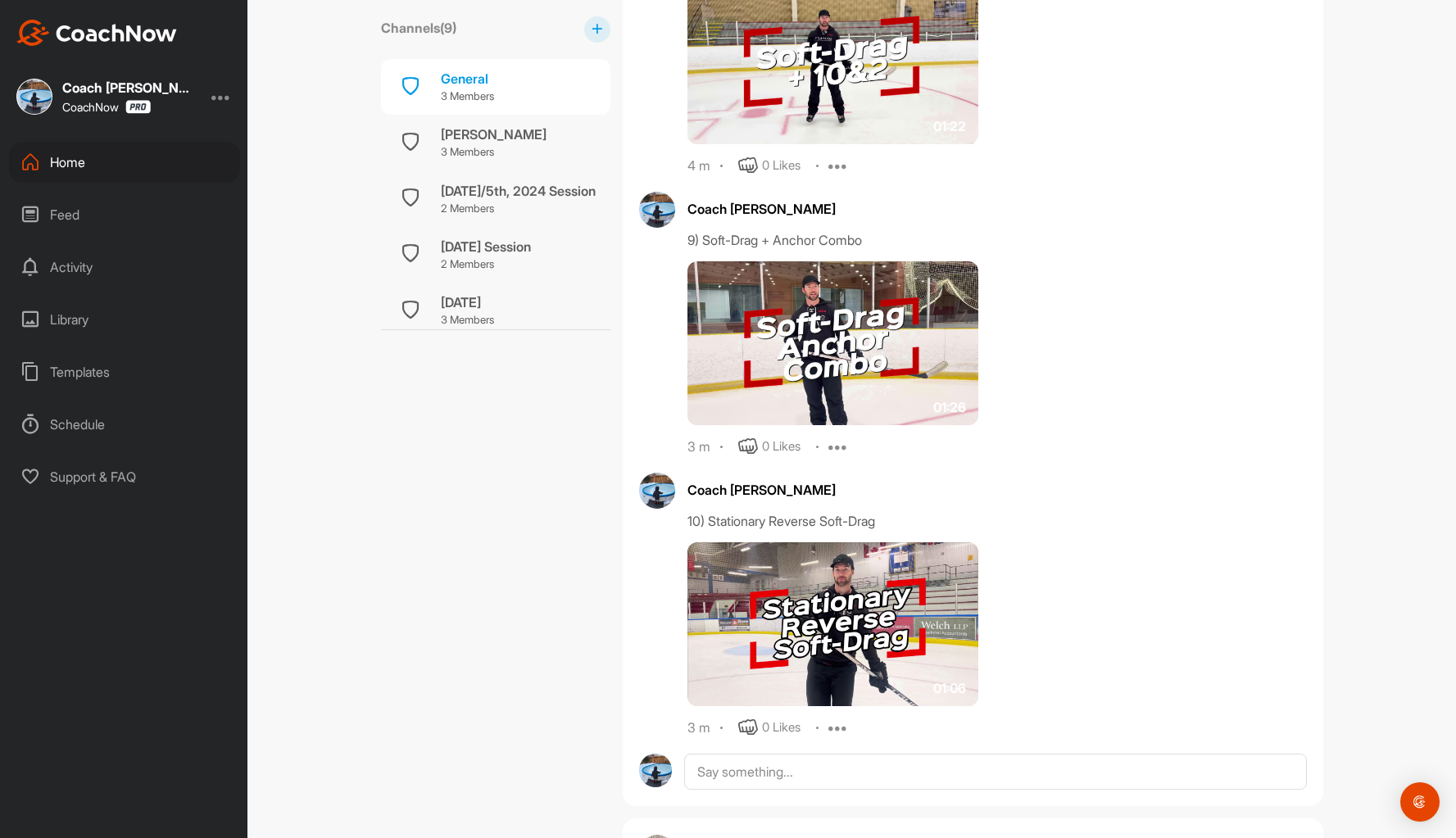
scroll to position [4423, 0]
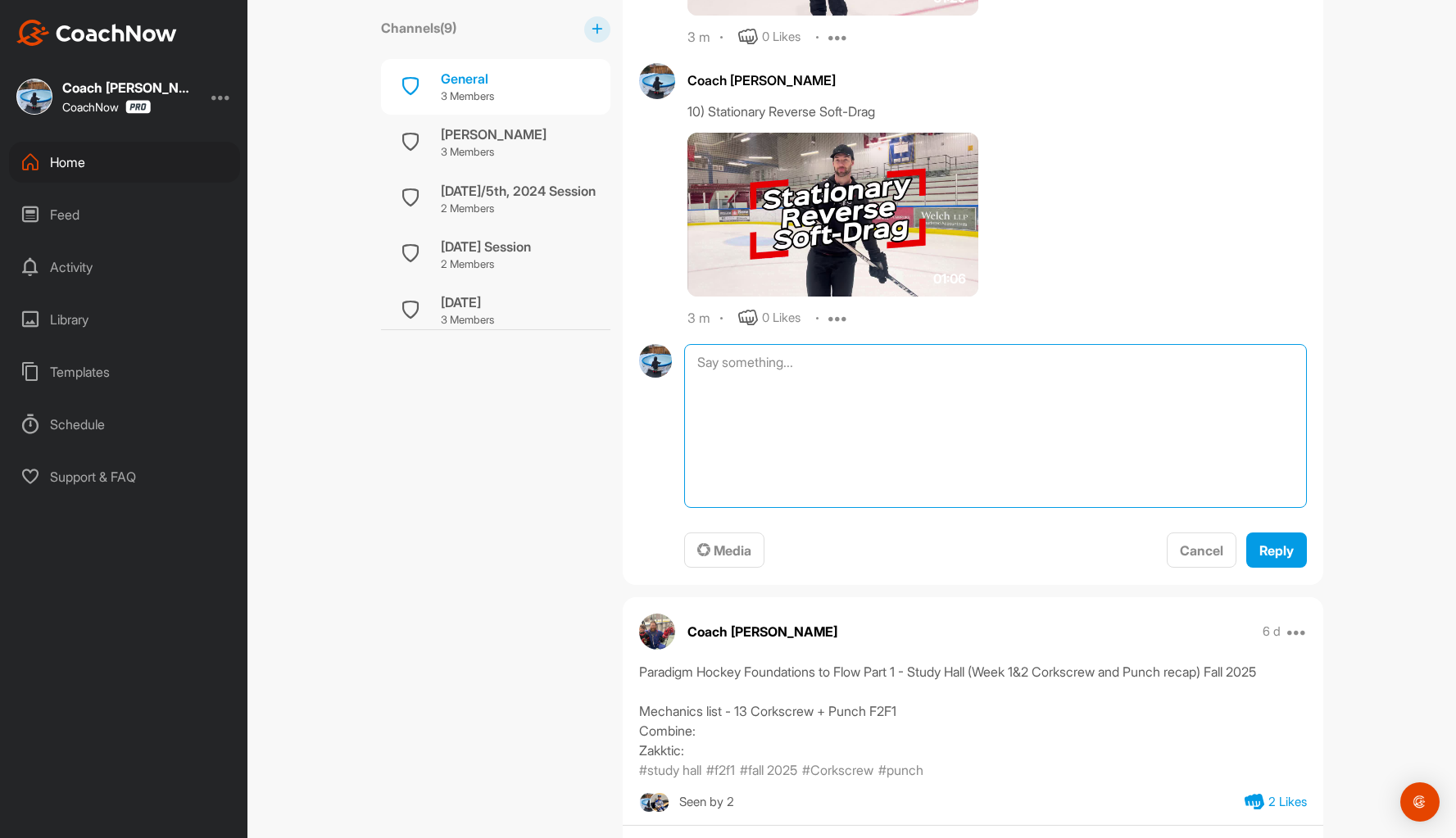
click at [802, 366] on textarea at bounding box center [994, 426] width 621 height 164
type textarea "11) Soft-Drag Knobside (End Mechanic Filmed)."
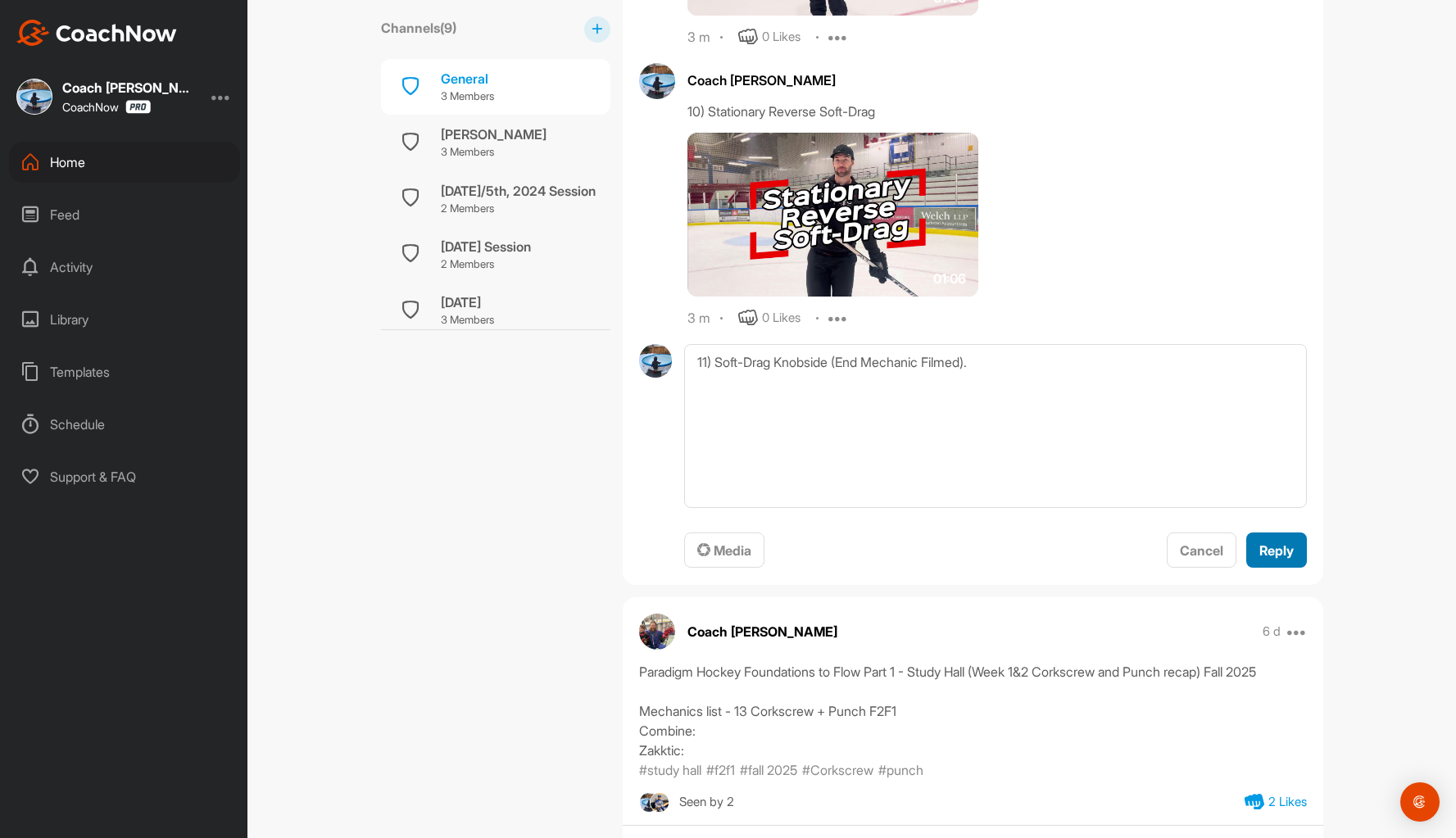
click at [1281, 553] on span "Reply" at bounding box center [1276, 550] width 34 height 17
